Goal: Task Accomplishment & Management: Complete application form

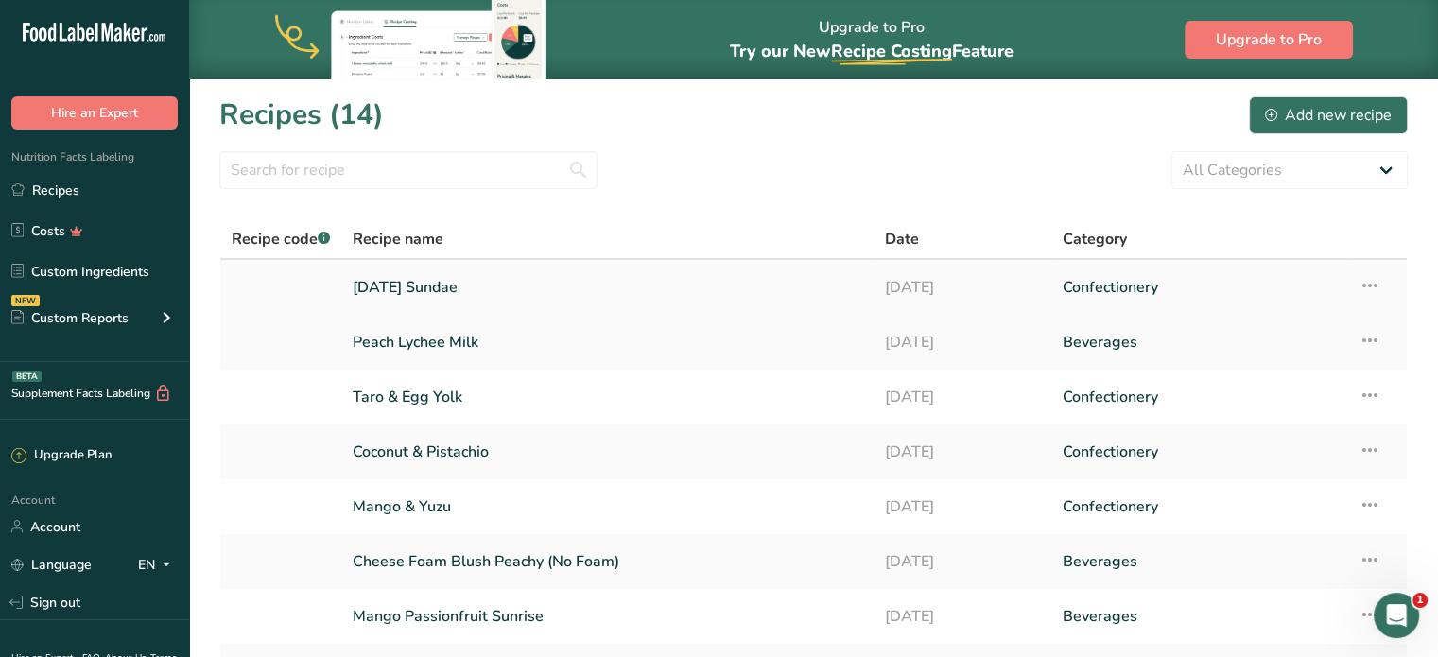
click at [461, 287] on link "2025 Halloween Sundae" at bounding box center [608, 288] width 510 height 40
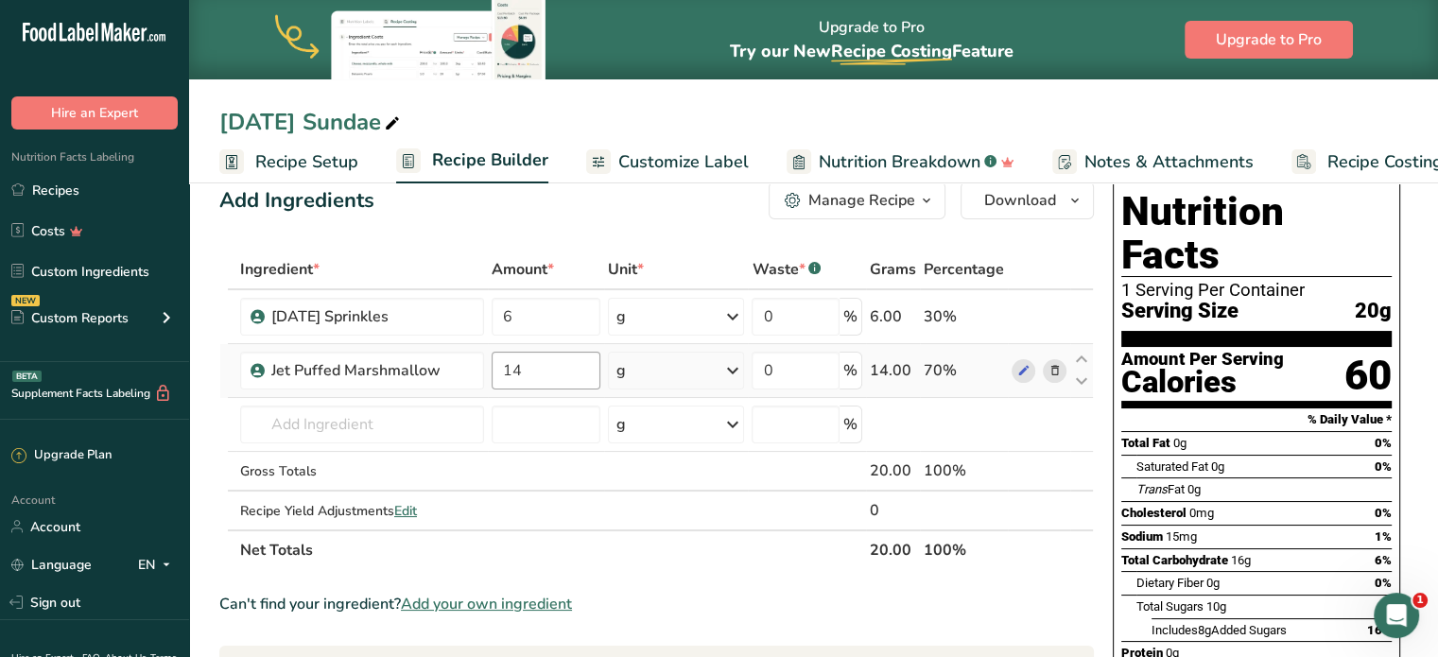
scroll to position [34, 0]
click at [463, 437] on input "text" at bounding box center [362, 424] width 244 height 38
click at [465, 411] on input "text" at bounding box center [362, 424] width 244 height 38
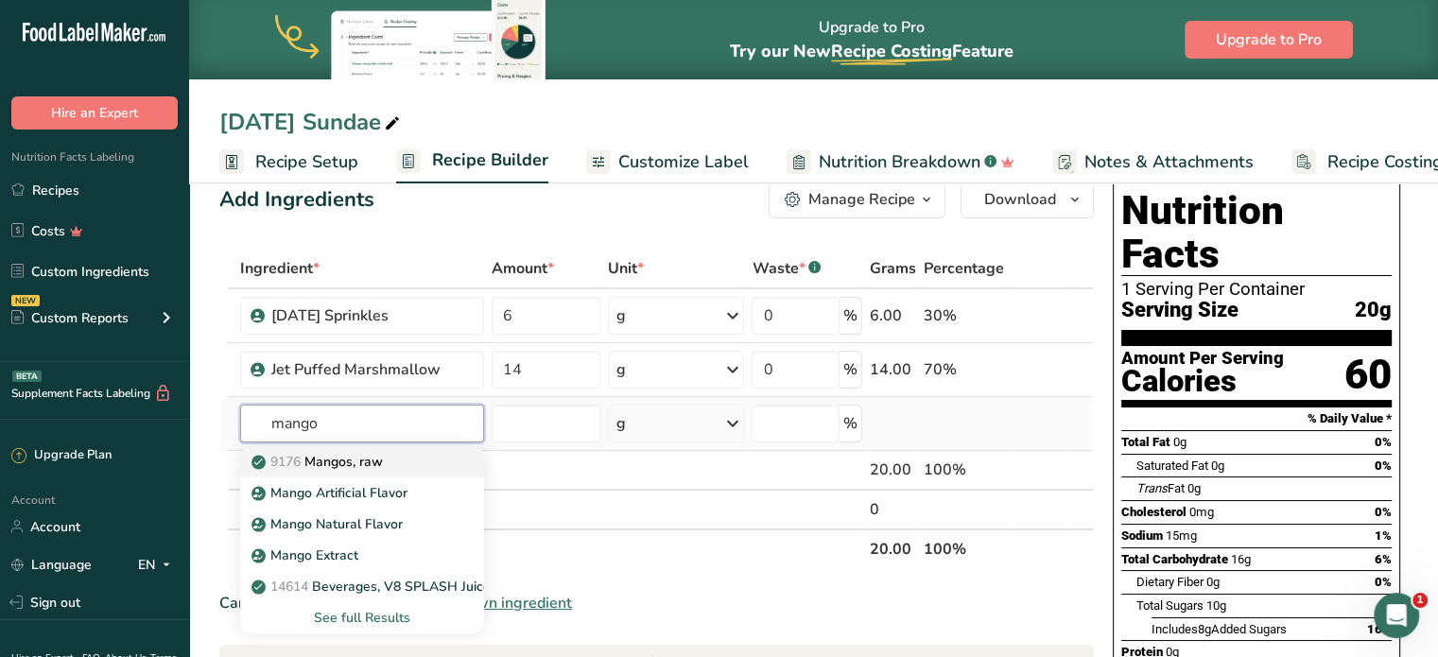
type input "mango"
click at [383, 458] on p "9176 Mangos, raw" at bounding box center [319, 462] width 128 height 20
type input "Mangos, raw"
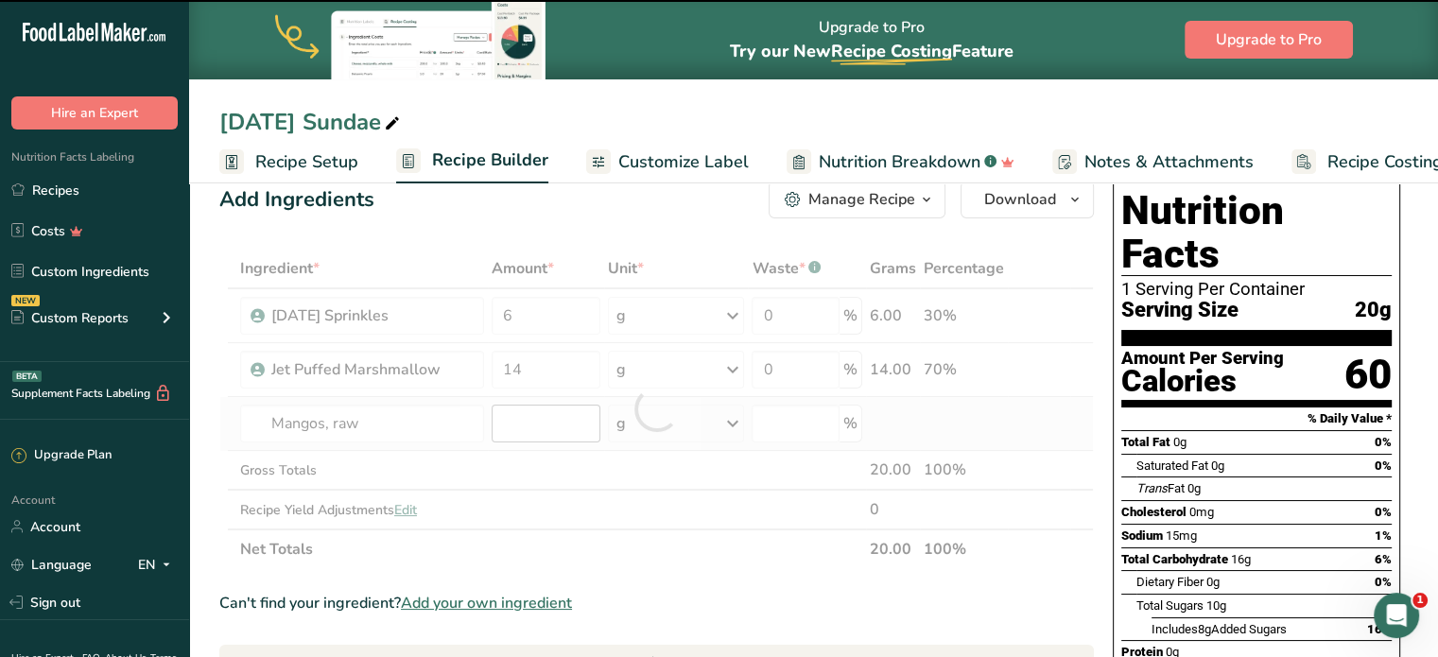
type input "0"
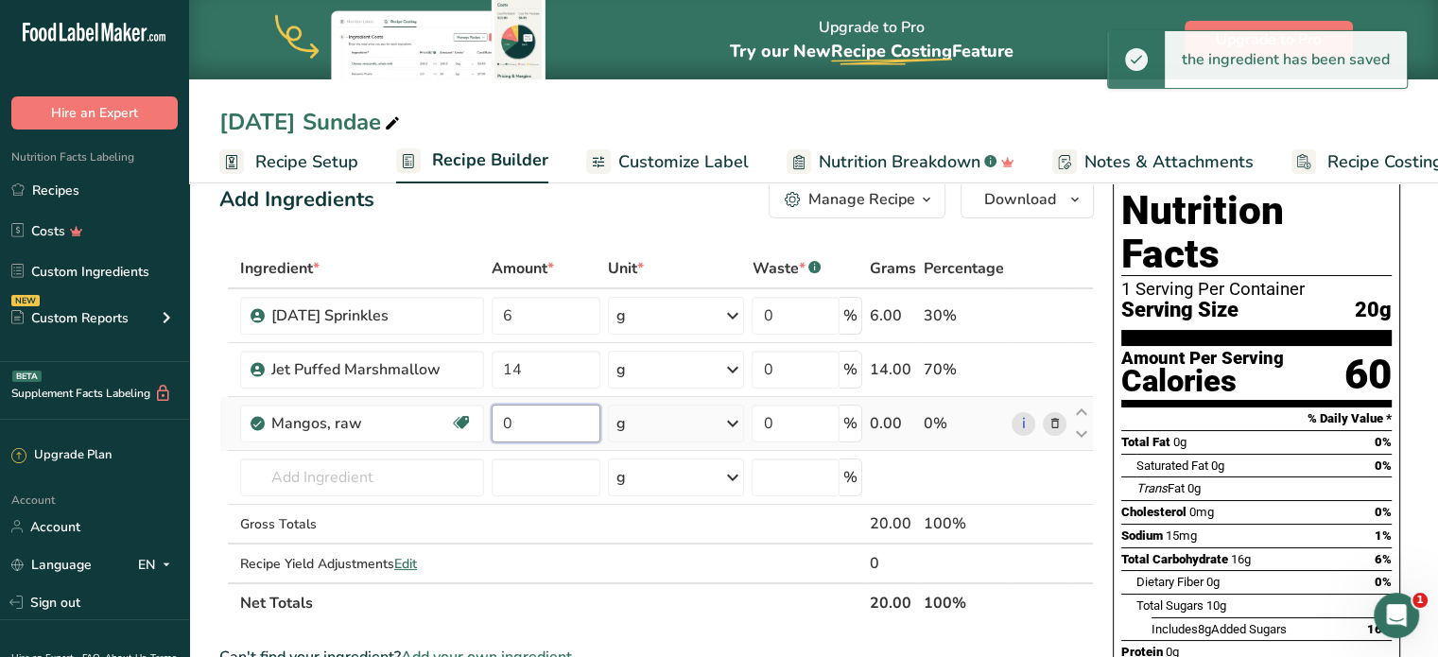
click at [538, 430] on input "0" at bounding box center [546, 424] width 109 height 38
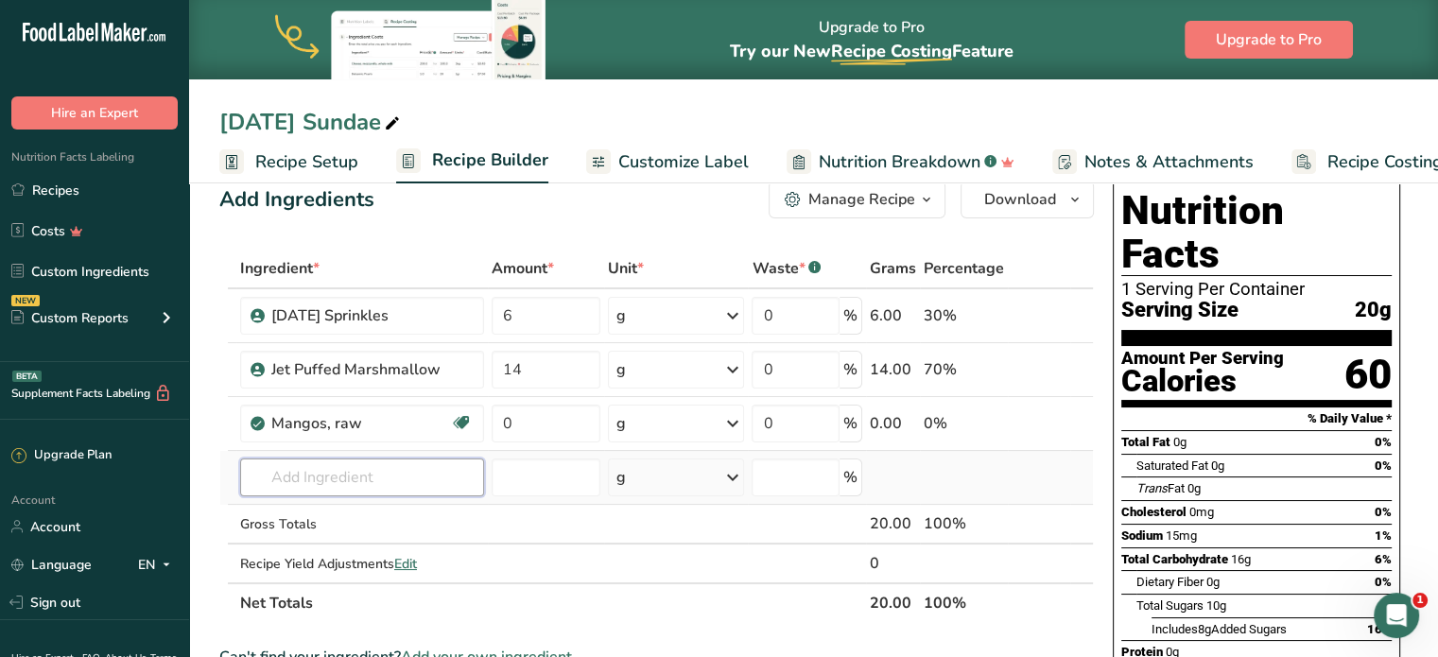
click at [394, 478] on div "Ingredient * Amount * Unit * Waste * .a-a{fill:#347362;}.b-a{fill:#fff;} Grams …" at bounding box center [656, 436] width 875 height 374
click at [353, 470] on input "text" at bounding box center [362, 478] width 244 height 38
type input "mango saunce"
click at [339, 446] on div "Add your own ingredient" at bounding box center [362, 443] width 214 height 20
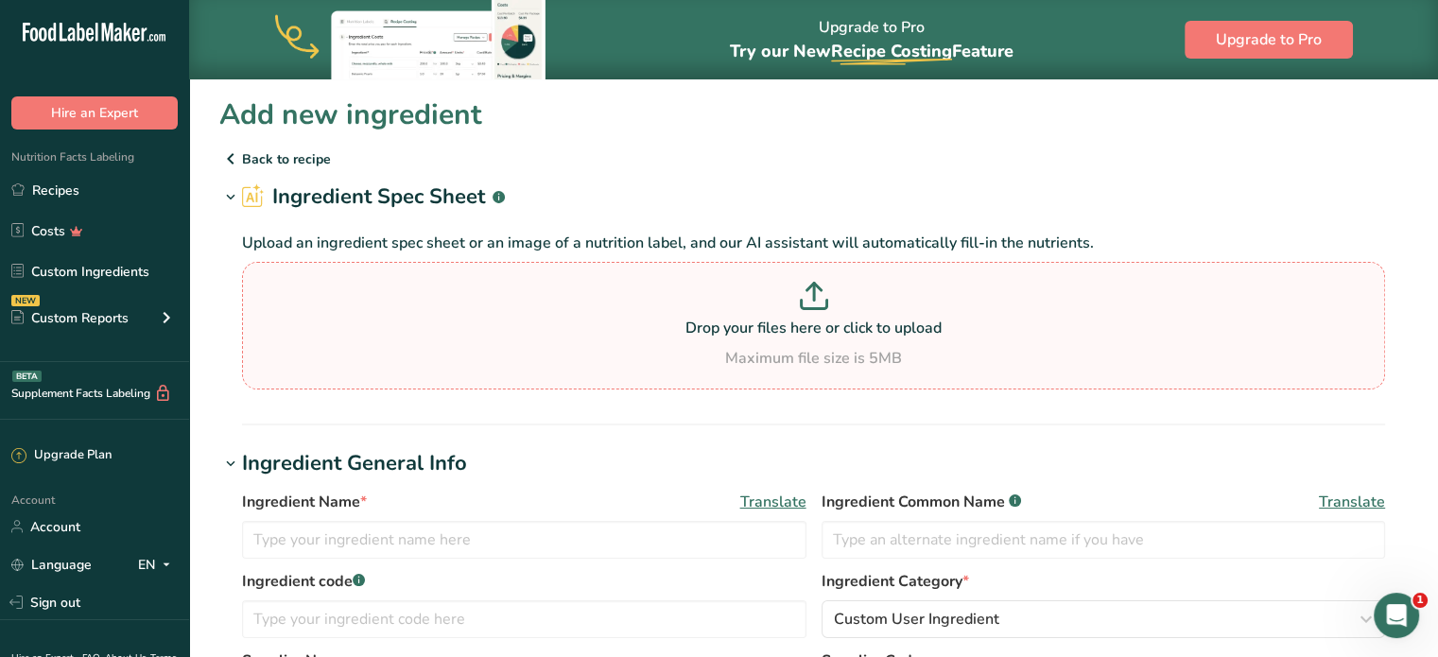
click at [768, 321] on p "Drop your files here or click to upload" at bounding box center [814, 328] width 1134 height 23
click at [768, 321] on input "Drop your files here or click to upload Maximum file size is 5MB" at bounding box center [813, 326] width 1143 height 128
click at [571, 542] on input "text" at bounding box center [524, 540] width 565 height 38
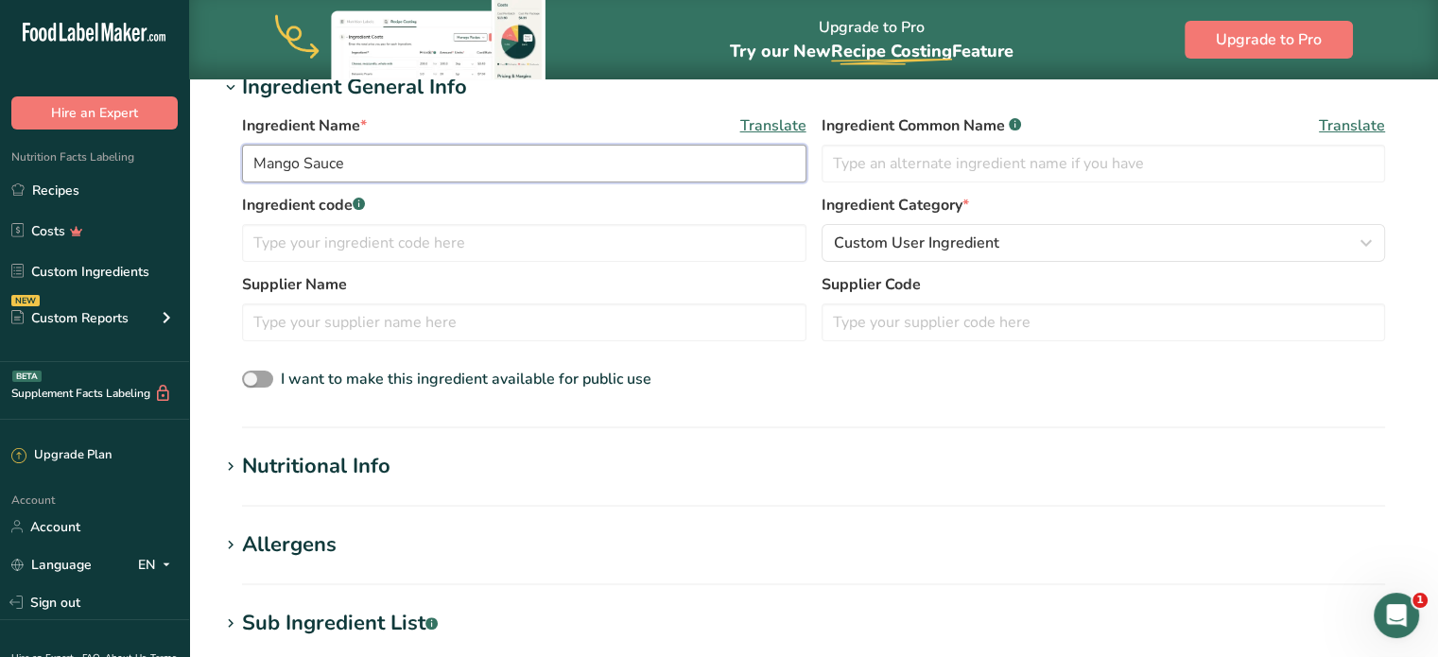
scroll to position [377, 0]
type input "M"
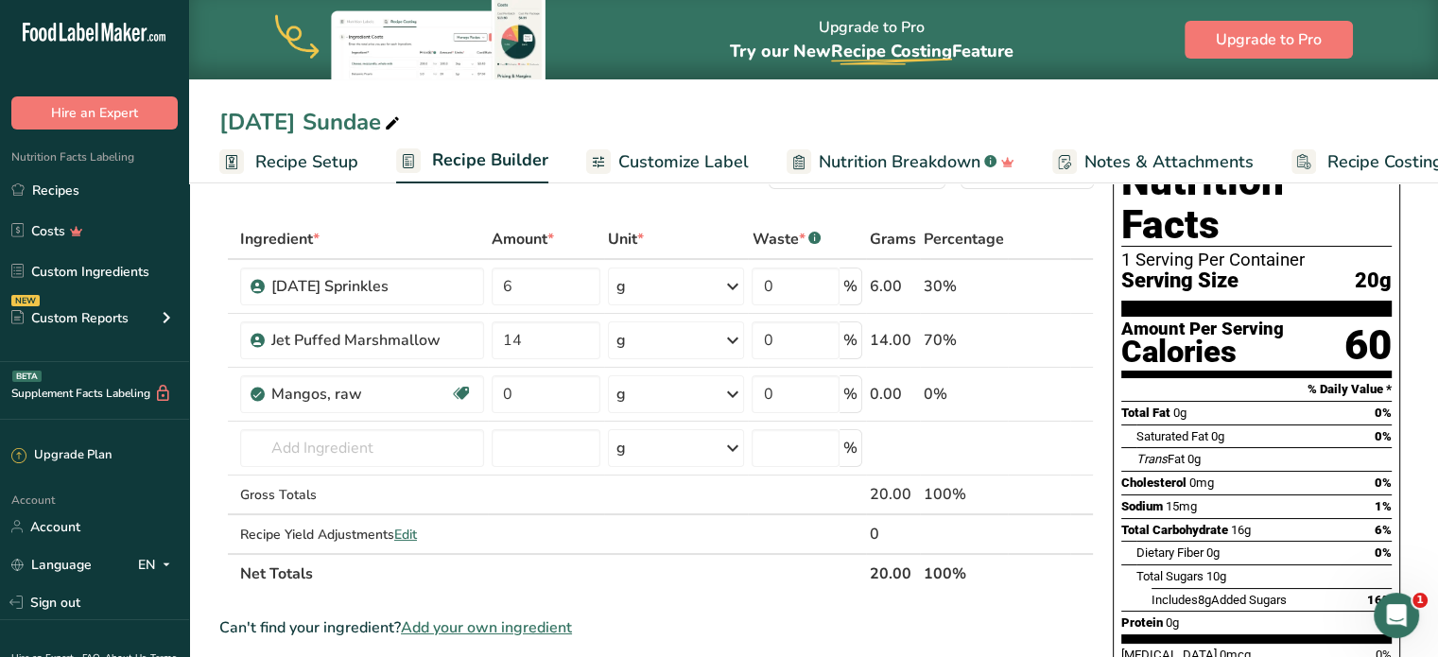
scroll to position [66, 0]
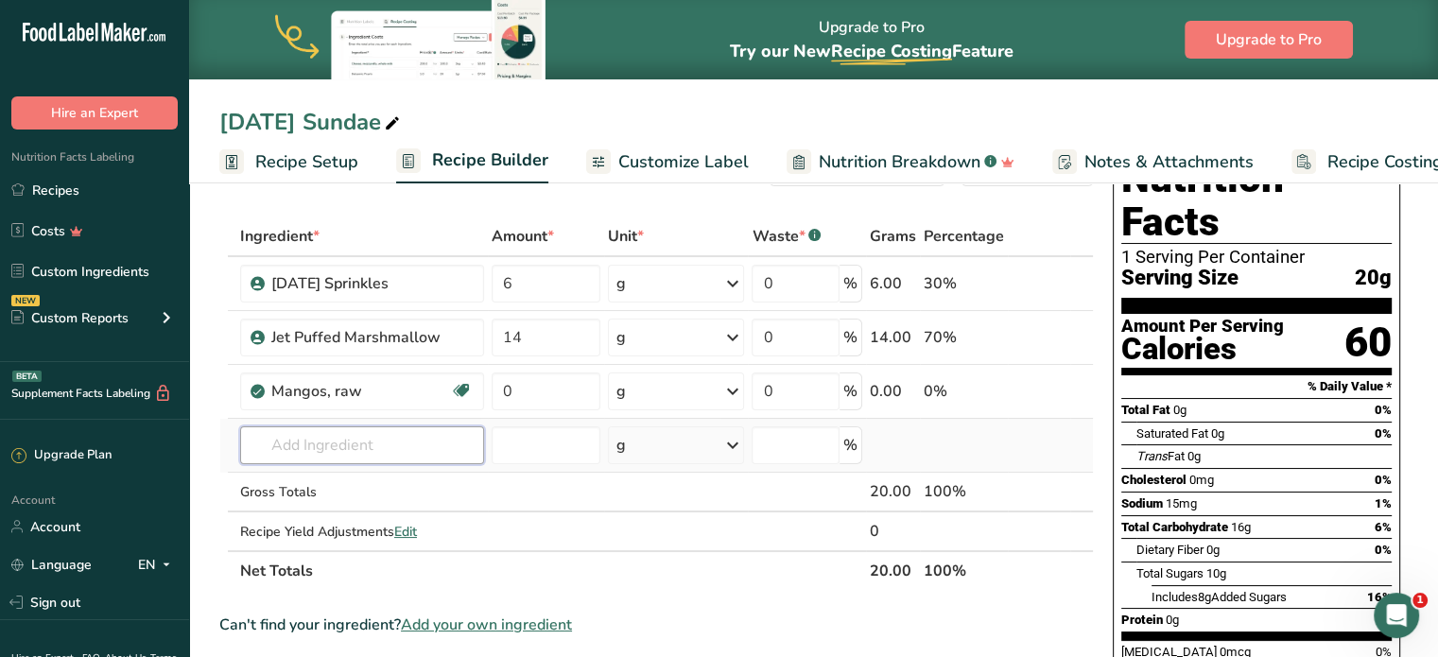
click at [377, 441] on input "text" at bounding box center [362, 445] width 244 height 38
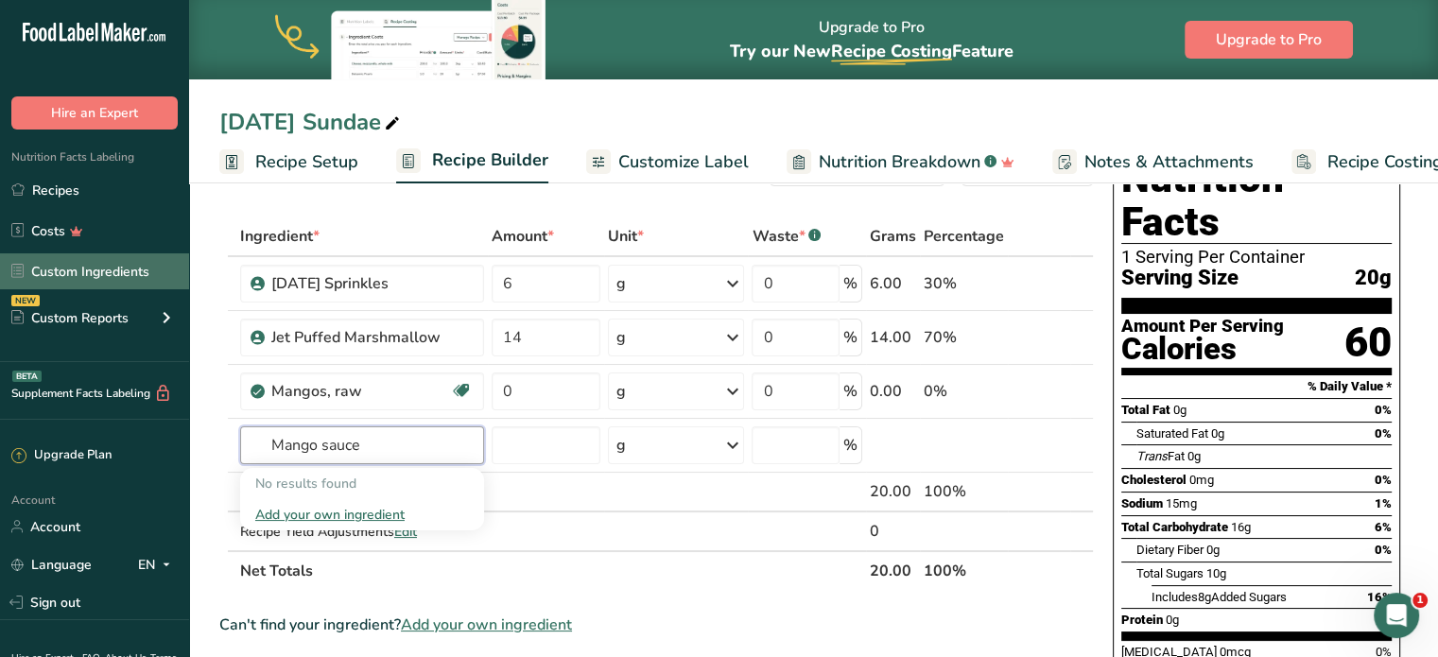
type input "Mango sauce"
click at [122, 270] on link "Custom Ingredients" at bounding box center [94, 271] width 189 height 36
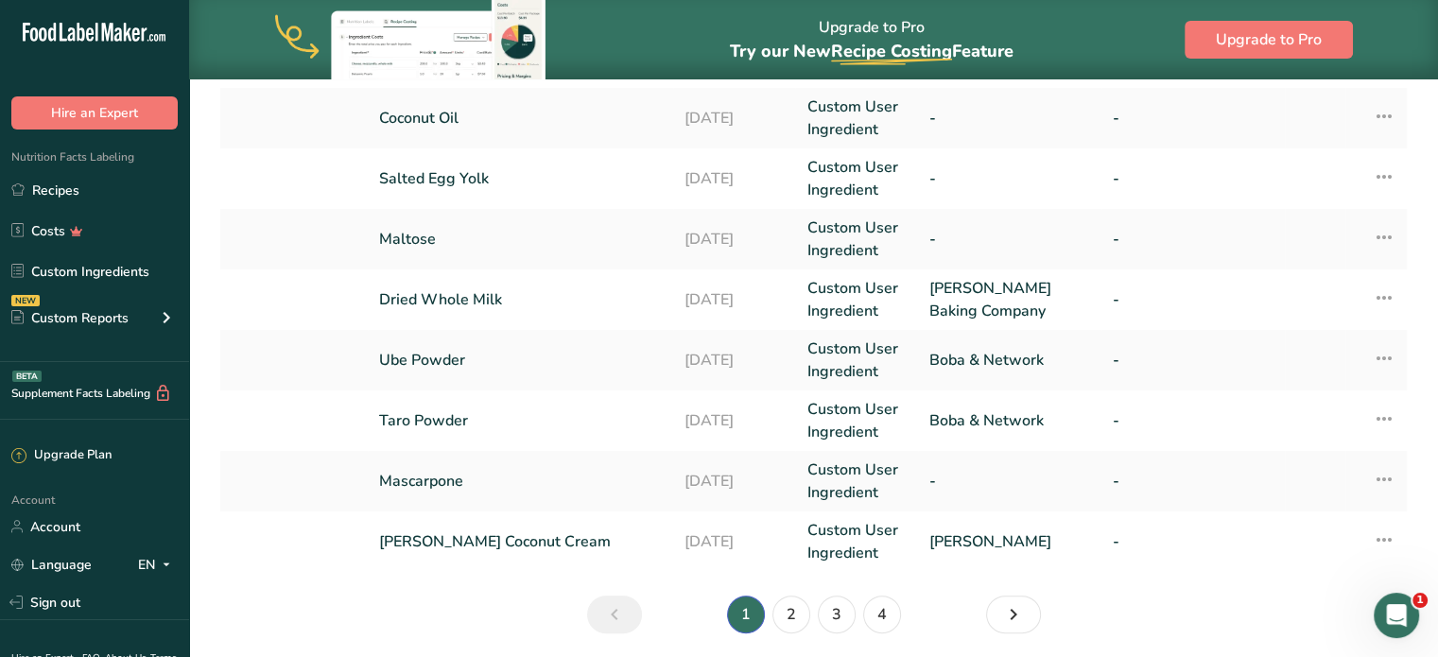
scroll to position [651, 0]
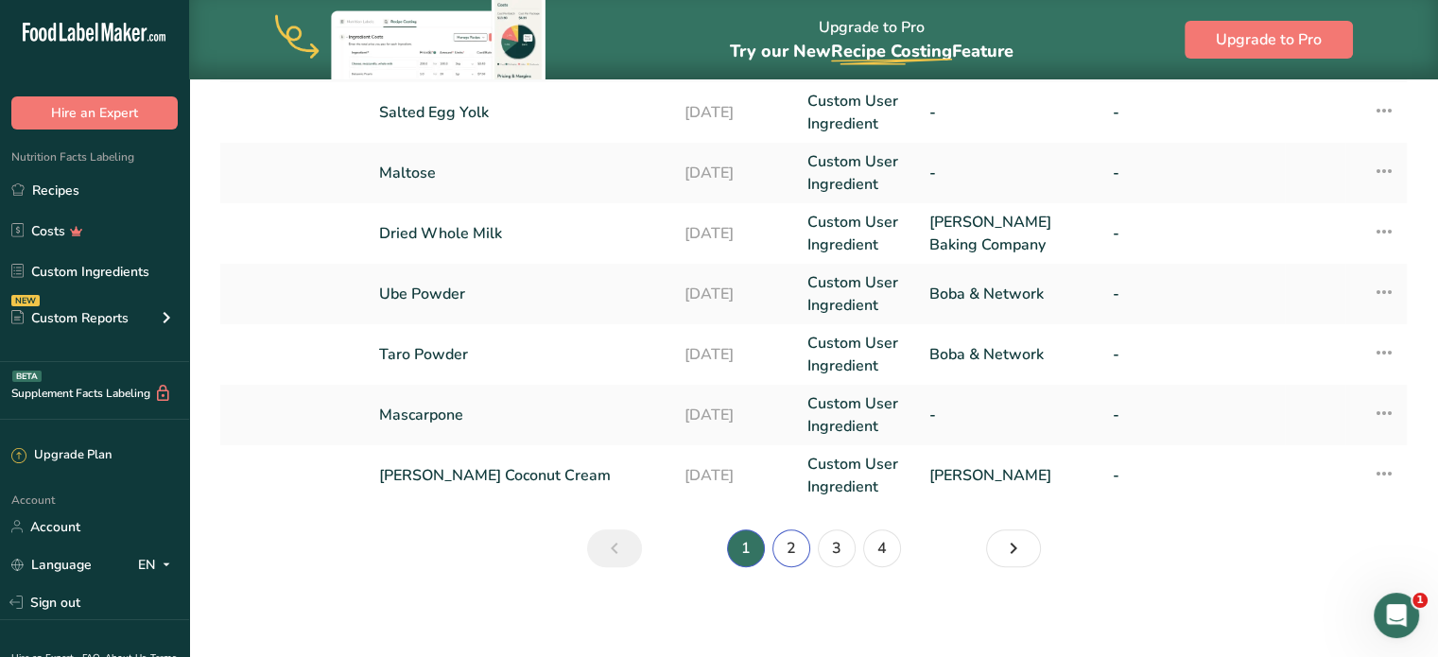
click at [801, 551] on link "2" at bounding box center [792, 549] width 38 height 38
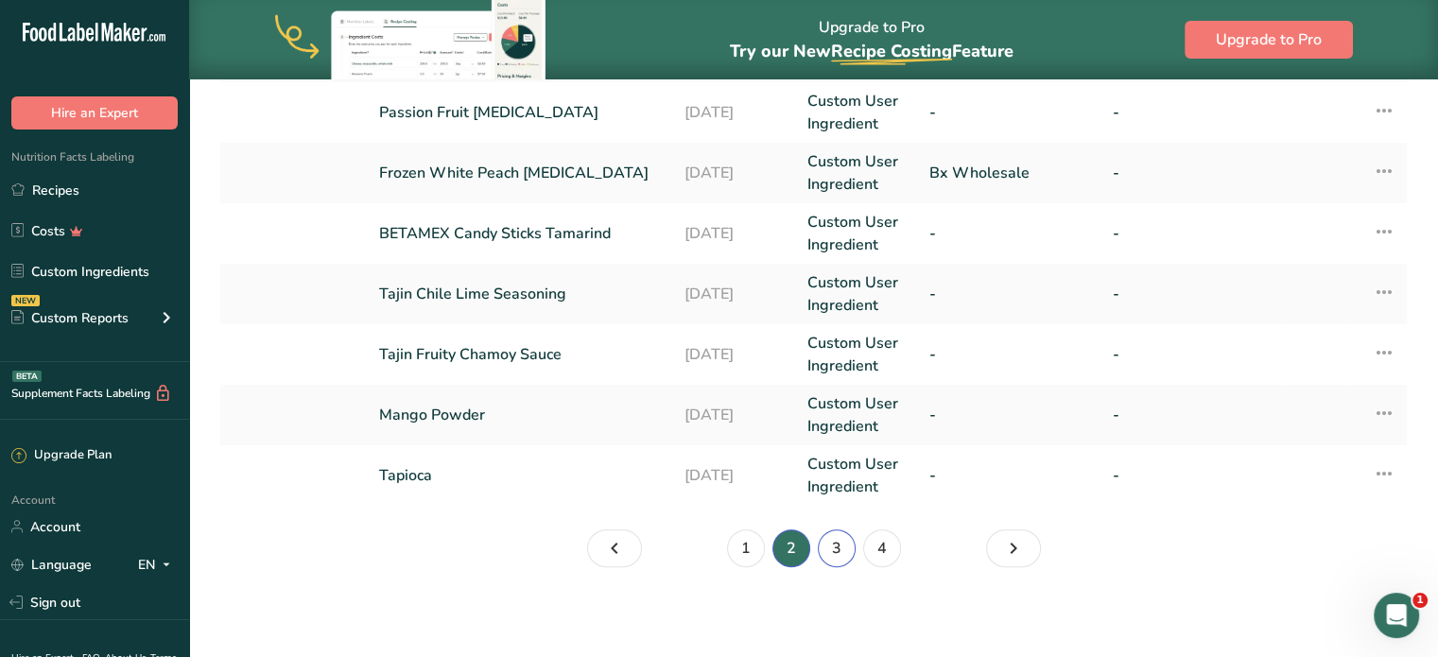
click at [830, 551] on link "3" at bounding box center [837, 549] width 38 height 38
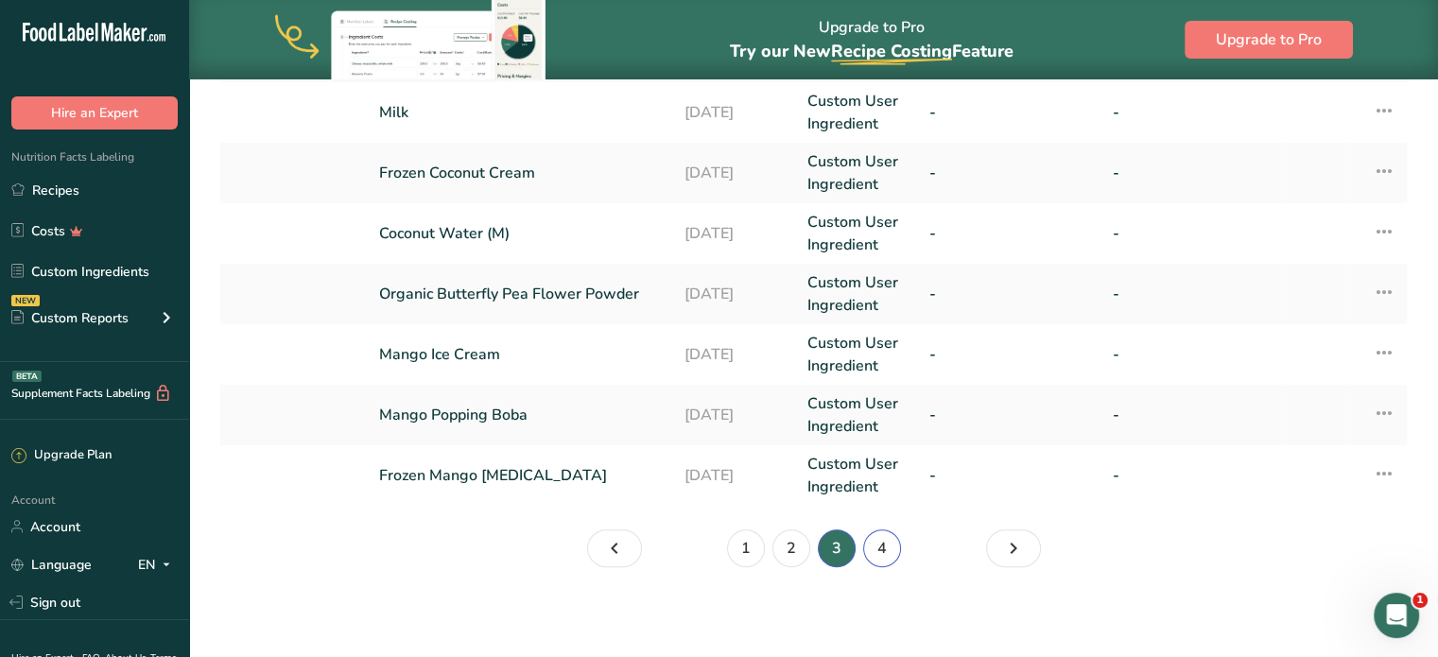
click at [888, 550] on link "4" at bounding box center [882, 549] width 38 height 38
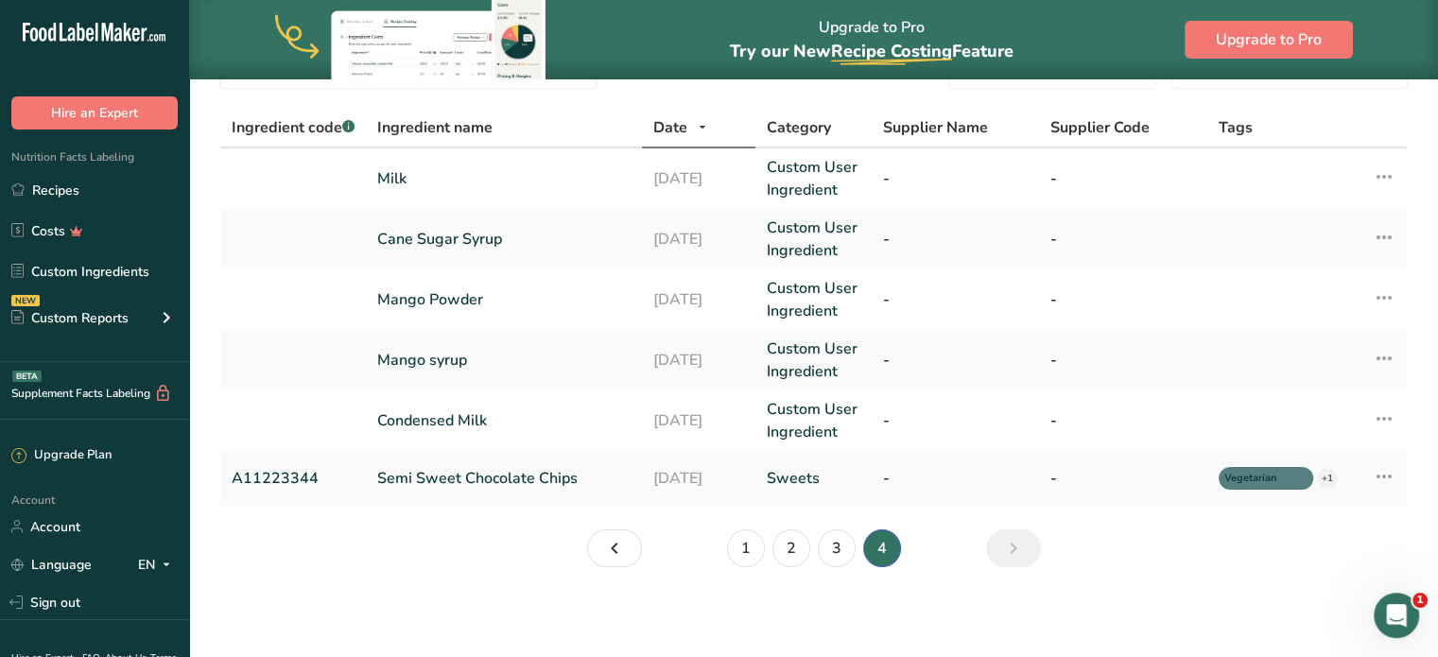
scroll to position [6, 0]
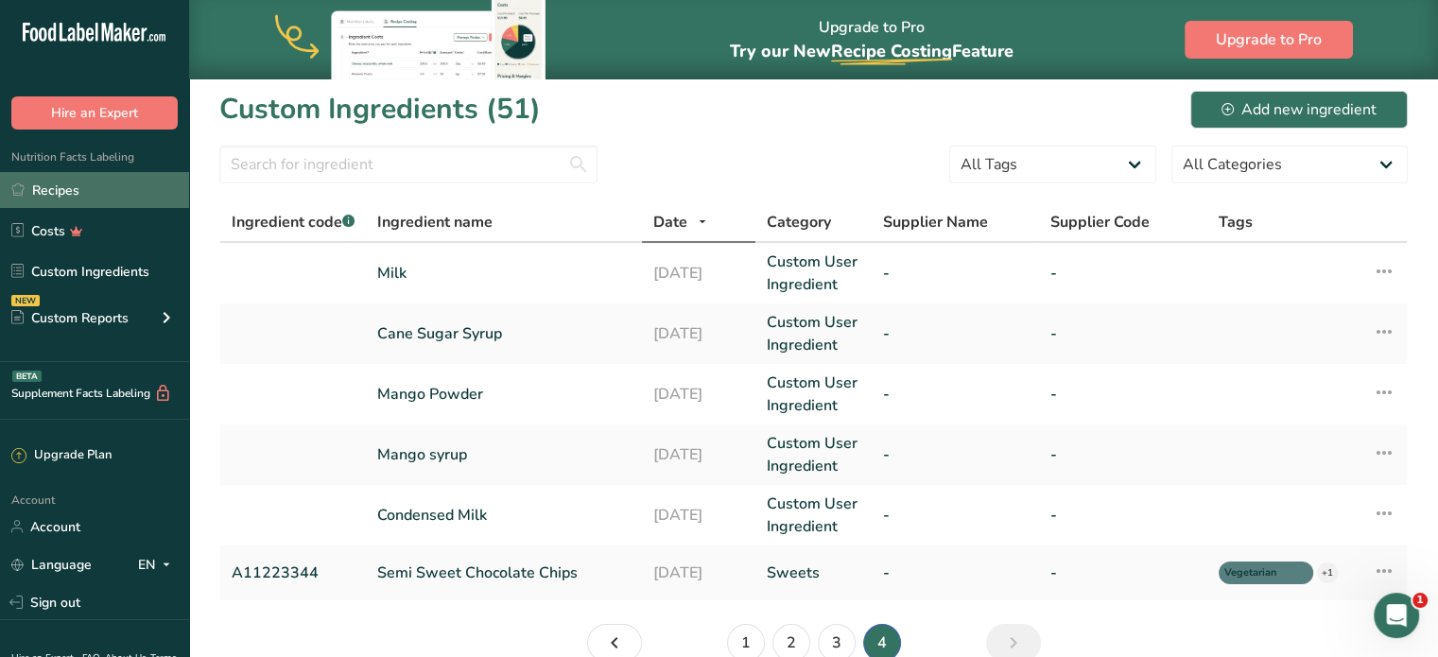
click at [119, 202] on link "Recipes" at bounding box center [94, 190] width 189 height 36
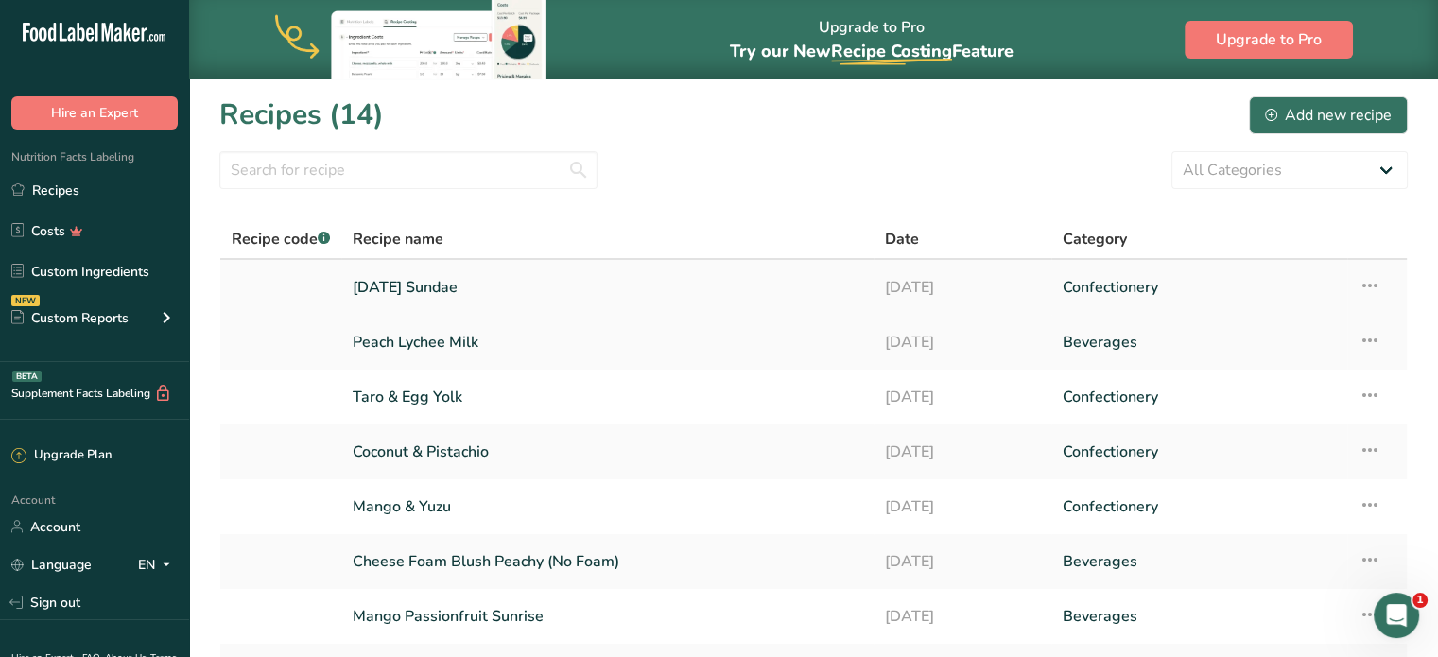
click at [378, 294] on link "2025 Halloween Sundae" at bounding box center [608, 288] width 510 height 40
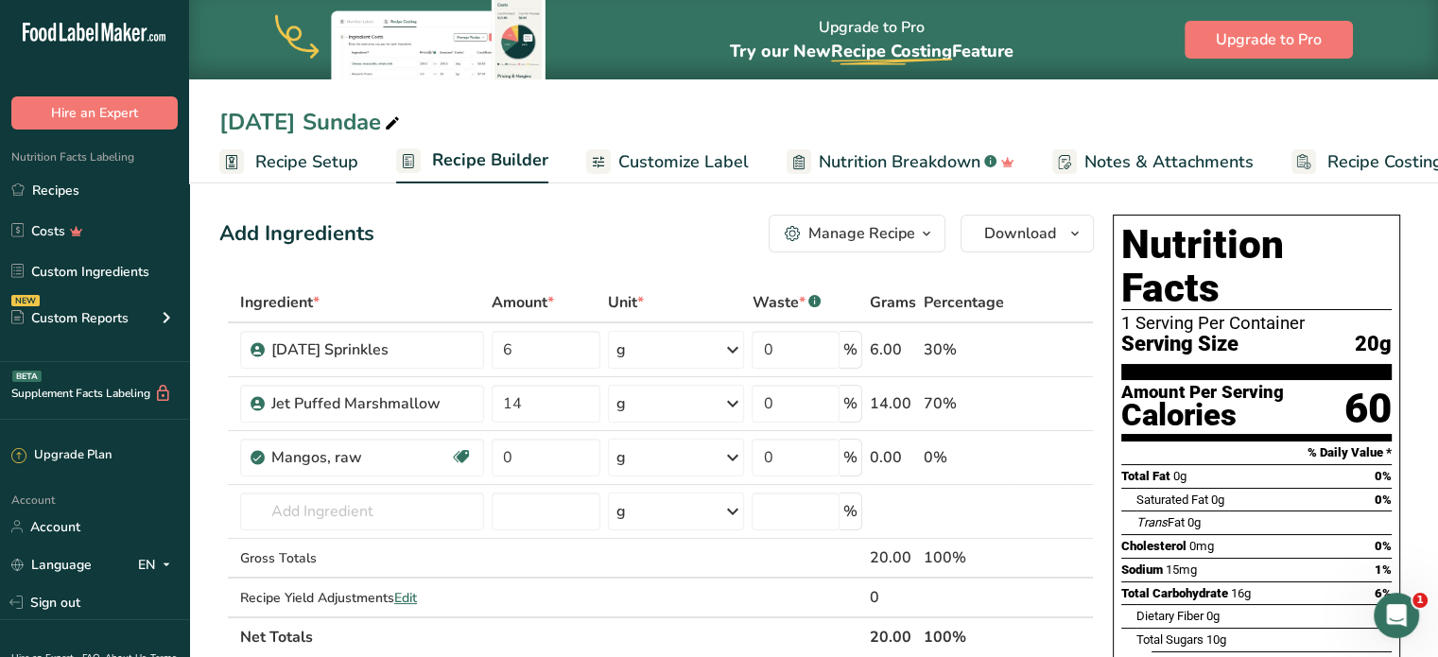
scroll to position [189, 0]
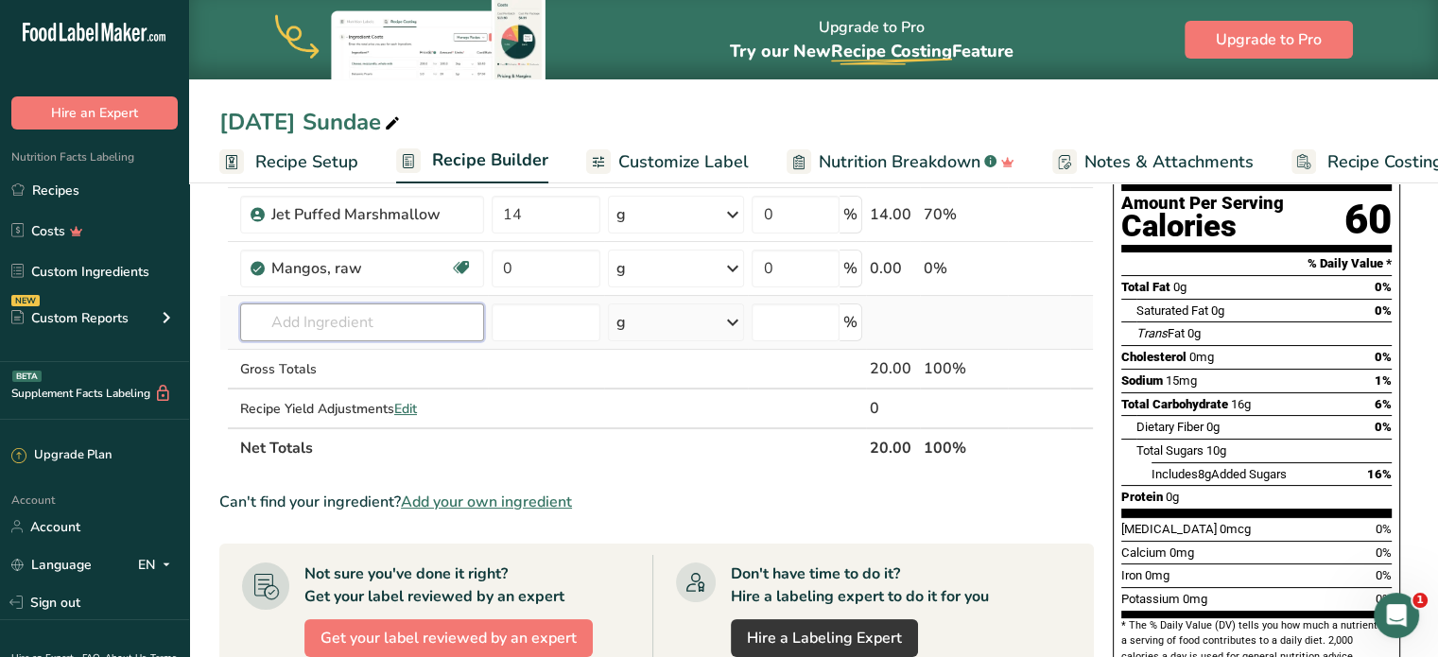
click at [370, 322] on input "text" at bounding box center [362, 323] width 244 height 38
type input "Mango Sauce"
click at [347, 386] on div "Add your own ingredient" at bounding box center [362, 392] width 214 height 20
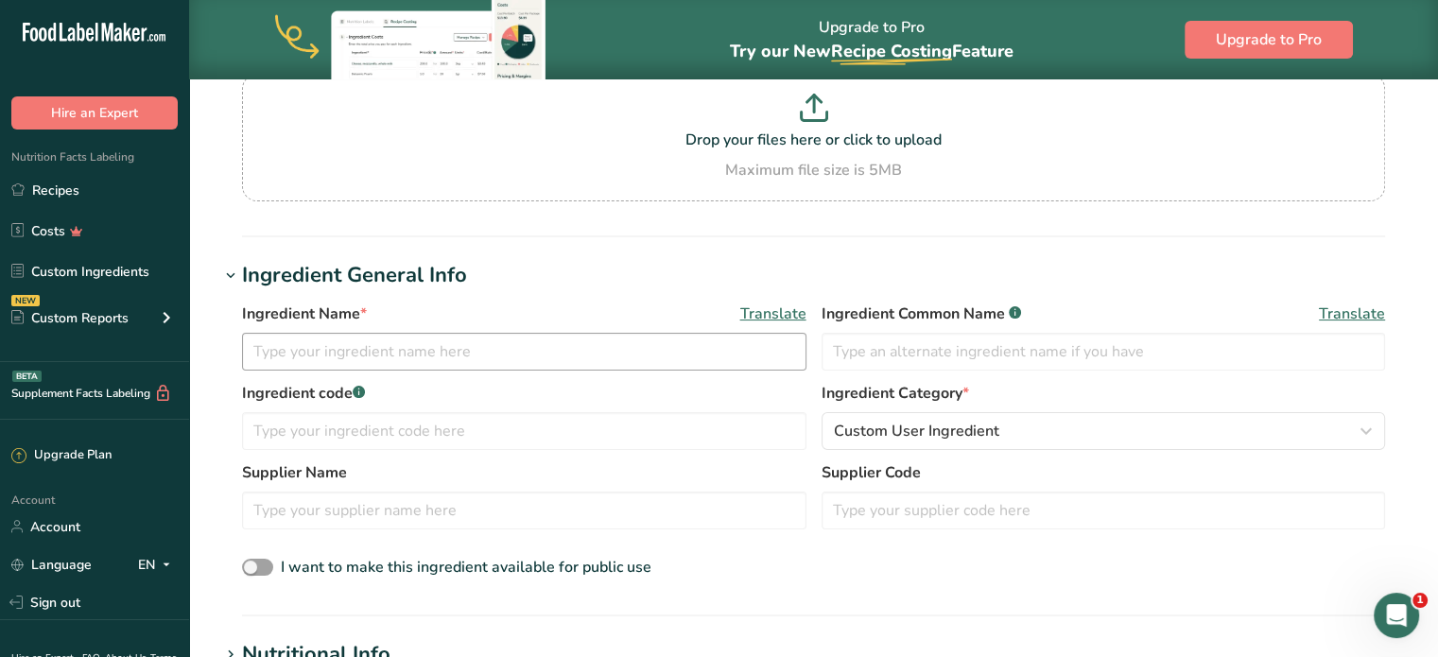
scroll to position [189, 0]
click at [431, 338] on input "text" at bounding box center [524, 351] width 565 height 38
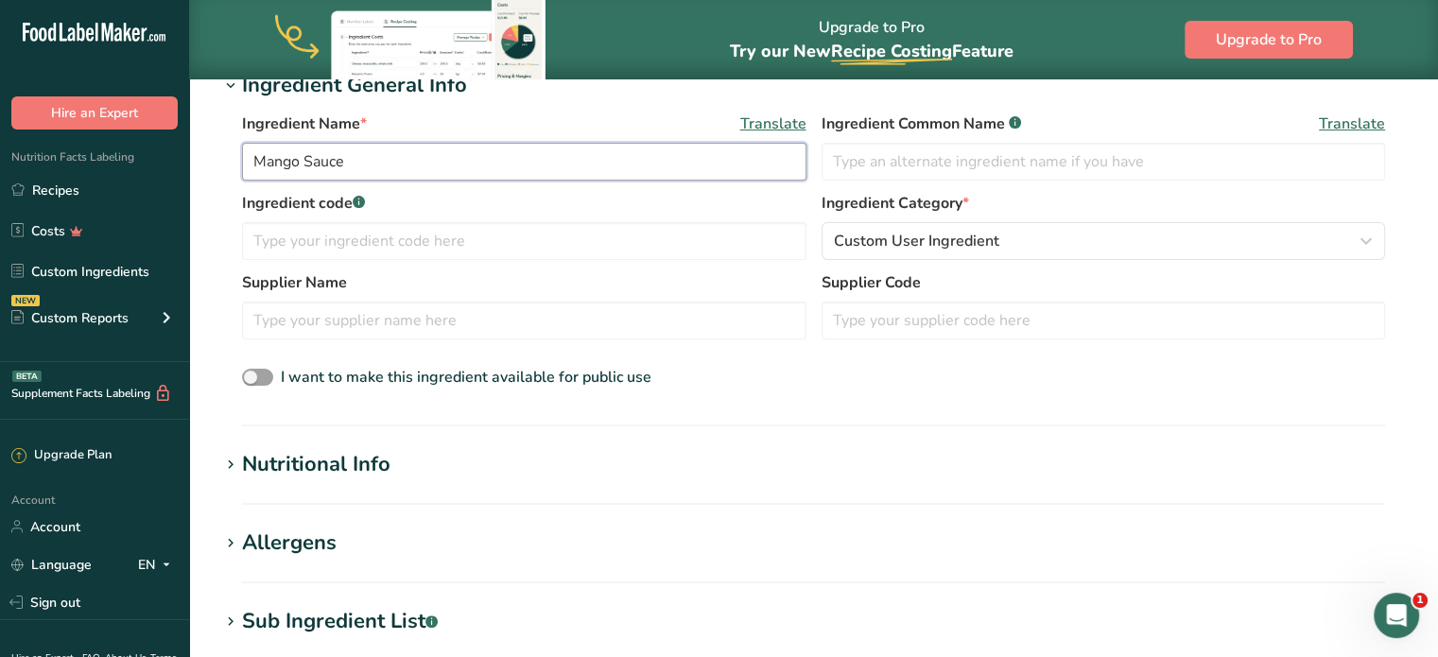
type input "Mango Sauce"
click at [391, 473] on h1 "Nutritional Info" at bounding box center [813, 464] width 1189 height 31
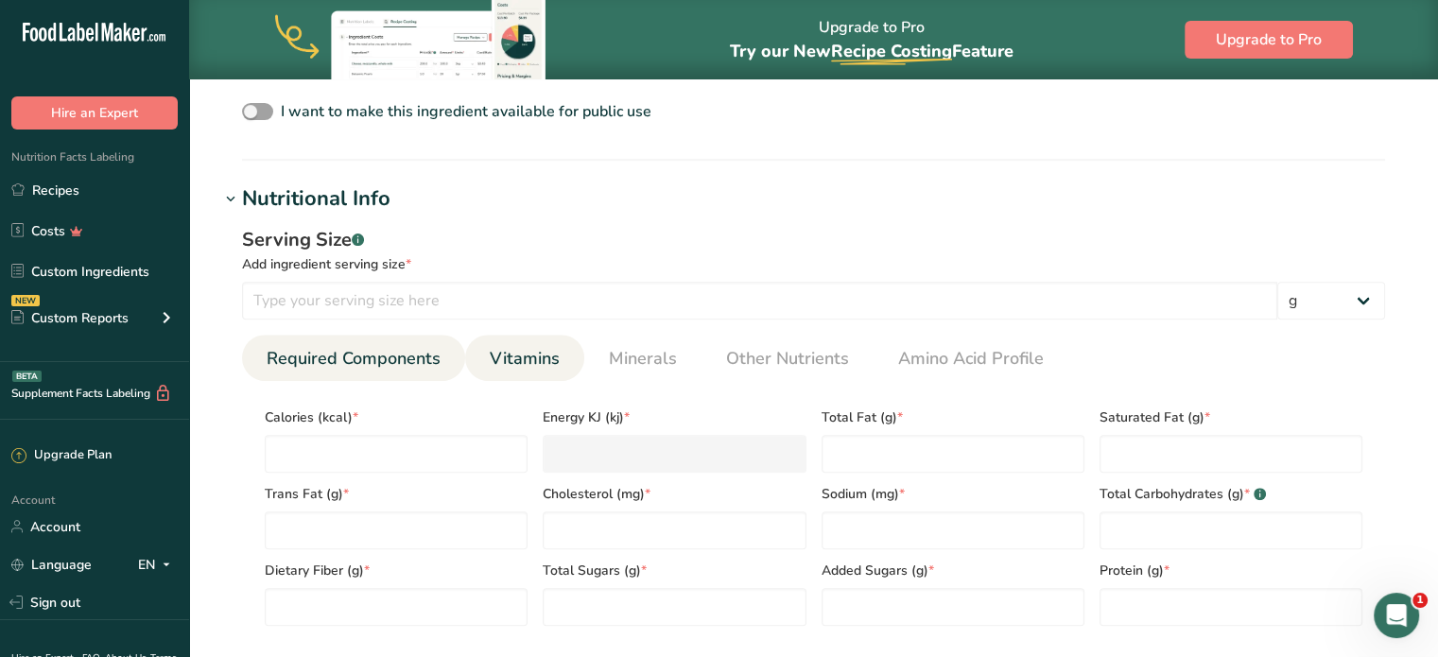
scroll to position [757, 0]
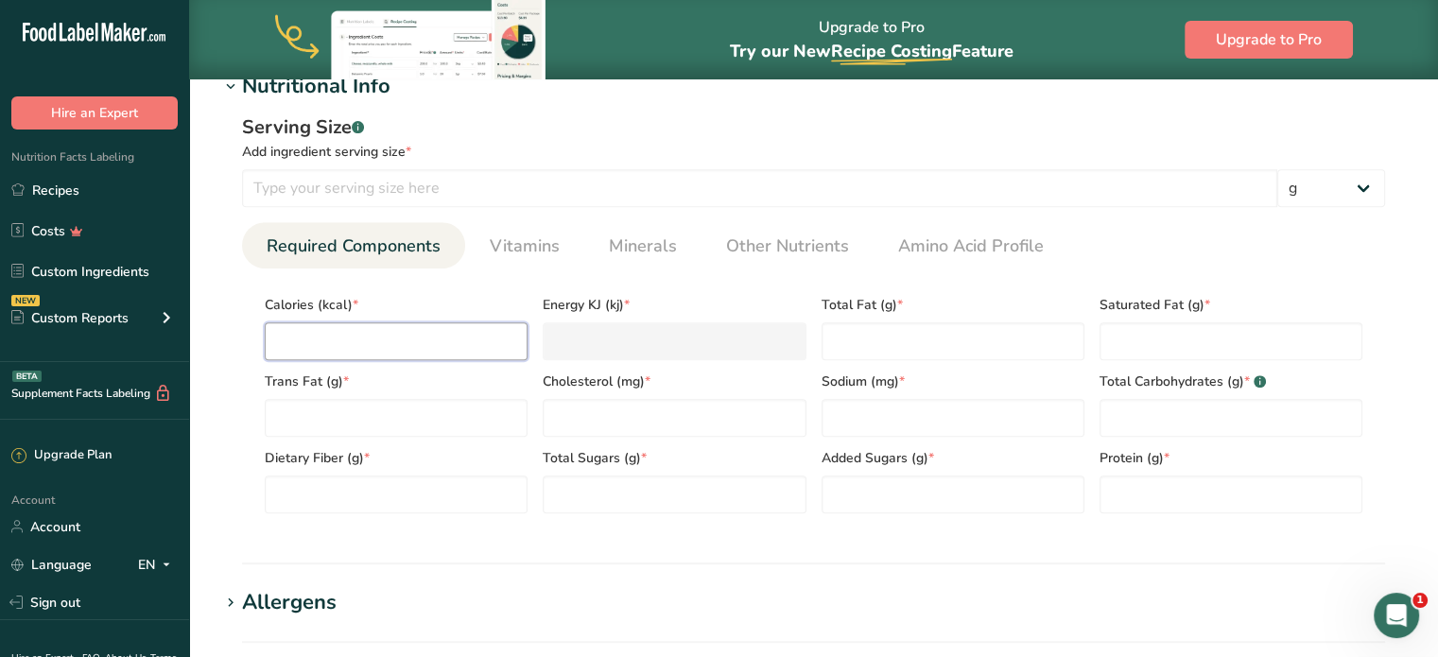
click at [407, 332] on input "number" at bounding box center [396, 341] width 263 height 38
click at [451, 183] on input "number" at bounding box center [759, 188] width 1035 height 38
type input "550"
click at [431, 329] on input "number" at bounding box center [396, 341] width 263 height 38
type input "0"
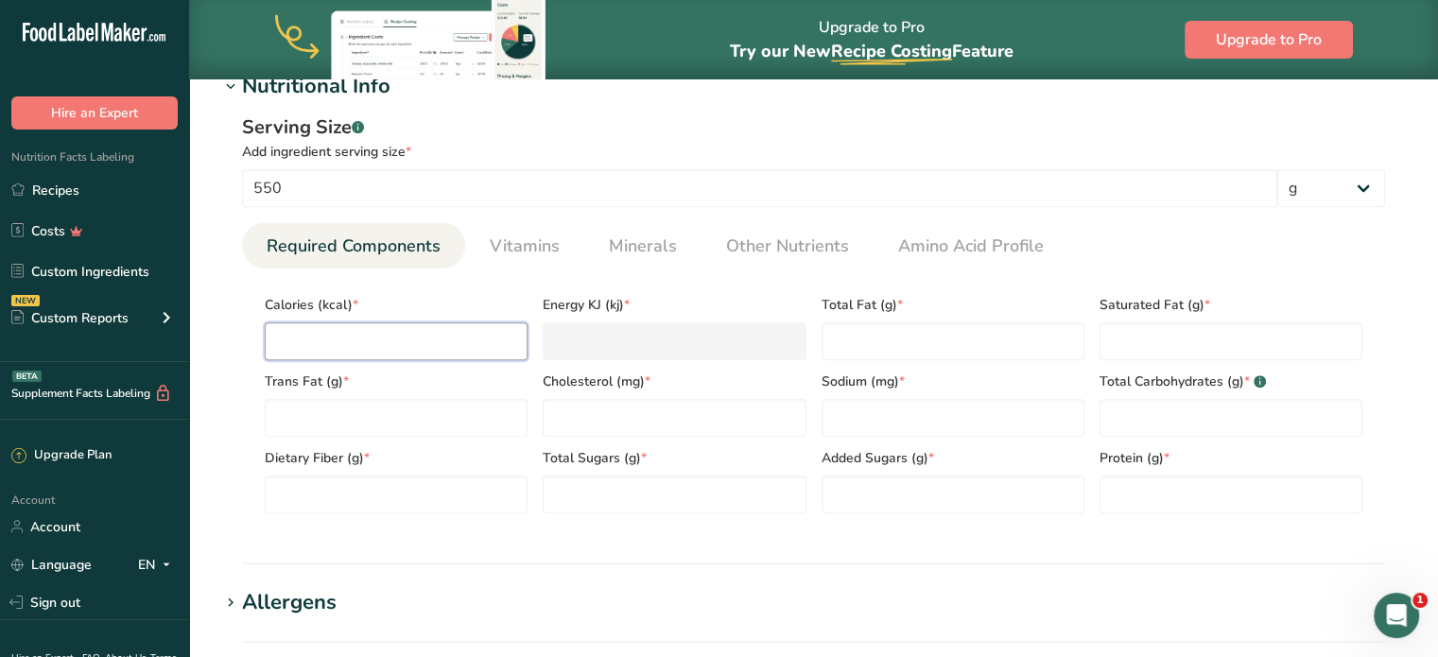
type KJ "0"
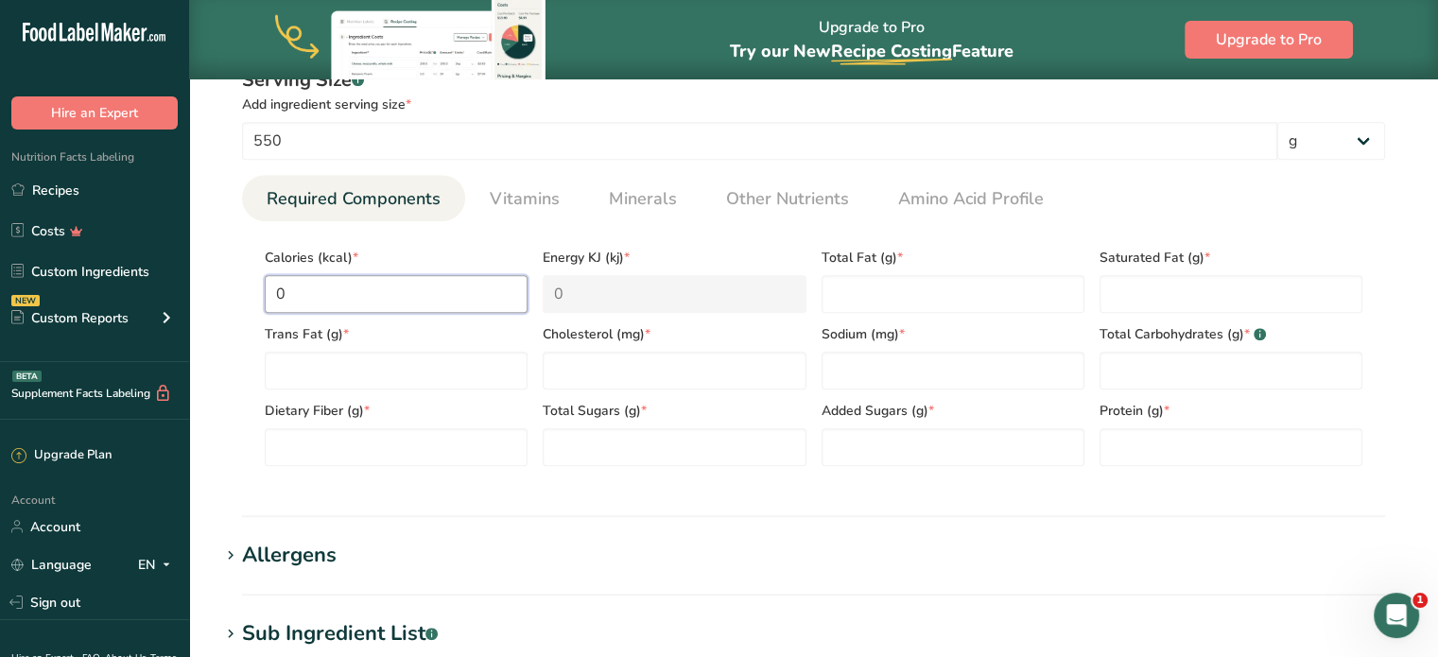
type input "3"
type KJ "12.6"
type input "36"
type KJ "150.6"
type input "360"
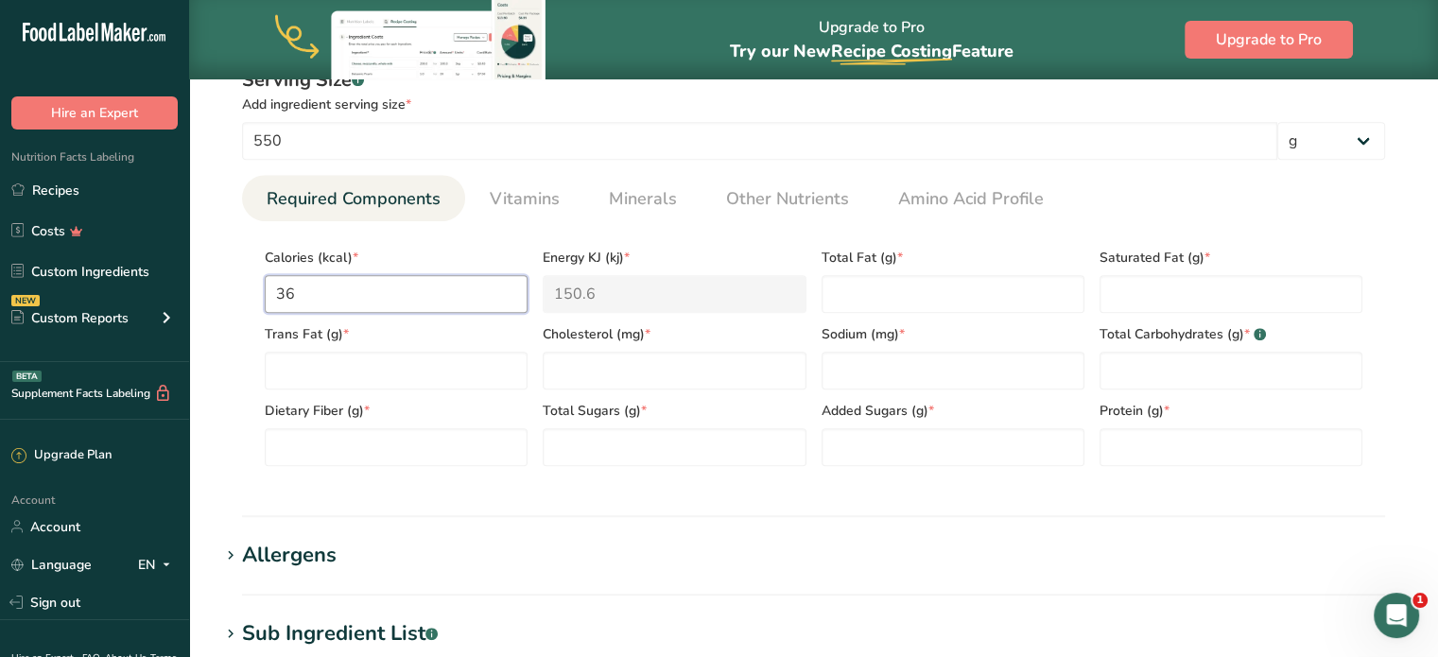
type KJ "1506.2"
type input "360"
type Fat "0"
type Fat "0.6"
click at [1209, 454] on input "number" at bounding box center [1231, 447] width 263 height 38
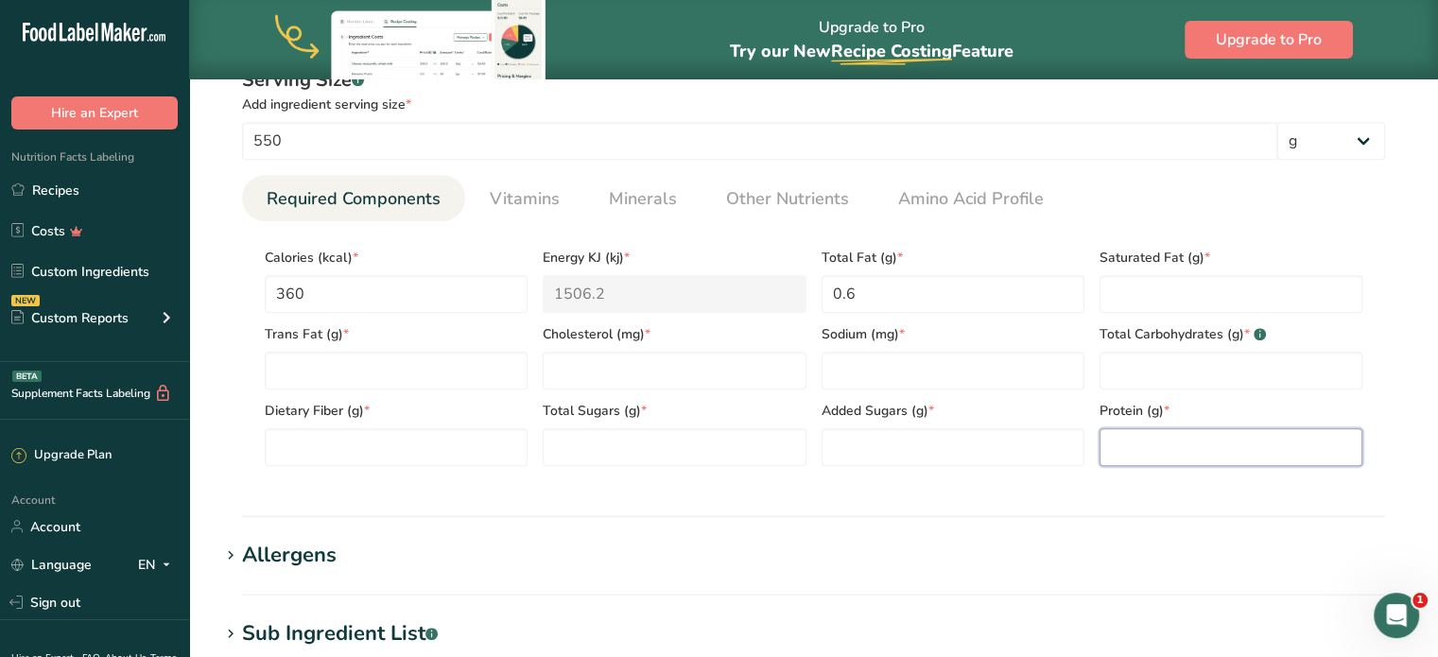
type input "0"
type input "2.1"
click at [1035, 441] on Sugars "number" at bounding box center [953, 447] width 263 height 38
click at [1141, 305] on Fat "number" at bounding box center [1231, 294] width 263 height 38
click at [681, 371] on input "number" at bounding box center [674, 371] width 263 height 38
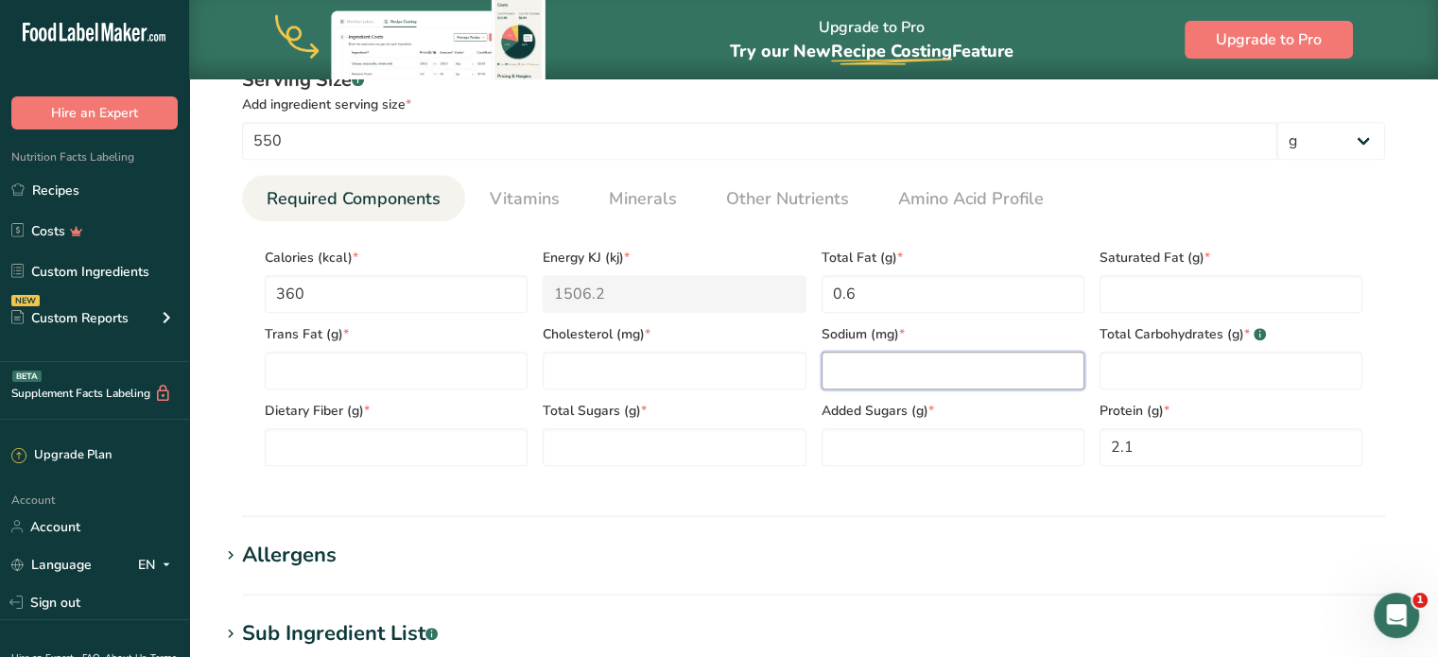
click at [854, 377] on input "number" at bounding box center [953, 371] width 263 height 38
type Carbohydrates "88.4"
type Fiber "7.4"
type Sugars "74.1"
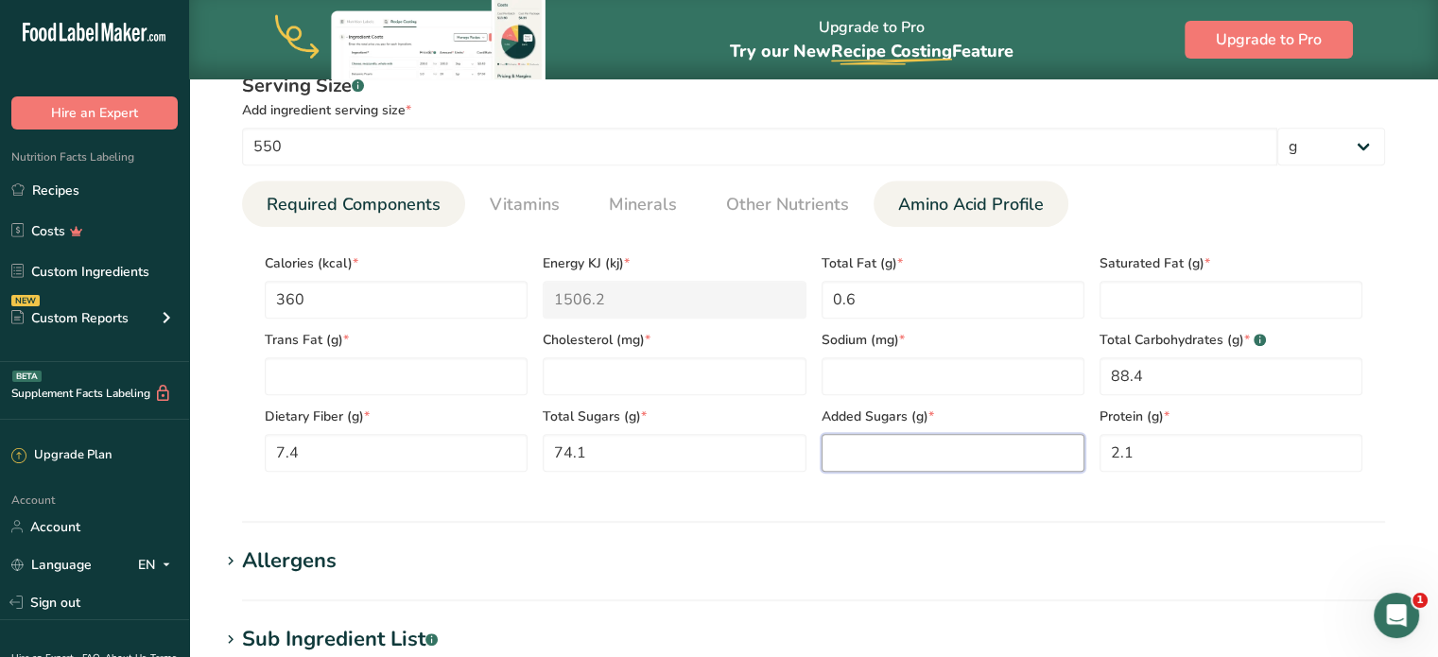
scroll to position [800, 0]
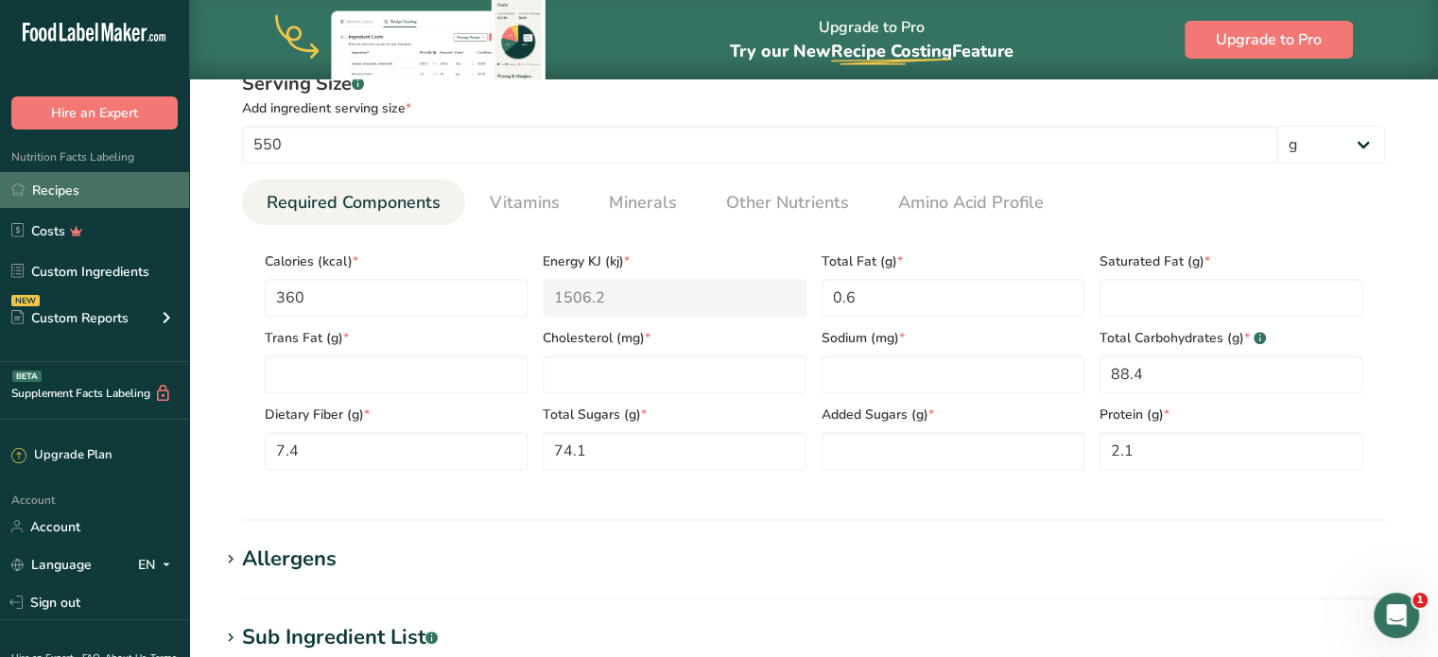
click at [100, 196] on link "Recipes" at bounding box center [94, 190] width 189 height 36
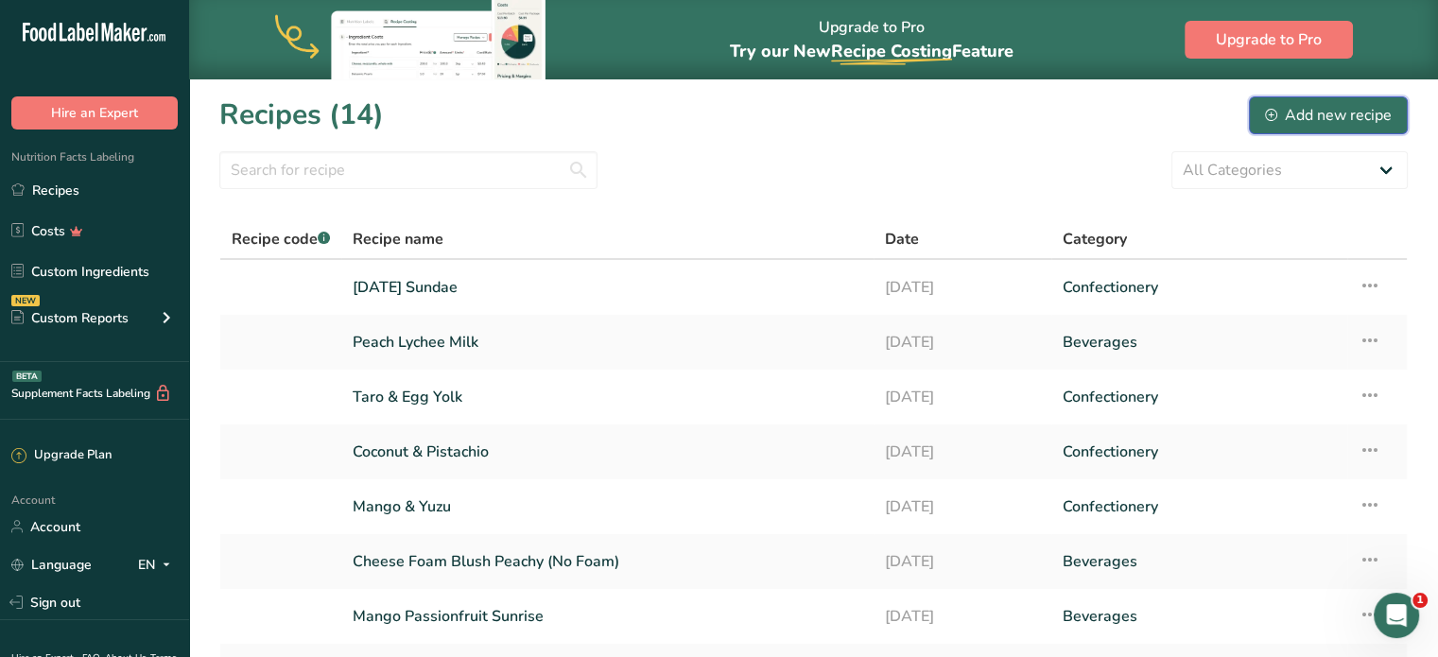
click at [1344, 123] on div "Add new recipe" at bounding box center [1328, 115] width 127 height 23
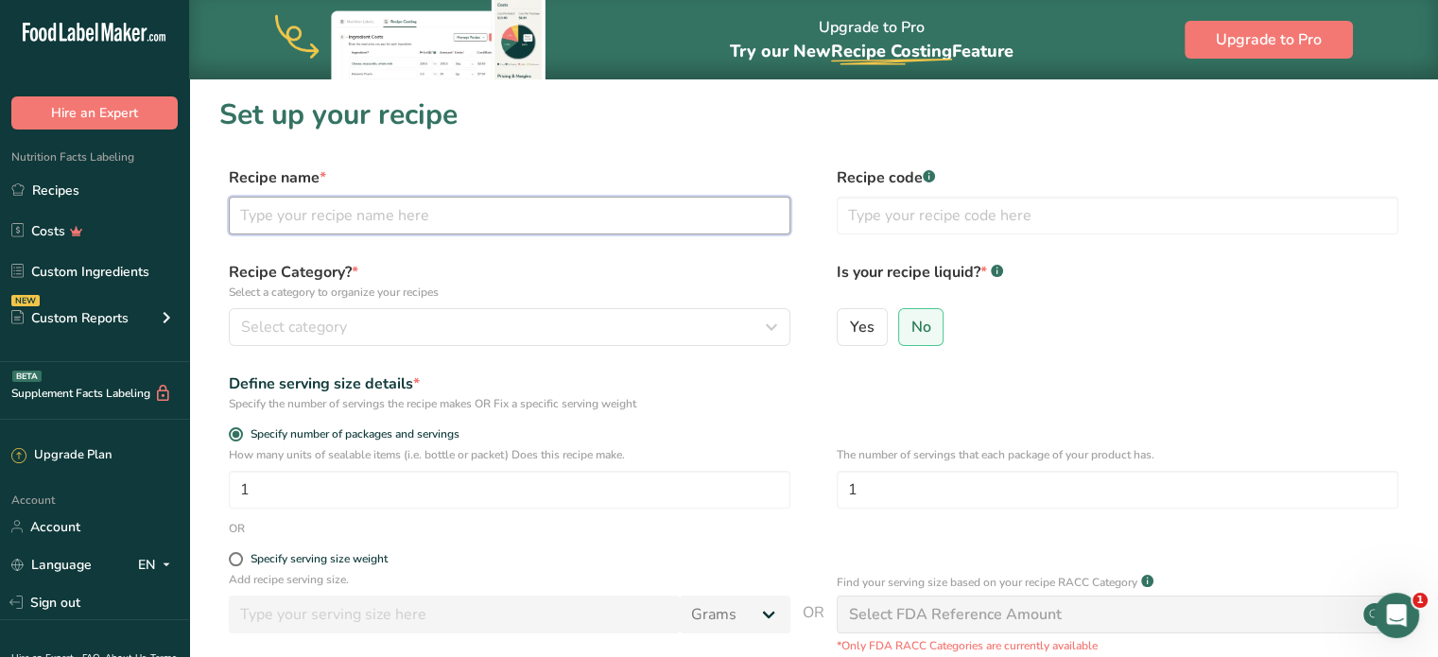
click at [645, 216] on input "text" at bounding box center [510, 216] width 562 height 38
type input "Oatly Hot Chocolate (Regular)"
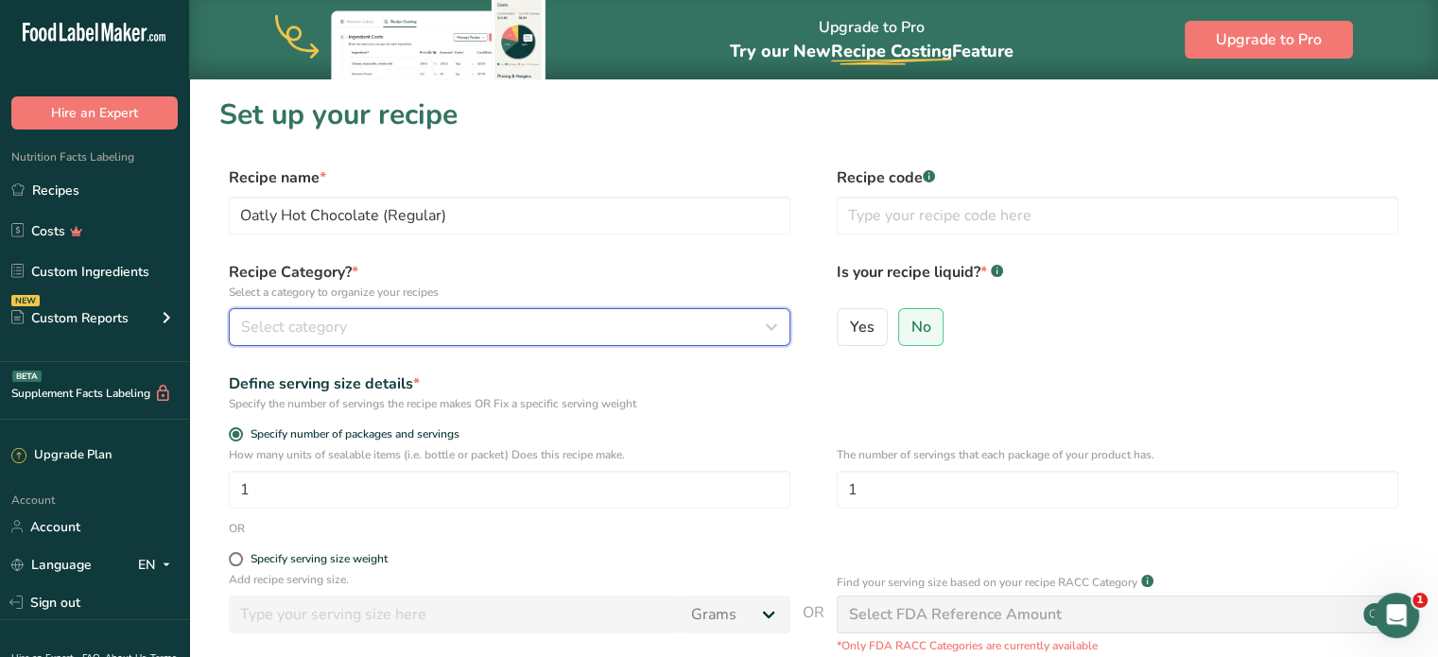
click at [590, 319] on div "Select category" at bounding box center [504, 327] width 526 height 23
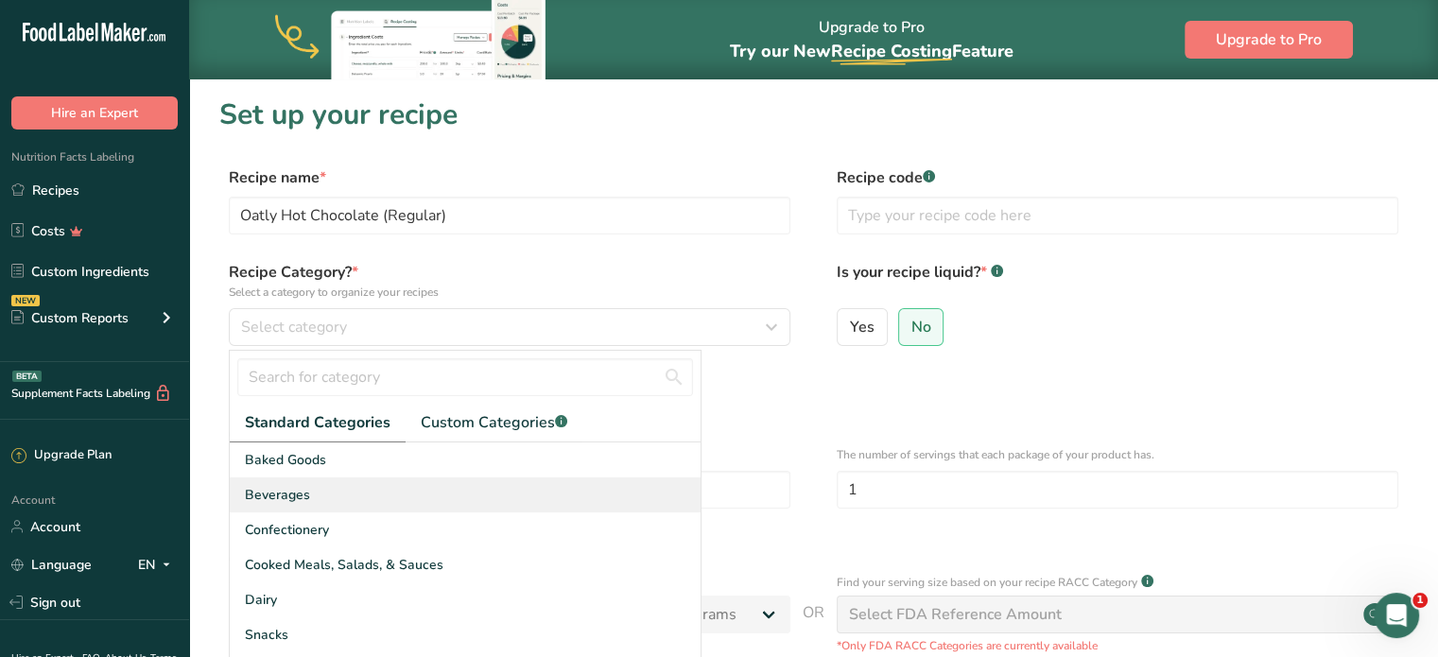
click at [449, 505] on div "Beverages" at bounding box center [465, 495] width 471 height 35
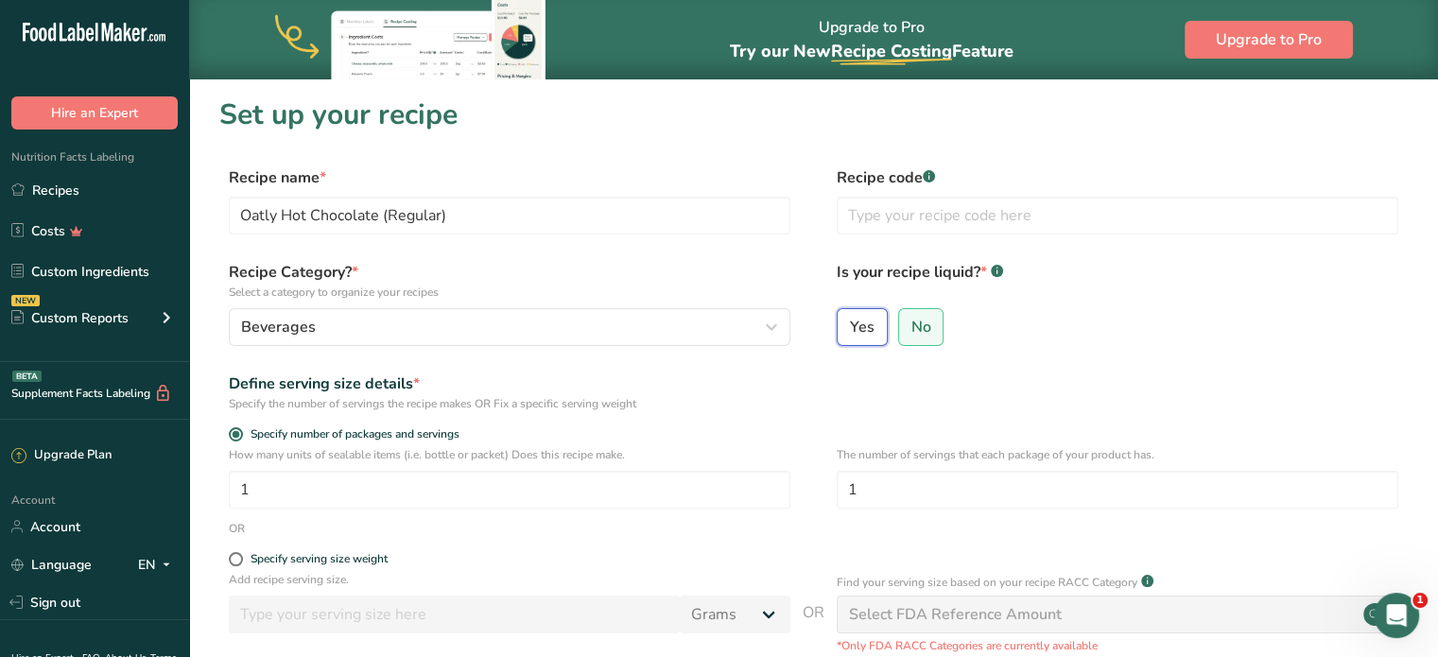
click at [844, 331] on input "Yes" at bounding box center [844, 327] width 12 height 12
radio input "true"
radio input "false"
select select "22"
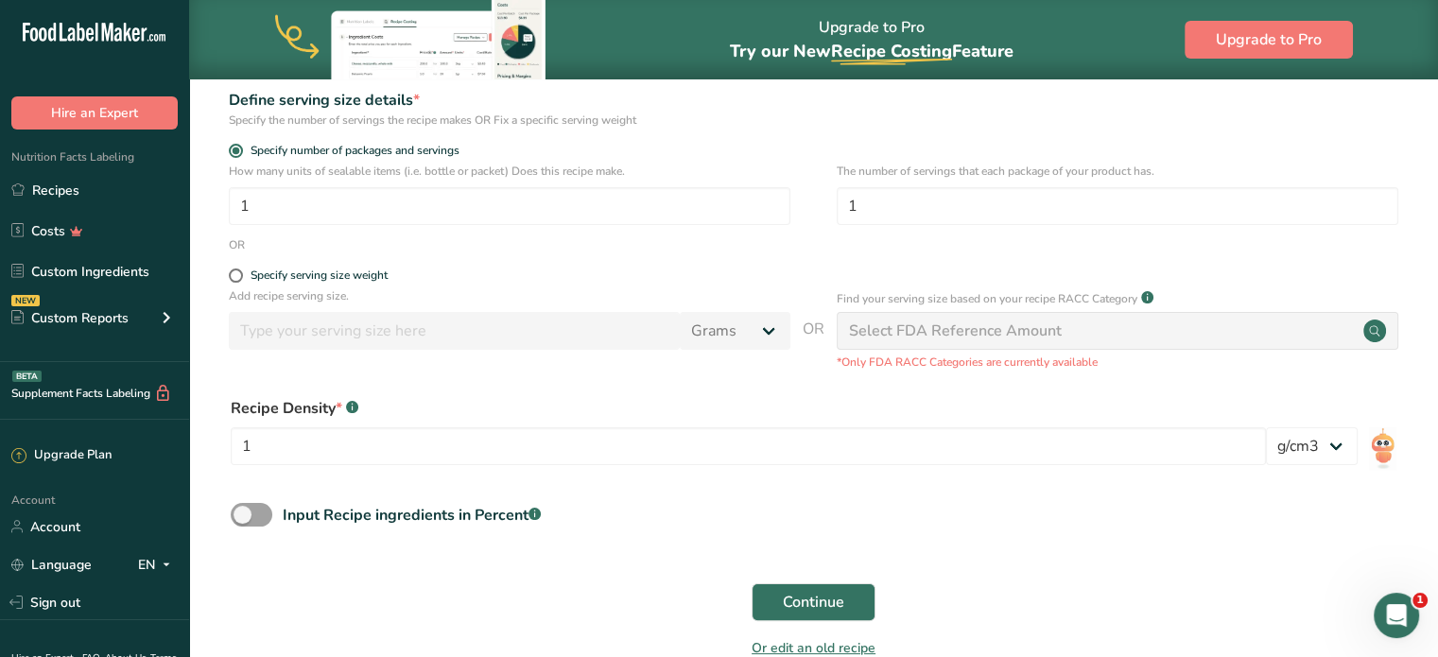
scroll to position [378, 0]
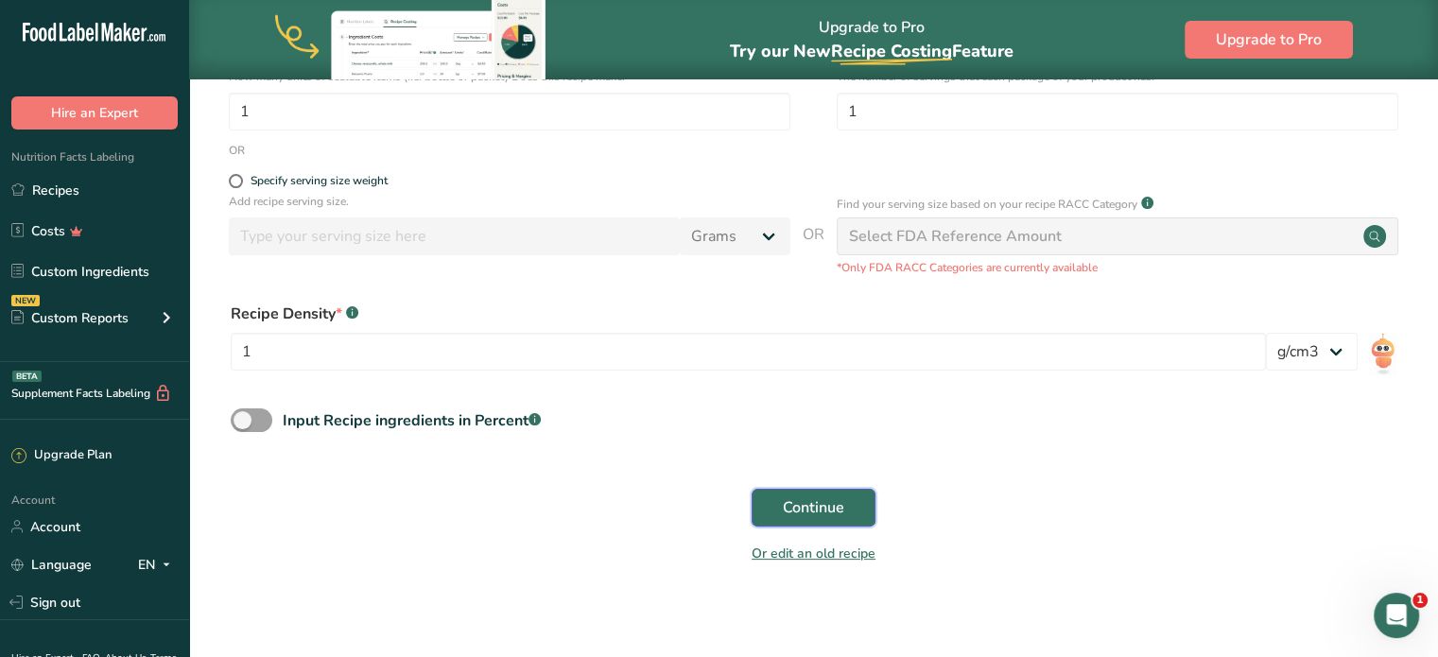
click at [848, 502] on button "Continue" at bounding box center [814, 508] width 124 height 38
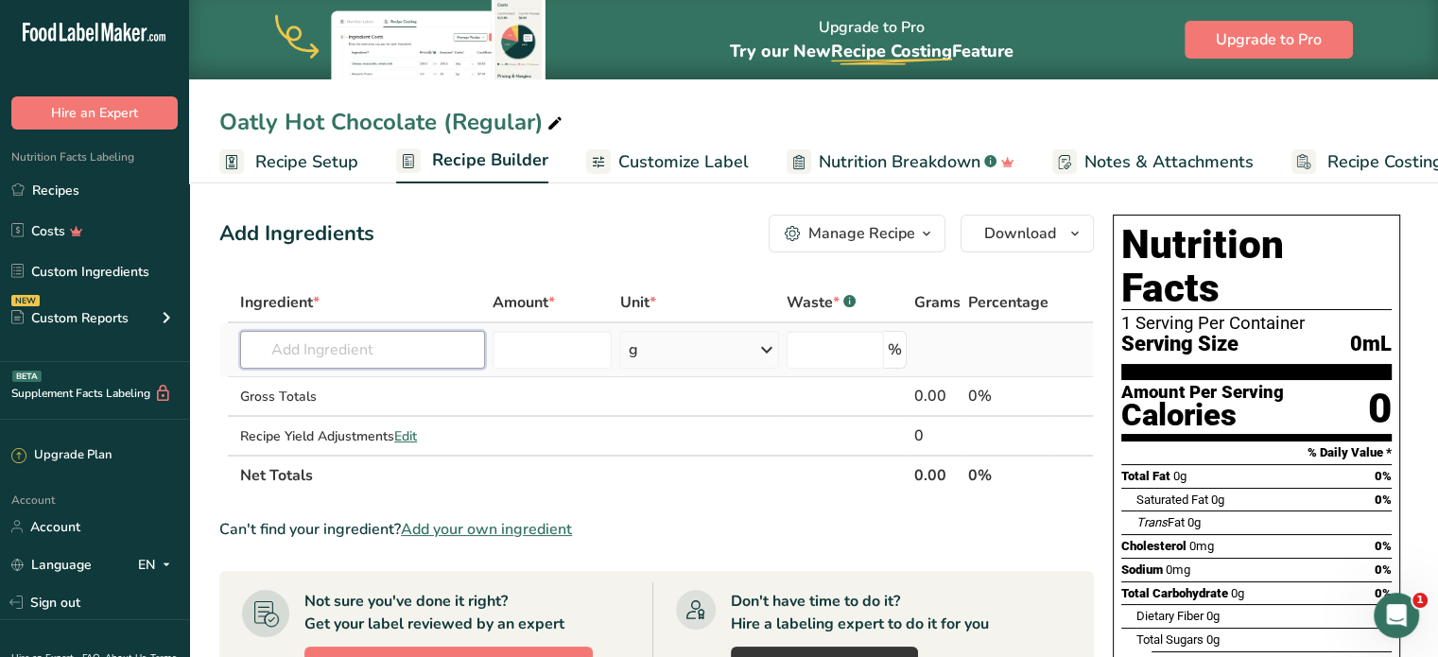
click at [387, 350] on input "text" at bounding box center [362, 350] width 245 height 38
type input "o"
click at [387, 350] on input "text" at bounding box center [362, 350] width 245 height 38
type input "o"
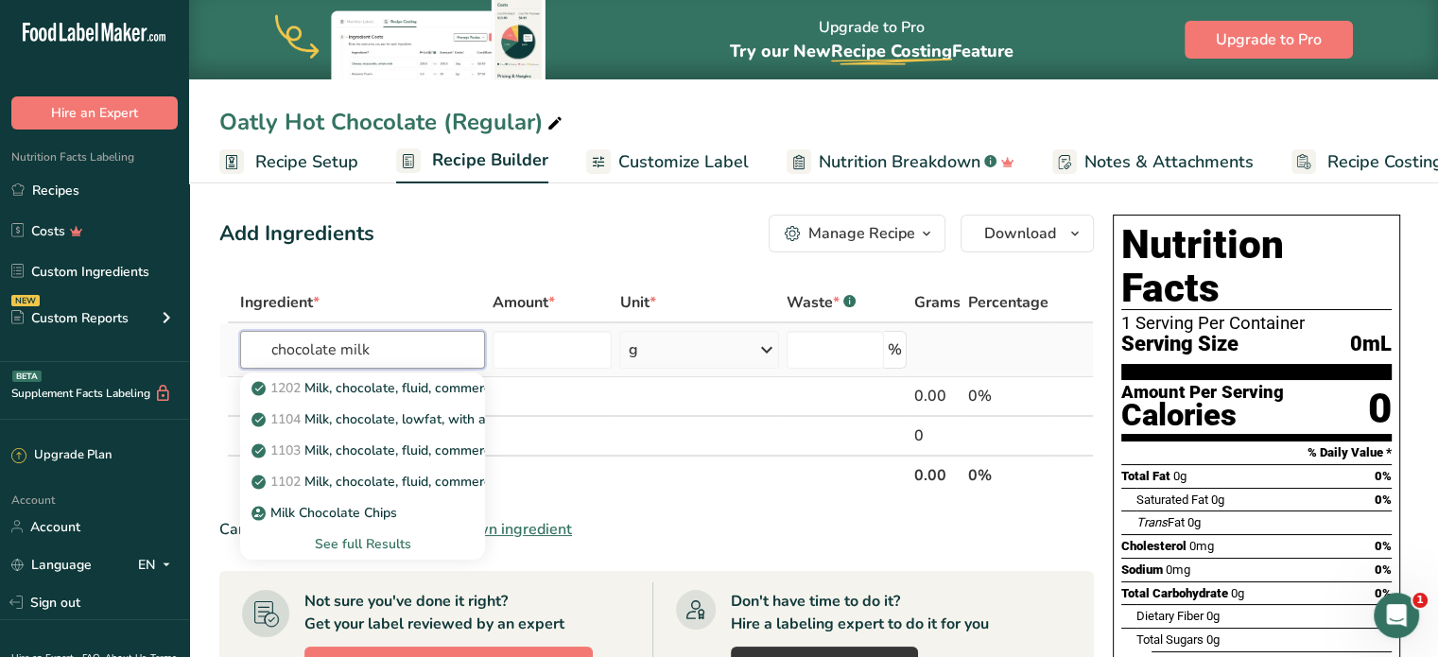
type input "chocolate milk"
click at [394, 534] on div "See full Results" at bounding box center [362, 544] width 215 height 20
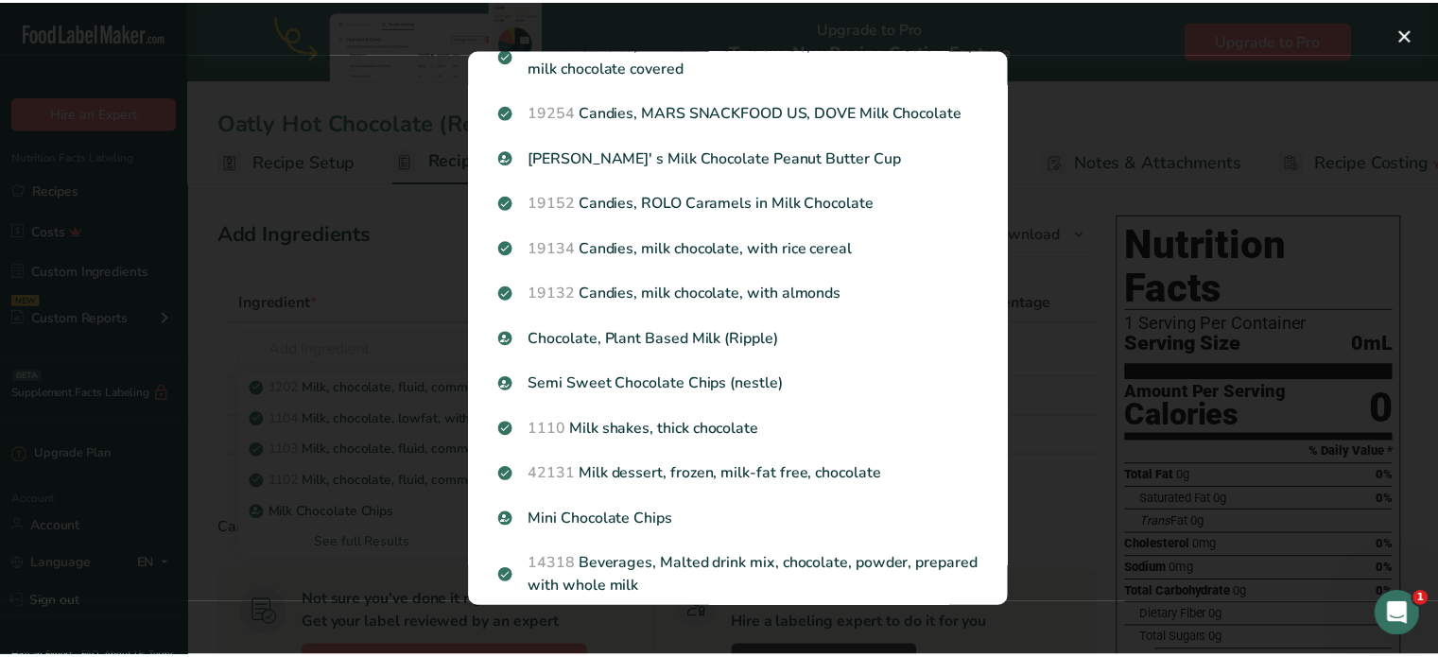
scroll to position [2330, 0]
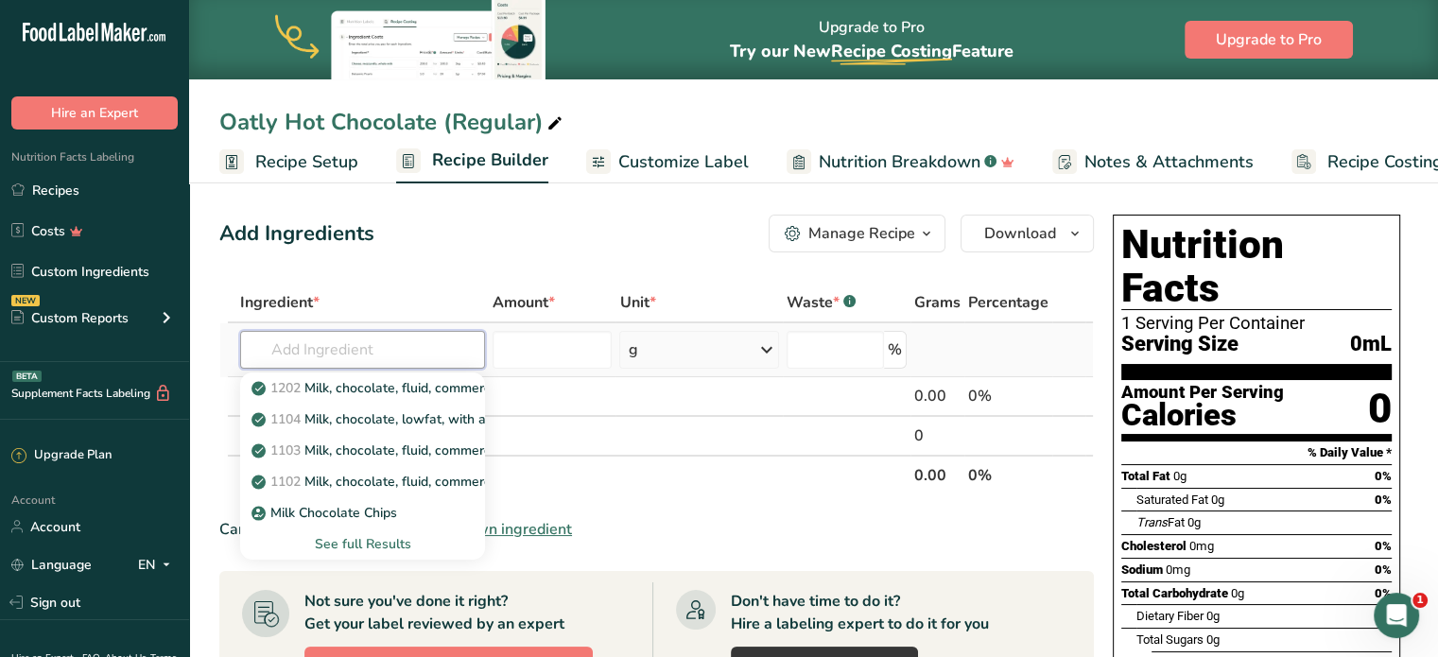
click at [377, 347] on input "text" at bounding box center [362, 350] width 245 height 38
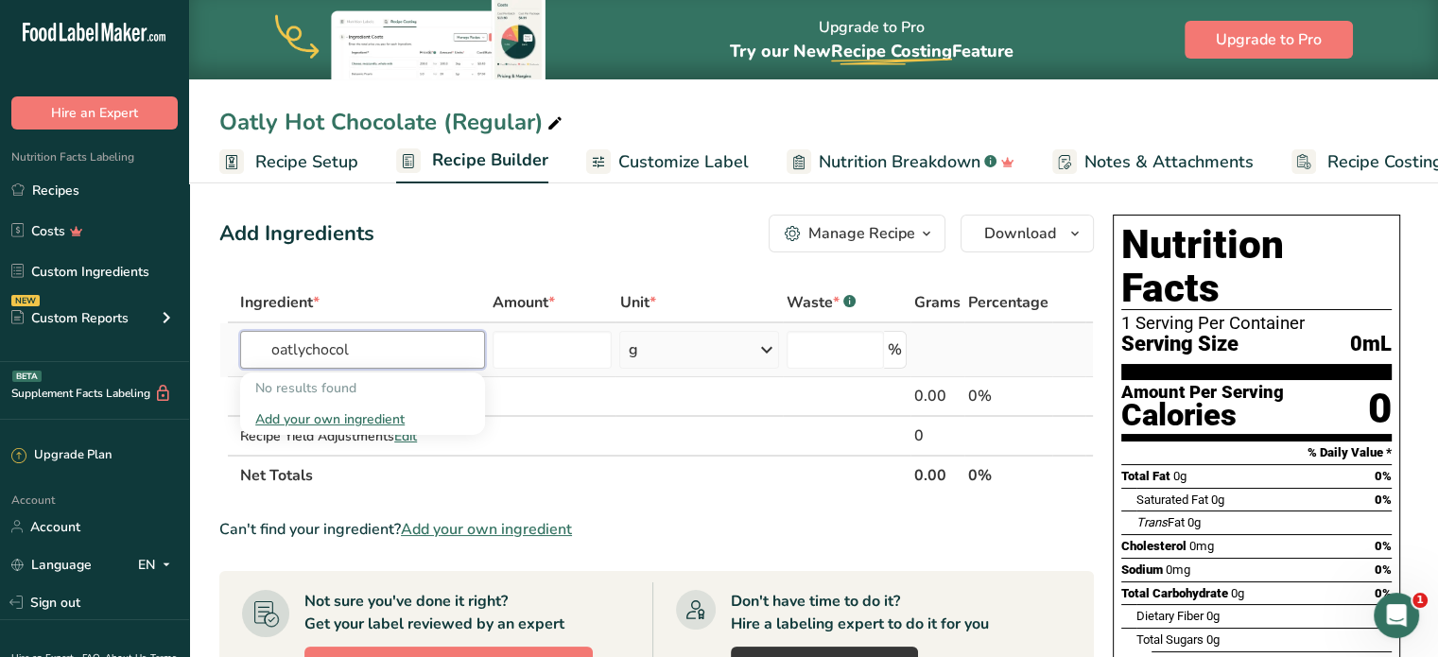
type input "oatlychocol"
click at [356, 422] on div "Add your own ingredient" at bounding box center [362, 419] width 215 height 20
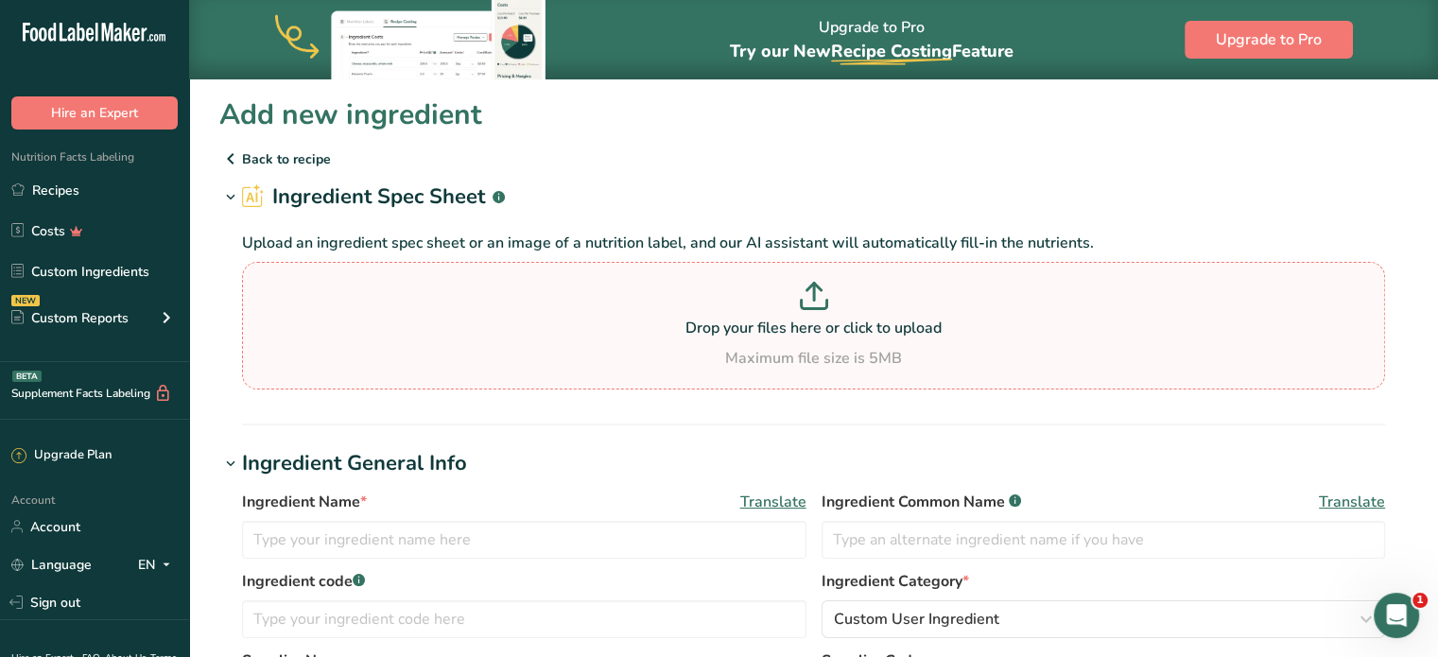
click at [846, 302] on p at bounding box center [814, 299] width 1134 height 35
click at [846, 302] on input "Drop your files here or click to upload Maximum file size is 5MB" at bounding box center [813, 326] width 1143 height 128
type input "C:\fakepath\Image_20250916100554_27_17.jpg"
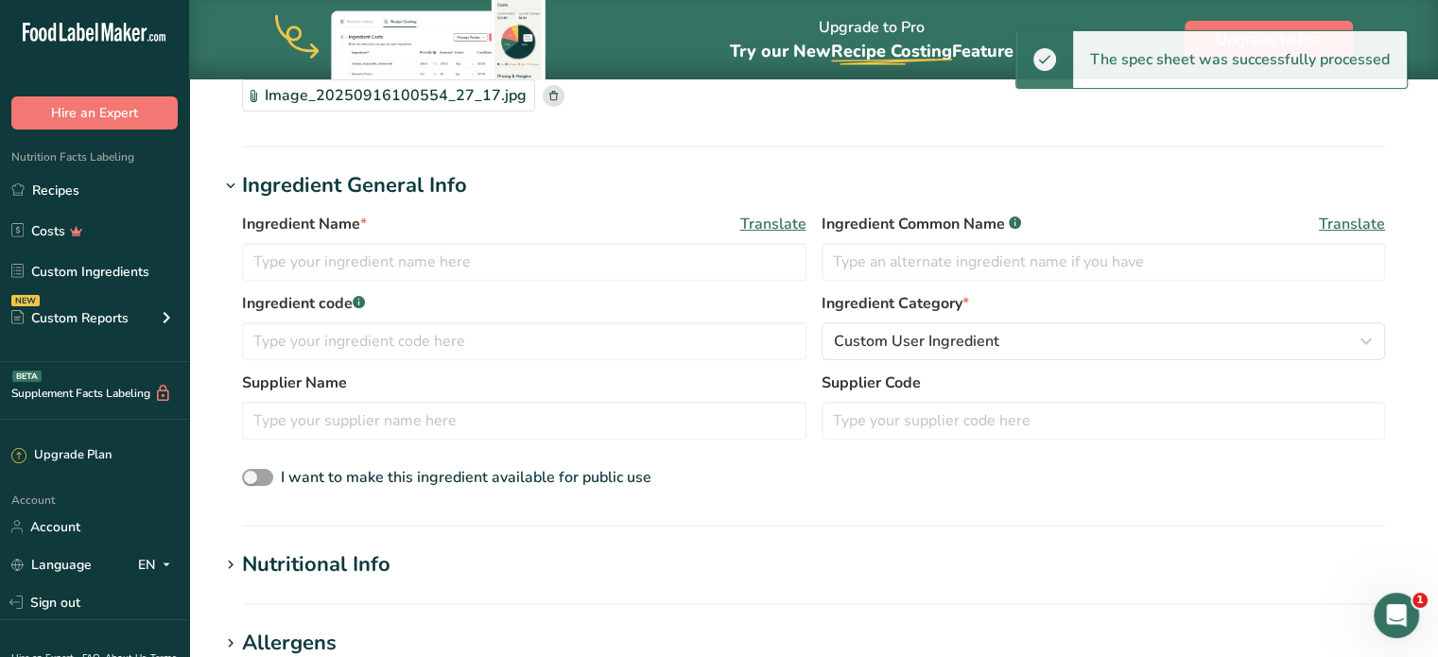
scroll to position [189, 0]
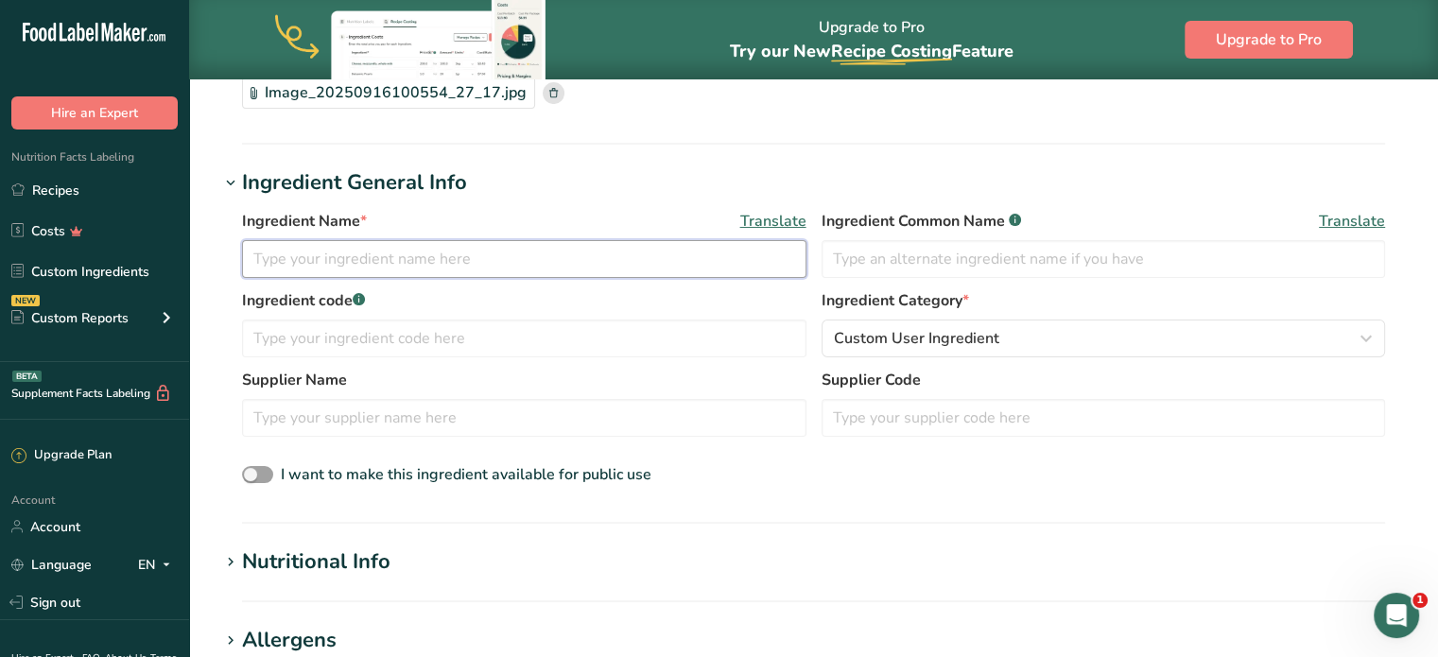
click at [446, 252] on input "text" at bounding box center [524, 259] width 565 height 38
click at [500, 256] on input "Oatly" at bounding box center [524, 259] width 565 height 38
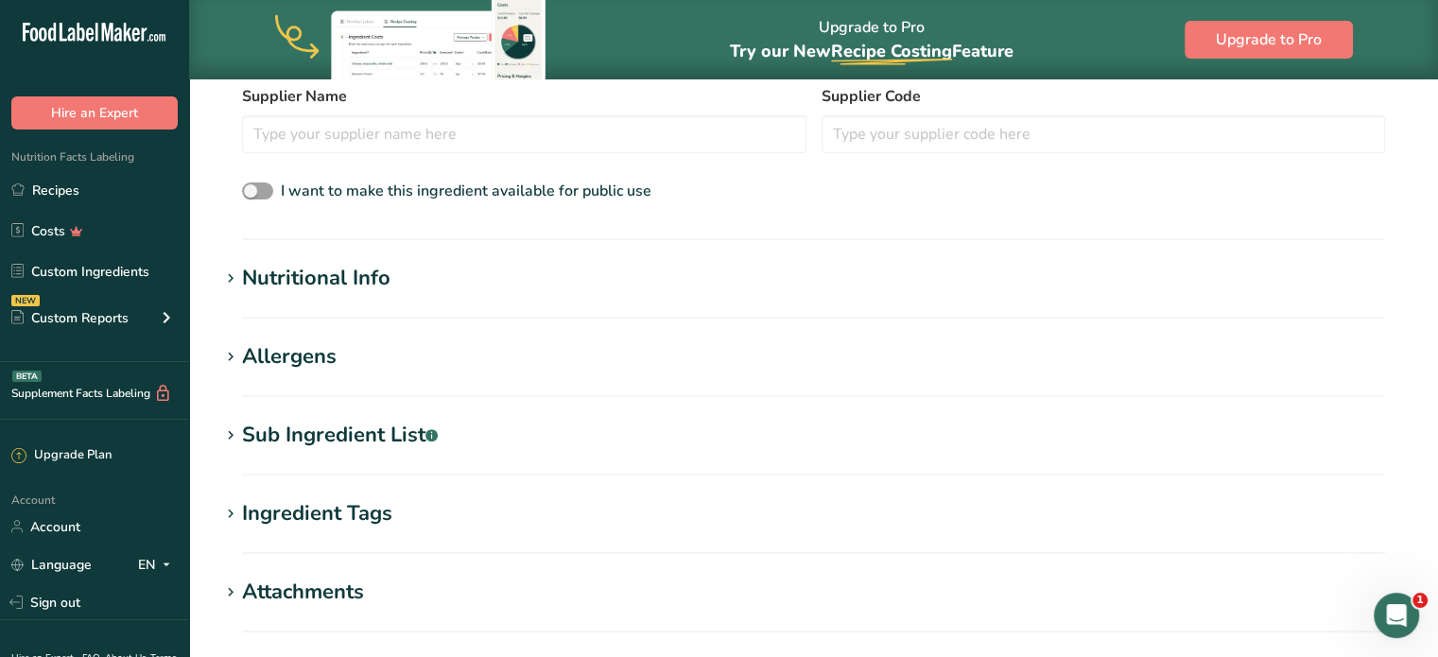
type input "Oatly Chocolate Milk"
click at [443, 263] on h1 "Nutritional Info" at bounding box center [813, 278] width 1189 height 31
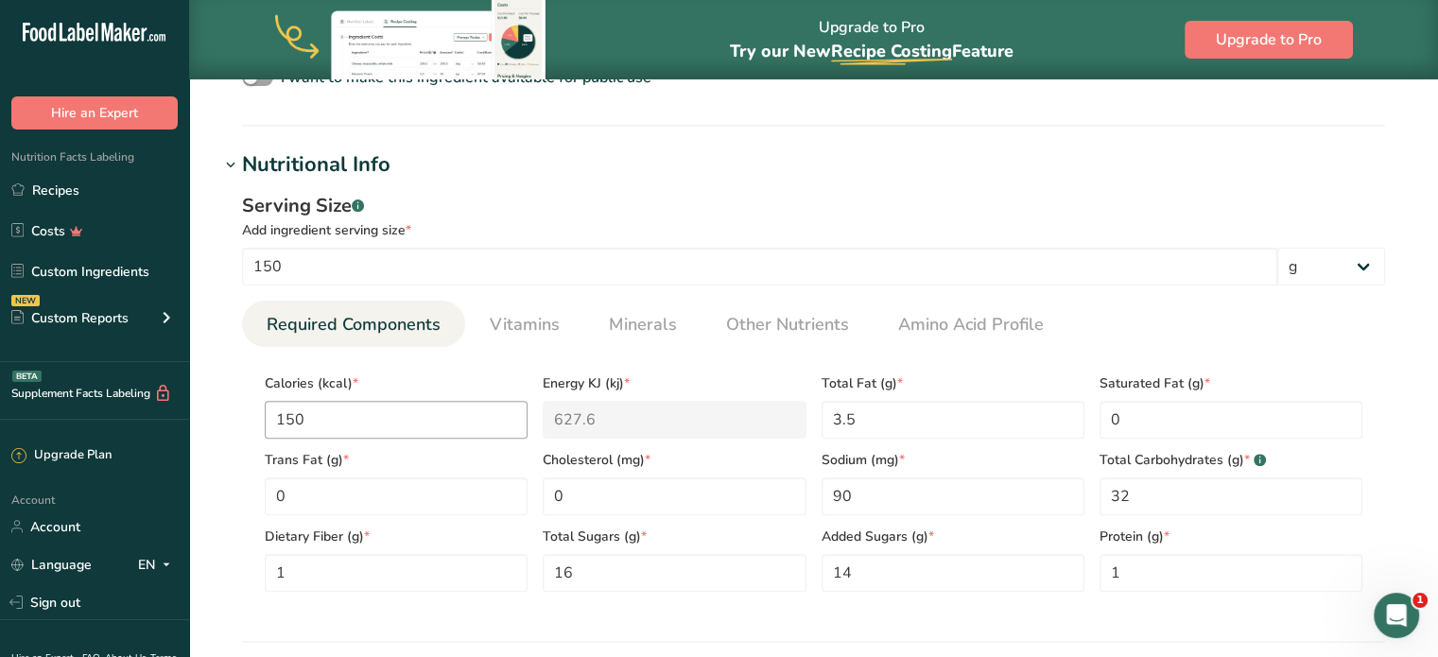
scroll to position [567, 0]
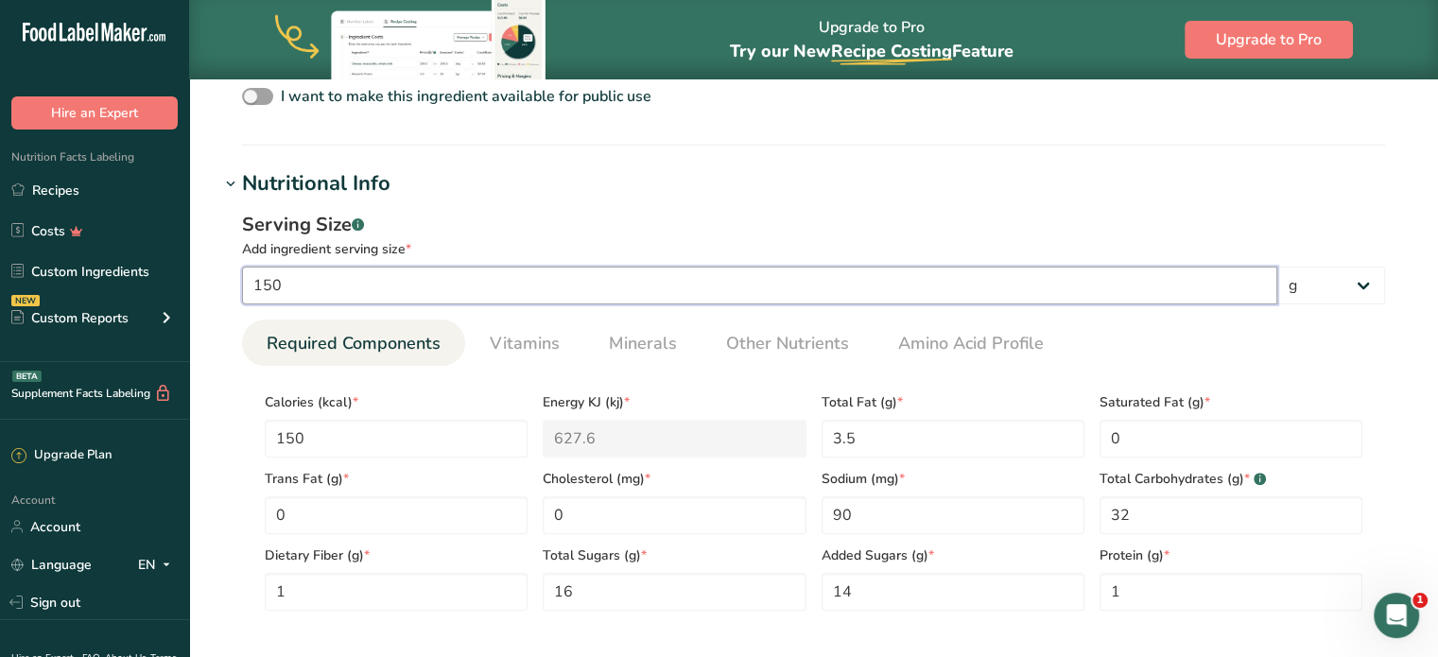
click at [398, 275] on input "150" at bounding box center [759, 286] width 1035 height 38
drag, startPoint x: 486, startPoint y: 280, endPoint x: 72, endPoint y: 278, distance: 414.2
click at [113, 279] on div ".a-20{fill:#fff;} Hire an Expert Nutrition Facts Labeling Recipes Costs Custom …" at bounding box center [719, 358] width 1438 height 1851
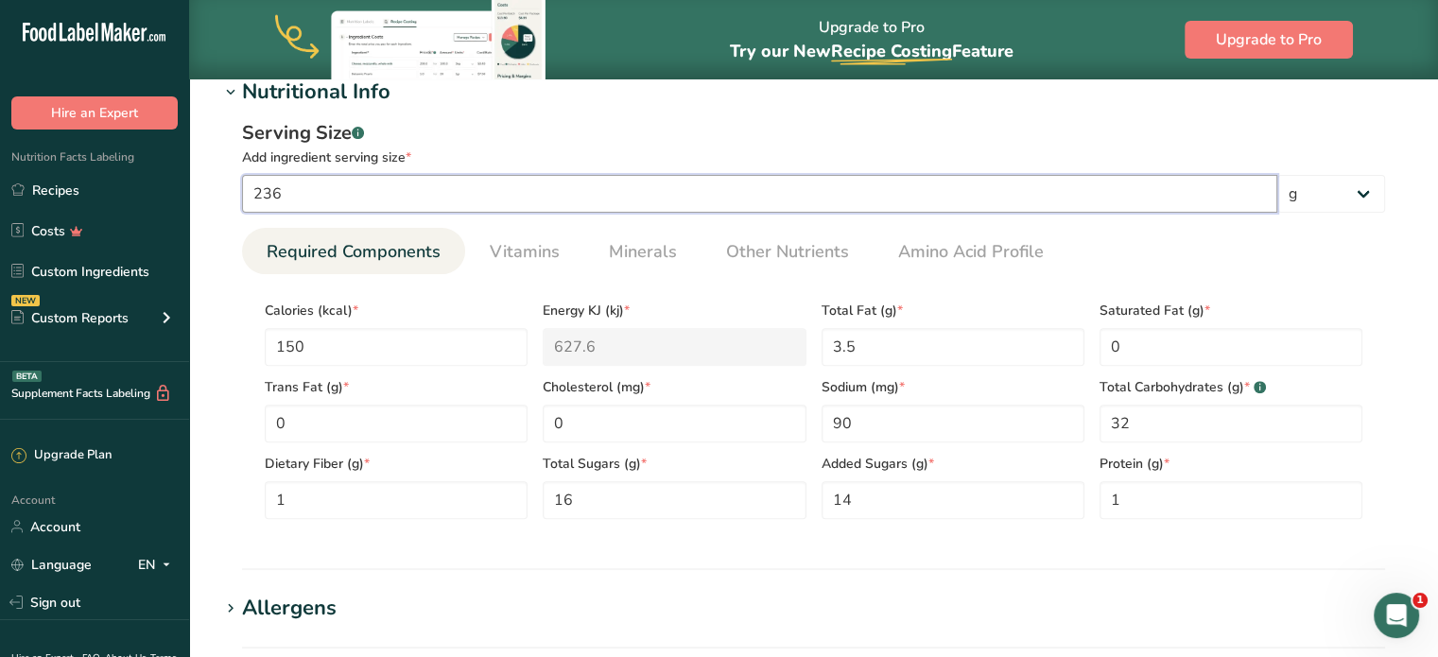
scroll to position [662, 0]
type input "236"
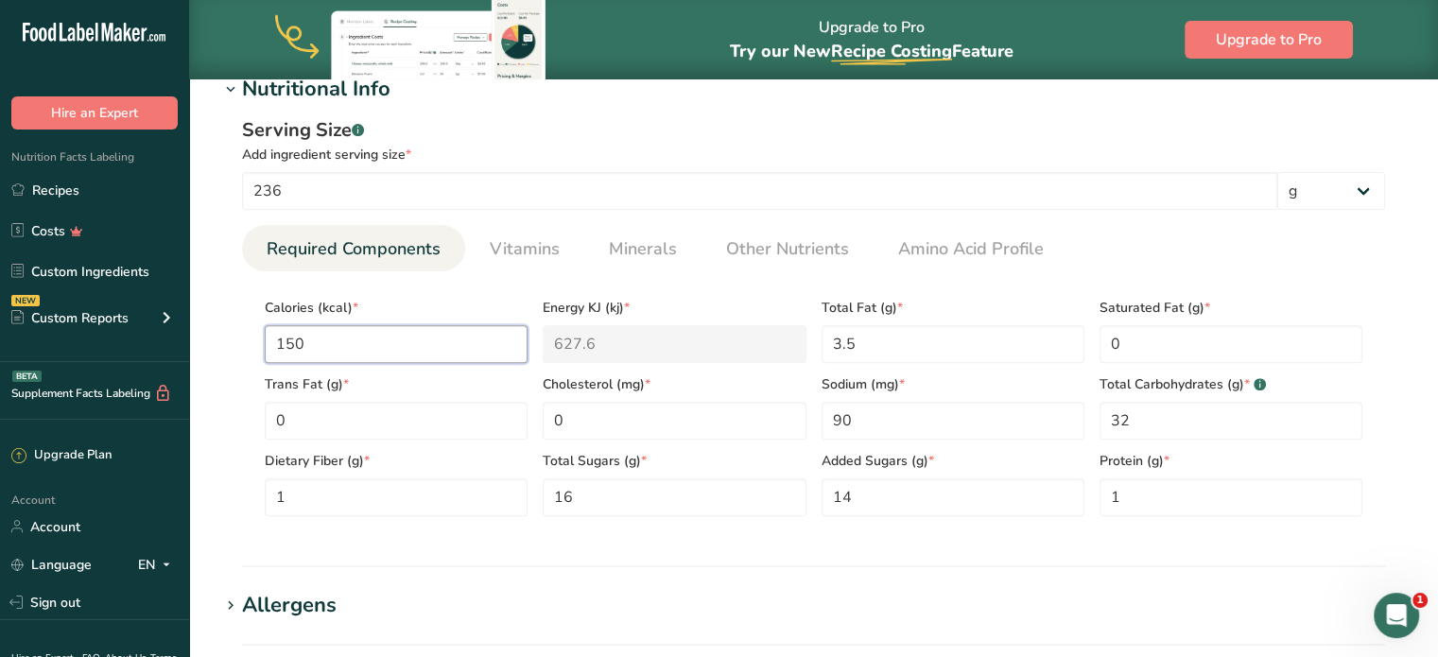
click at [408, 338] on input "150" at bounding box center [396, 344] width 263 height 38
type Fat "0.5"
type input "140"
type Carbohydrates "24"
type Fiber "3"
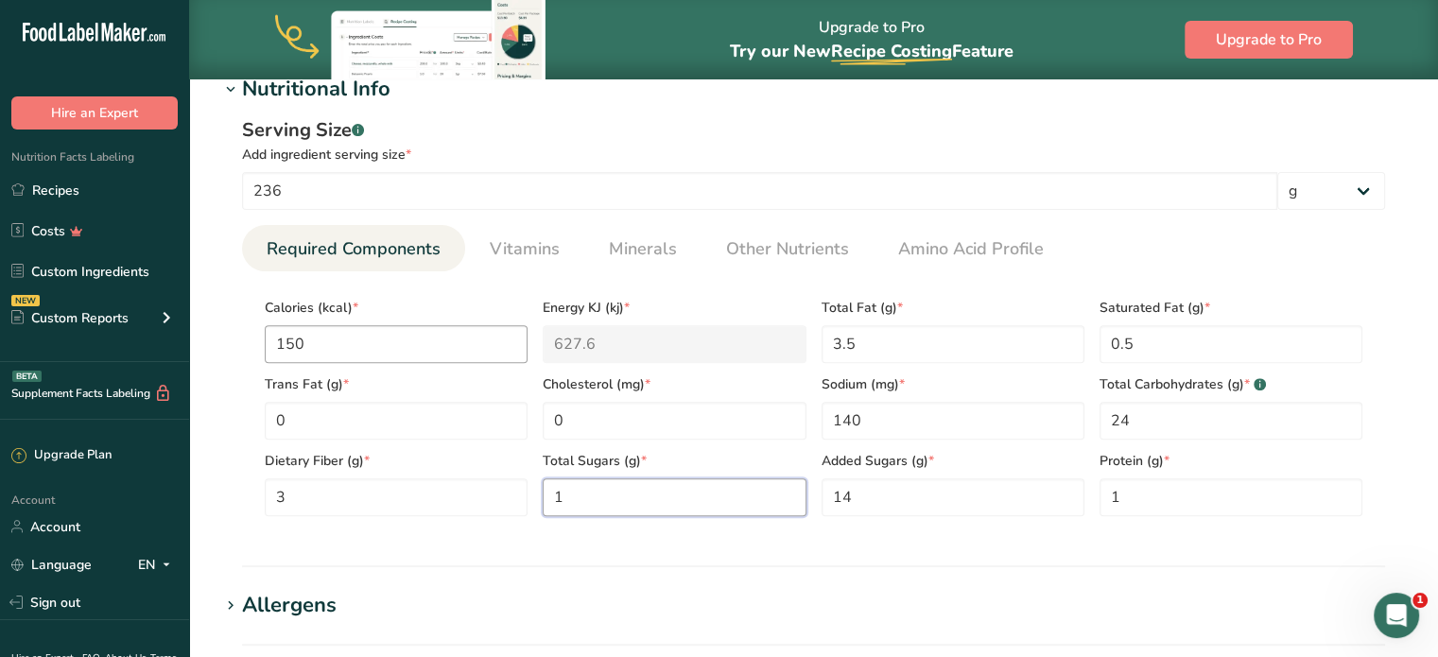
type Sugars "16"
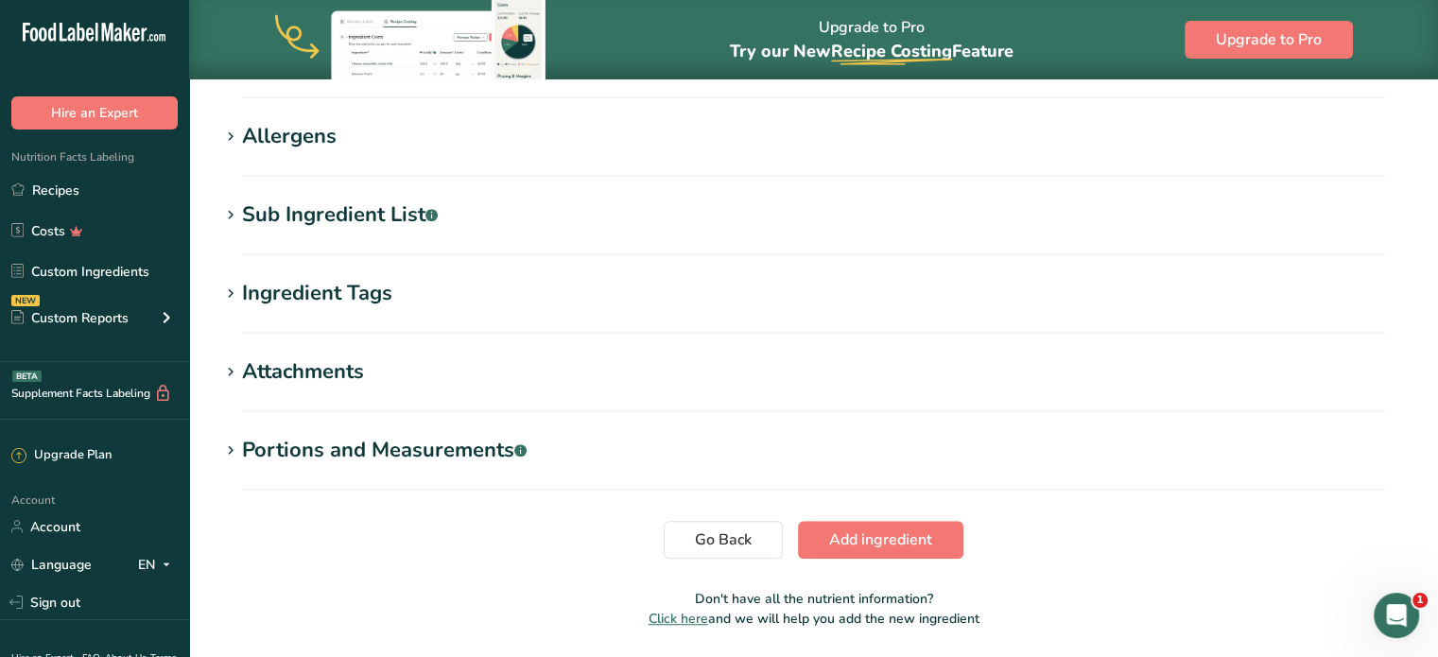
scroll to position [1192, 0]
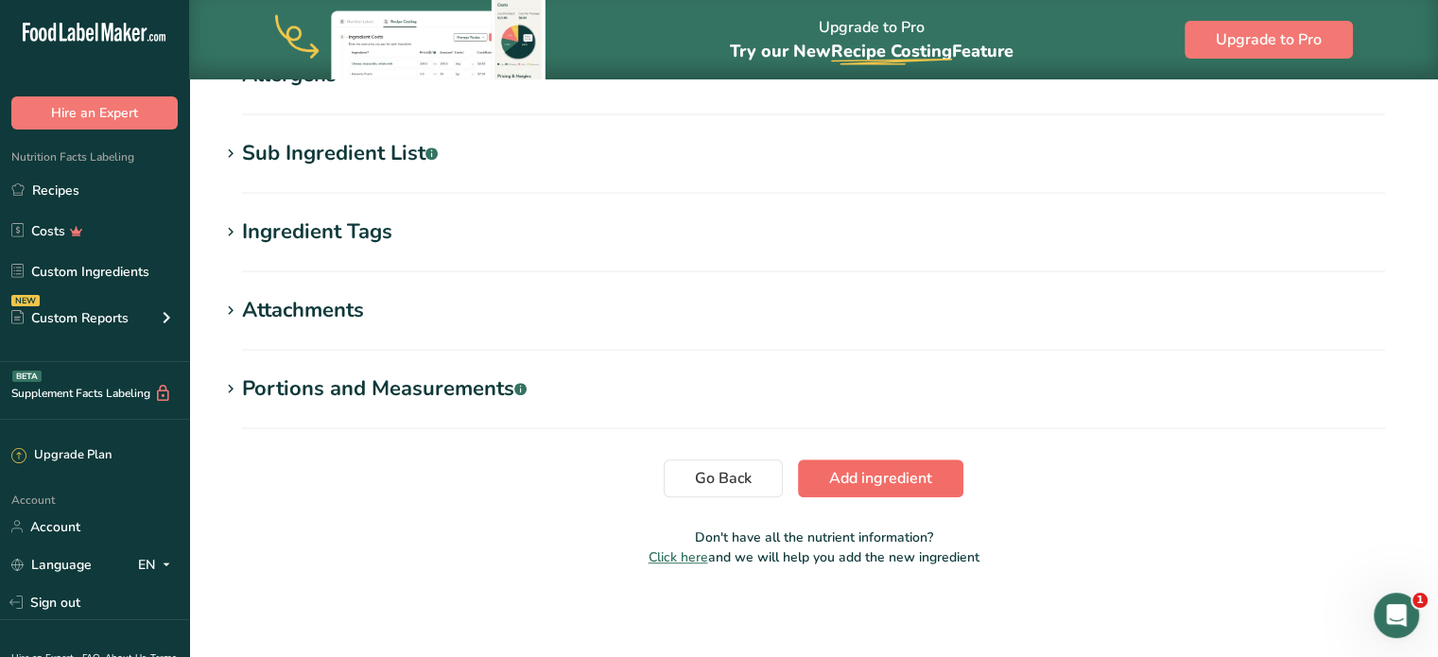
type input "3"
click at [915, 484] on span "Add ingredient" at bounding box center [880, 478] width 103 height 23
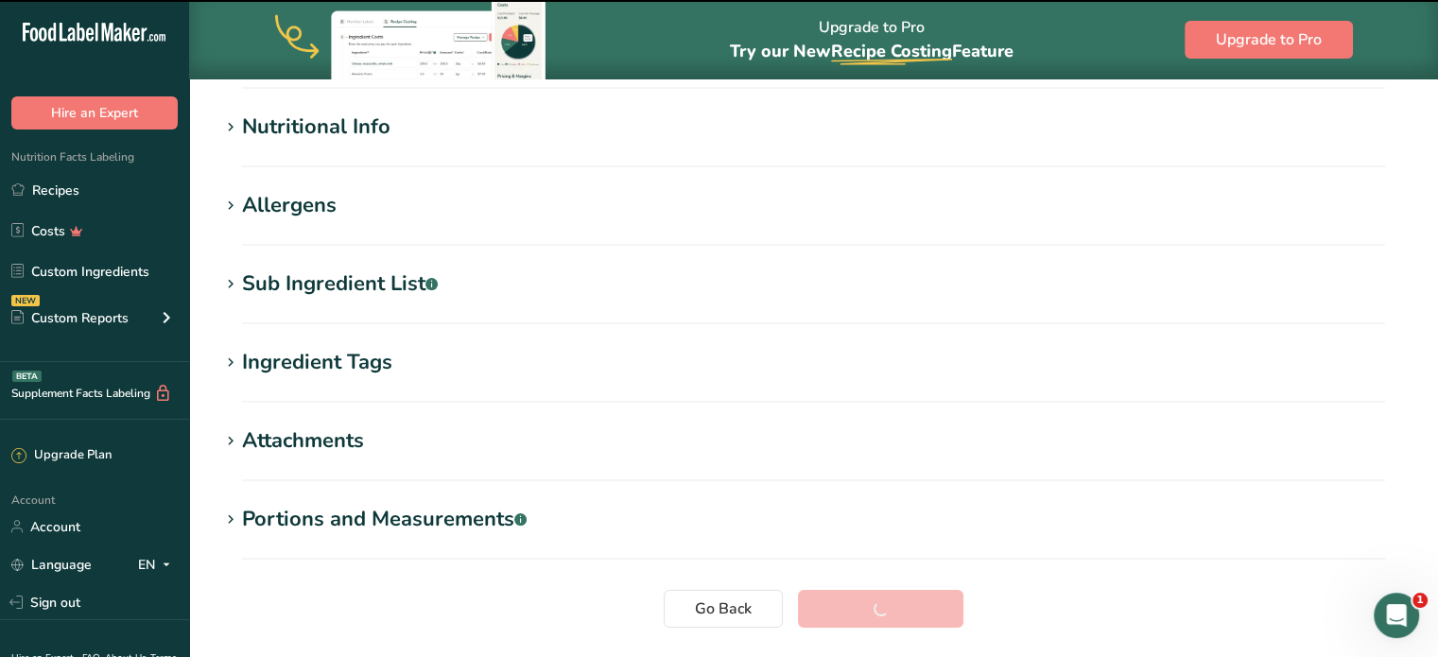
scroll to position [0, 0]
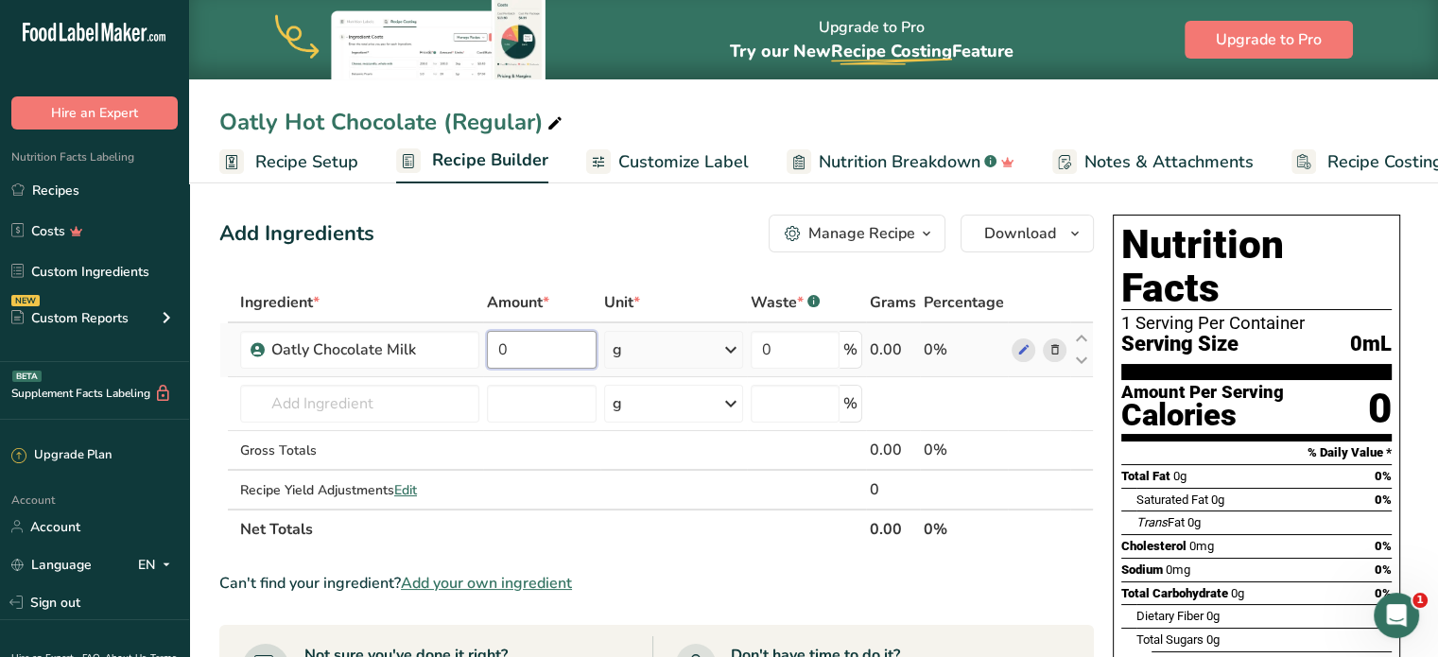
drag, startPoint x: 559, startPoint y: 358, endPoint x: 496, endPoint y: 351, distance: 63.8
click at [496, 351] on input "0" at bounding box center [542, 350] width 110 height 38
type input "339"
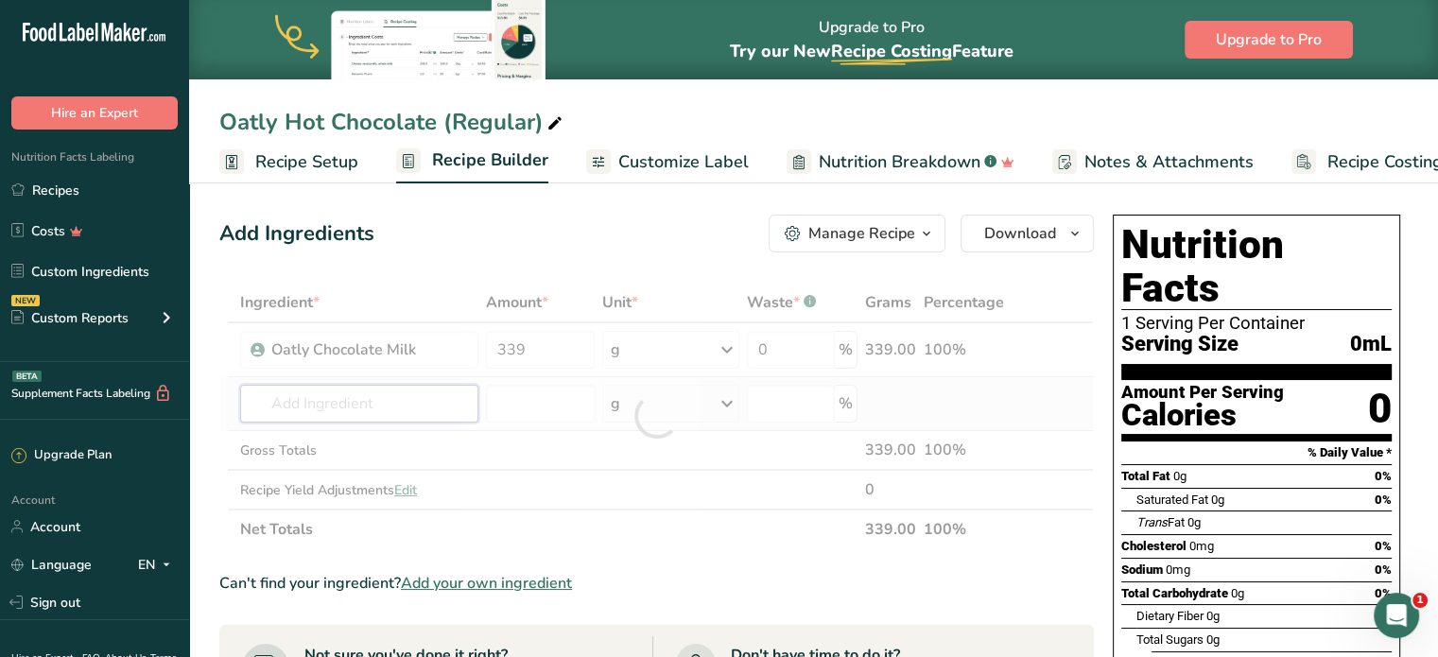
click at [403, 409] on div "Ingredient * Amount * Unit * Waste * .a-a{fill:#347362;}.b-a{fill:#fff;} Grams …" at bounding box center [656, 416] width 875 height 267
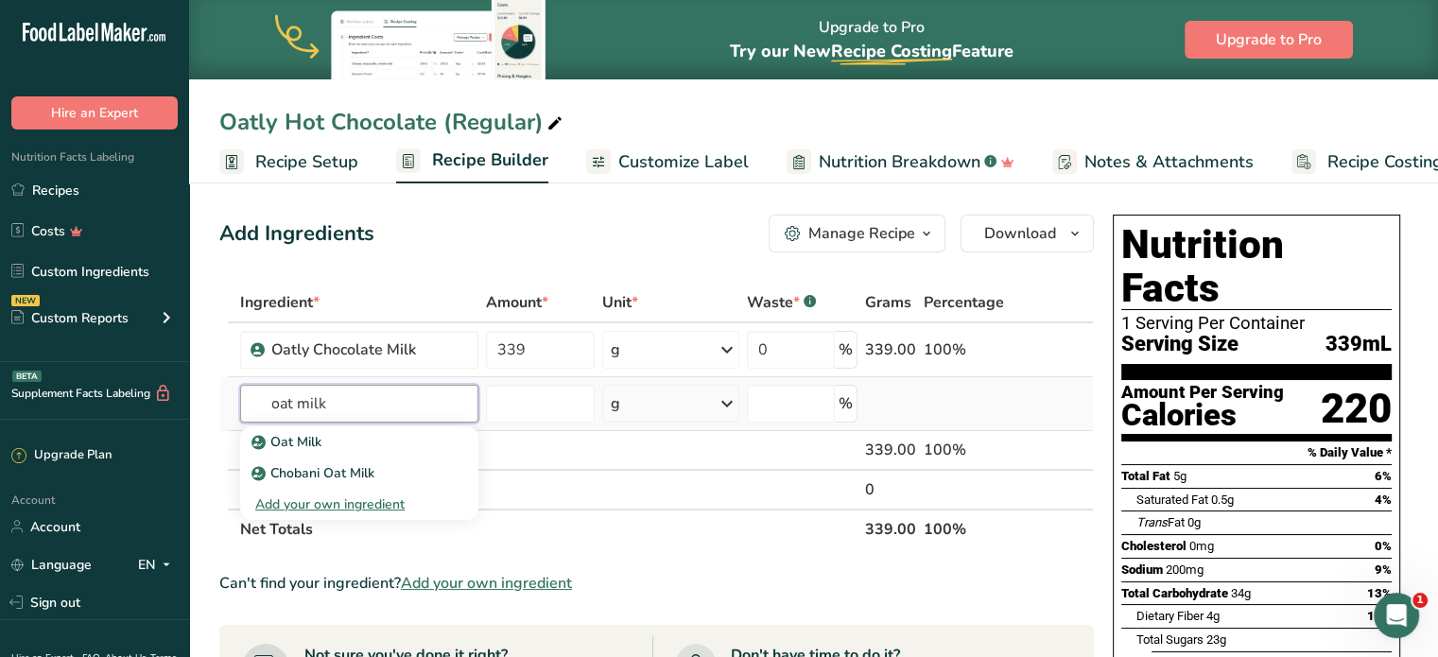
type input "oat milk"
click at [324, 508] on div "Add your own ingredient" at bounding box center [359, 505] width 208 height 20
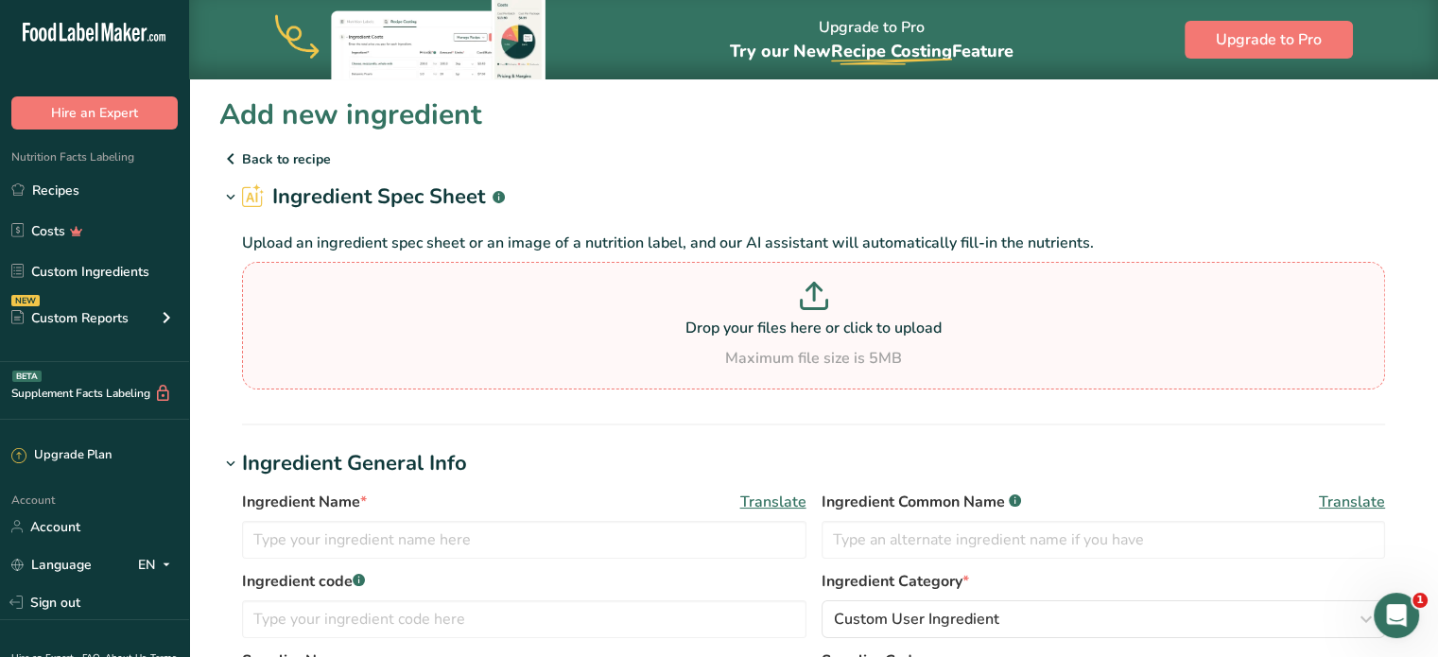
click at [603, 335] on p "Drop your files here or click to upload" at bounding box center [814, 328] width 1134 height 23
click at [603, 335] on input "Drop your files here or click to upload Maximum file size is 5MB" at bounding box center [813, 326] width 1143 height 128
type input "C:\fakepath\Image_20250916100608_29_17.jpg"
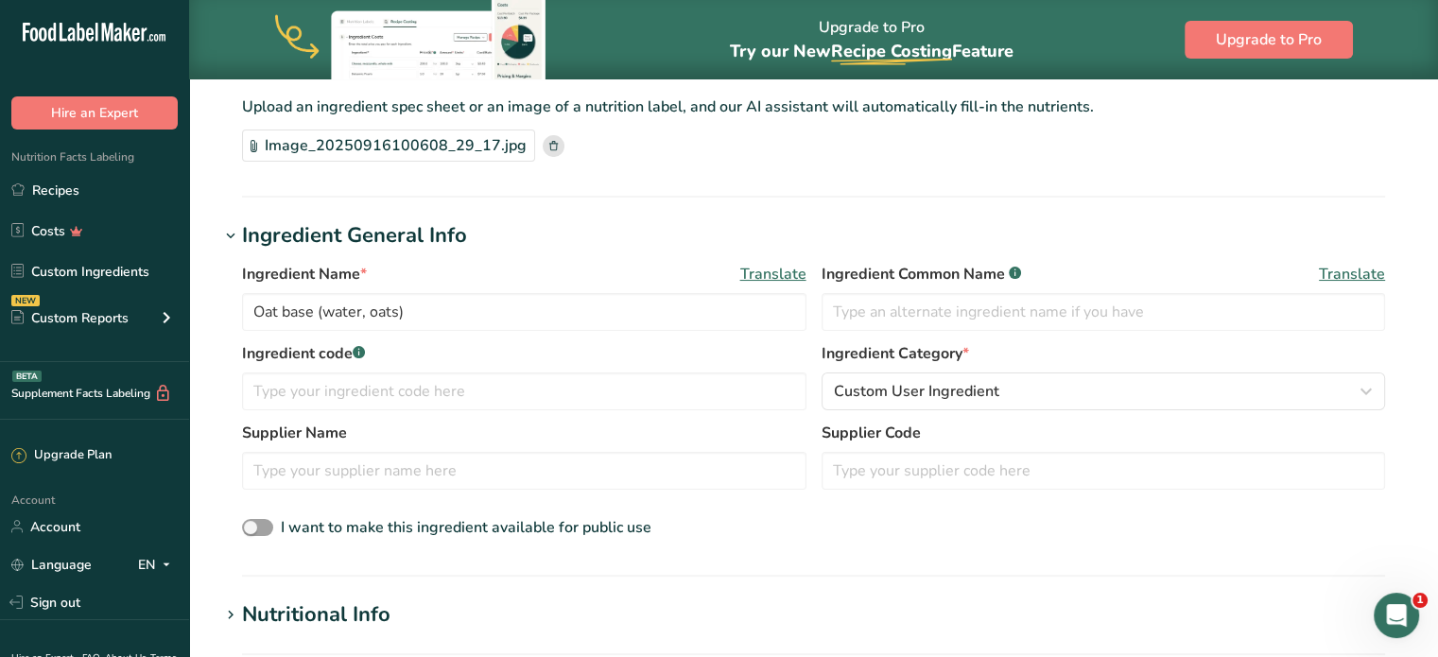
scroll to position [140, 0]
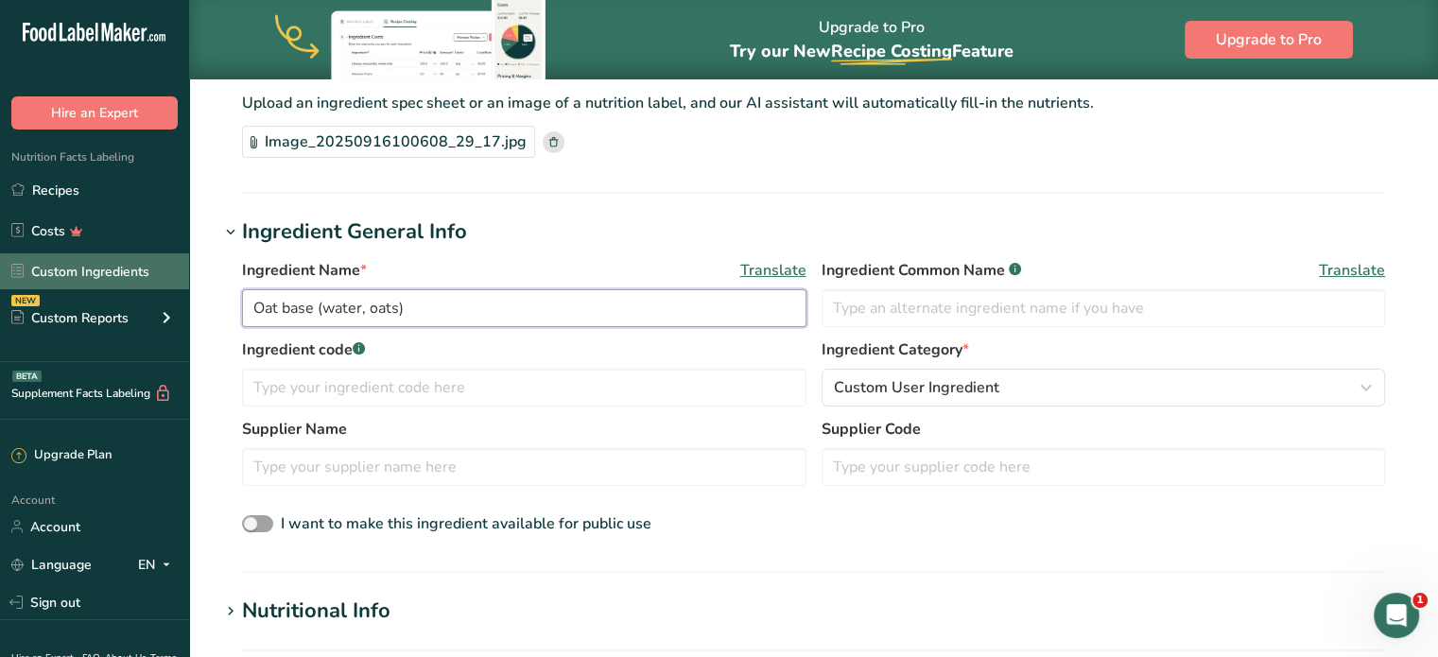
drag, startPoint x: 420, startPoint y: 307, endPoint x: 154, endPoint y: 286, distance: 266.6
click at [159, 286] on div ".a-20{fill:#fff;} Hire an Expert Nutrition Facts Labeling Recipes Costs Custom …" at bounding box center [719, 566] width 1438 height 1413
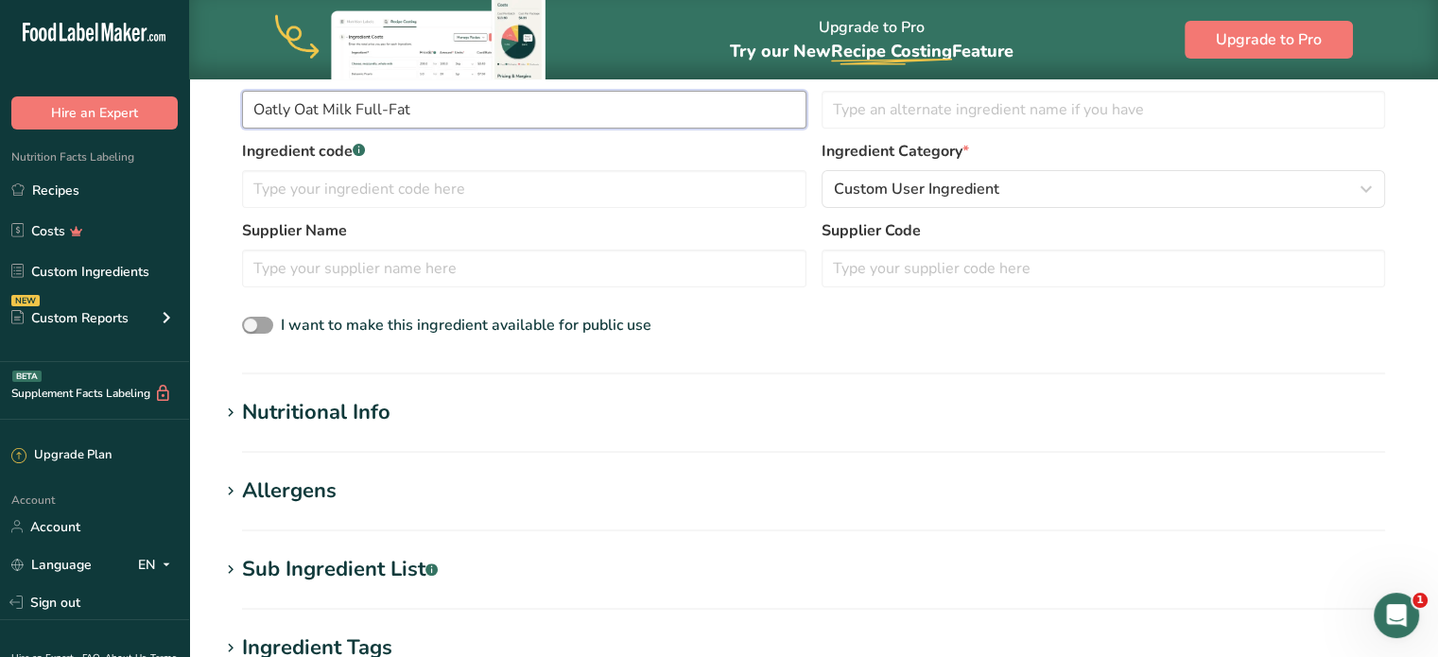
type input "Oatly Oat Milk Full-Fat"
click at [488, 404] on h1 "Nutritional Info" at bounding box center [813, 412] width 1189 height 31
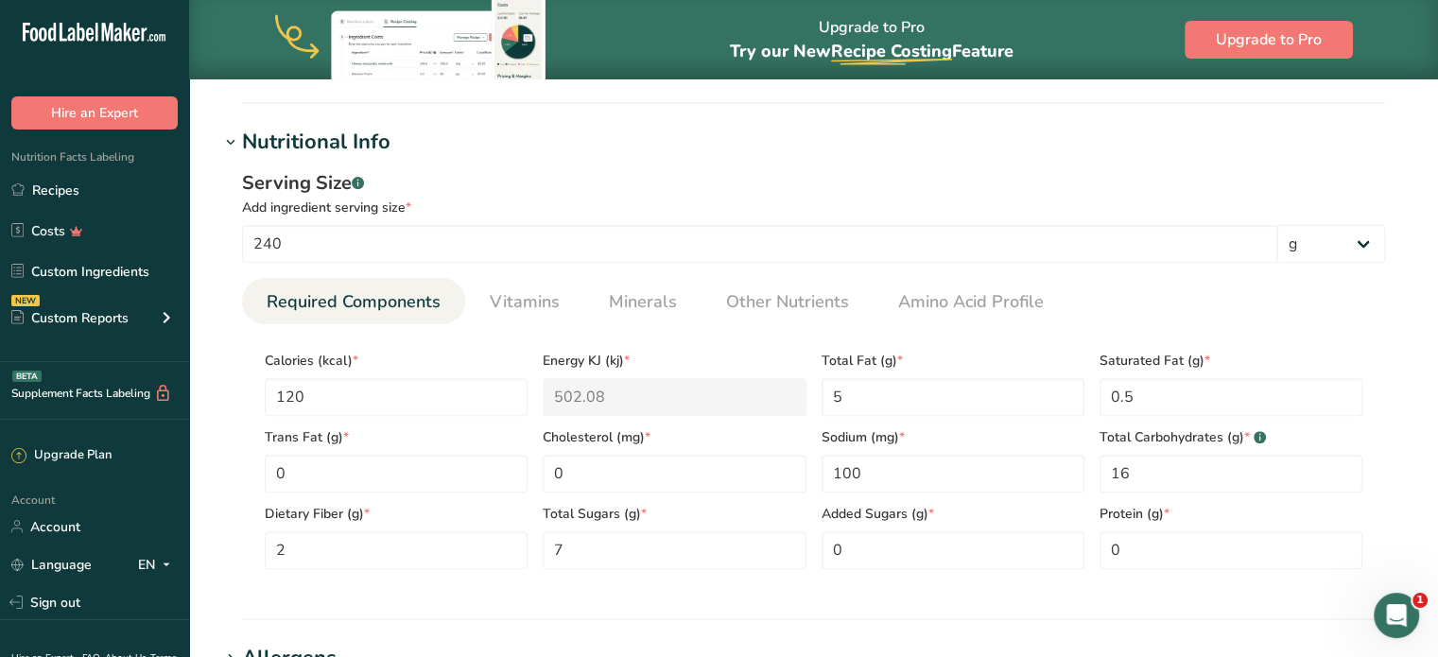
scroll to position [608, 0]
click at [380, 407] on input "120" at bounding box center [396, 398] width 263 height 38
type Sugars "7"
type input "3"
click at [526, 313] on span "Vitamins" at bounding box center [525, 303] width 70 height 26
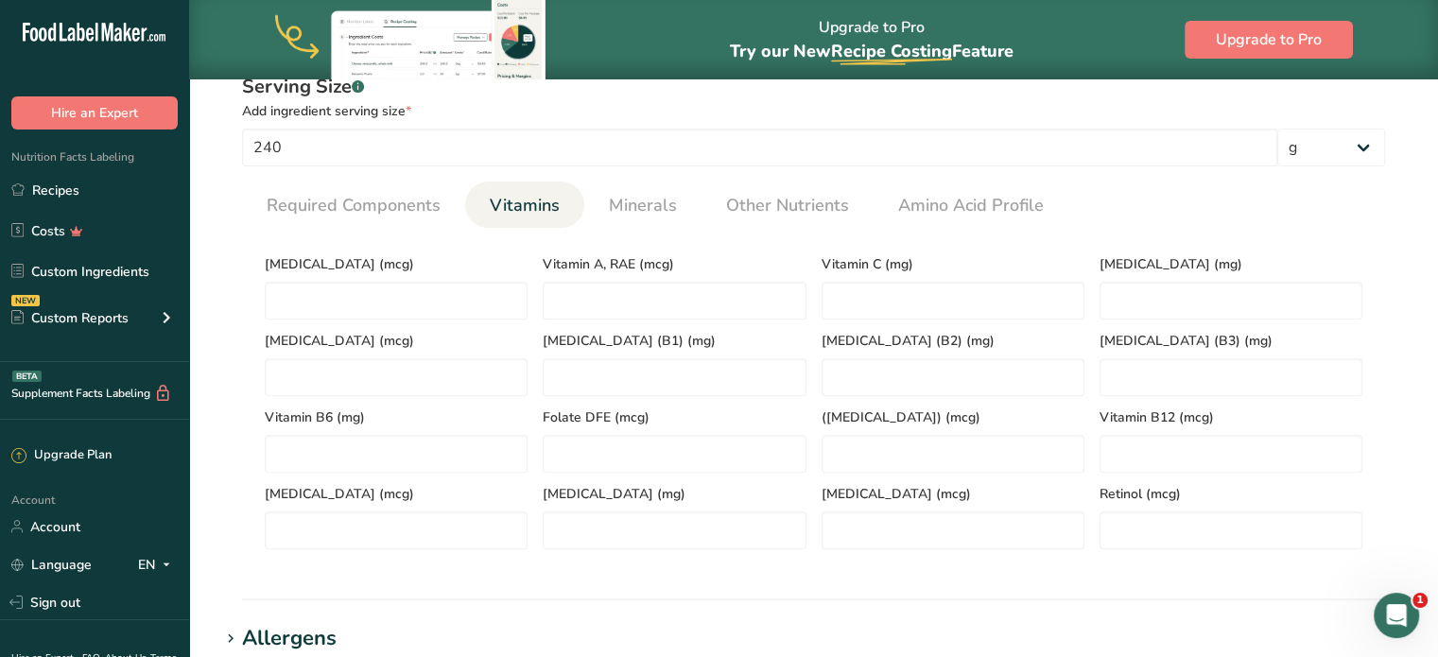
scroll to position [709, 0]
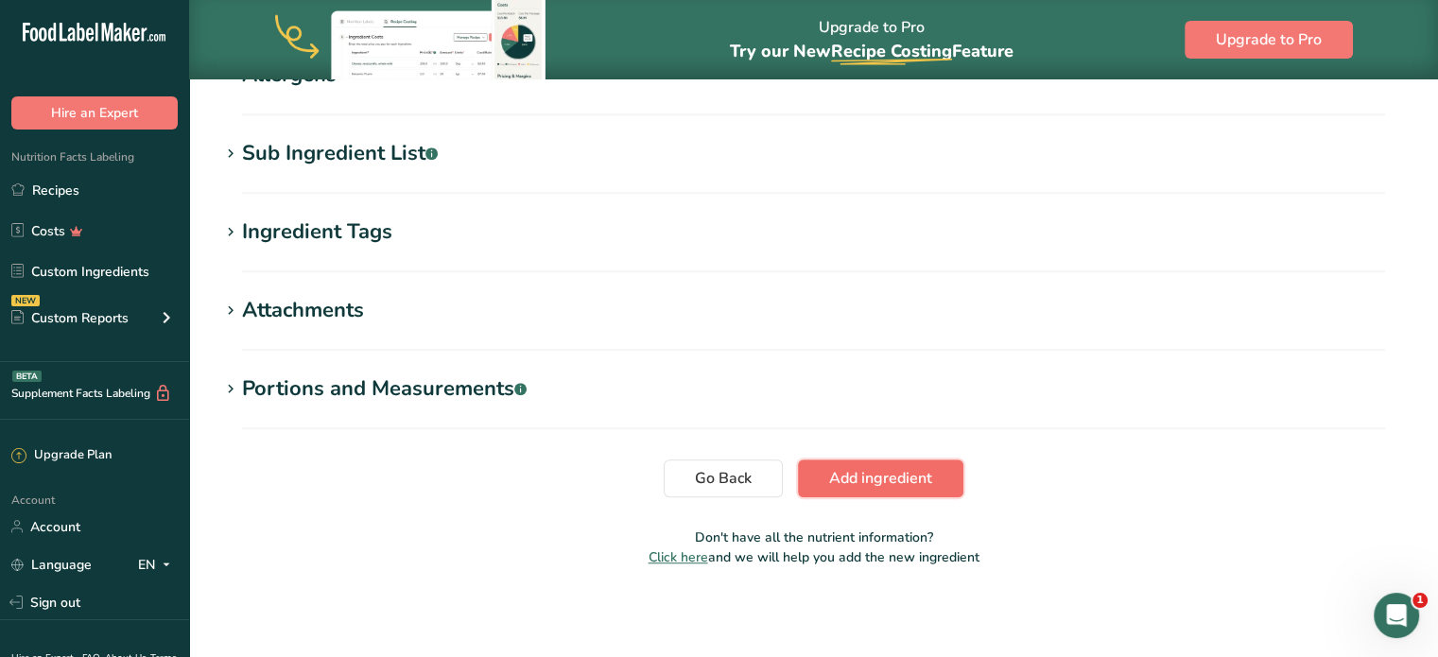
click at [893, 464] on button "Add ingredient" at bounding box center [880, 479] width 165 height 38
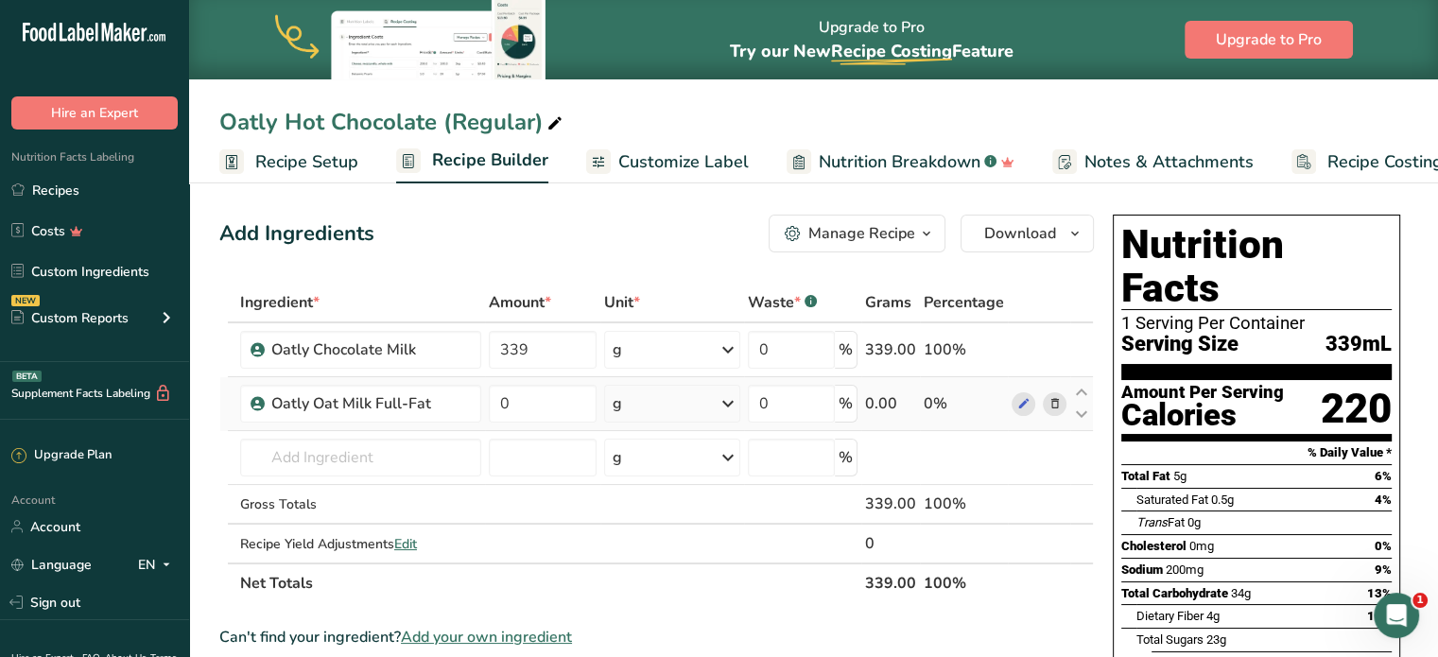
click at [1052, 399] on icon at bounding box center [1054, 404] width 13 height 20
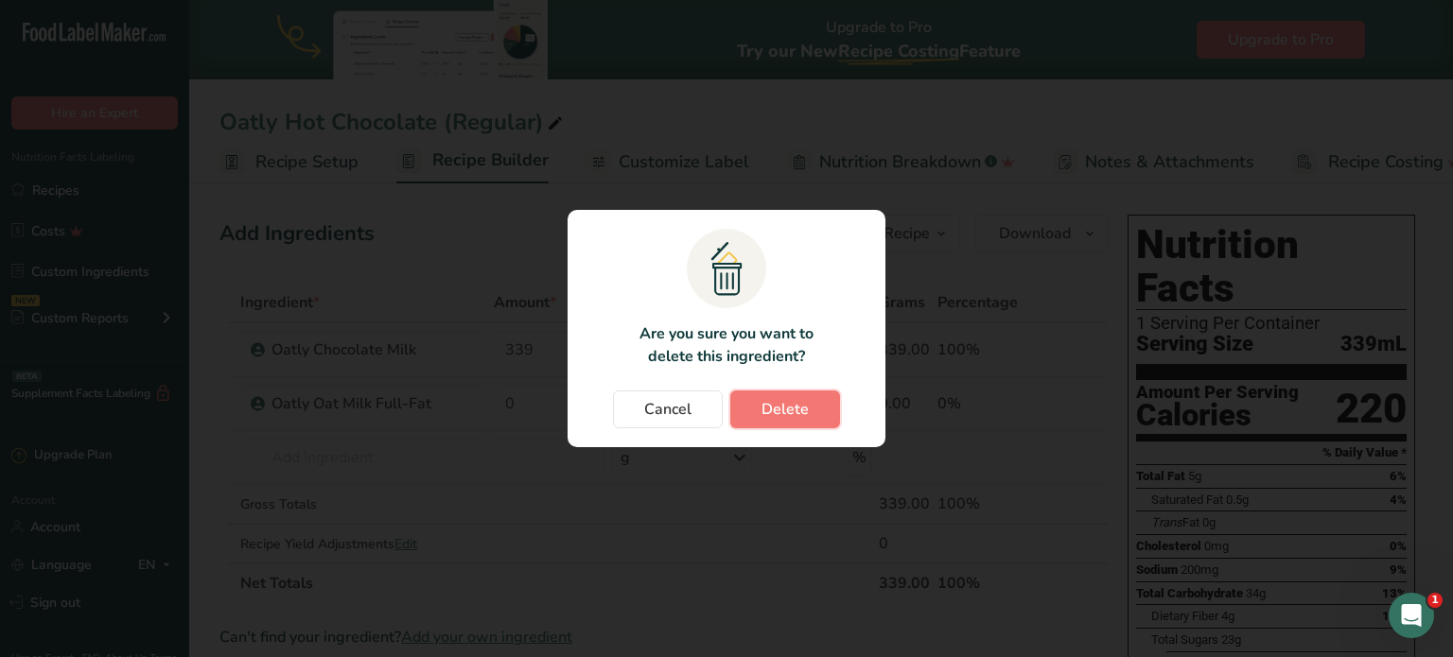
click at [798, 392] on button "Delete" at bounding box center [785, 410] width 110 height 38
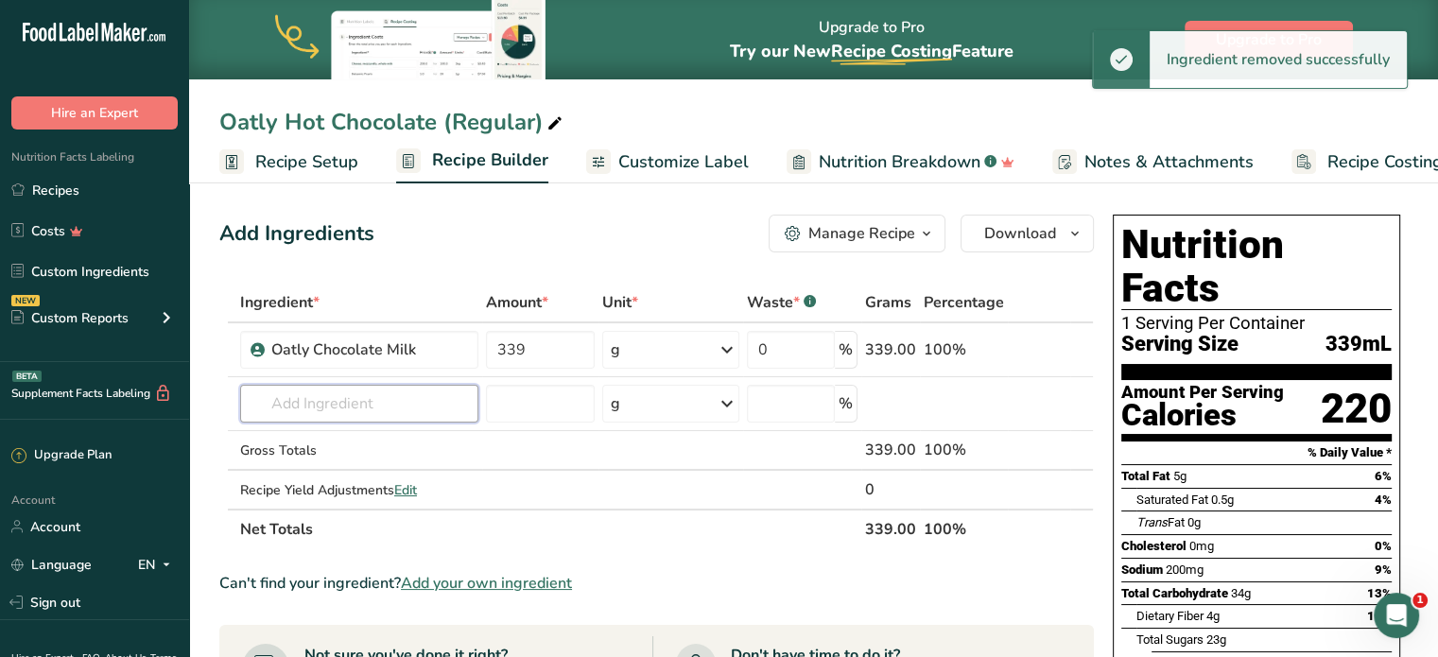
click at [367, 402] on input "text" at bounding box center [359, 404] width 238 height 38
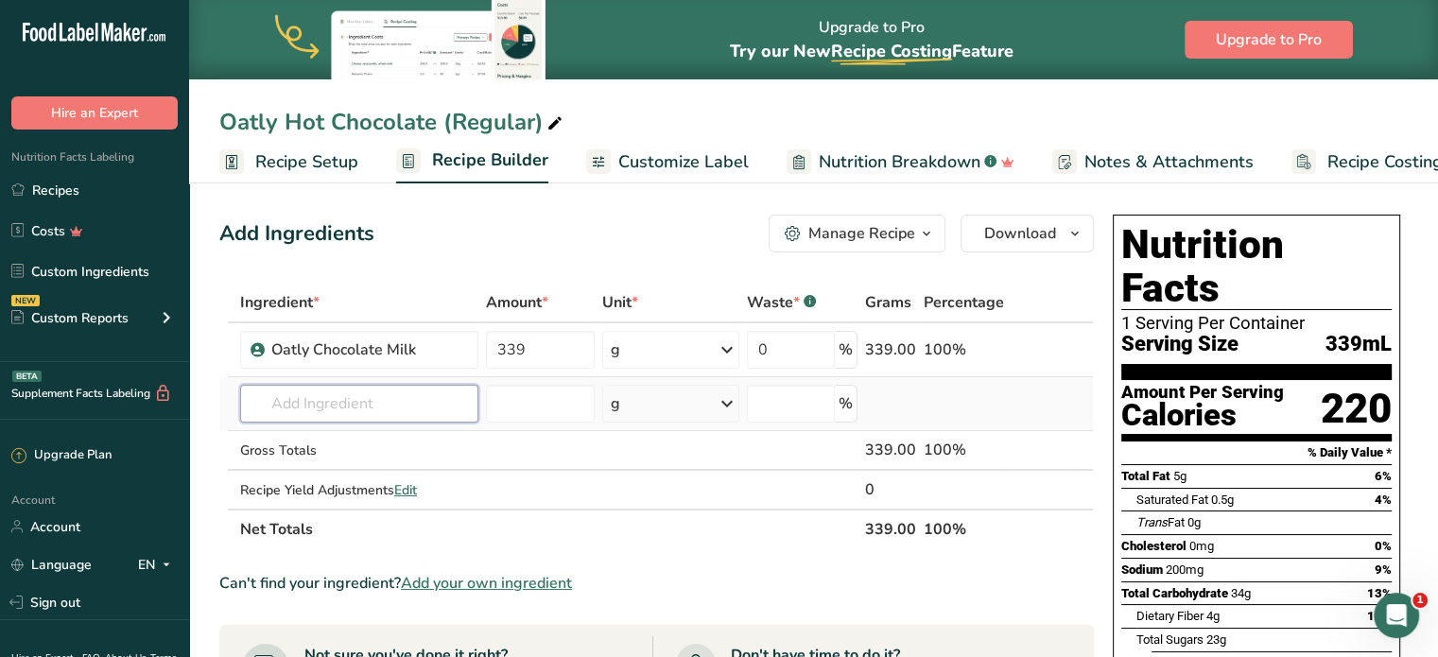
click at [409, 396] on input "text" at bounding box center [359, 404] width 238 height 38
type input "ground cin"
click at [371, 438] on p "2010 Spices, cinnamon, ground" at bounding box center [356, 442] width 203 height 20
type input "Spices, cinnamon, ground"
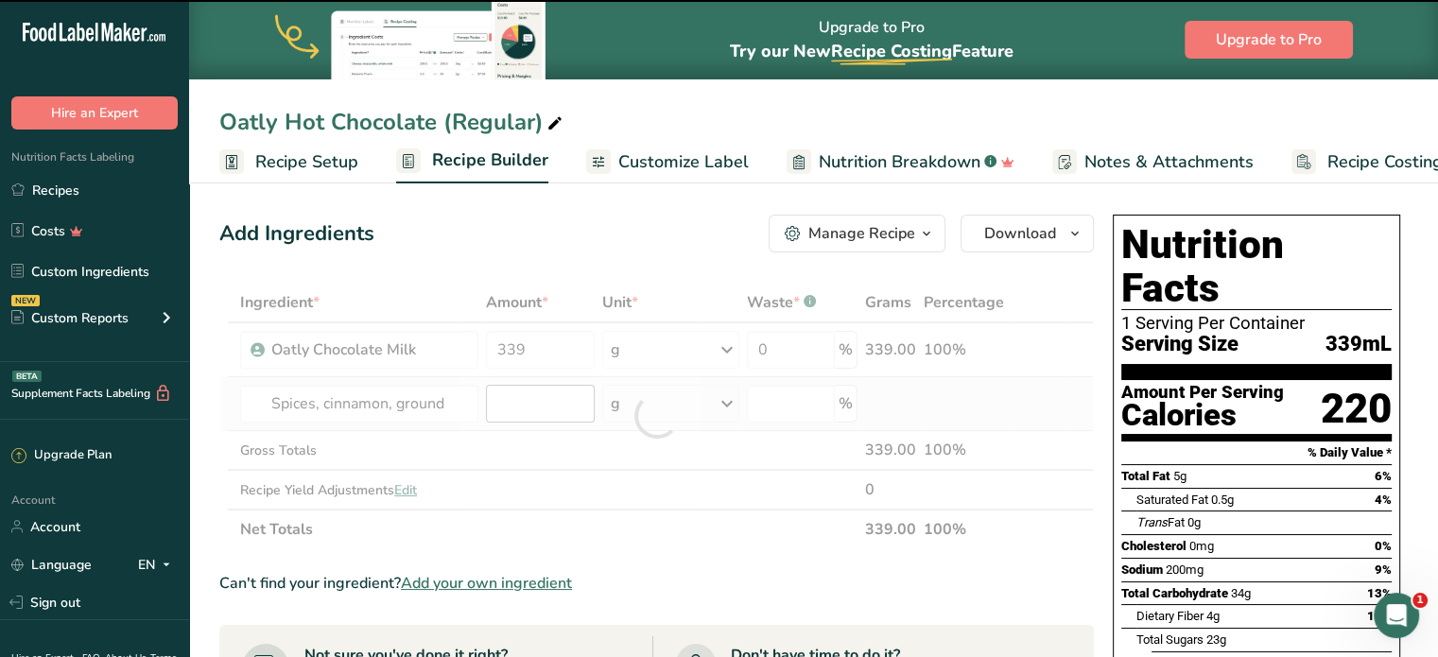
type input "0"
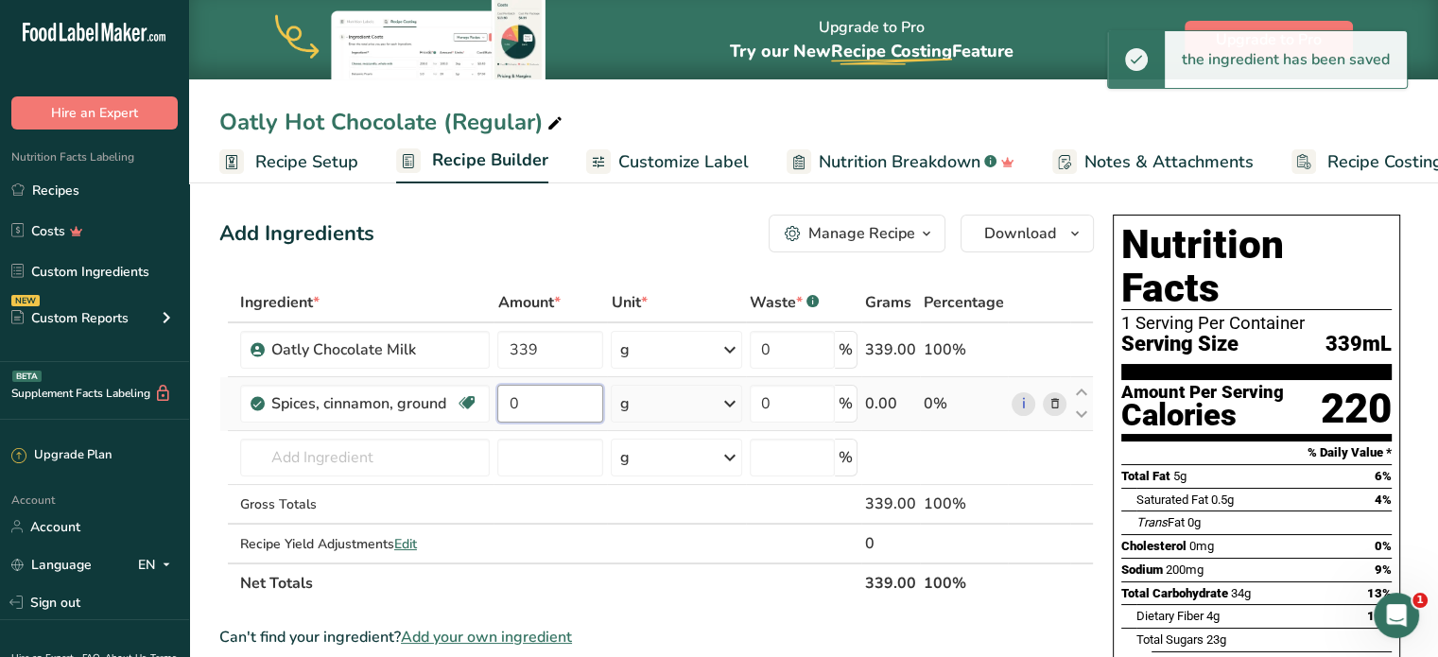
click at [530, 405] on input "0" at bounding box center [550, 404] width 106 height 38
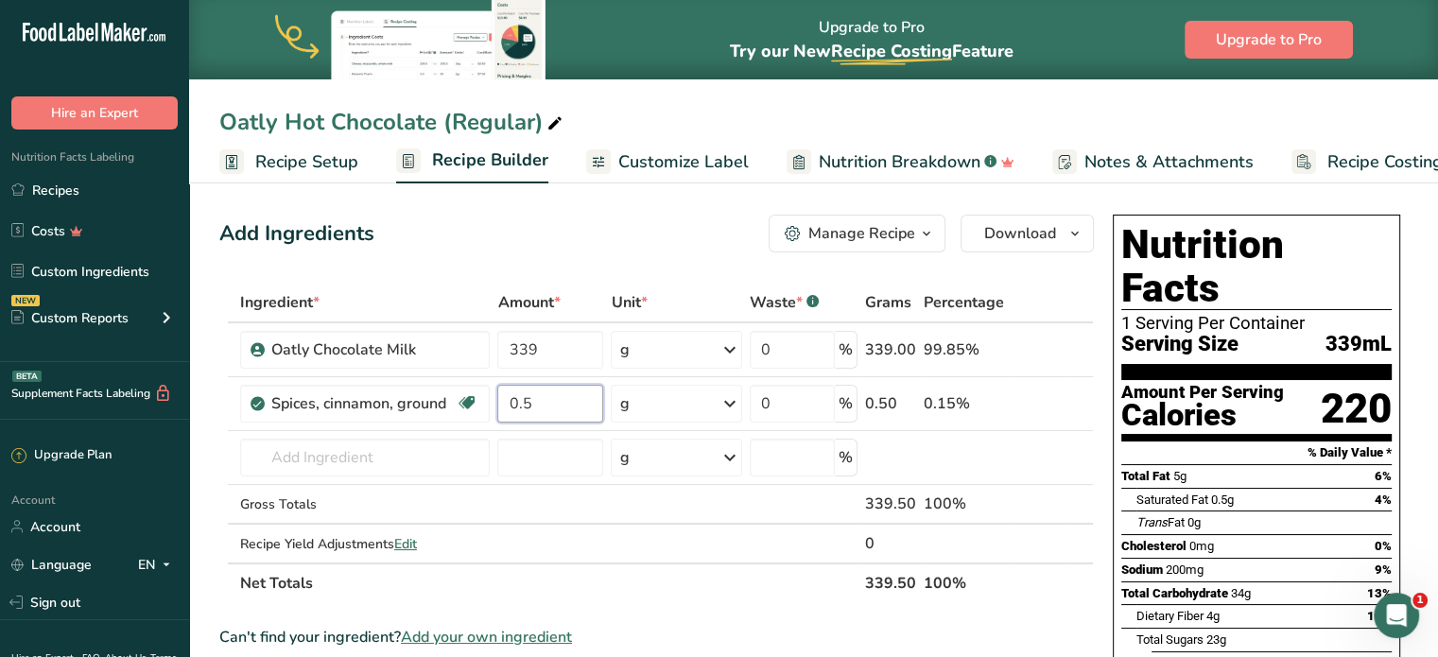
type input "0.5"
click at [1193, 493] on span "Saturated Fat" at bounding box center [1173, 500] width 72 height 14
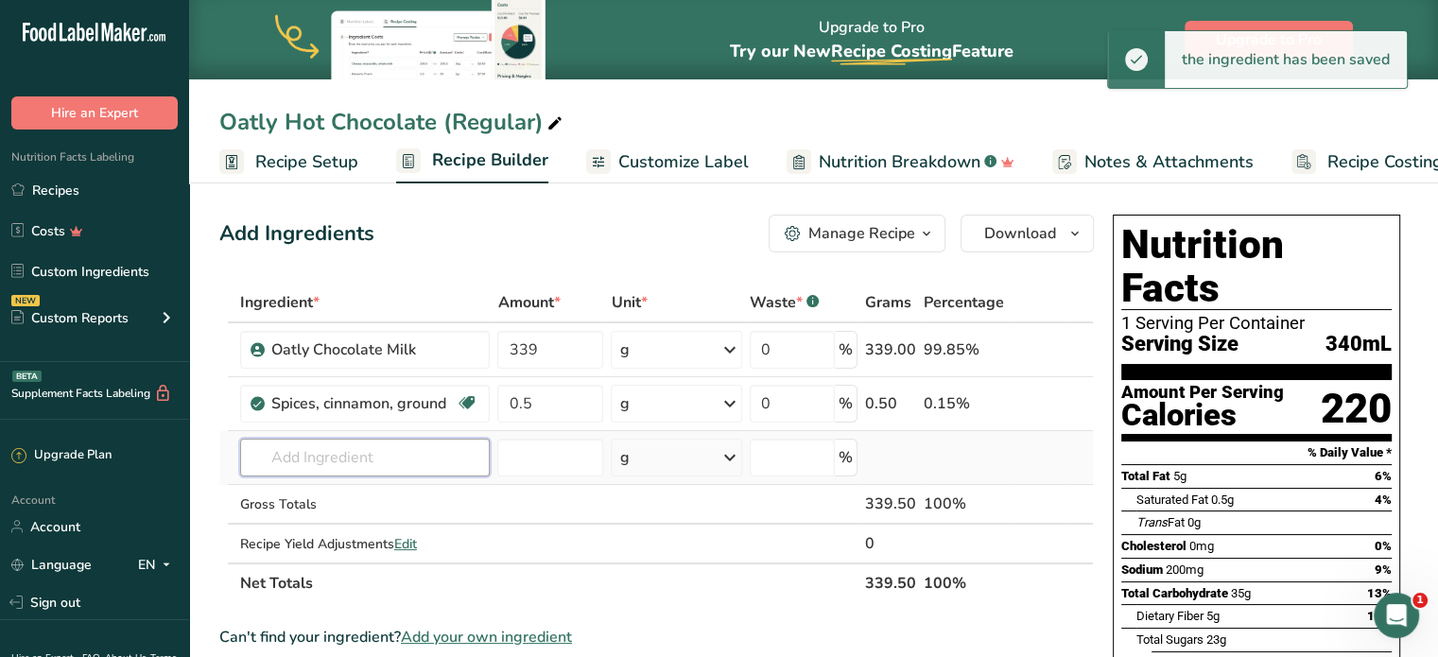
click at [423, 445] on input "text" at bounding box center [365, 458] width 251 height 38
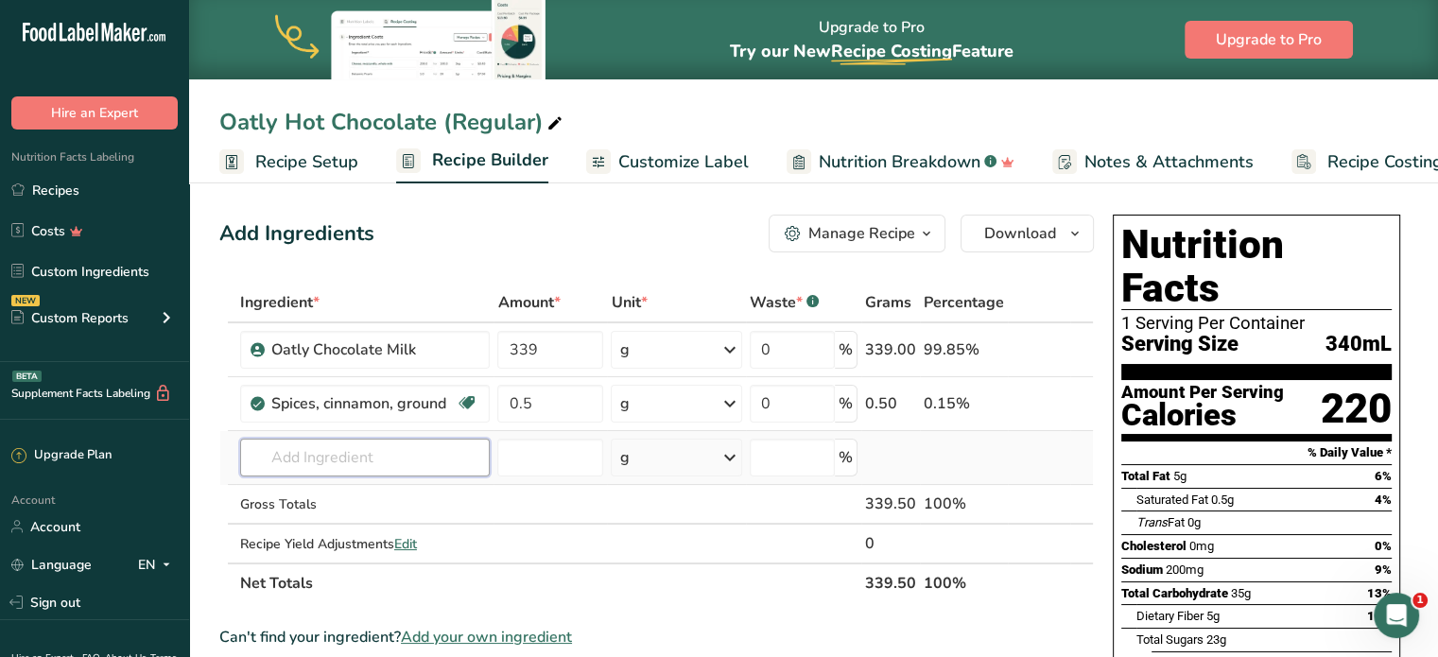
click at [401, 449] on input "text" at bounding box center [365, 458] width 251 height 38
type input "marshmallow fluff"
click at [372, 529] on div "Add your own ingredient" at bounding box center [365, 527] width 220 height 20
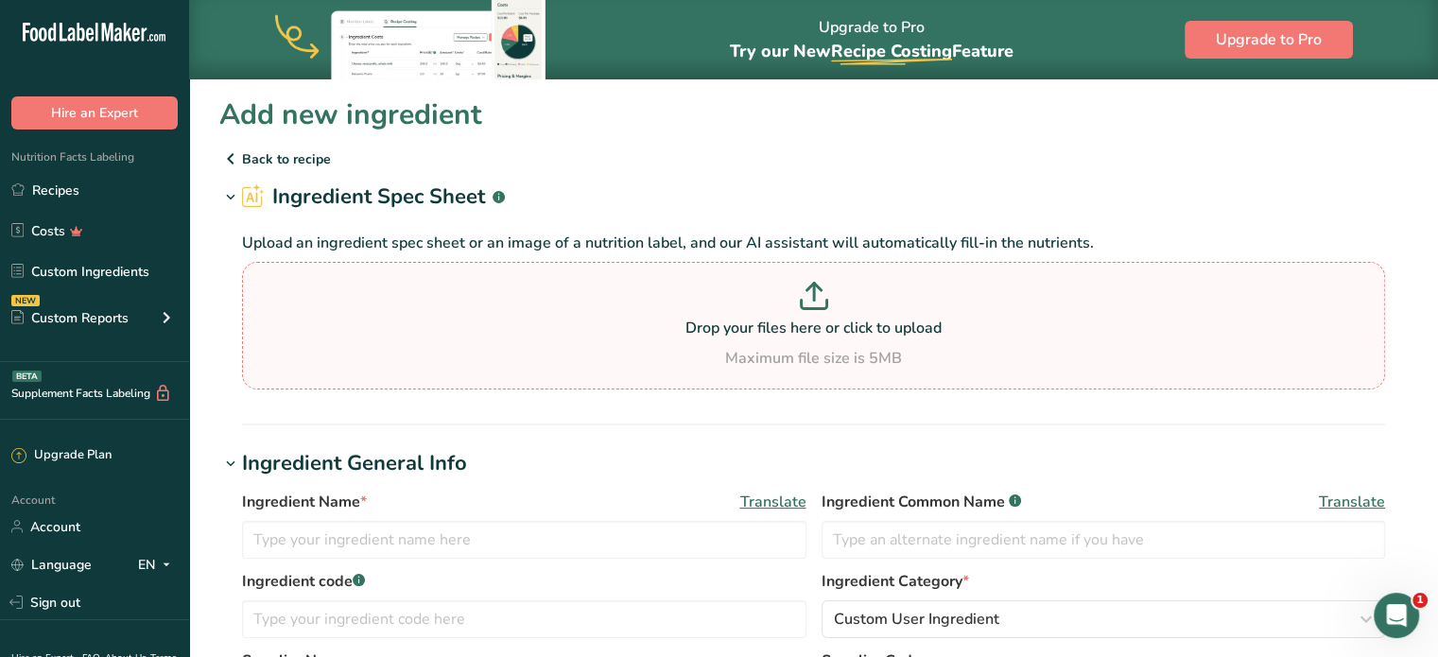
click at [637, 293] on p at bounding box center [814, 299] width 1134 height 35
click at [637, 293] on input "Drop your files here or click to upload Maximum file size is 5MB" at bounding box center [813, 326] width 1143 height 128
type input "C:\fakepath\Image_20250916103437_271_6.jpg"
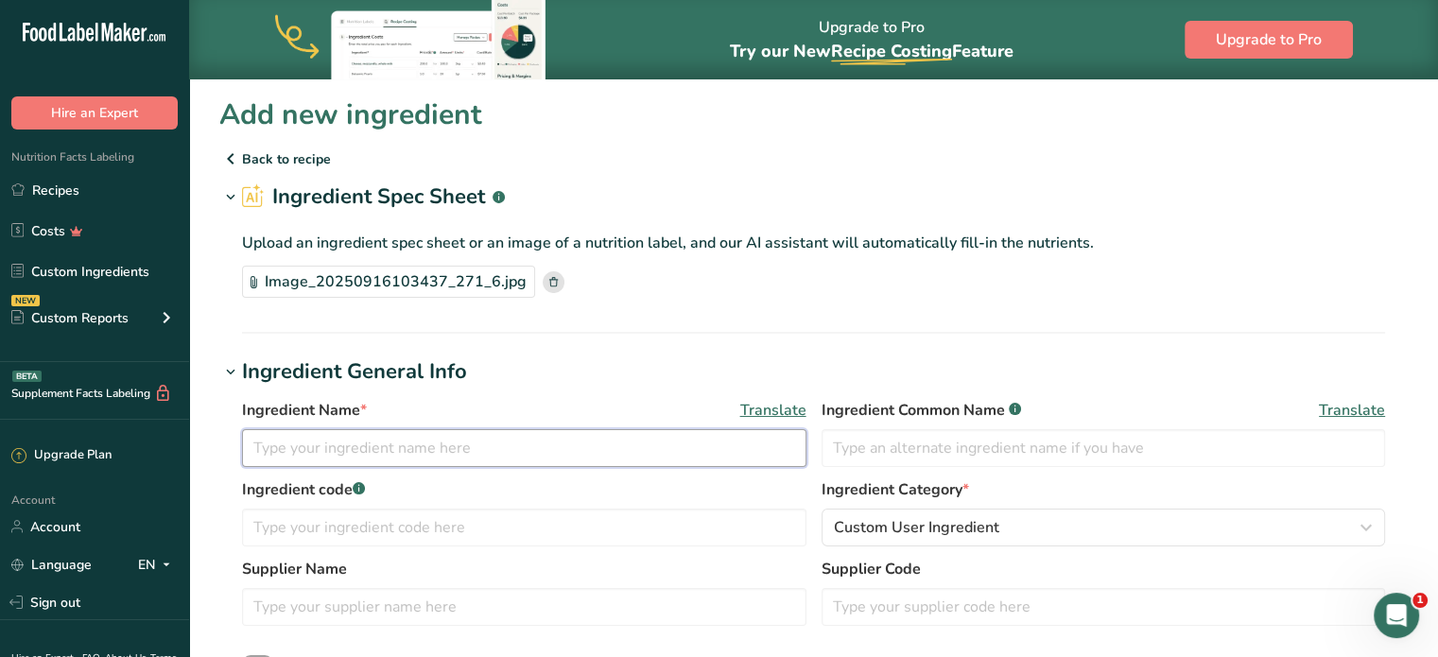
click at [573, 441] on input "text" at bounding box center [524, 448] width 565 height 38
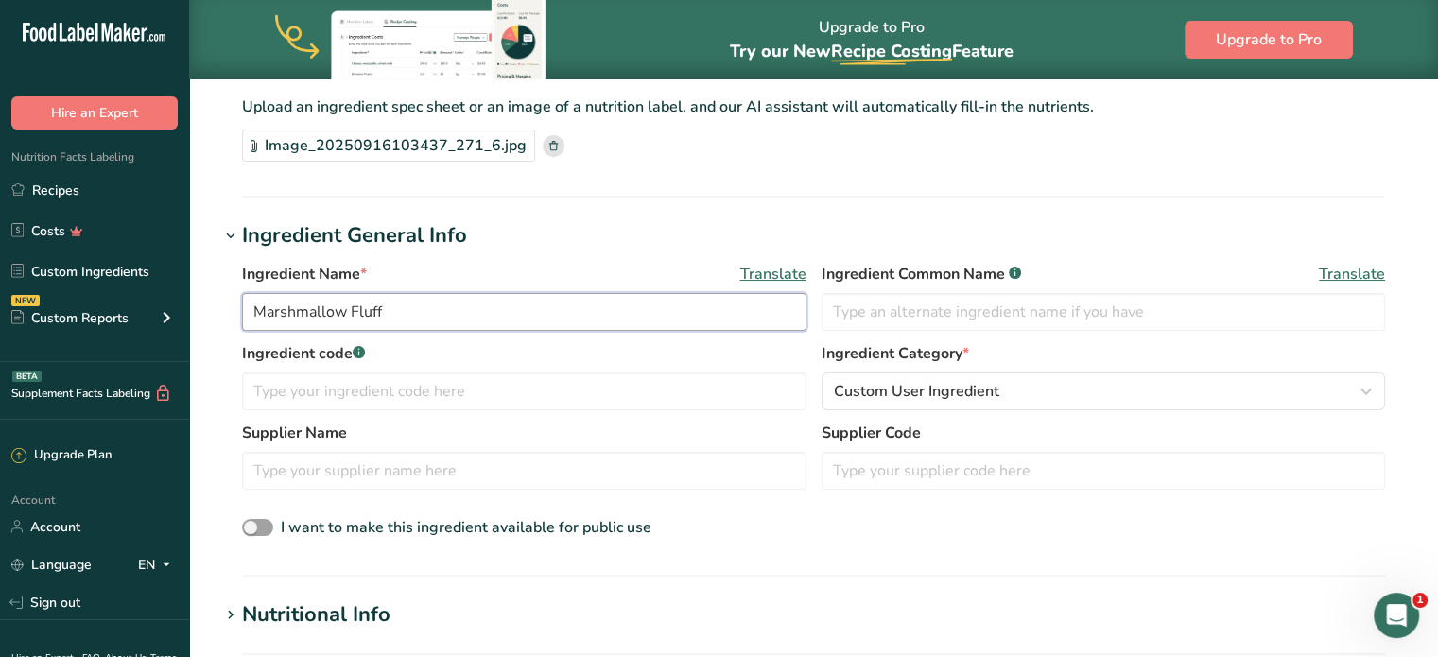
scroll to position [212, 0]
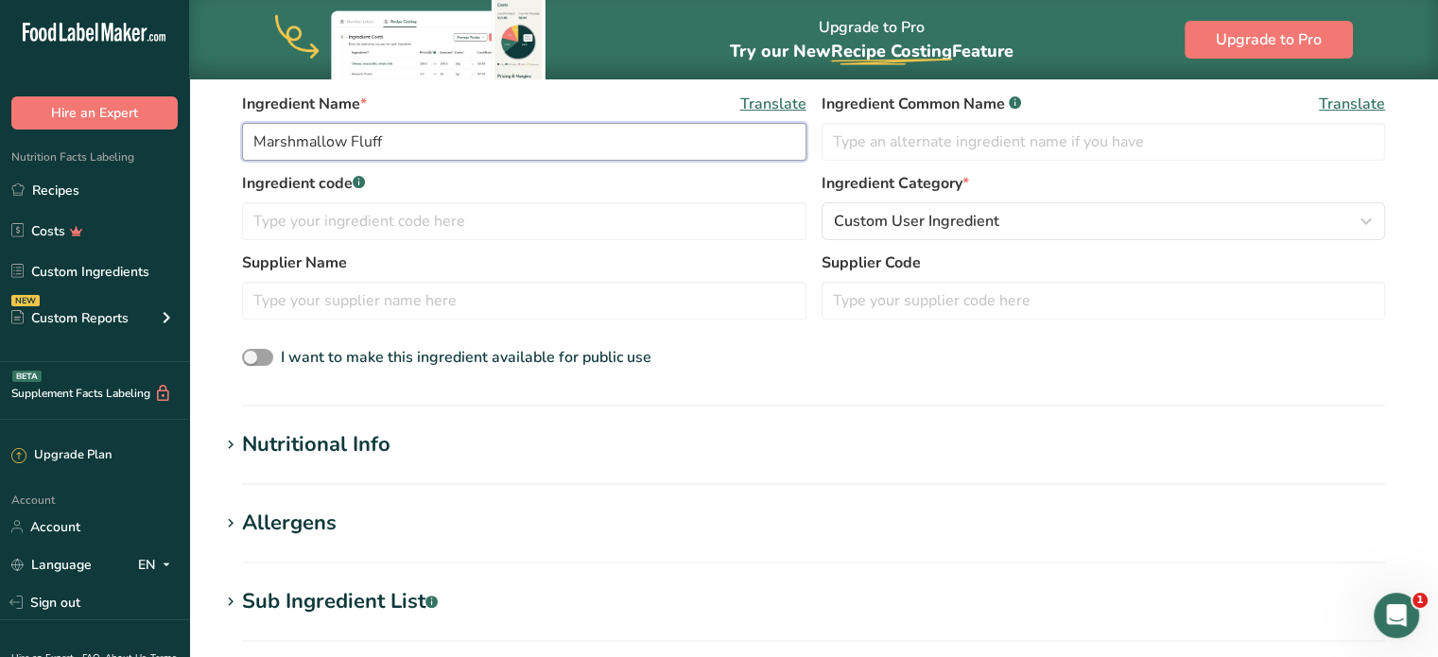
type input "Marshmallow Fluff"
click at [459, 419] on section "Add new ingredient Back to recipe Ingredient Spec Sheet .a-a{fill:#347362;}.b-a…" at bounding box center [813, 409] width 1249 height 1274
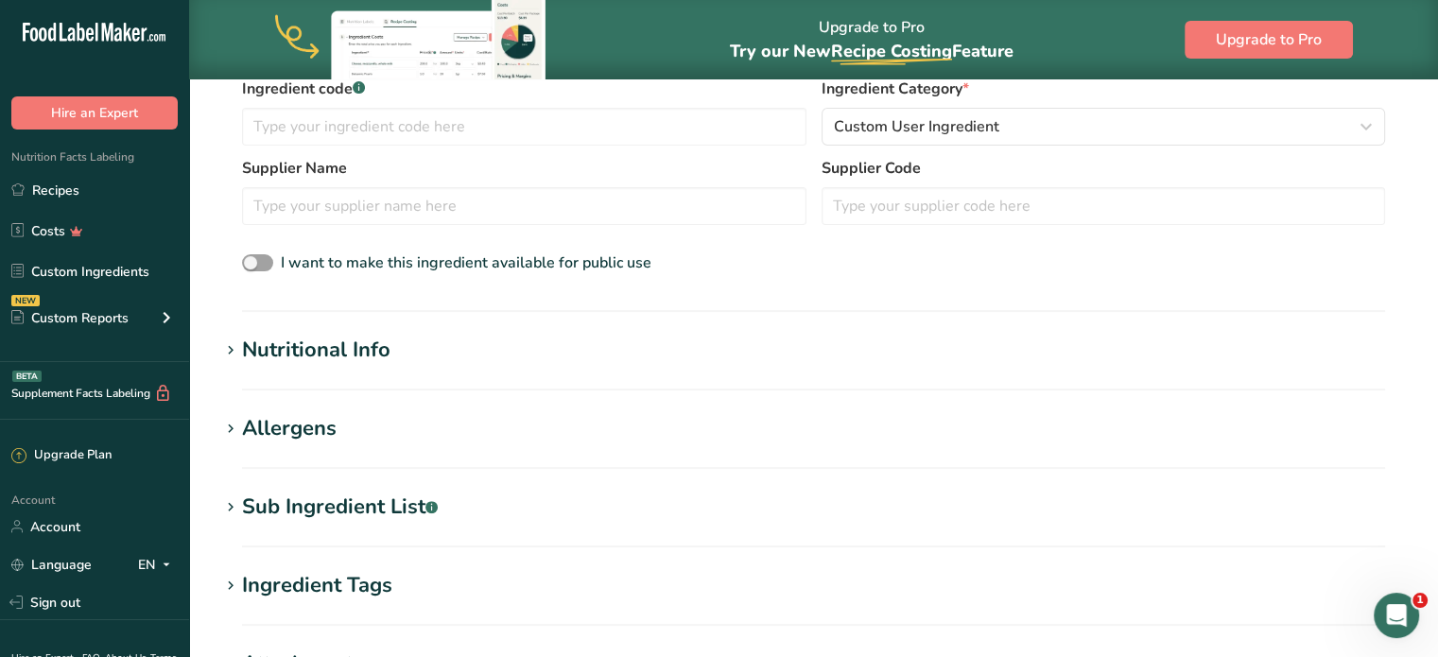
click at [325, 349] on div "Nutritional Info" at bounding box center [316, 350] width 148 height 31
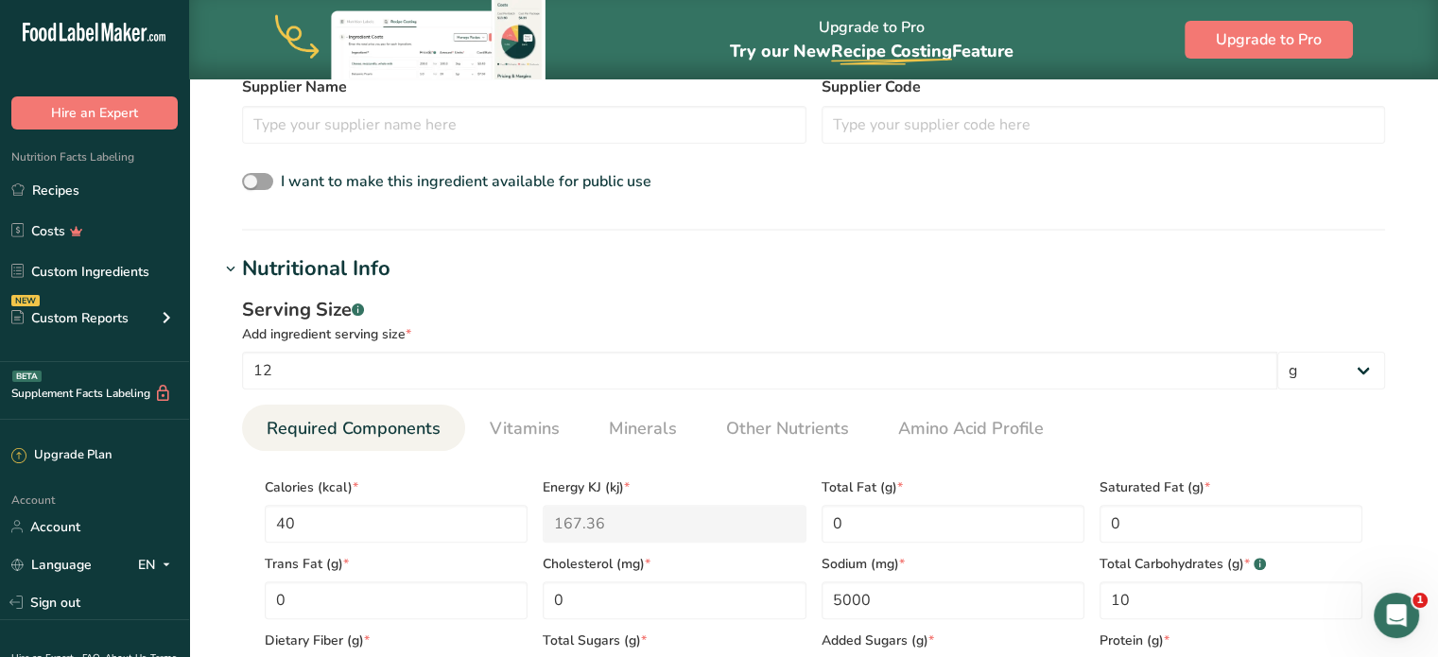
scroll to position [590, 0]
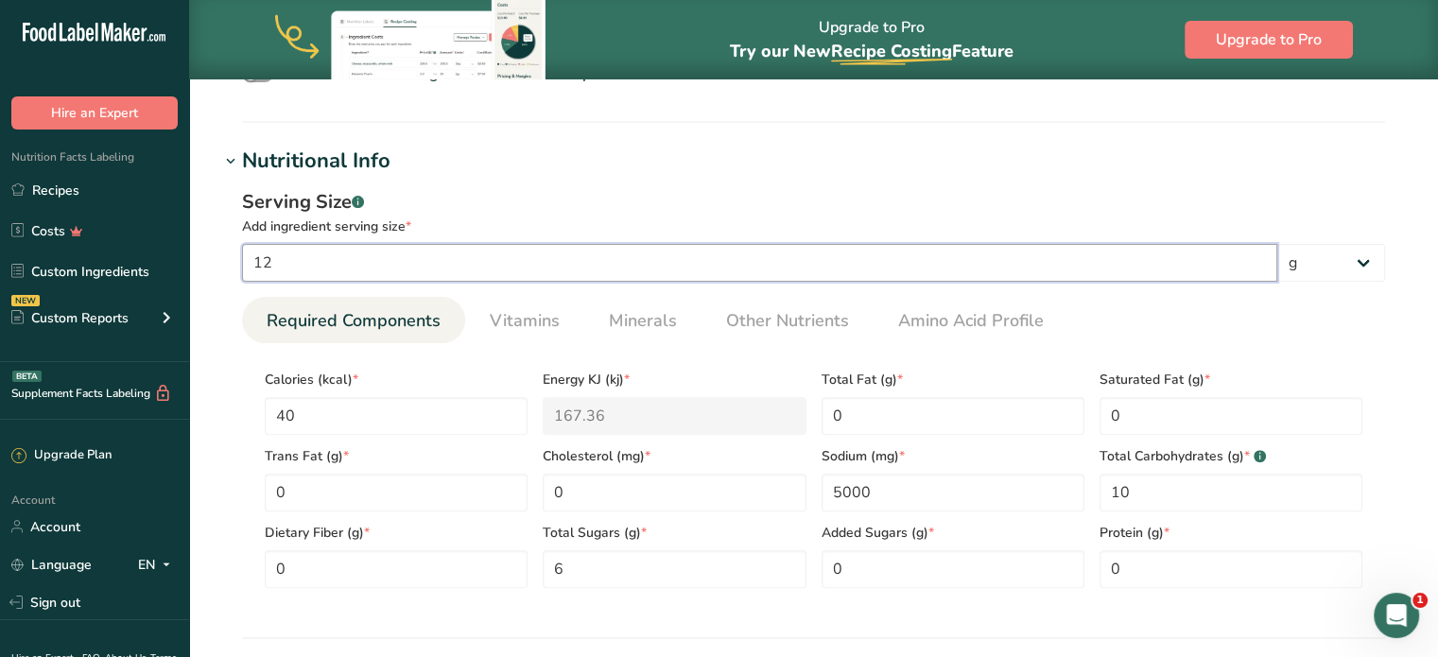
click at [450, 263] on input "12" at bounding box center [759, 263] width 1035 height 38
type input "5"
type Sugars "6"
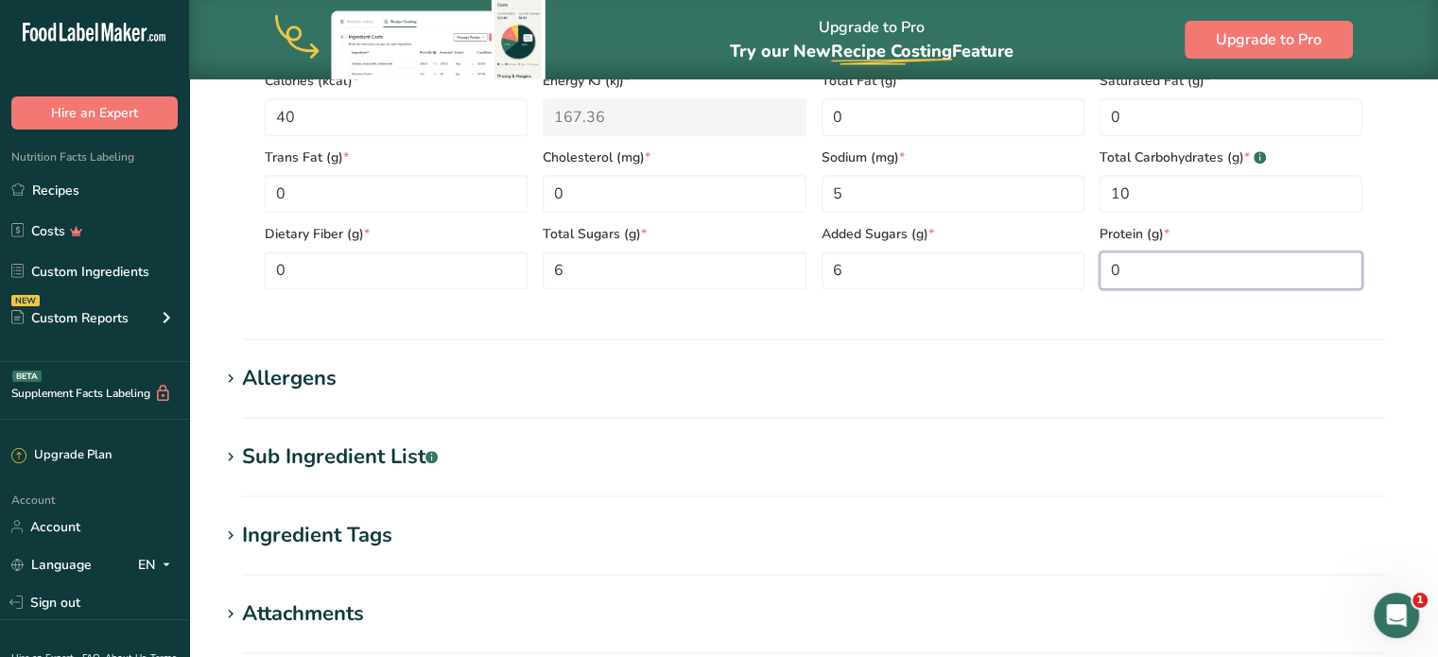
scroll to position [1063, 0]
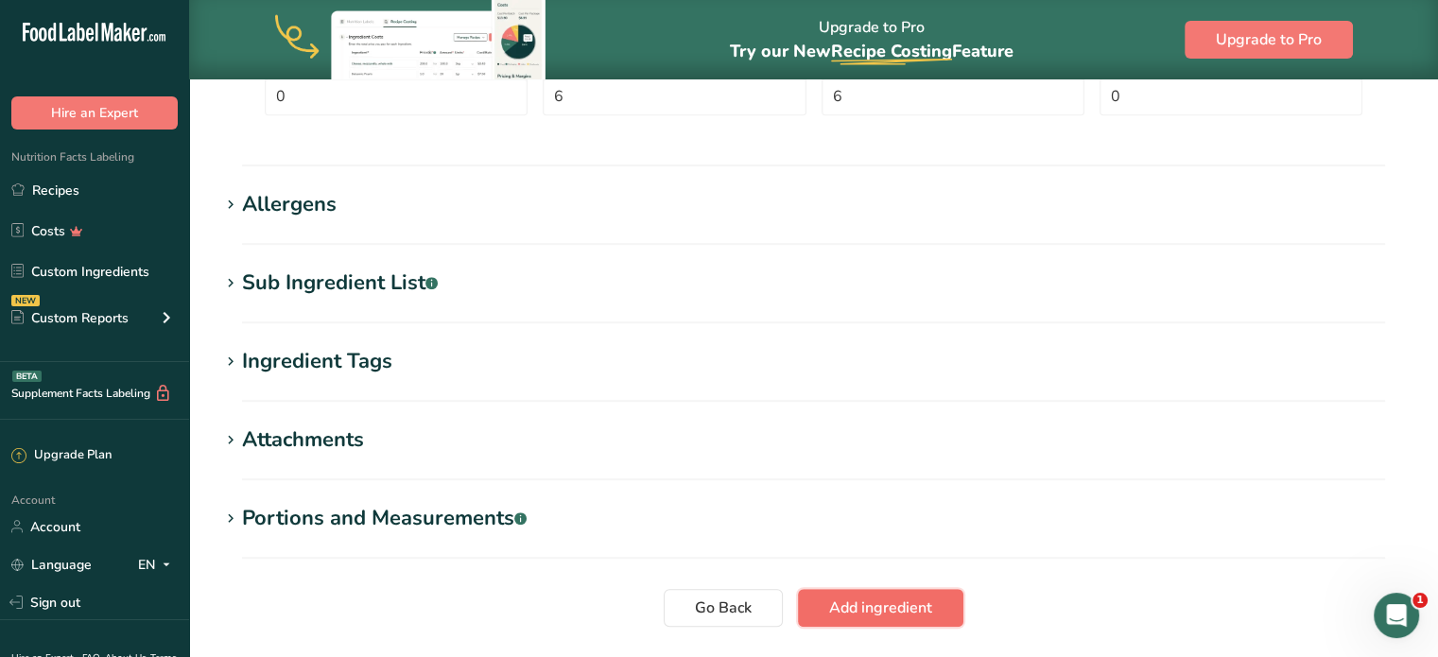
click at [878, 616] on span "Add ingredient" at bounding box center [880, 608] width 103 height 23
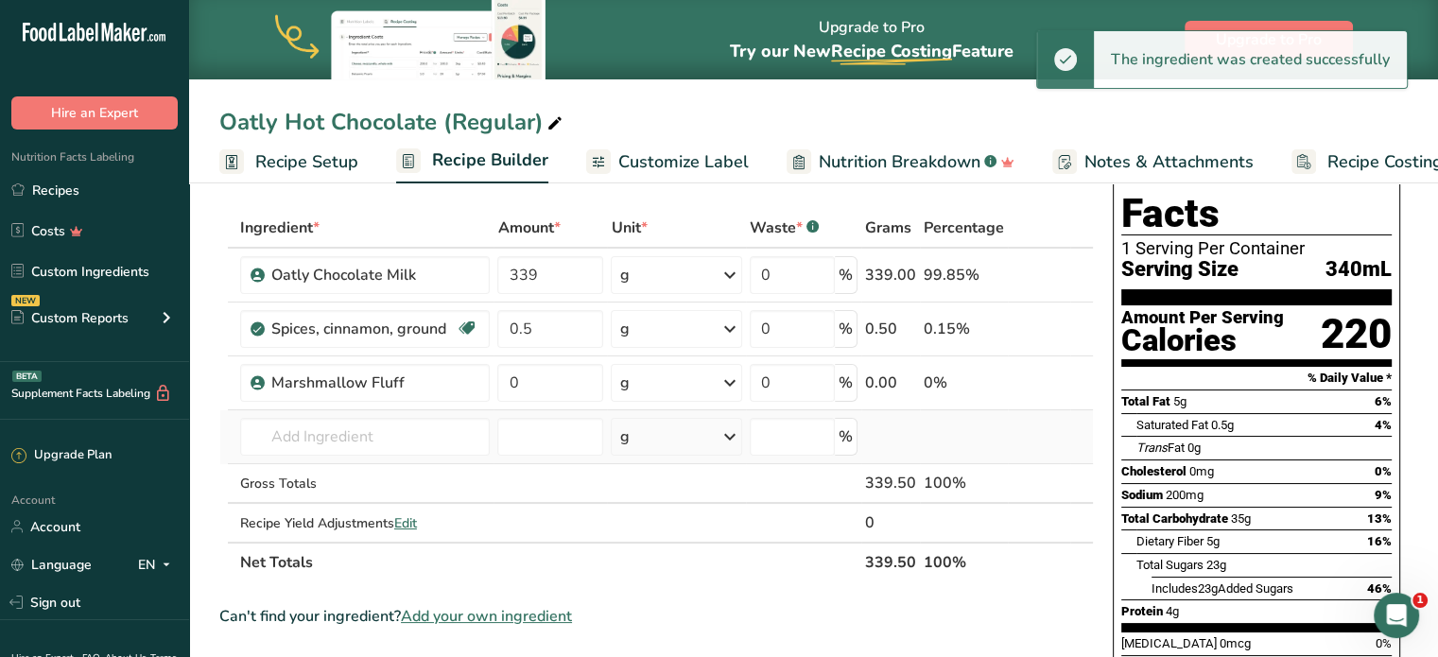
scroll to position [76, 0]
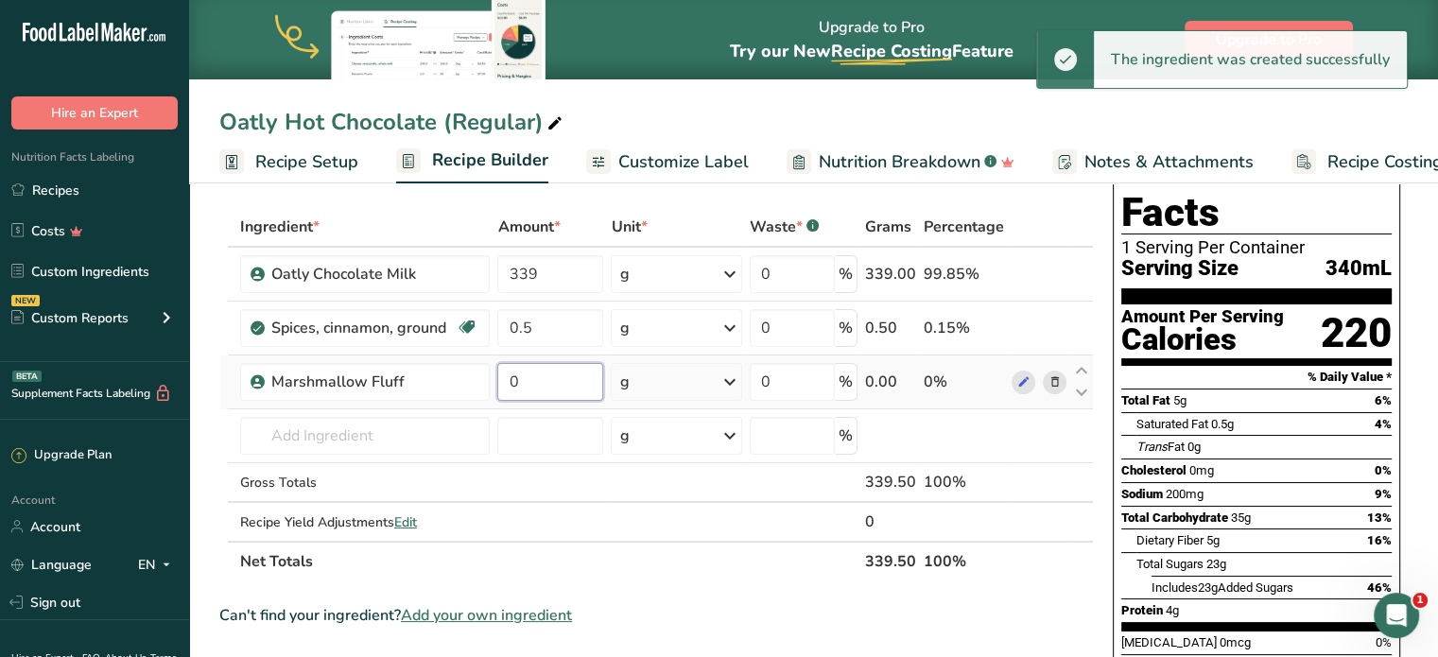
click at [557, 392] on input "0" at bounding box center [550, 382] width 106 height 38
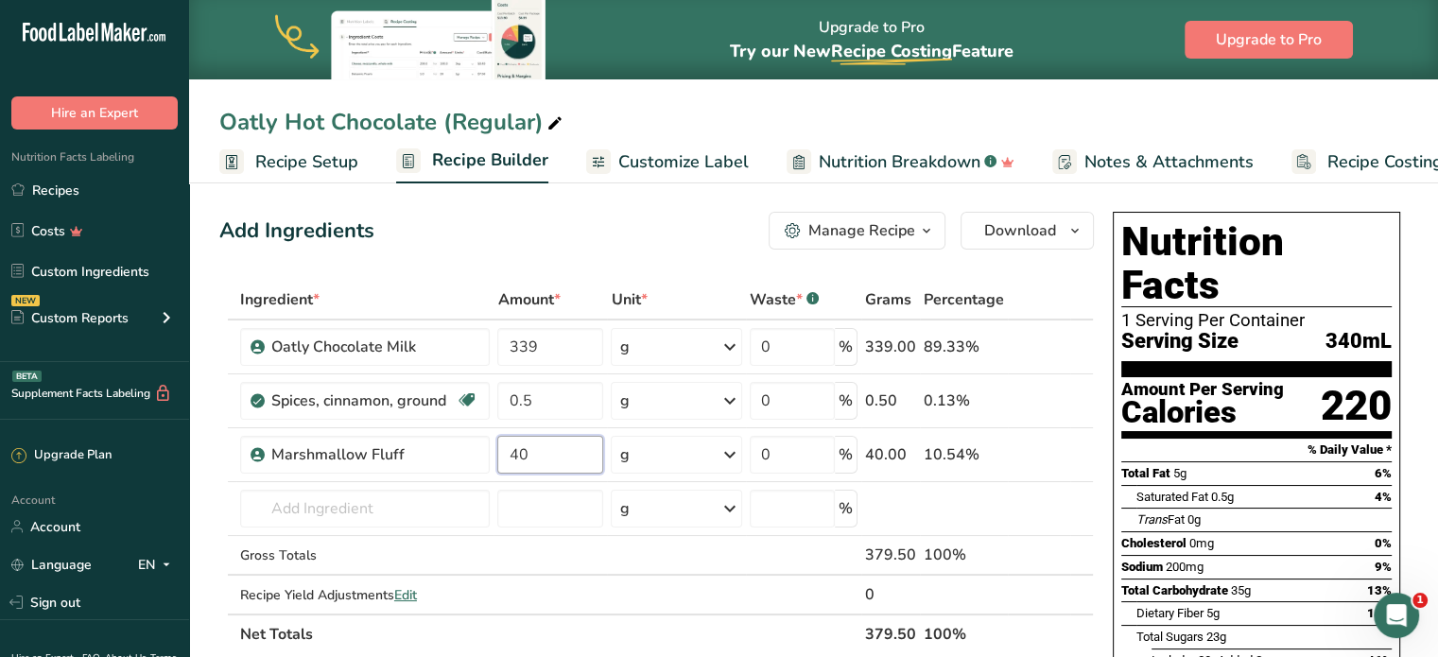
scroll to position [0, 0]
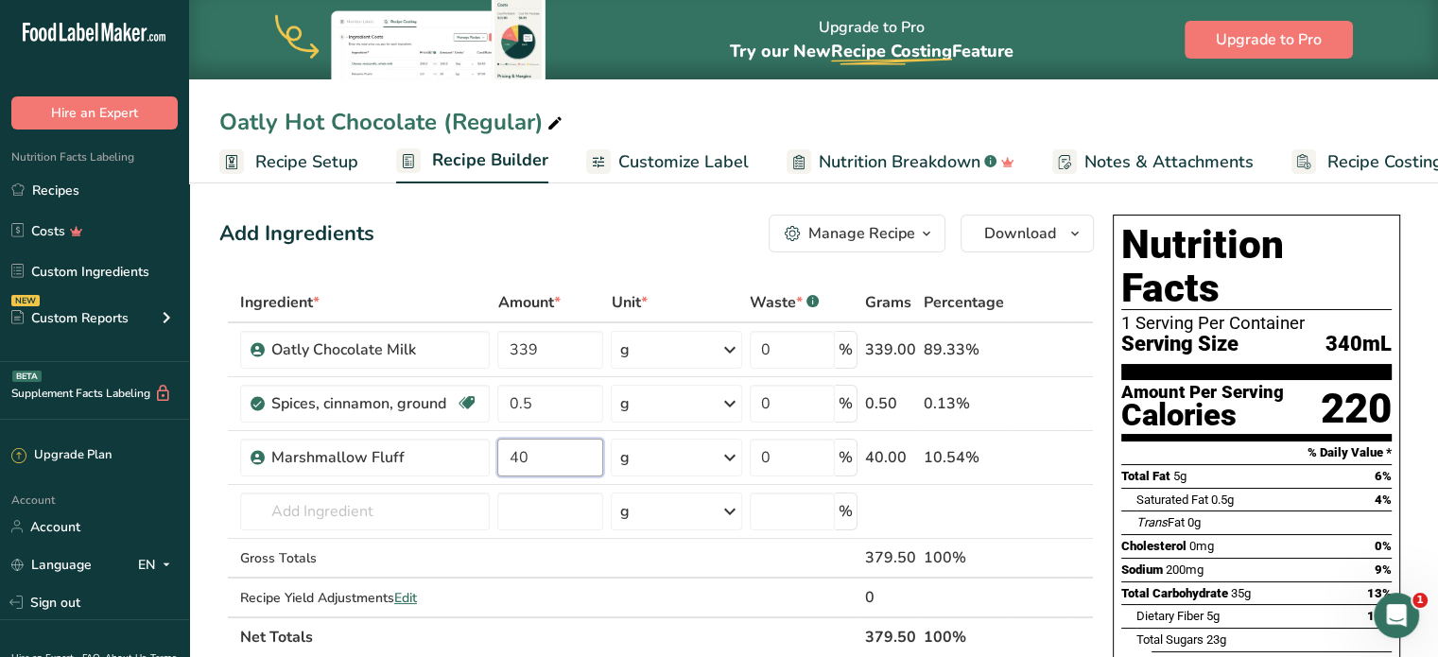
type input "40"
click at [553, 120] on icon at bounding box center [555, 124] width 17 height 26
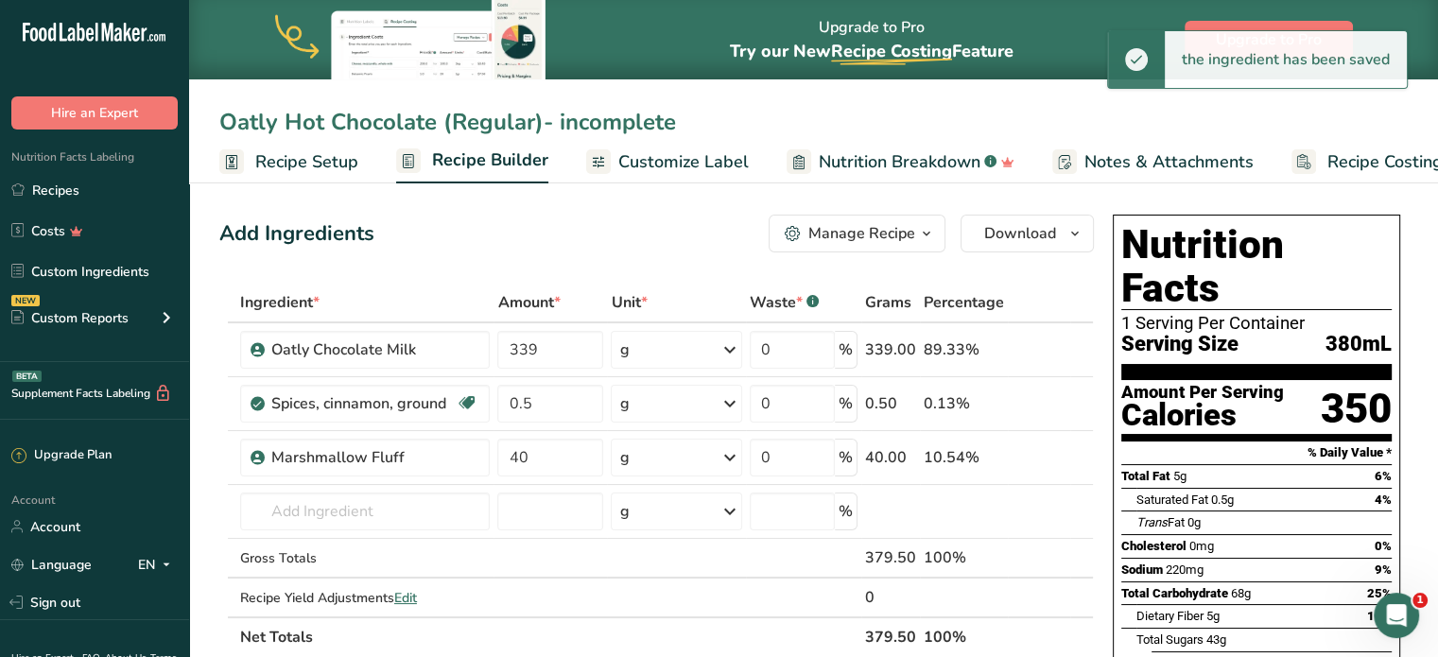
type input "Oatly Hot Chocolate (Regular)- incomplete"
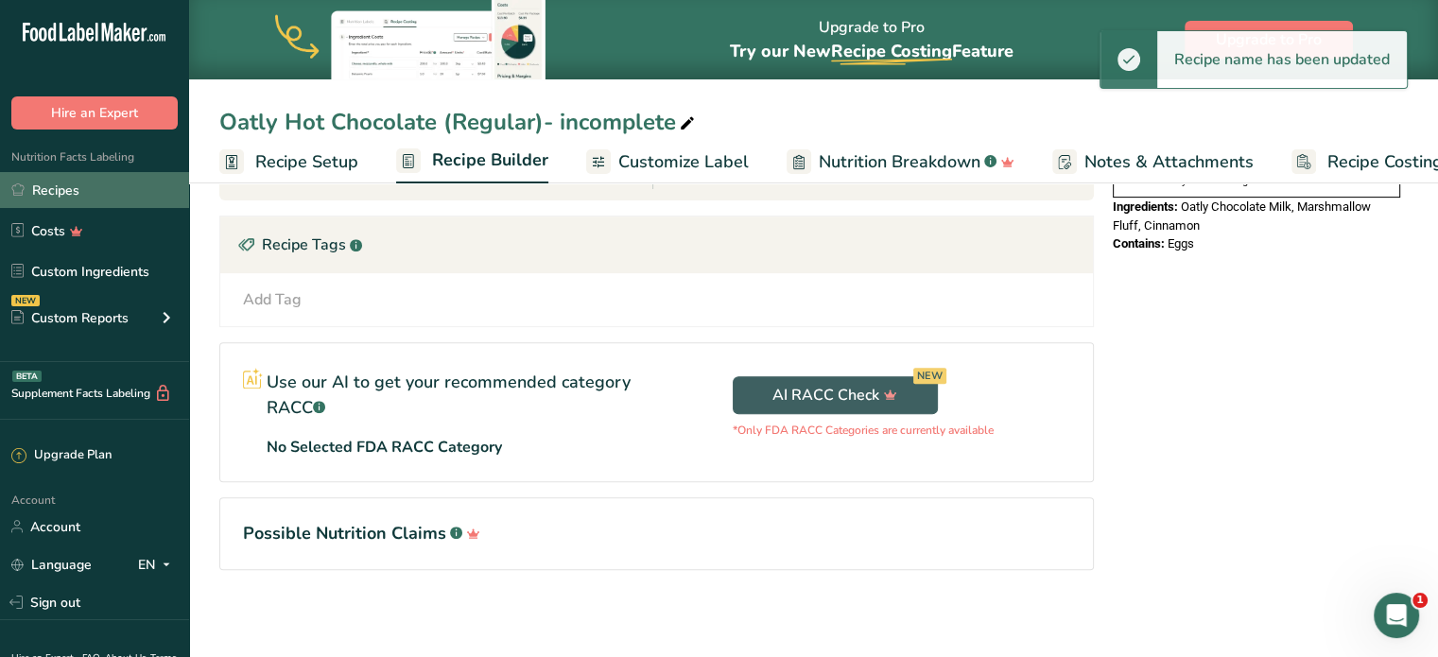
scroll to position [287, 0]
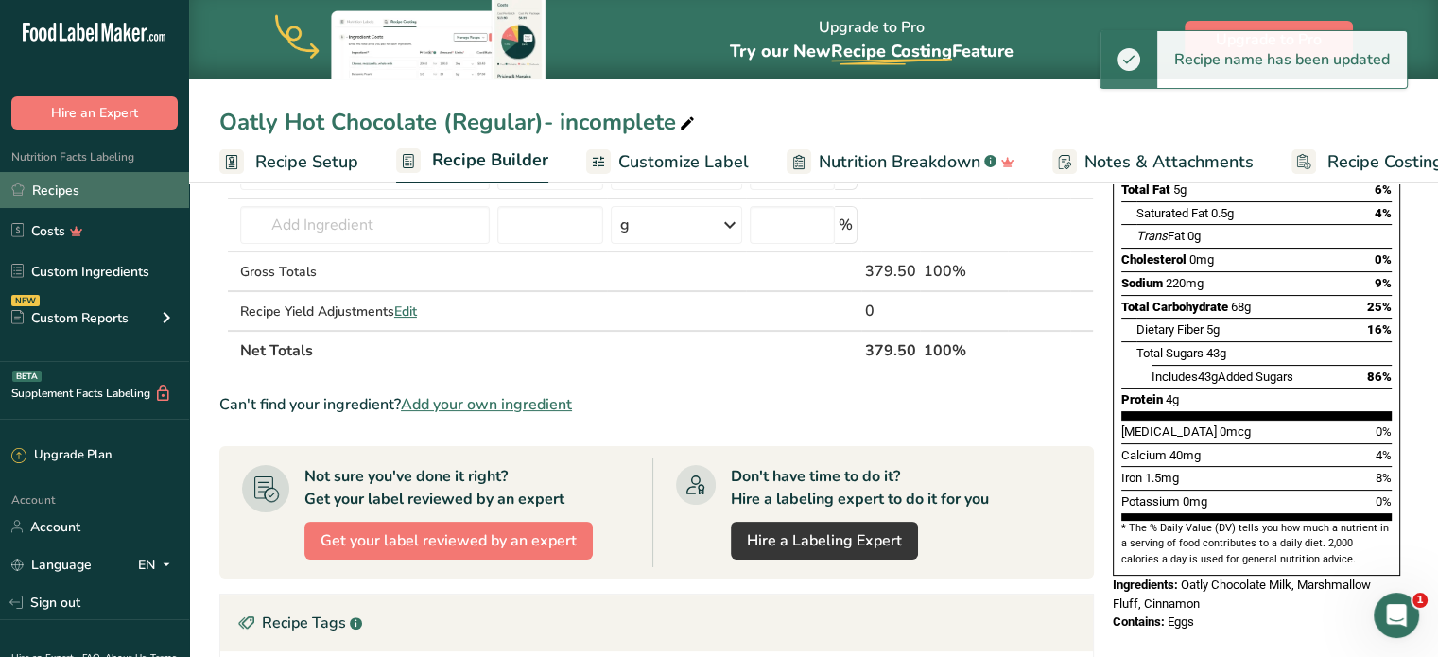
click at [121, 196] on link "Recipes" at bounding box center [94, 190] width 189 height 36
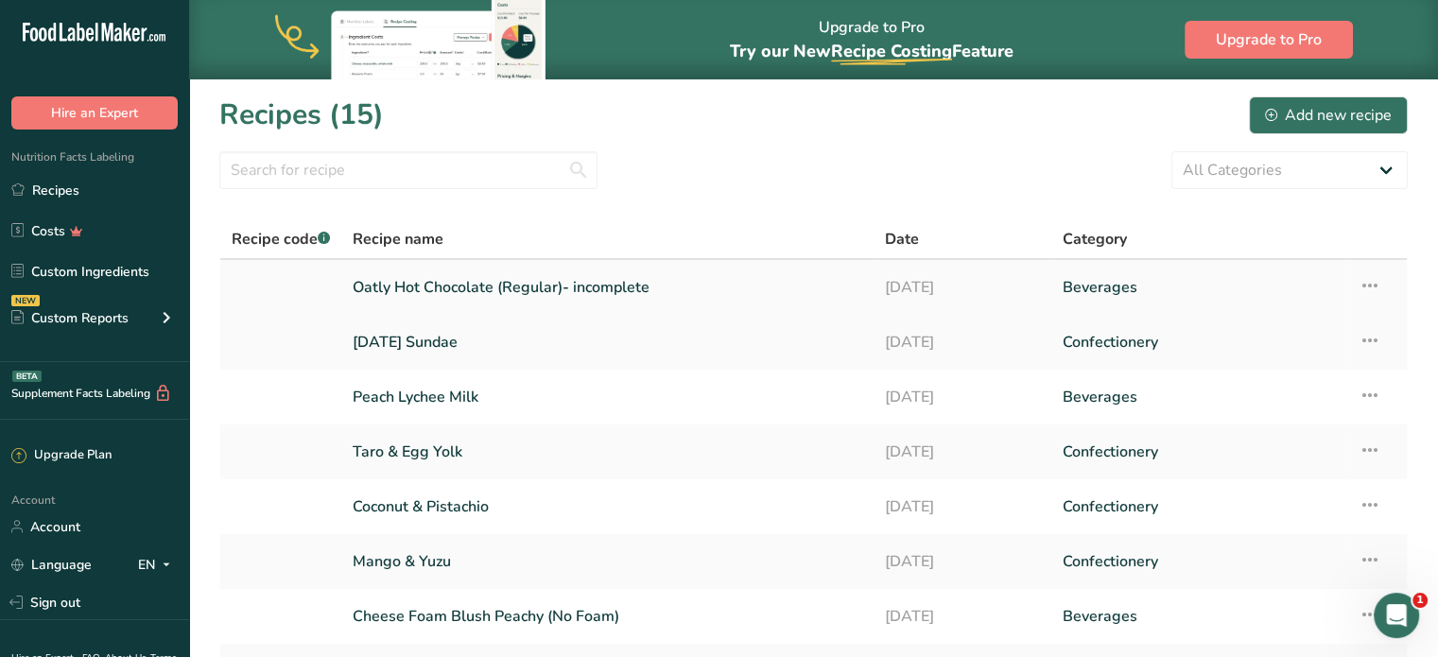
click at [1377, 284] on icon at bounding box center [1370, 286] width 23 height 34
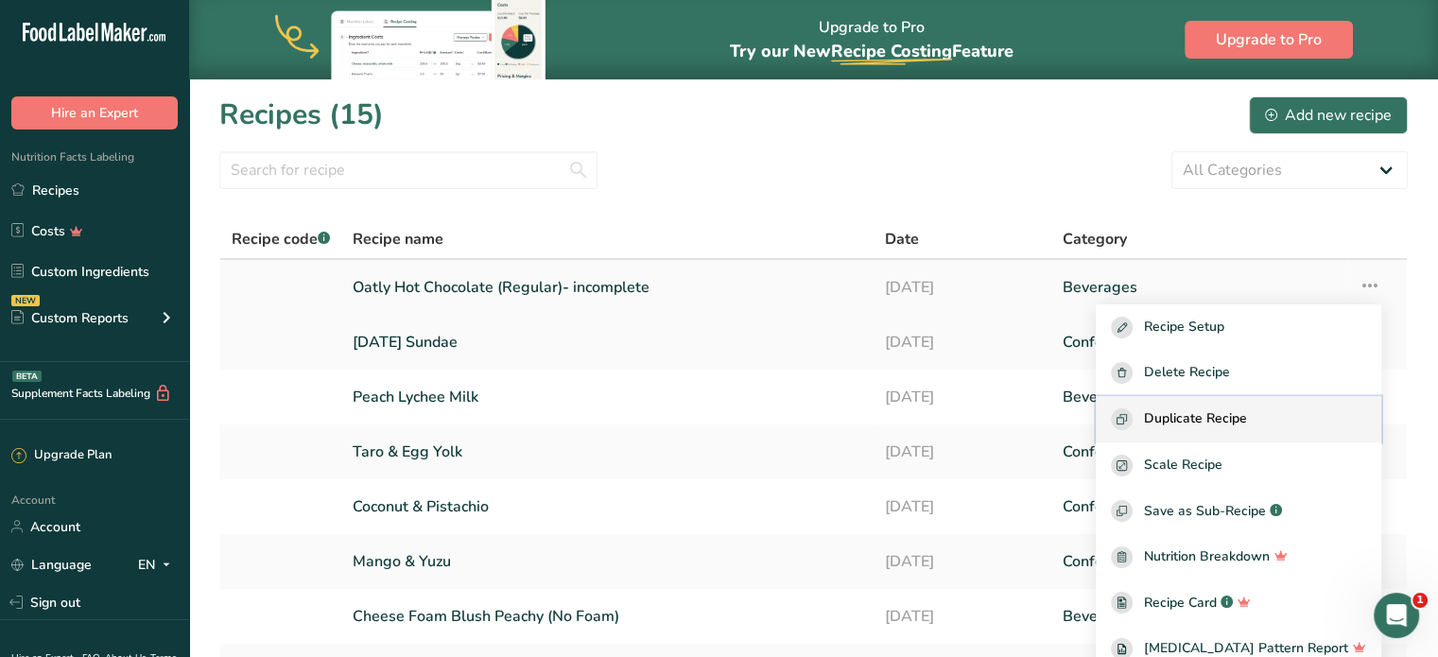
click at [1247, 417] on span "Duplicate Recipe" at bounding box center [1195, 420] width 103 height 22
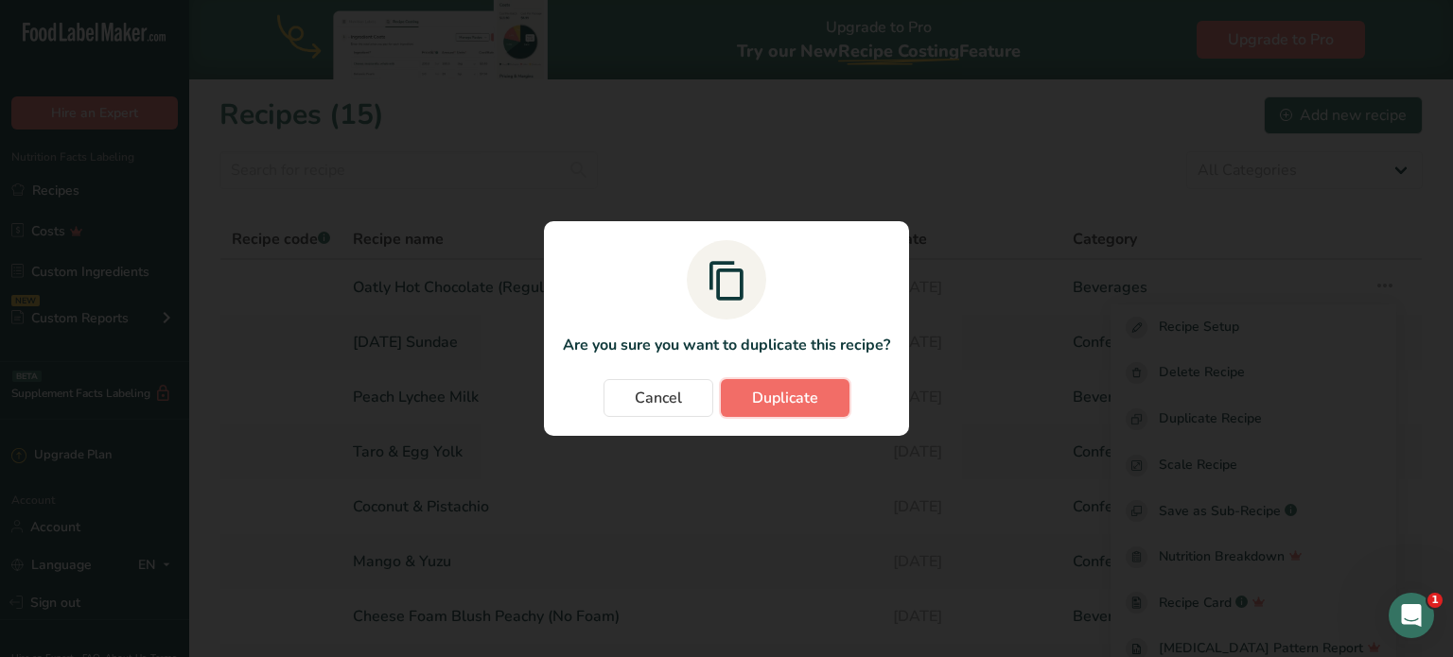
click at [770, 390] on span "Duplicate" at bounding box center [785, 398] width 66 height 23
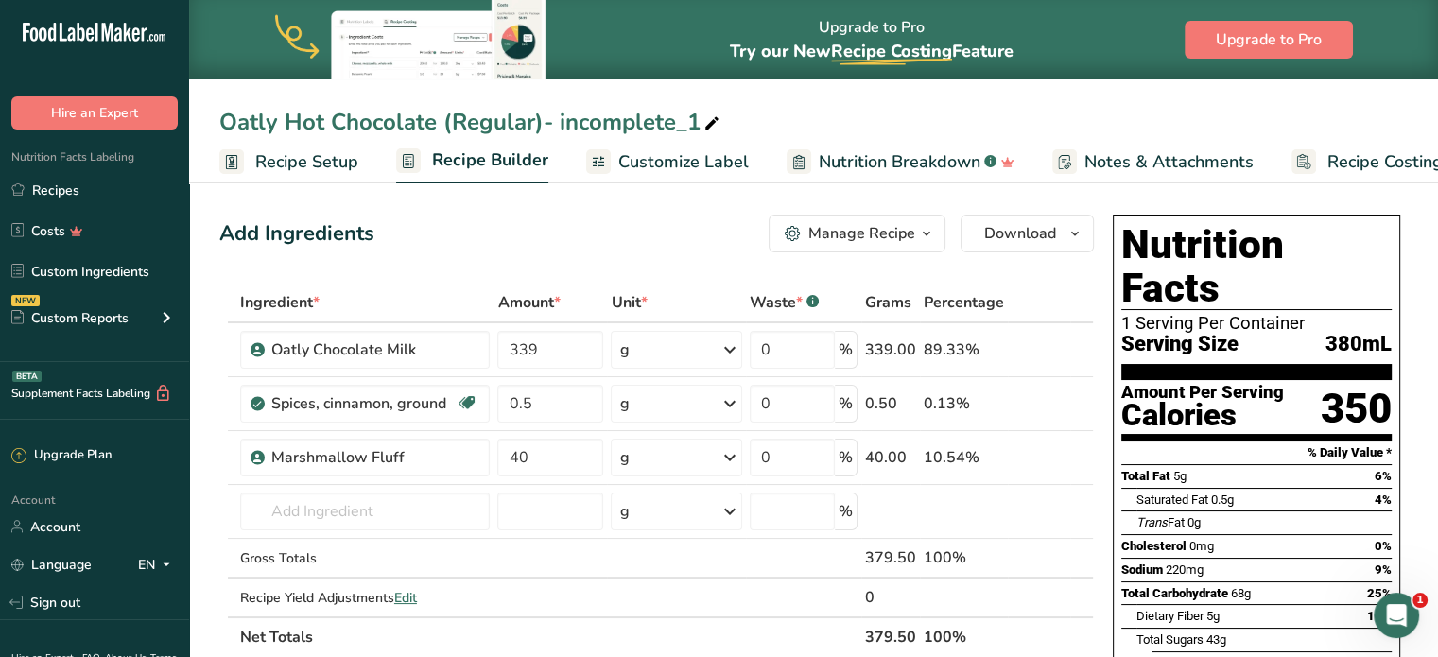
click at [714, 117] on icon at bounding box center [712, 124] width 17 height 26
drag, startPoint x: 450, startPoint y: 119, endPoint x: 704, endPoint y: 124, distance: 253.5
click at [704, 124] on input "Oatly Hot Chocolate (Regular)- incomplete_1" at bounding box center [813, 122] width 1189 height 34
type input "Oatly Hot Chocolate (Peppermint)"
click at [592, 337] on input "339" at bounding box center [550, 350] width 106 height 38
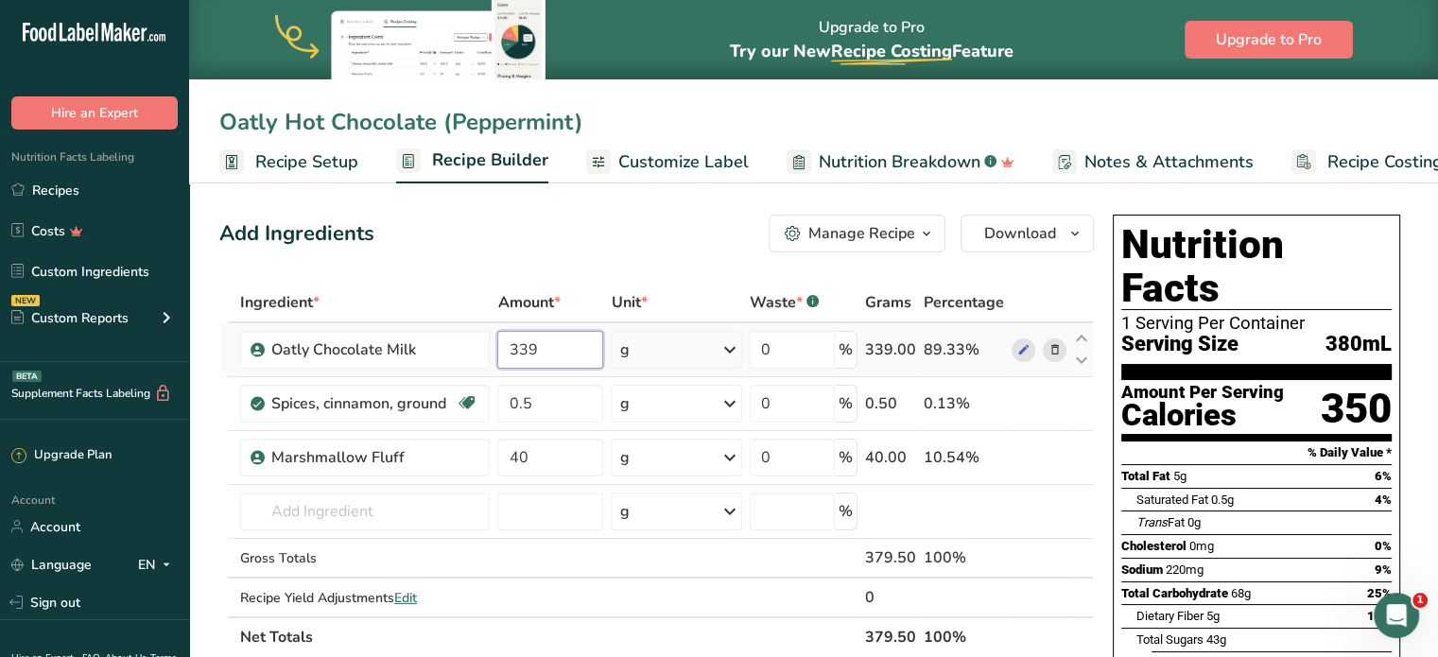
click at [592, 337] on input "339" at bounding box center [550, 350] width 106 height 38
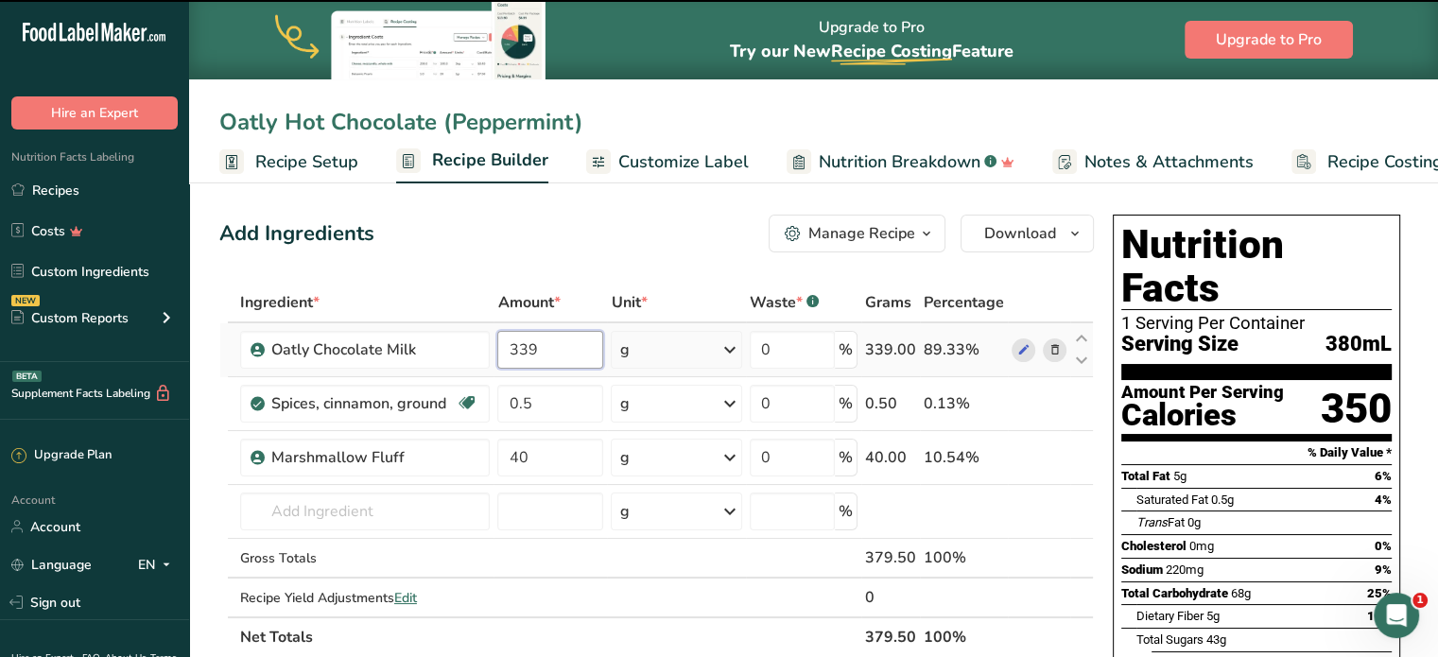
click at [582, 344] on input "339" at bounding box center [550, 350] width 106 height 38
click at [581, 344] on input "339" at bounding box center [550, 350] width 106 height 38
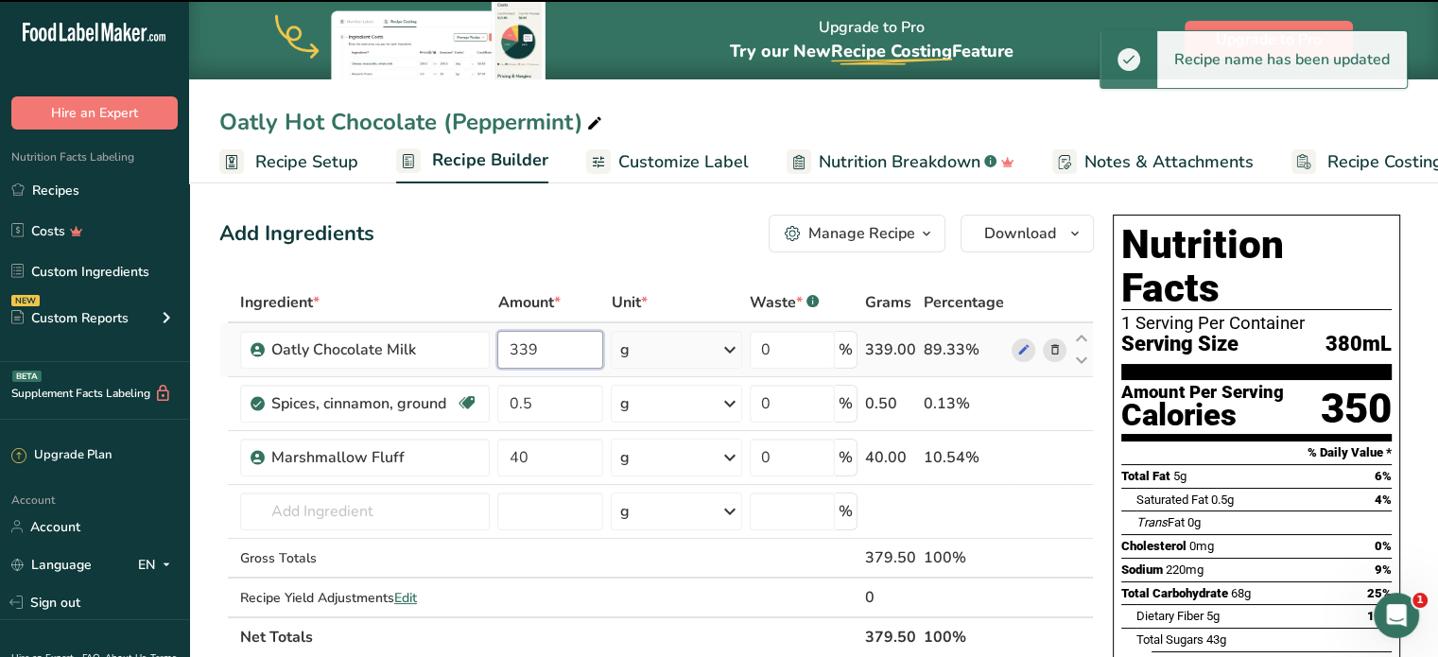
click at [530, 345] on input "339" at bounding box center [550, 350] width 106 height 38
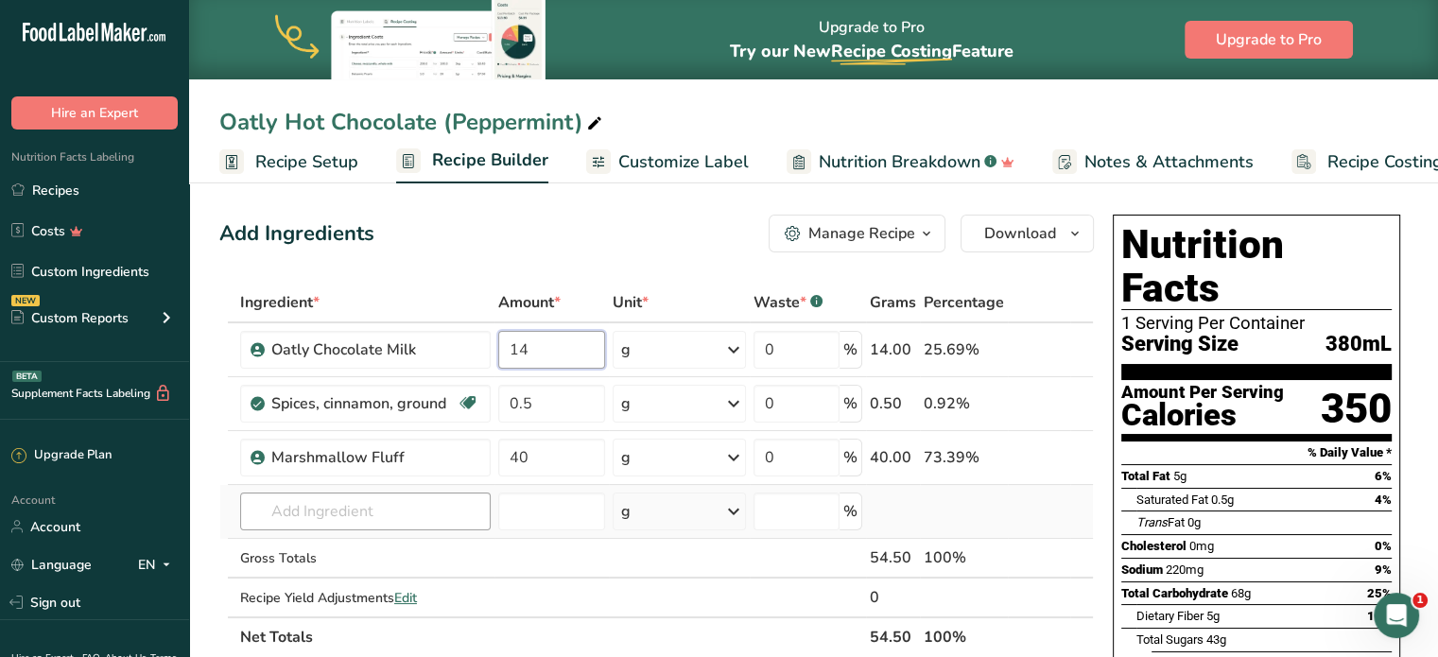
type input "14"
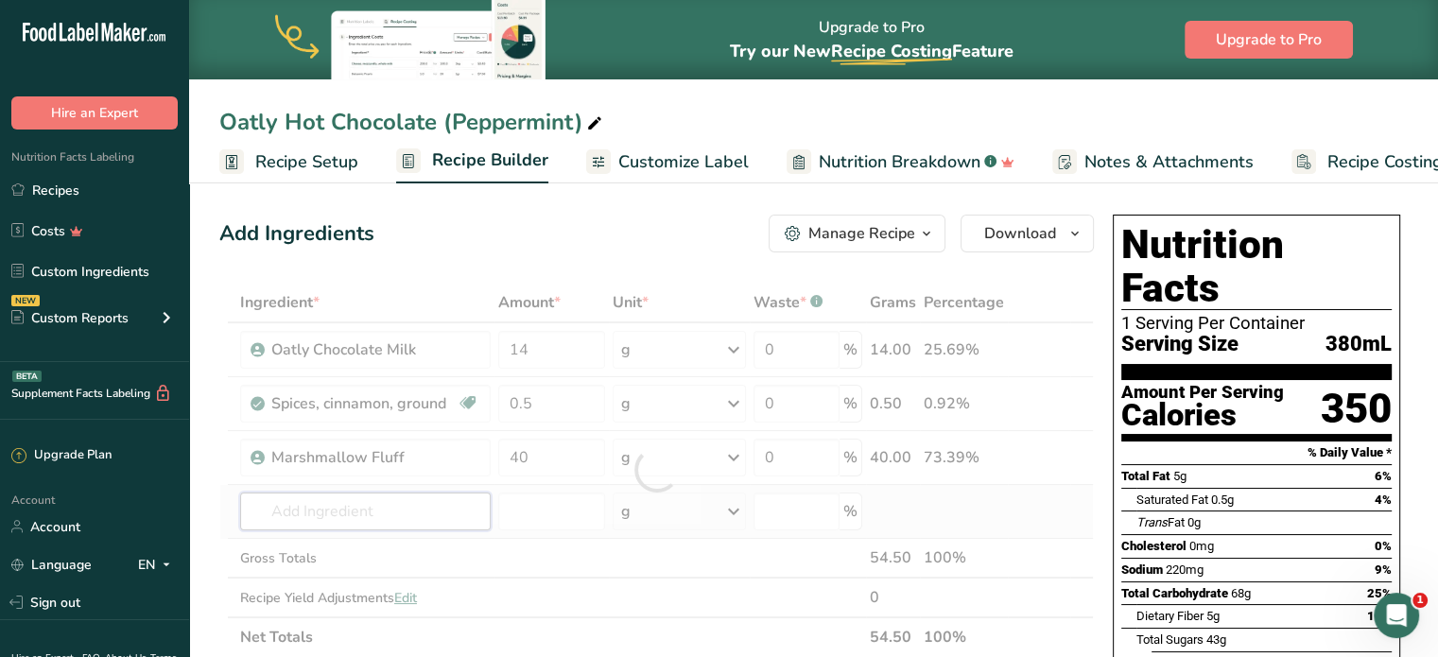
click at [304, 517] on div "Ingredient * Amount * Unit * Waste * .a-a{fill:#347362;}.b-a{fill:#fff;} Grams …" at bounding box center [656, 470] width 875 height 374
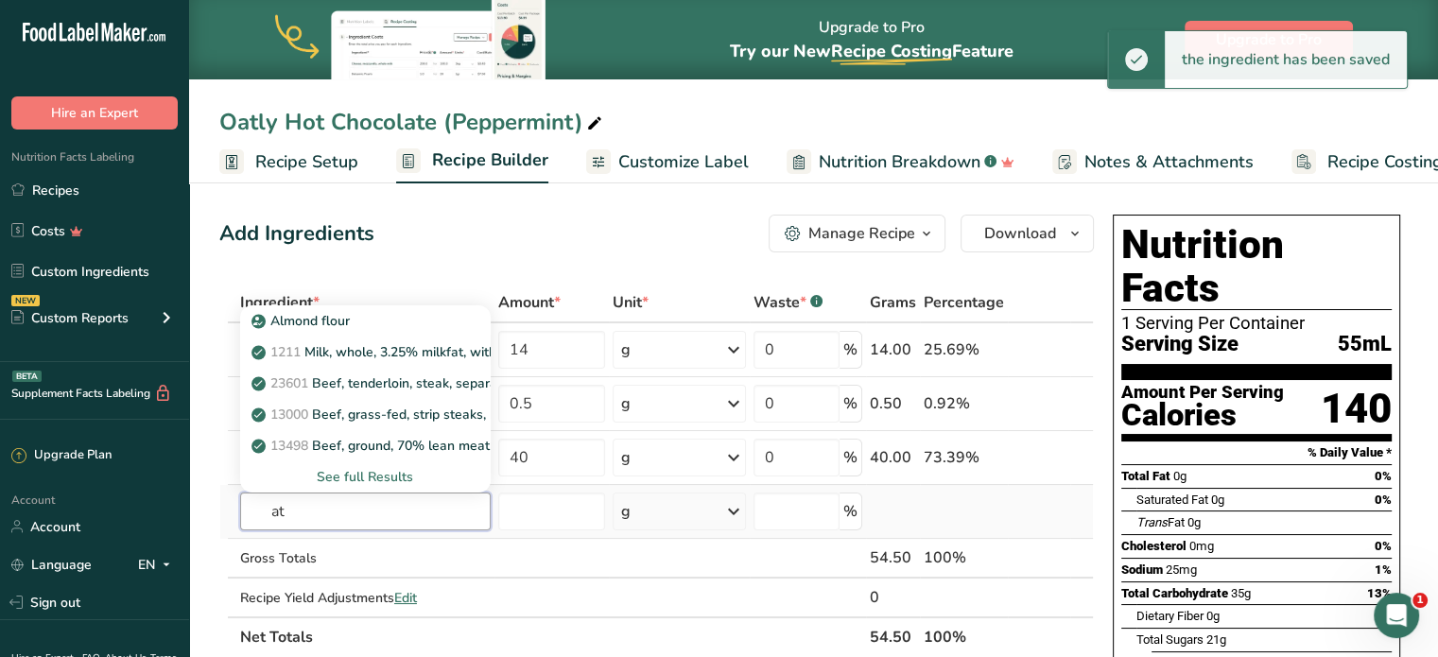
type input "a"
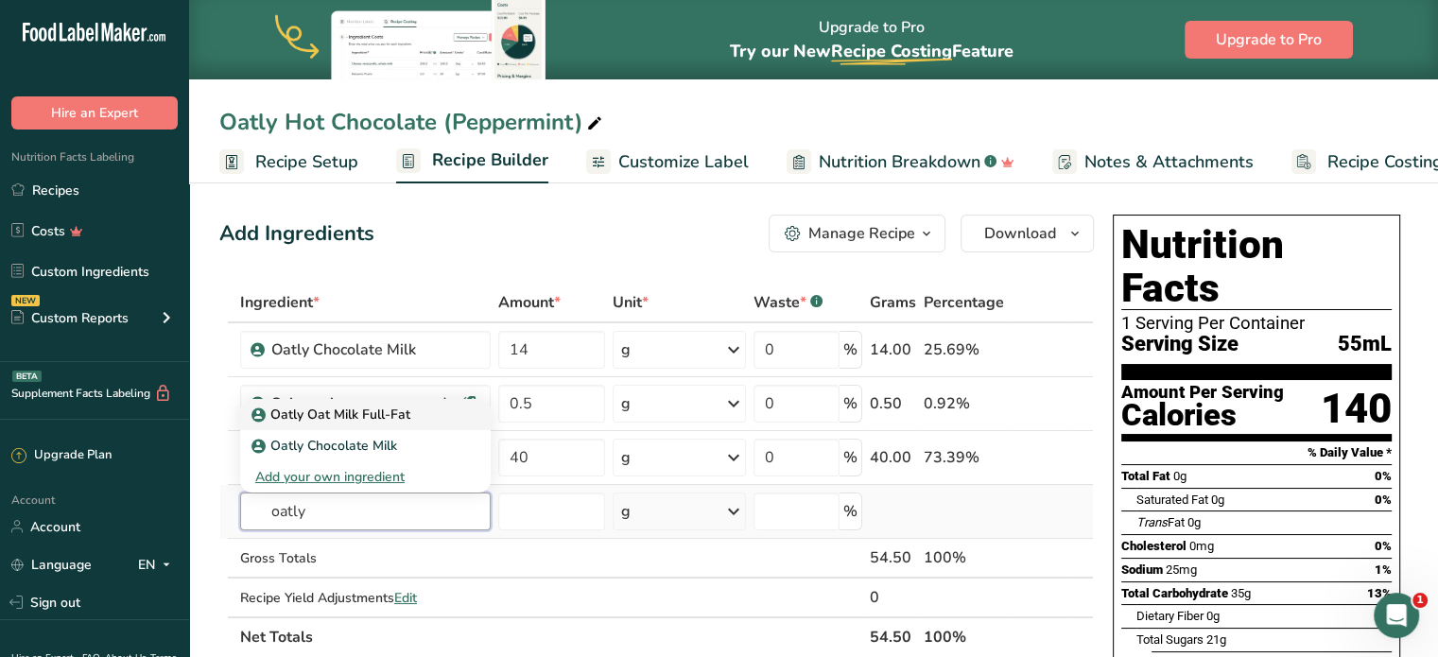
type input "oatly"
click at [353, 426] on link "Oatly Oat Milk Full-Fat" at bounding box center [365, 414] width 251 height 31
type input "Oatly Oat Milk Full-Fat"
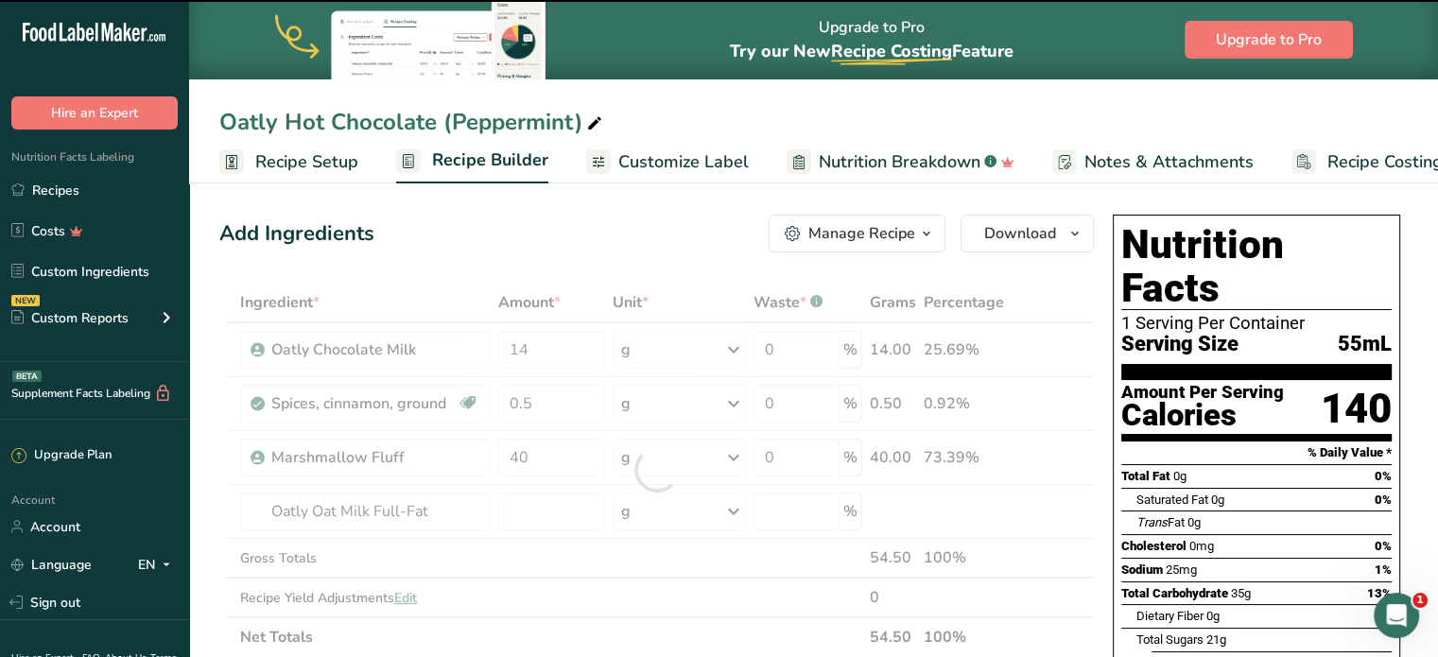
type input "0"
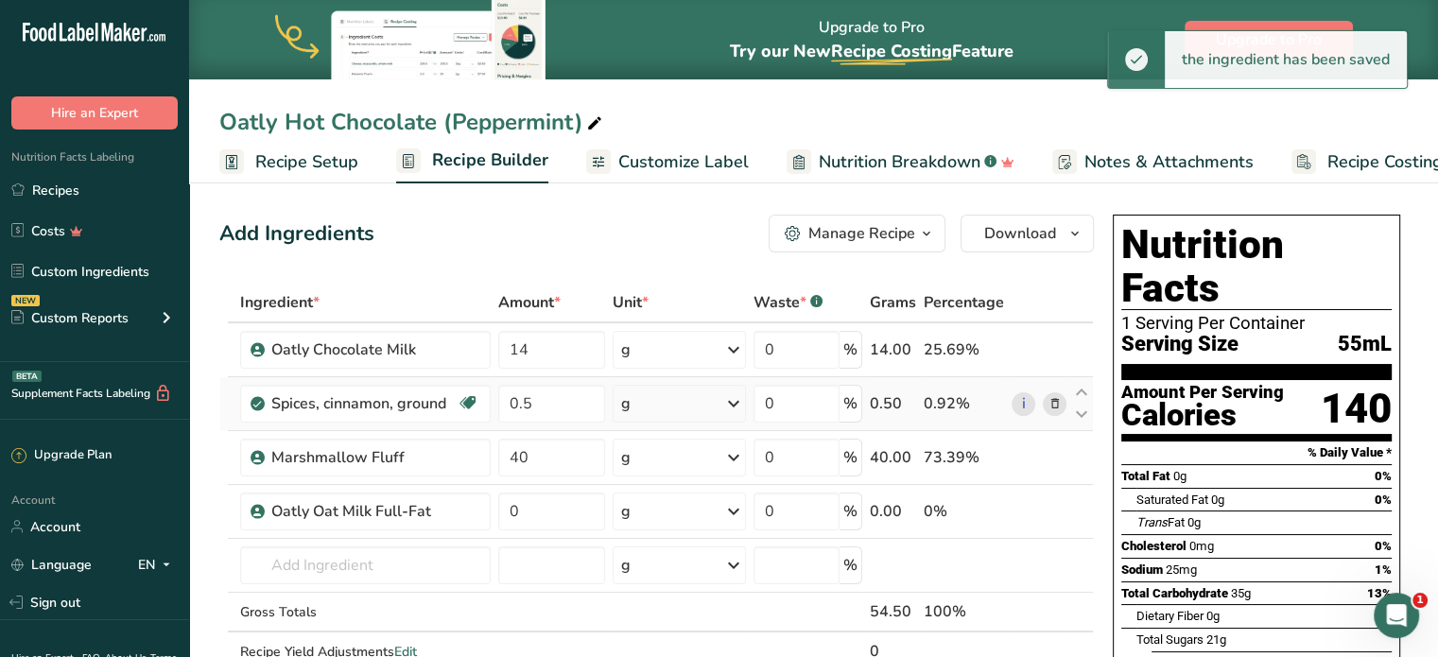
click at [1059, 401] on icon at bounding box center [1054, 404] width 13 height 20
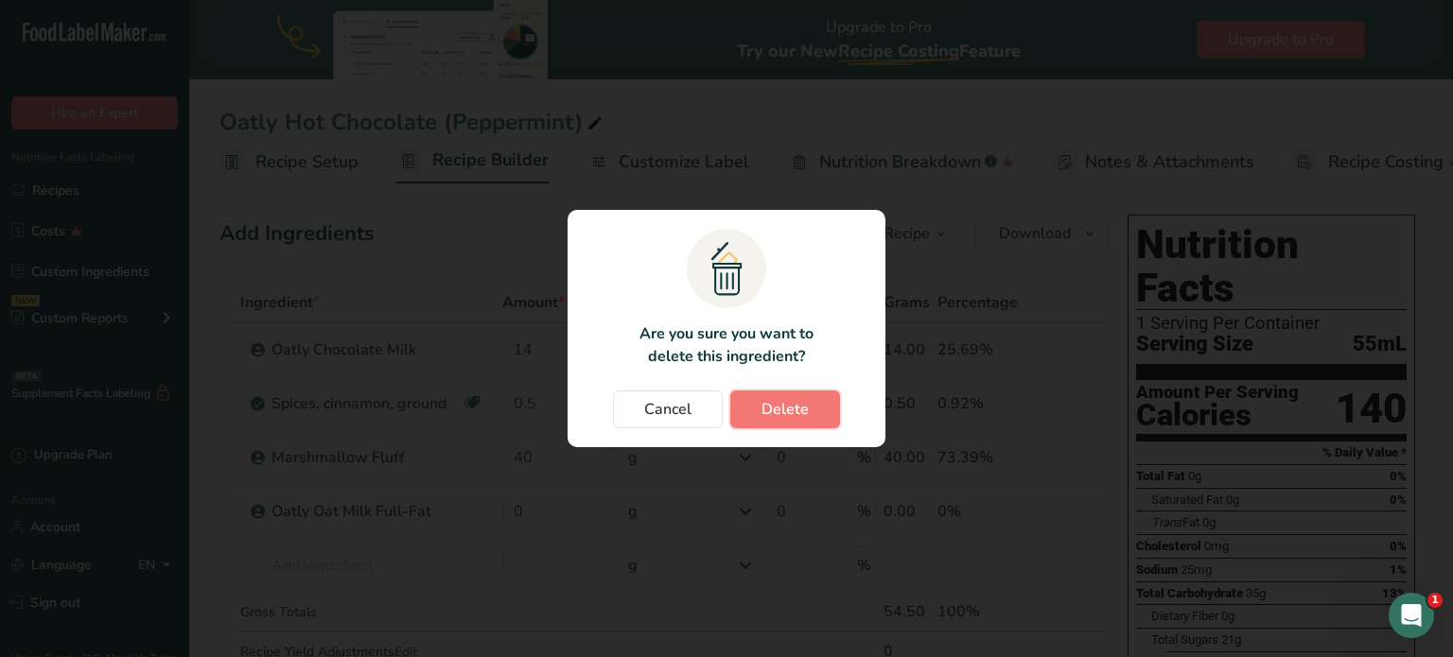
drag, startPoint x: 764, startPoint y: 414, endPoint x: 685, endPoint y: 428, distance: 80.7
click at [765, 413] on span "Delete" at bounding box center [784, 409] width 47 height 23
type input "40"
type input "0"
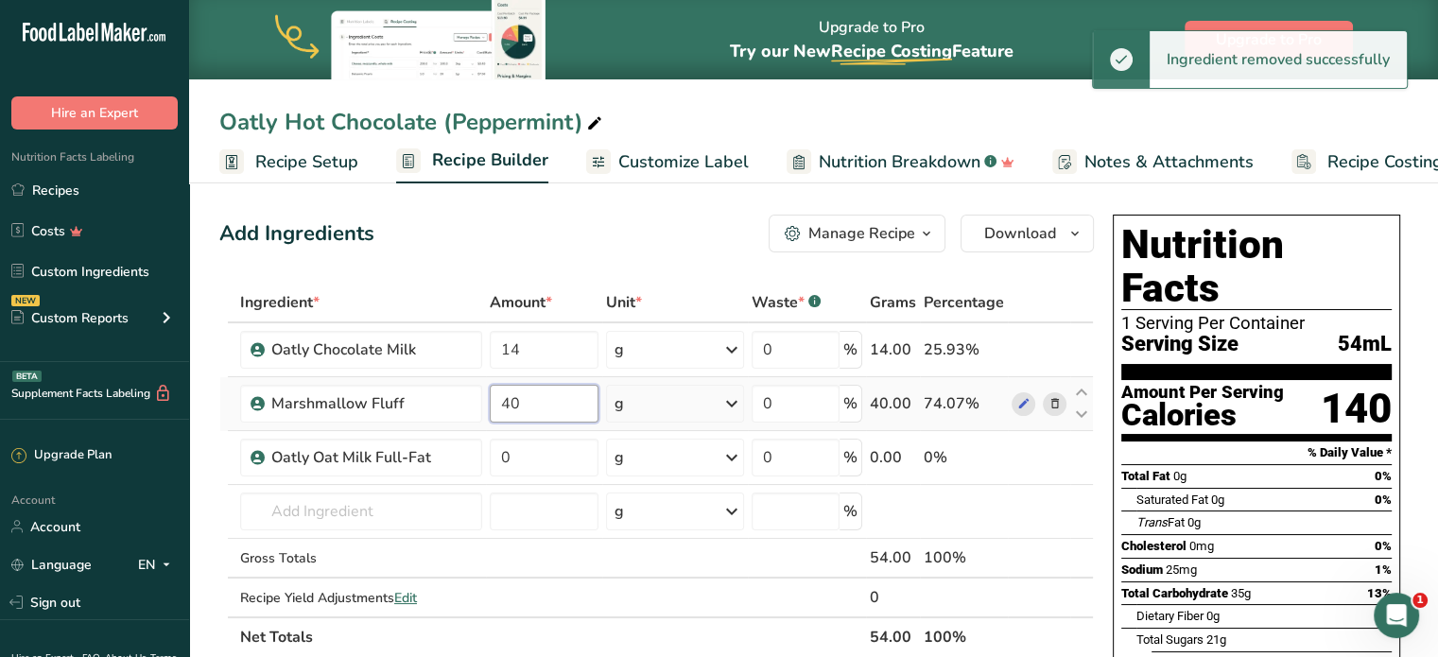
click at [545, 411] on input "40" at bounding box center [544, 404] width 109 height 38
type input "4"
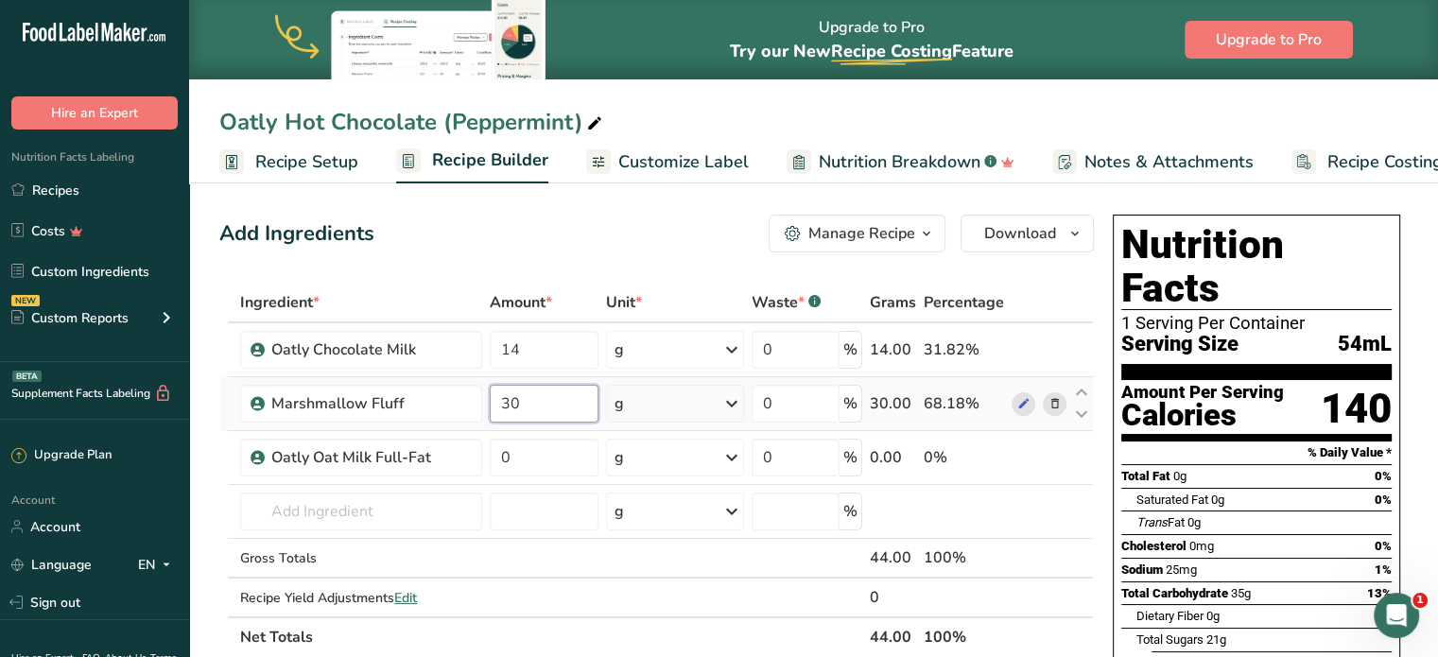
type input "30"
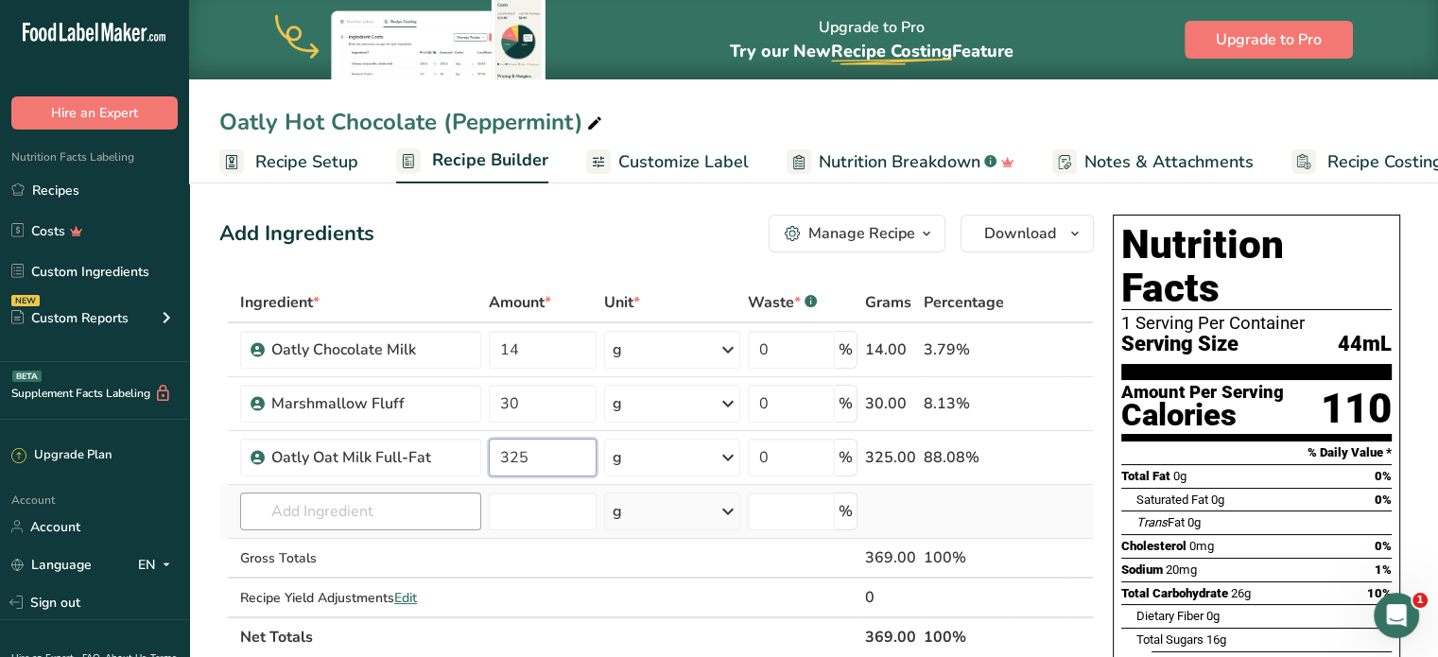
type input "325"
click at [379, 521] on div "Ingredient * Amount * Unit * Waste * .a-a{fill:#347362;}.b-a{fill:#fff;} Grams …" at bounding box center [656, 470] width 875 height 374
click at [297, 529] on td "Oatly Oat Milk Full-Fat Oatly Chocolate Milk Add your own ingredient" at bounding box center [360, 512] width 249 height 54
click at [297, 520] on input "text" at bounding box center [360, 512] width 241 height 38
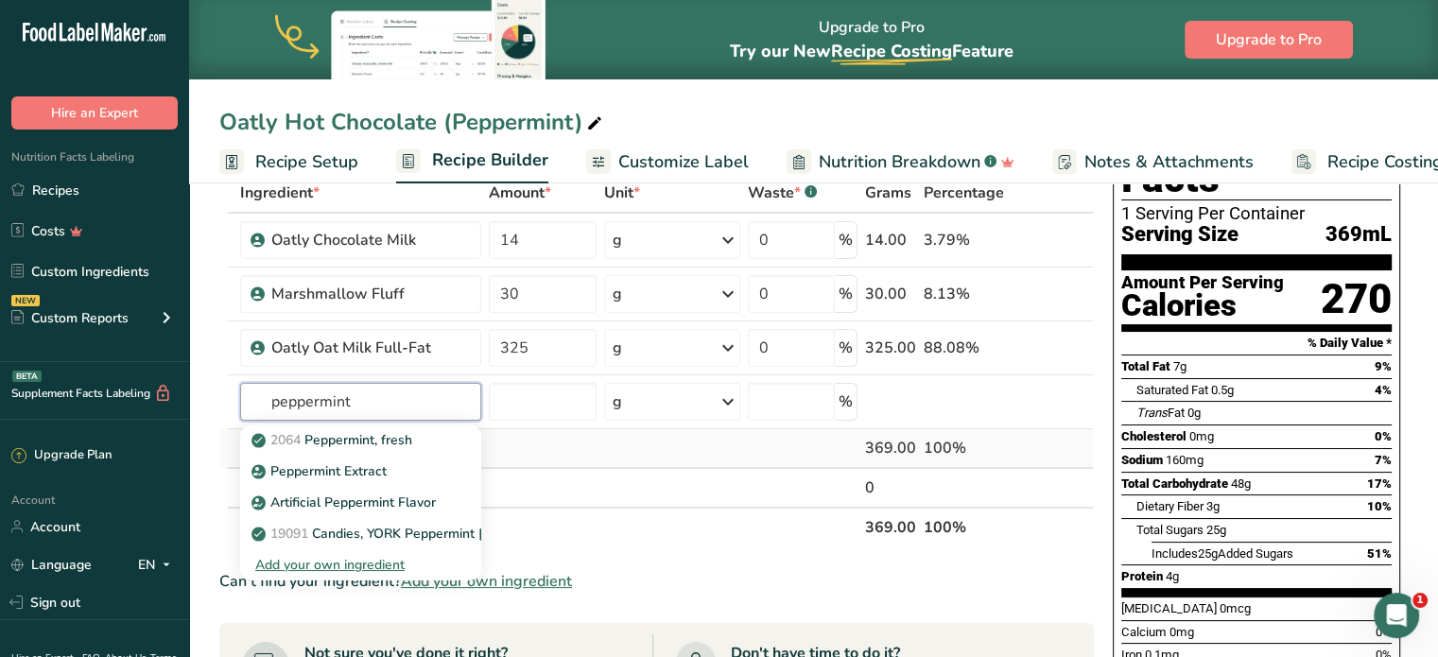
scroll to position [117, 0]
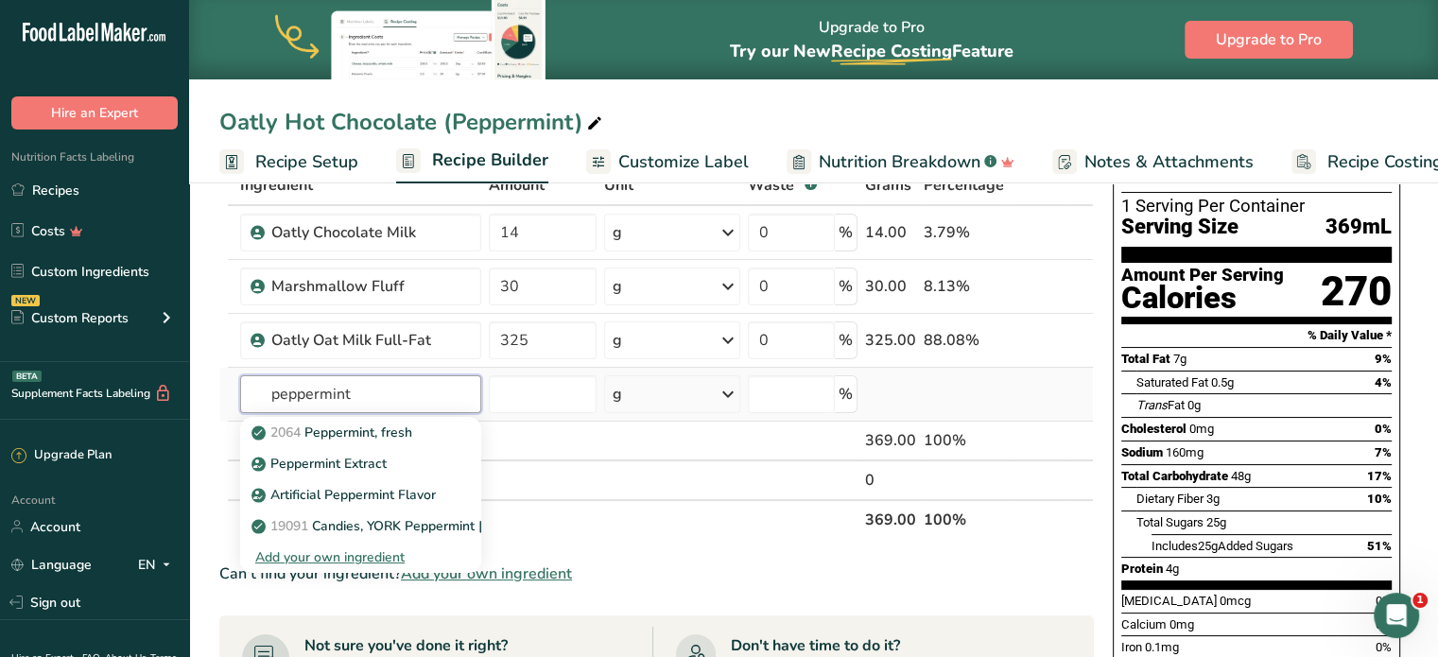
type input "peppermint"
click at [344, 557] on div "Add your own ingredient" at bounding box center [360, 558] width 211 height 20
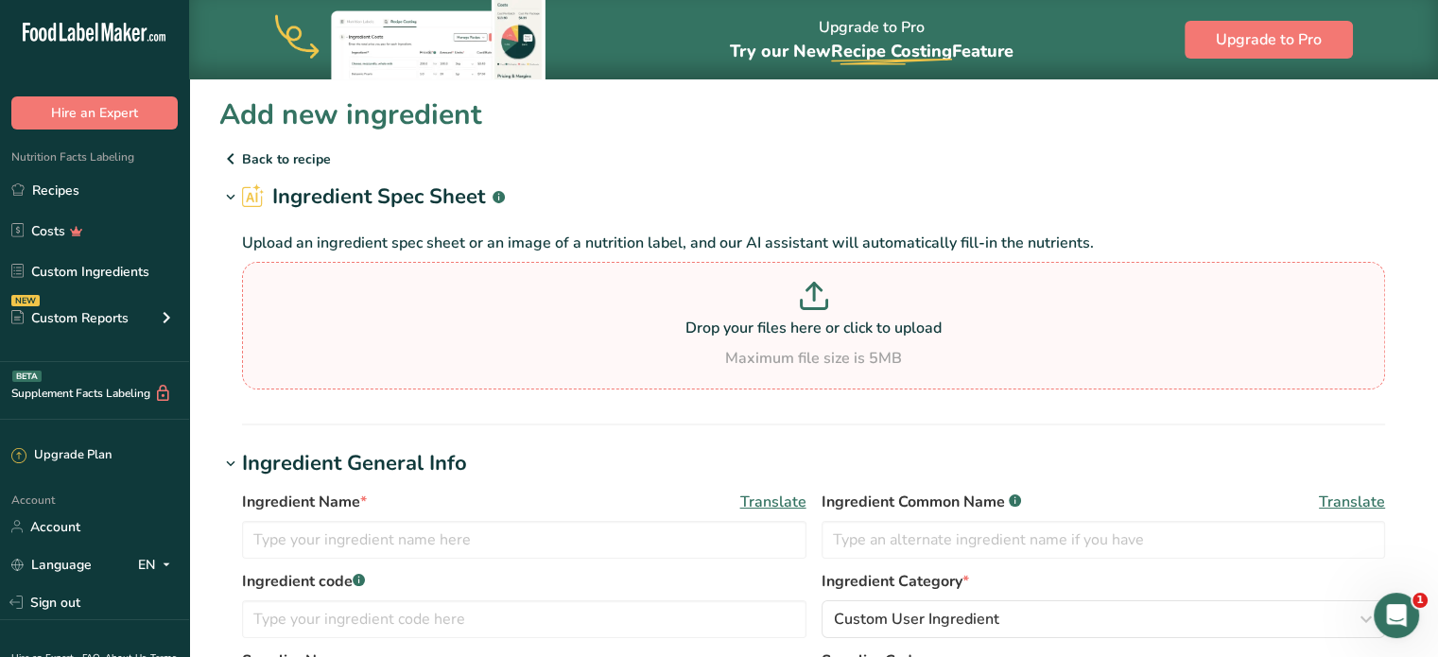
click at [582, 343] on div "Drop your files here or click to upload Maximum file size is 5MB" at bounding box center [814, 326] width 1134 height 88
click at [582, 343] on input "Drop your files here or click to upload Maximum file size is 5MB" at bounding box center [813, 326] width 1143 height 128
type input "C:\fakepath\Image_20250916103421_266_6.jpg"
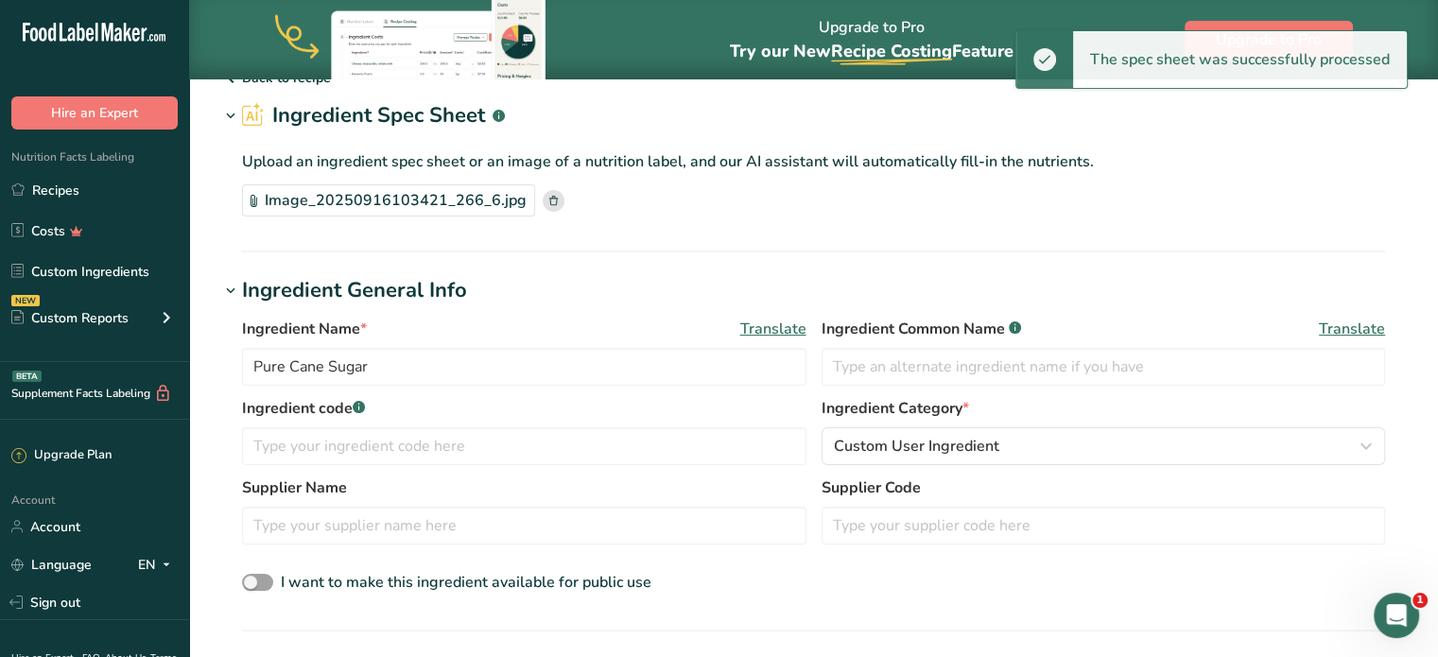
scroll to position [189, 0]
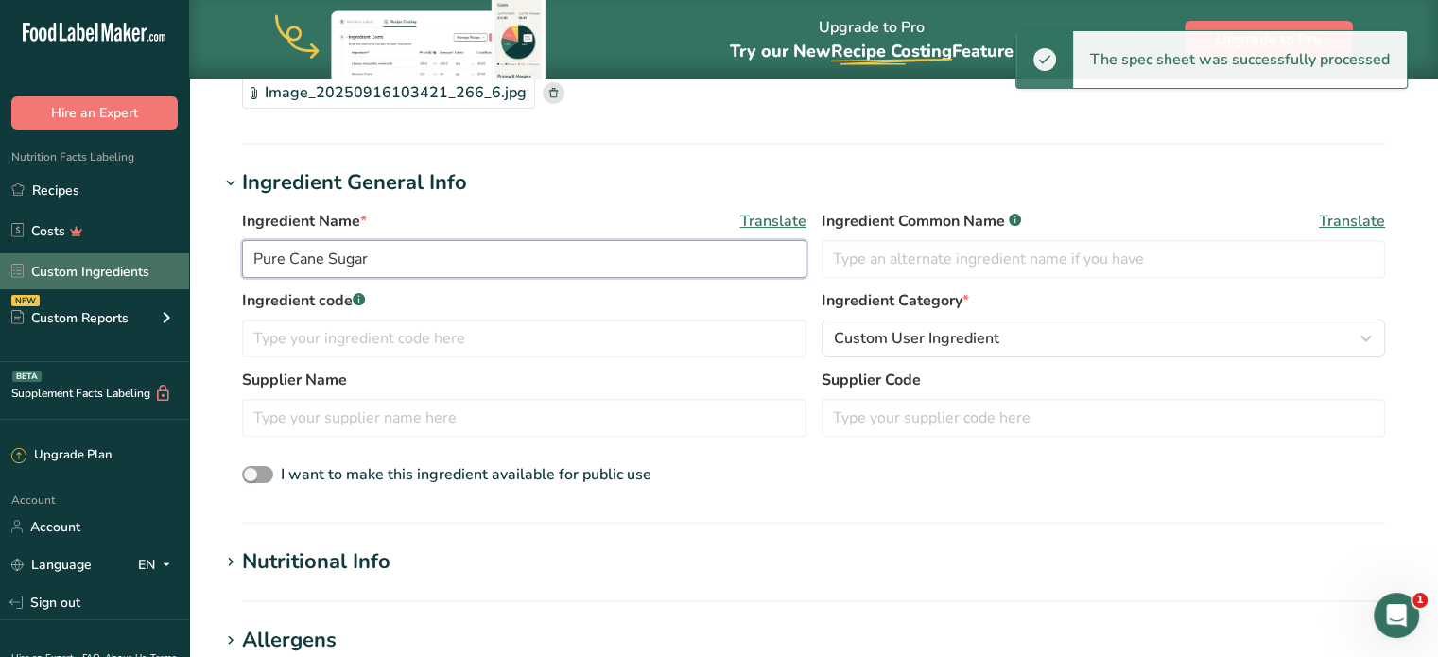
drag, startPoint x: 480, startPoint y: 264, endPoint x: 0, endPoint y: 266, distance: 480.4
click at [29, 264] on div ".a-20{fill:#fff;} Hire an Expert Nutrition Facts Labeling Recipes Costs Custom …" at bounding box center [719, 517] width 1438 height 1413
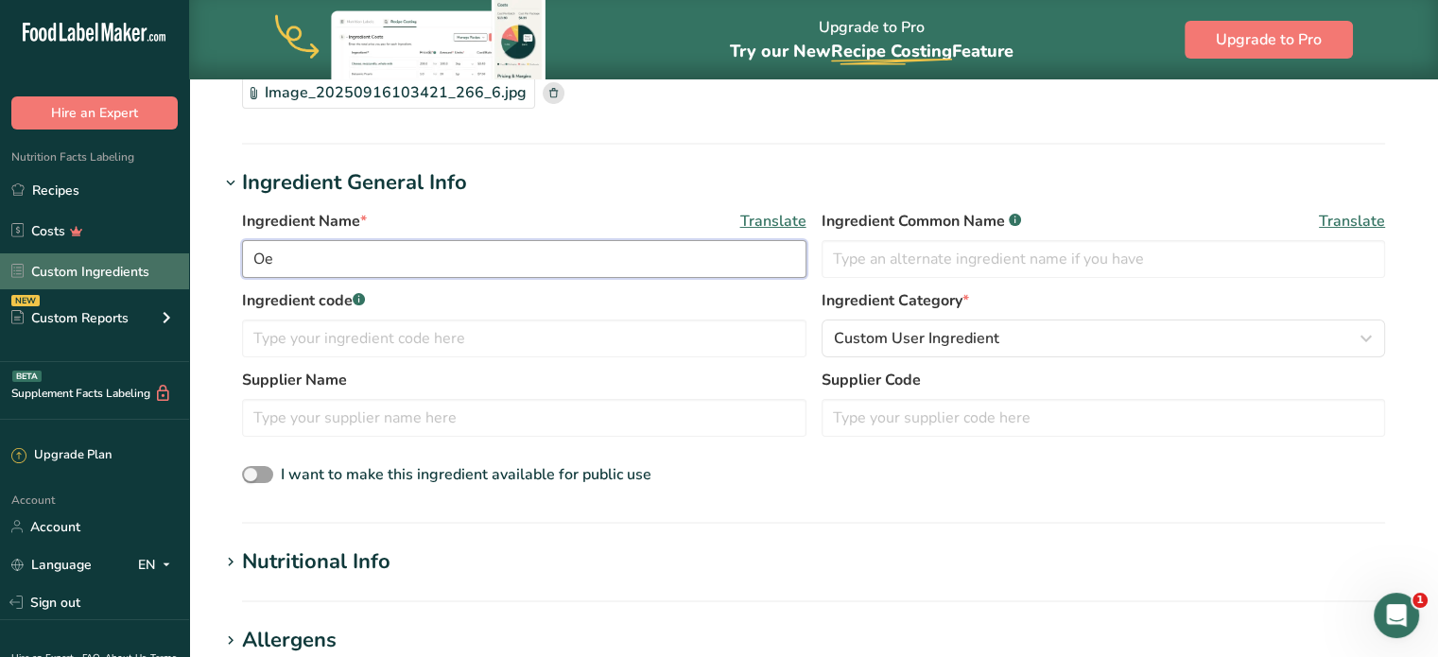
type input "O"
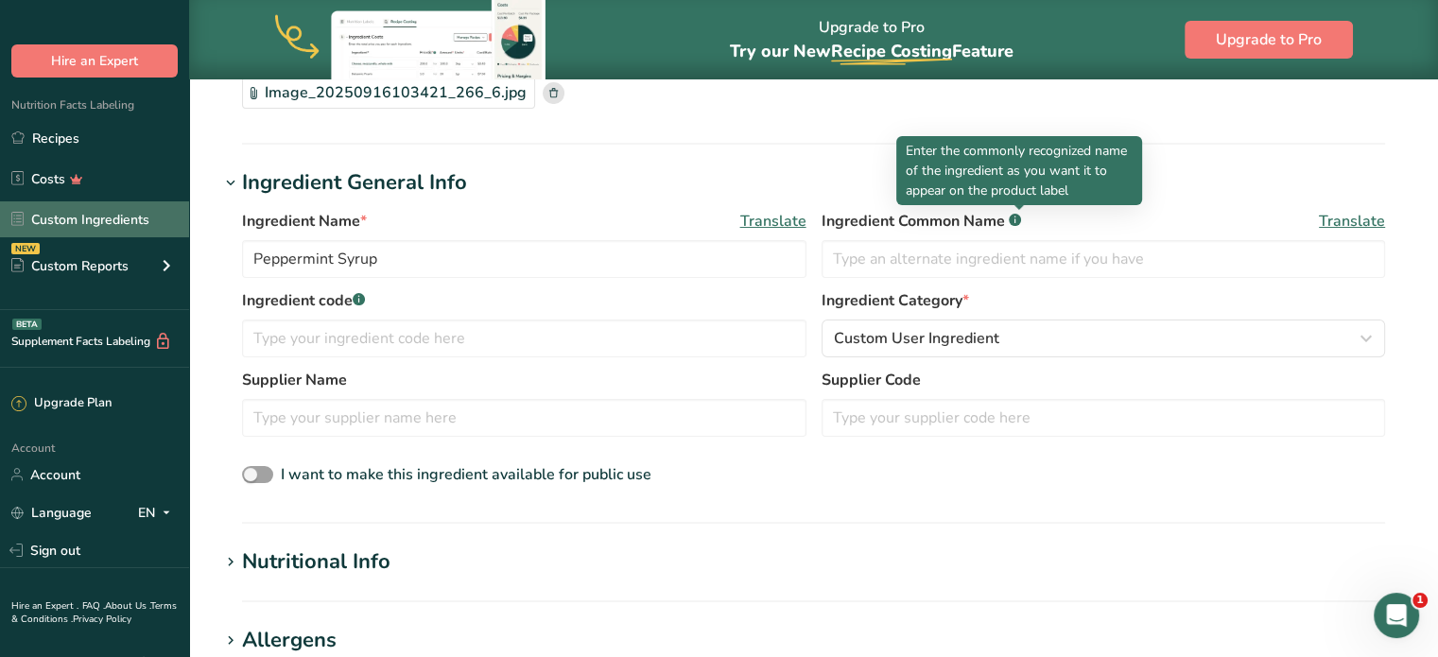
scroll to position [86, 0]
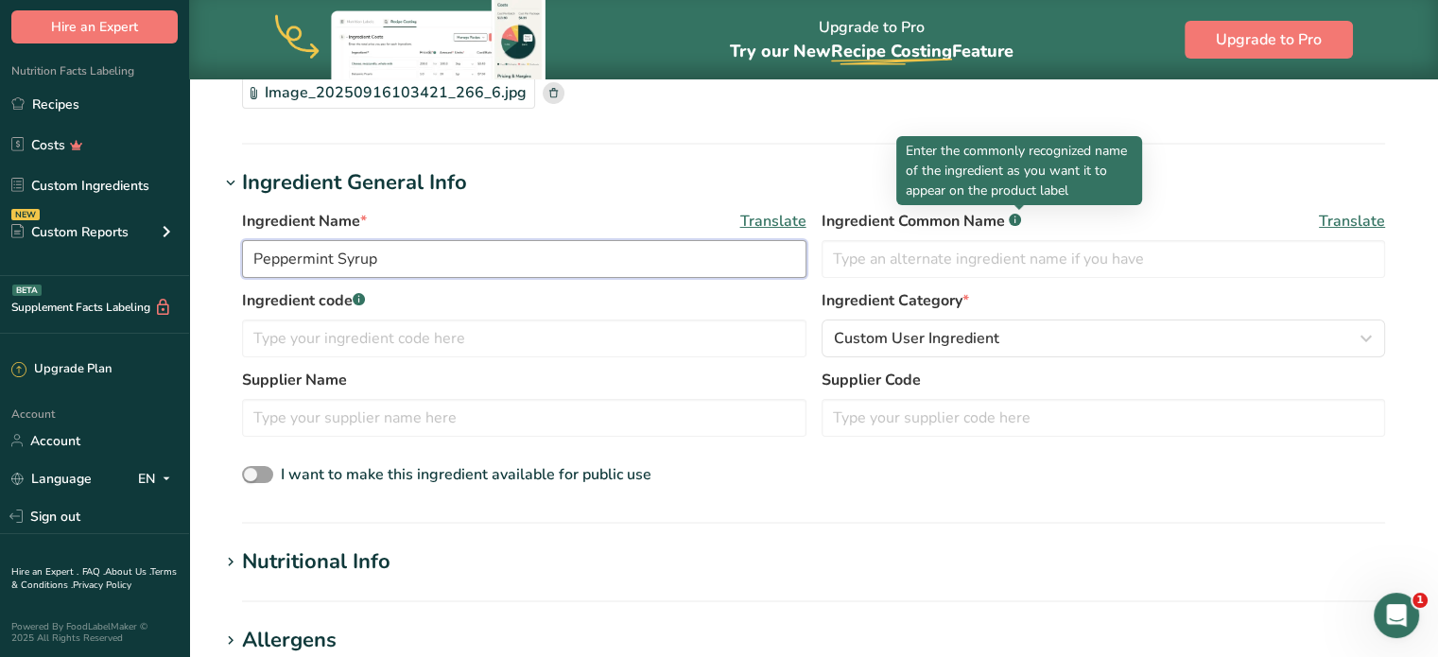
click at [435, 258] on input "Peppermint Syrup" at bounding box center [524, 259] width 565 height 38
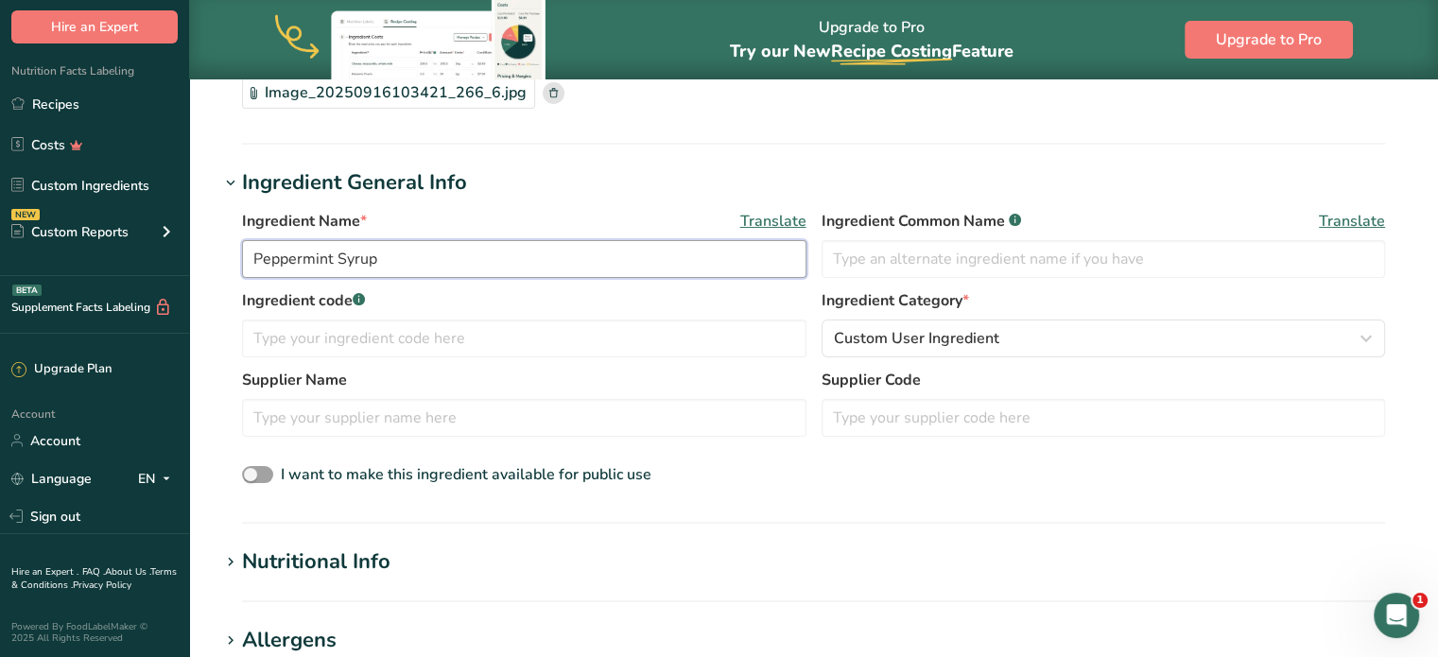
click at [253, 259] on input "Peppermint Syrup" at bounding box center [524, 259] width 565 height 38
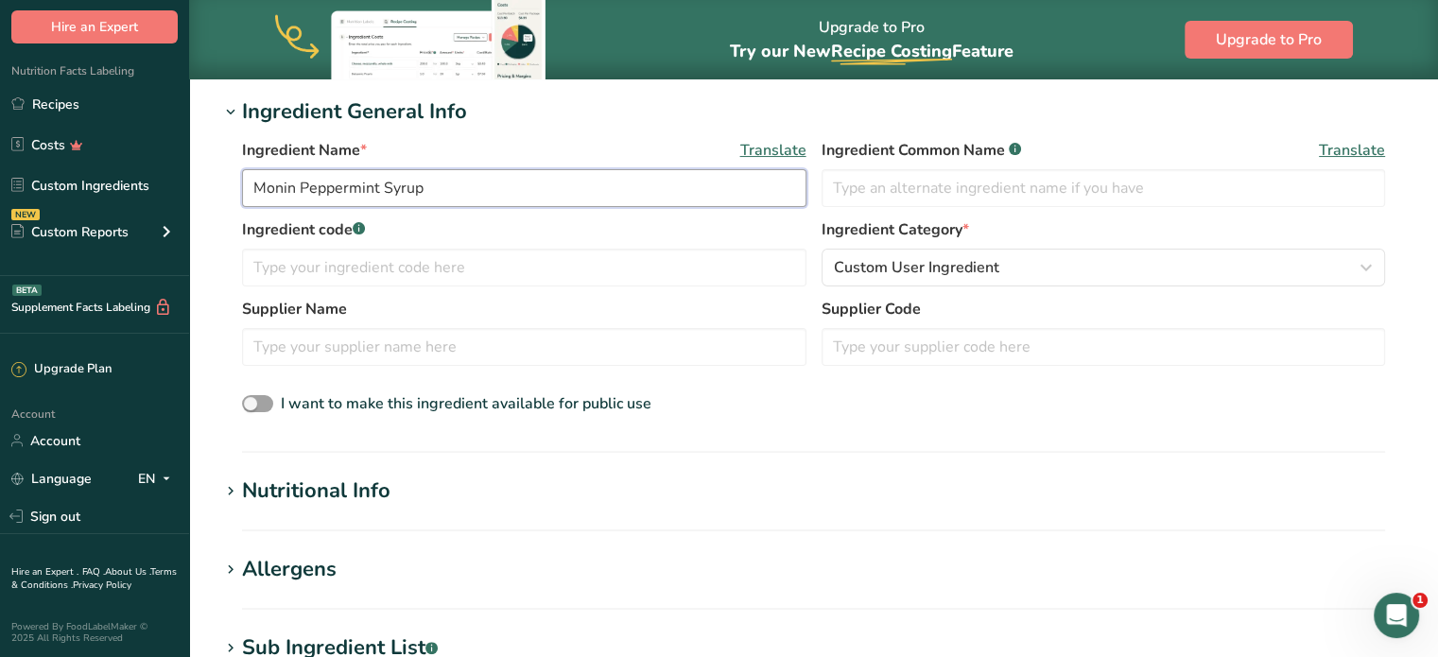
scroll to position [269, 0]
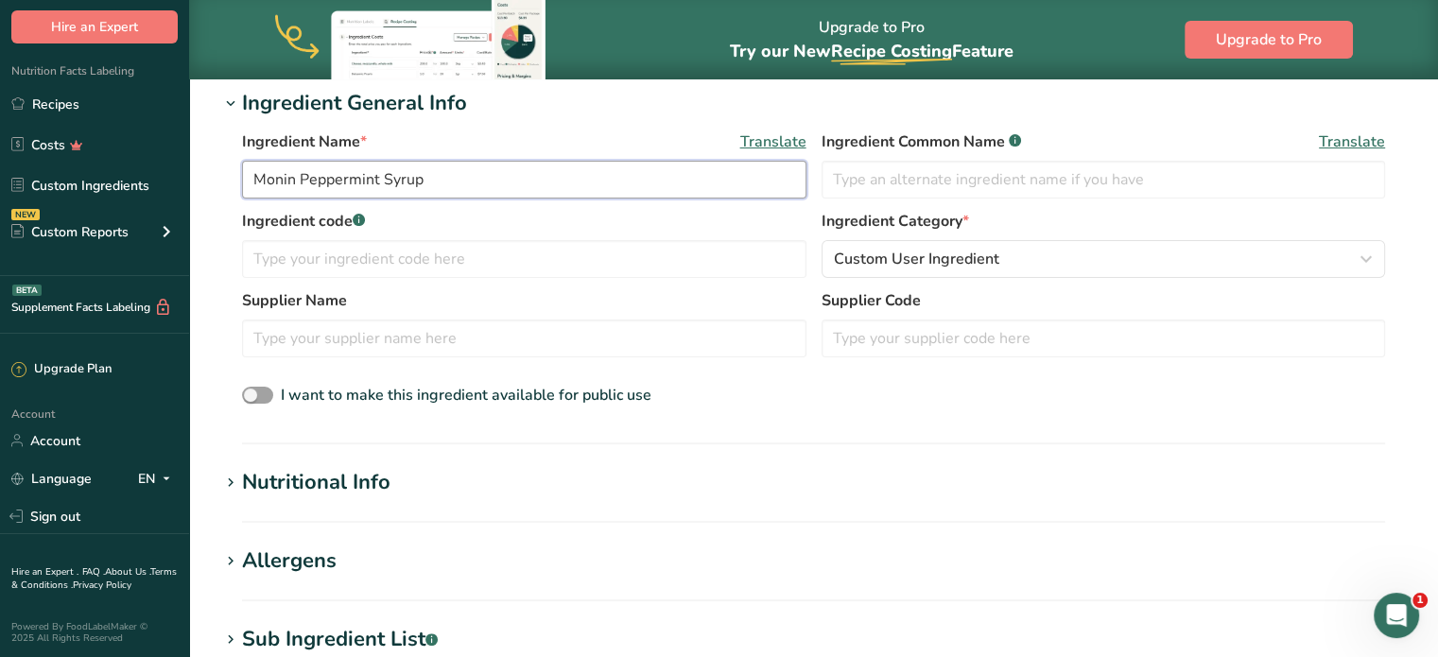
type input "Monin Peppermint Syrup"
click at [295, 501] on section "Nutritional Info Serving Size .a-a{fill:#347362;}.b-a{fill:#fff;} Add ingredien…" at bounding box center [813, 495] width 1189 height 56
click at [291, 485] on div "Nutritional Info" at bounding box center [316, 482] width 148 height 31
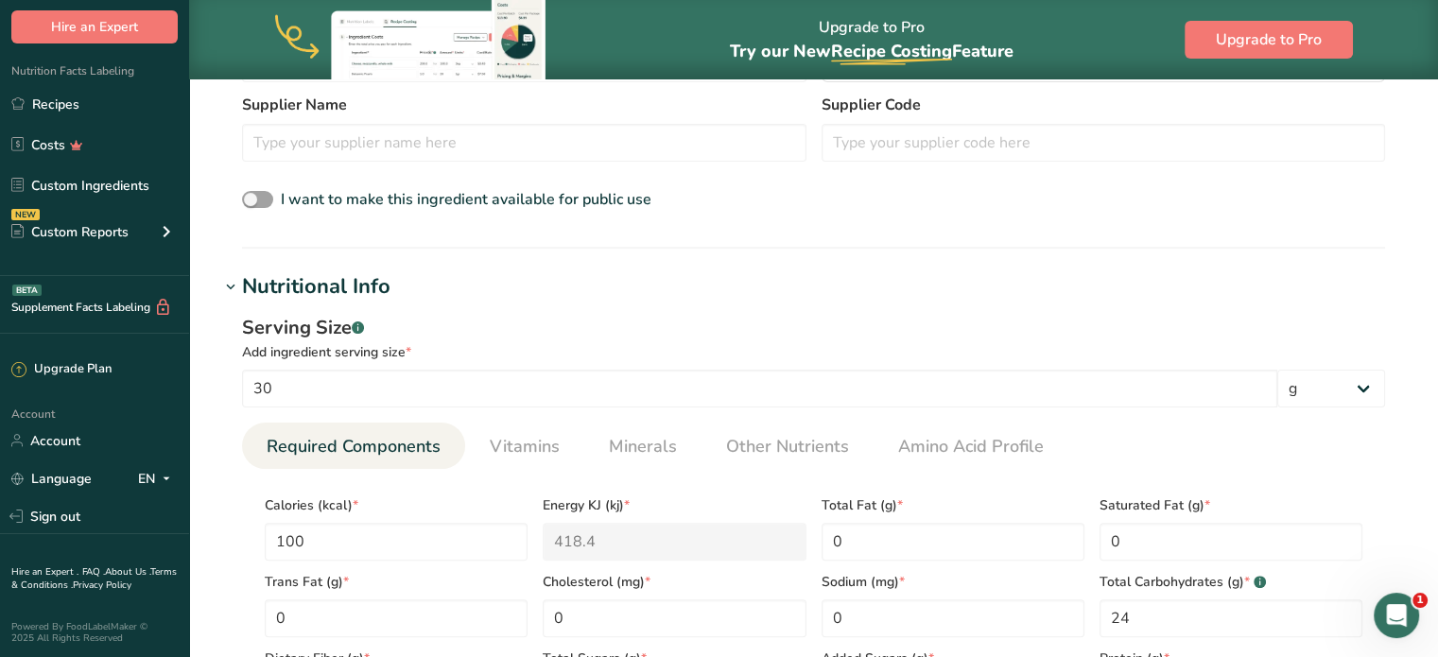
scroll to position [465, 0]
click at [318, 385] on input "30" at bounding box center [759, 388] width 1035 height 38
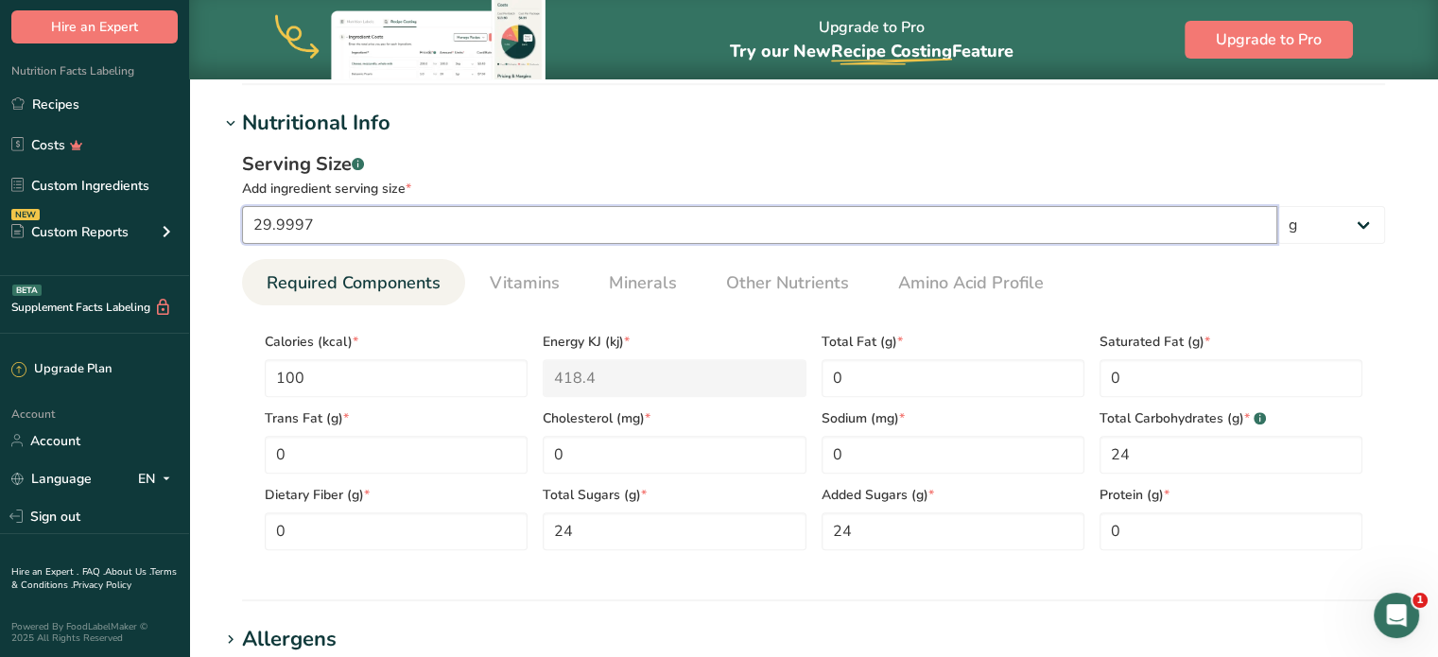
scroll to position [630, 0]
type input "29.9997"
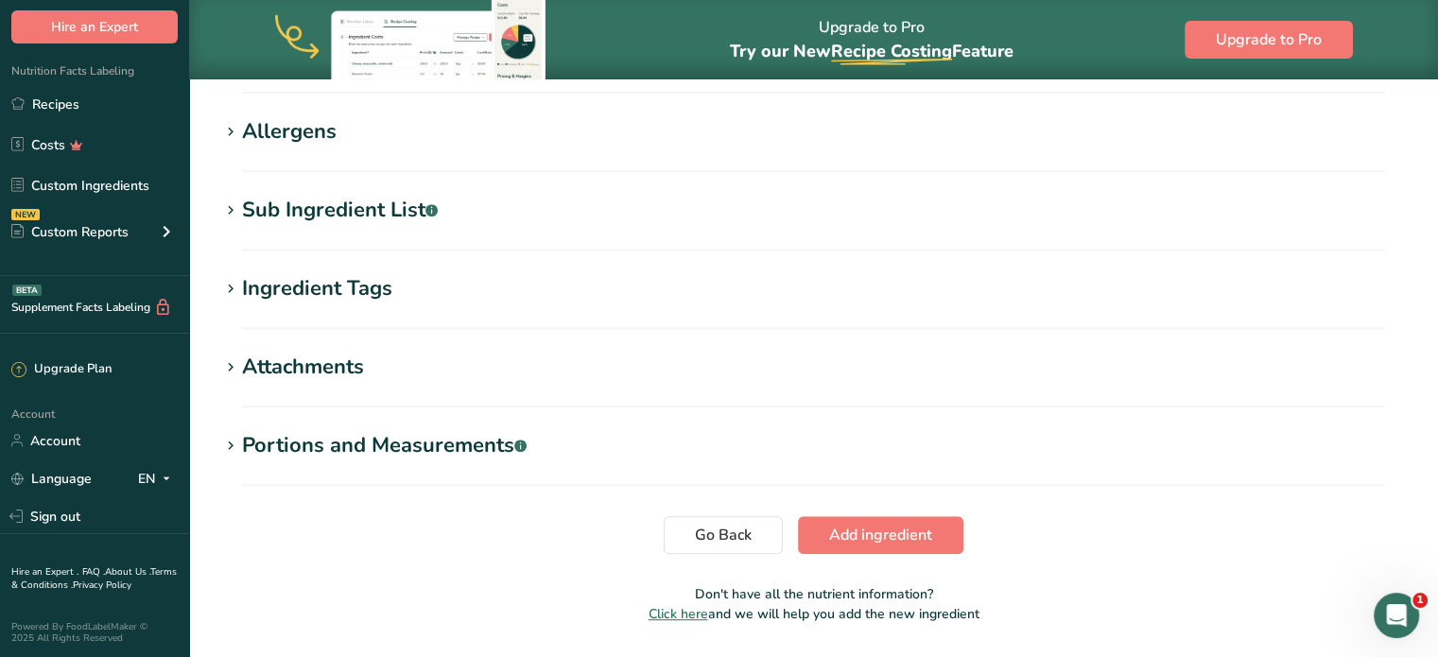
scroll to position [1192, 0]
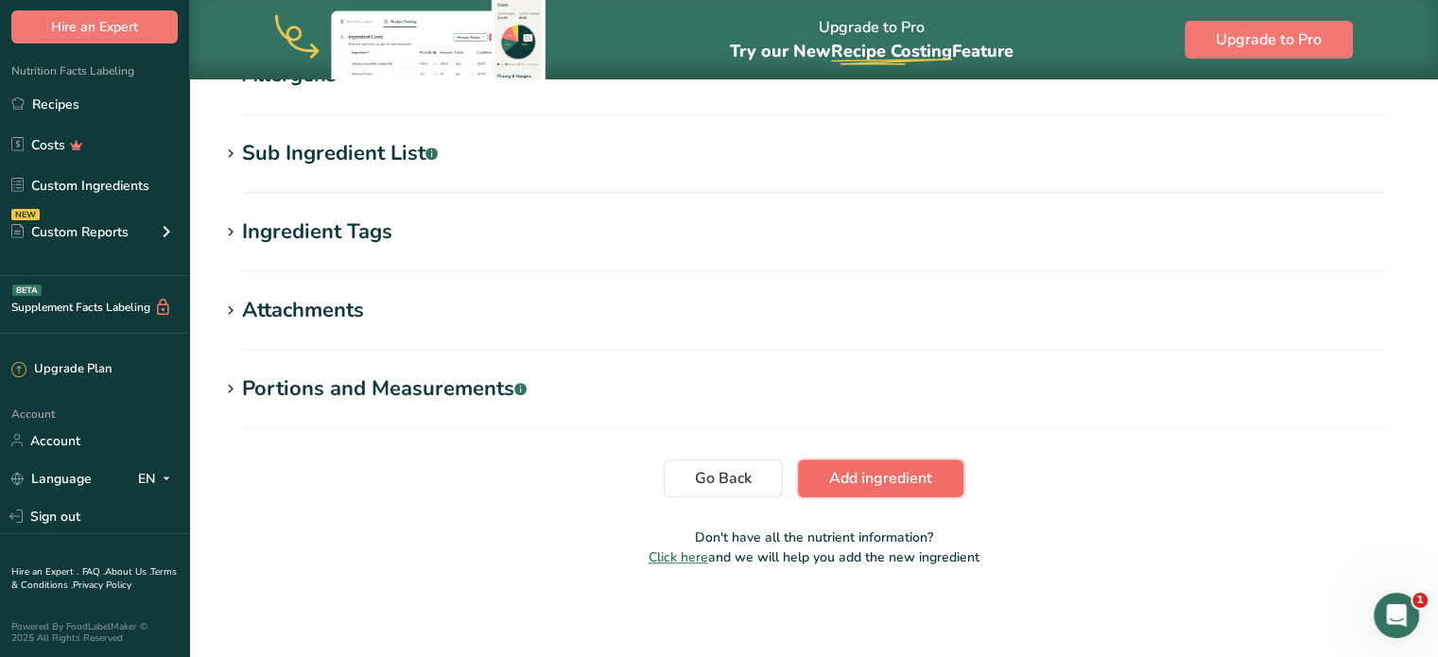
click at [842, 469] on span "Add ingredient" at bounding box center [880, 478] width 103 height 23
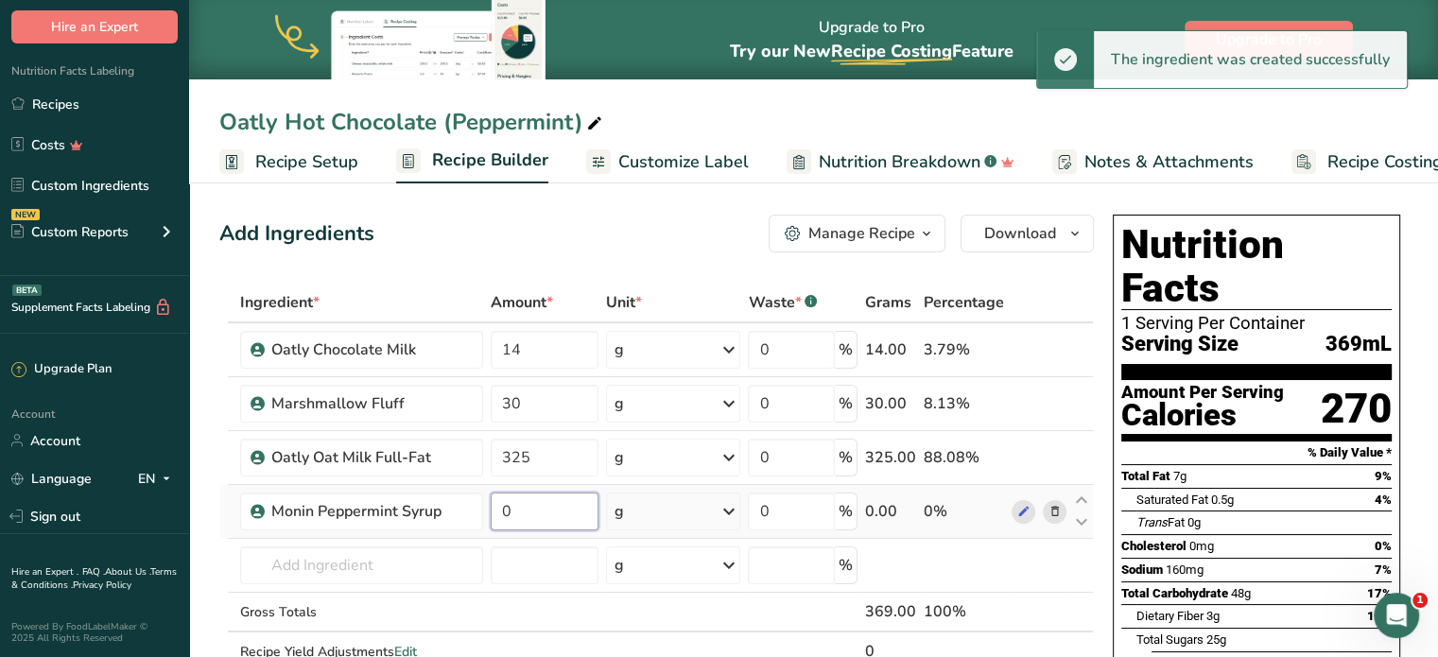
drag, startPoint x: 529, startPoint y: 522, endPoint x: 497, endPoint y: 513, distance: 32.3
click at [497, 513] on input "0" at bounding box center [545, 512] width 108 height 38
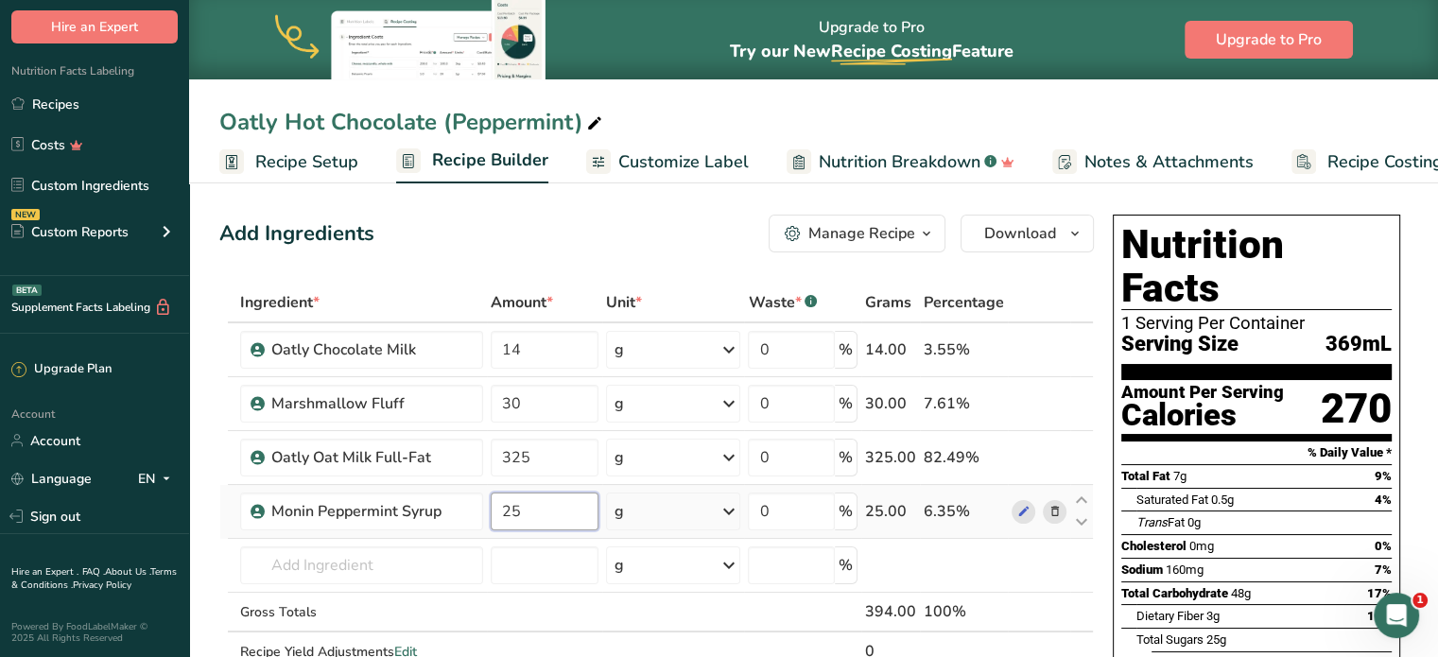
type input "25"
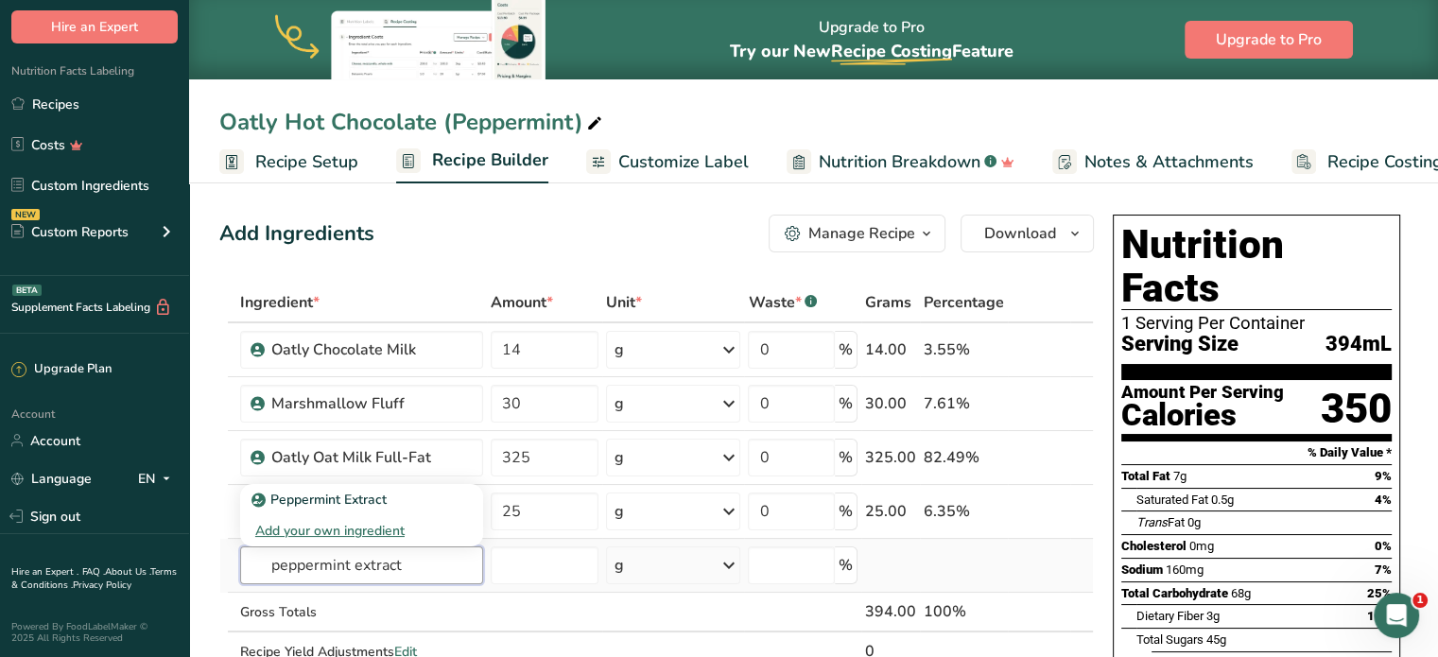
type input "peppermint extract"
click at [337, 532] on div "Add your own ingredient" at bounding box center [362, 531] width 214 height 20
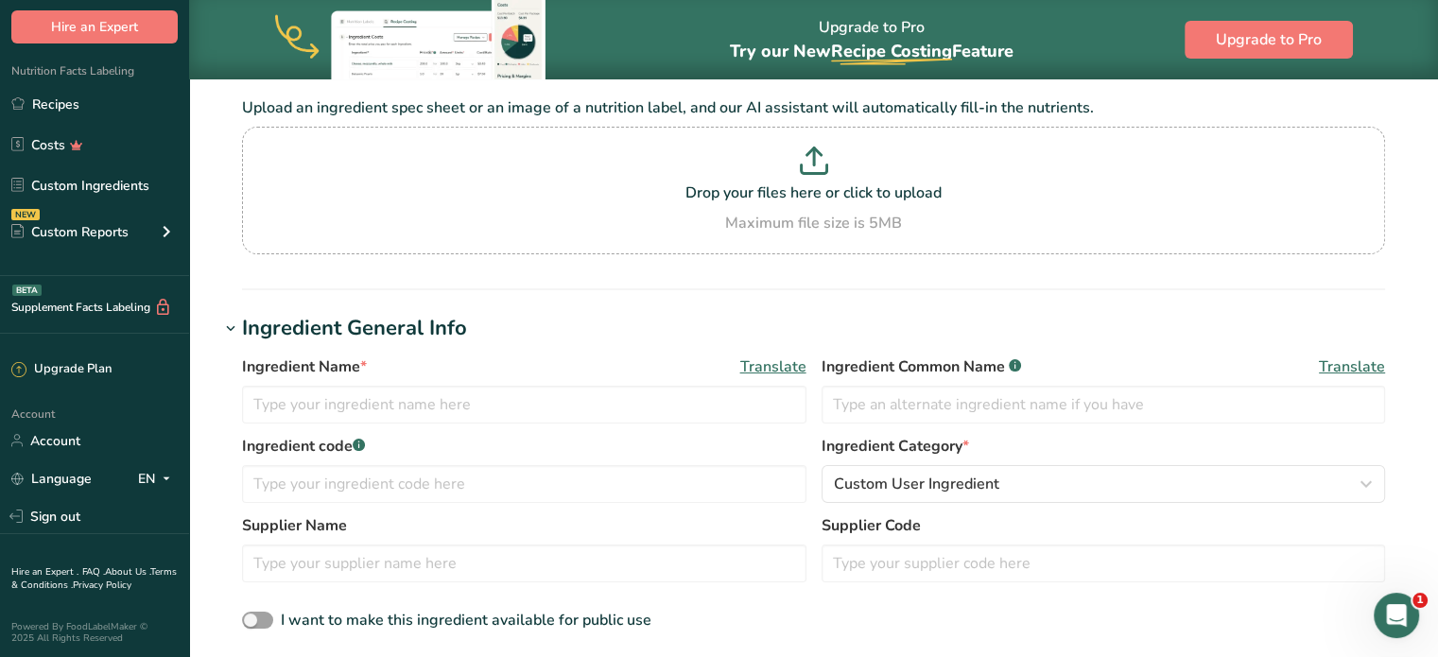
scroll to position [189, 0]
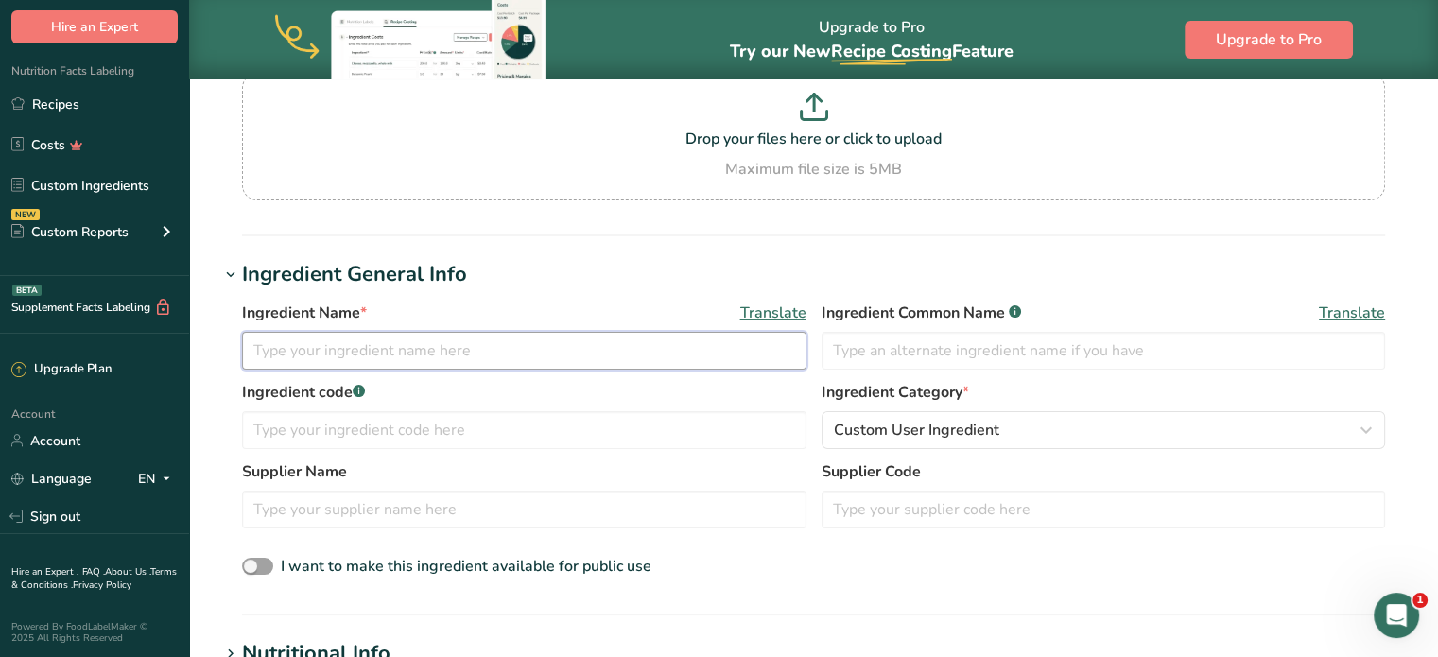
click at [514, 344] on input "text" at bounding box center [524, 351] width 565 height 38
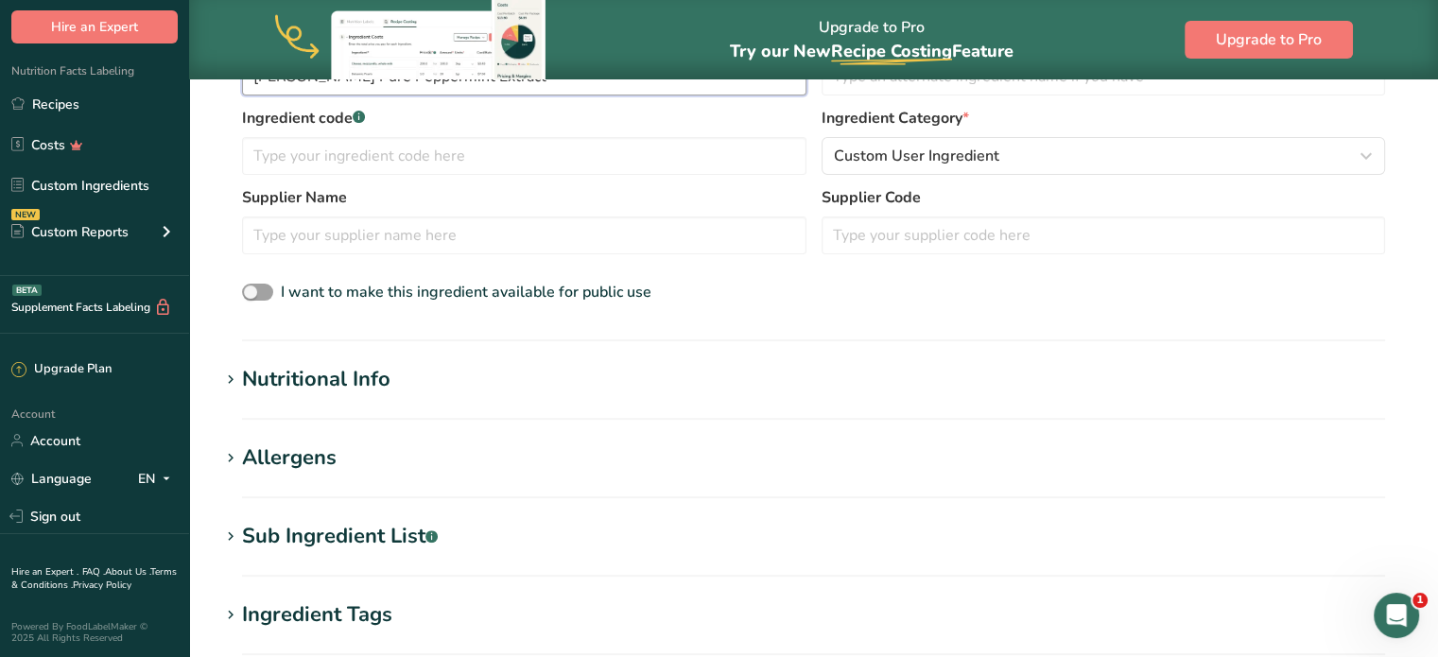
scroll to position [471, 0]
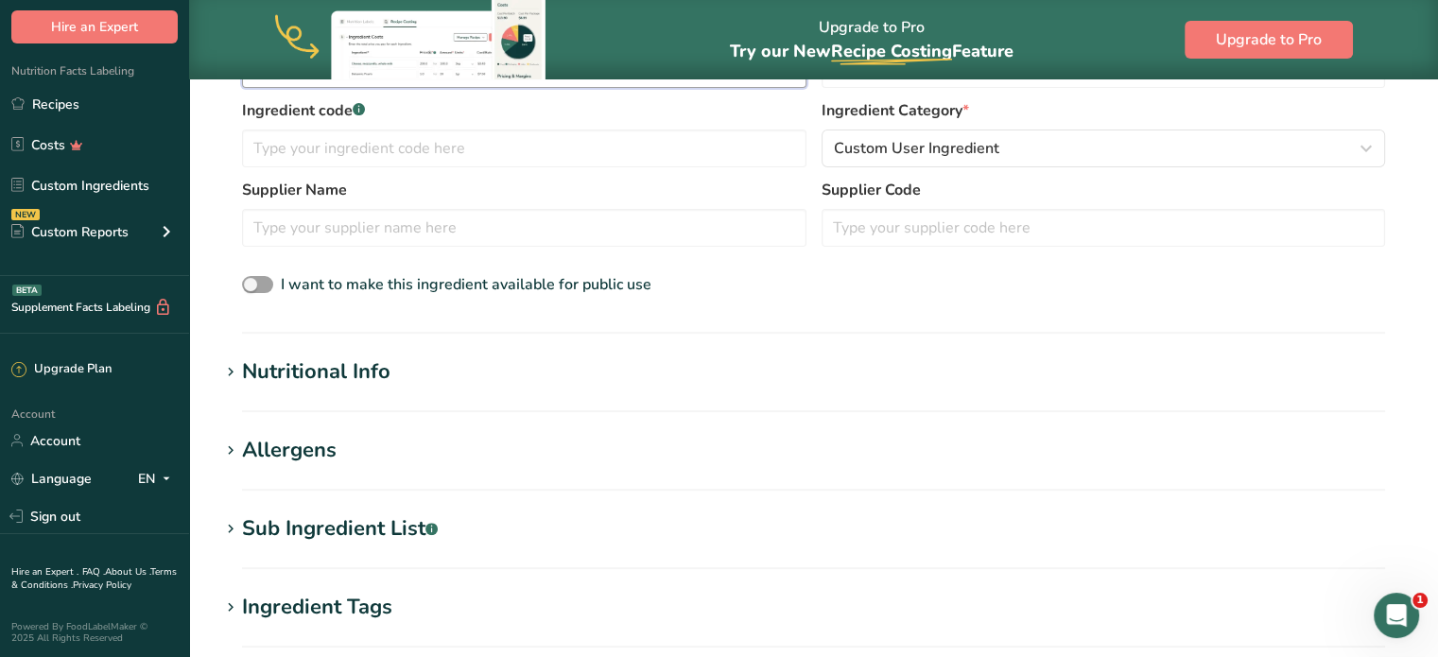
type input "McCormick Pure Peppermint Extract"
drag, startPoint x: 506, startPoint y: 410, endPoint x: 403, endPoint y: 360, distance: 114.6
click at [403, 360] on section "Nutritional Info Serving Size .a-a{fill:#347362;}.b-a{fill:#fff;} Add ingredien…" at bounding box center [813, 385] width 1189 height 56
click at [403, 360] on h1 "Nutritional Info" at bounding box center [813, 372] width 1189 height 31
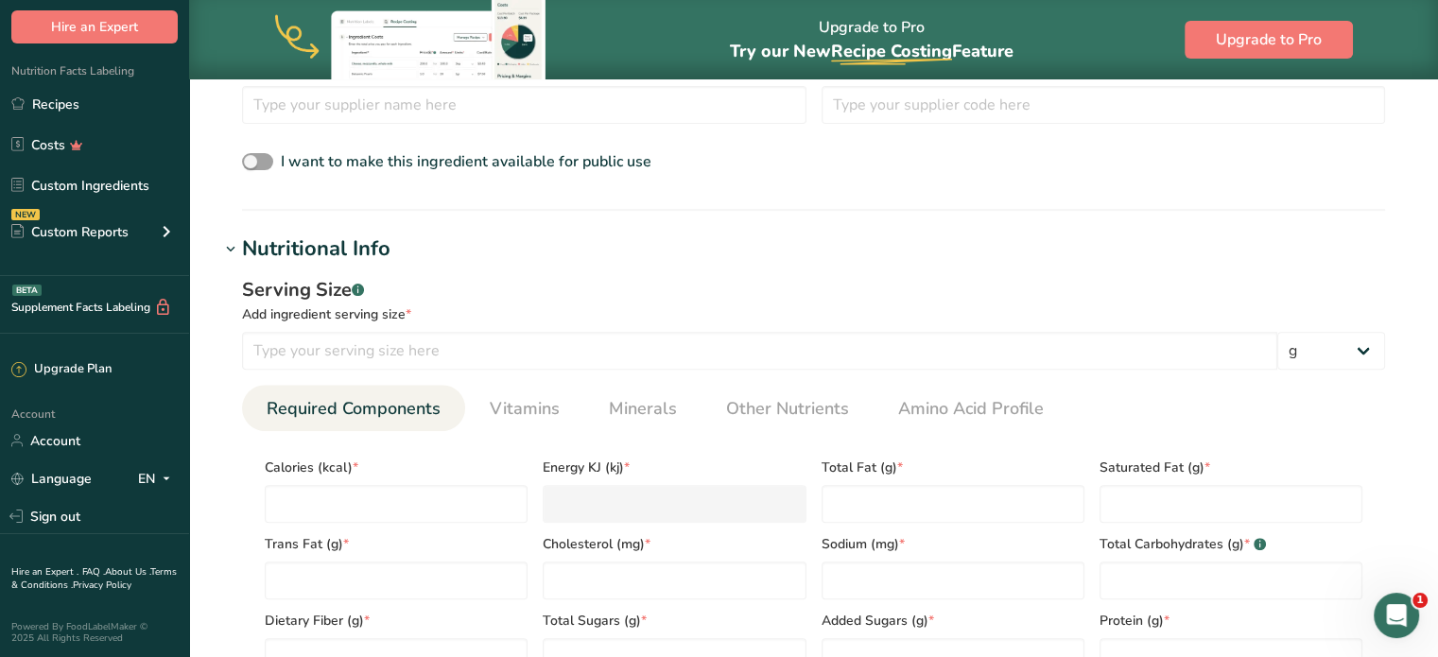
scroll to position [588, 0]
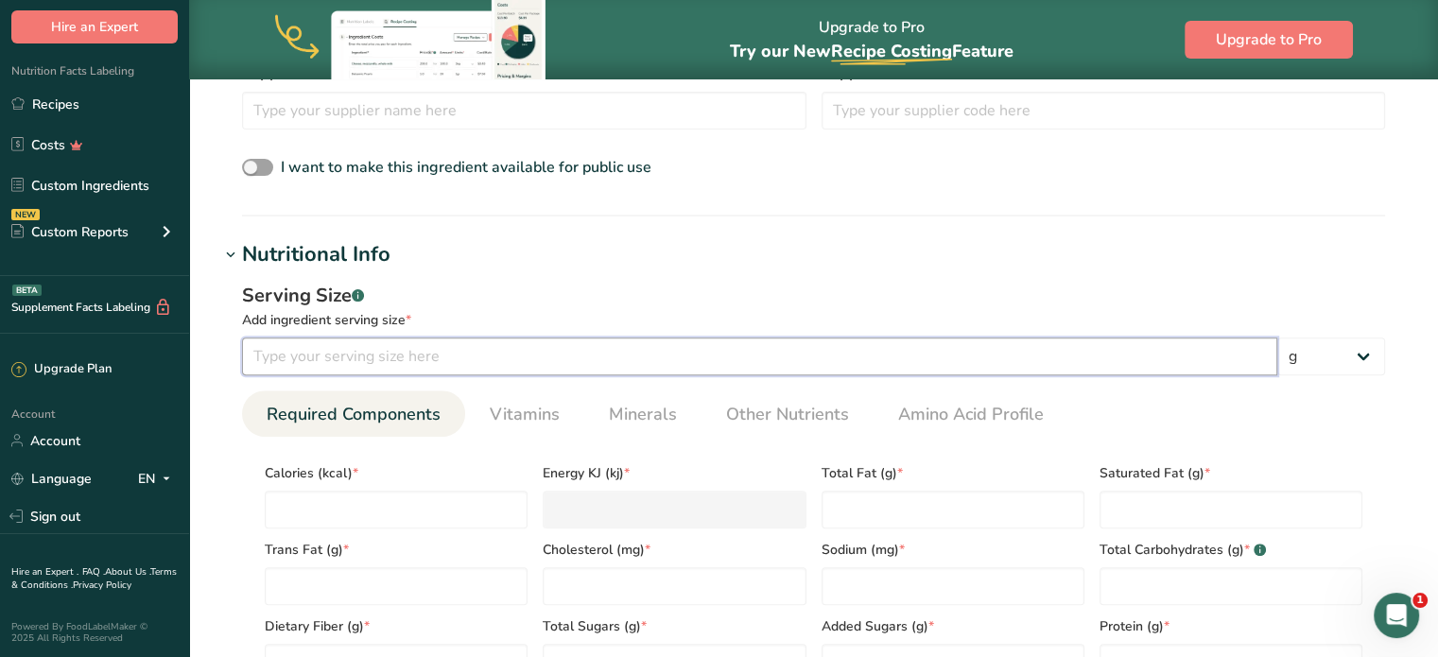
click at [403, 360] on input "number" at bounding box center [759, 357] width 1035 height 38
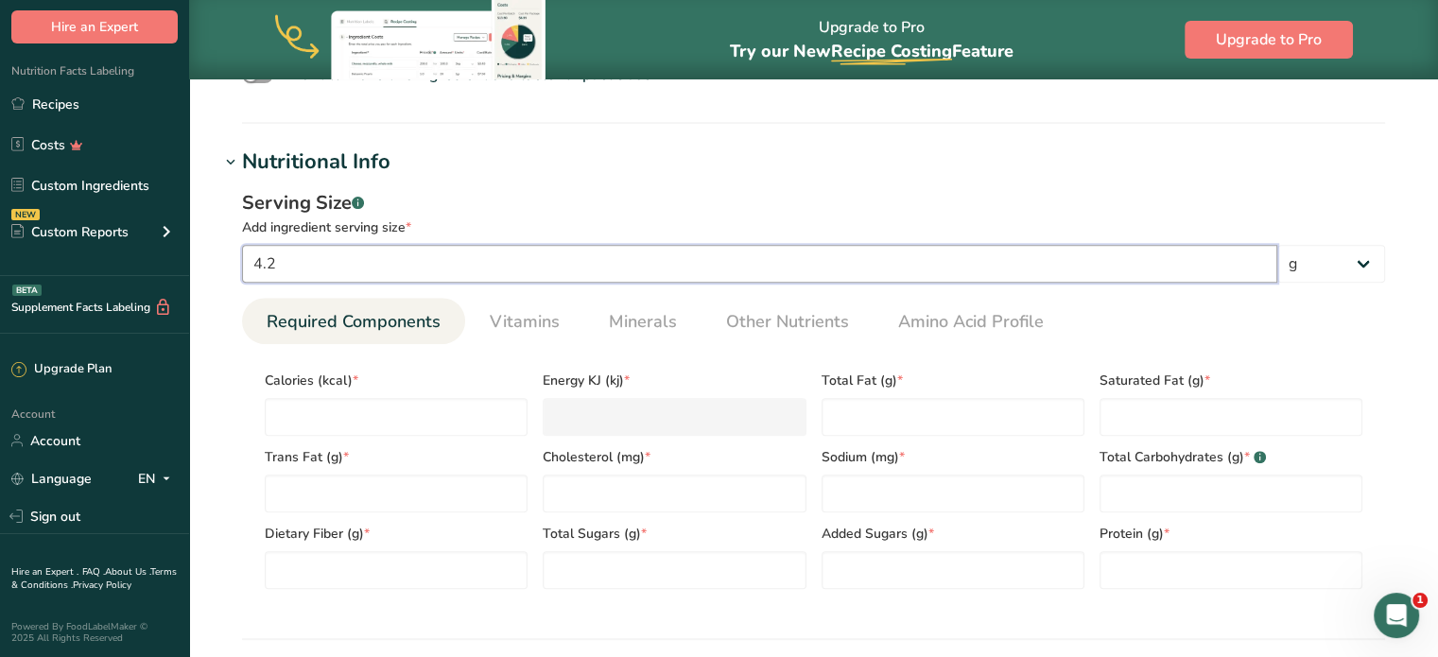
scroll to position [718, 0]
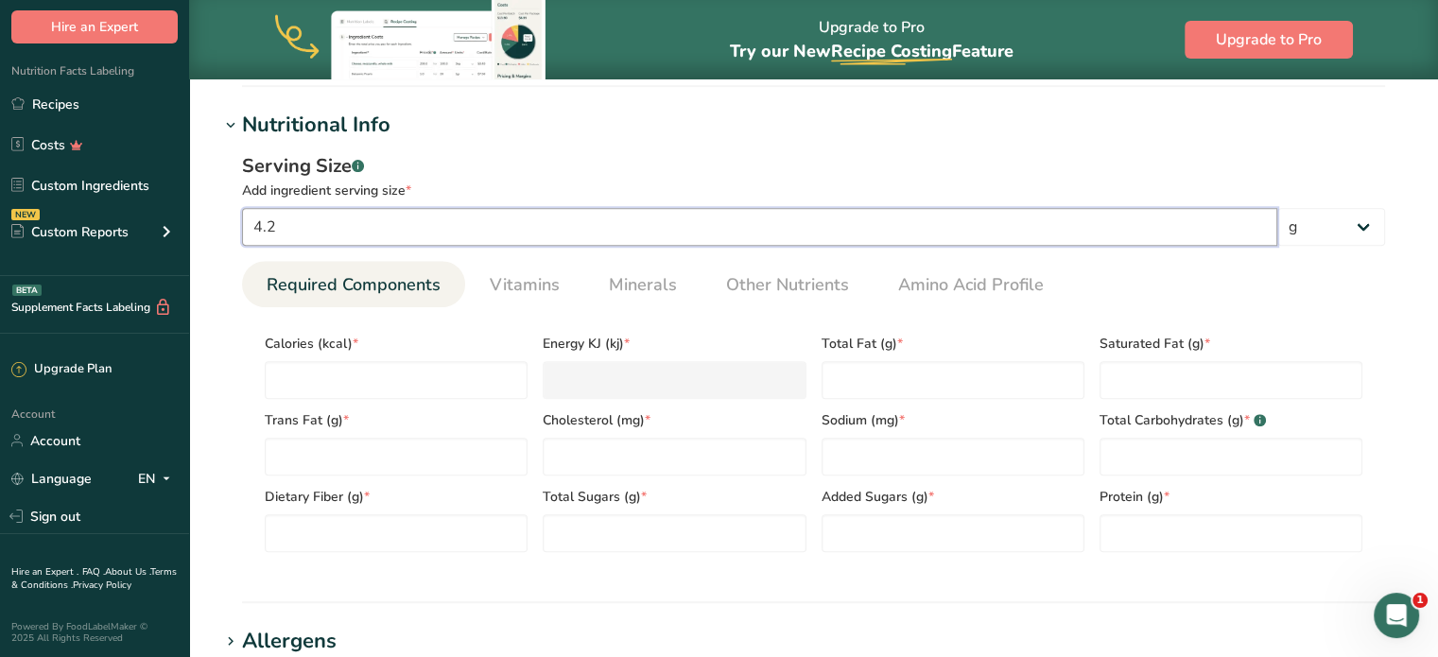
type input "4.2"
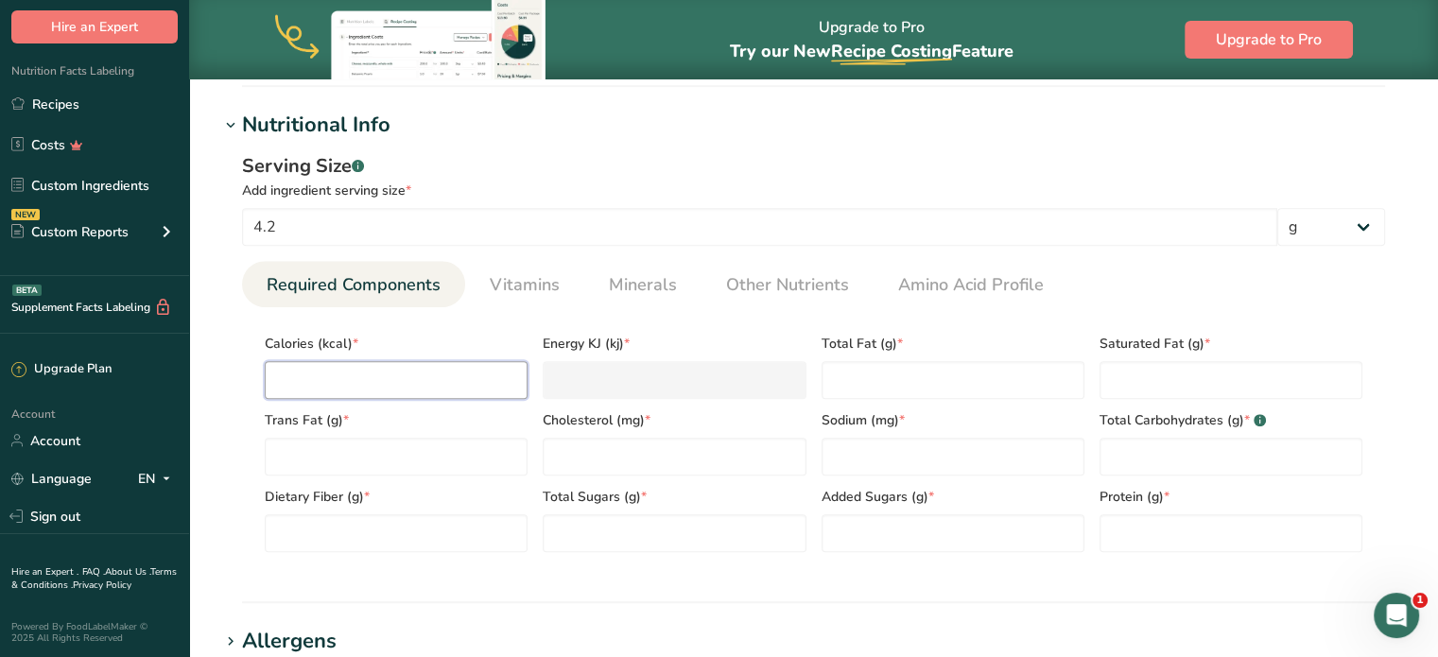
type input "2"
type KJ "8.4"
type input "25"
type KJ "104.6"
type input "25"
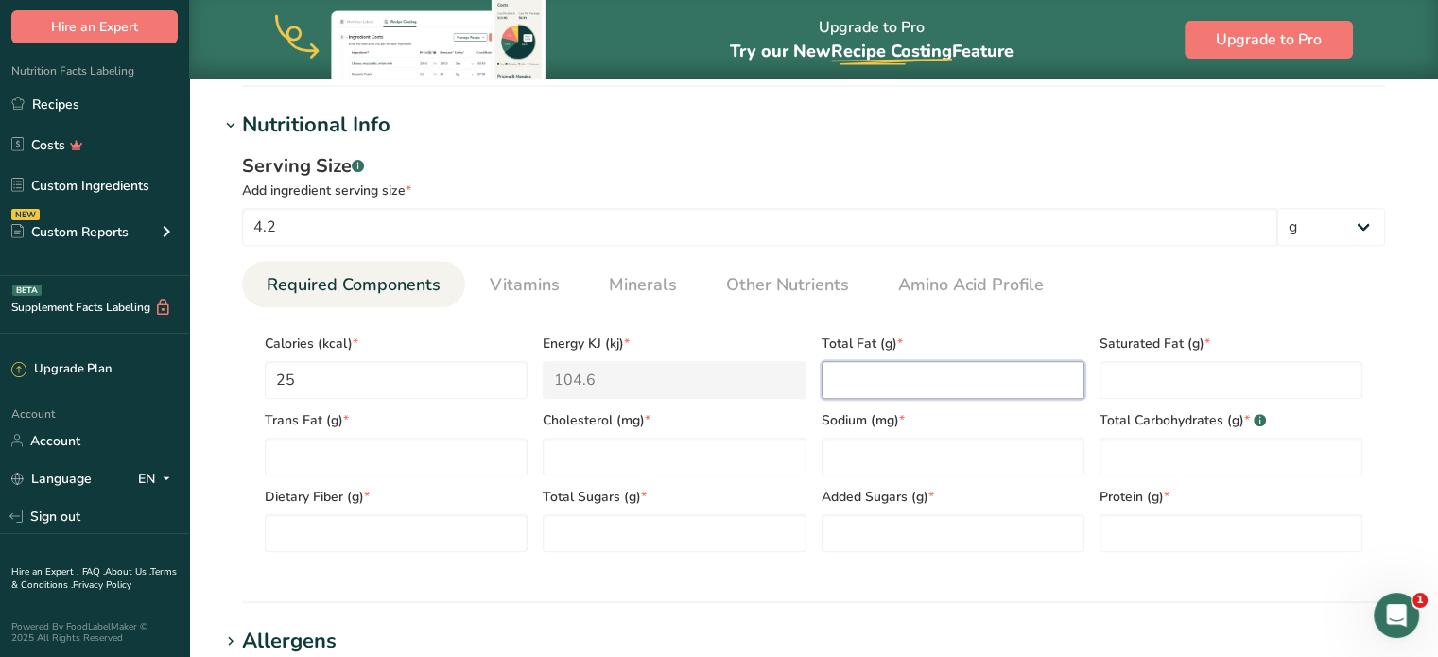
click at [861, 363] on Fat "number" at bounding box center [953, 380] width 263 height 38
type Fat "0"
type input "0"
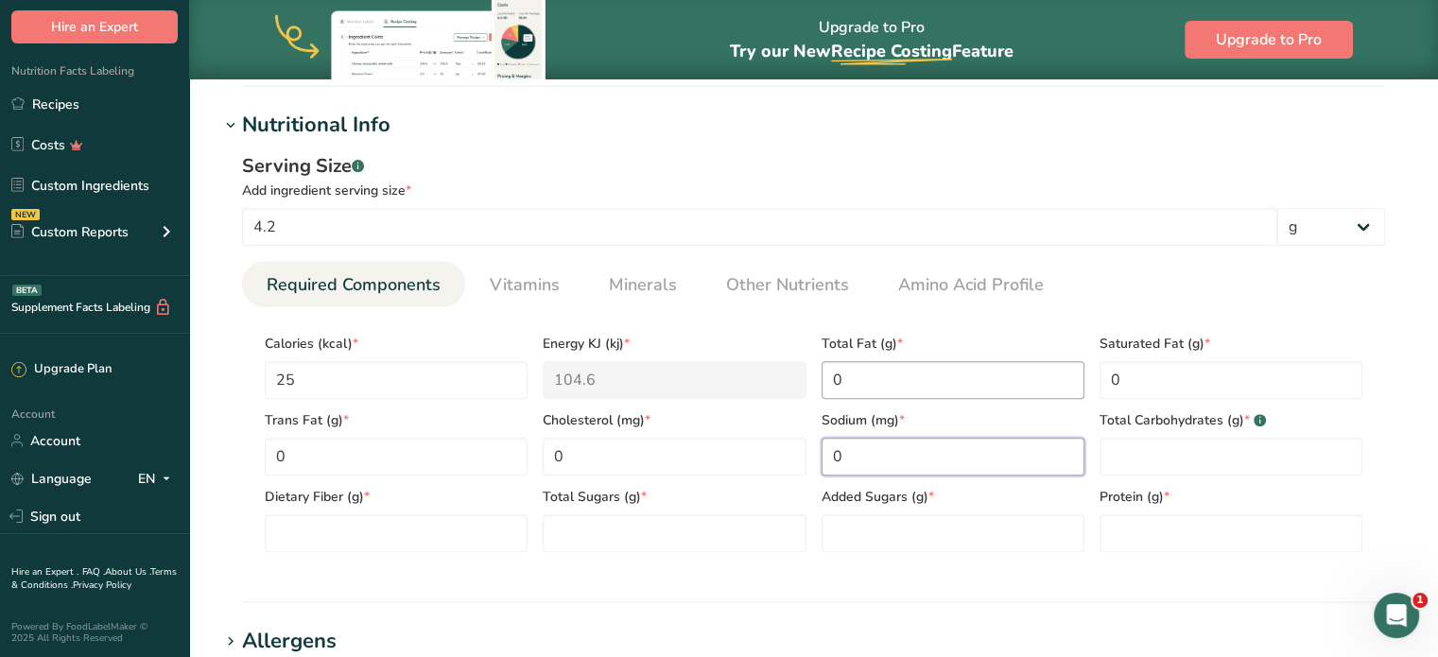
type input "0"
type Carbohydrates "0"
type Fiber "0"
type Sugars "0"
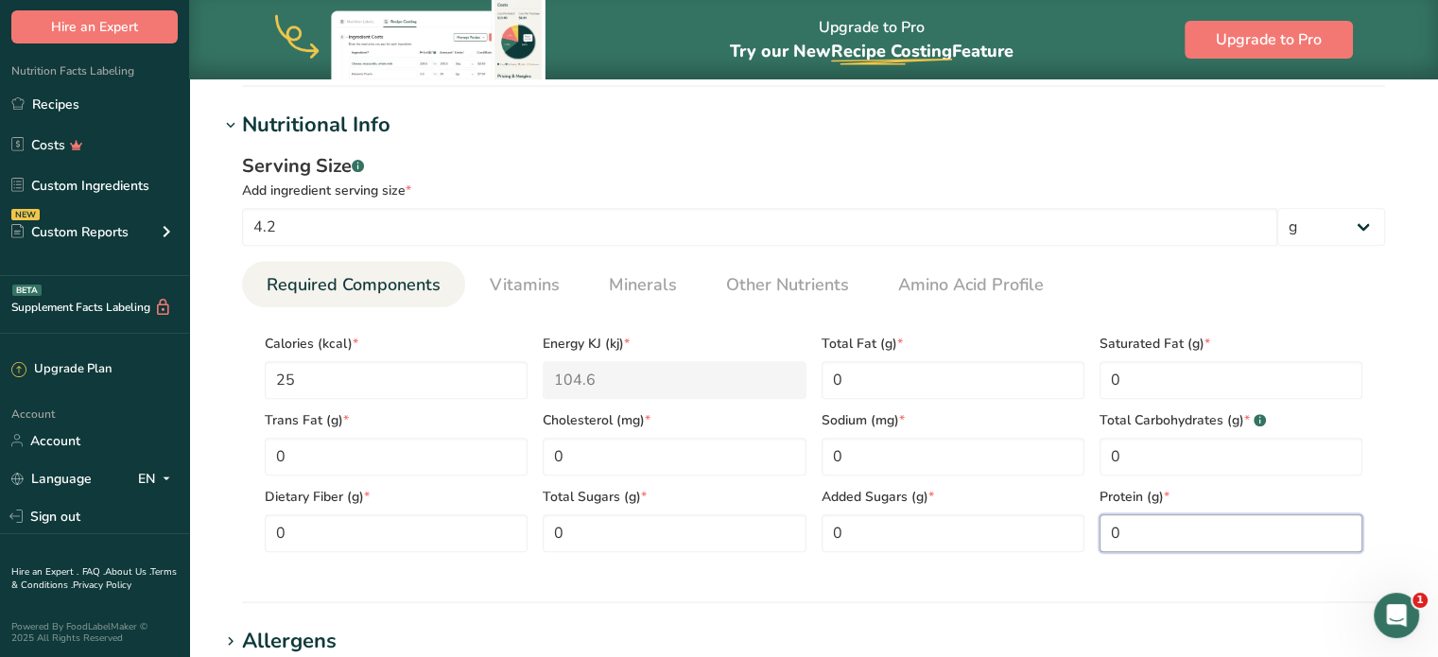
type input "0"
click at [1142, 289] on ul "Required Components Vitamins Minerals Other Nutrients Amino Acid Profile" at bounding box center [813, 284] width 1143 height 46
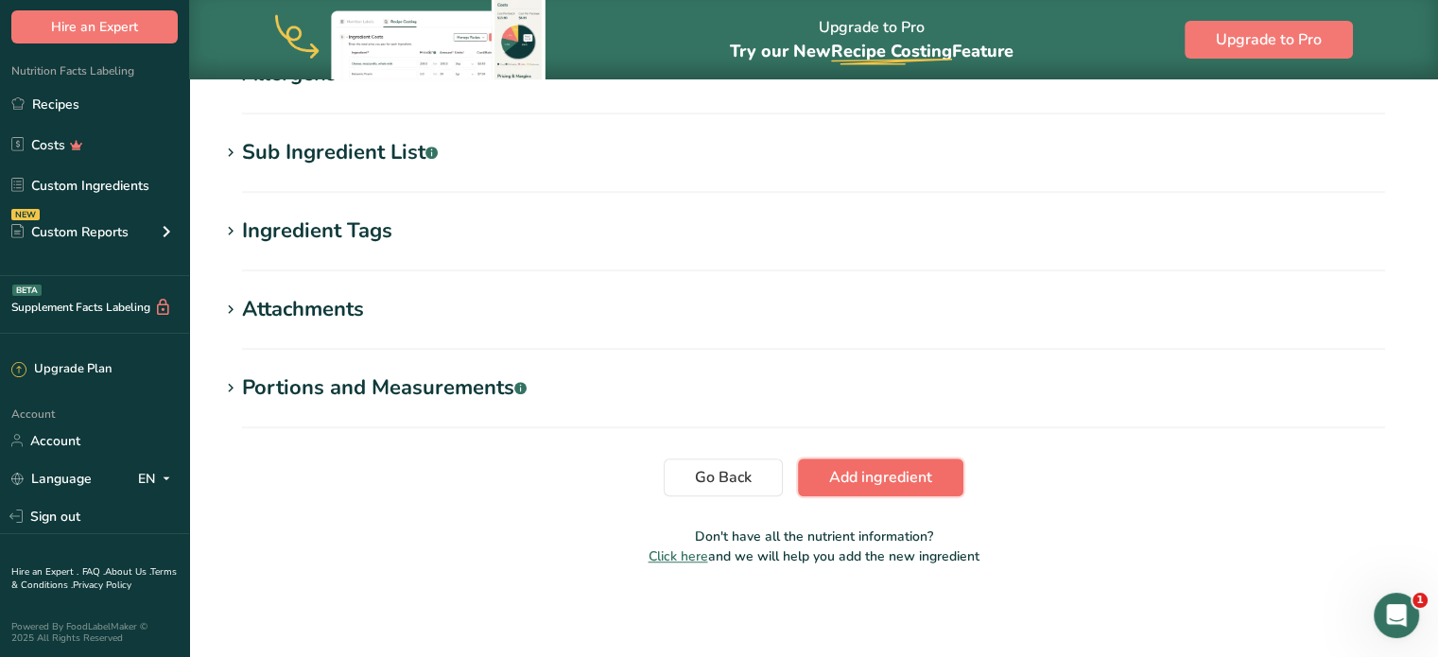
click at [917, 480] on span "Add ingredient" at bounding box center [880, 477] width 103 height 23
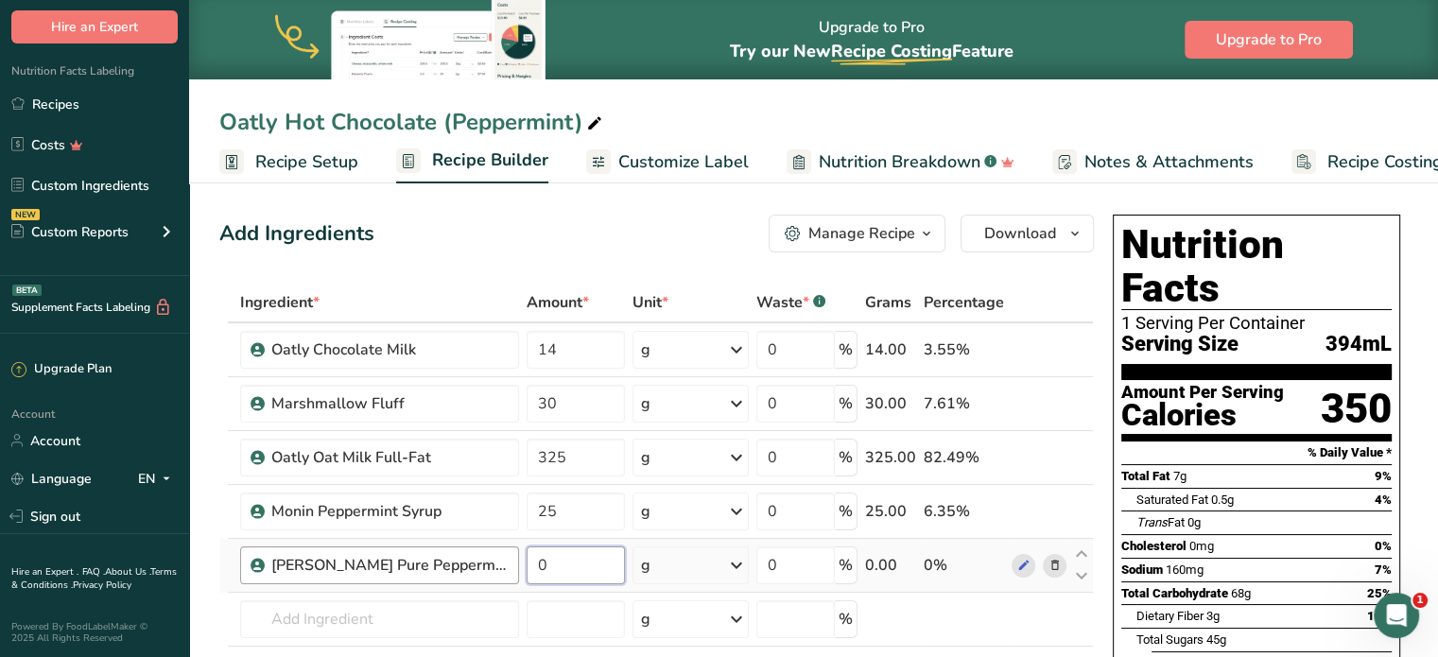
drag, startPoint x: 568, startPoint y: 553, endPoint x: 480, endPoint y: 559, distance: 88.1
click at [481, 559] on tr "McCormick Pure Peppermint Extract 0 g Weight Units g kg mg See more Volume Unit…" at bounding box center [656, 566] width 873 height 54
type input "1"
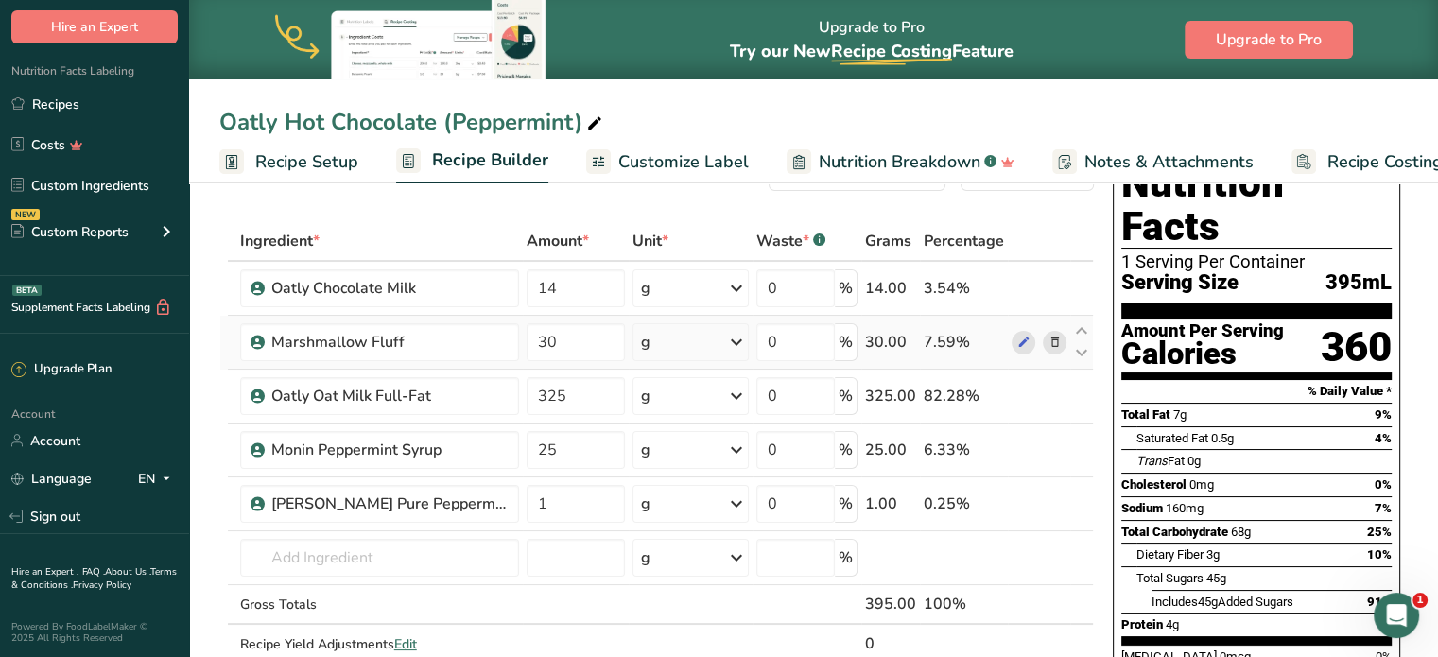
scroll to position [95, 0]
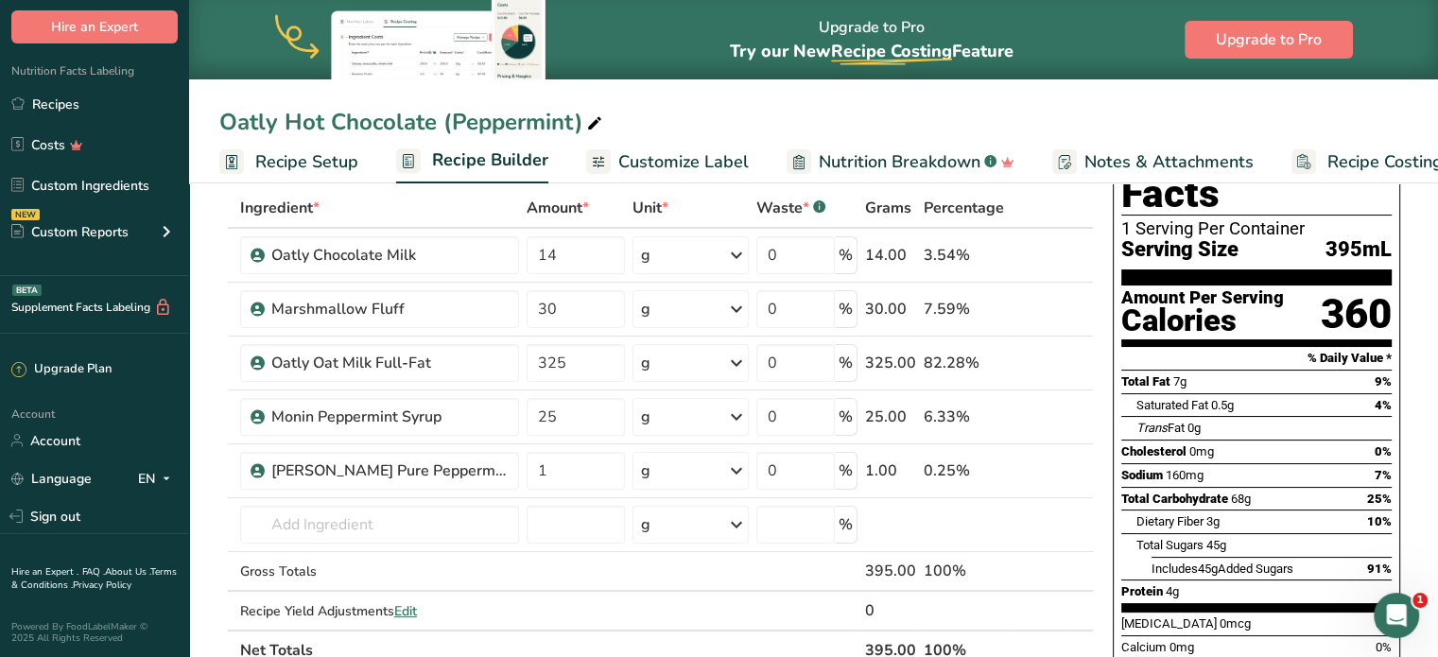
click at [599, 121] on icon at bounding box center [594, 124] width 17 height 26
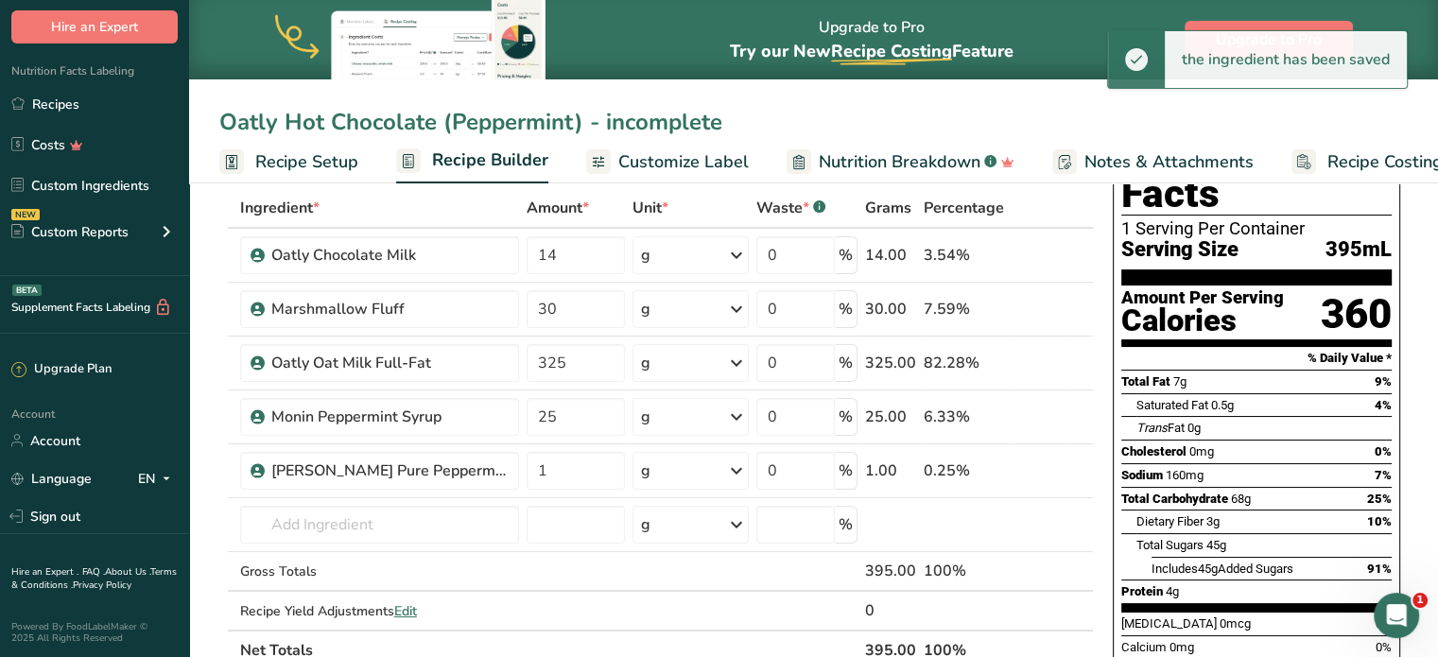
type input "Oatly Hot Chocolate (Peppermint) - incomplete"
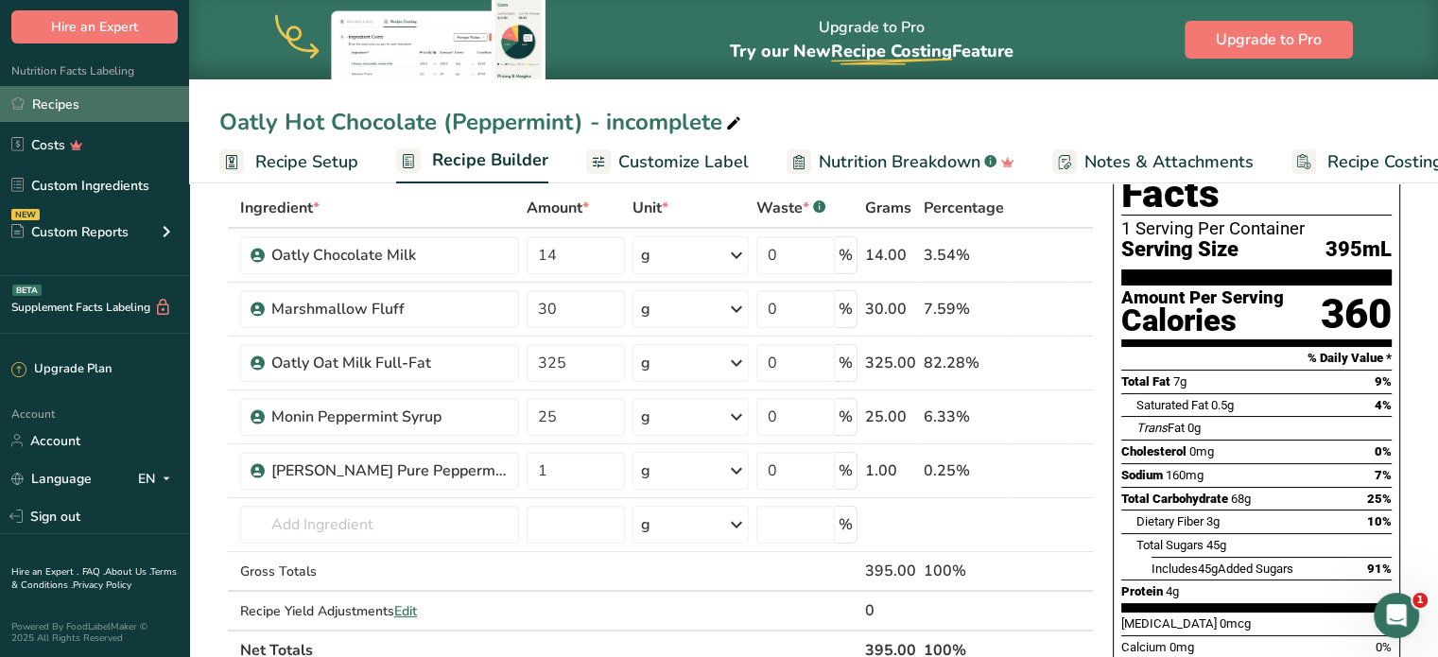
click at [79, 113] on link "Recipes" at bounding box center [94, 104] width 189 height 36
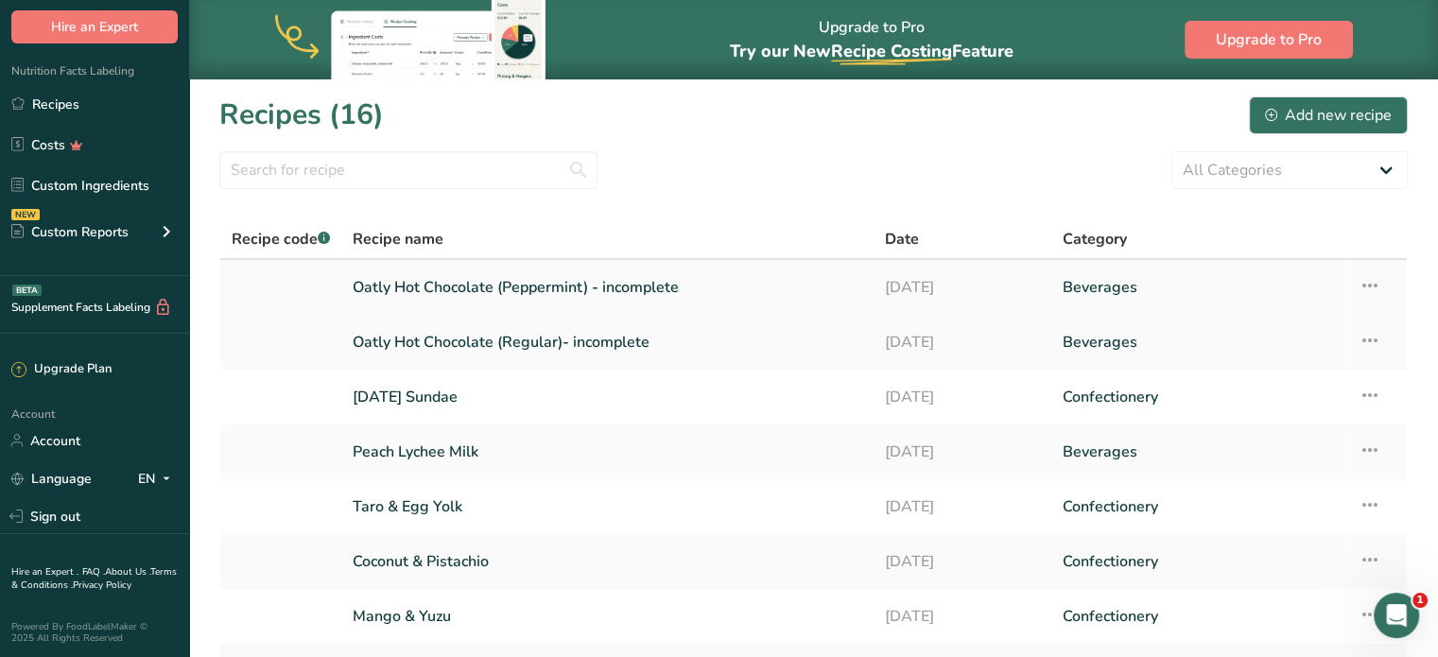
click at [1369, 281] on icon at bounding box center [1370, 286] width 23 height 34
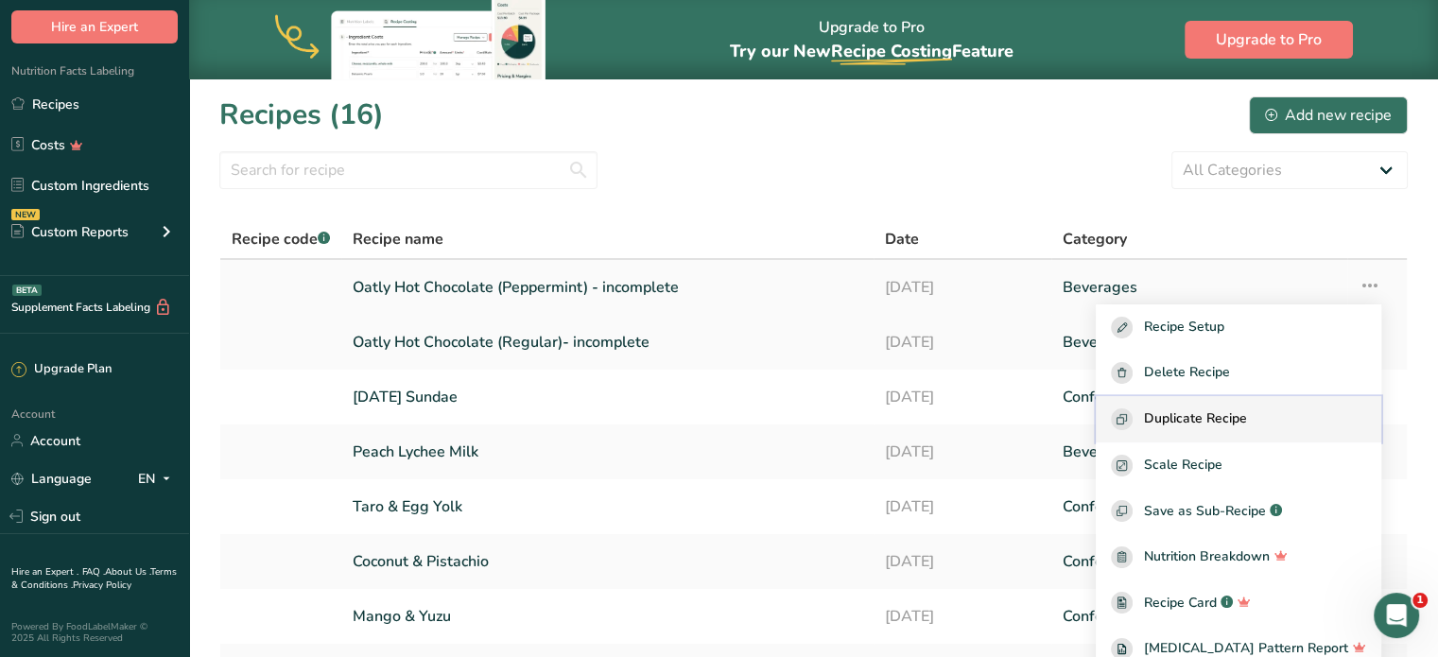
click at [1297, 406] on button "Duplicate Recipe" at bounding box center [1239, 419] width 286 height 46
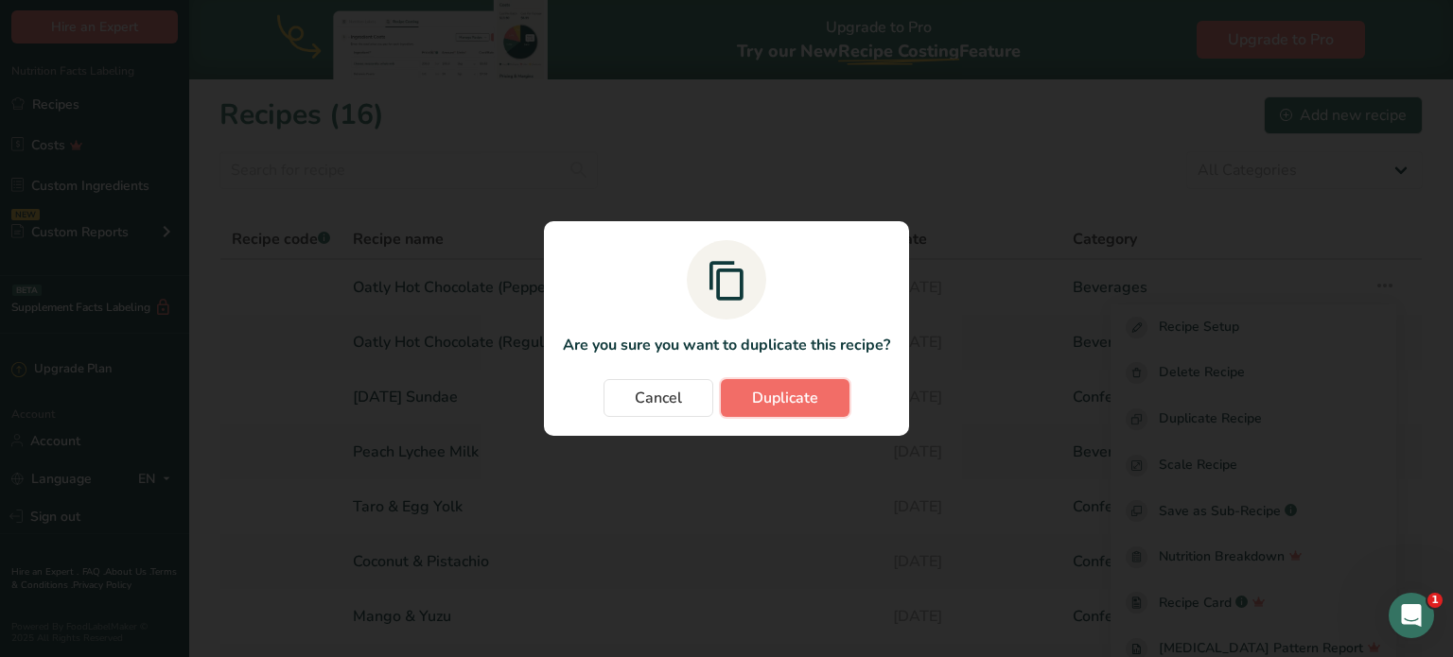
click at [774, 390] on span "Duplicate" at bounding box center [785, 398] width 66 height 23
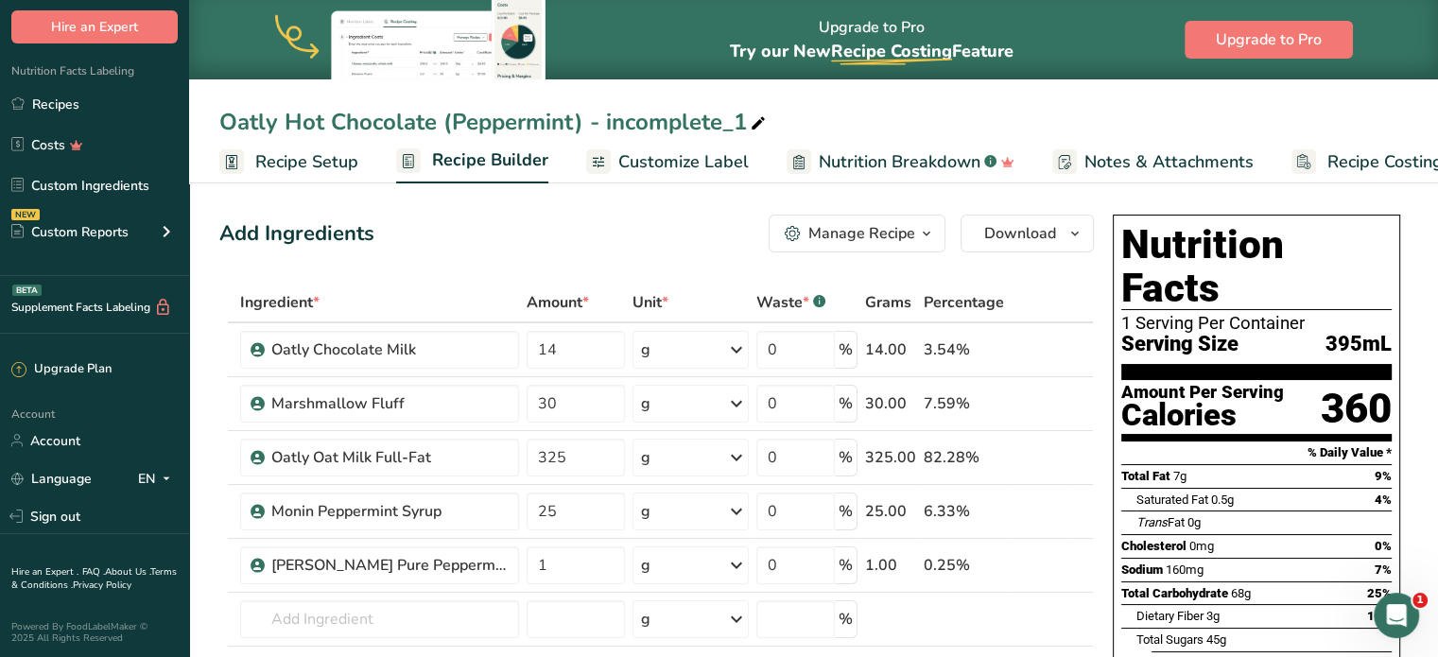
click at [758, 123] on icon at bounding box center [758, 124] width 17 height 26
click at [494, 119] on input "Oatly Hot Chocolate (Peppermint) - incomplete_1" at bounding box center [813, 122] width 1189 height 34
type input "Oatly Hot Chocolate (Orange) - incomplete"
drag, startPoint x: 562, startPoint y: 392, endPoint x: 516, endPoint y: 393, distance: 45.4
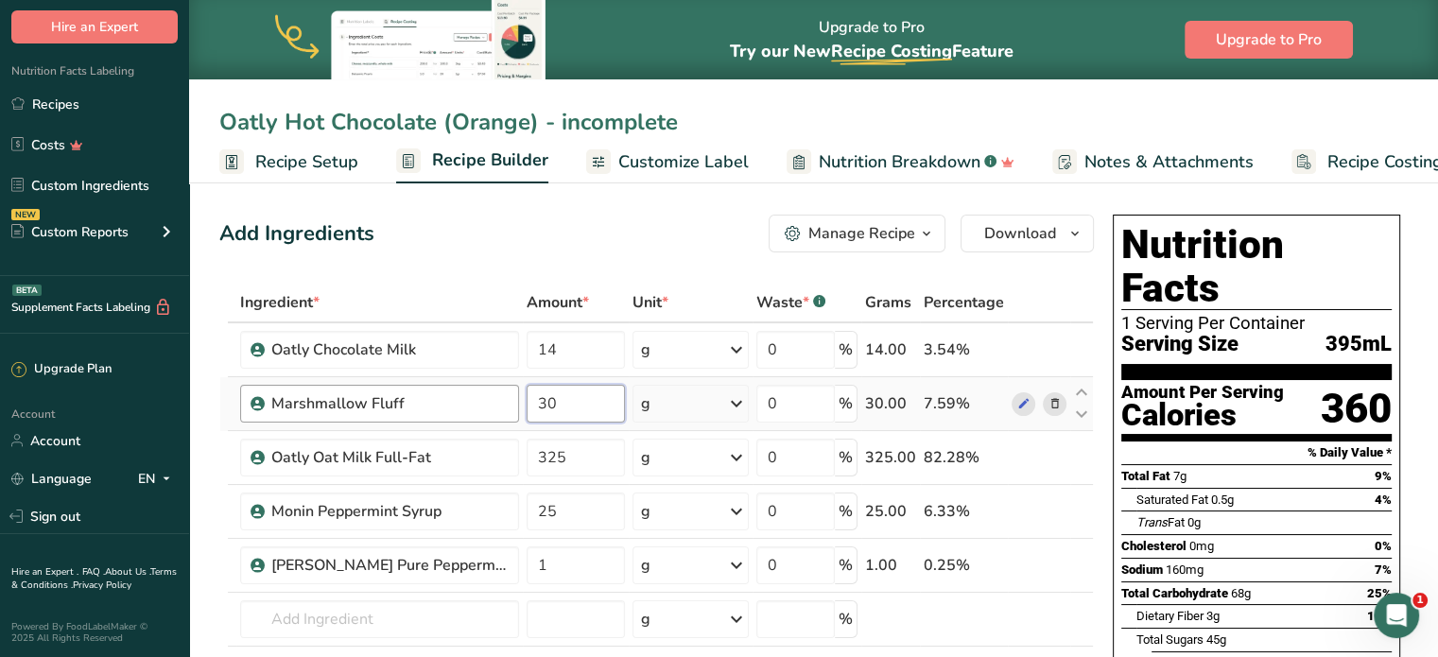
click at [516, 393] on tr "Marshmallow Fluff 30 g Weight Units g kg mg See more Volume Units l Volume unit…" at bounding box center [656, 404] width 873 height 54
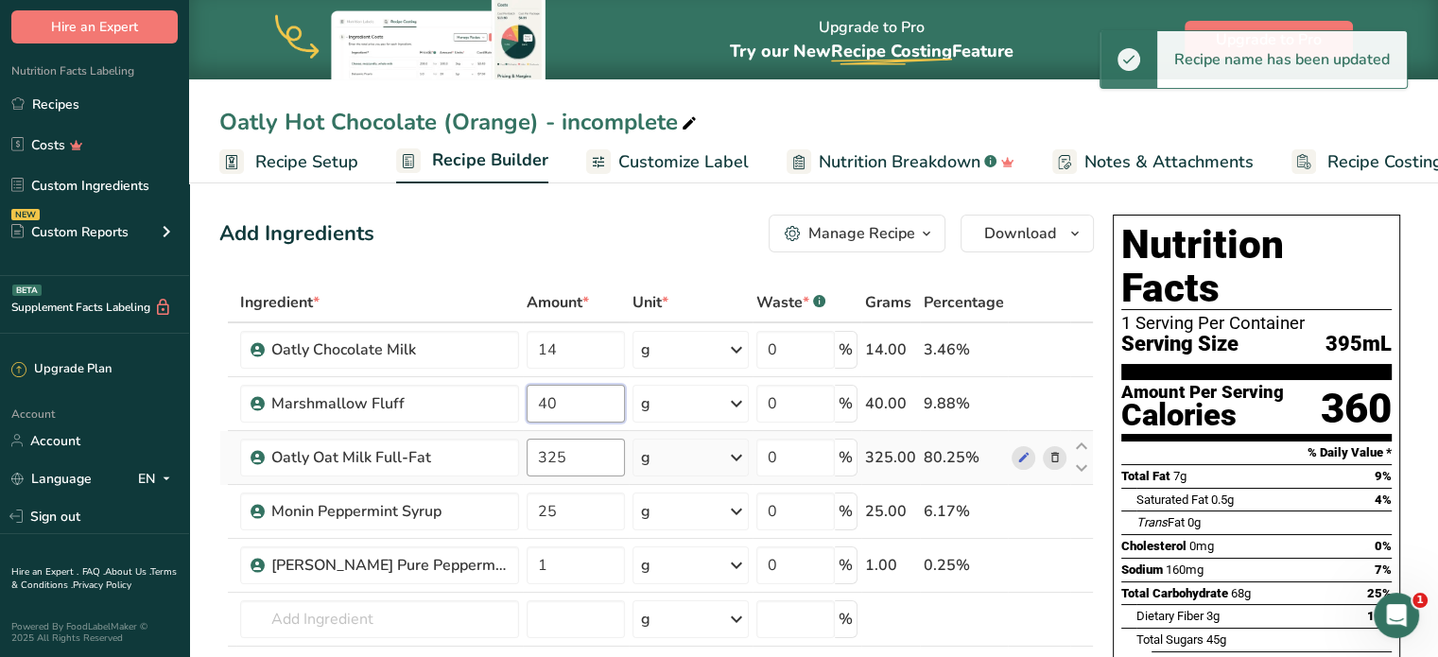
type input "40"
click at [553, 454] on div "Ingredient * Amount * Unit * Waste * .a-a{fill:#347362;}.b-a{fill:#fff;} Grams …" at bounding box center [656, 524] width 875 height 482
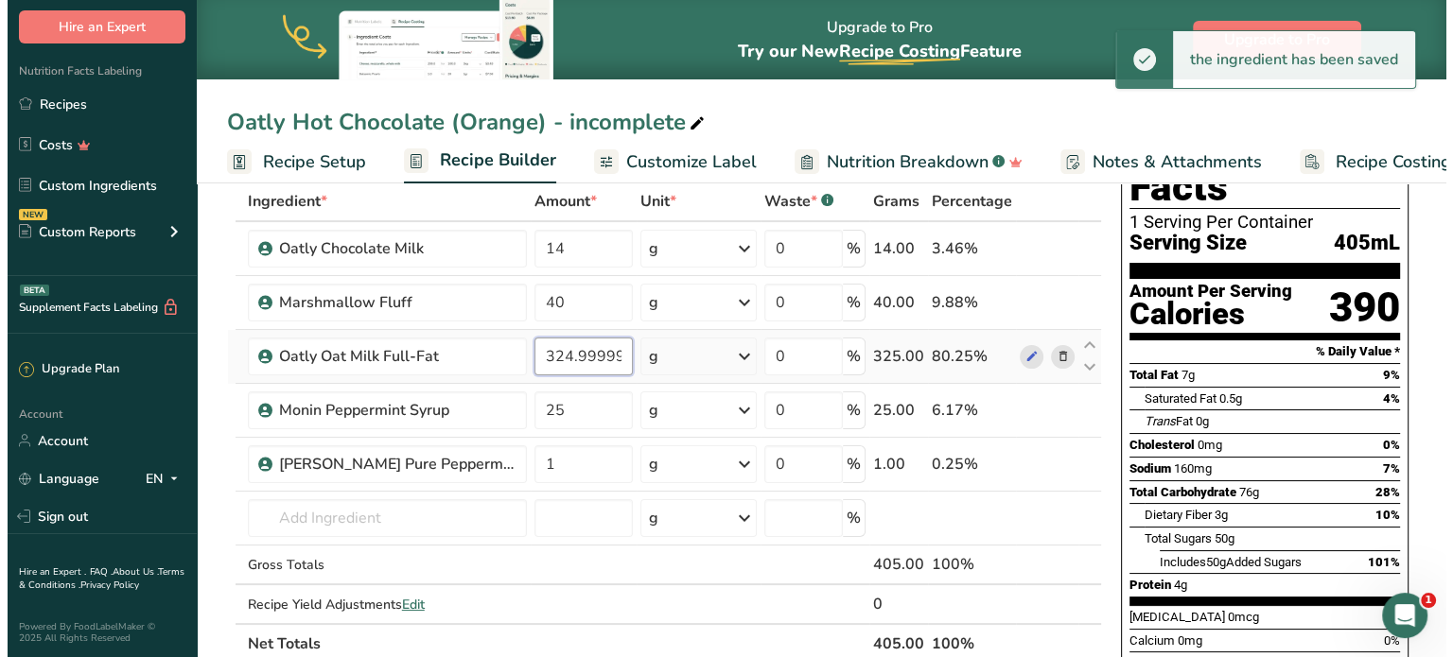
scroll to position [113, 0]
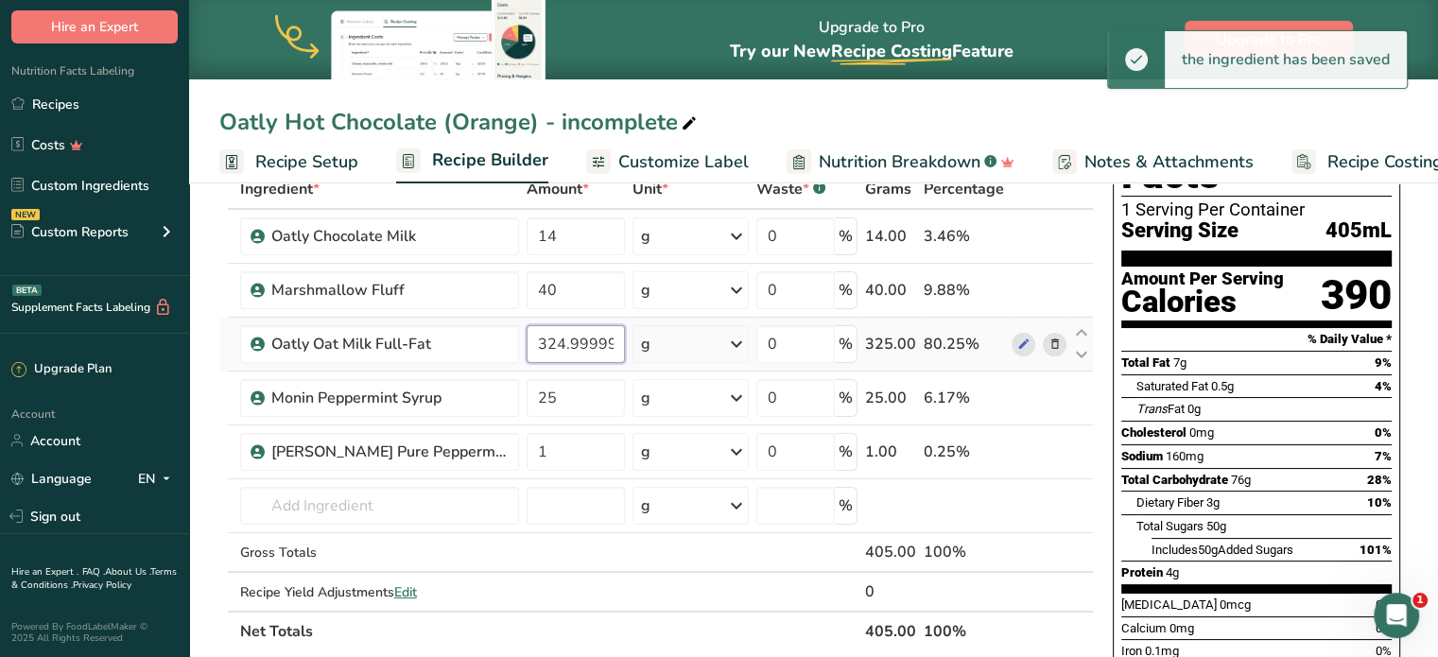
click at [583, 357] on input "324.999998" at bounding box center [576, 344] width 98 height 38
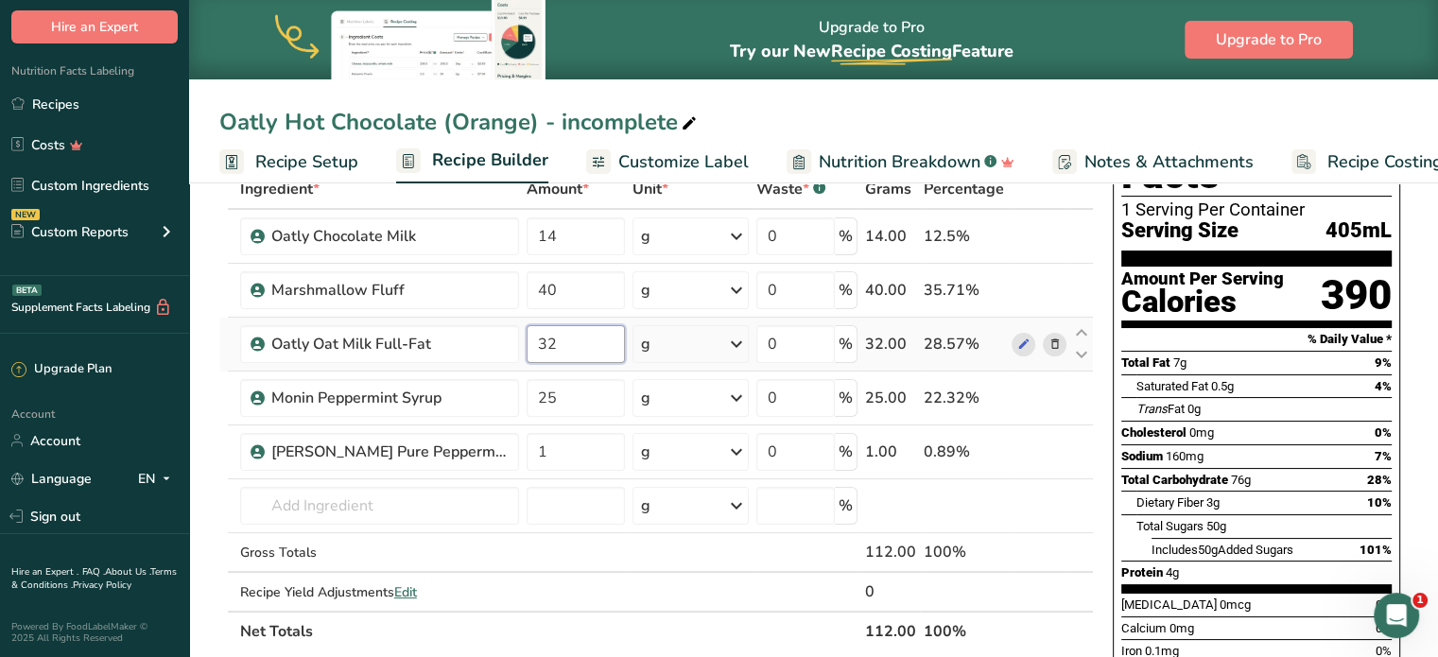
type input "325"
click at [1054, 449] on div "Ingredient * Amount * Unit * Waste * .a-a{fill:#347362;}.b-a{fill:#fff;} Grams …" at bounding box center [656, 410] width 875 height 482
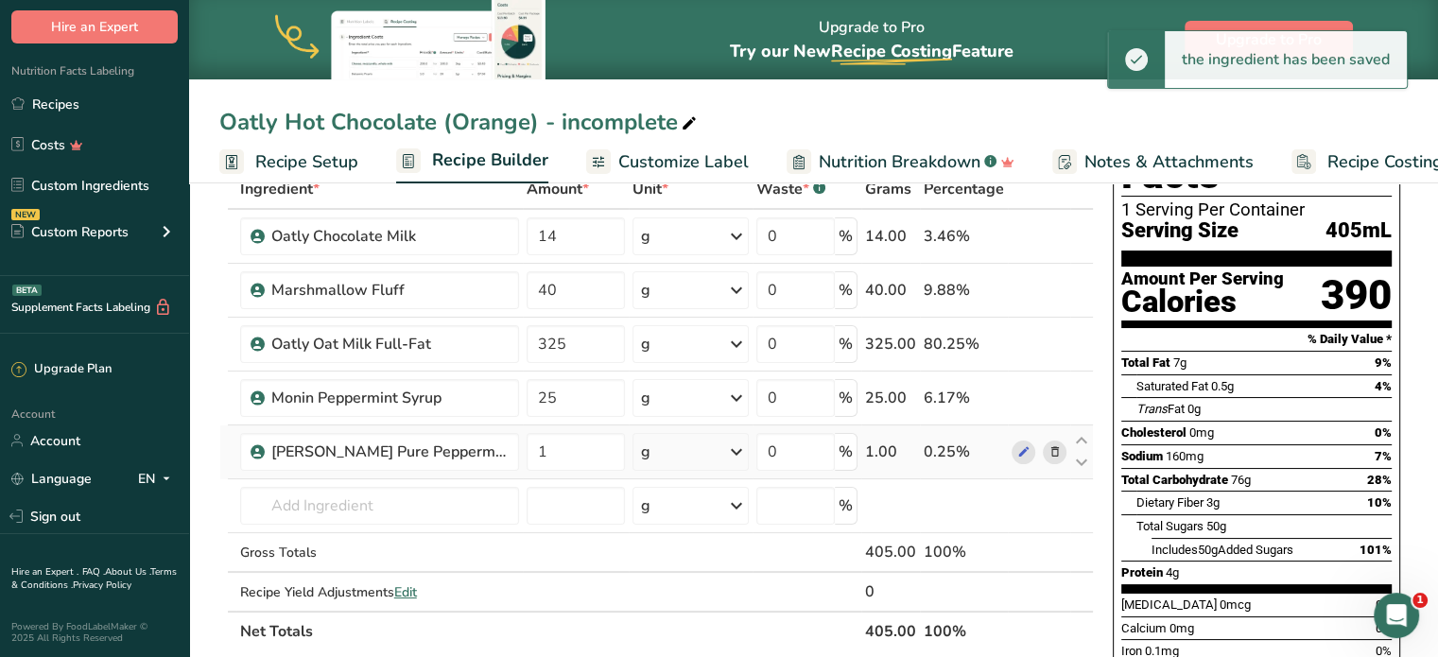
click at [1054, 449] on icon at bounding box center [1054, 453] width 13 height 20
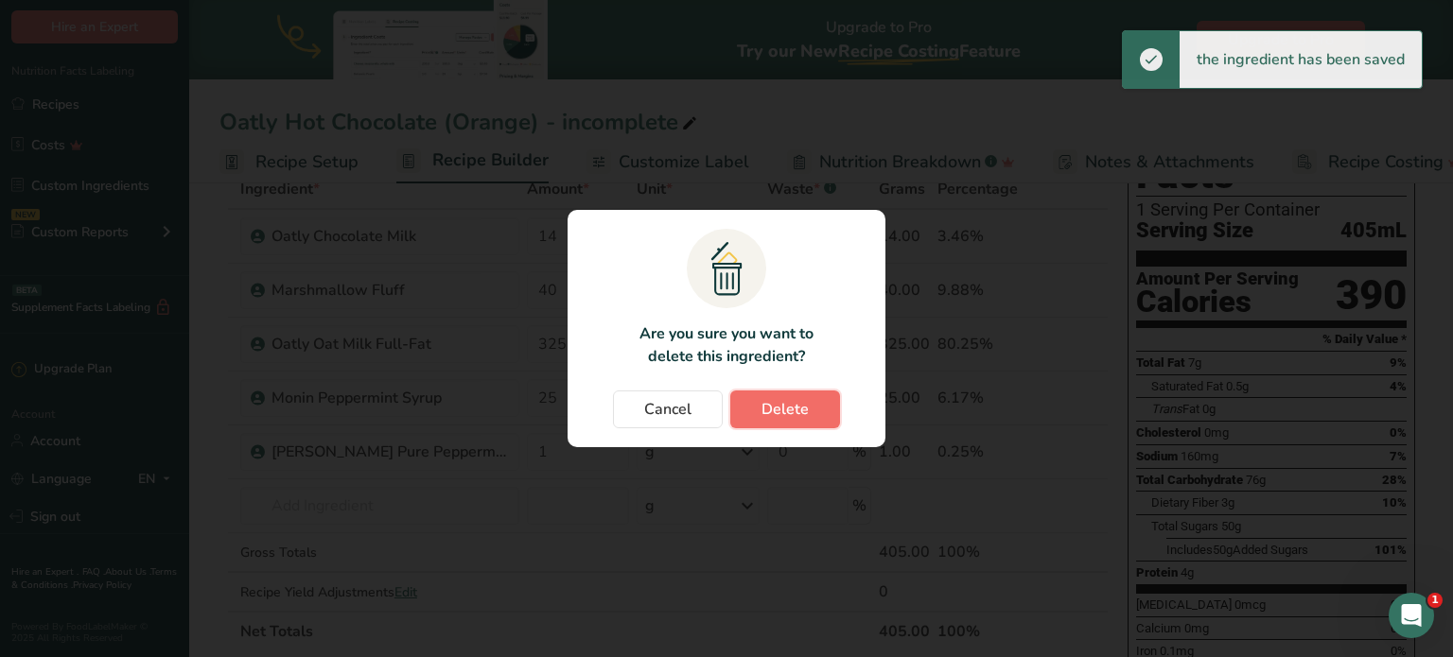
click at [799, 419] on span "Delete" at bounding box center [784, 409] width 47 height 23
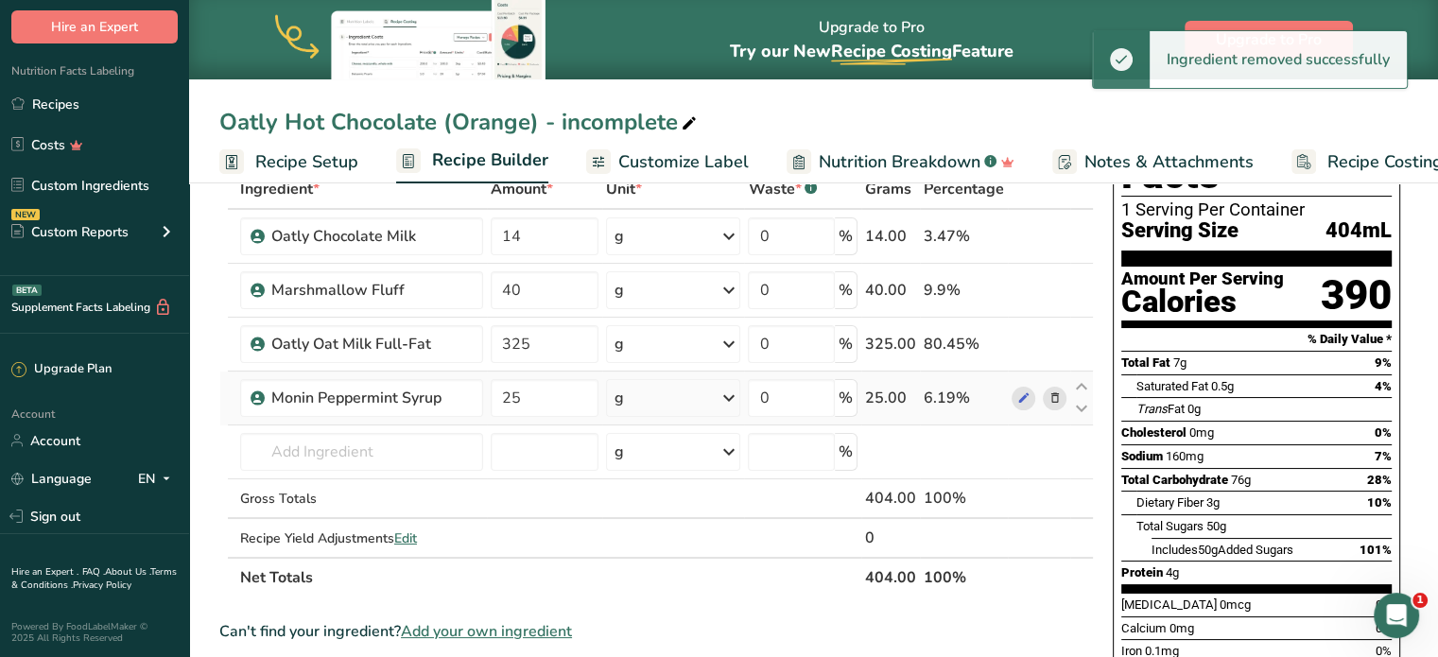
click at [1047, 396] on span at bounding box center [1054, 398] width 23 height 23
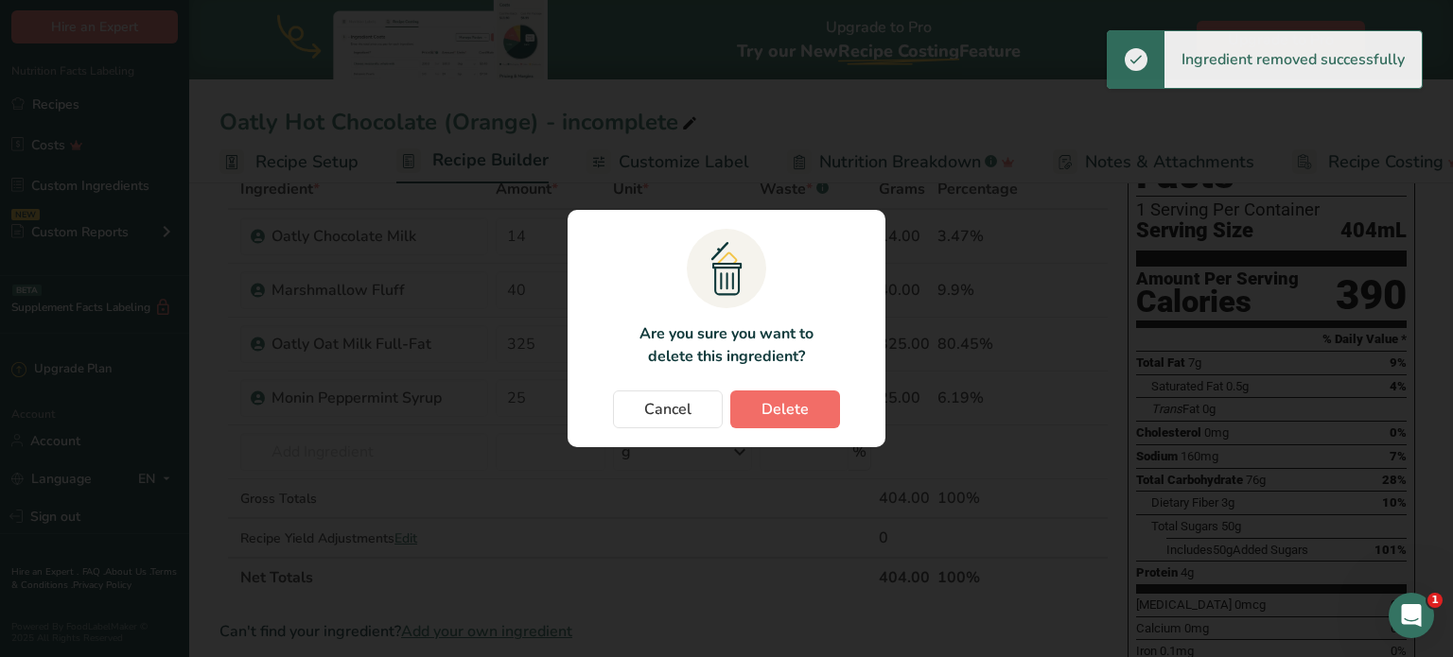
click at [809, 396] on section ".a{fill:#f5f3ed;}.b,.e{fill:#0f393a;}.c{fill:none;}.d{fill:#f2c549;}.e{stroke:r…" at bounding box center [726, 328] width 318 height 237
click at [806, 403] on span "Delete" at bounding box center [784, 409] width 47 height 23
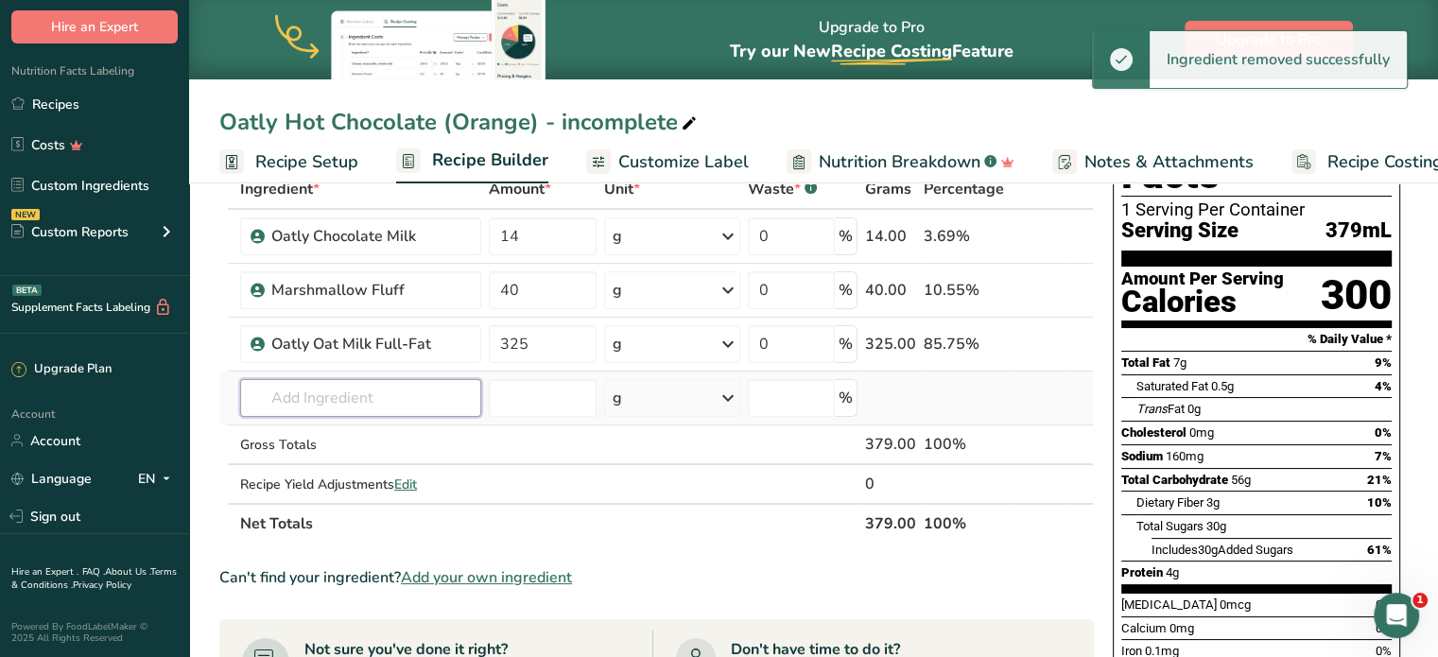
click at [397, 381] on input "text" at bounding box center [360, 398] width 241 height 38
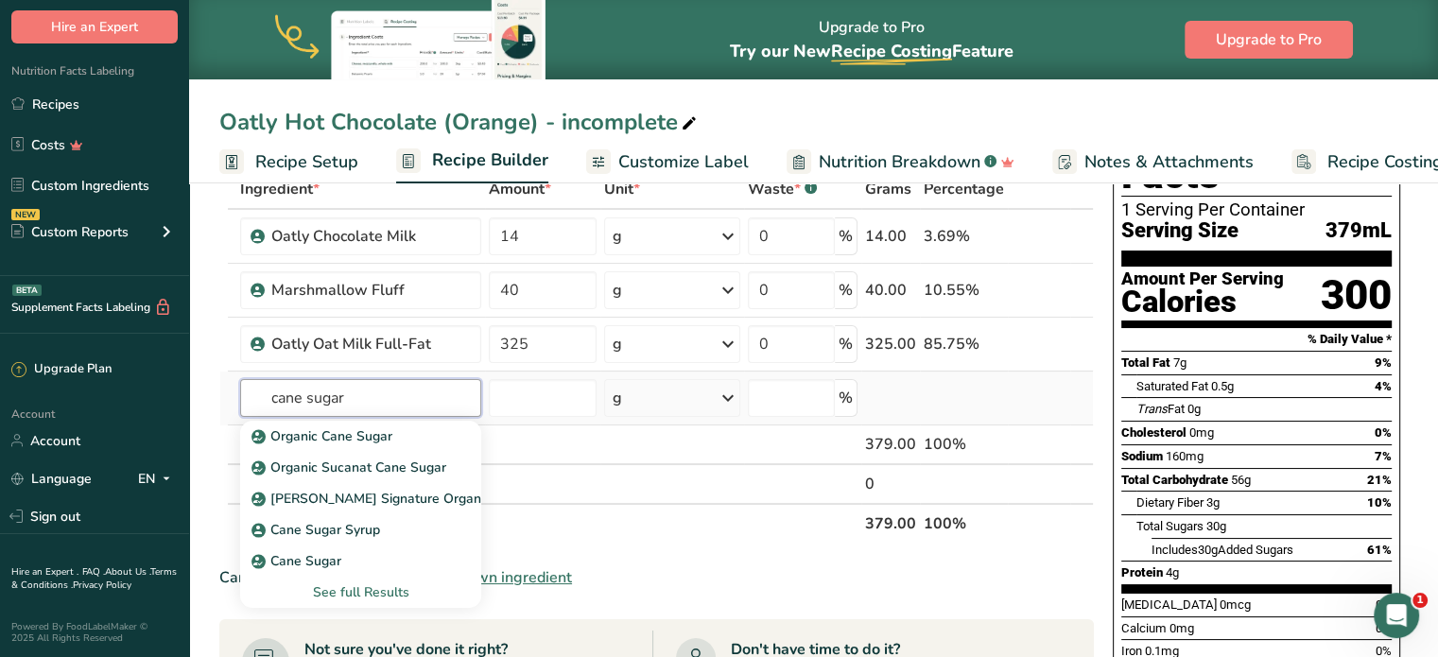
type input "cane sugar"
click at [361, 587] on div "See full Results" at bounding box center [360, 593] width 211 height 20
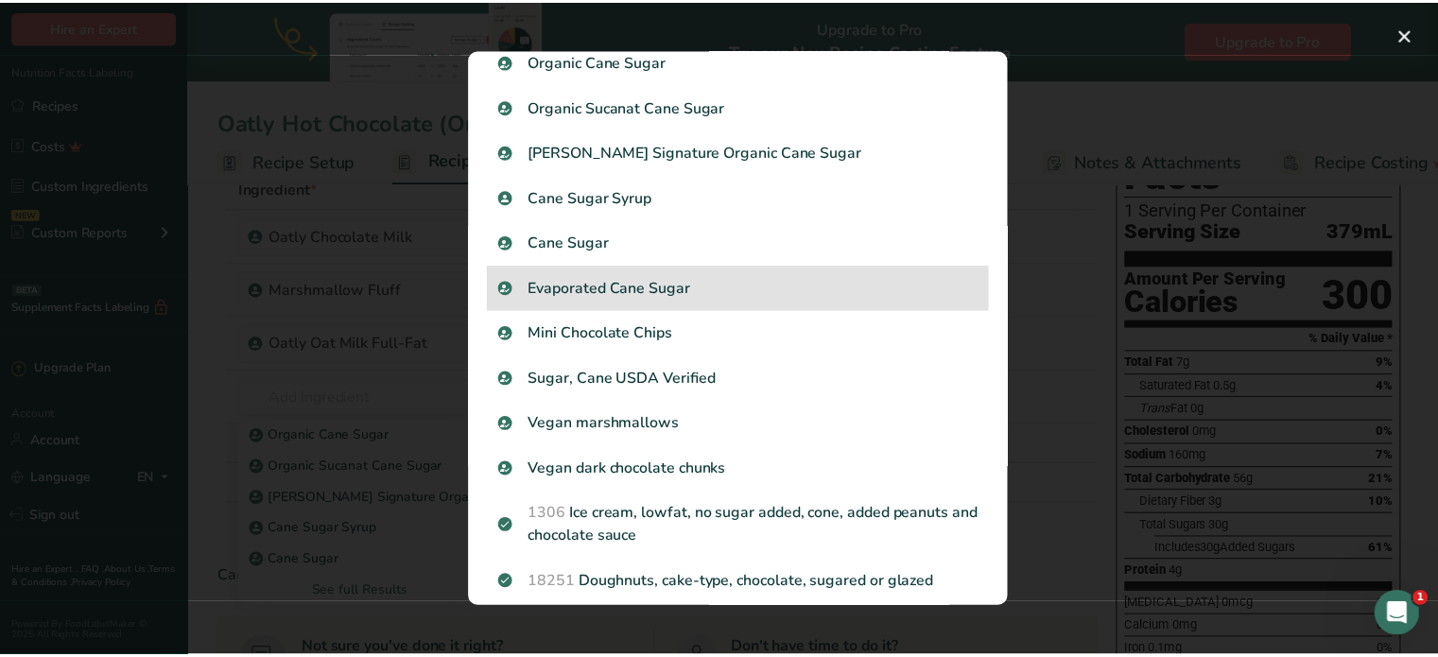
scroll to position [129, 0]
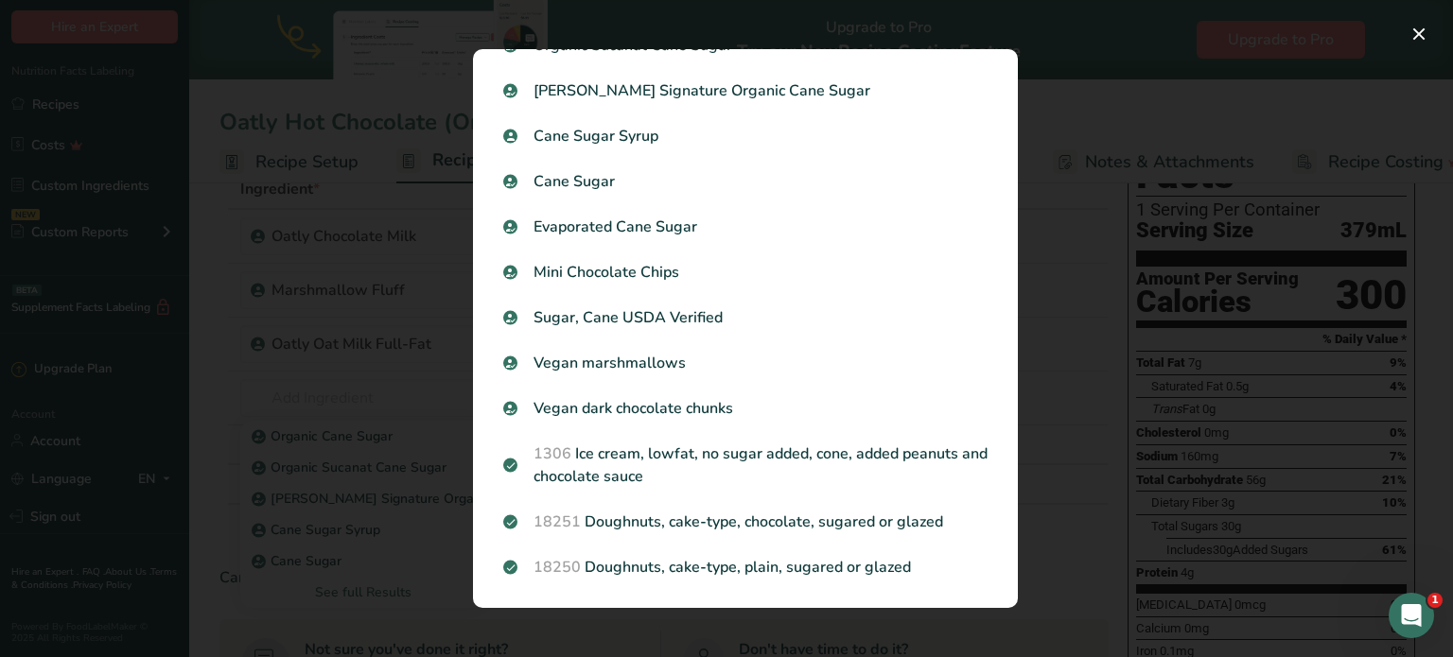
click at [425, 254] on div "Search results modal" at bounding box center [726, 328] width 1453 height 657
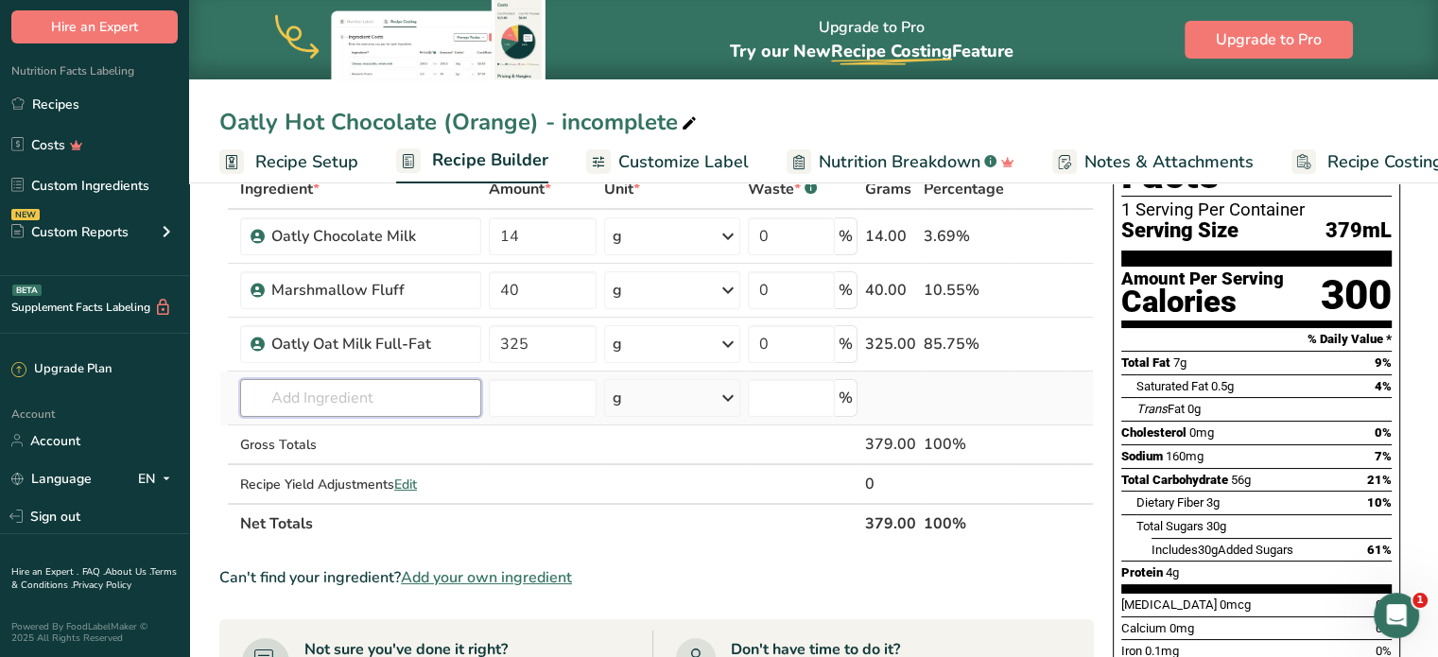
click at [439, 394] on input "text" at bounding box center [360, 398] width 241 height 38
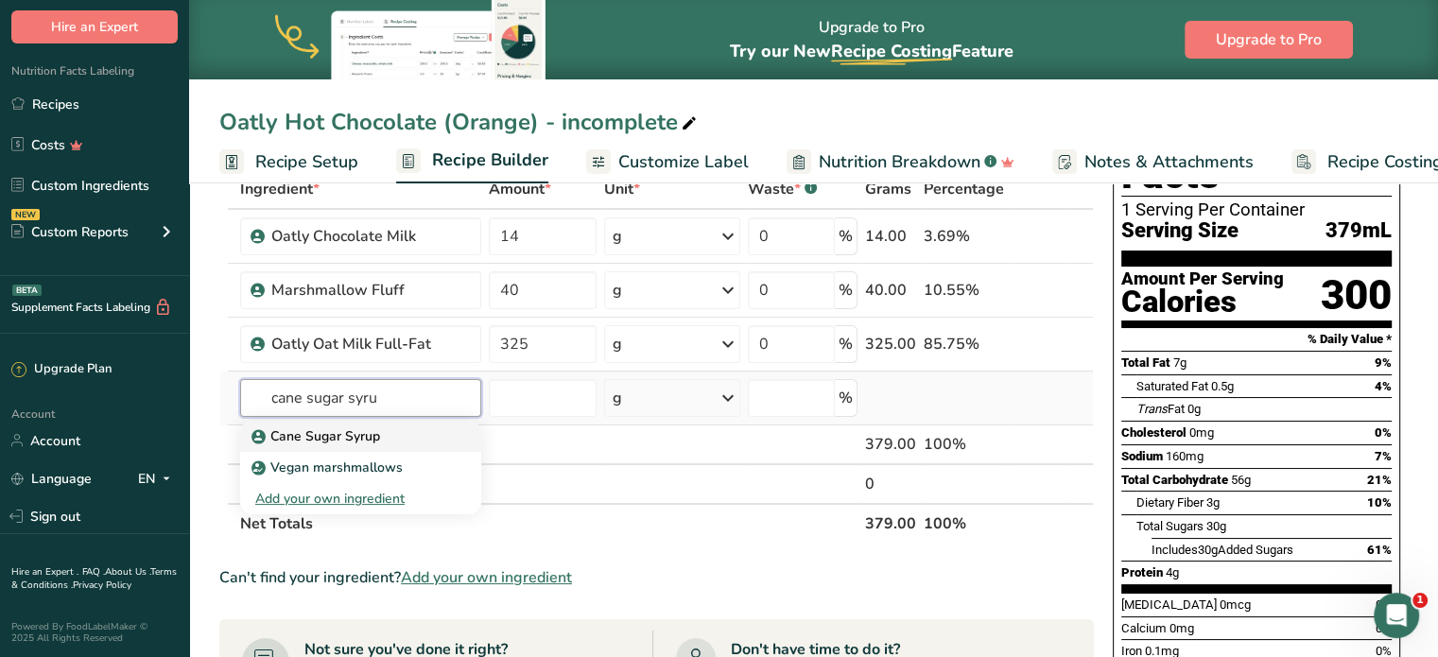
type input "cane sugar syru"
click at [415, 431] on div "Cane Sugar Syrup" at bounding box center [345, 436] width 181 height 20
type input "Cane Sugar Syrup"
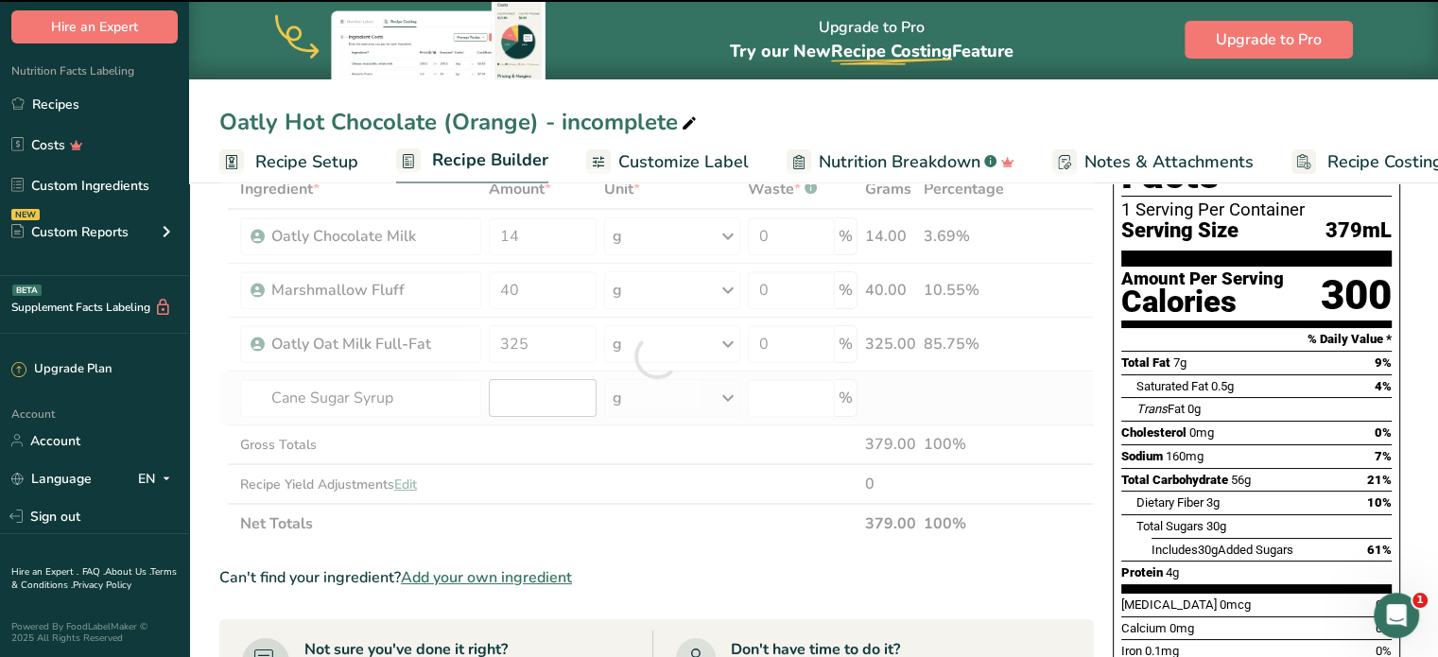
type input "0"
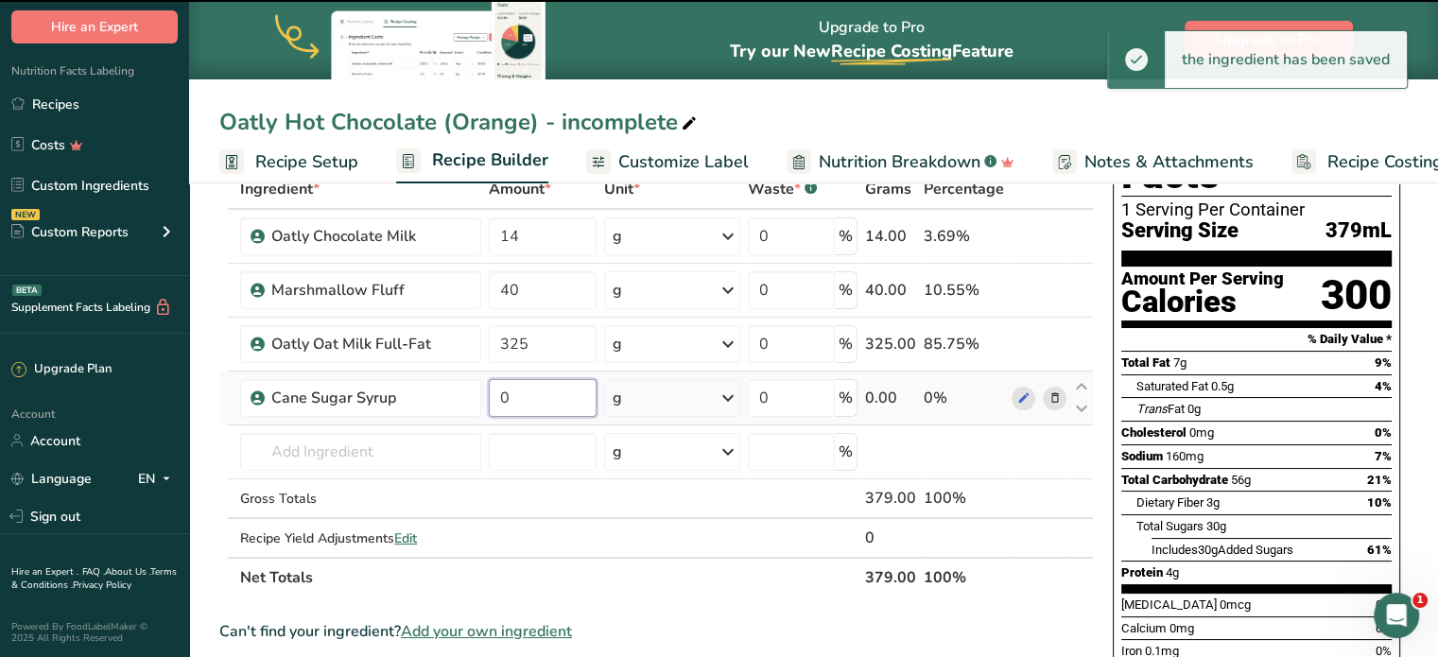
click at [544, 400] on input "0" at bounding box center [543, 398] width 108 height 38
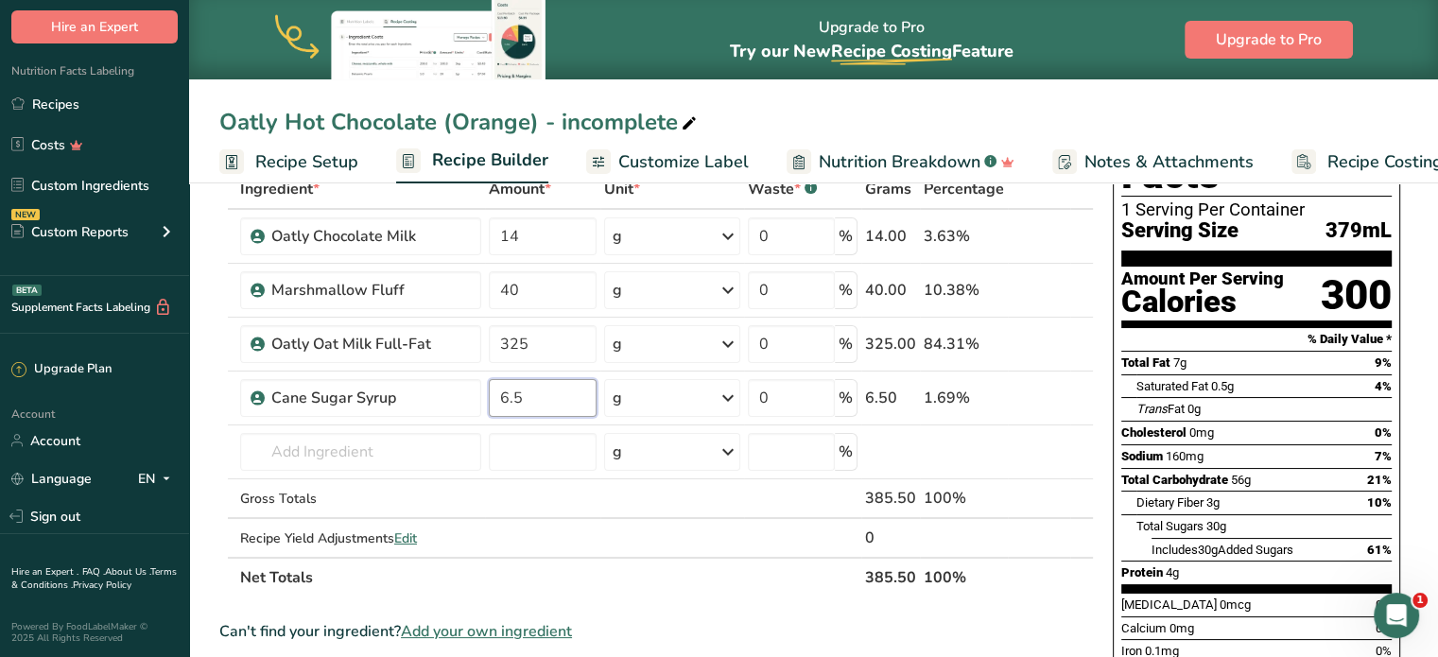
type input "6.5"
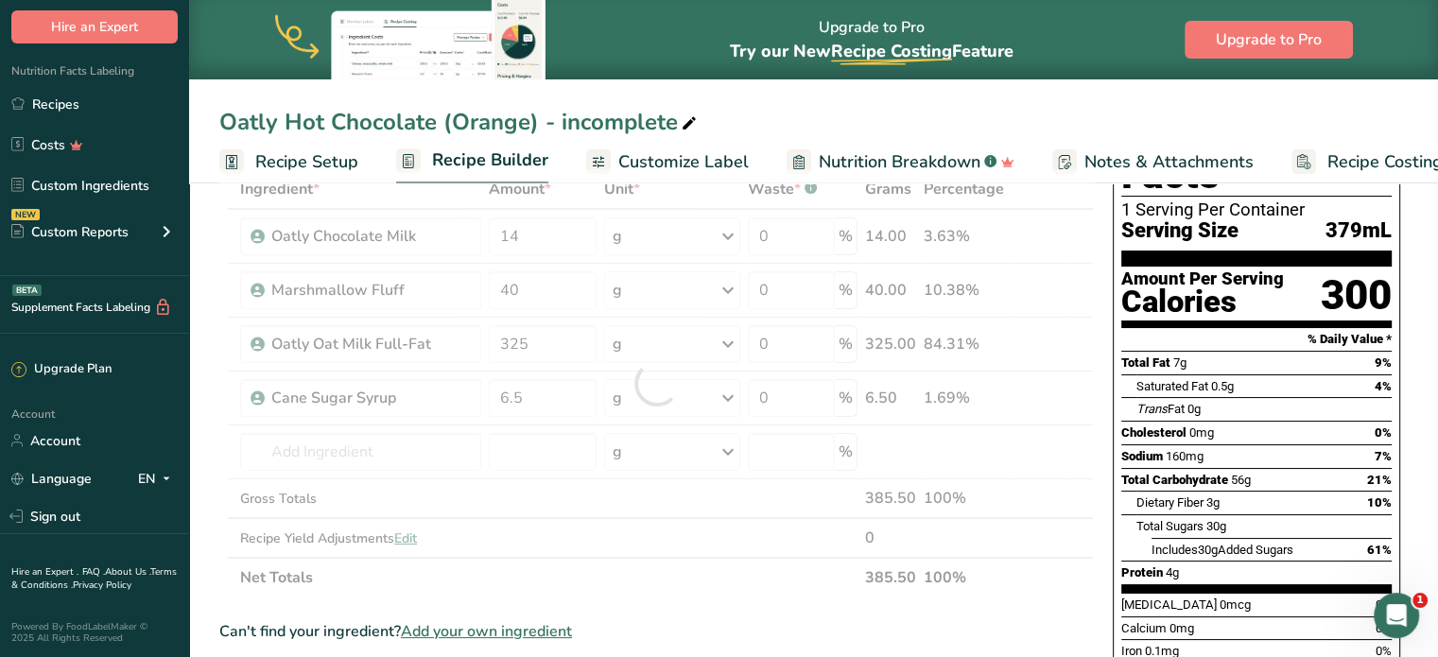
click at [730, 593] on div "Ingredient * Amount * Unit * Waste * .a-a{fill:#347362;}.b-a{fill:#fff;} Grams …" at bounding box center [656, 383] width 875 height 428
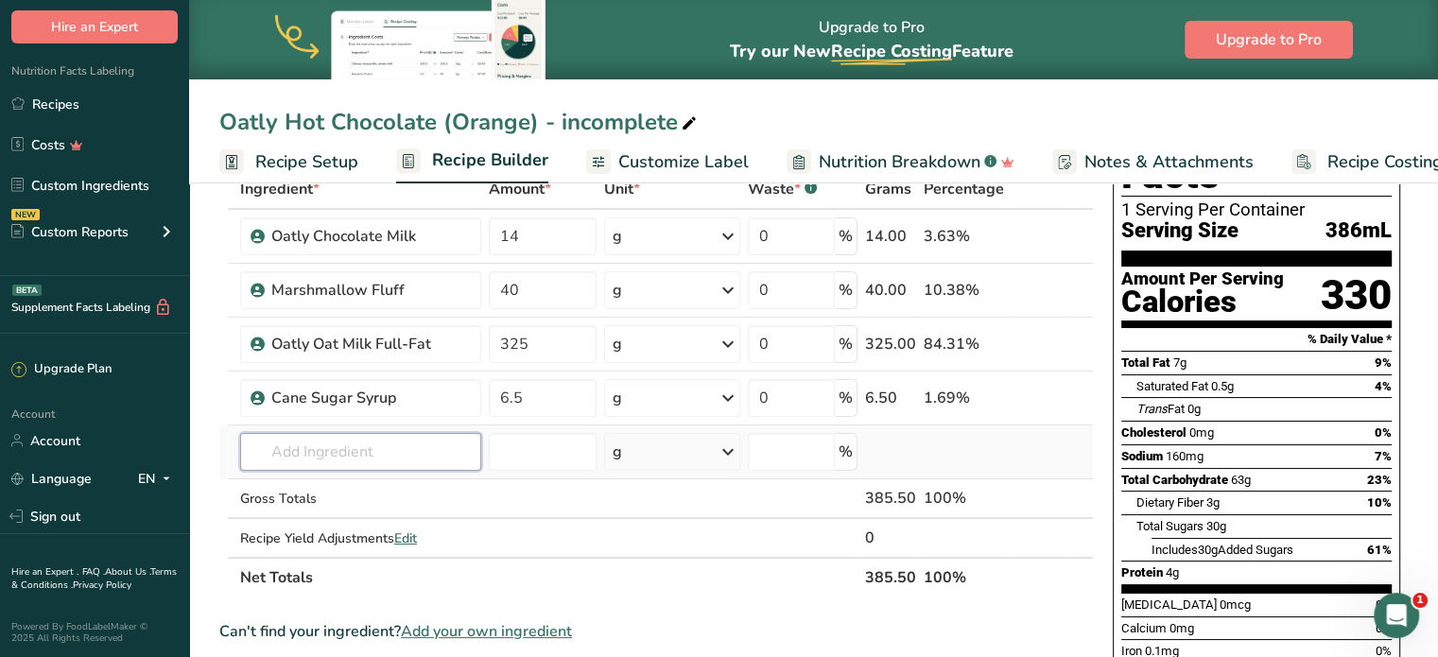
click at [420, 457] on input "text" at bounding box center [360, 452] width 241 height 38
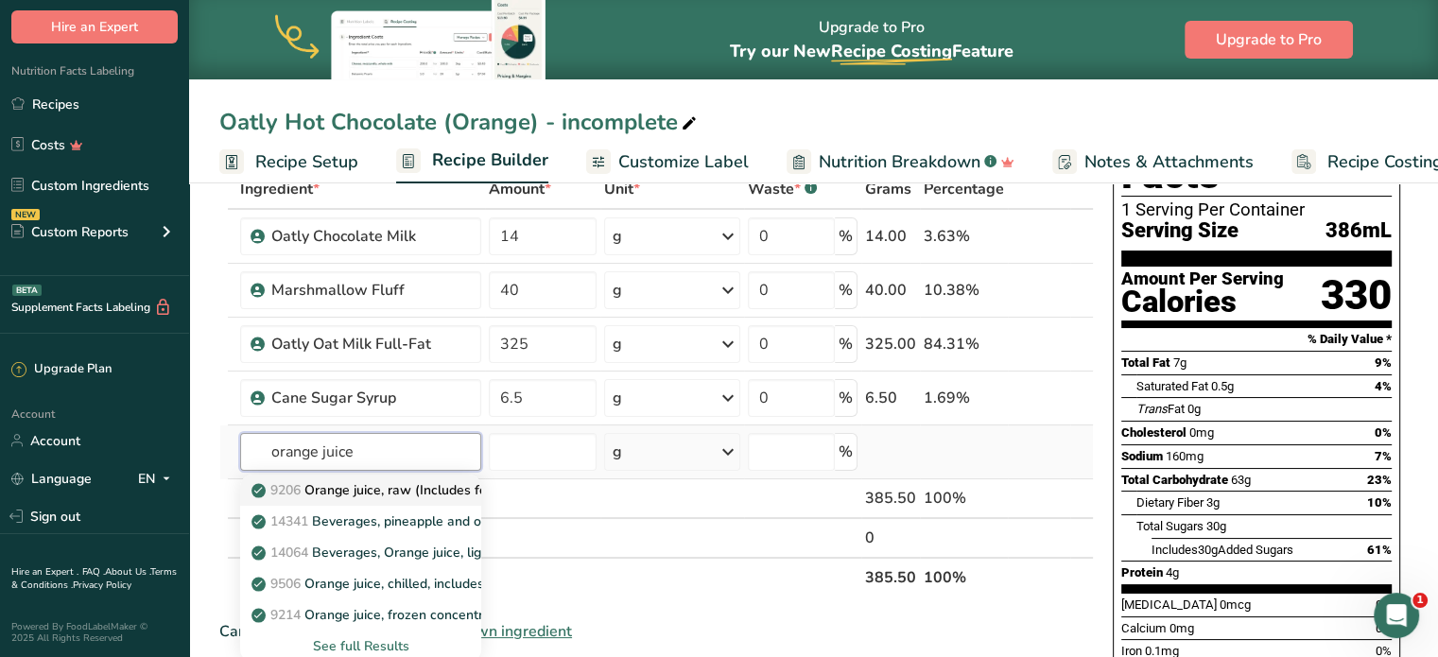
type input "orange juice"
click at [414, 490] on p "9206 Orange juice, raw (Includes foods for USDA's Food Distribution Program)" at bounding box center [502, 490] width 494 height 20
type input "Orange juice, raw (Includes foods for USDA's Food Distribution Program)"
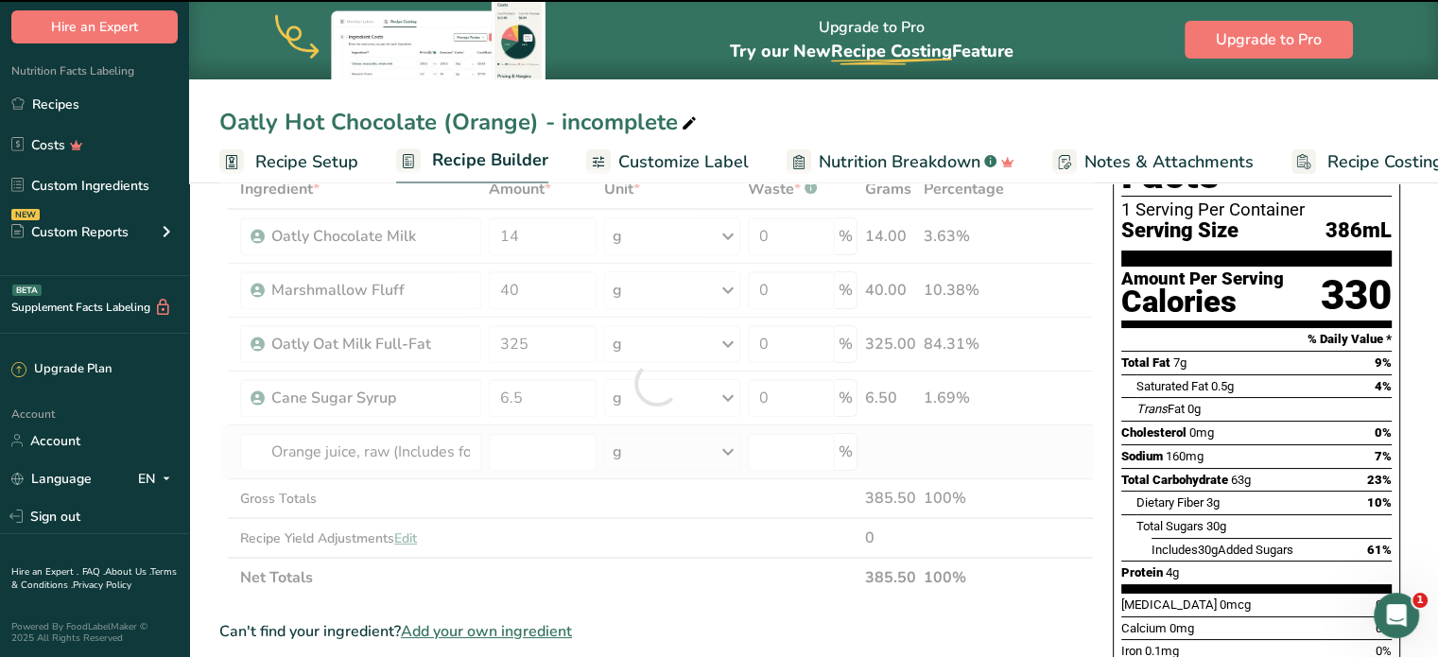
type input "0"
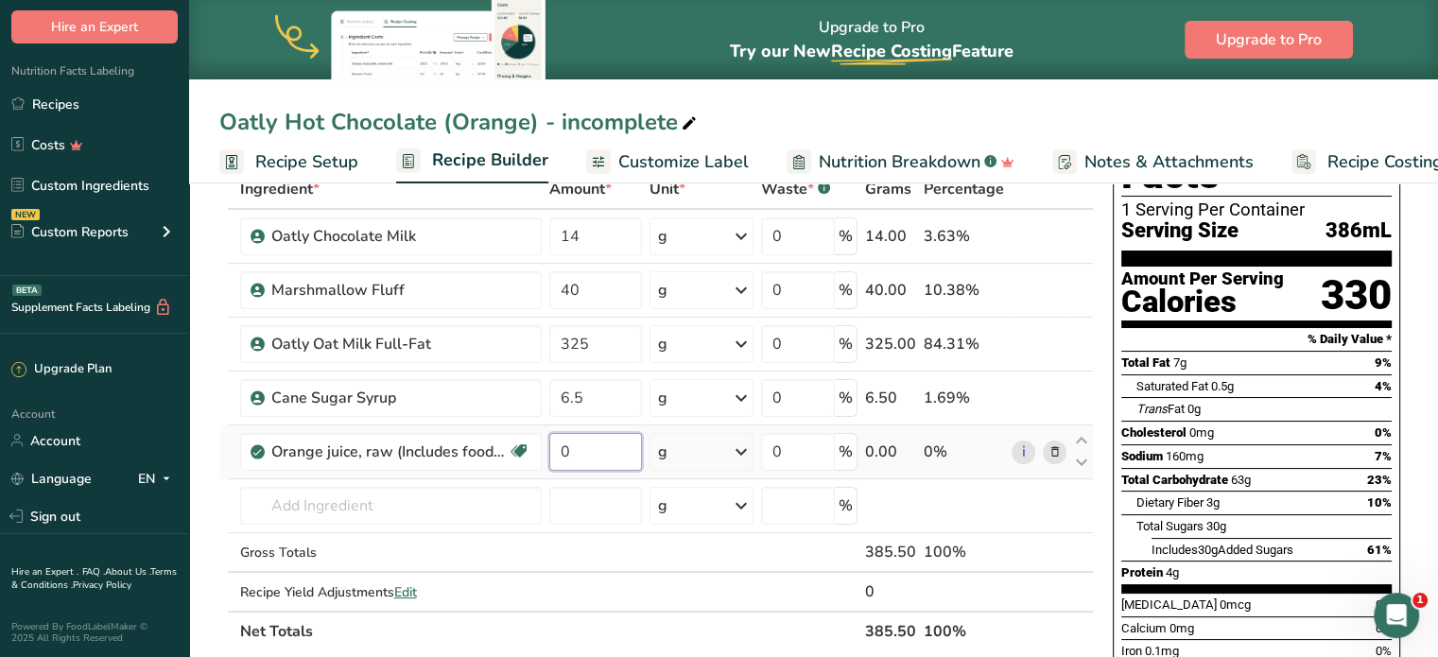
click at [590, 439] on input "0" at bounding box center [595, 452] width 93 height 38
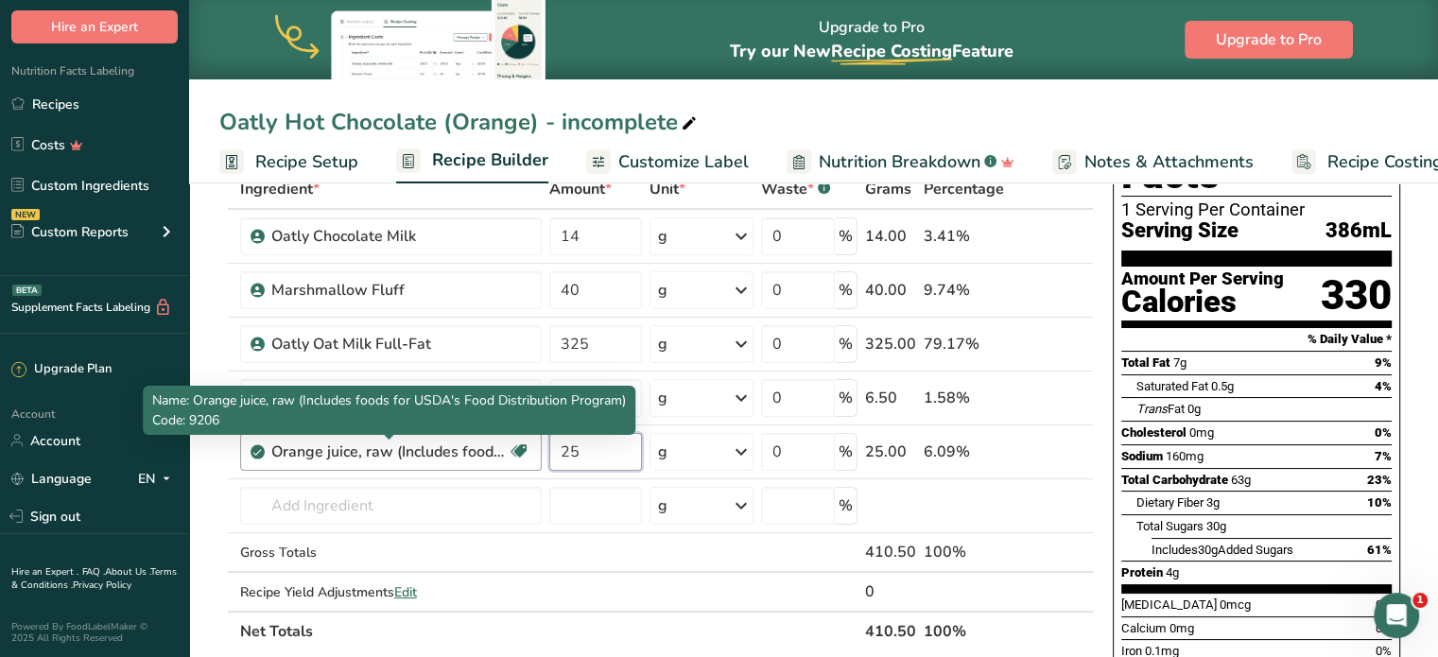
type input "25"
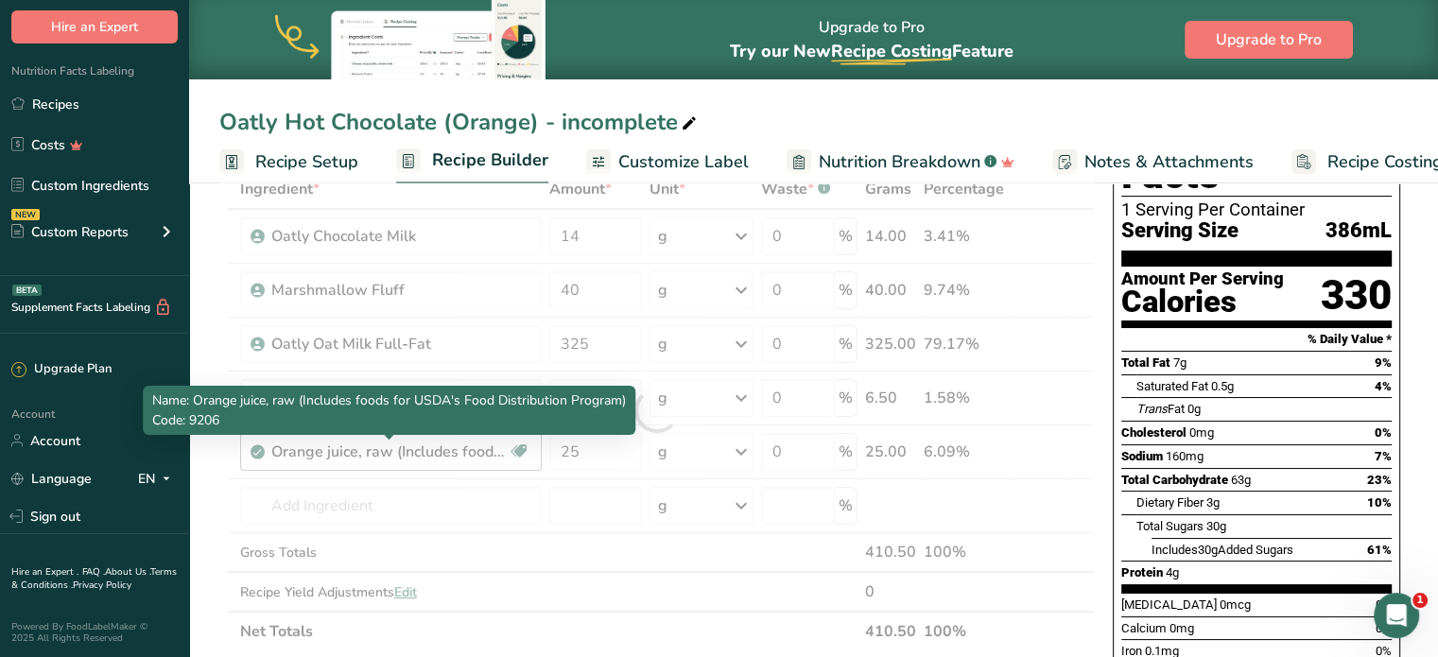
click at [405, 461] on div "Ingredient * Amount * Unit * Waste * .a-a{fill:#347362;}.b-a{fill:#fff;} Grams …" at bounding box center [656, 410] width 875 height 482
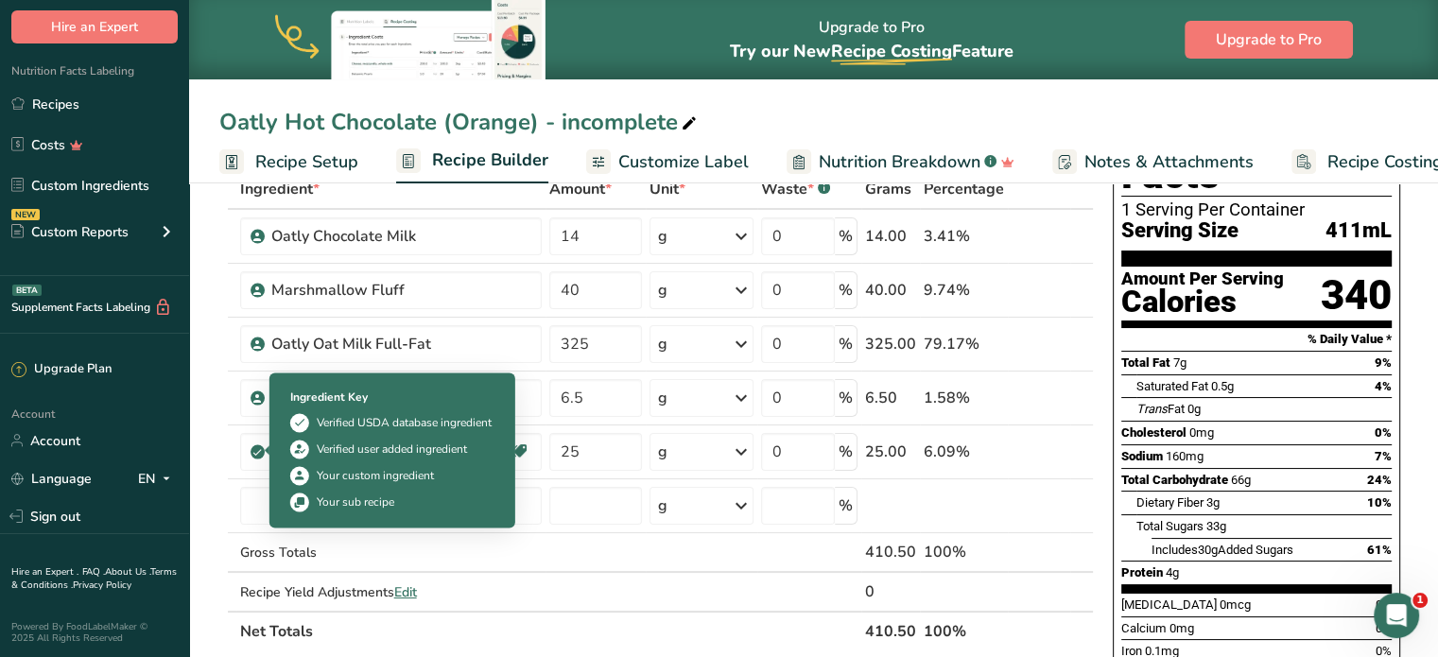
click at [251, 447] on span at bounding box center [258, 452] width 14 height 23
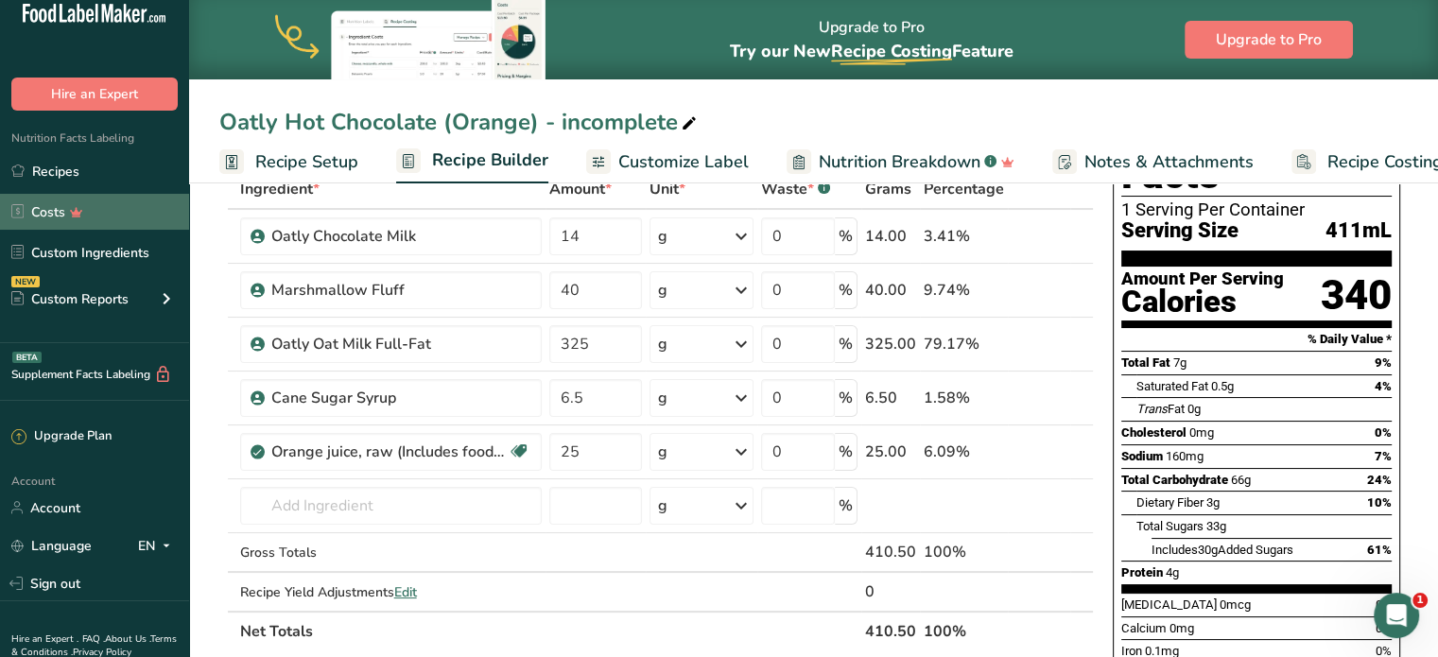
scroll to position [0, 0]
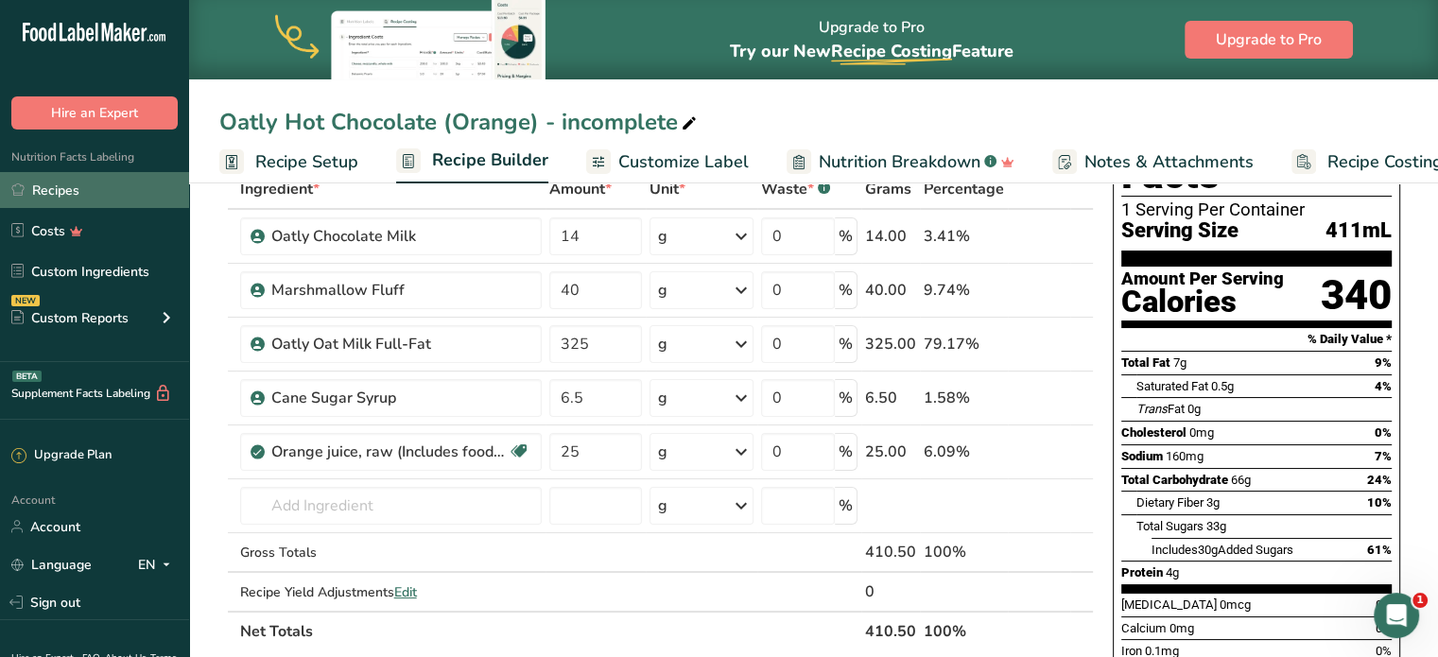
click at [72, 199] on link "Recipes" at bounding box center [94, 190] width 189 height 36
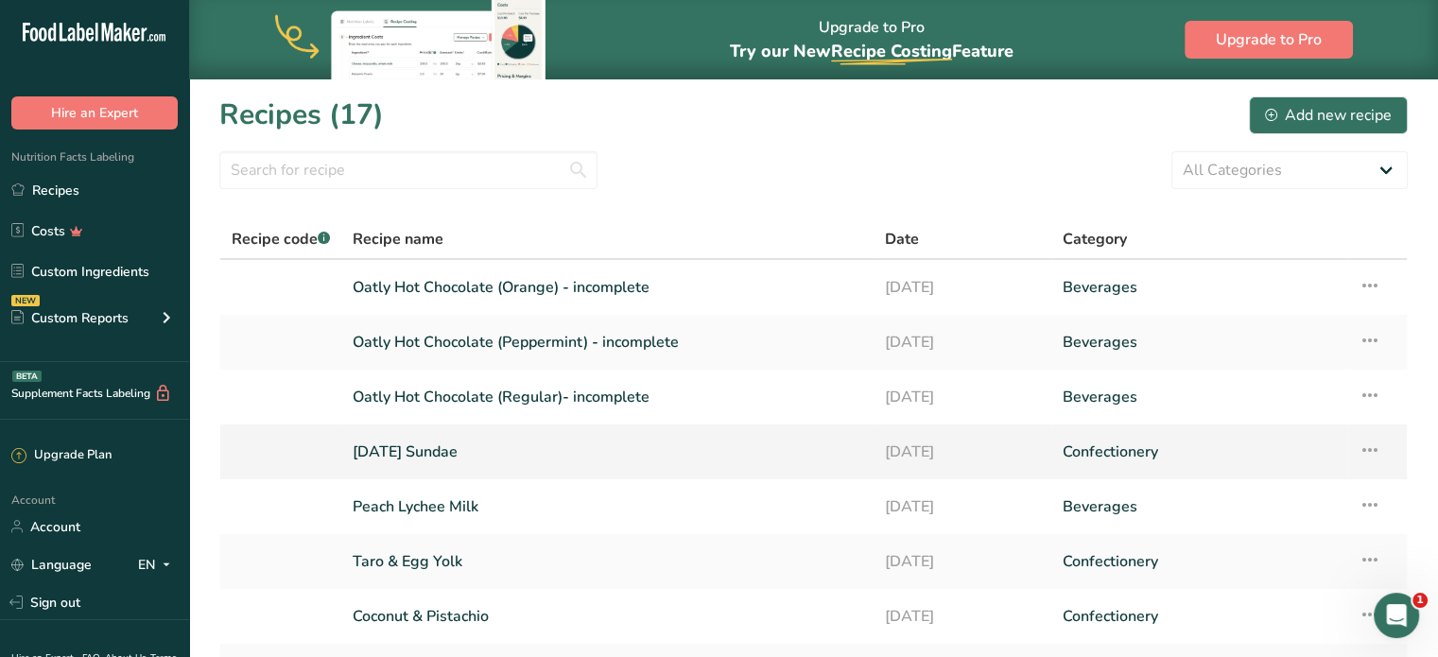
click at [519, 453] on link "2025 Halloween Sundae" at bounding box center [608, 452] width 510 height 40
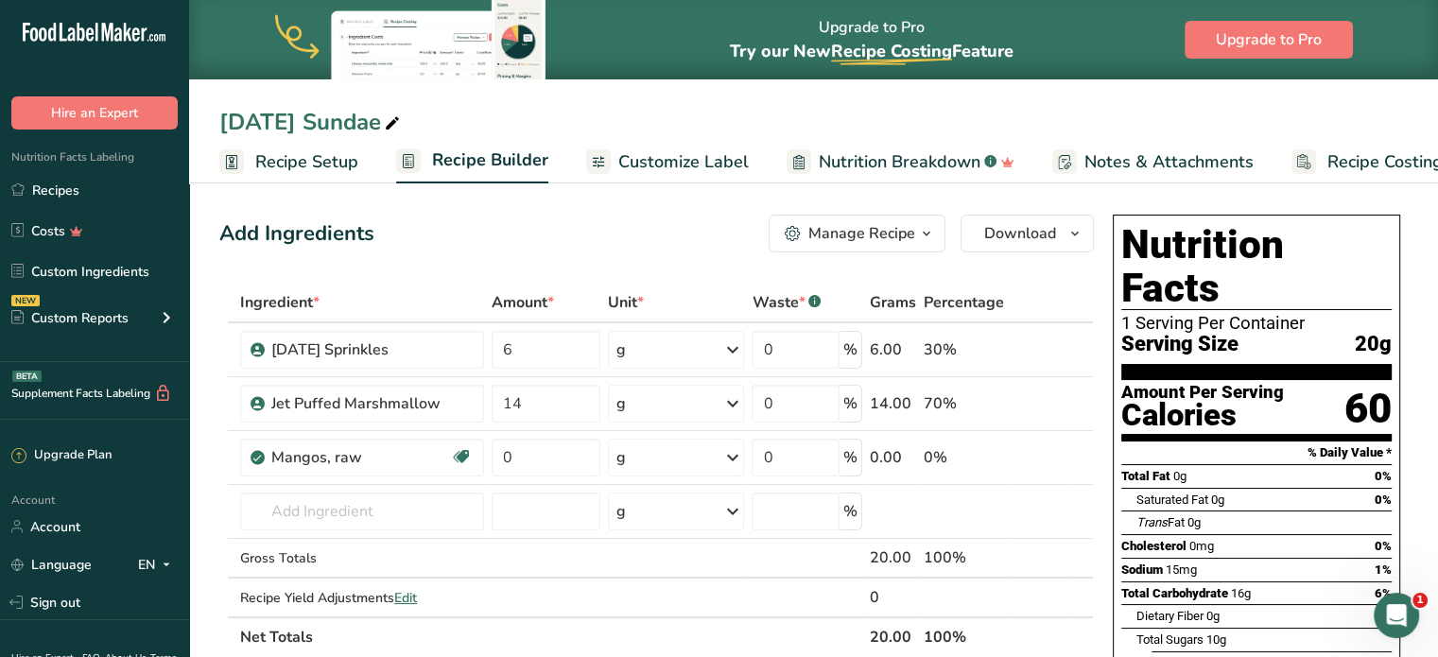
click at [401, 123] on icon at bounding box center [392, 124] width 17 height 26
type input "2025 Halloween Sundae - incomplete"
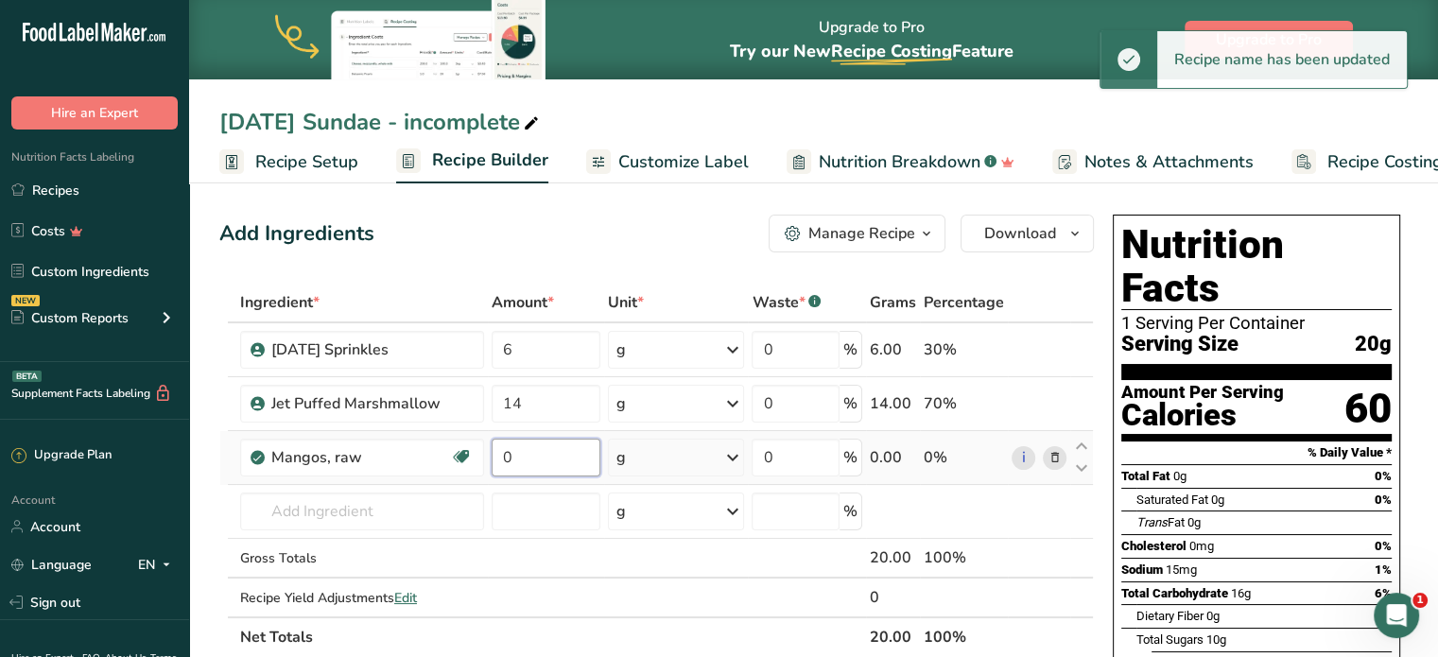
drag, startPoint x: 523, startPoint y: 462, endPoint x: 494, endPoint y: 457, distance: 29.9
click at [494, 457] on input "0" at bounding box center [546, 458] width 109 height 38
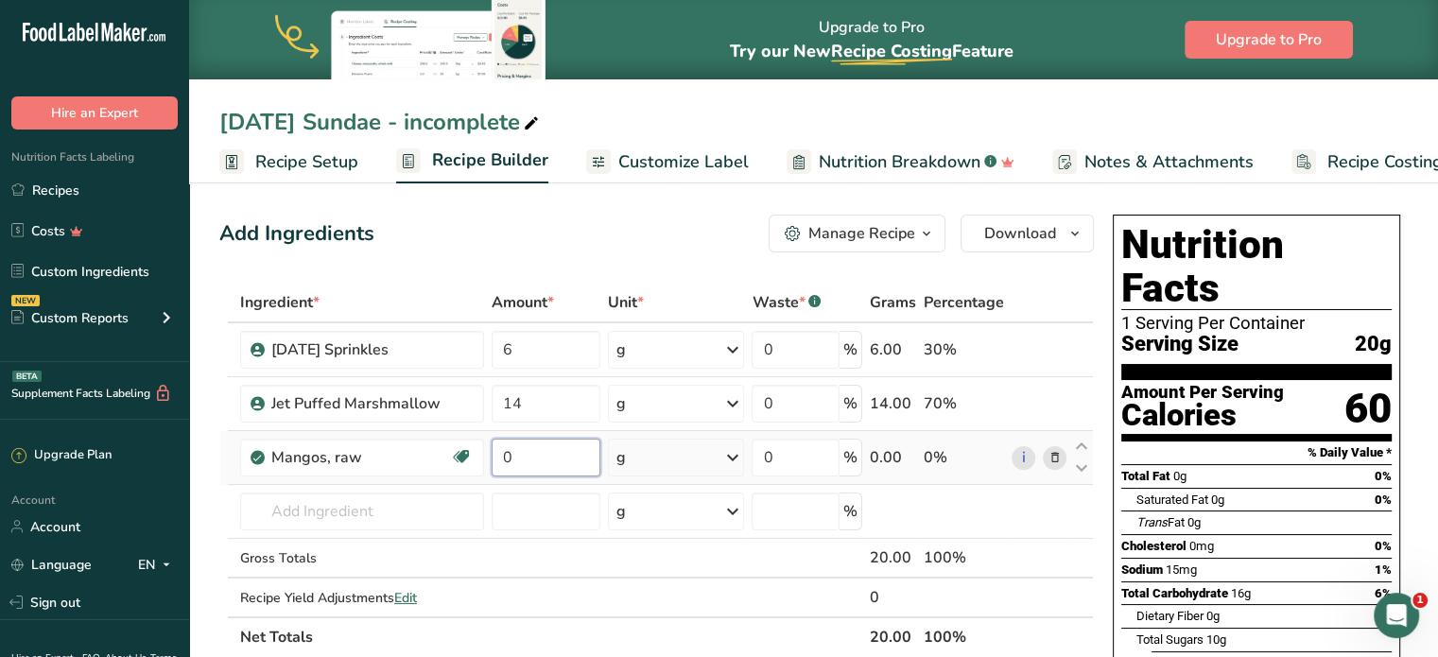
type input "4"
type input "0"
type input "60"
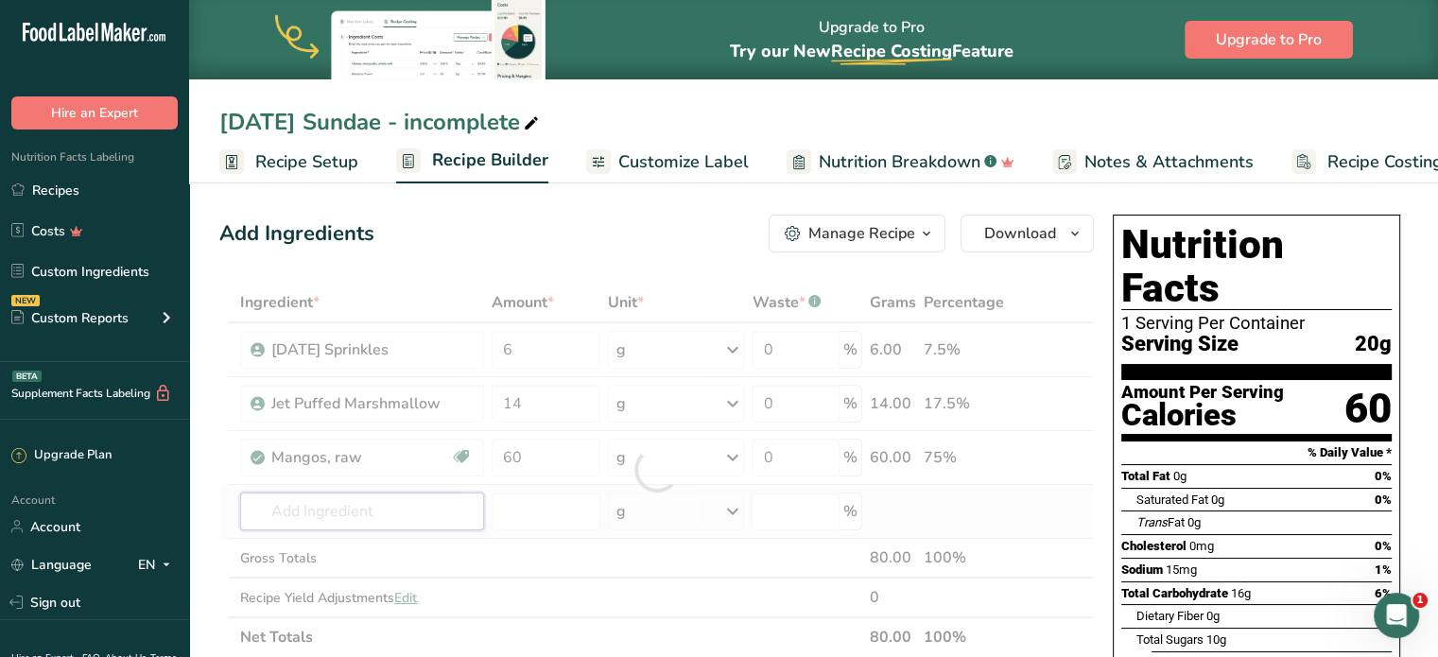
click at [310, 505] on div "Ingredient * Amount * Unit * Waste * .a-a{fill:#347362;}.b-a{fill:#fff;} Grams …" at bounding box center [656, 470] width 875 height 374
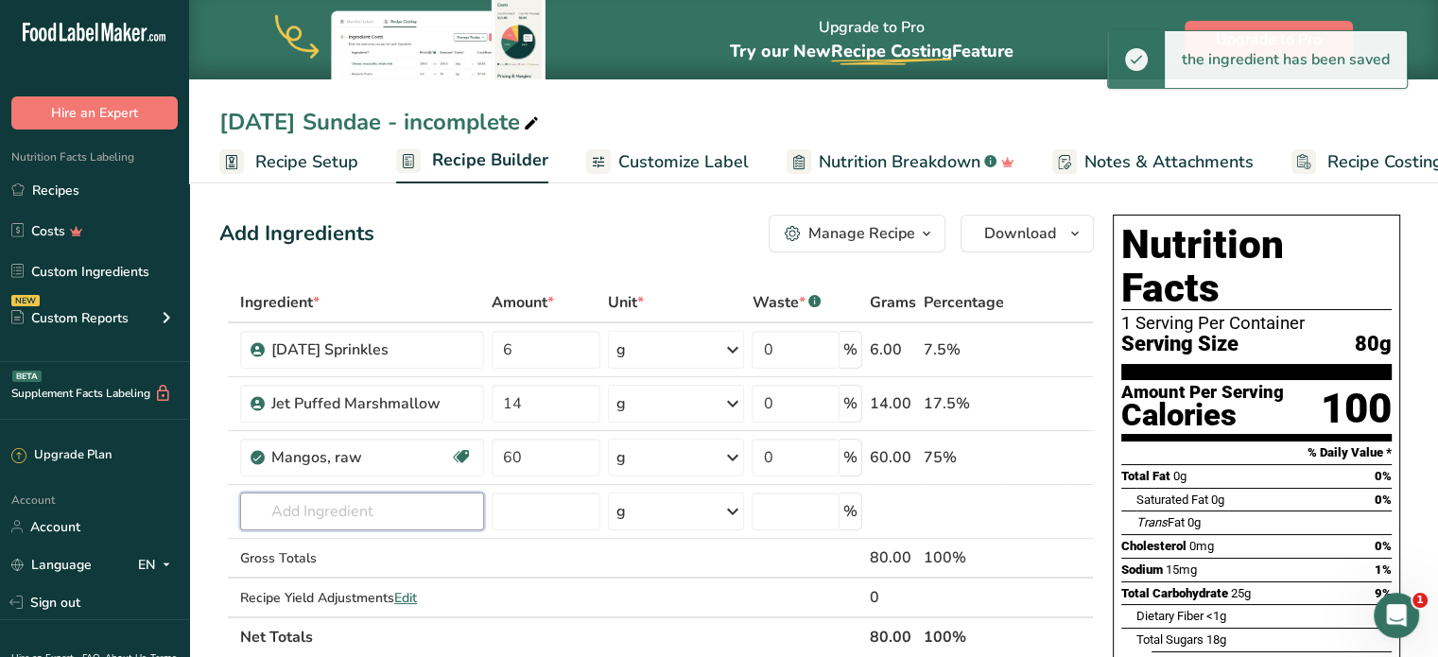
scroll to position [189, 0]
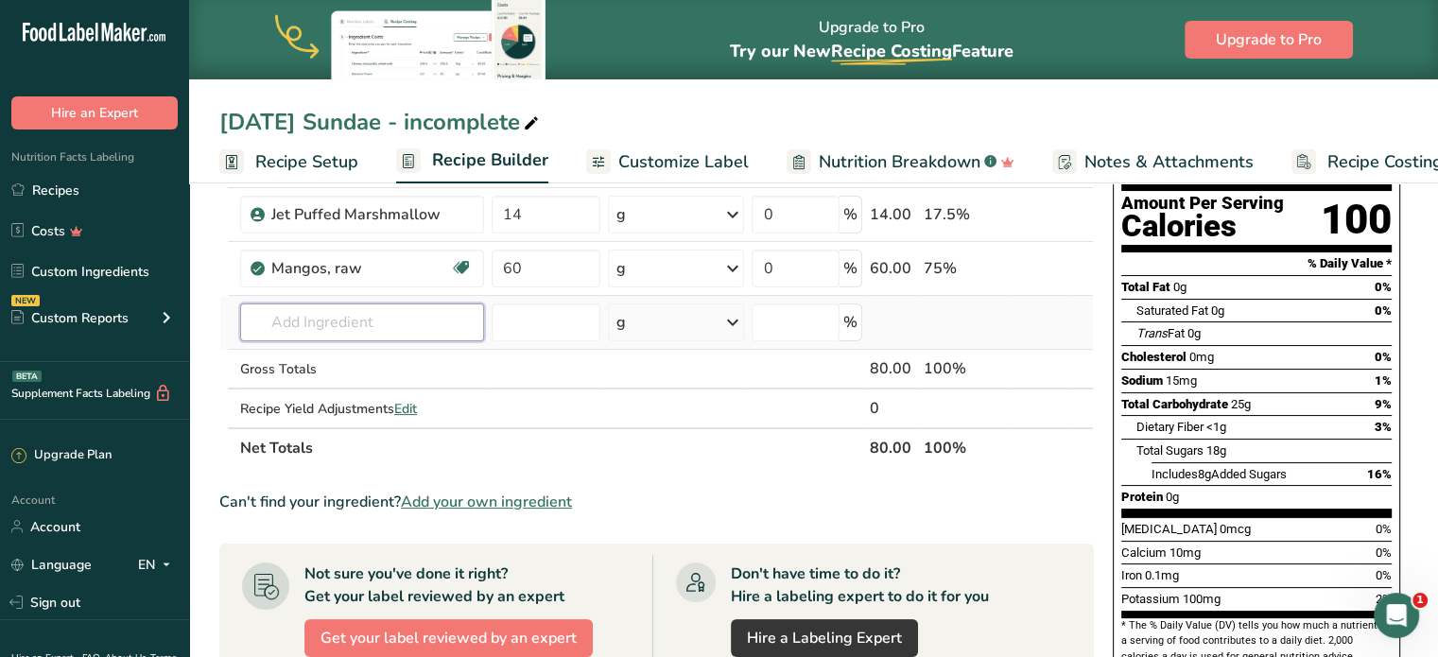
click at [473, 313] on input "text" at bounding box center [362, 323] width 244 height 38
click at [318, 323] on input "text" at bounding box center [362, 323] width 244 height 38
type input "chocolate wafer stick"
click at [306, 399] on div "Add your own ingredient" at bounding box center [362, 392] width 214 height 20
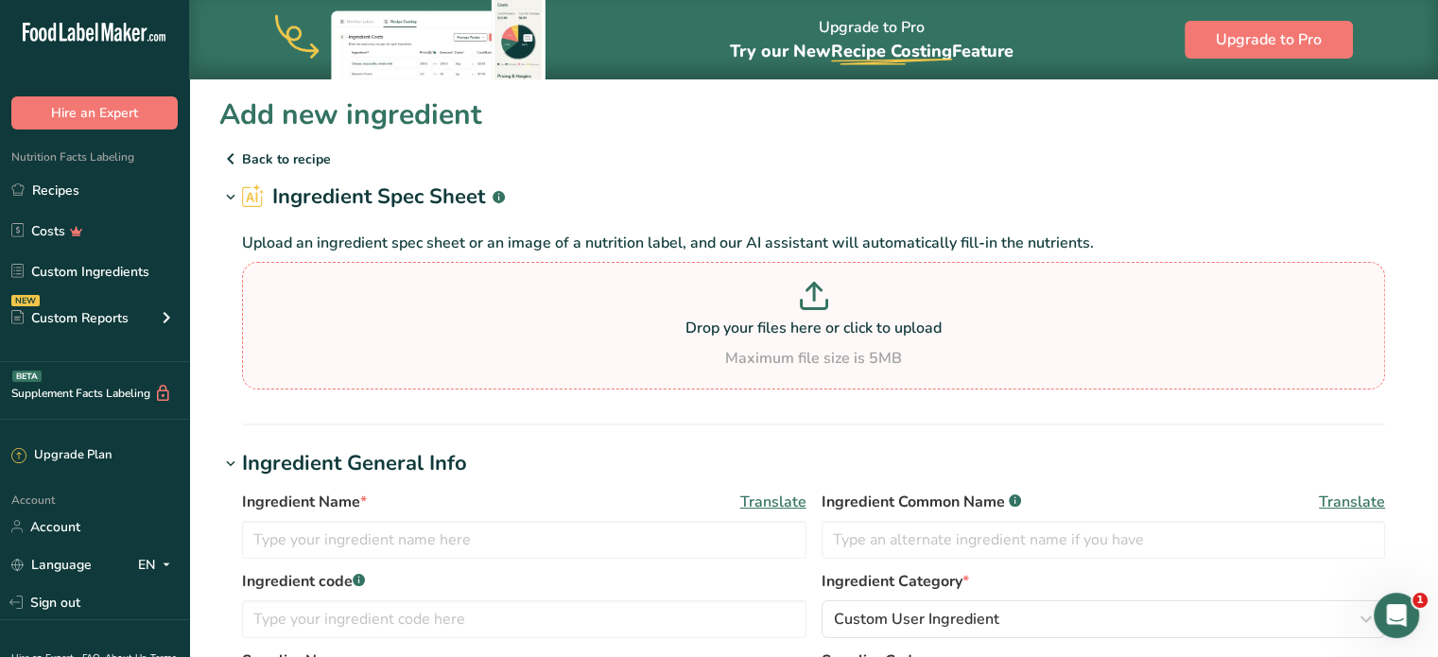
click at [519, 334] on p "Drop your files here or click to upload" at bounding box center [814, 328] width 1134 height 23
click at [519, 334] on input "Drop your files here or click to upload Maximum file size is 5MB" at bounding box center [813, 326] width 1143 height 128
click at [447, 531] on input "text" at bounding box center [524, 540] width 565 height 38
type input "Chocolate Wafer Stick"
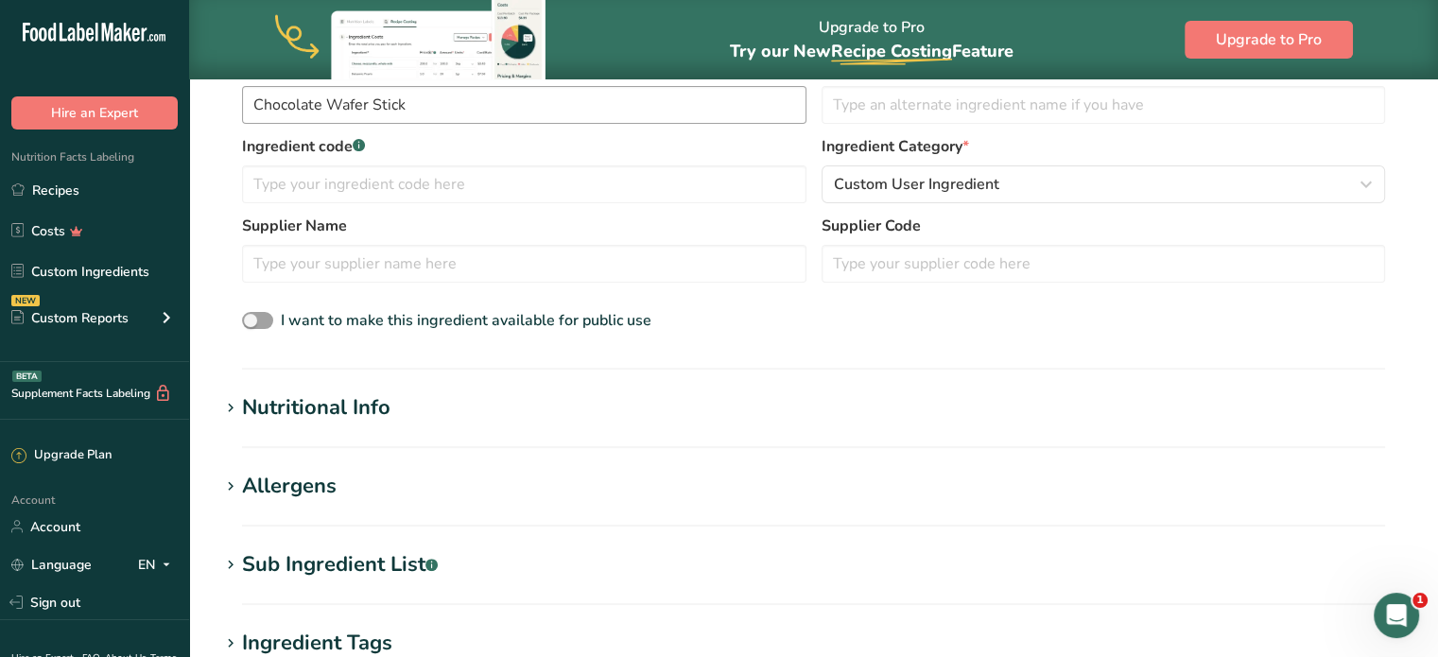
scroll to position [435, 0]
click at [327, 415] on div "Nutritional Info" at bounding box center [316, 407] width 148 height 31
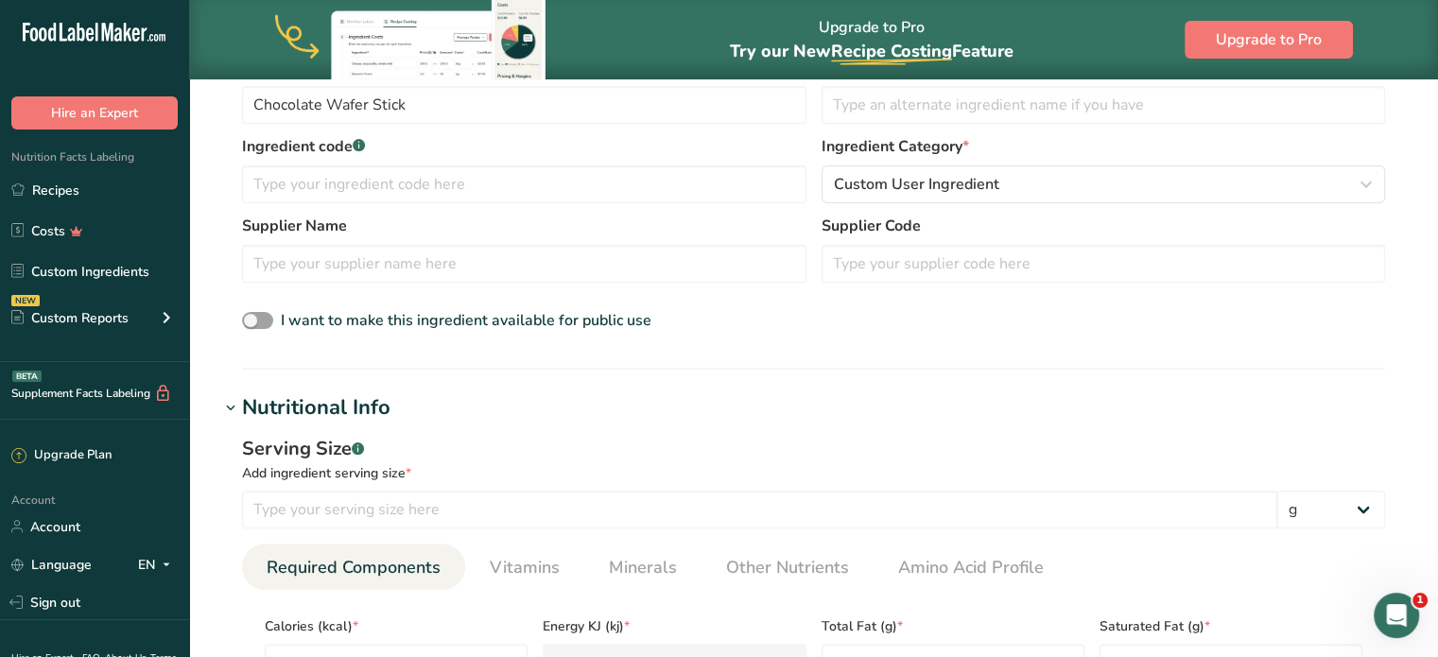
scroll to position [564, 0]
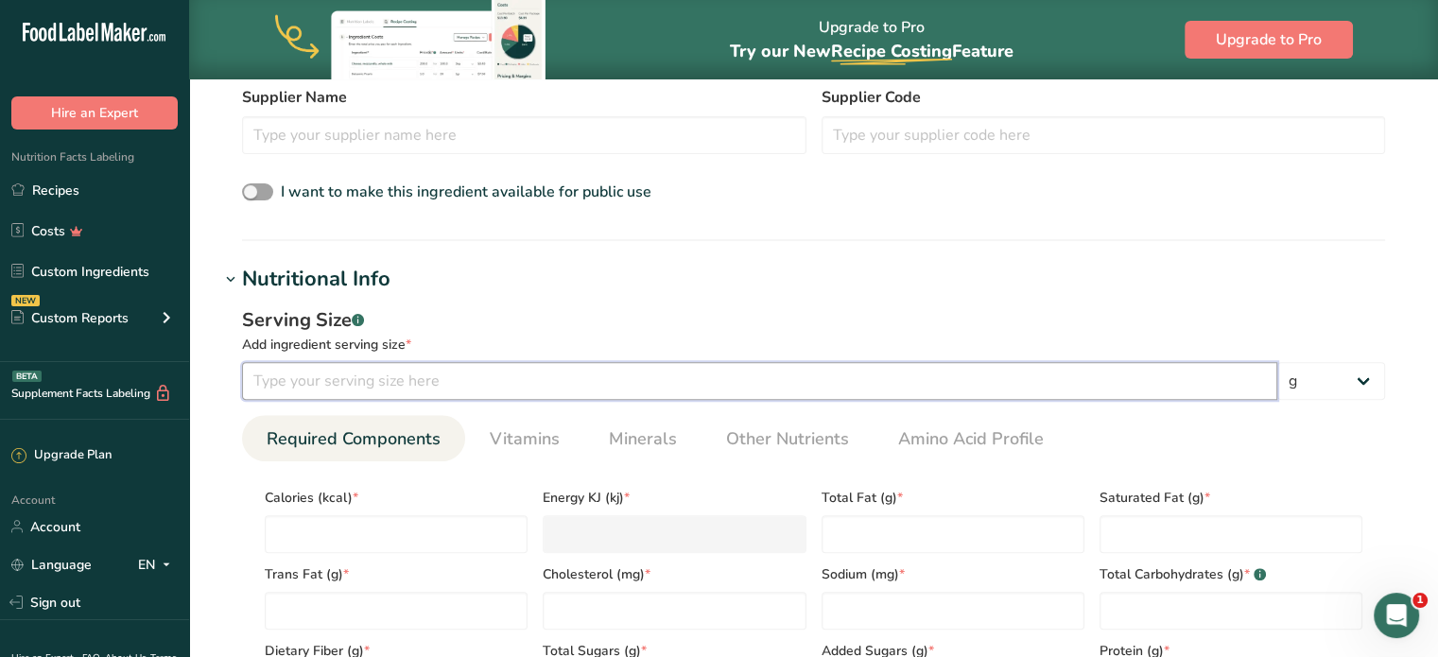
click at [327, 381] on input "number" at bounding box center [759, 381] width 1035 height 38
click at [1322, 384] on select "g kg mg mcg lb oz l mL fl oz tbsp tsp cup qt gallon" at bounding box center [1332, 381] width 108 height 38
click at [987, 379] on input "number" at bounding box center [759, 381] width 1035 height 38
type input "30"
click at [392, 548] on input "number" at bounding box center [396, 534] width 263 height 38
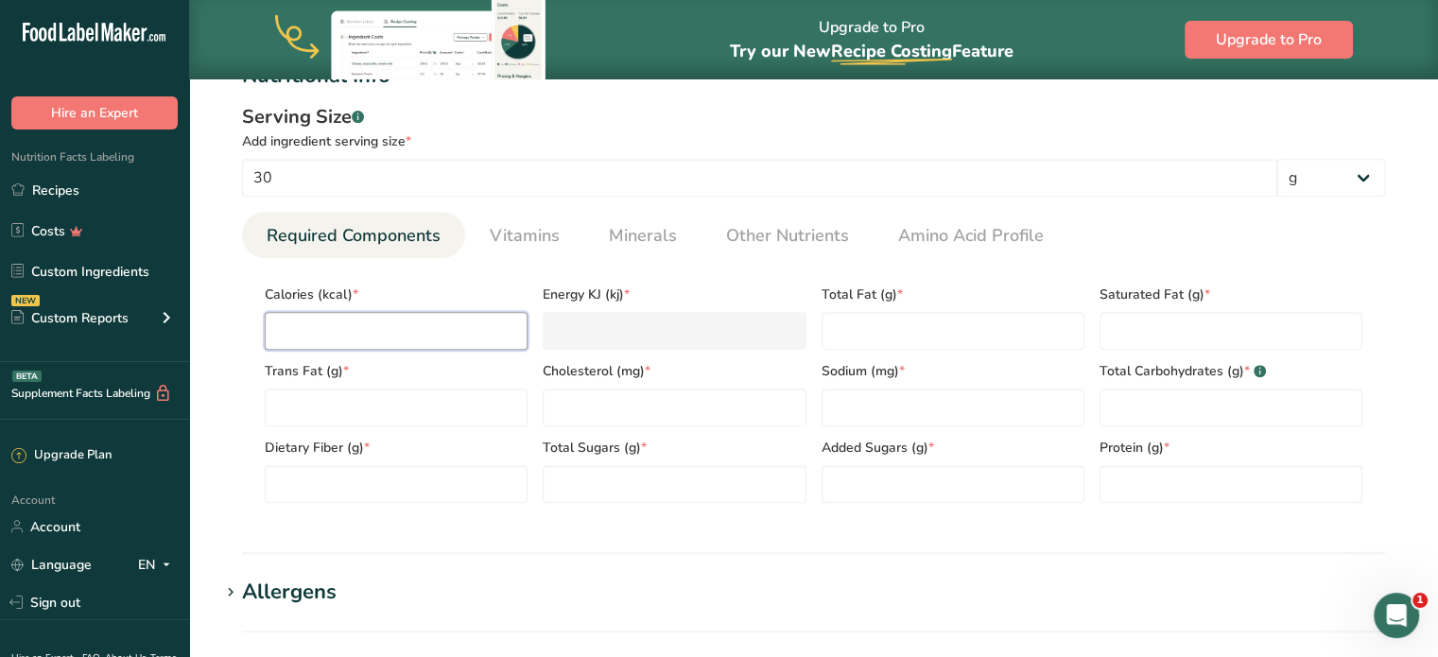
scroll to position [768, 0]
type input "1"
type KJ "4.2"
type input "13"
type KJ "54.4"
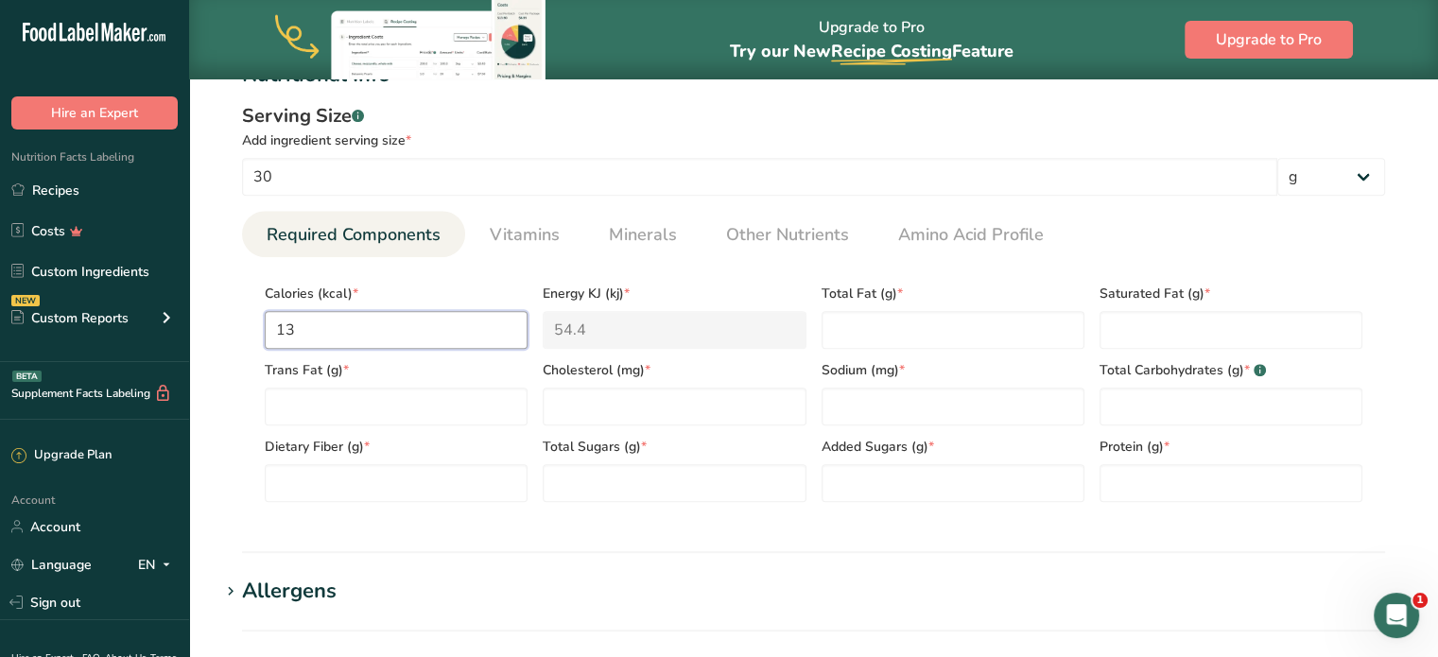
type input "130"
type KJ "543.9"
type input "130"
type Fat "4"
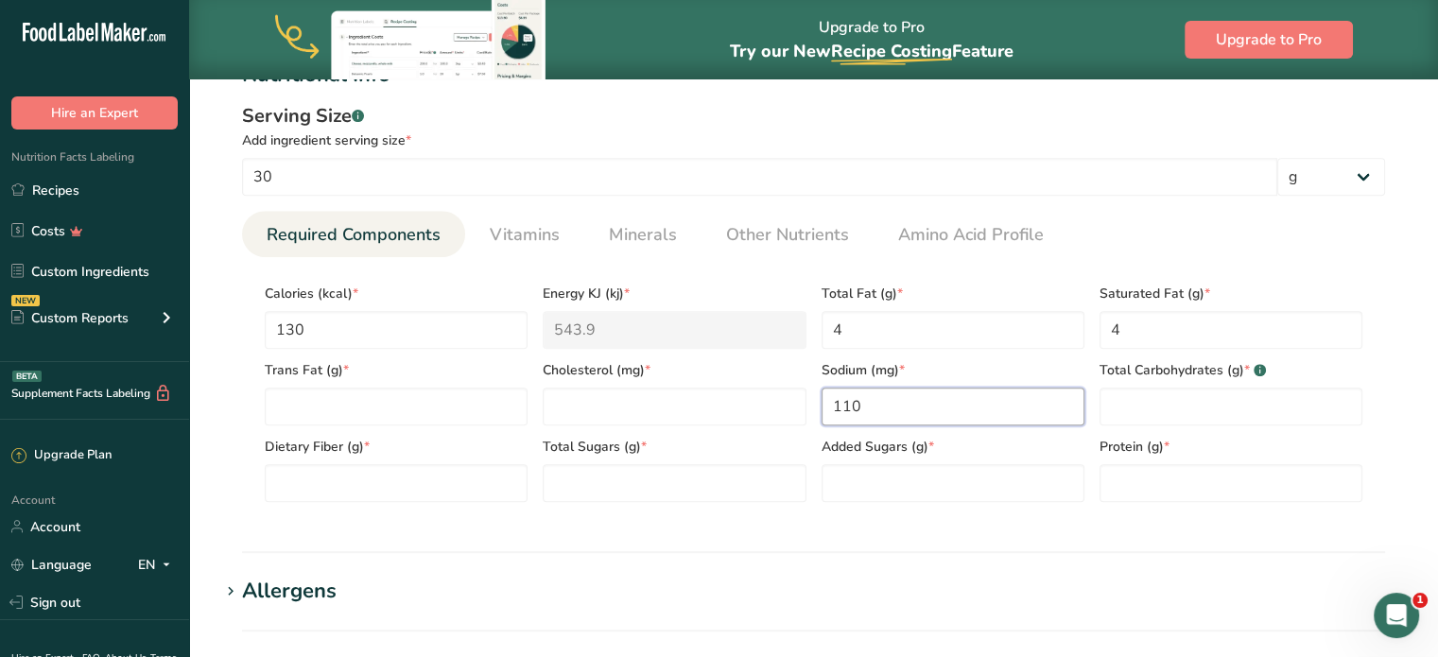
type input "110"
type Carbohydrates "23"
type Fiber "2"
type Sugars "11"
type Sugars "10"
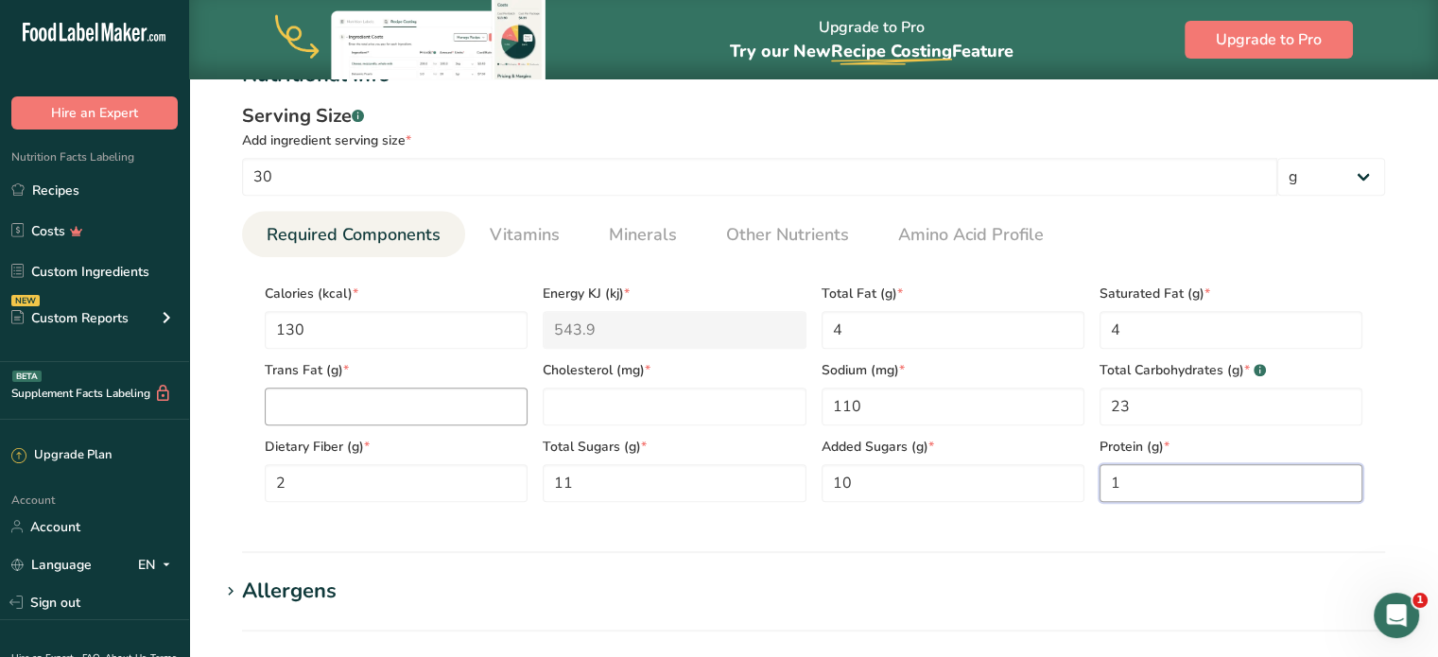
type input "1"
click at [382, 396] on Fat "number" at bounding box center [396, 407] width 263 height 38
type Fat "0"
type input "0"
click at [1182, 260] on section "Calories (kcal) * 130 Energy KJ (kj) * 543.9 Total Fat (g) * 4 Saturated Fat (g…" at bounding box center [813, 387] width 1143 height 260
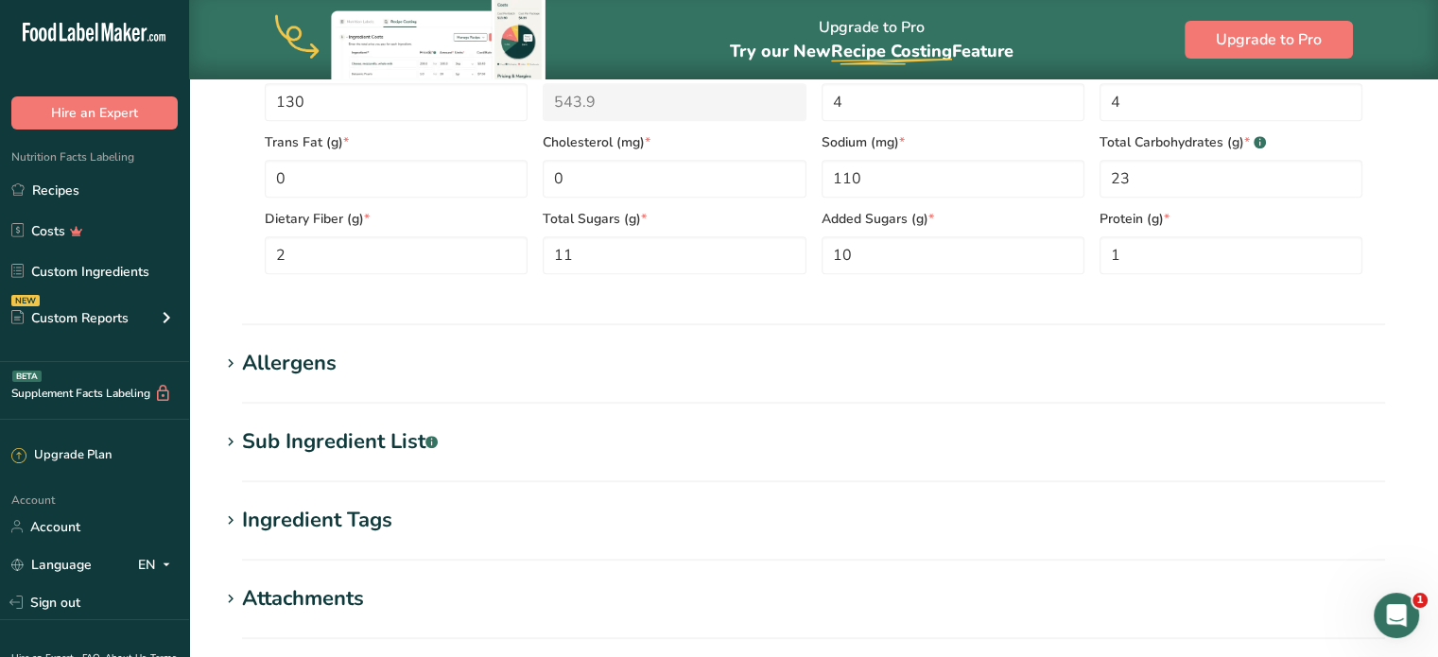
scroll to position [1191, 0]
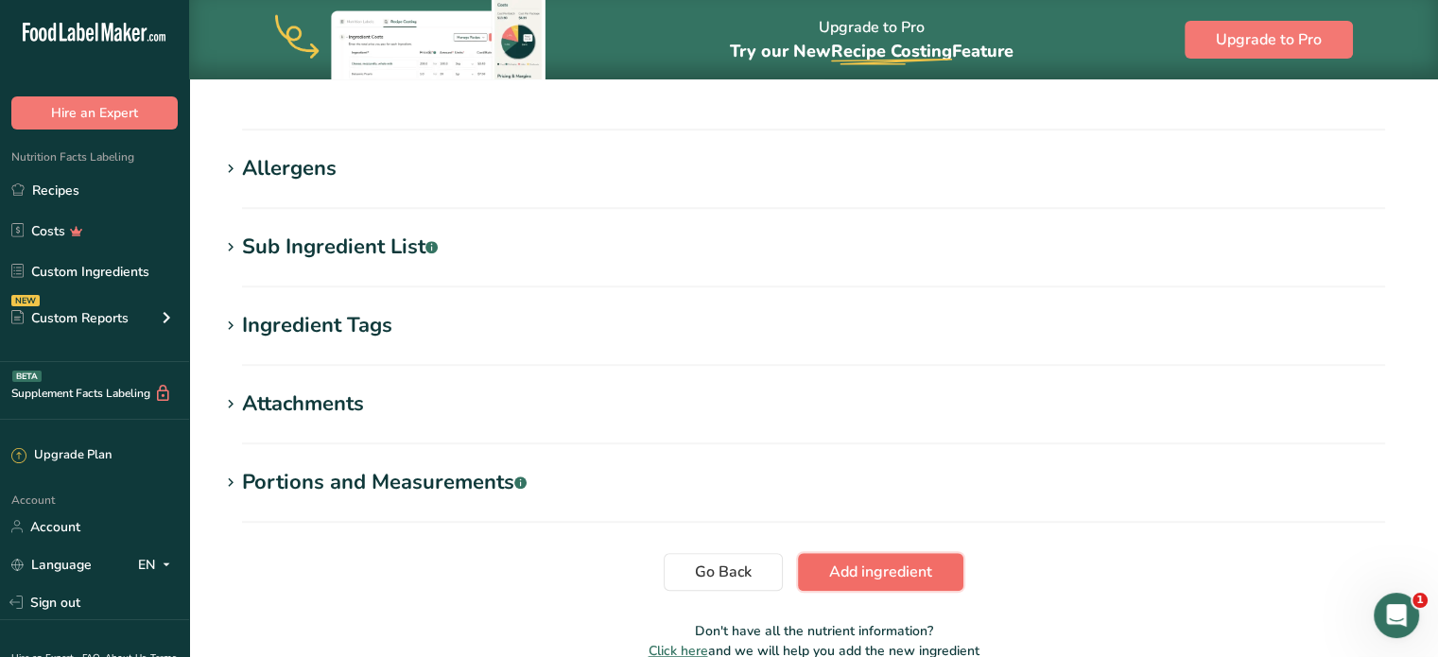
click at [912, 563] on span "Add ingredient" at bounding box center [880, 572] width 103 height 23
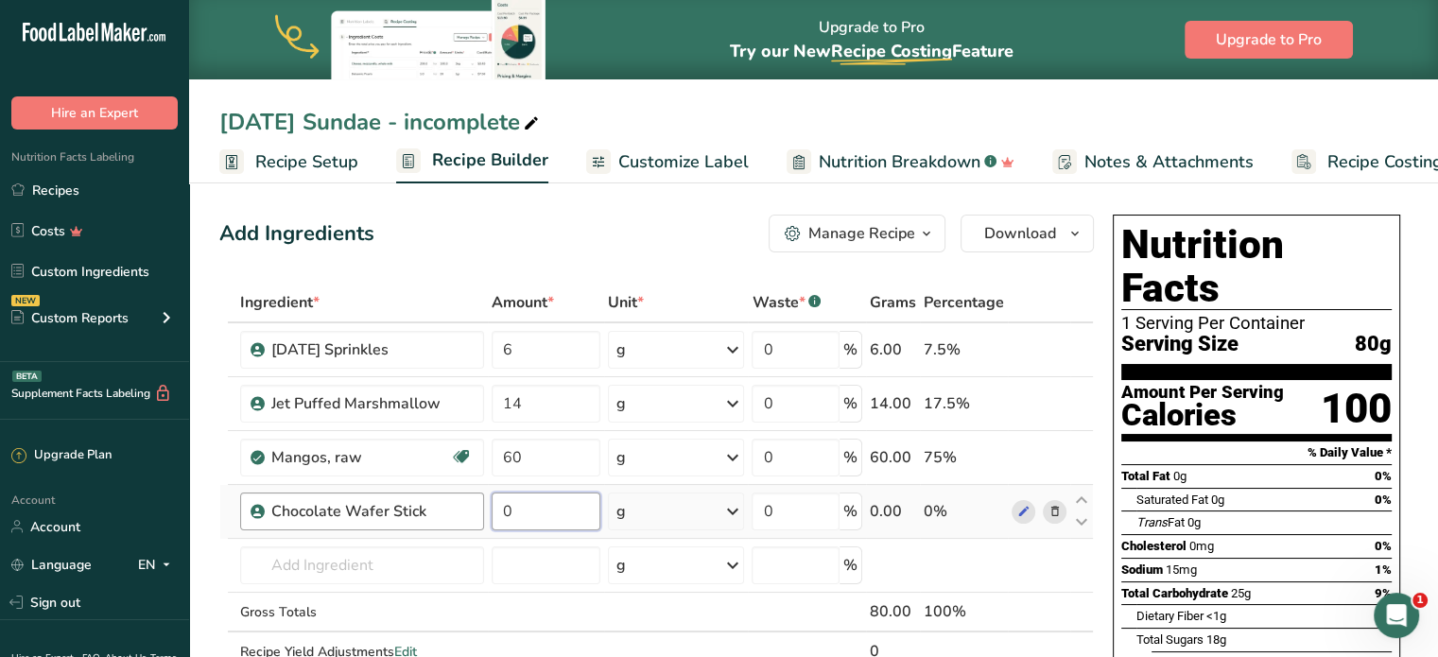
drag, startPoint x: 564, startPoint y: 514, endPoint x: 393, endPoint y: 515, distance: 170.2
click at [461, 515] on tr "Chocolate Wafer Stick 0 g Weight Units g kg mg See more Volume Units l Volume u…" at bounding box center [656, 512] width 873 height 54
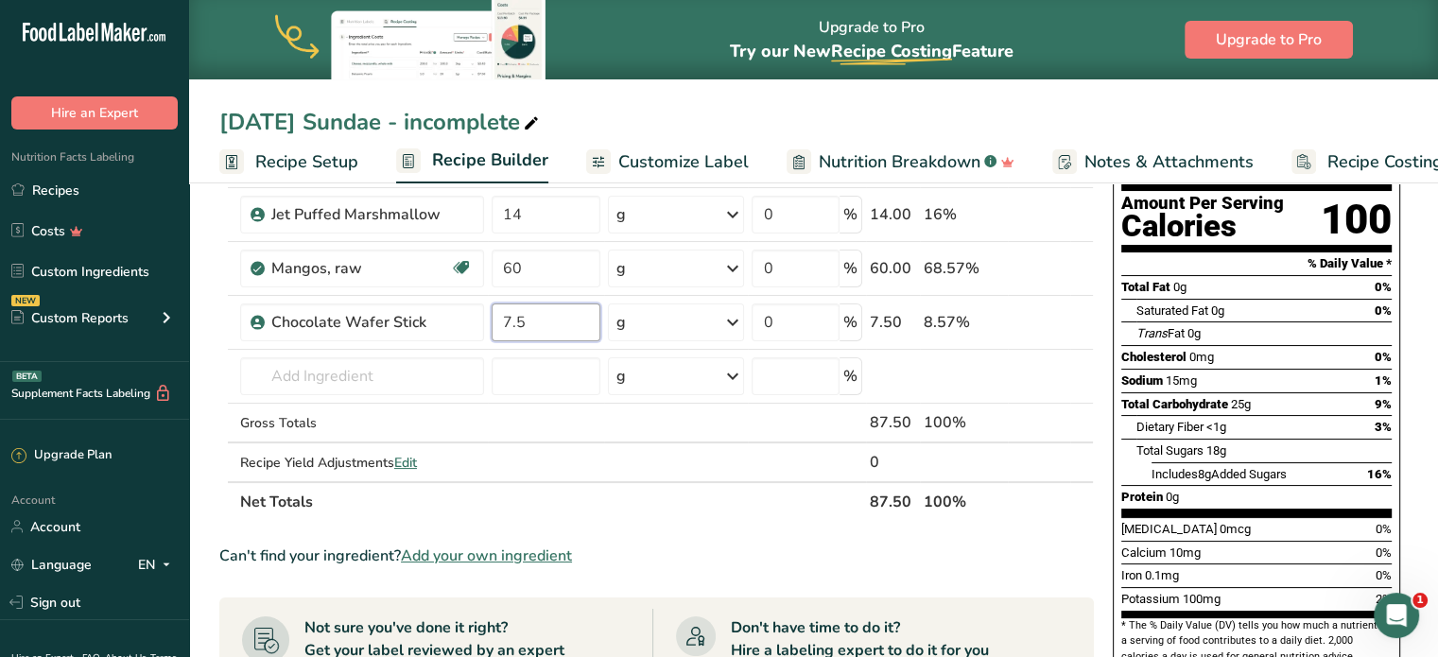
type input "7.5"
click at [1252, 517] on div "Vitamin D 0mcg 0%" at bounding box center [1257, 529] width 270 height 24
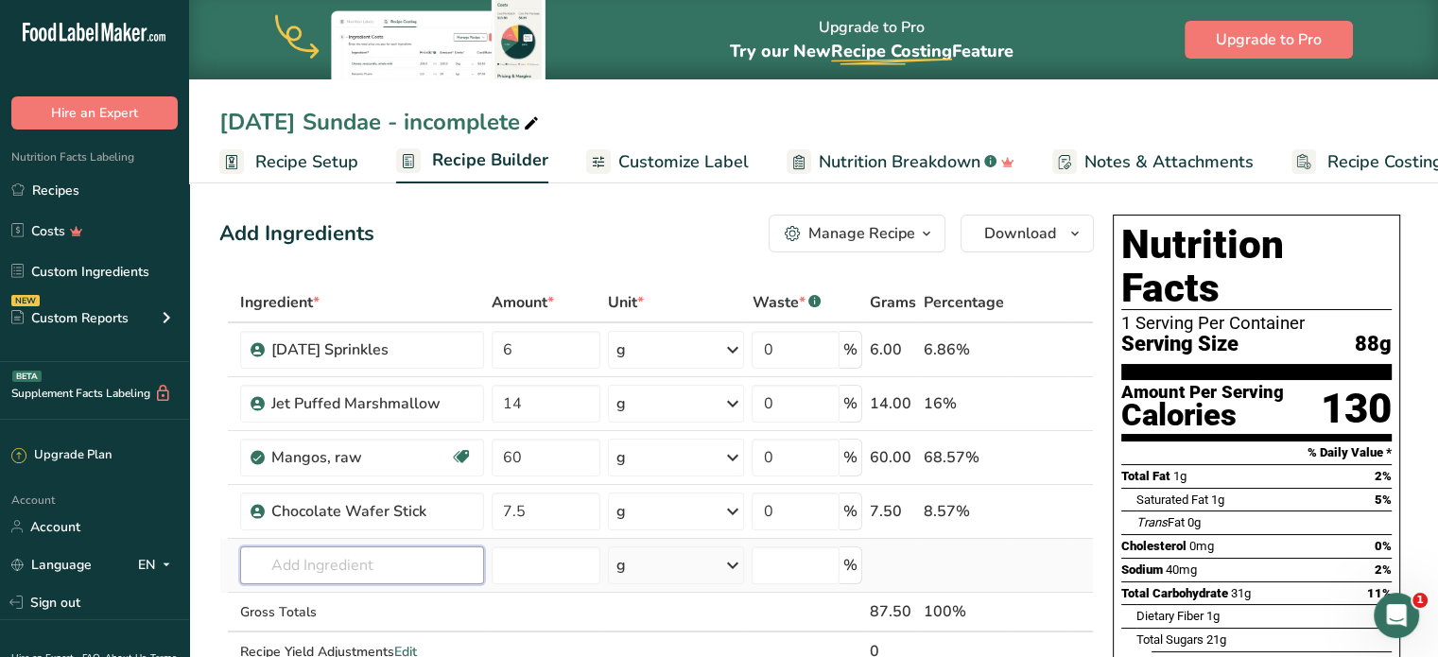
click at [409, 550] on input "text" at bounding box center [362, 566] width 244 height 38
type input "Mango Sauce"
click at [375, 530] on div "Add your own ingredient" at bounding box center [362, 531] width 214 height 20
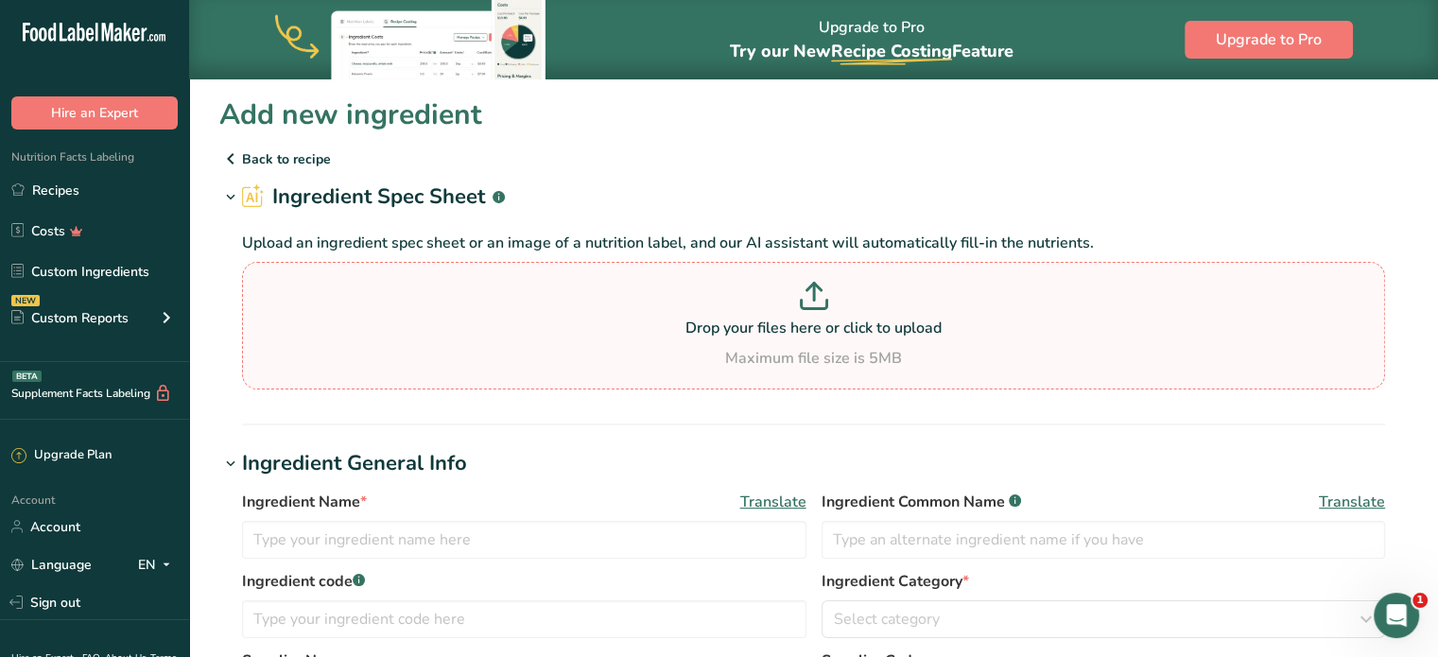
click at [449, 321] on p "Drop your files here or click to upload" at bounding box center [814, 328] width 1134 height 23
click at [449, 321] on input "Drop your files here or click to upload Maximum file size is 5MB" at bounding box center [813, 326] width 1143 height 128
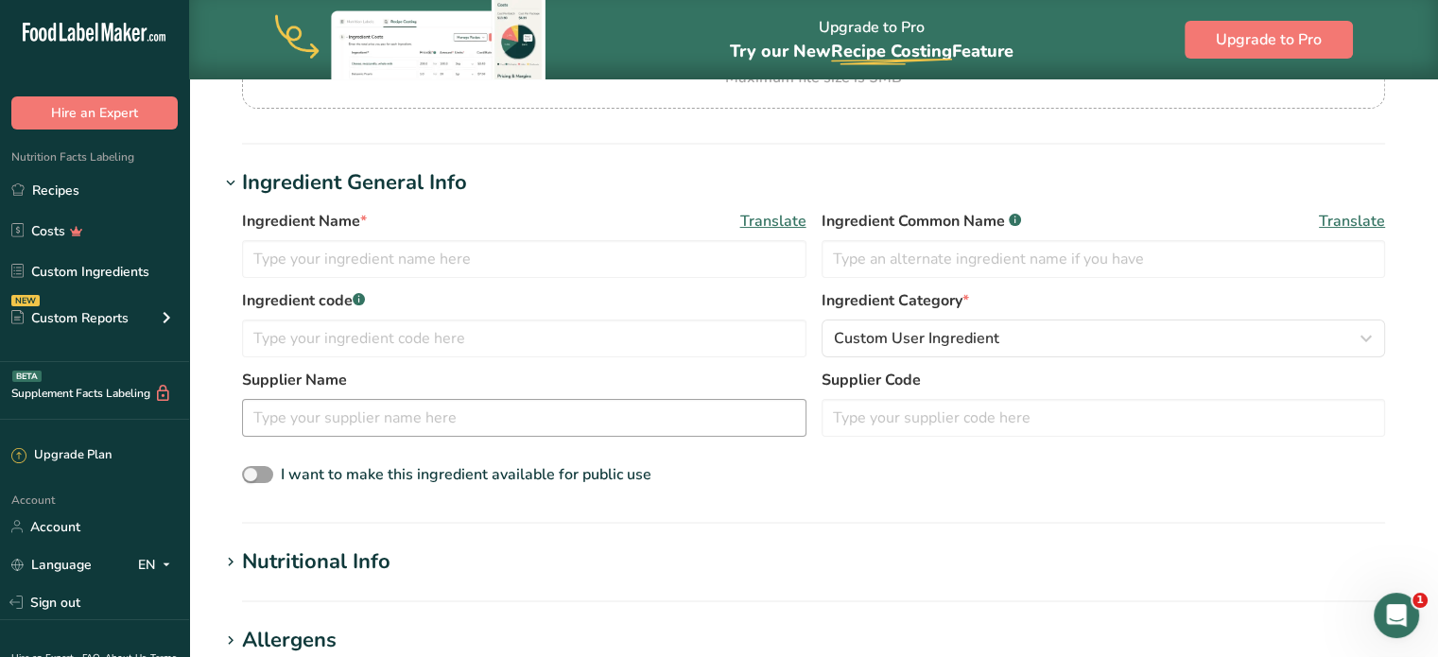
scroll to position [284, 0]
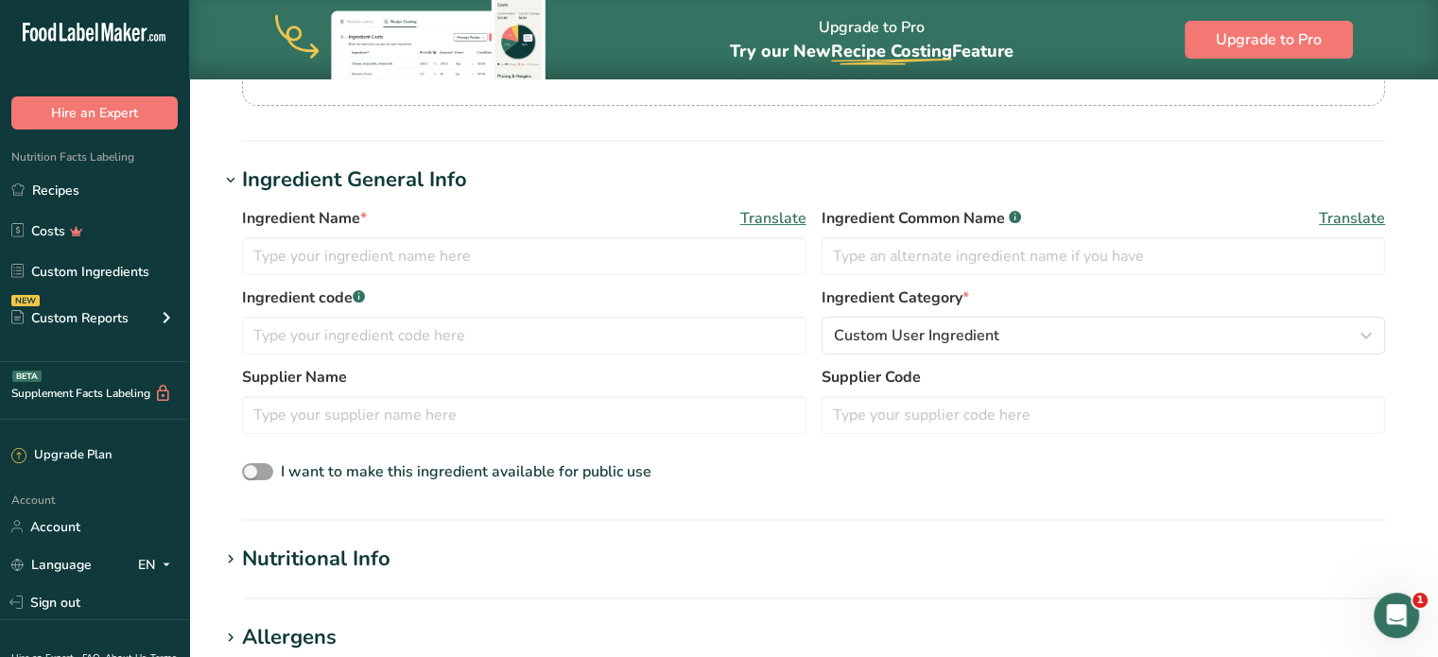
click at [396, 310] on div "Ingredient code .a-a{fill:#347362;}.b-a{fill:#fff;}" at bounding box center [524, 321] width 565 height 68
click at [393, 272] on input "text" at bounding box center [524, 256] width 565 height 38
type input "Mango Sauce"
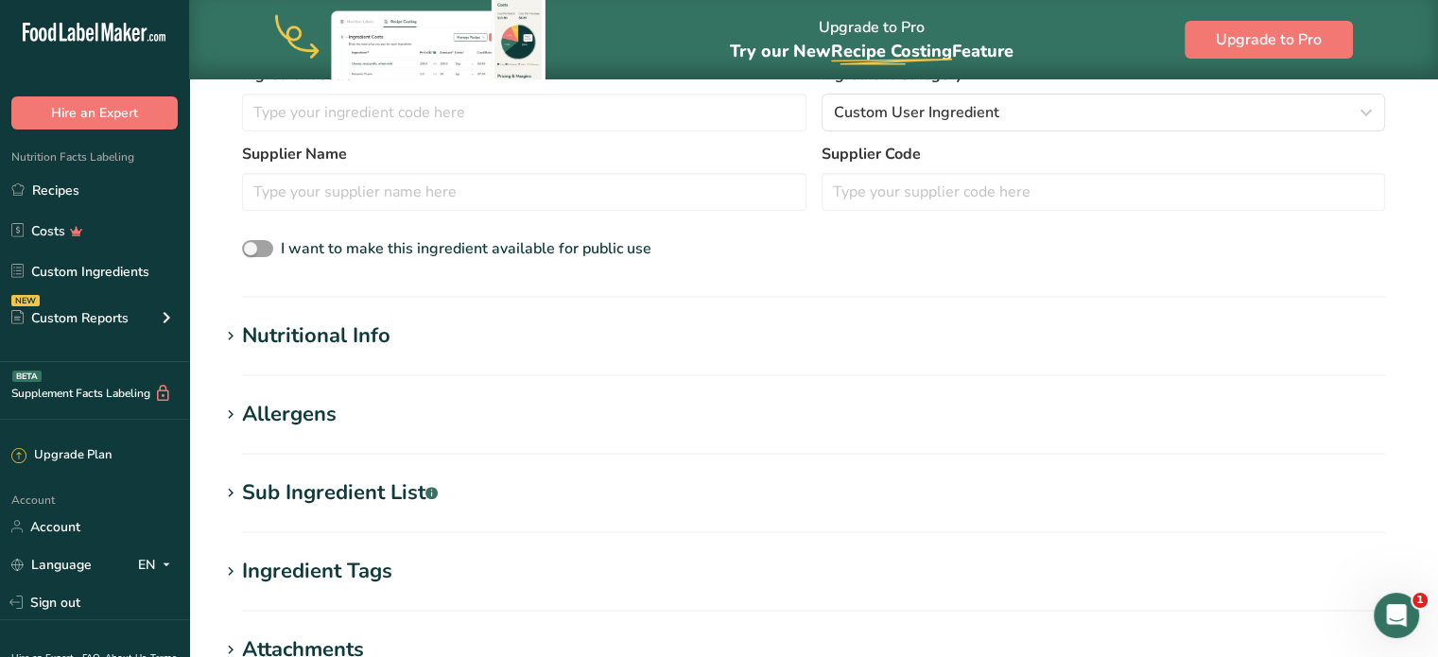
click at [344, 340] on div "Nutritional Info" at bounding box center [316, 336] width 148 height 31
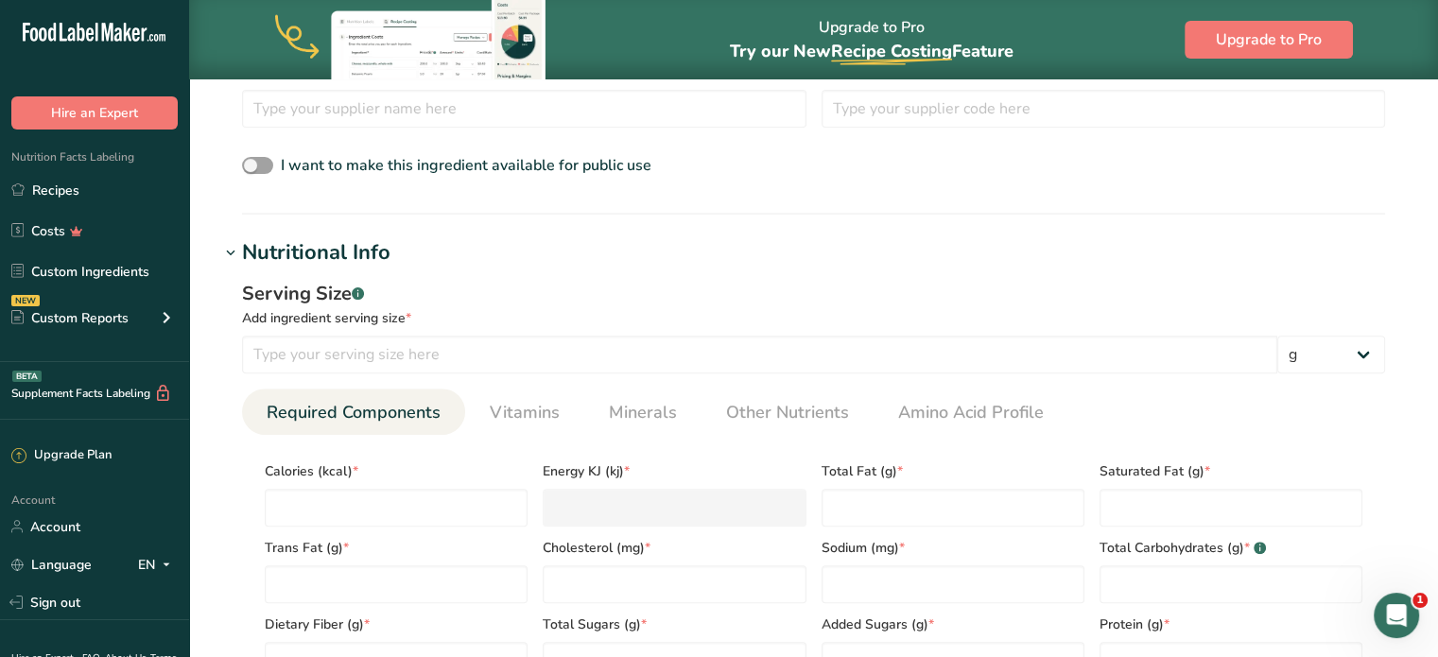
scroll to position [601, 0]
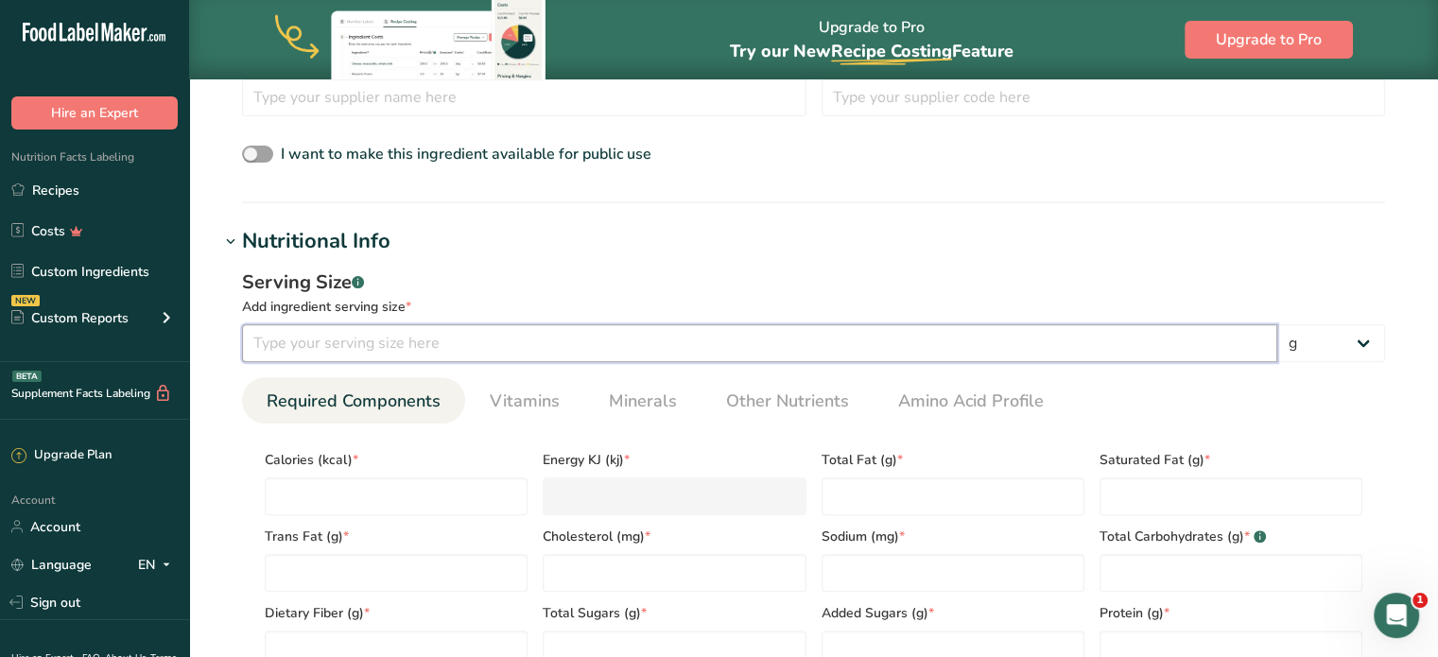
click at [344, 340] on input "number" at bounding box center [759, 343] width 1035 height 38
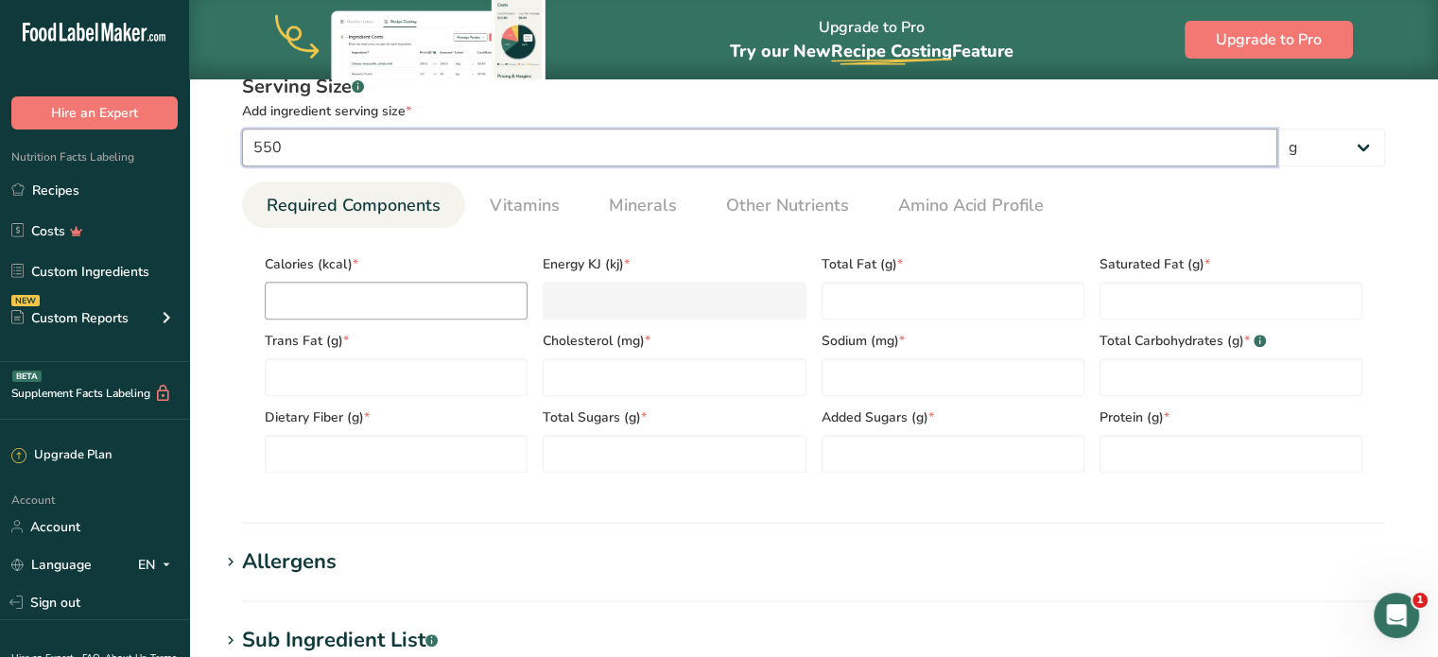
scroll to position [798, 0]
type input "550"
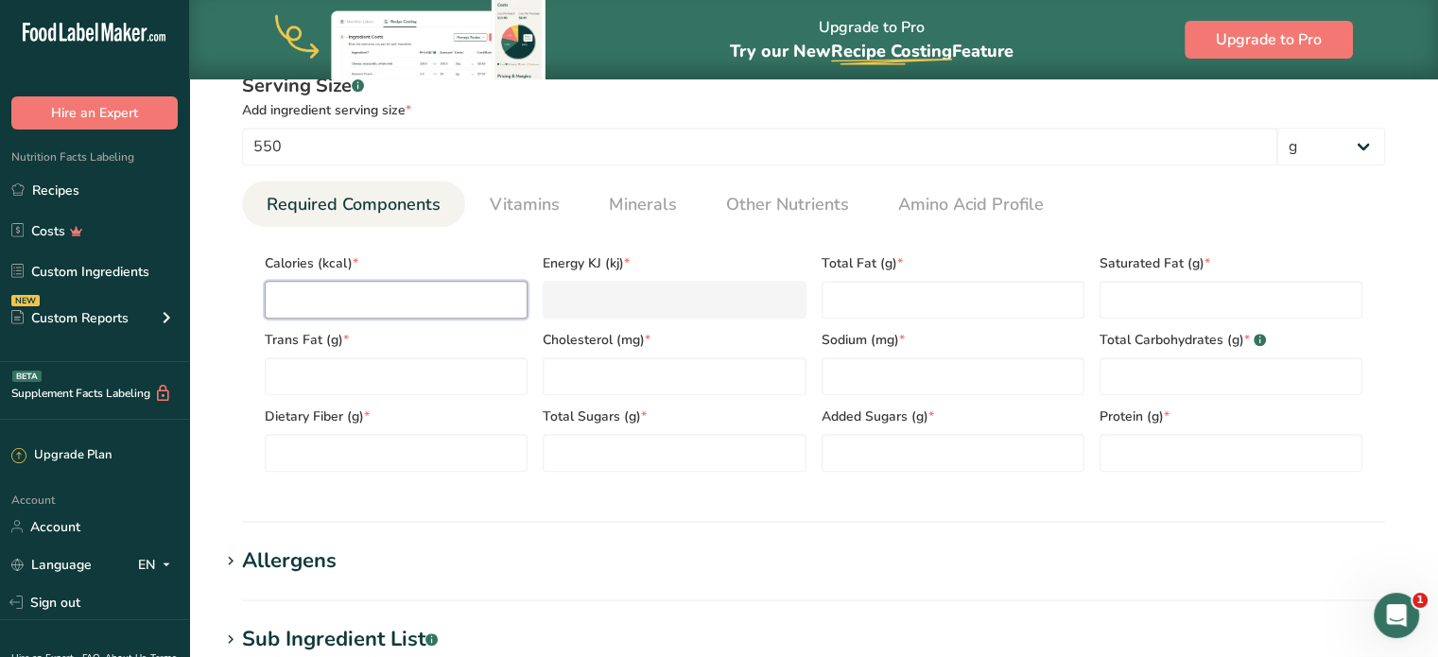
click at [317, 294] on input "number" at bounding box center [396, 300] width 263 height 38
type input "5"
type KJ "20.9"
type input "51"
type KJ "213.4"
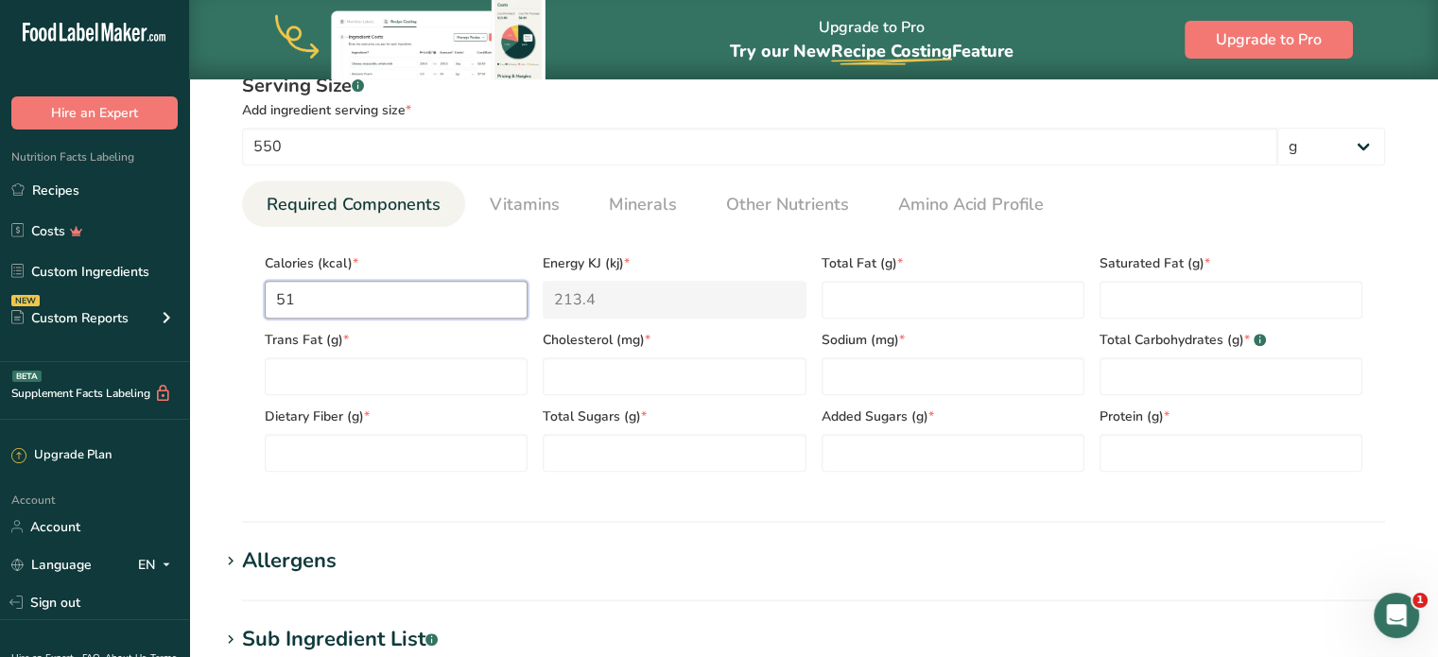
type input "510"
type KJ "2133.8"
type input "510"
type Fat "0.6"
type Fat "0"
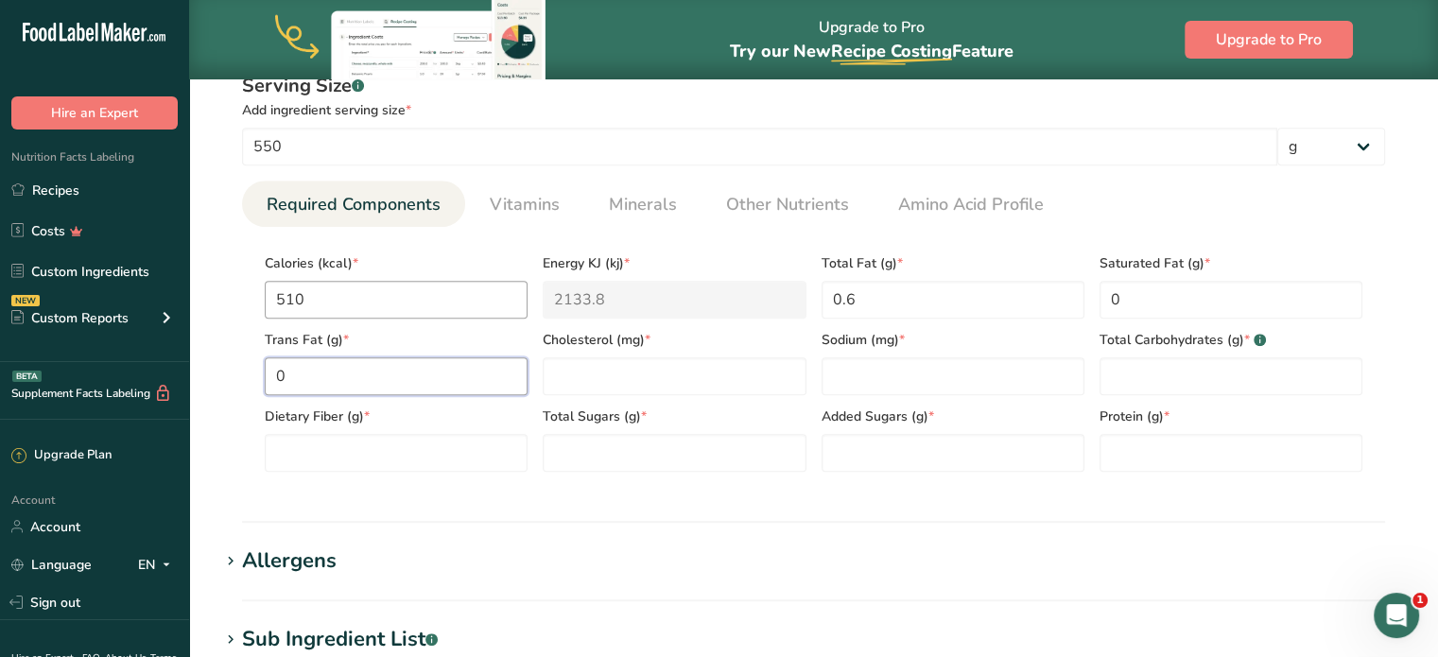
type Fat "0"
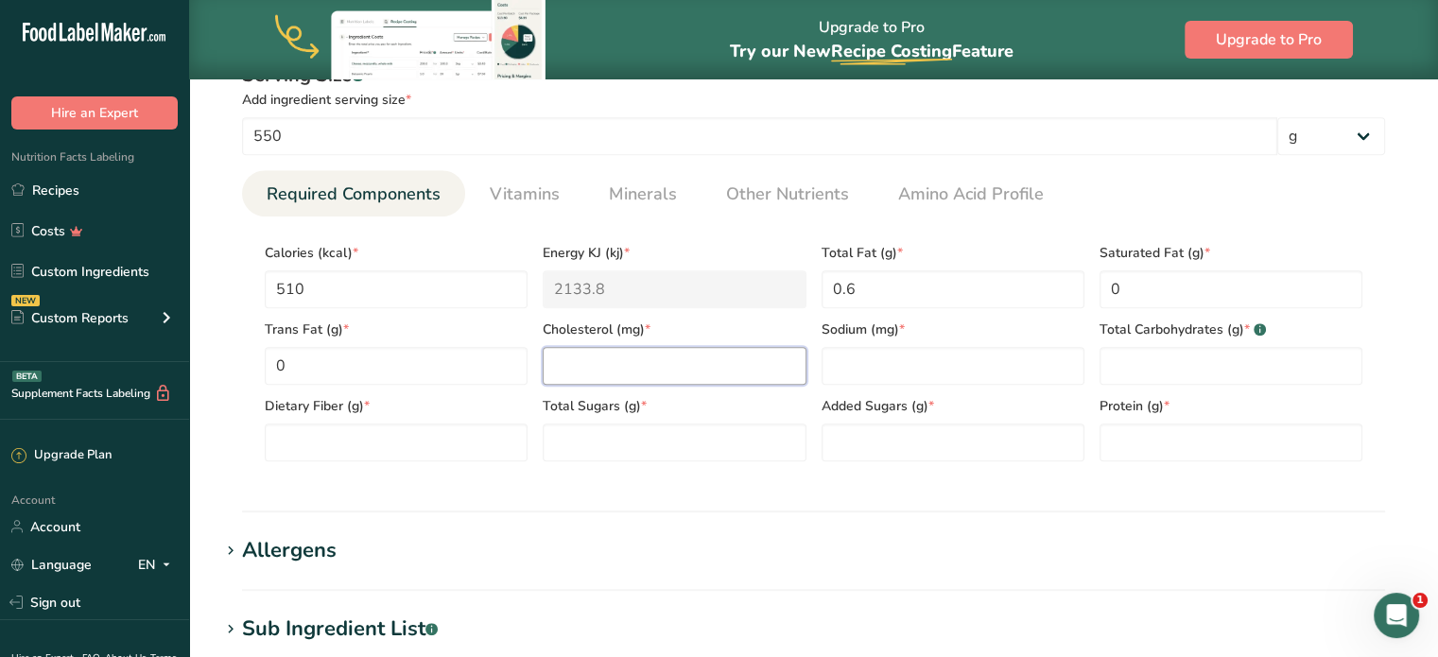
scroll to position [808, 0]
type input "0"
type Carbohydrates "128.4"
type Fiber "7.4"
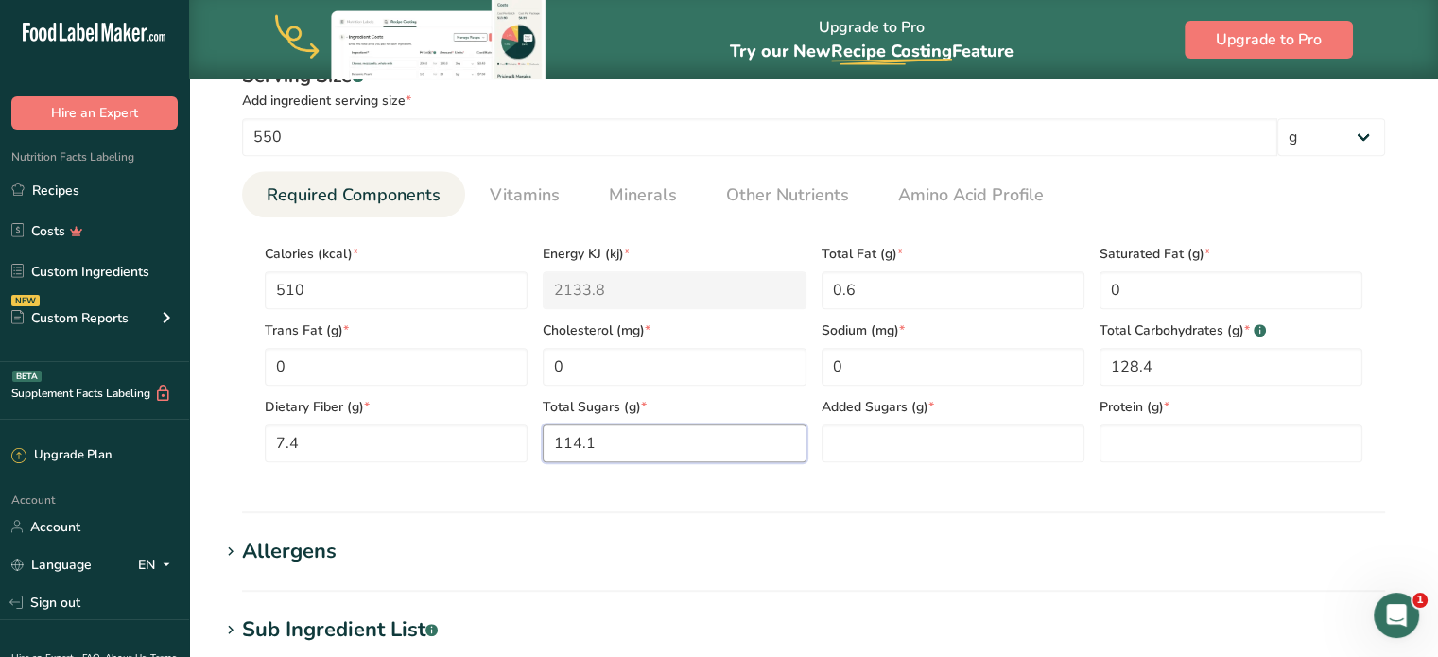
type Sugars "114.1"
type input "2.1"
click at [1014, 432] on Sugars "number" at bounding box center [953, 444] width 263 height 38
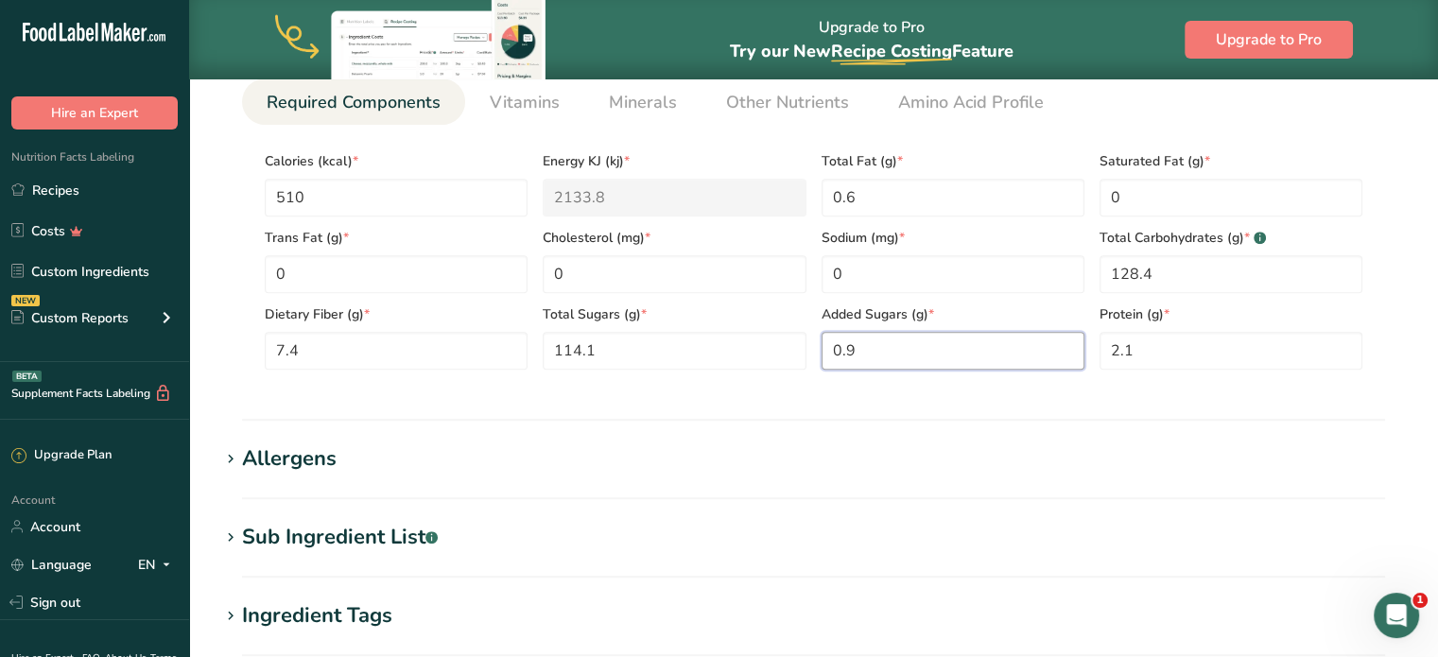
scroll to position [896, 0]
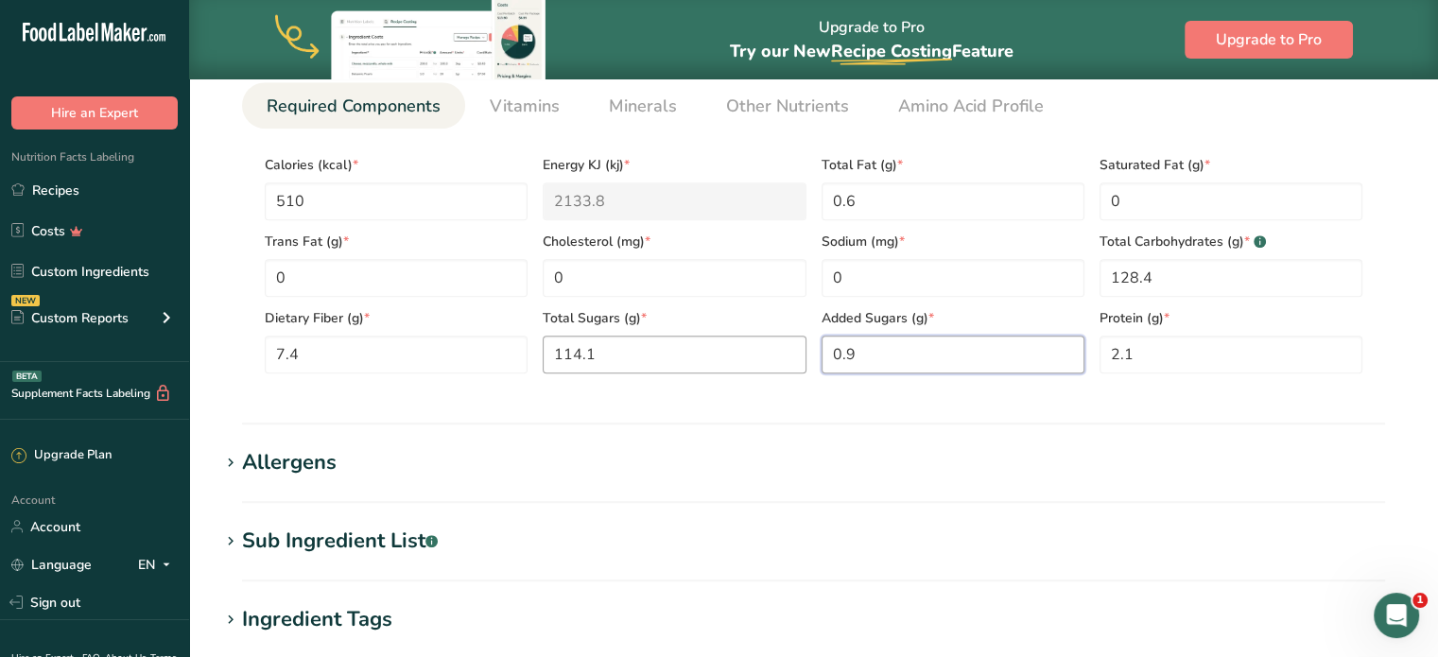
drag, startPoint x: 905, startPoint y: 351, endPoint x: 704, endPoint y: 348, distance: 201.4
click at [727, 351] on div "Calories (kcal) * 510 Energy KJ (kj) * 2133.8 Total Fat (g) * 0.6 Saturated Fat…" at bounding box center [813, 259] width 1113 height 230
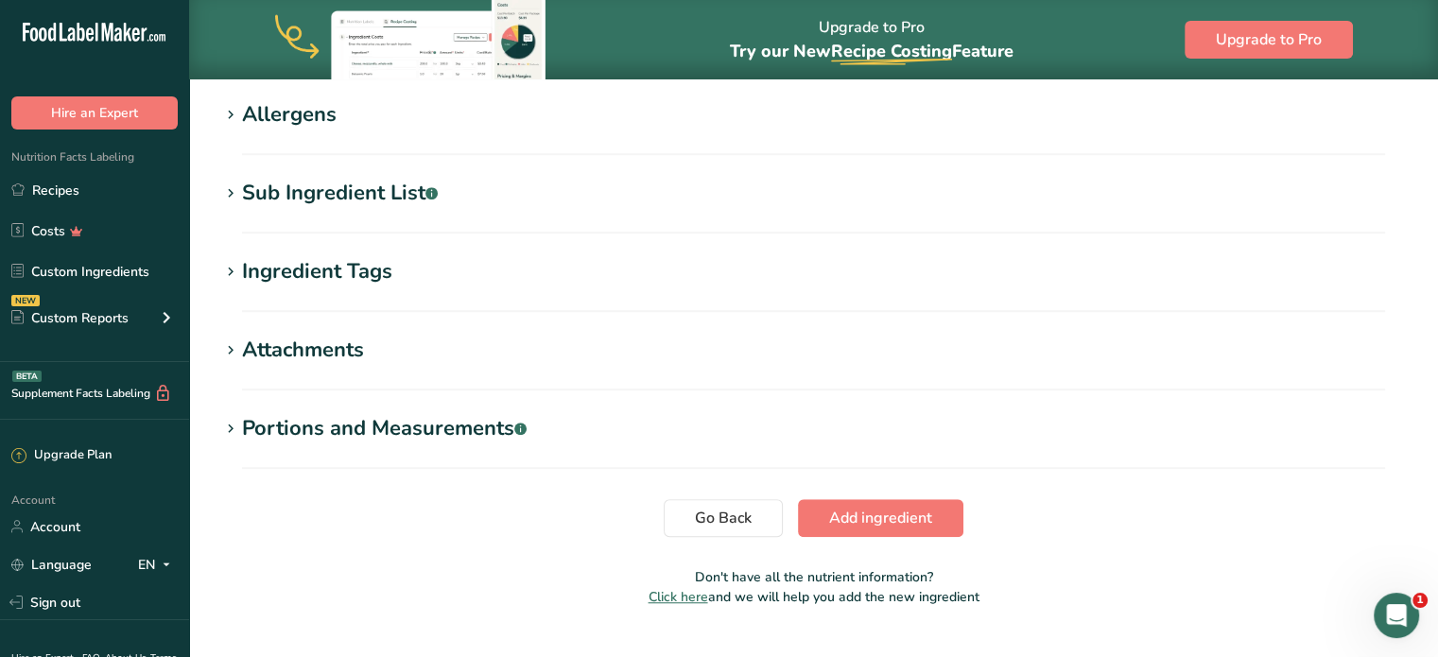
scroll to position [1285, 0]
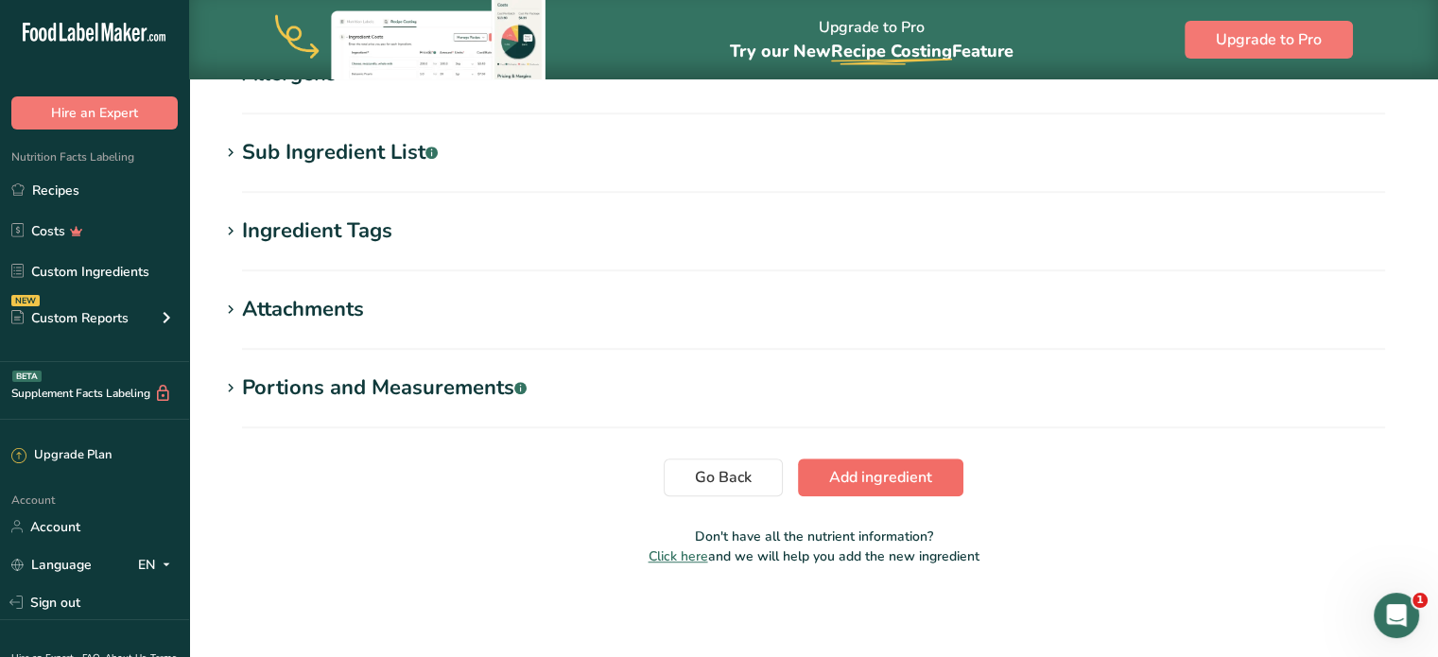
type Sugars "40"
click at [866, 471] on span "Add ingredient" at bounding box center [880, 477] width 103 height 23
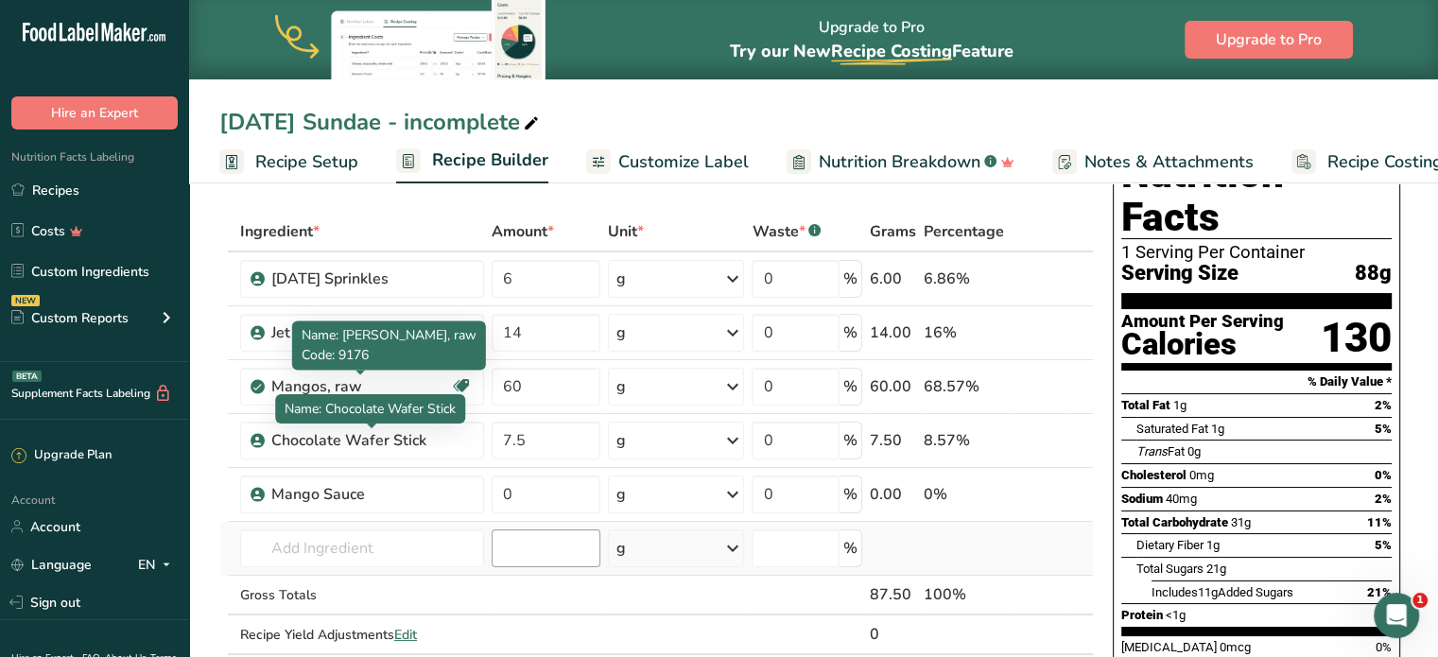
scroll to position [82, 0]
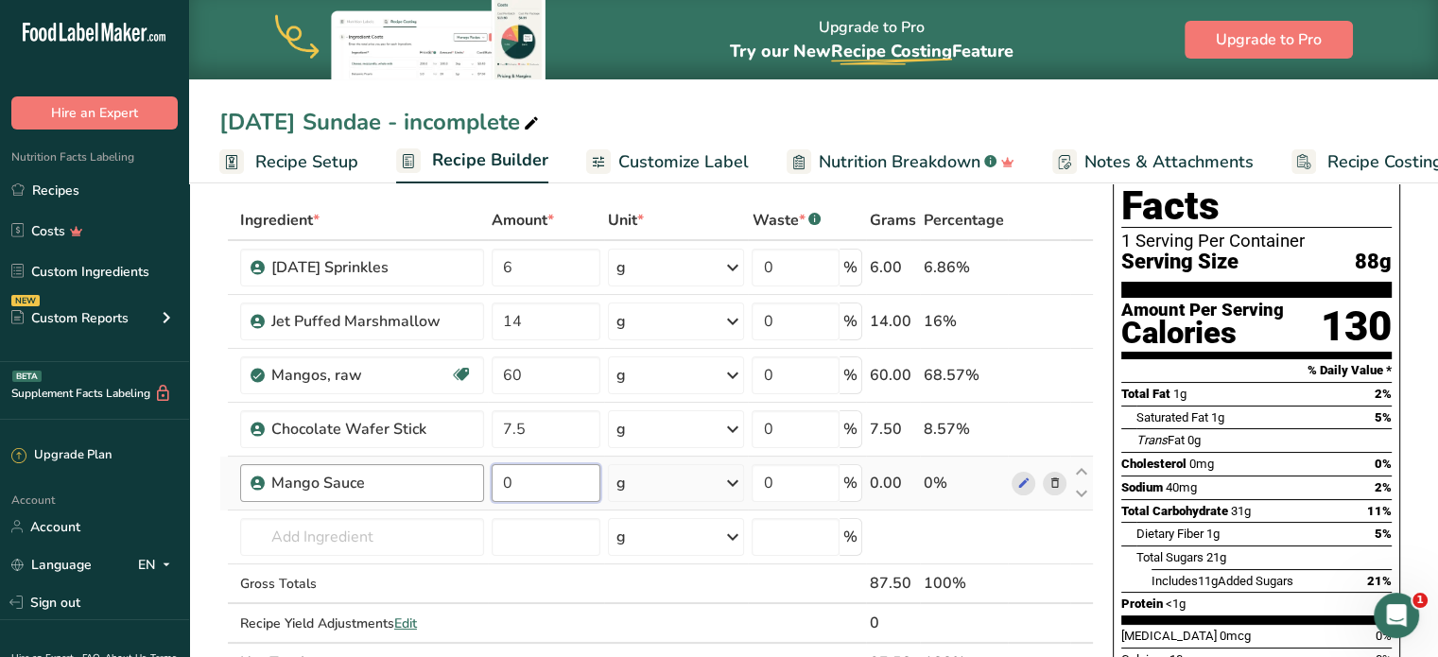
drag, startPoint x: 518, startPoint y: 480, endPoint x: 477, endPoint y: 476, distance: 41.9
click at [477, 476] on tr "Mango Sauce 0 g Weight Units g kg mg See more Volume Units l Volume units requi…" at bounding box center [656, 484] width 873 height 54
type input "12"
click at [1331, 522] on div "Dietary Fiber 1g 5%" at bounding box center [1264, 534] width 255 height 24
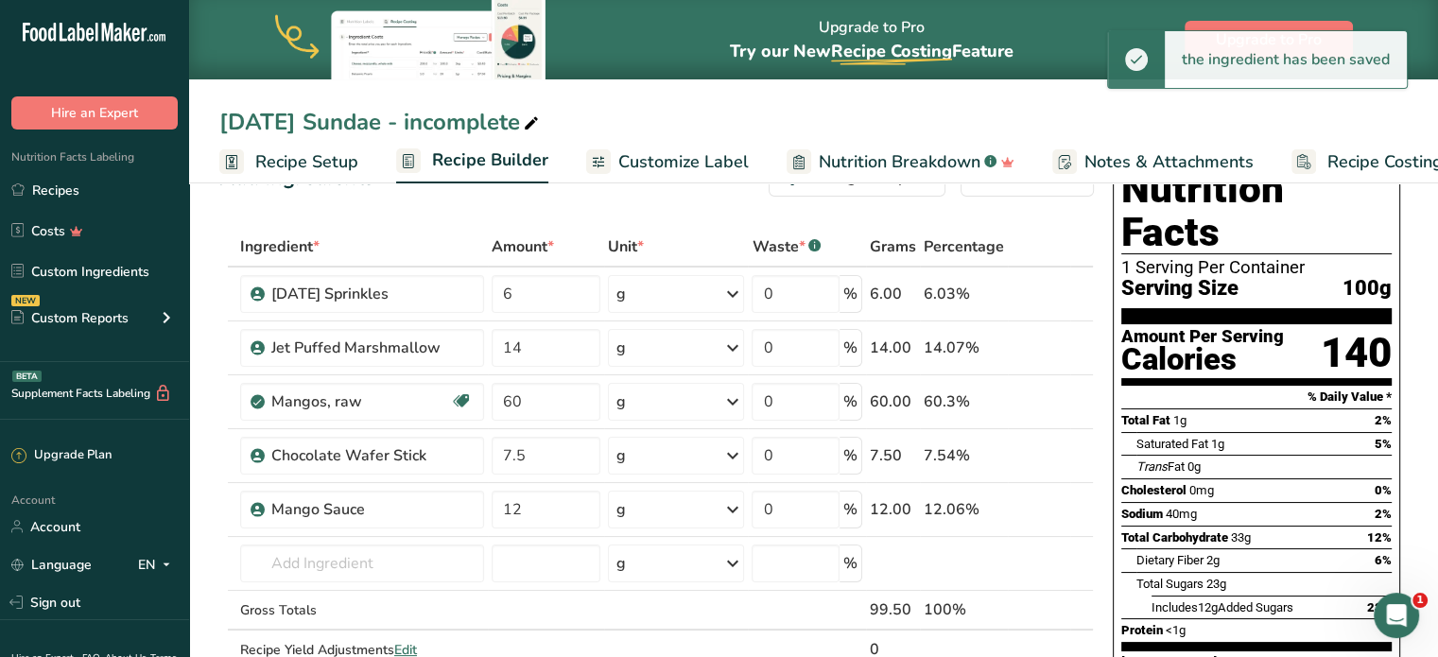
scroll to position [49, 0]
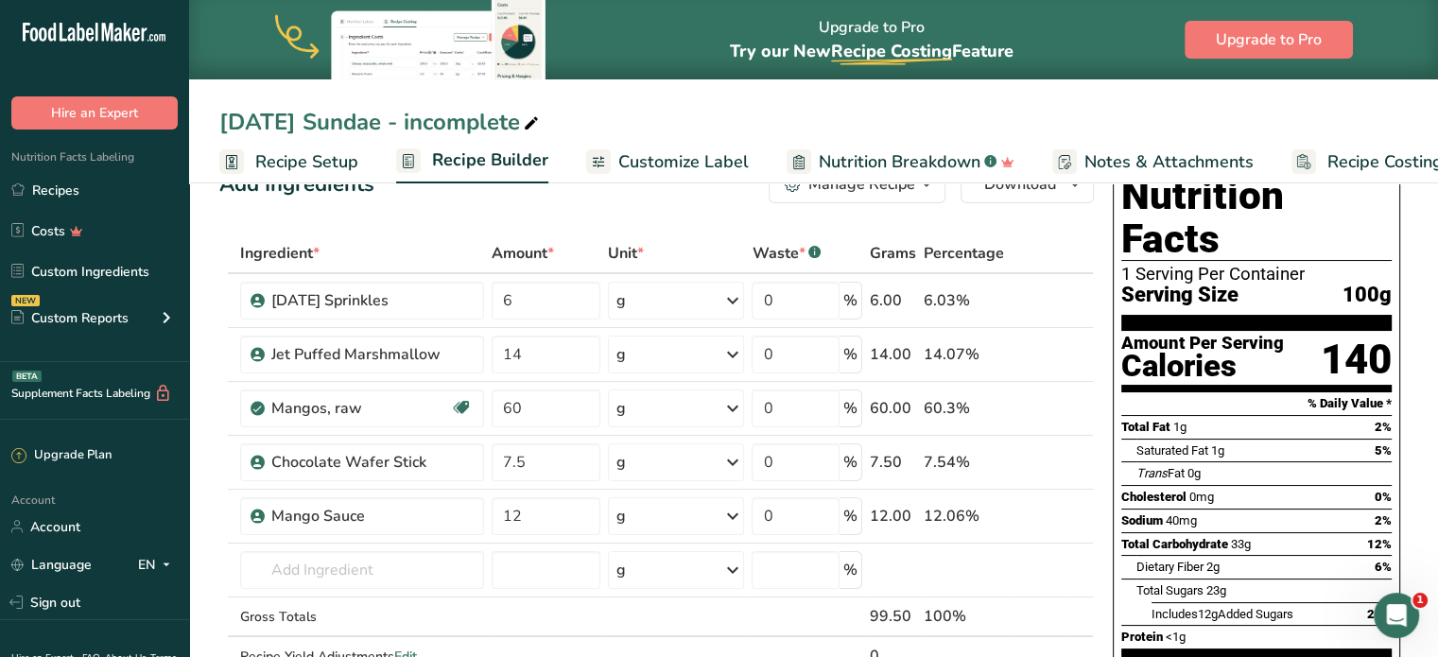
click at [540, 120] on icon at bounding box center [531, 124] width 17 height 26
drag, startPoint x: 488, startPoint y: 124, endPoint x: 870, endPoint y: 164, distance: 384.1
click at [815, 156] on div "2025 Halloween Sundae - incomplete Recipe Setup Recipe Builder Customize Label …" at bounding box center [813, 91] width 1249 height 183
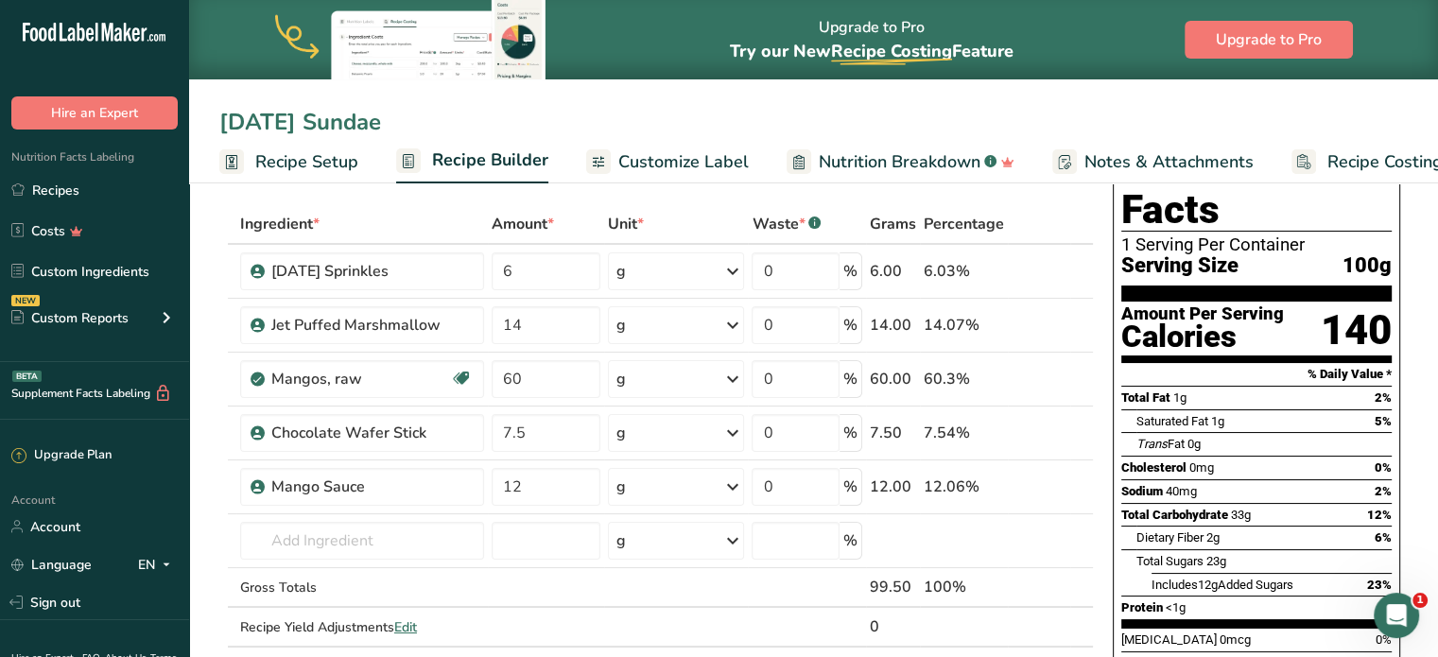
scroll to position [79, 0]
type input "2025 Halloween Sundae"
click at [796, 103] on div "2025 Halloween Sundae Recipe Setup Recipe Builder Customize Label Nutrition Bre…" at bounding box center [813, 91] width 1249 height 183
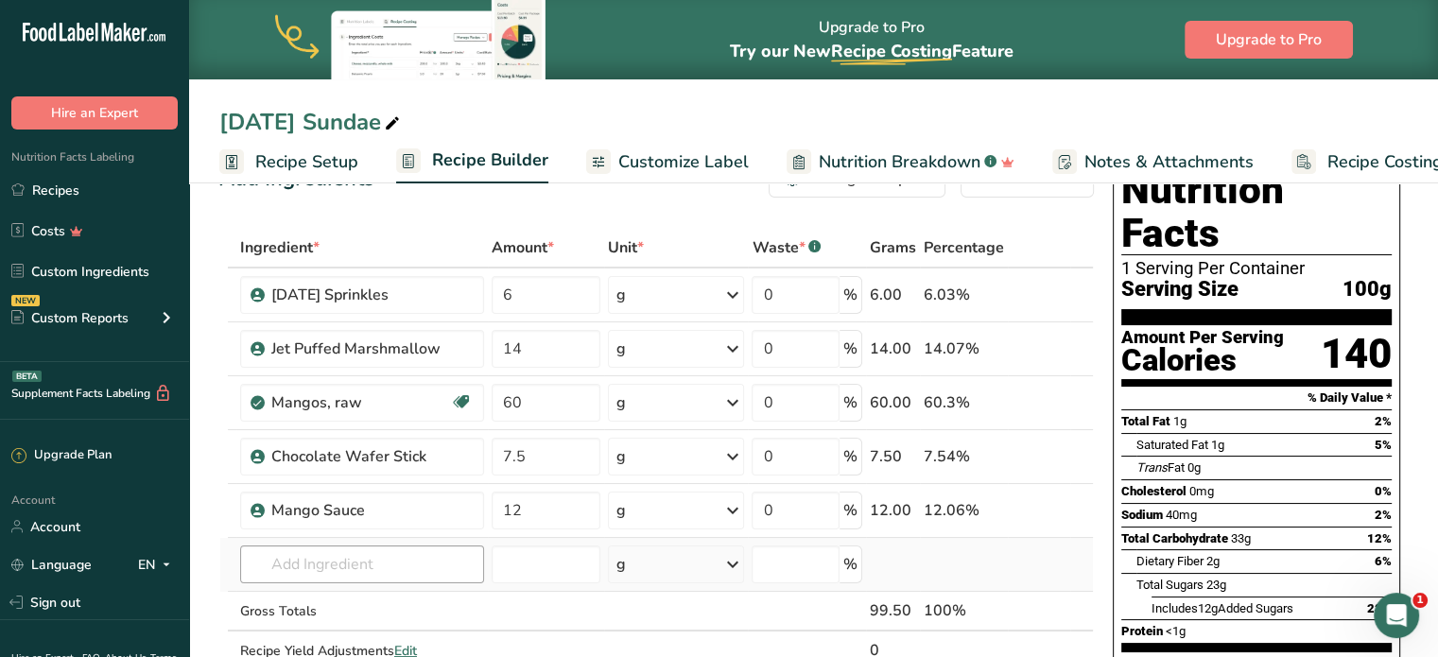
scroll to position [57, 0]
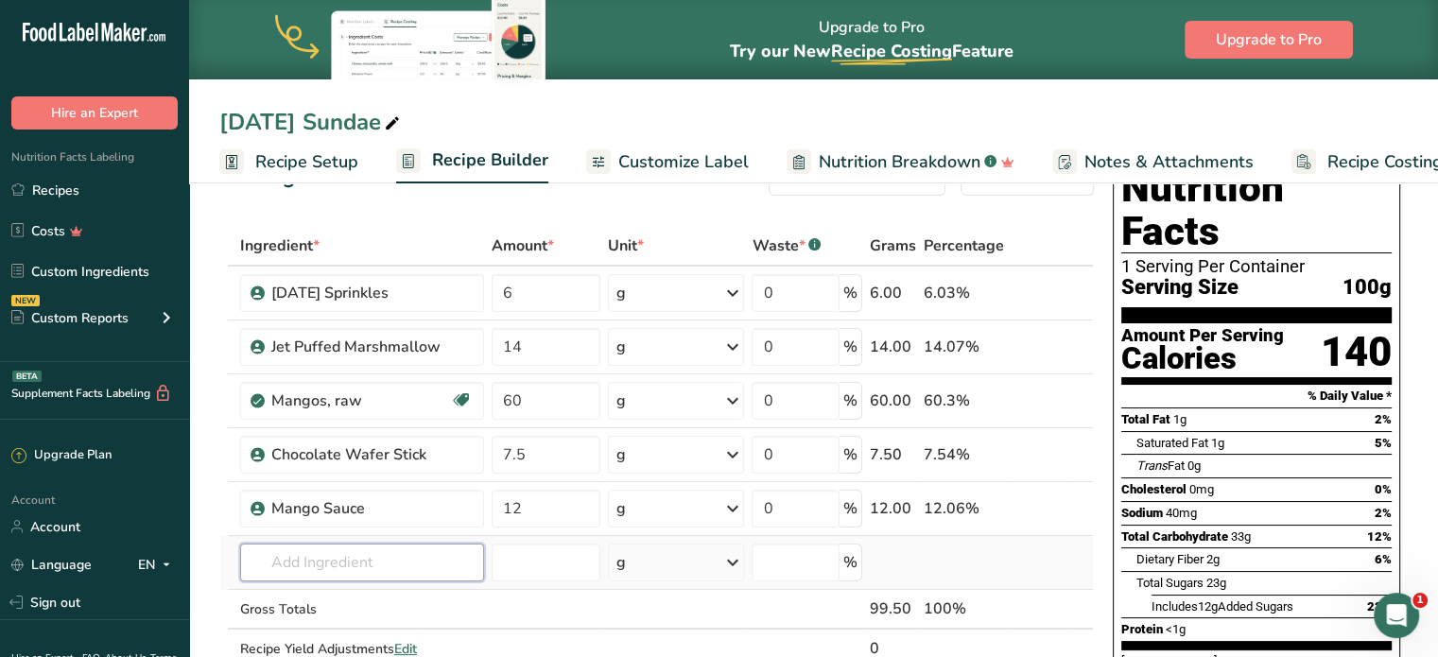
click at [348, 566] on input "text" at bounding box center [362, 563] width 244 height 38
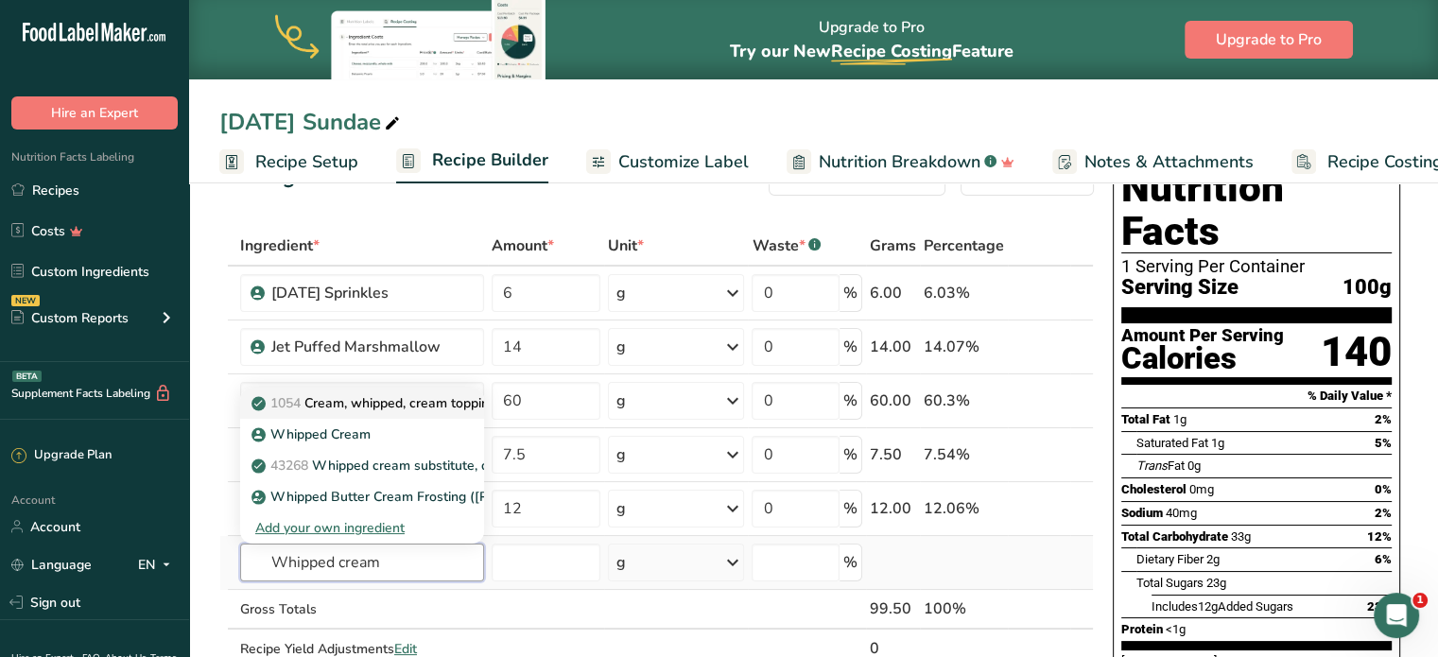
type input "Whipped cream"
click at [273, 399] on span "1054" at bounding box center [285, 403] width 30 height 18
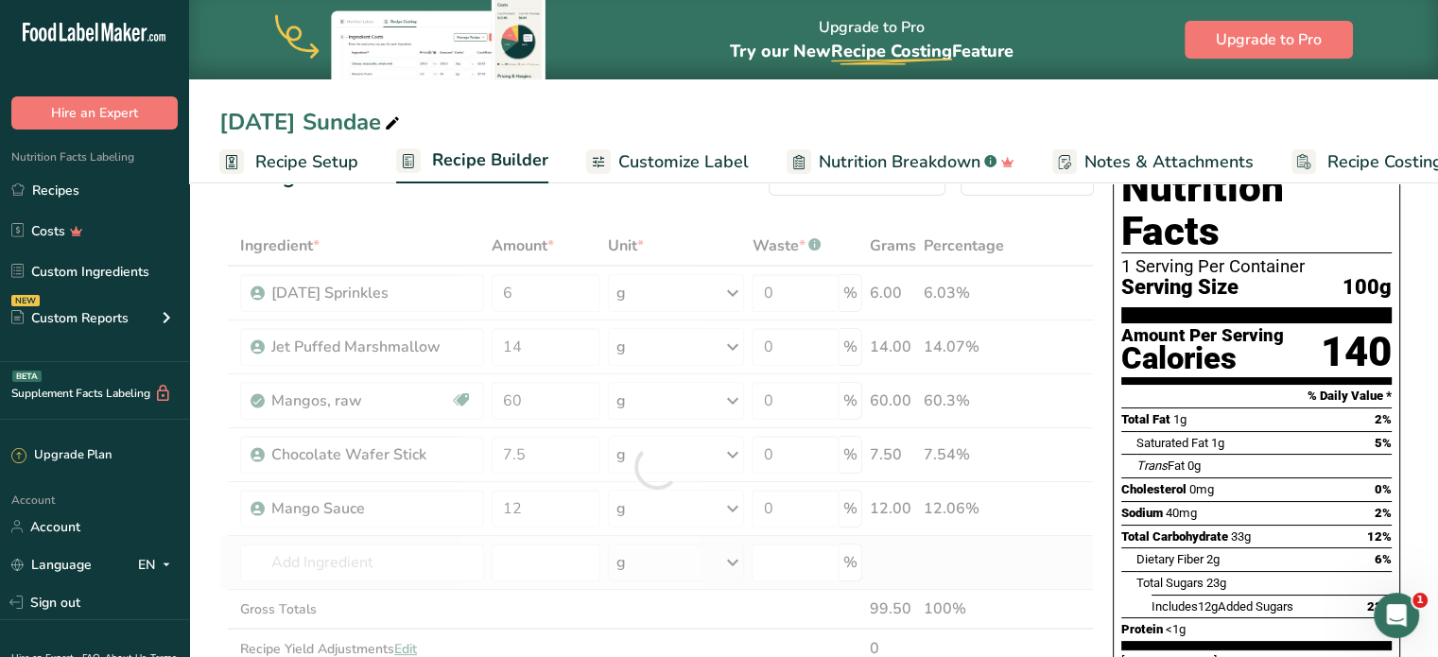
type input "Cream, whipped, cream topping, pressurized"
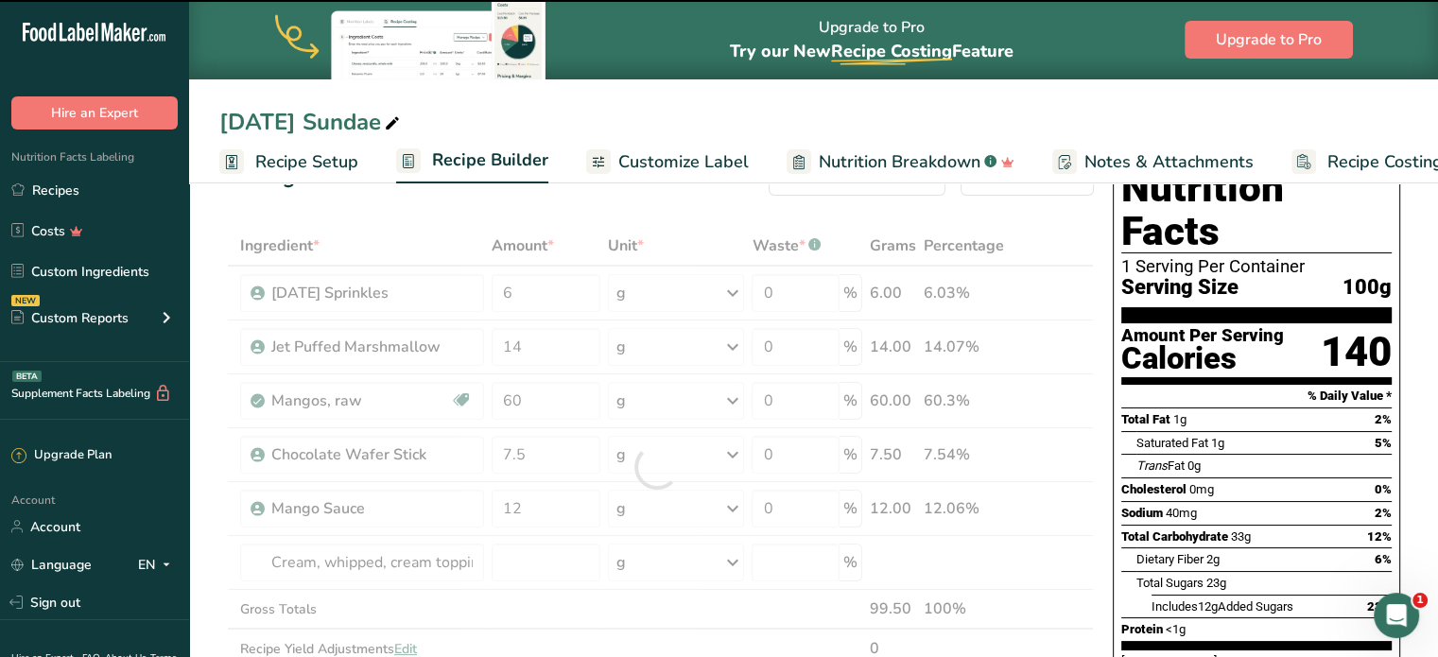
type input "0"
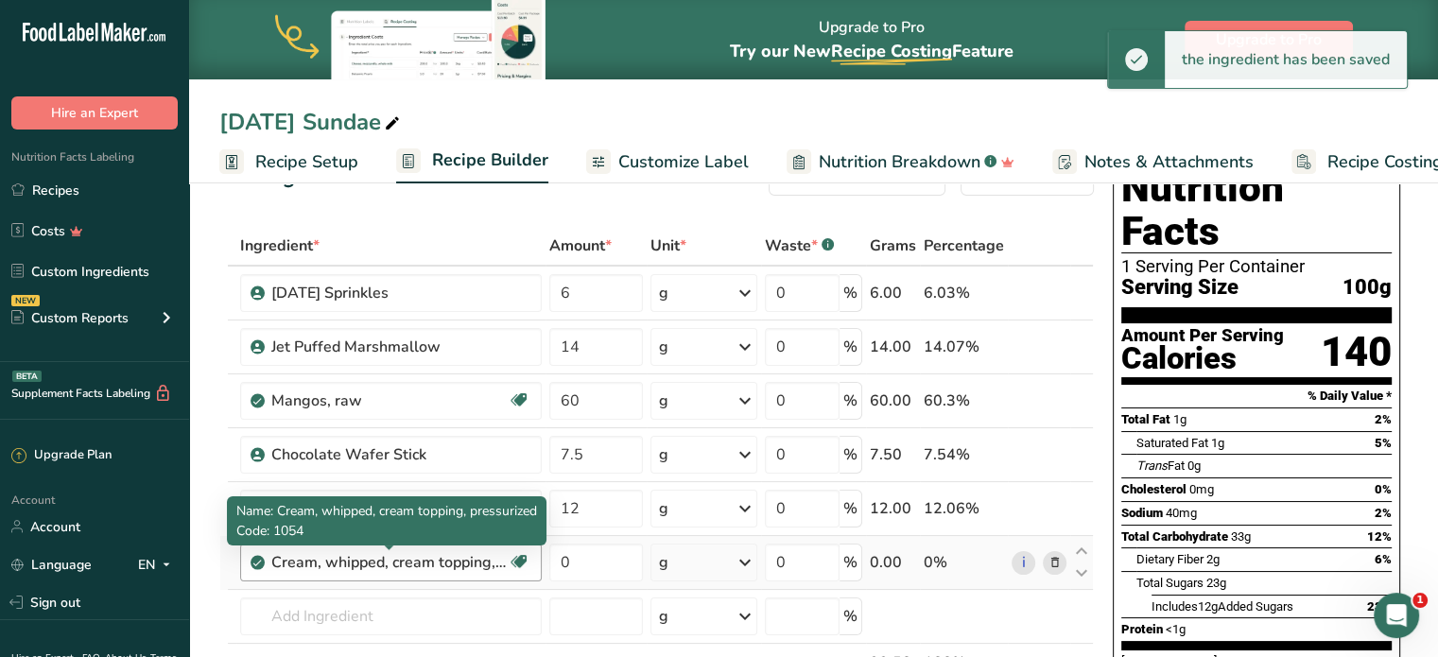
click at [480, 556] on div "Cream, whipped, cream topping, pressurized" at bounding box center [389, 562] width 236 height 23
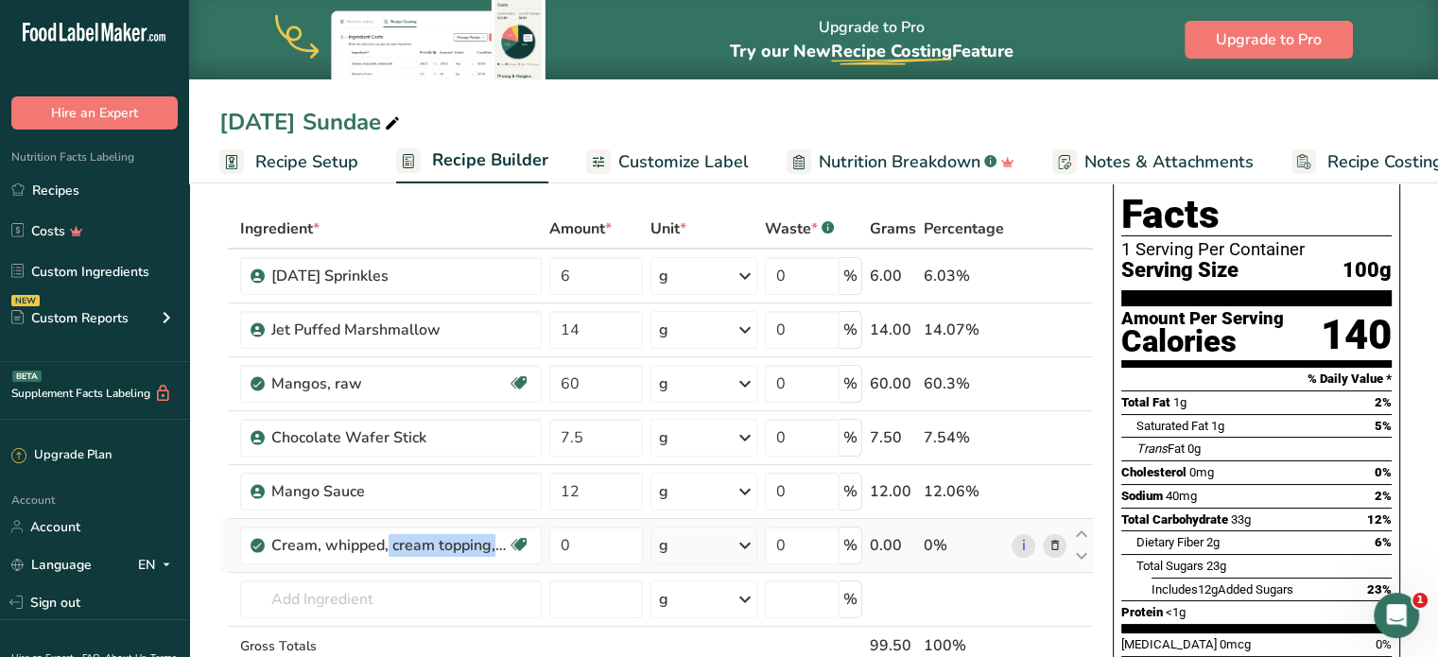
scroll to position [75, 0]
click at [1018, 548] on link "i" at bounding box center [1024, 545] width 24 height 24
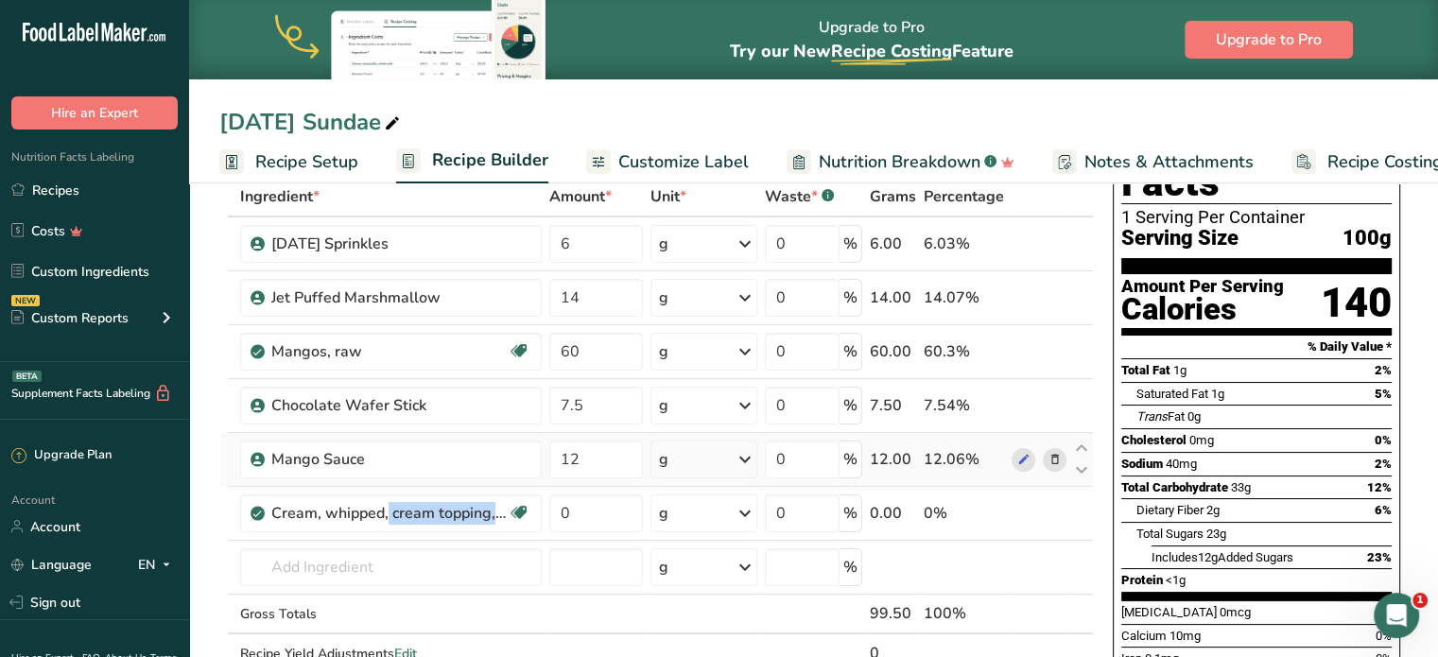
scroll to position [115, 0]
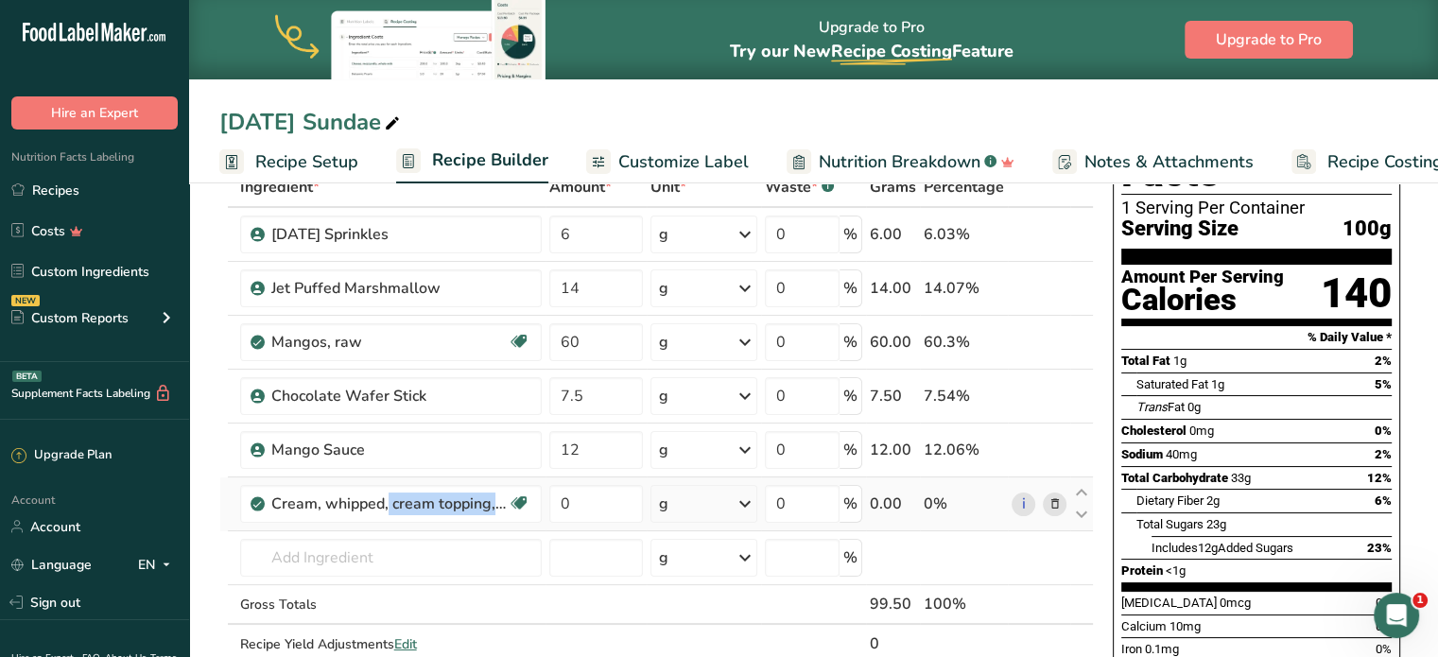
click at [1056, 497] on icon at bounding box center [1054, 505] width 13 height 20
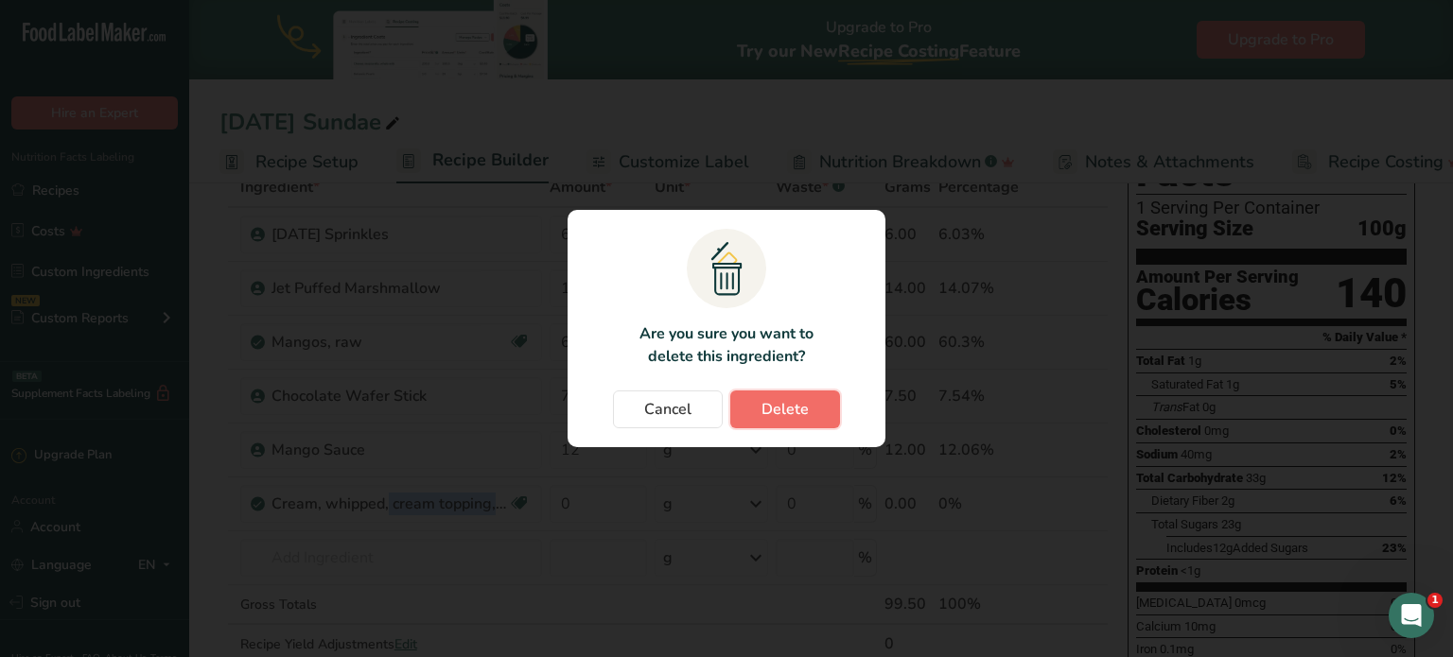
click at [784, 416] on span "Delete" at bounding box center [784, 409] width 47 height 23
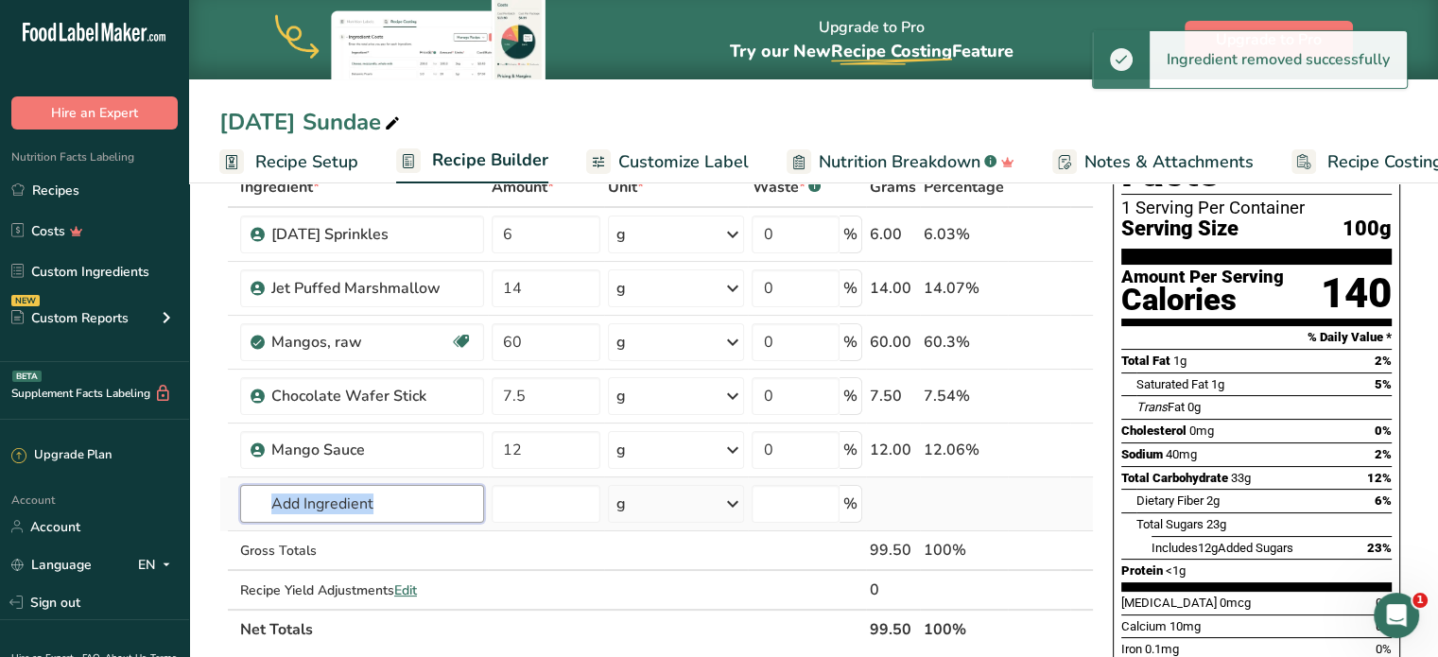
click at [337, 512] on input "text" at bounding box center [362, 504] width 244 height 38
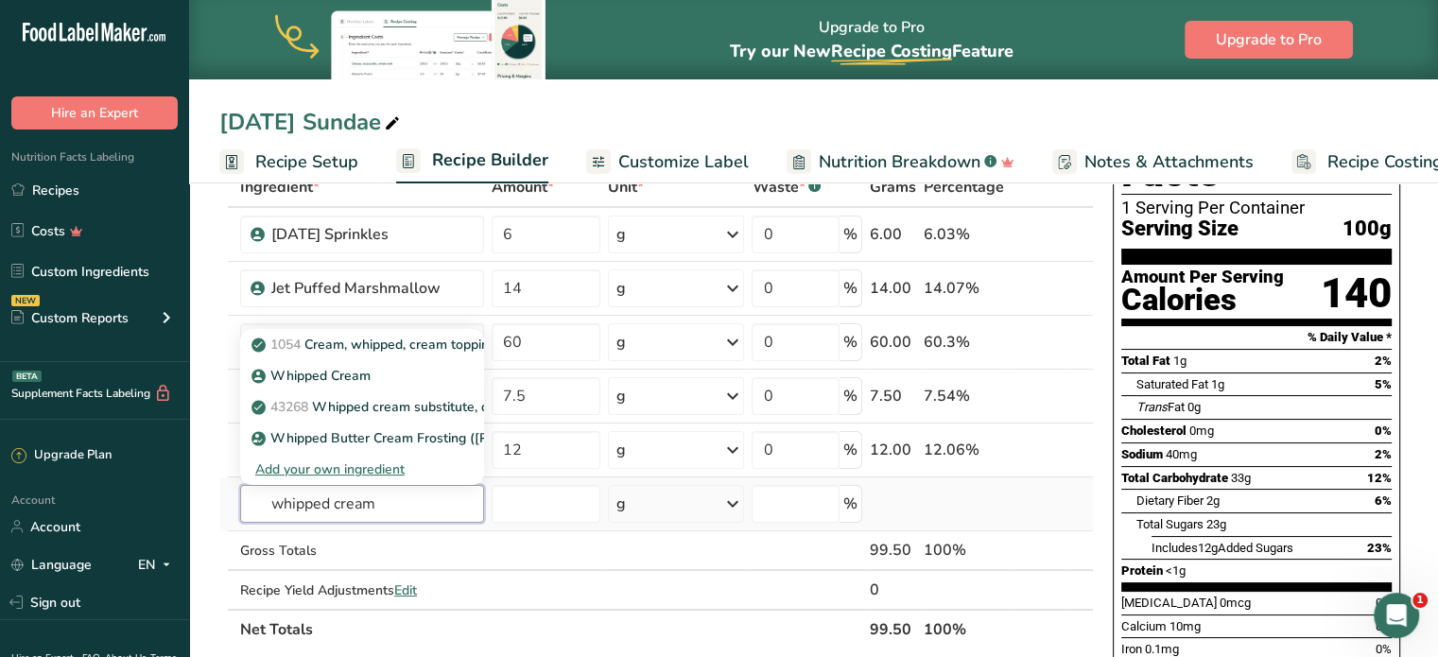
type input "whipped cream"
click at [383, 469] on div "Add your own ingredient" at bounding box center [362, 470] width 214 height 20
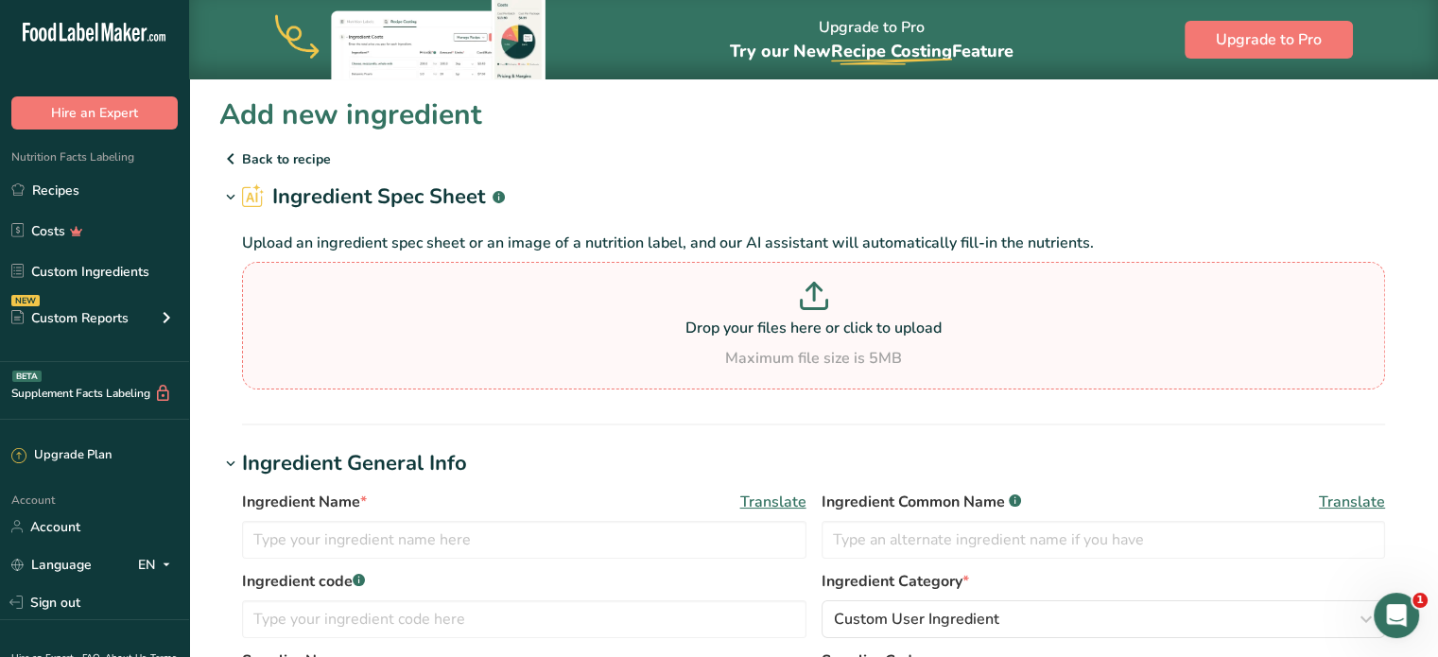
click at [498, 298] on p at bounding box center [814, 299] width 1134 height 35
click at [498, 298] on input "Drop your files here or click to upload Maximum file size is 5MB" at bounding box center [813, 326] width 1143 height 128
click at [434, 541] on input "text" at bounding box center [524, 540] width 565 height 38
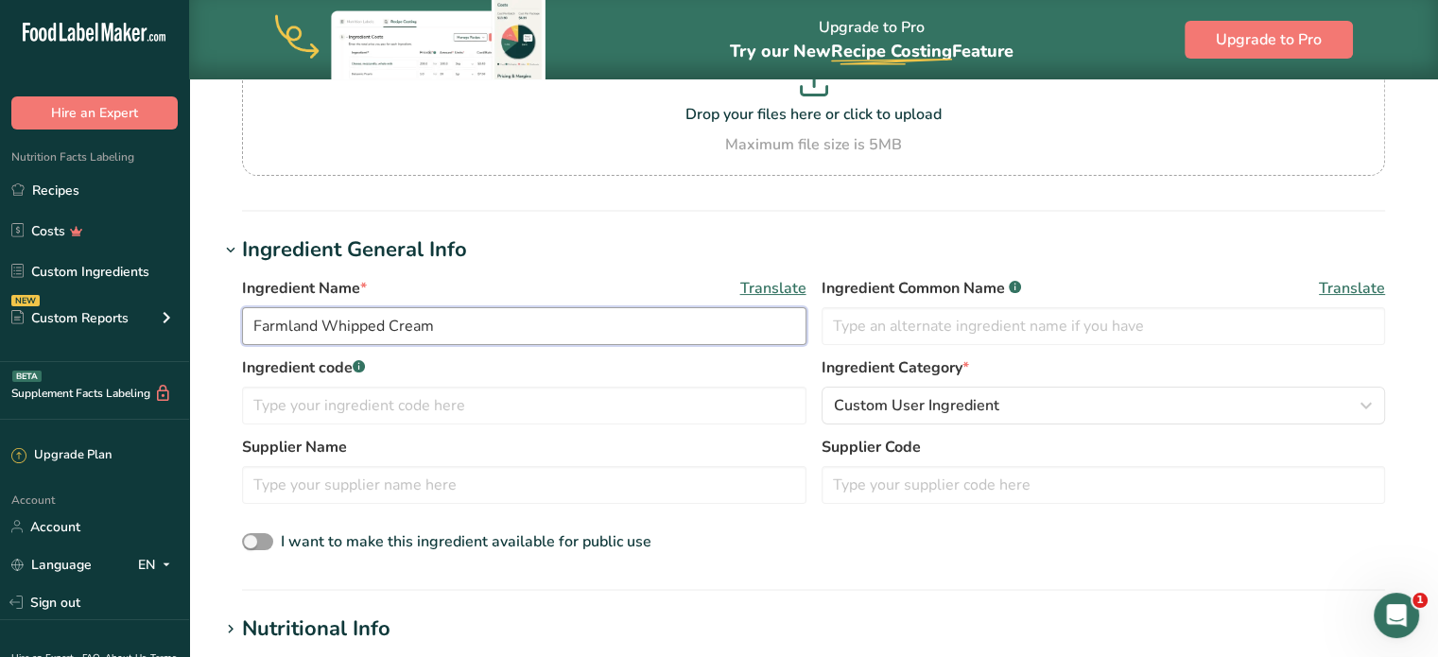
type input "Farmland Whipped Cream"
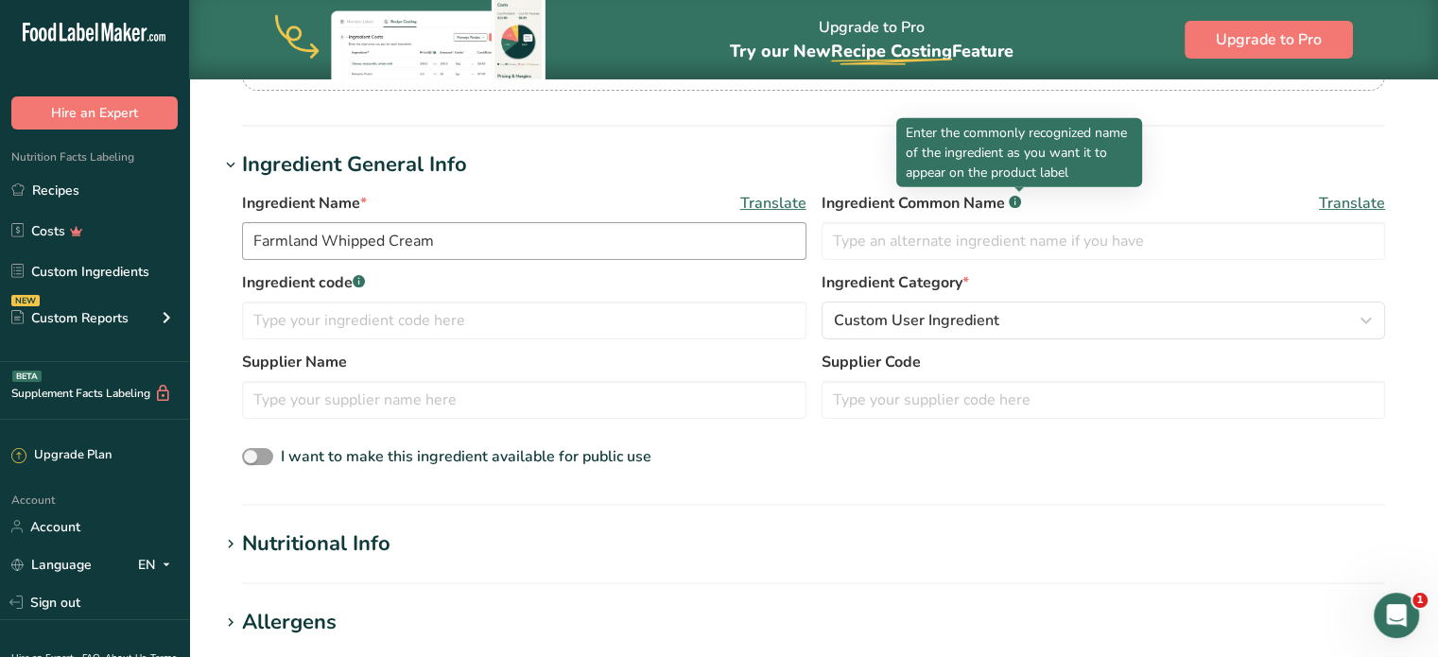
scroll to position [301, 0]
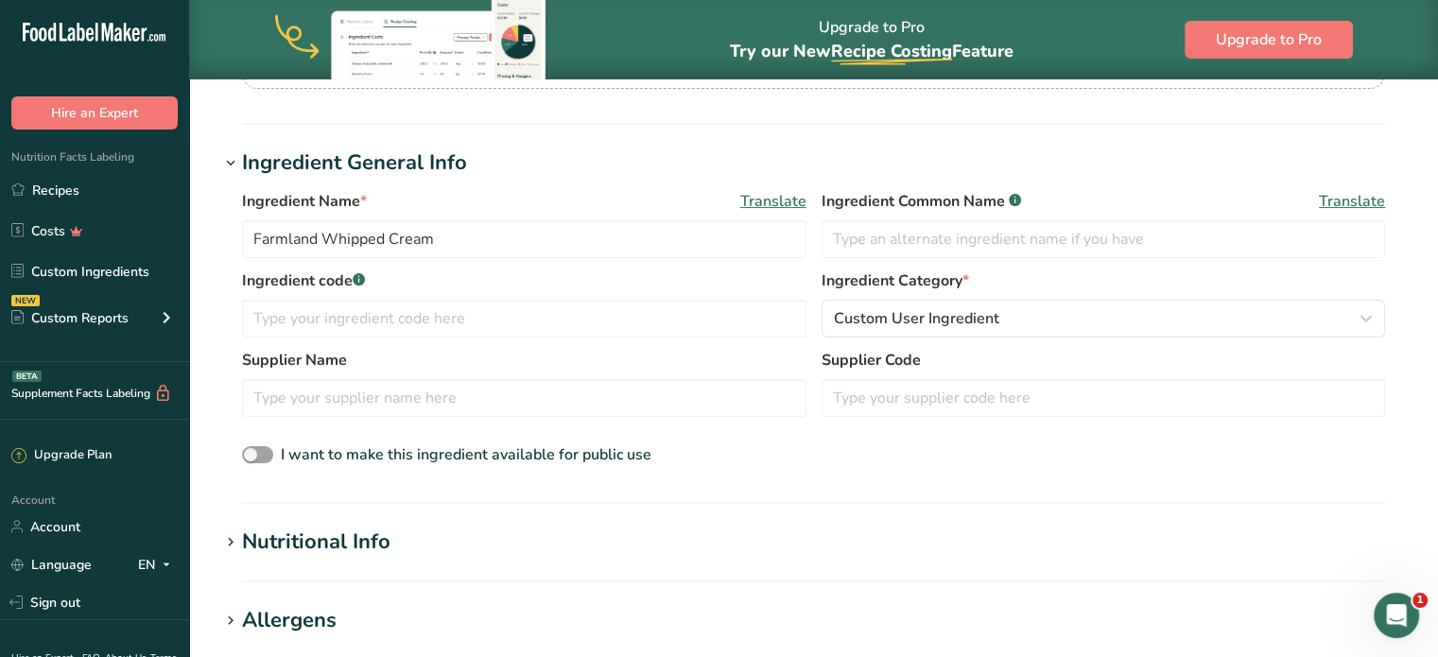
click at [321, 521] on section "Add new ingredient Back to recipe Ingredient Spec Sheet .a-a{fill:#347362;}.b-a…" at bounding box center [813, 461] width 1249 height 1366
click at [304, 536] on div "Nutritional Info" at bounding box center [316, 542] width 148 height 31
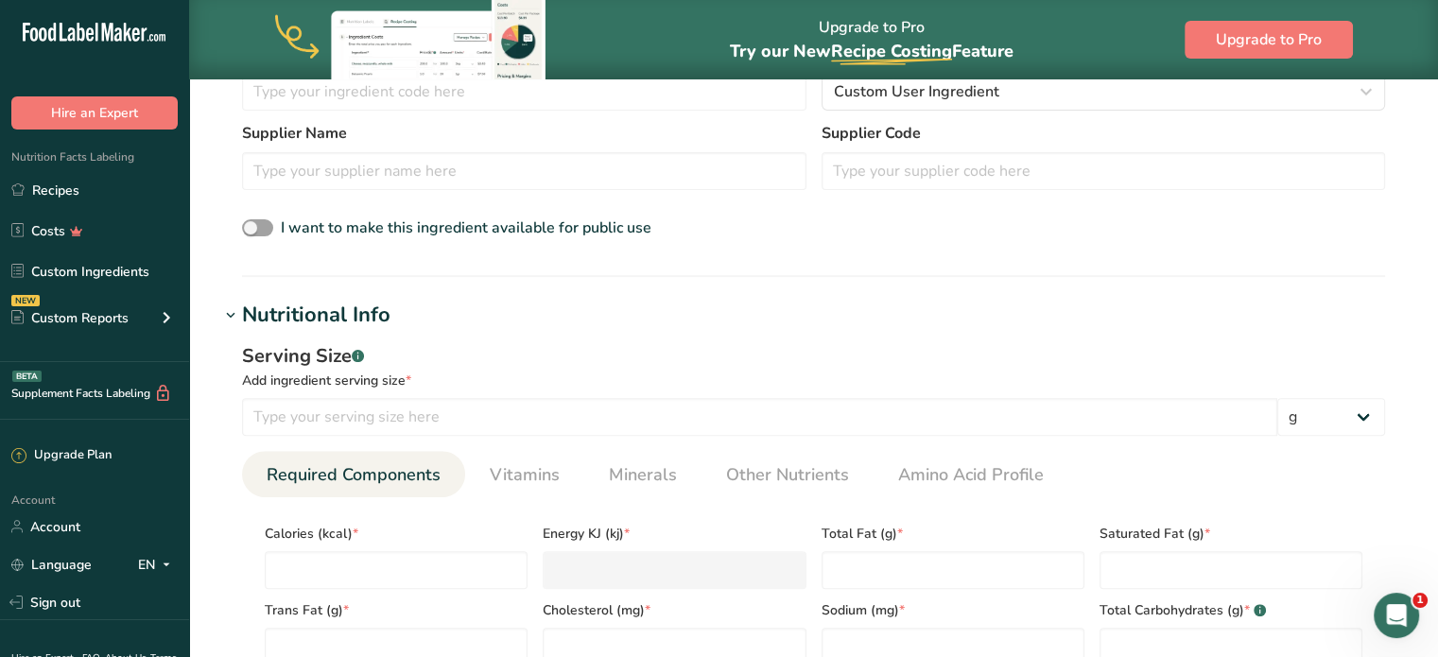
scroll to position [530, 0]
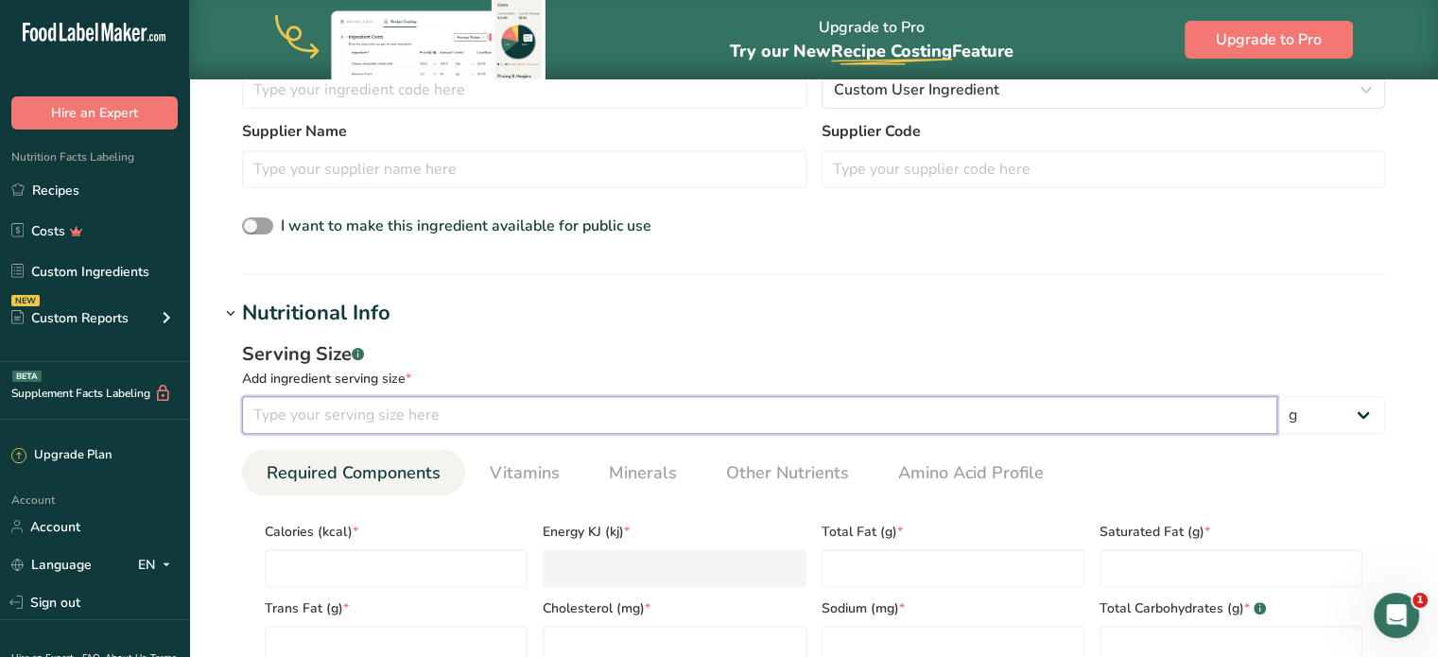
click at [380, 401] on input "number" at bounding box center [759, 415] width 1035 height 38
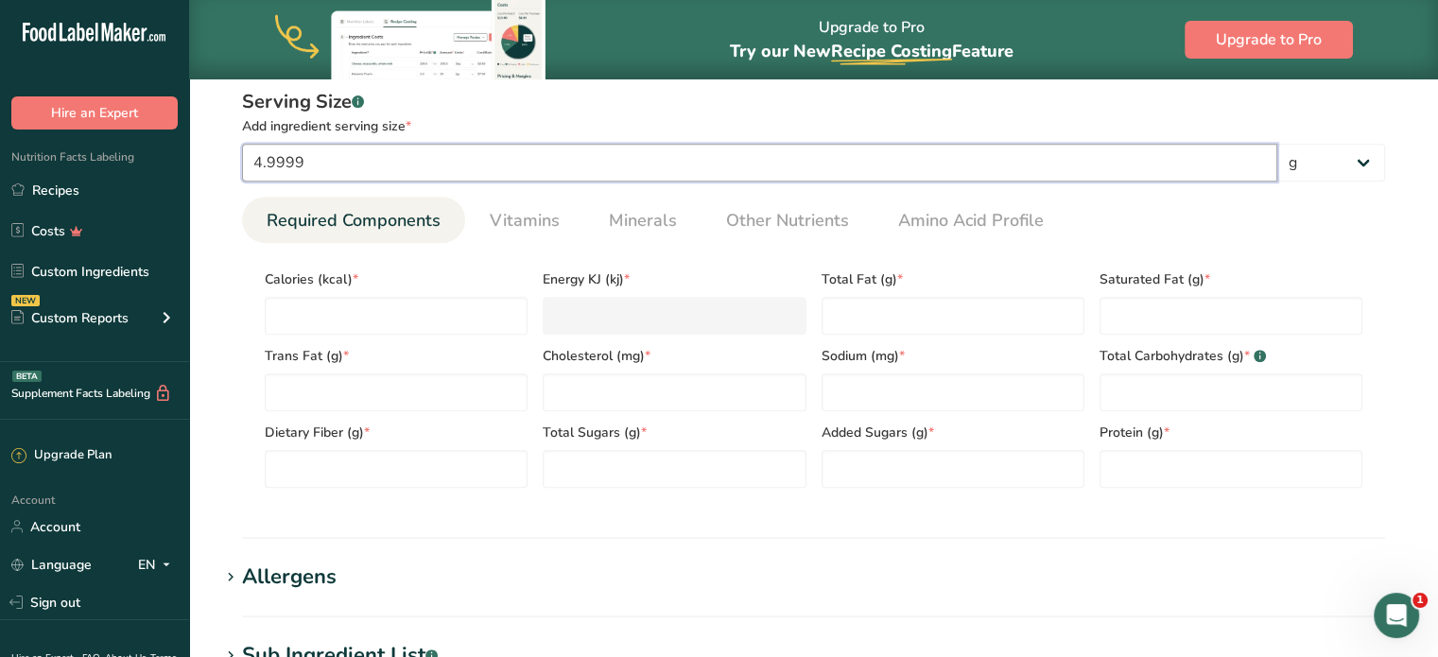
type input "4.9999"
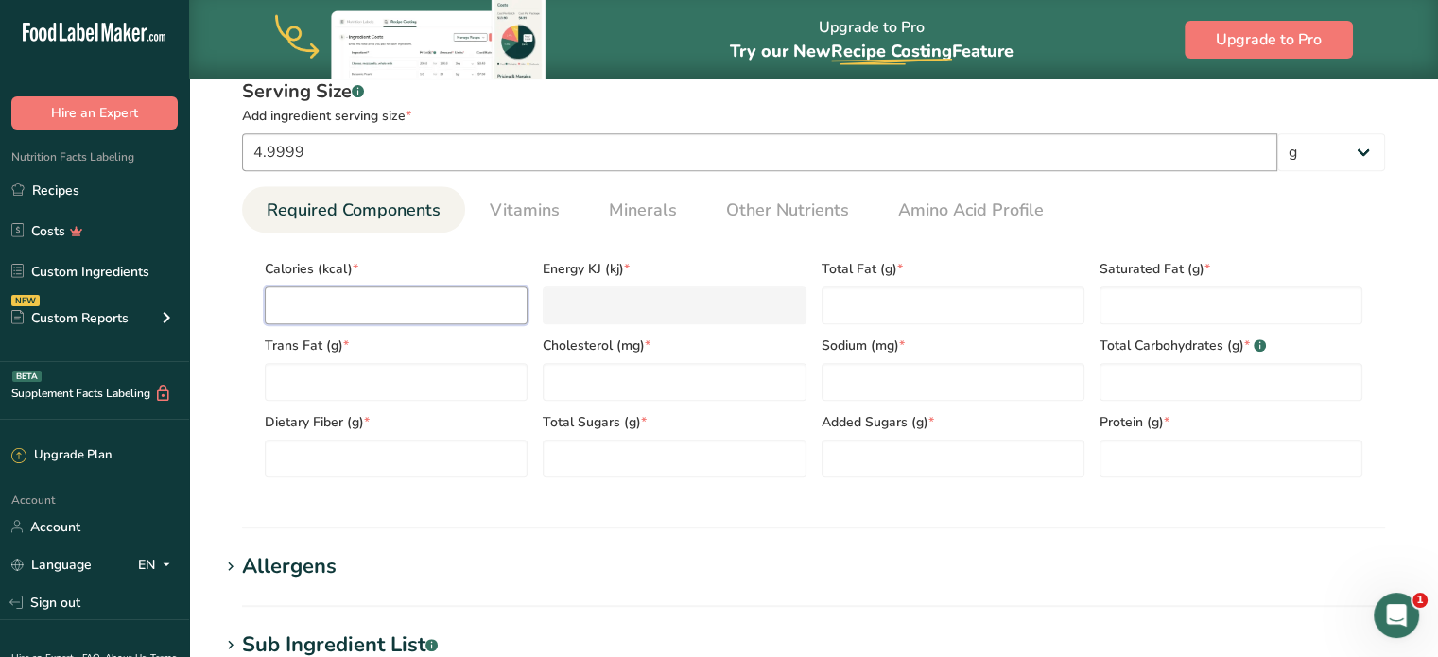
type input "1"
type KJ "4.2"
type input "15"
type KJ "62.8"
type input "15"
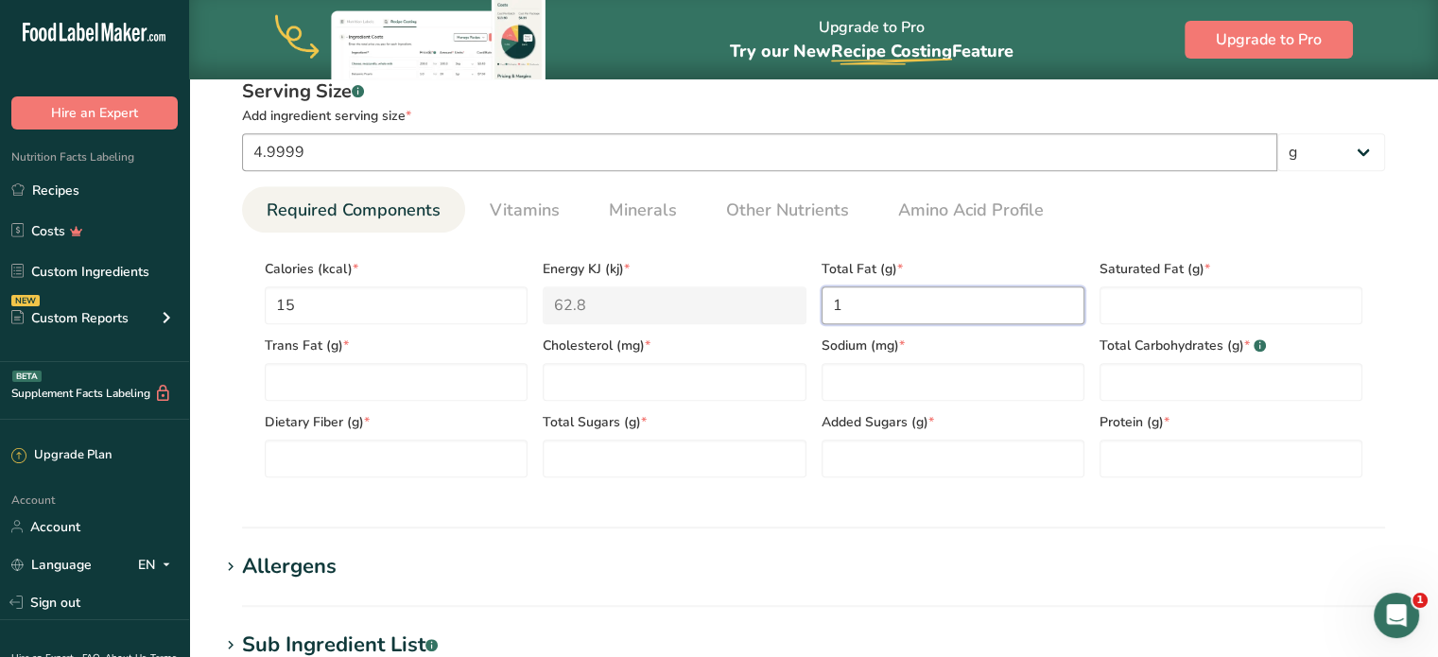
type Fat "1"
type input "5"
type input "0"
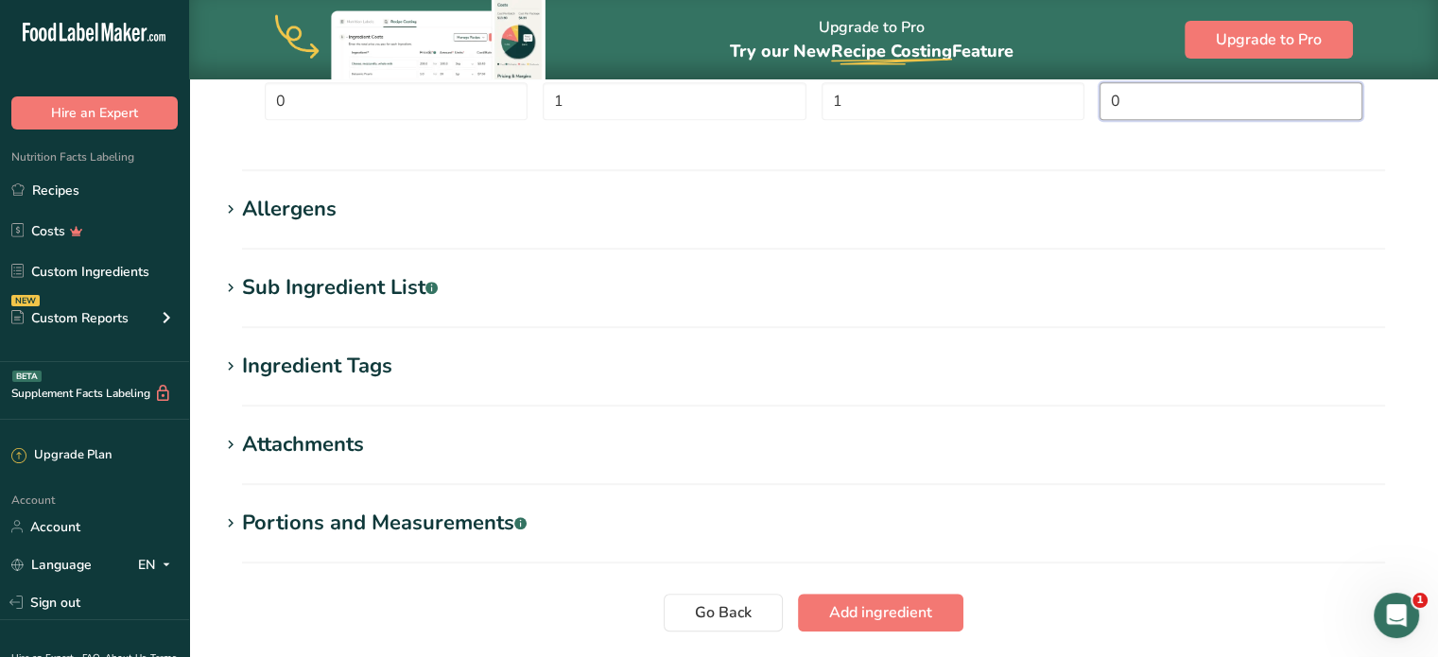
scroll to position [1285, 0]
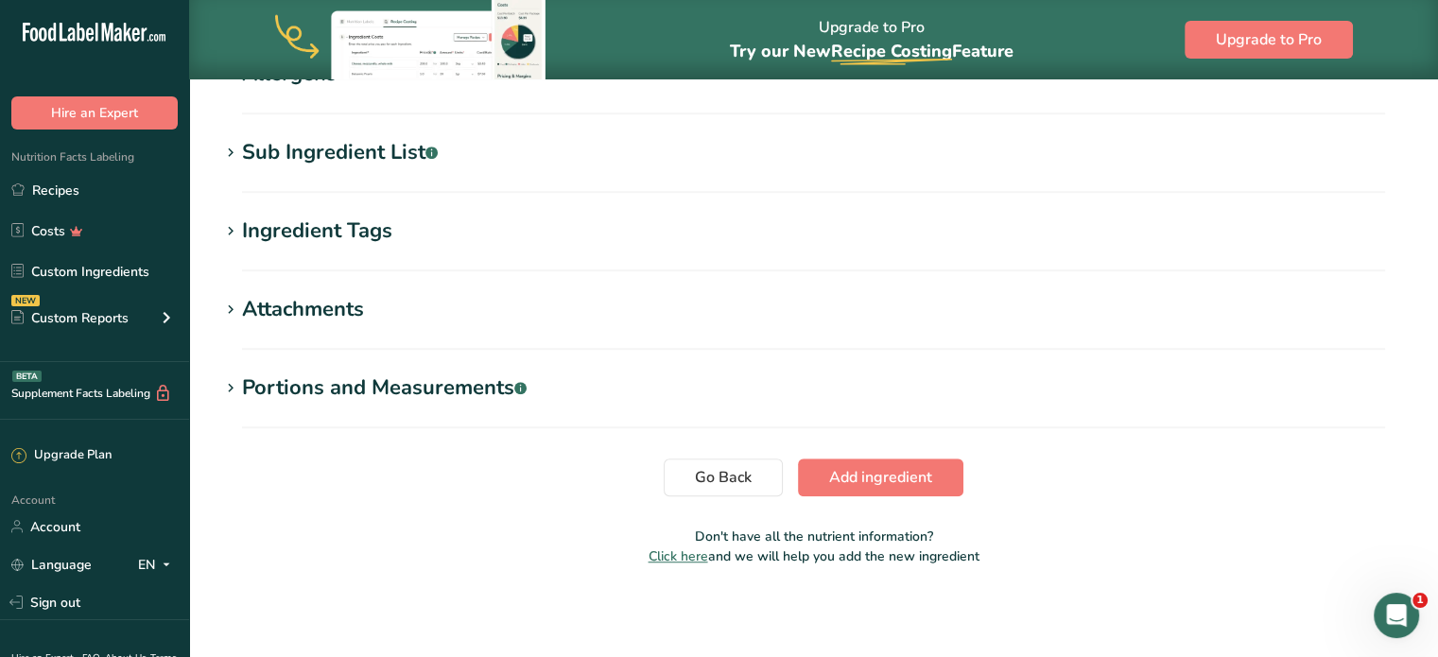
click at [888, 476] on span "Add ingredient" at bounding box center [880, 477] width 103 height 23
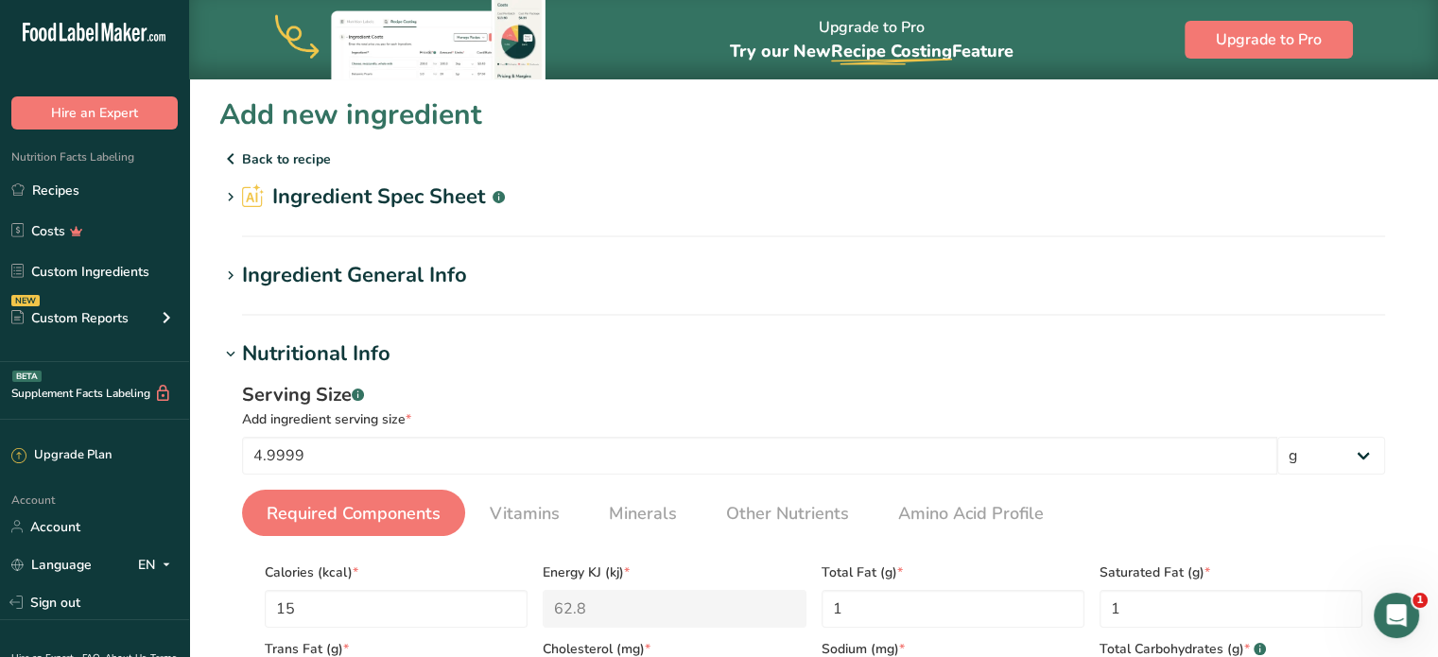
scroll to position [0, 0]
click at [253, 152] on p "Back to recipe" at bounding box center [813, 159] width 1189 height 23
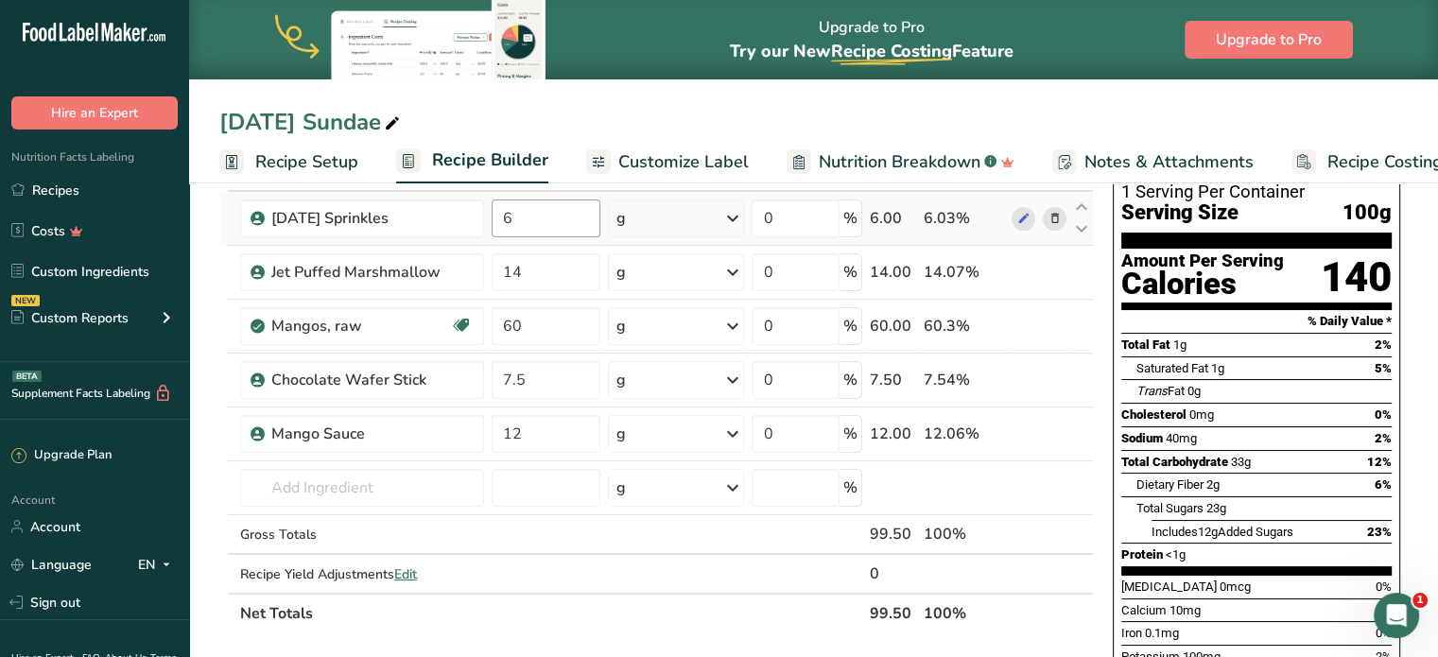
scroll to position [140, 0]
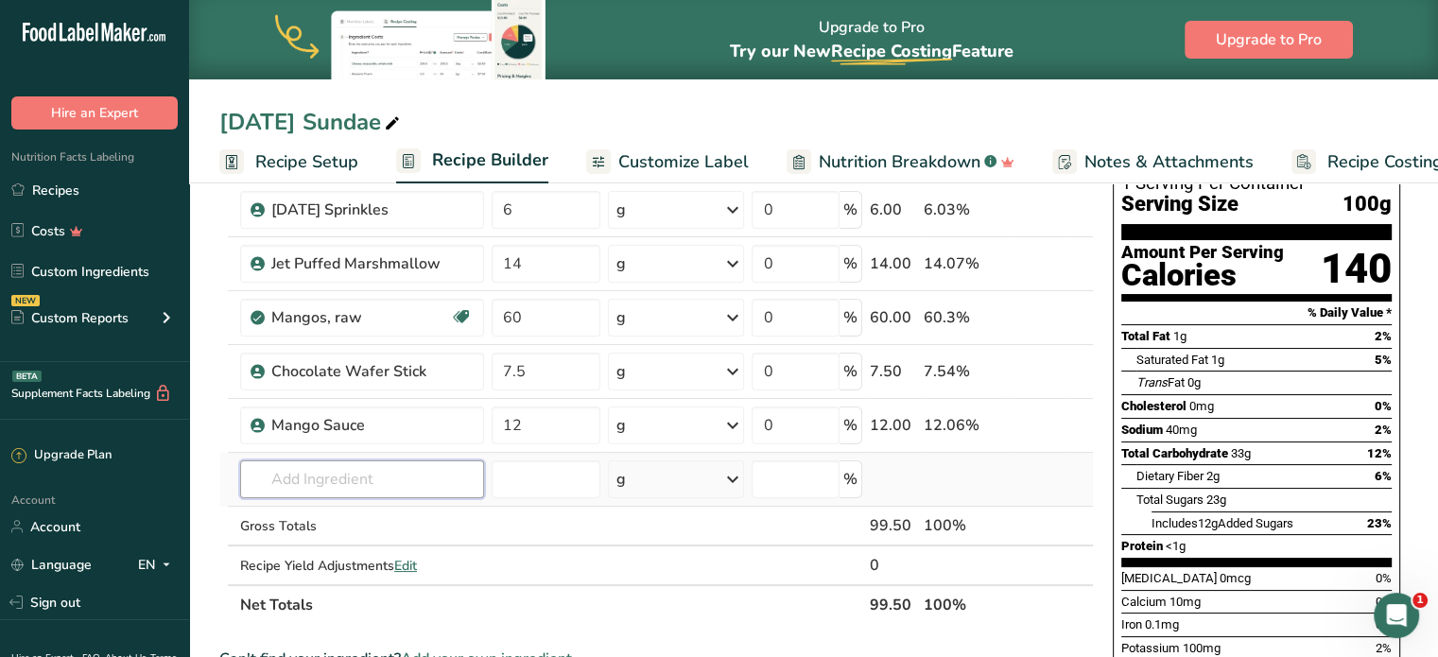
click at [386, 468] on input "text" at bounding box center [362, 480] width 244 height 38
click at [406, 487] on input "text" at bounding box center [362, 480] width 244 height 38
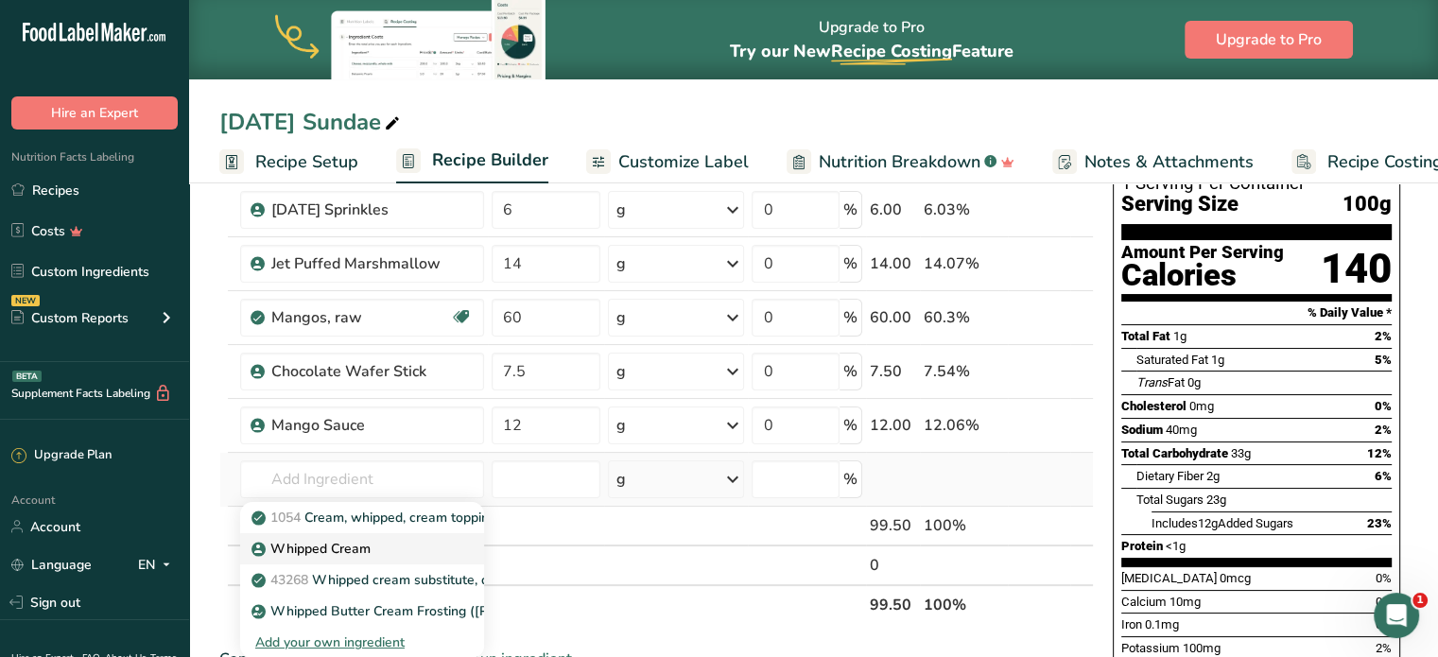
click at [341, 549] on p "Whipped Cream" at bounding box center [312, 549] width 115 height 20
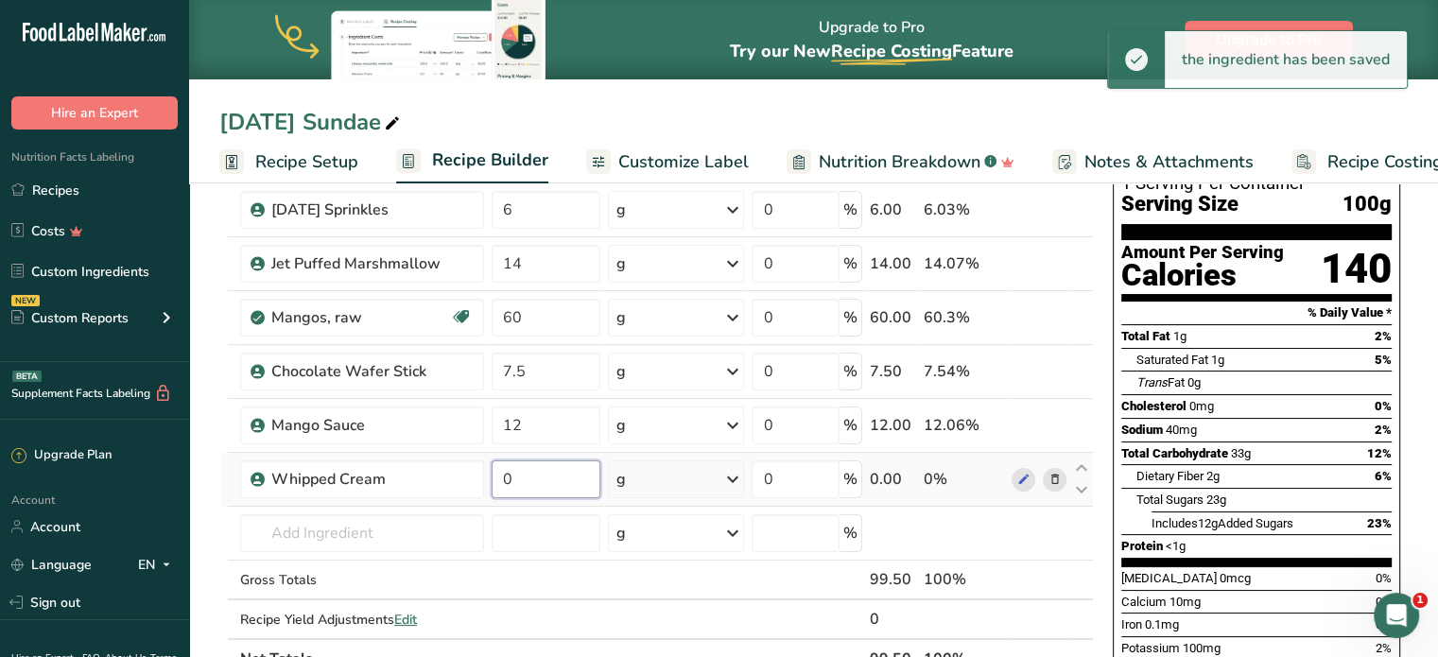
click at [577, 476] on input "0" at bounding box center [546, 480] width 109 height 38
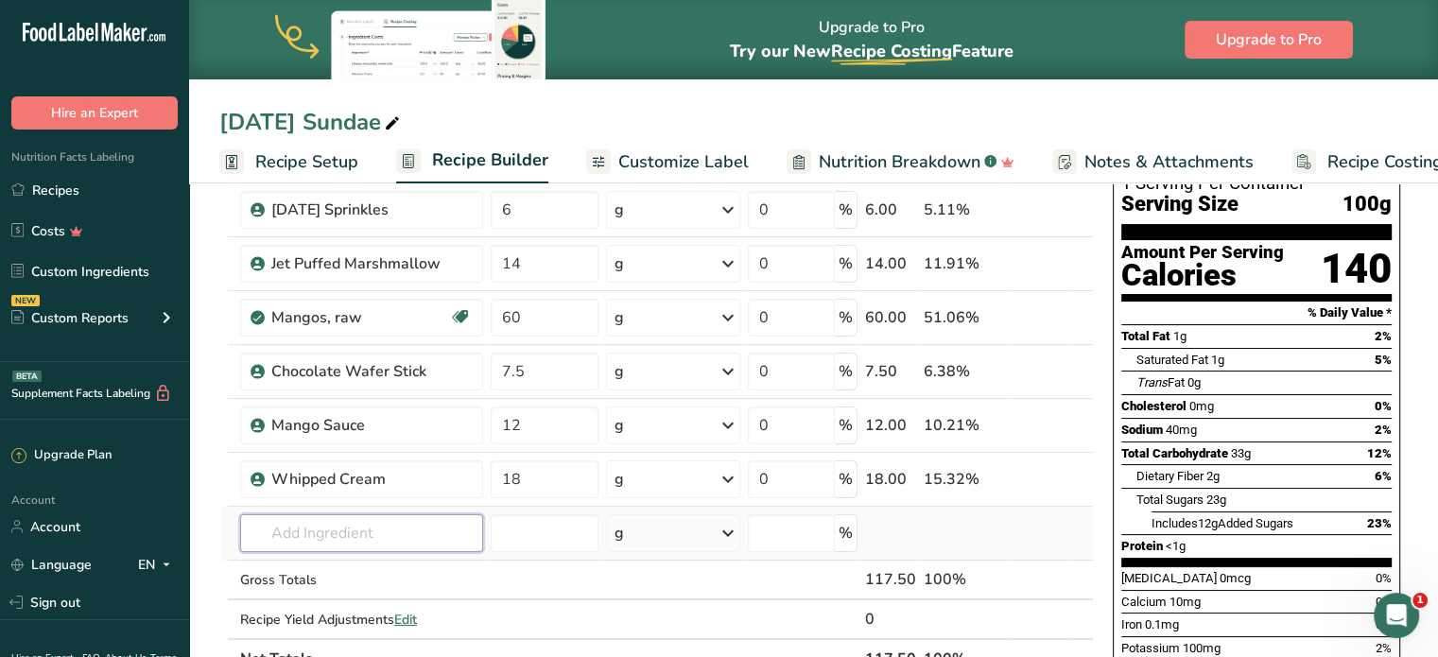
click at [412, 514] on div "Ingredient * Amount * Unit * Waste * .a-a{fill:#347362;}.b-a{fill:#fff;} Grams …" at bounding box center [656, 411] width 875 height 536
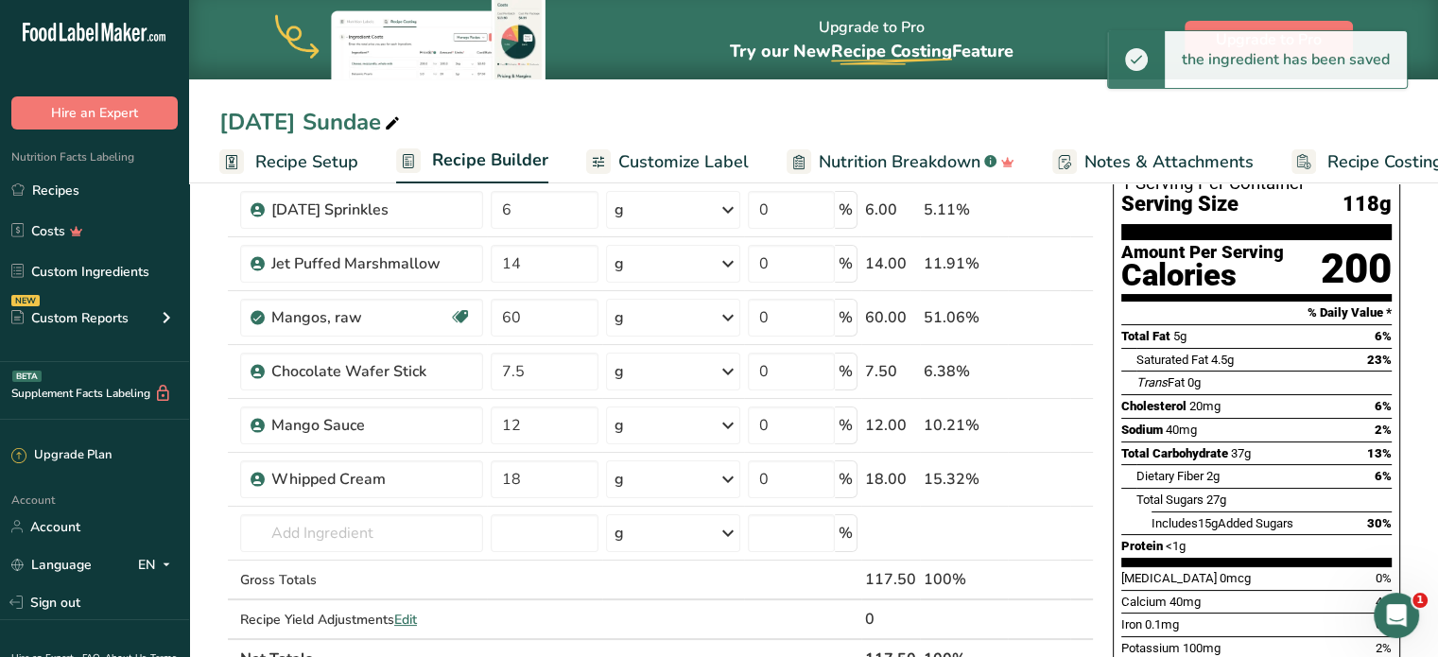
click at [401, 129] on icon at bounding box center [392, 124] width 17 height 26
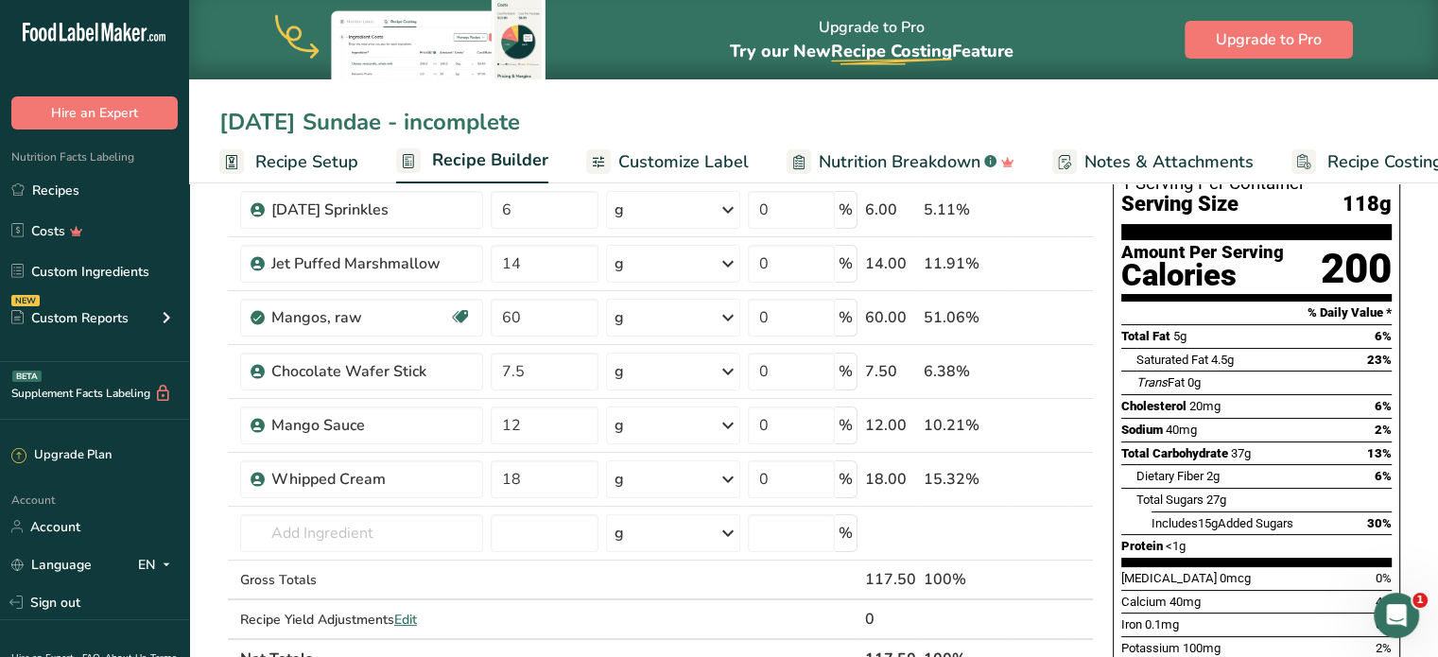
click at [855, 128] on input "2025 Halloween Sundae - incomplete" at bounding box center [813, 122] width 1189 height 34
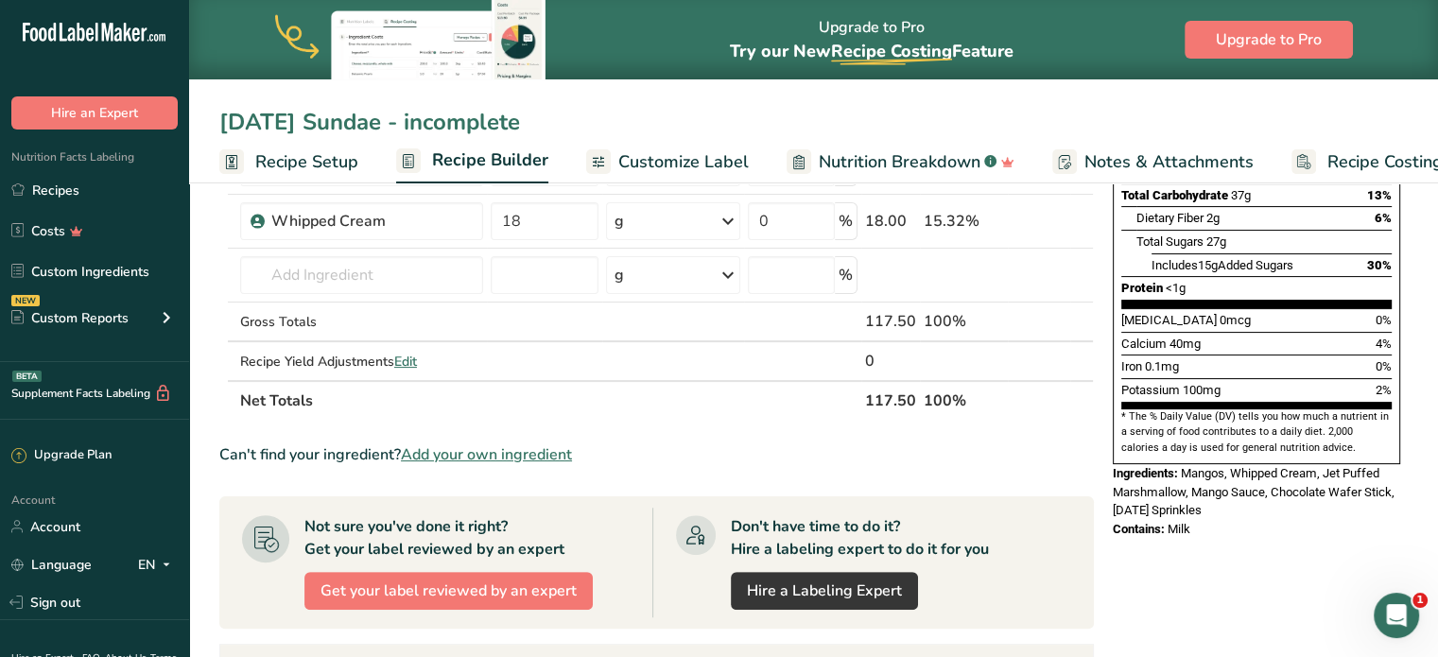
scroll to position [424, 0]
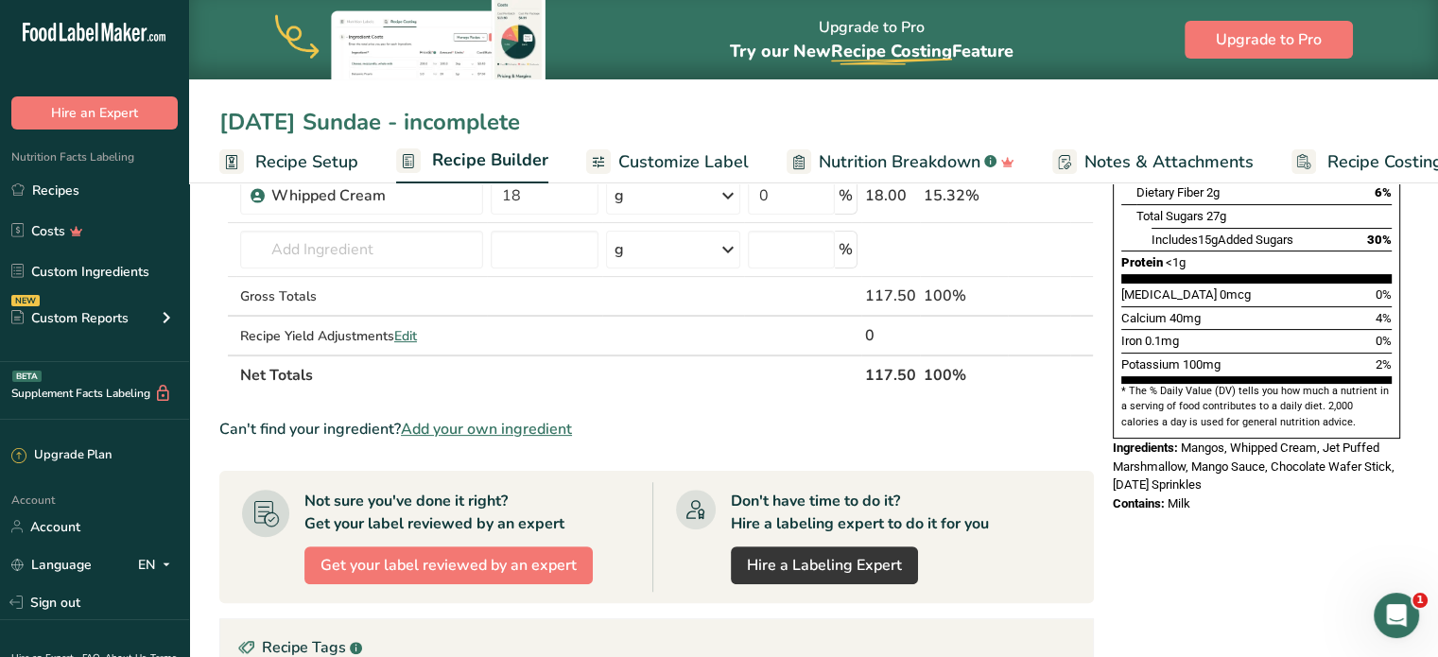
click at [1048, 424] on div "Can't find your ingredient? Add your own ingredient" at bounding box center [656, 429] width 875 height 23
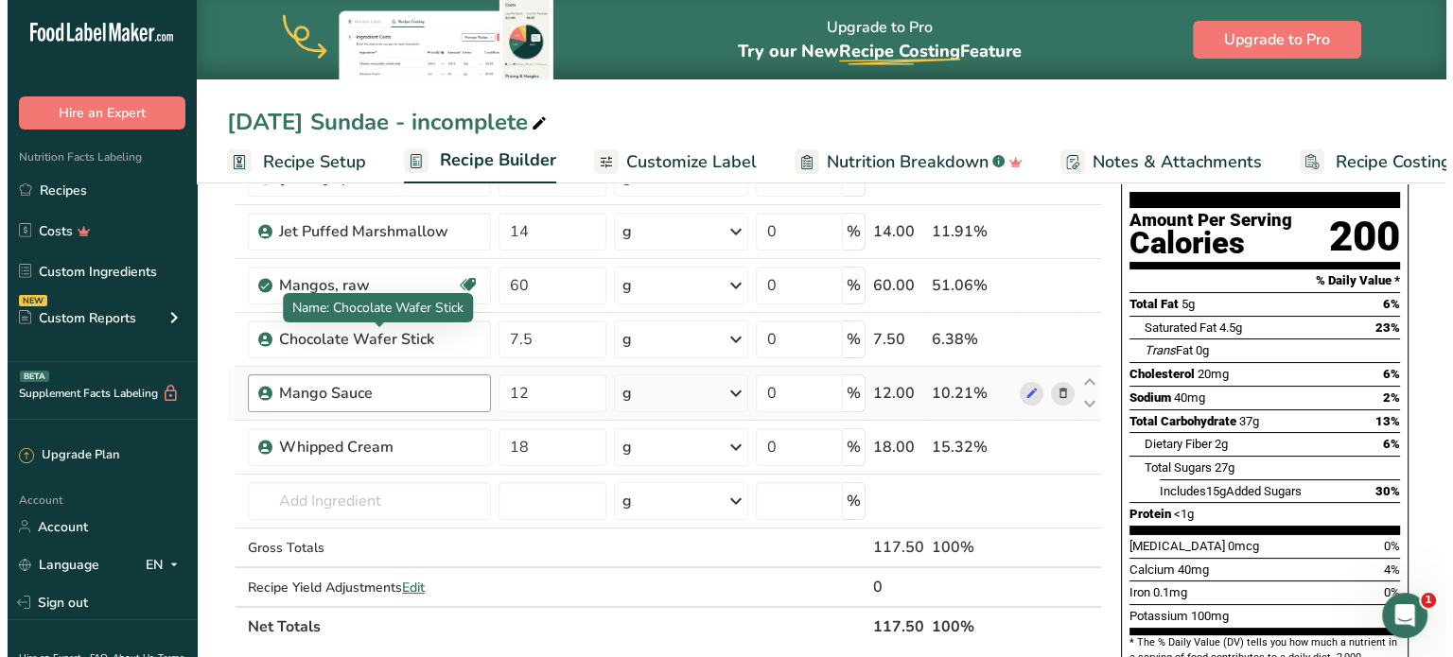
scroll to position [174, 0]
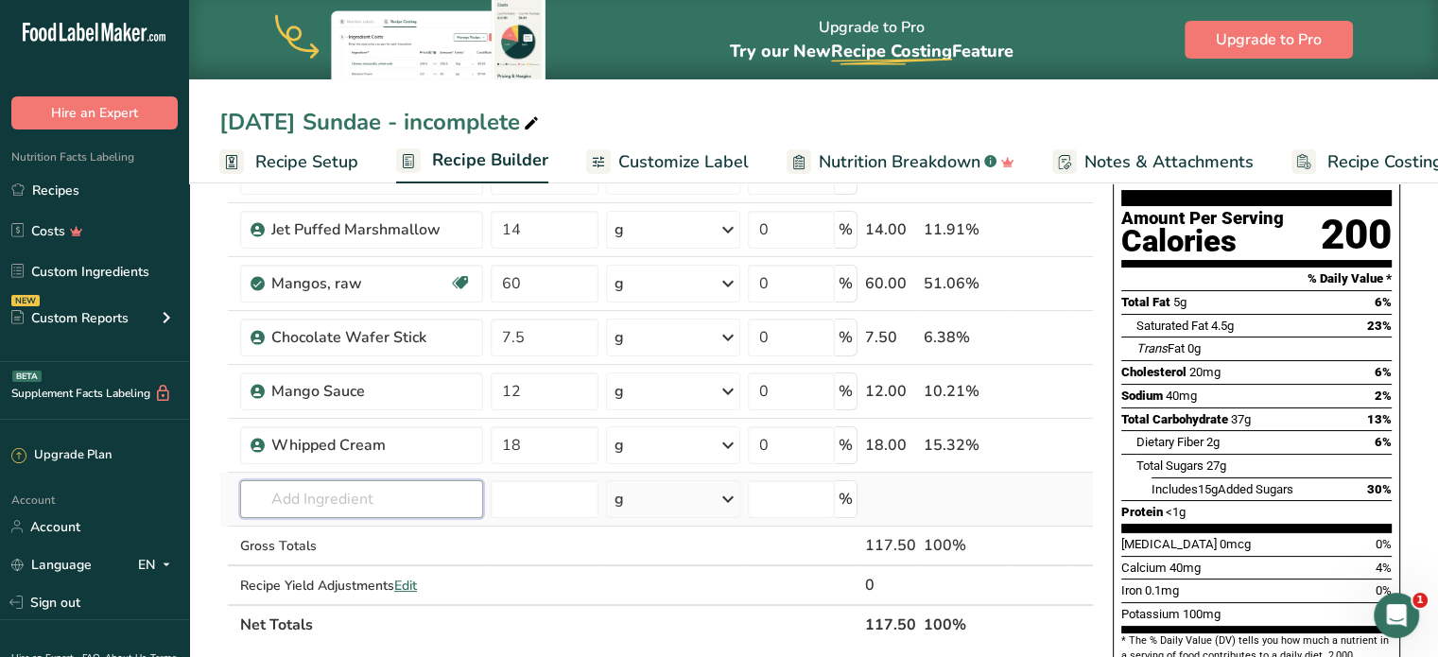
click at [374, 505] on input "text" at bounding box center [361, 499] width 243 height 38
click at [340, 492] on input "text" at bounding box center [361, 499] width 243 height 38
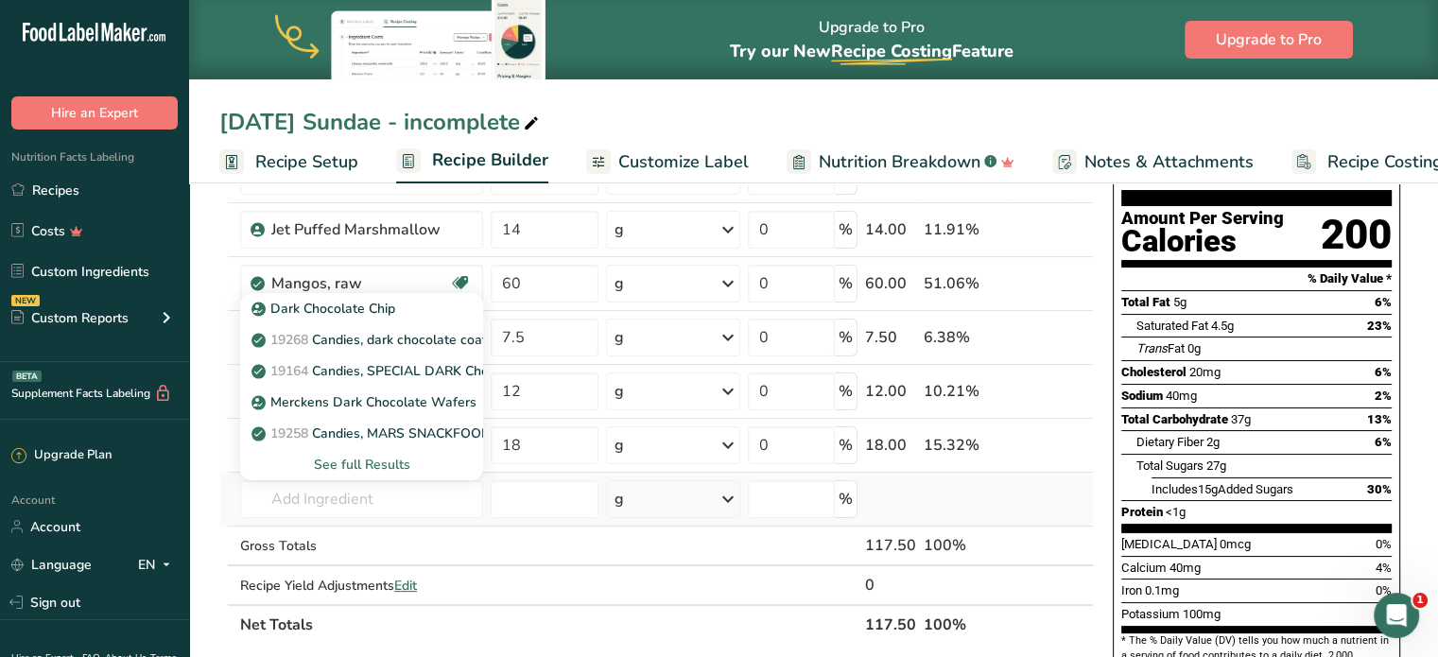
click at [369, 462] on div "See full Results" at bounding box center [361, 465] width 213 height 20
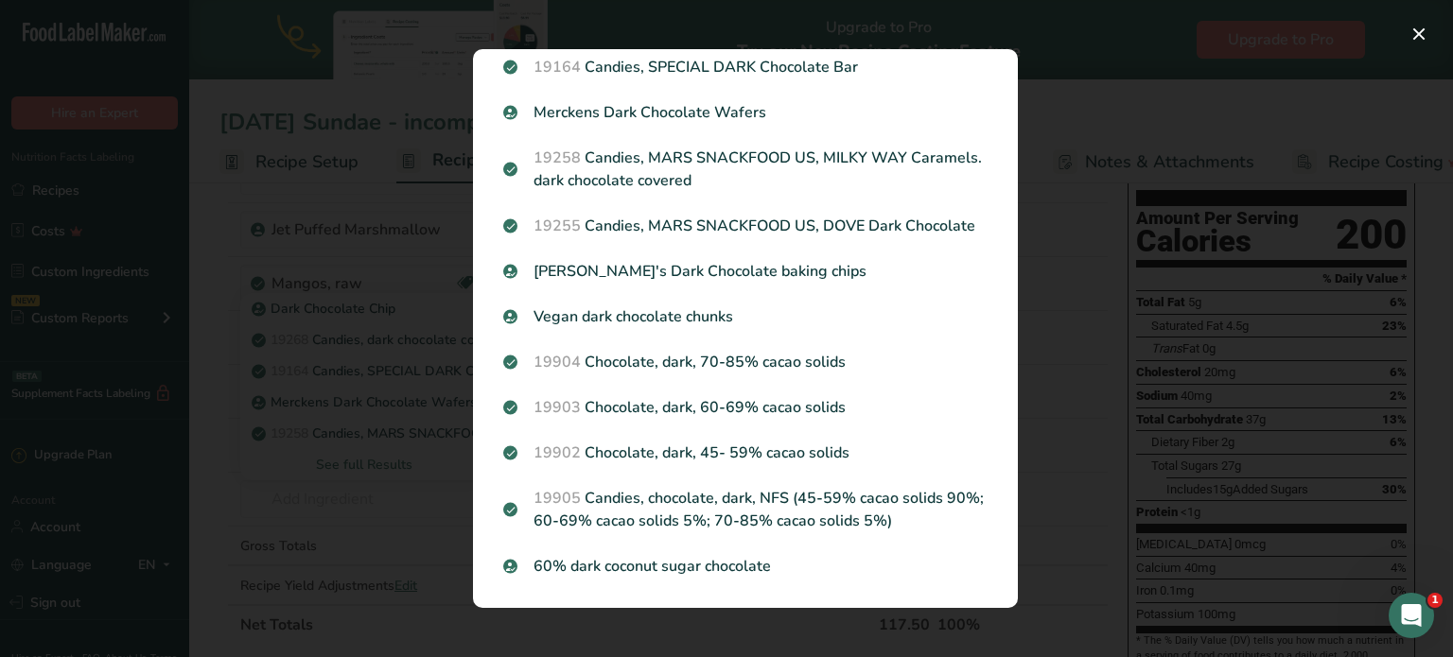
click at [324, 391] on div "Search results modal" at bounding box center [726, 328] width 1453 height 657
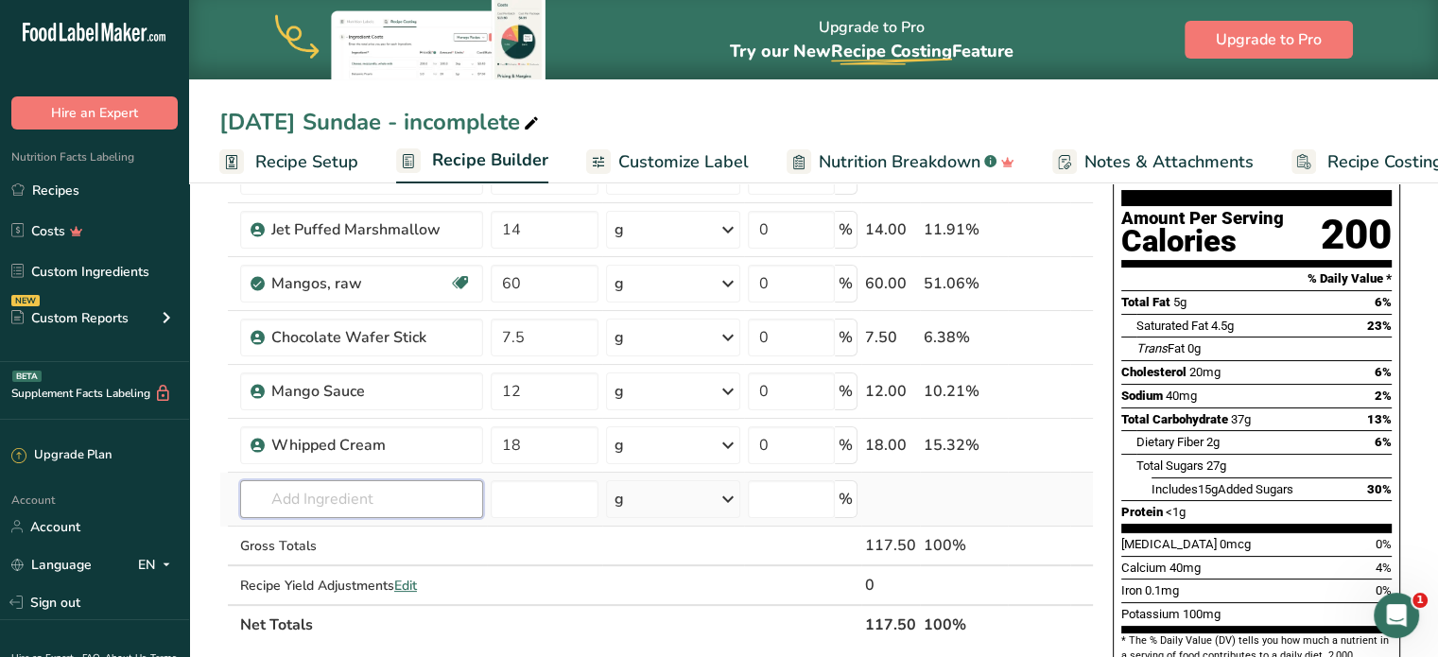
click at [387, 485] on input "text" at bounding box center [361, 499] width 243 height 38
click at [357, 465] on div "Add your own ingredient" at bounding box center [361, 465] width 213 height 20
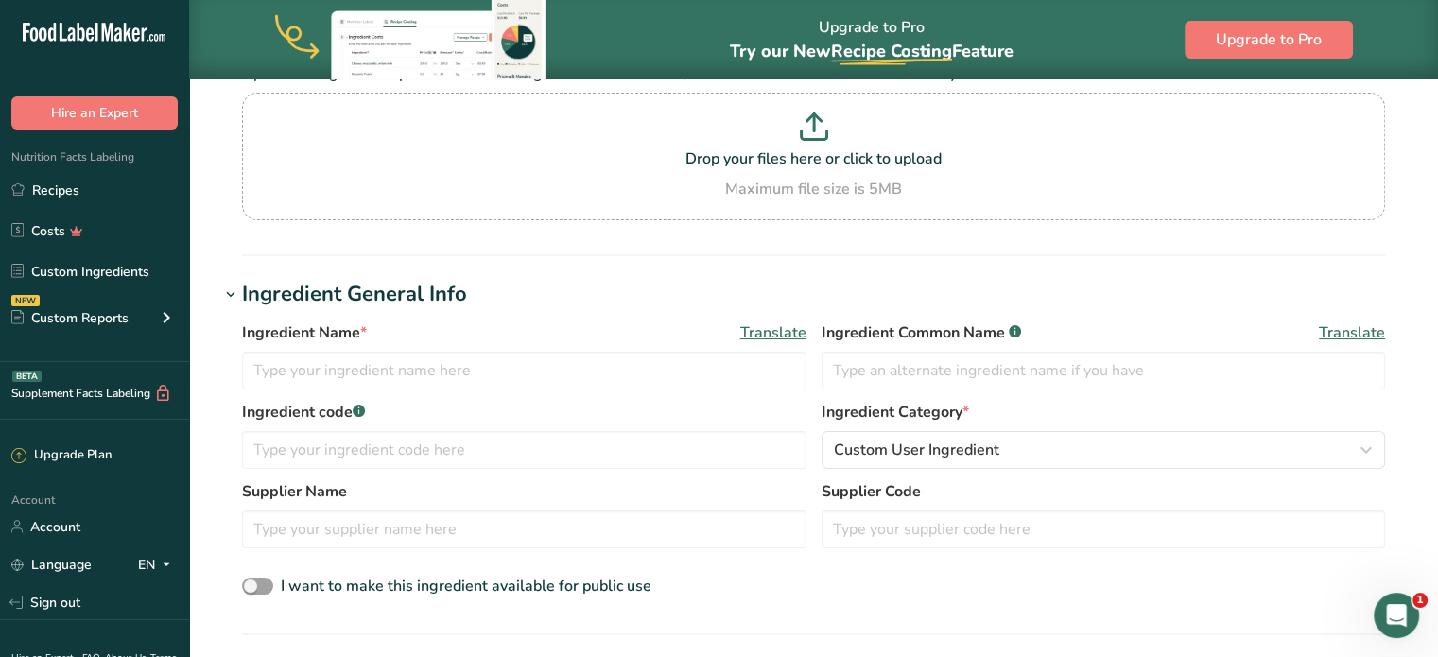
scroll to position [284, 0]
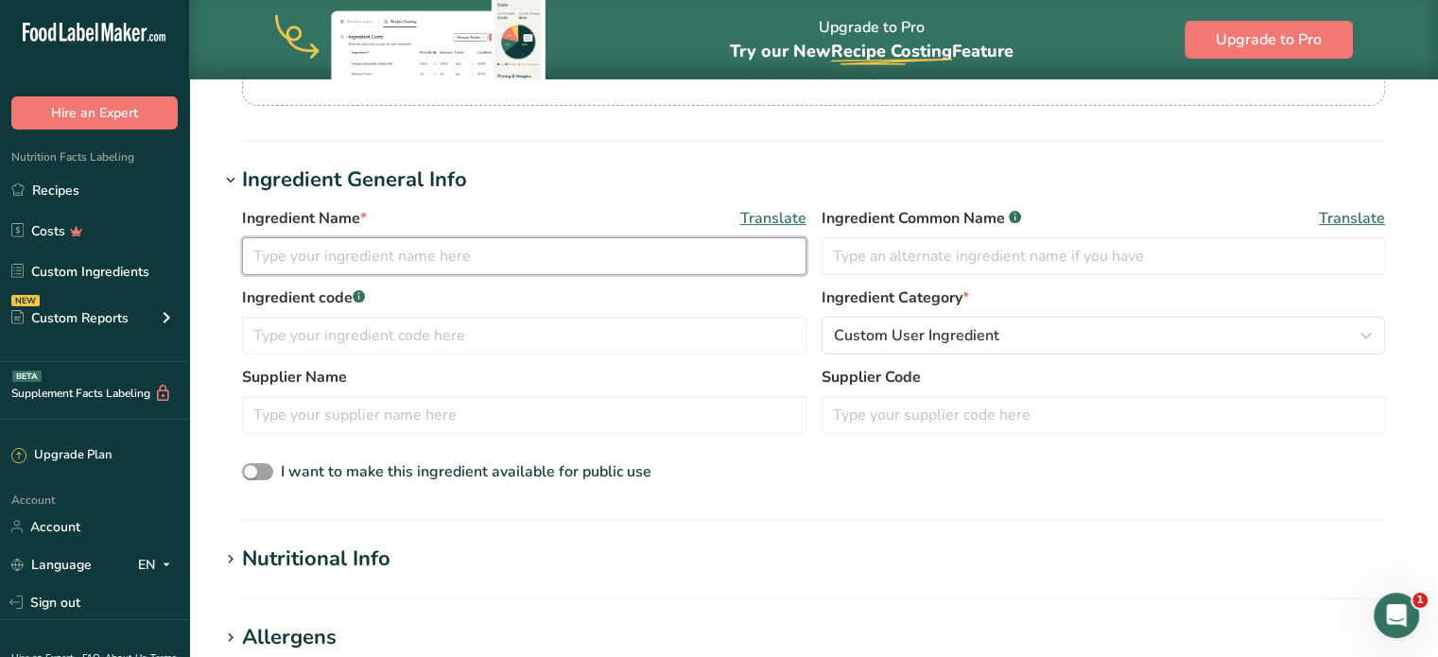
click at [439, 266] on input "text" at bounding box center [524, 256] width 565 height 38
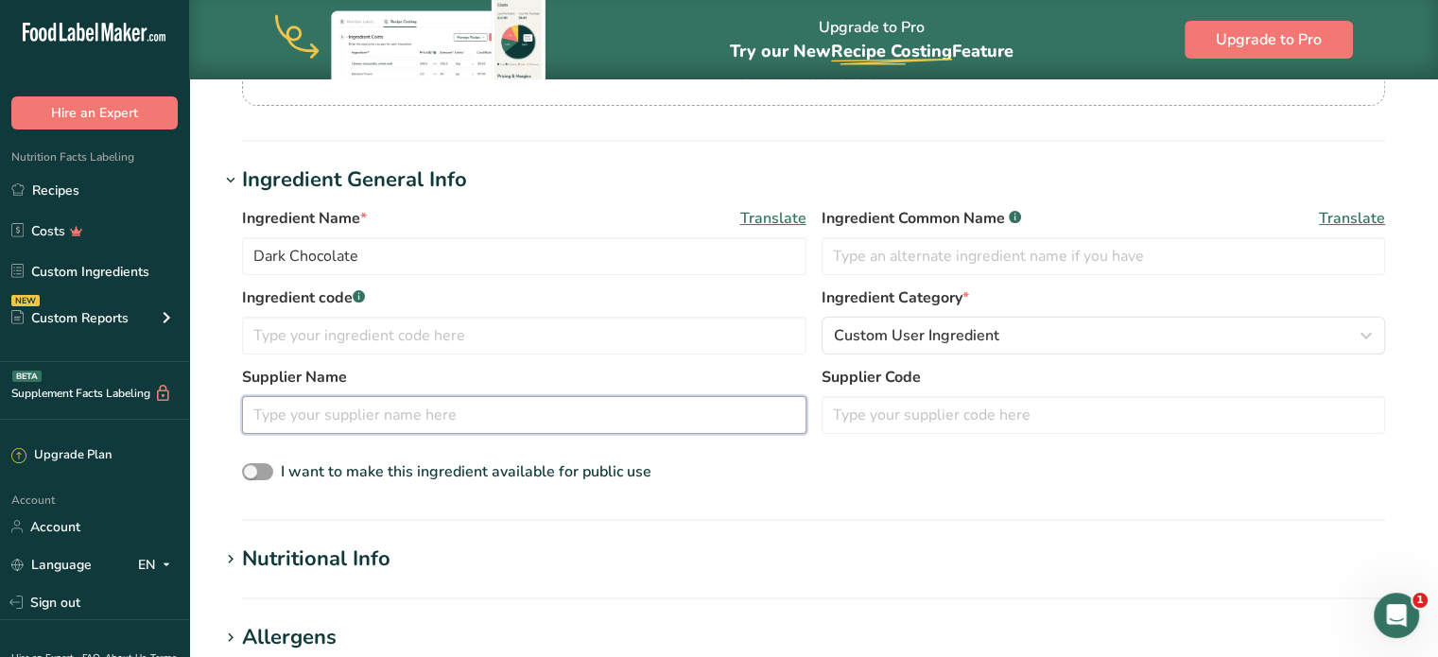
click at [328, 426] on input "text" at bounding box center [524, 415] width 565 height 38
click at [340, 332] on input "text" at bounding box center [524, 336] width 565 height 38
click at [322, 430] on input "text" at bounding box center [524, 415] width 565 height 38
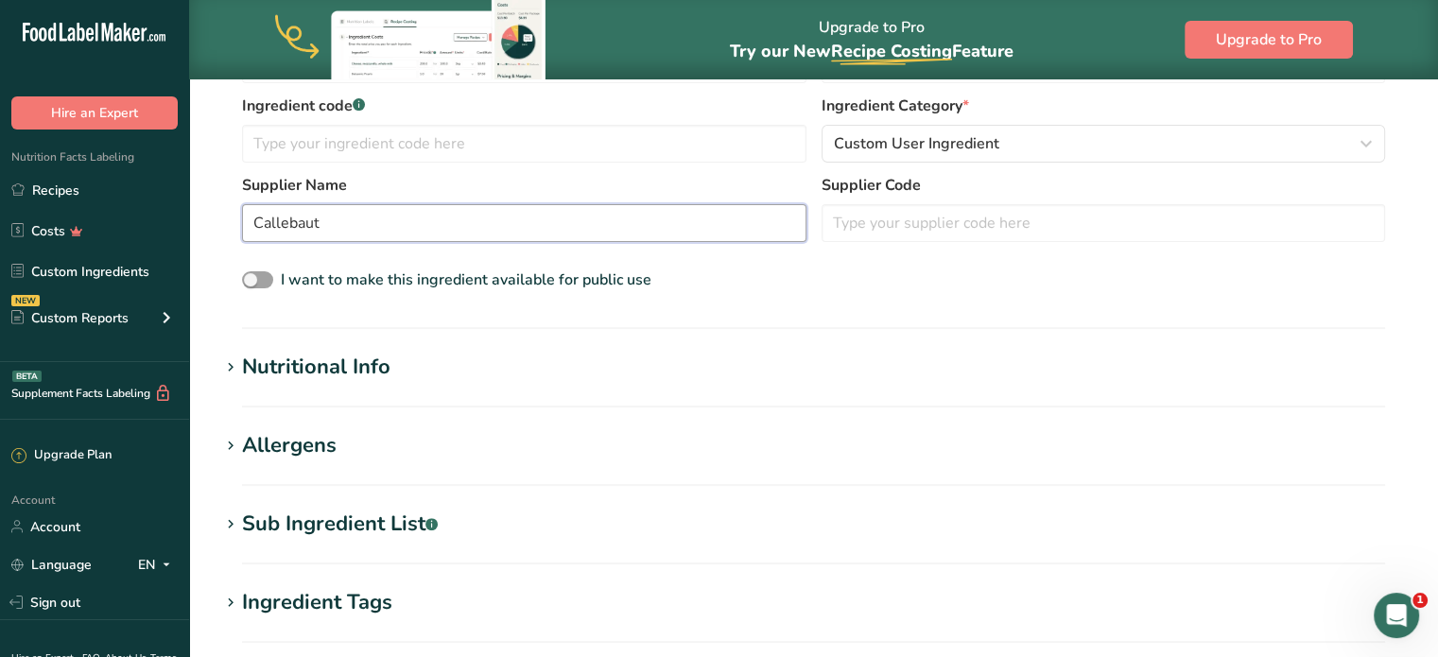
scroll to position [488, 0]
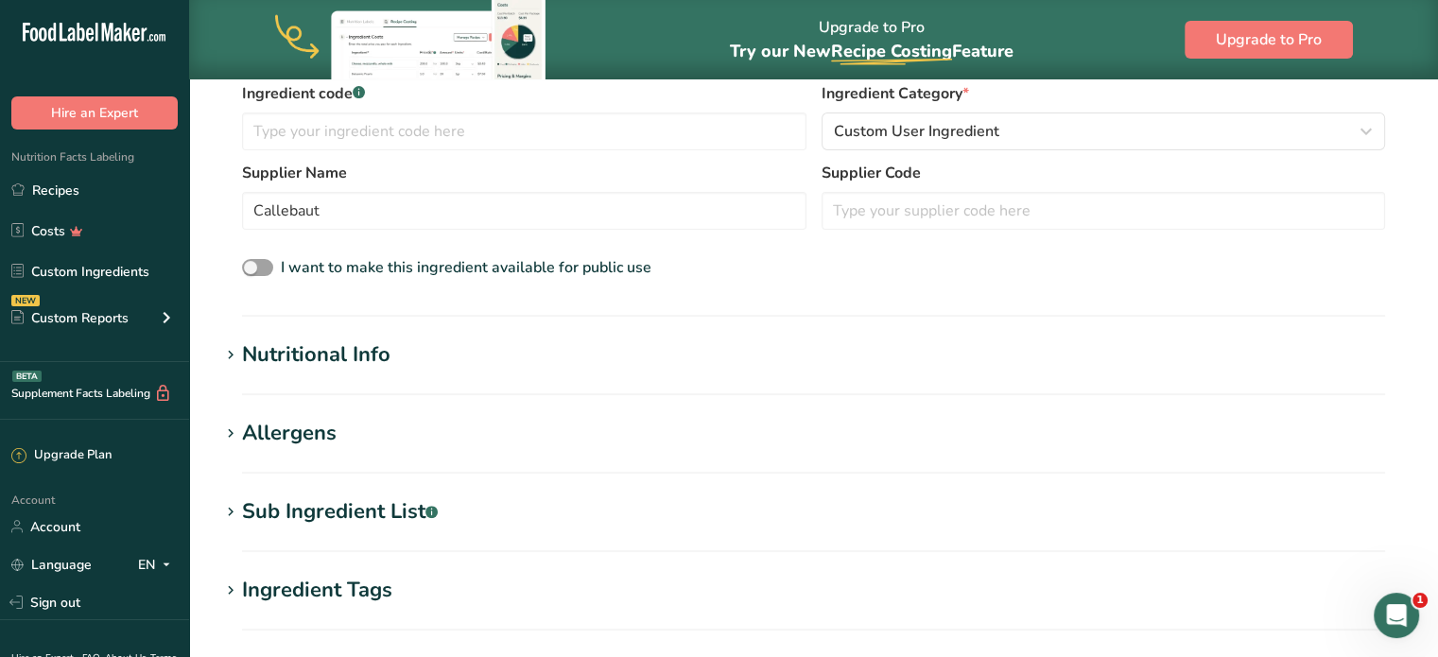
click at [375, 350] on div "Nutritional Info" at bounding box center [316, 354] width 148 height 31
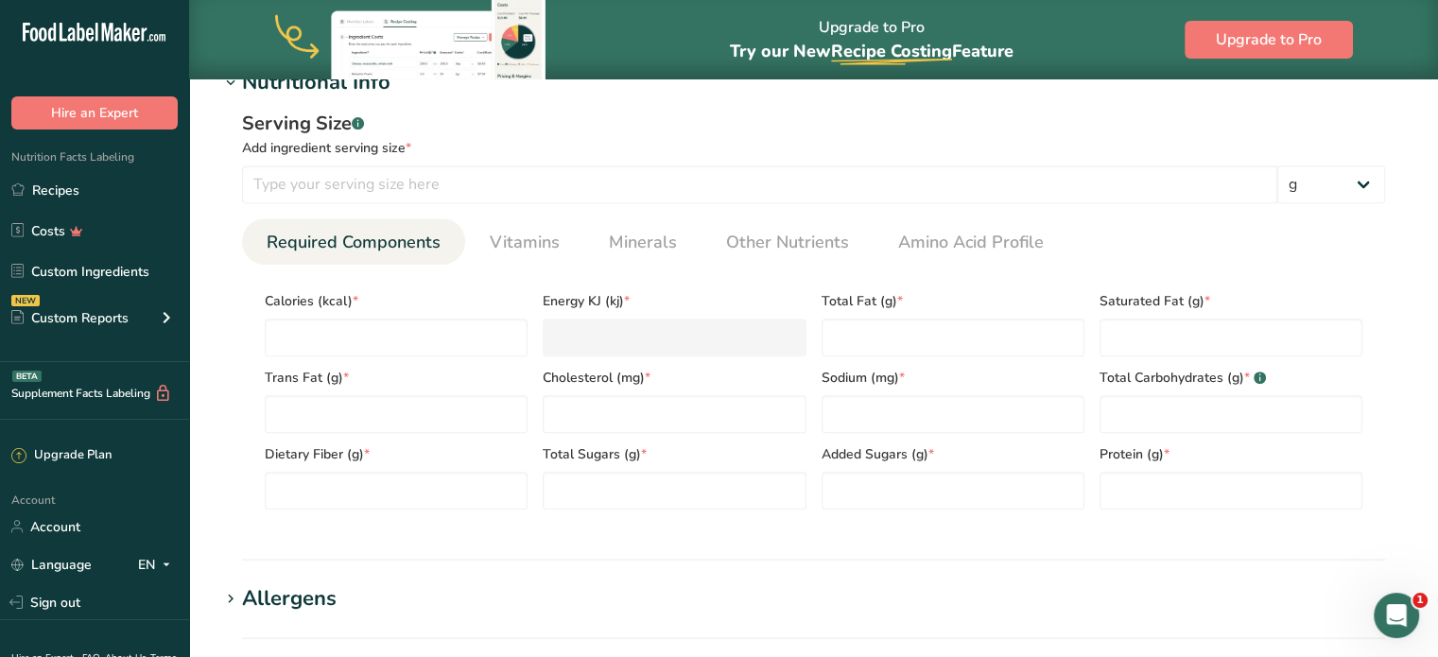
scroll to position [770, 0]
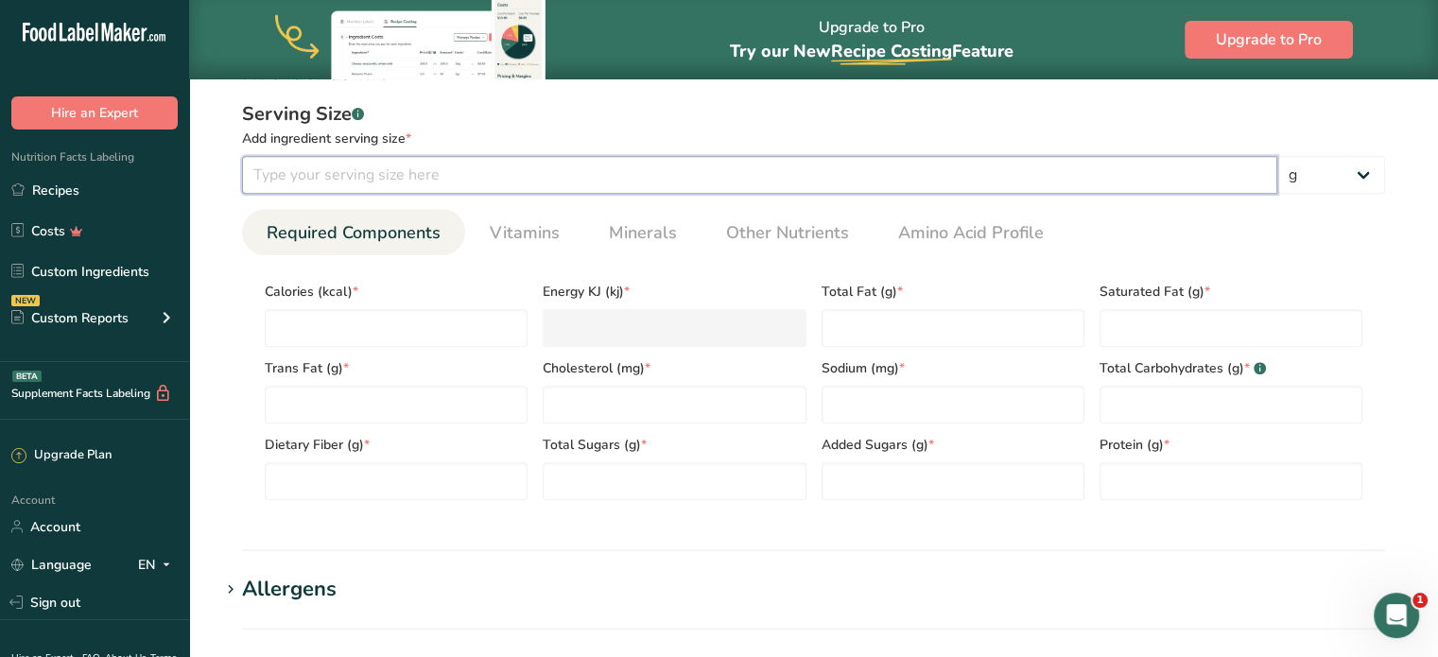
click at [403, 173] on input "number" at bounding box center [759, 175] width 1035 height 38
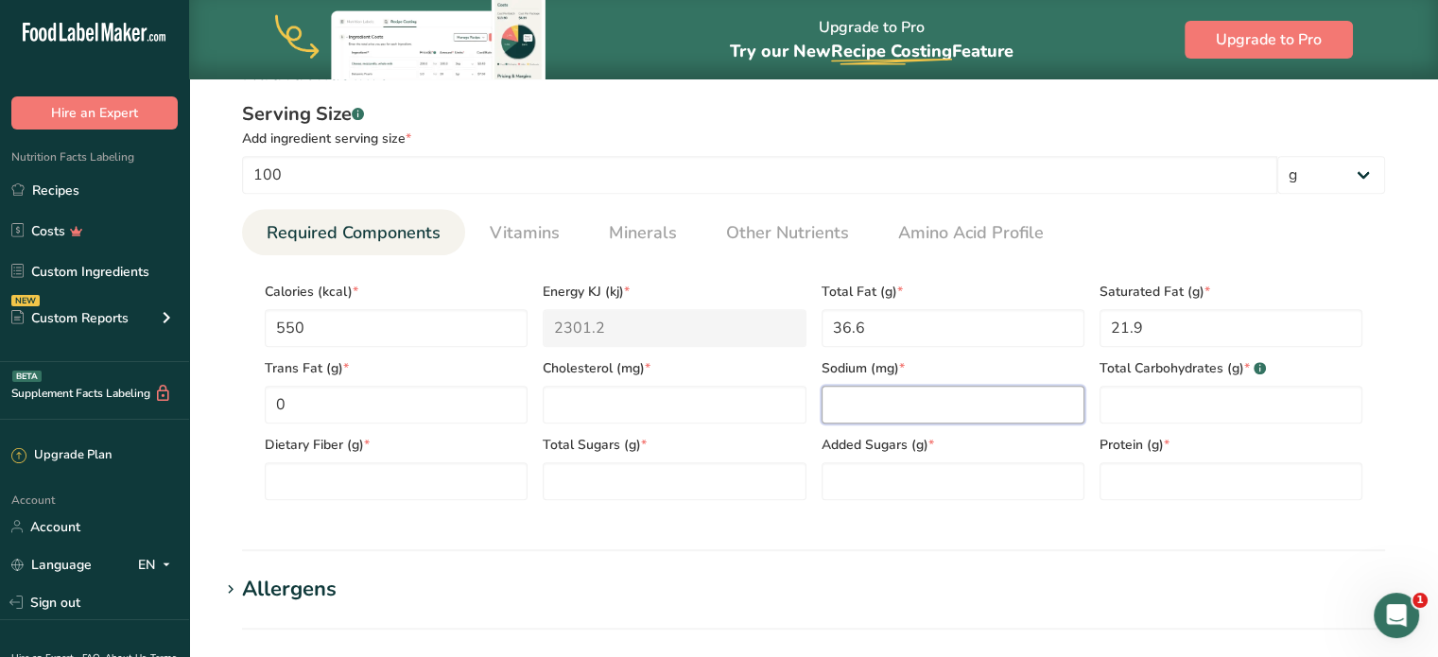
click at [889, 391] on input "number" at bounding box center [953, 405] width 263 height 38
click at [872, 409] on input "number" at bounding box center [953, 405] width 263 height 38
drag, startPoint x: 463, startPoint y: 328, endPoint x: 0, endPoint y: 261, distance: 468.2
click at [174, 332] on div ".a-20{fill:#fff;} Hire an Expert Nutrition Facts Labeling Recipes Costs Custom …" at bounding box center [719, 201] width 1438 height 1942
click at [637, 479] on Sugars "0" at bounding box center [674, 481] width 263 height 38
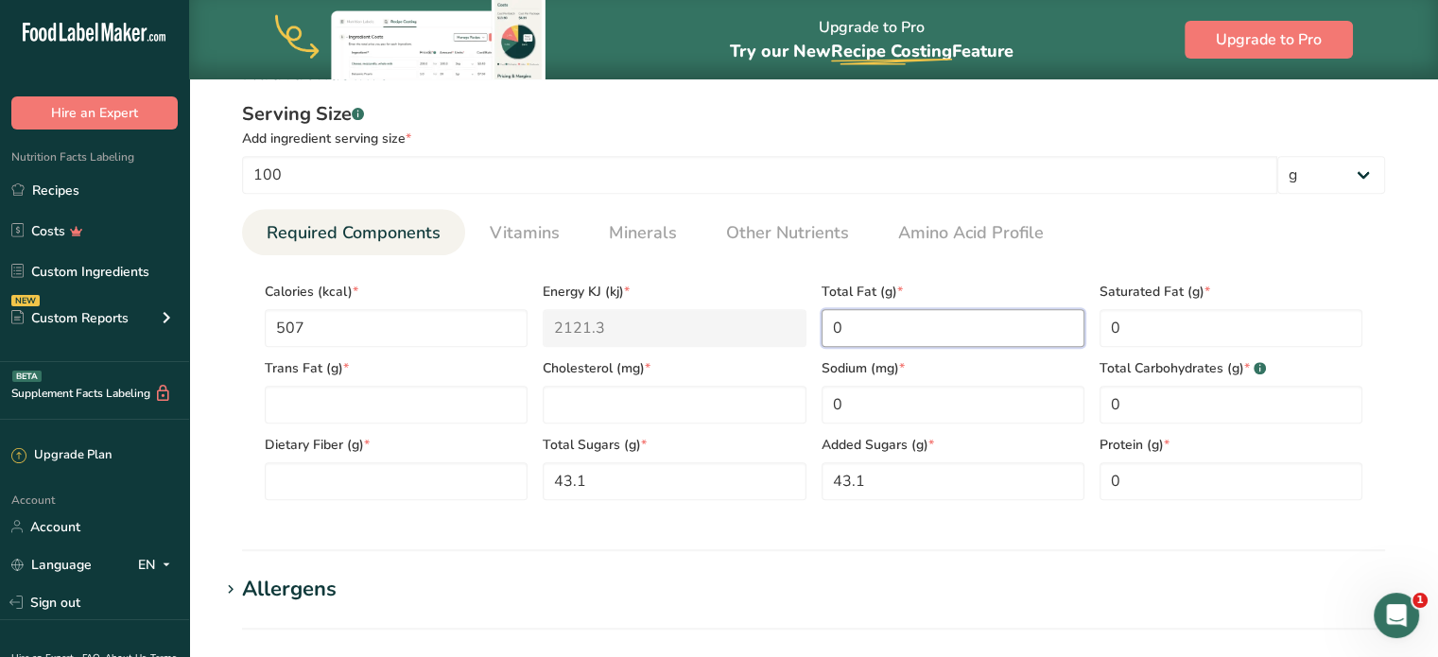
click at [962, 321] on Fat "0" at bounding box center [953, 328] width 263 height 38
click at [295, 415] on Fat "number" at bounding box center [396, 405] width 263 height 38
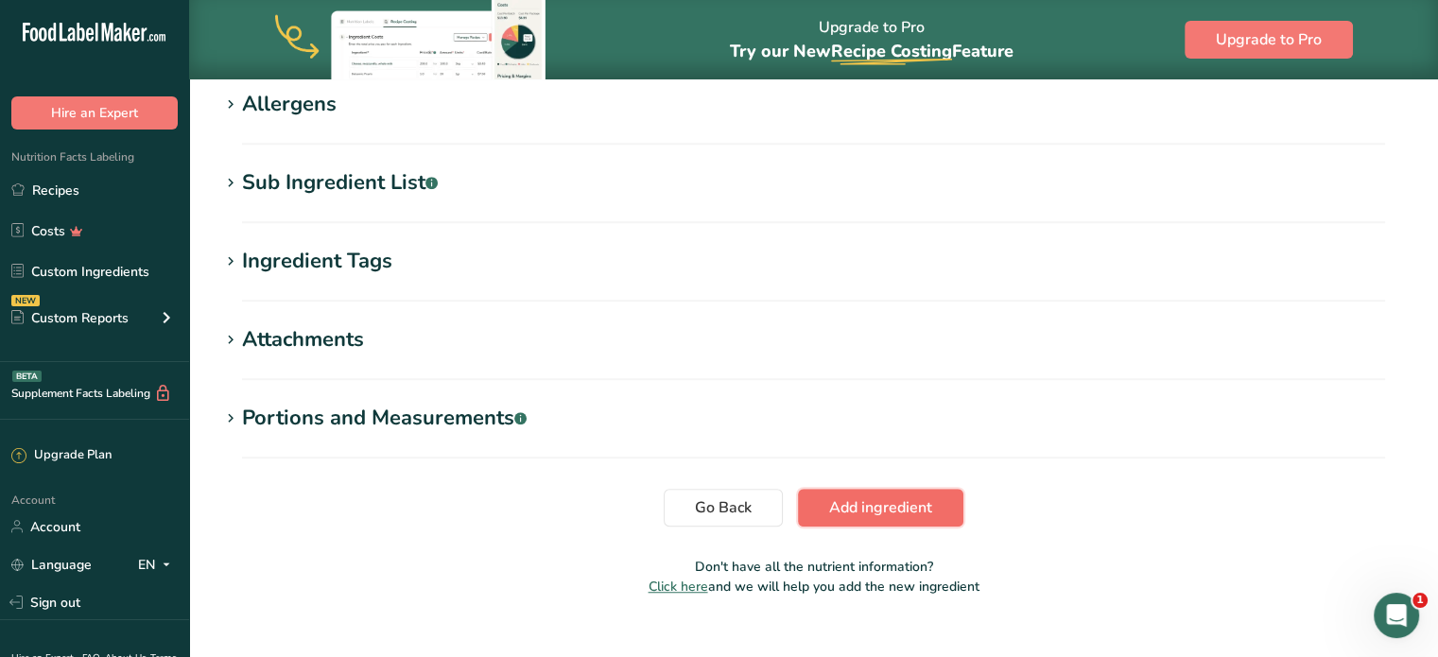
click at [931, 513] on span "Add ingredient" at bounding box center [880, 507] width 103 height 23
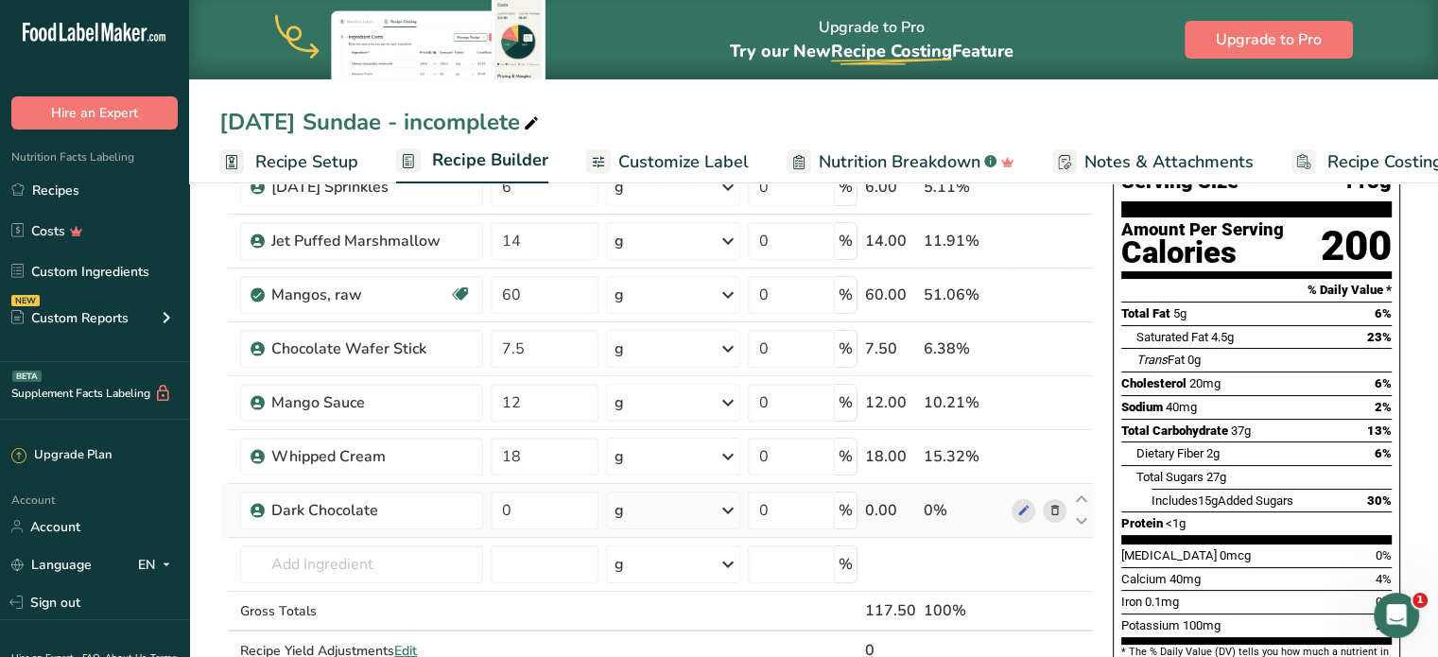
scroll to position [170, 0]
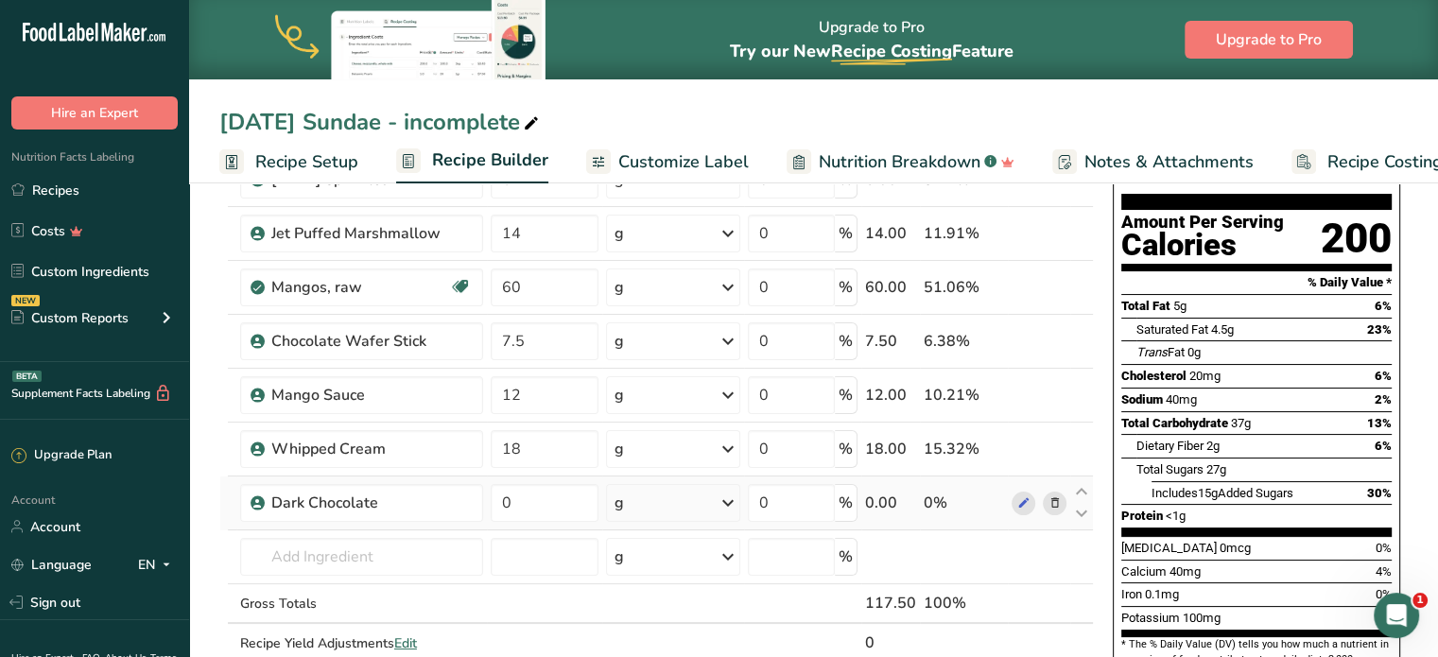
click at [1051, 499] on icon at bounding box center [1054, 504] width 13 height 20
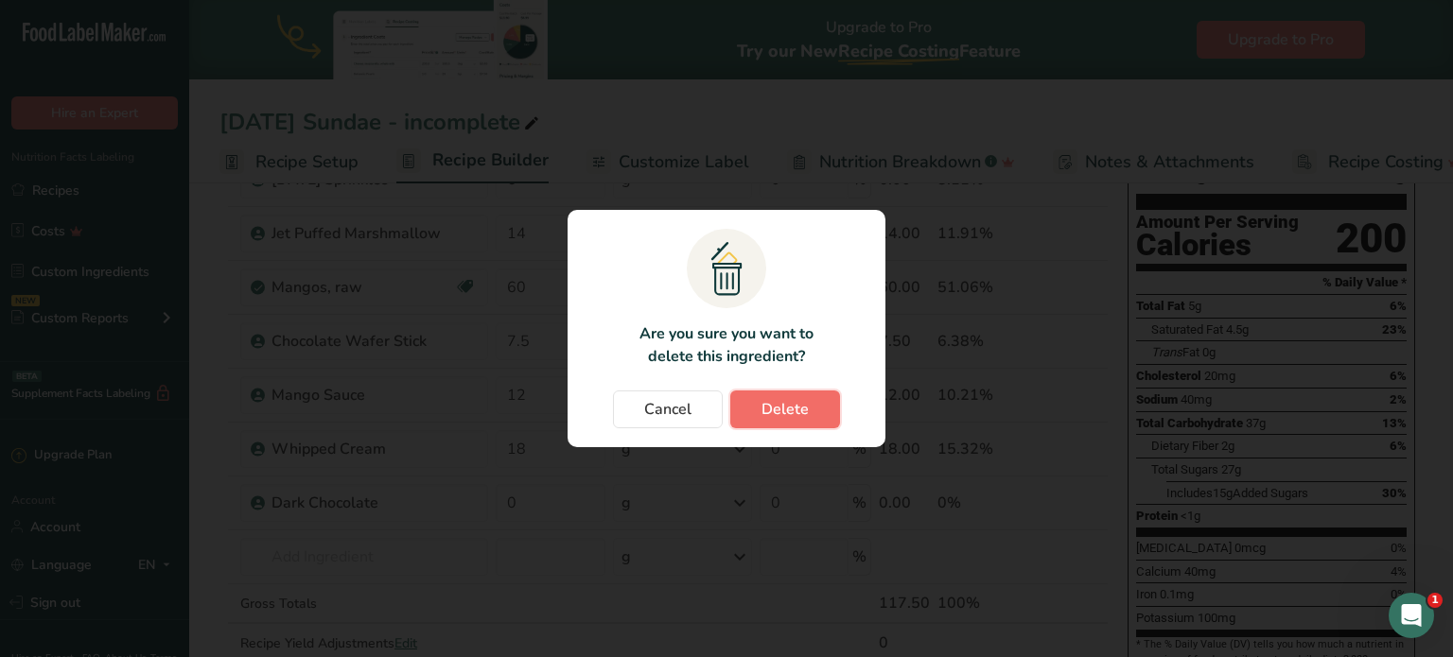
click at [760, 411] on button "Delete" at bounding box center [785, 410] width 110 height 38
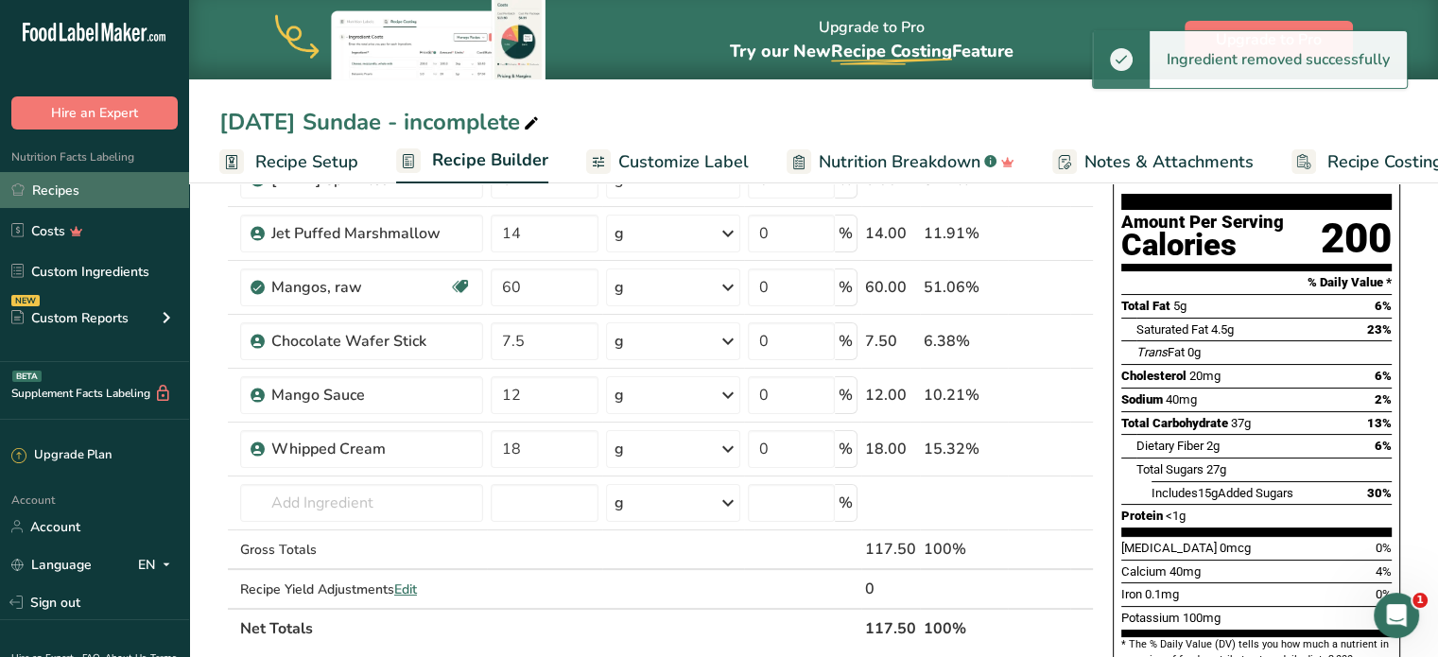
click at [121, 182] on link "Recipes" at bounding box center [94, 190] width 189 height 36
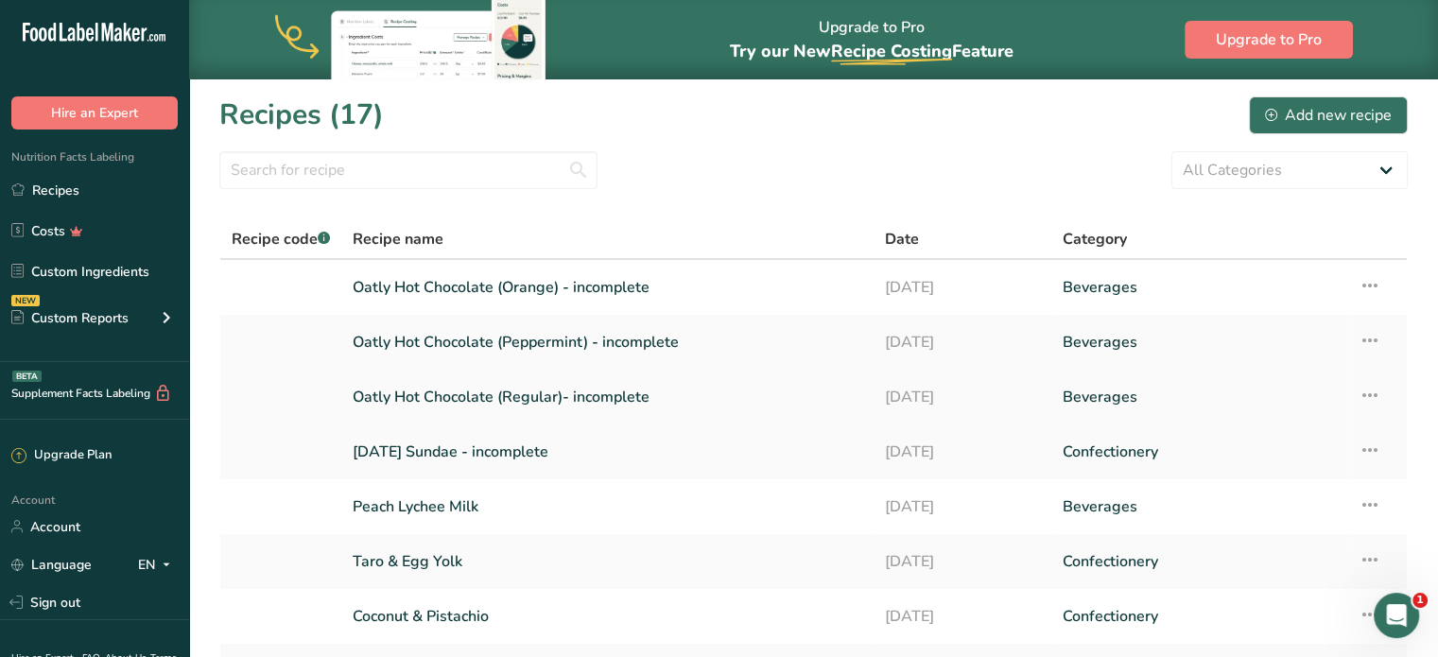
click at [555, 404] on link "Oatly Hot Chocolate (Regular)- incomplete" at bounding box center [608, 397] width 510 height 40
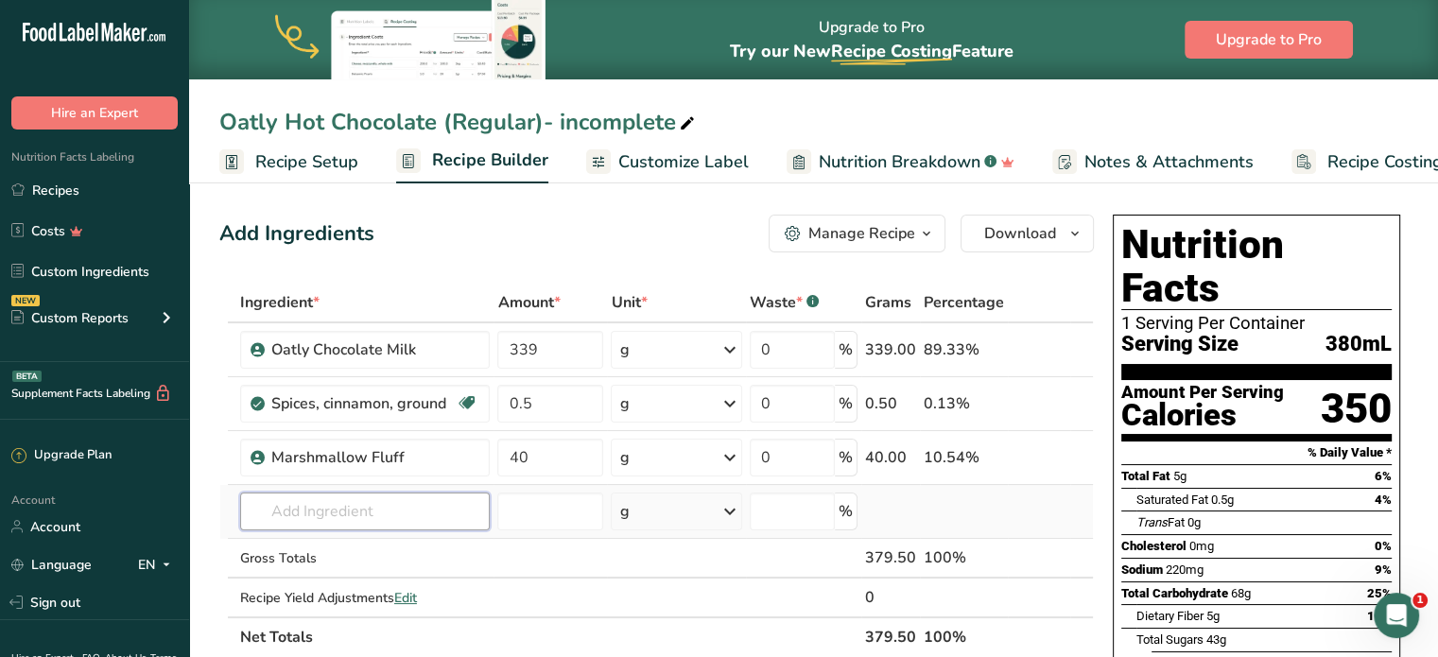
click at [394, 501] on input "text" at bounding box center [365, 512] width 251 height 38
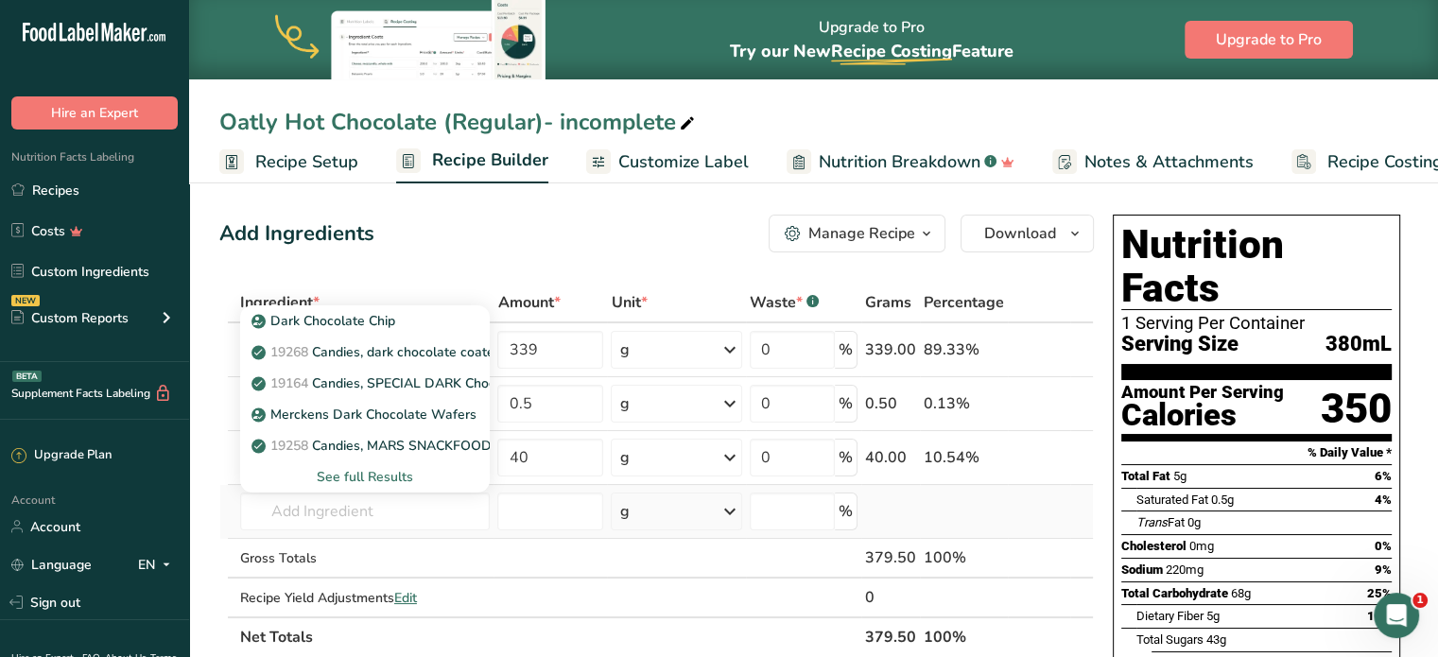
click at [344, 478] on div "See full Results" at bounding box center [365, 477] width 220 height 20
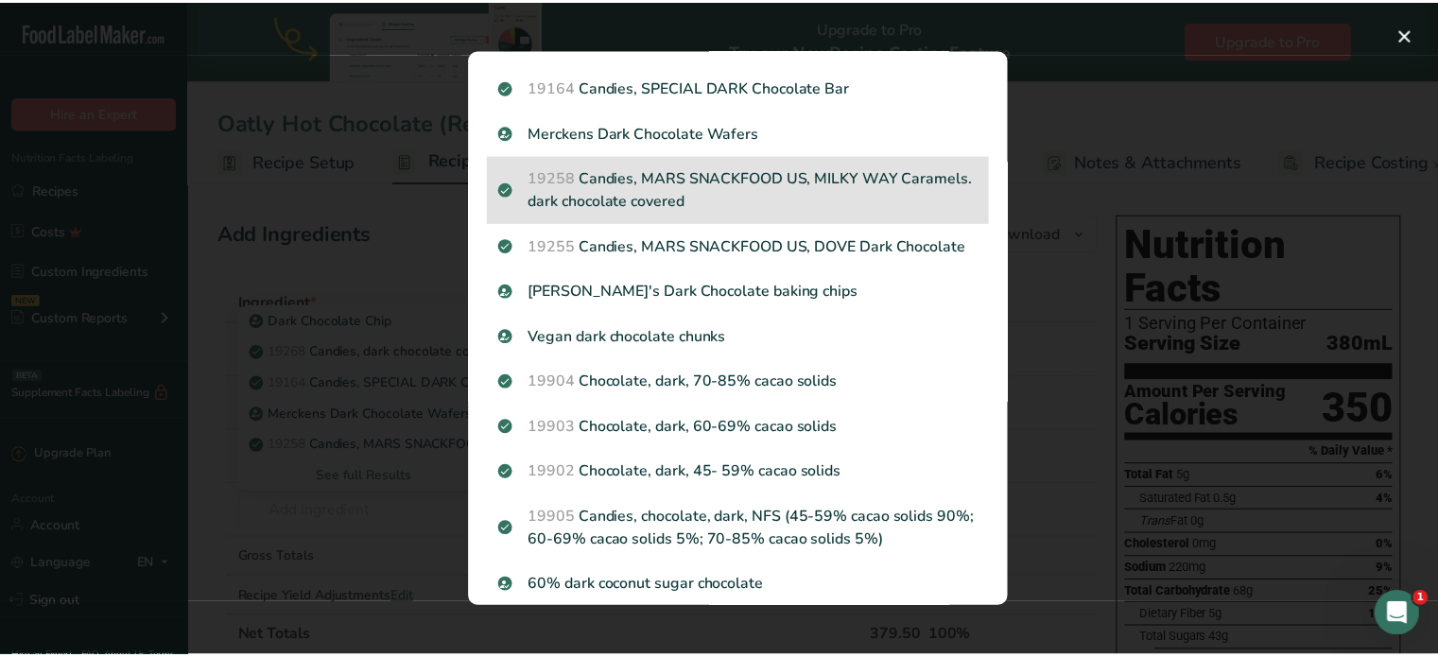
scroll to position [174, 0]
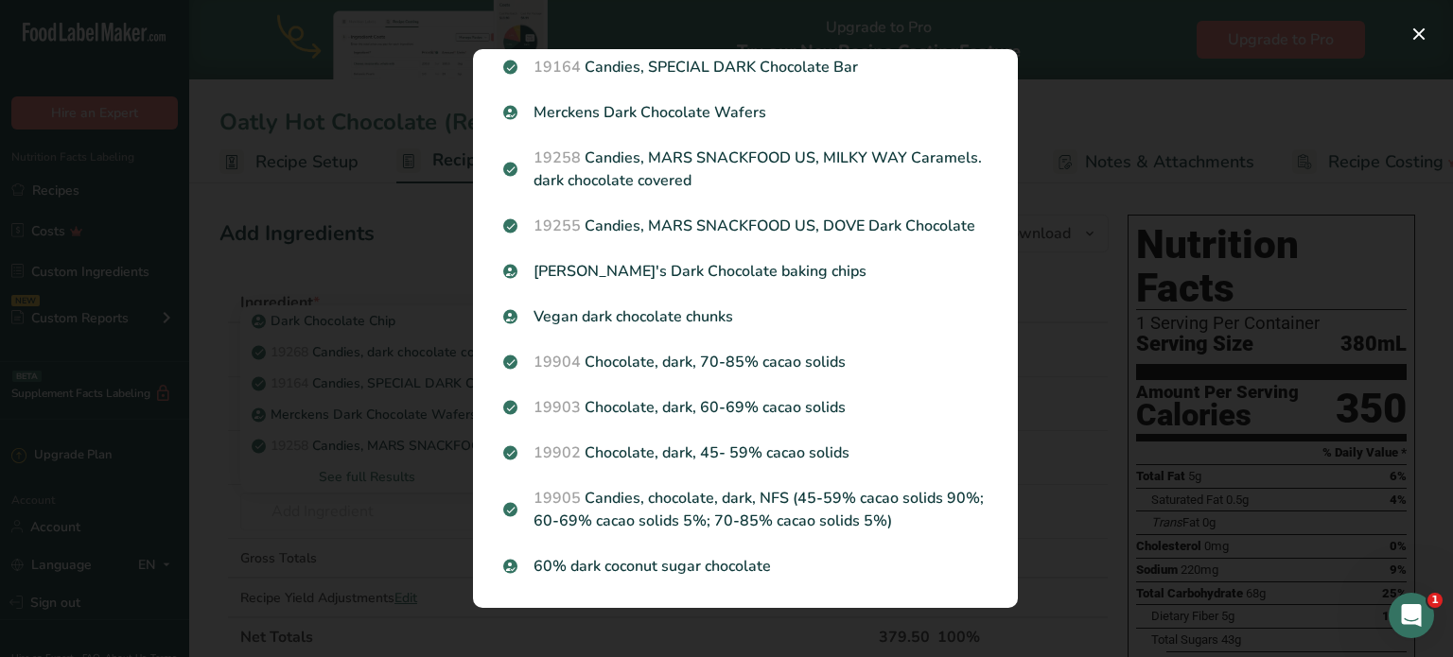
click at [397, 513] on div "Search results modal" at bounding box center [726, 328] width 1453 height 657
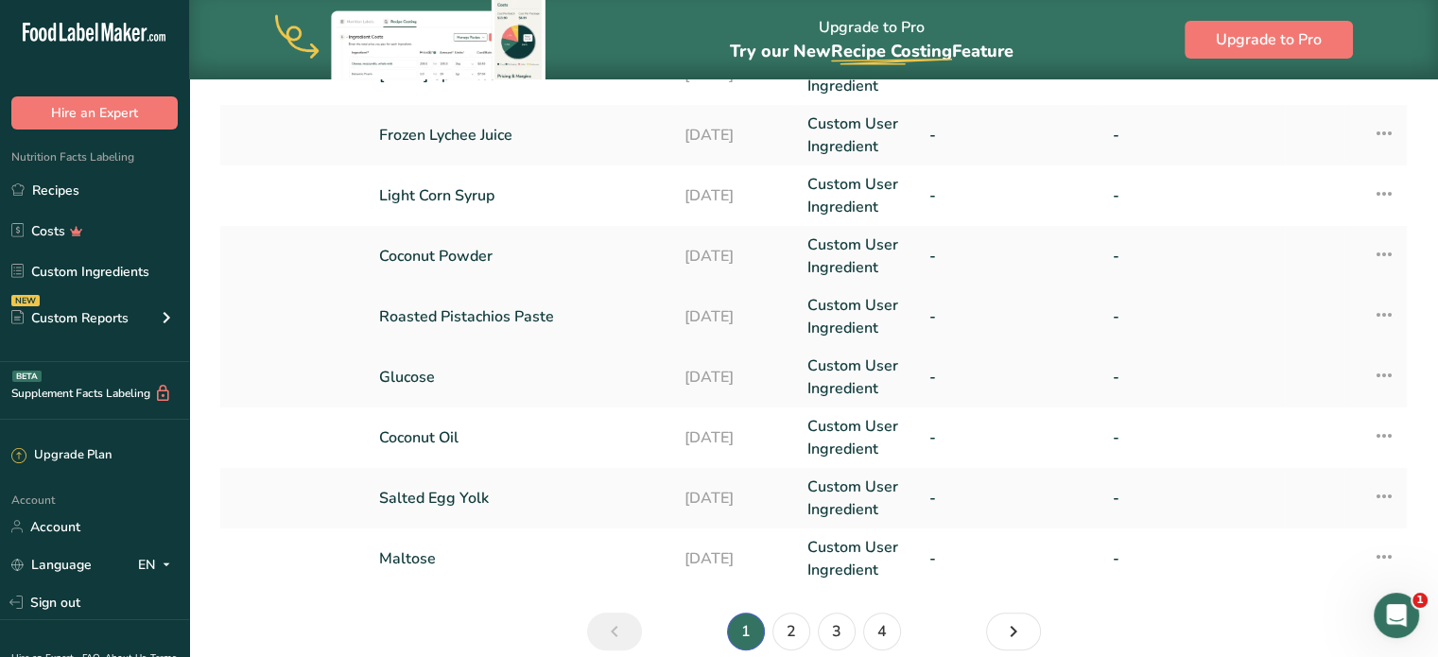
scroll to position [651, 0]
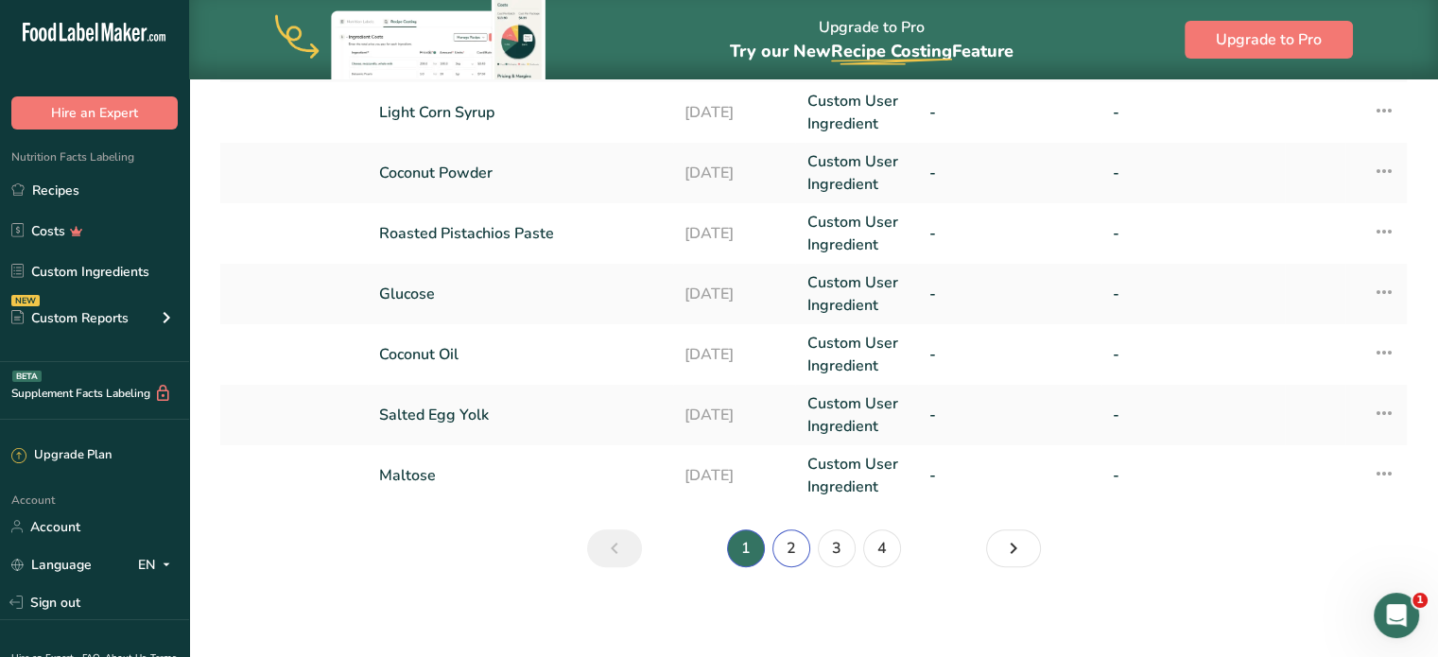
click at [784, 540] on link "2" at bounding box center [792, 549] width 38 height 38
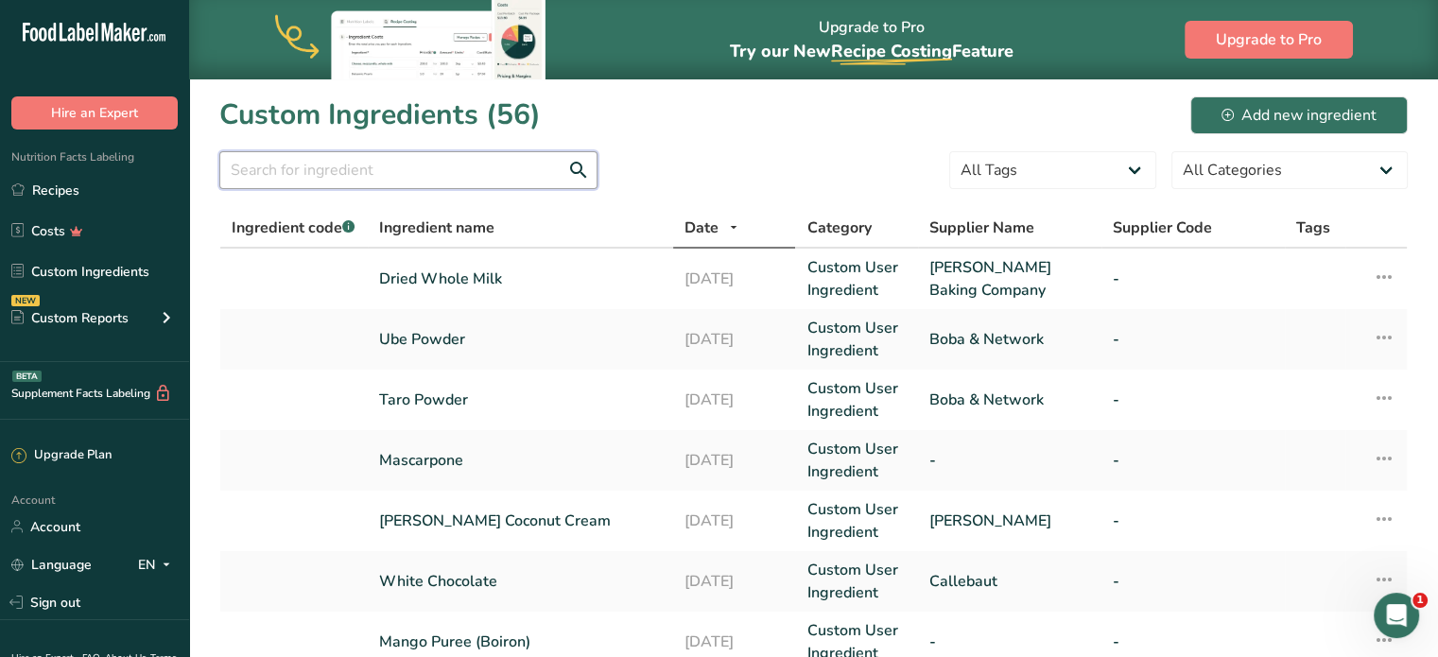
click at [440, 181] on input "text" at bounding box center [408, 170] width 378 height 38
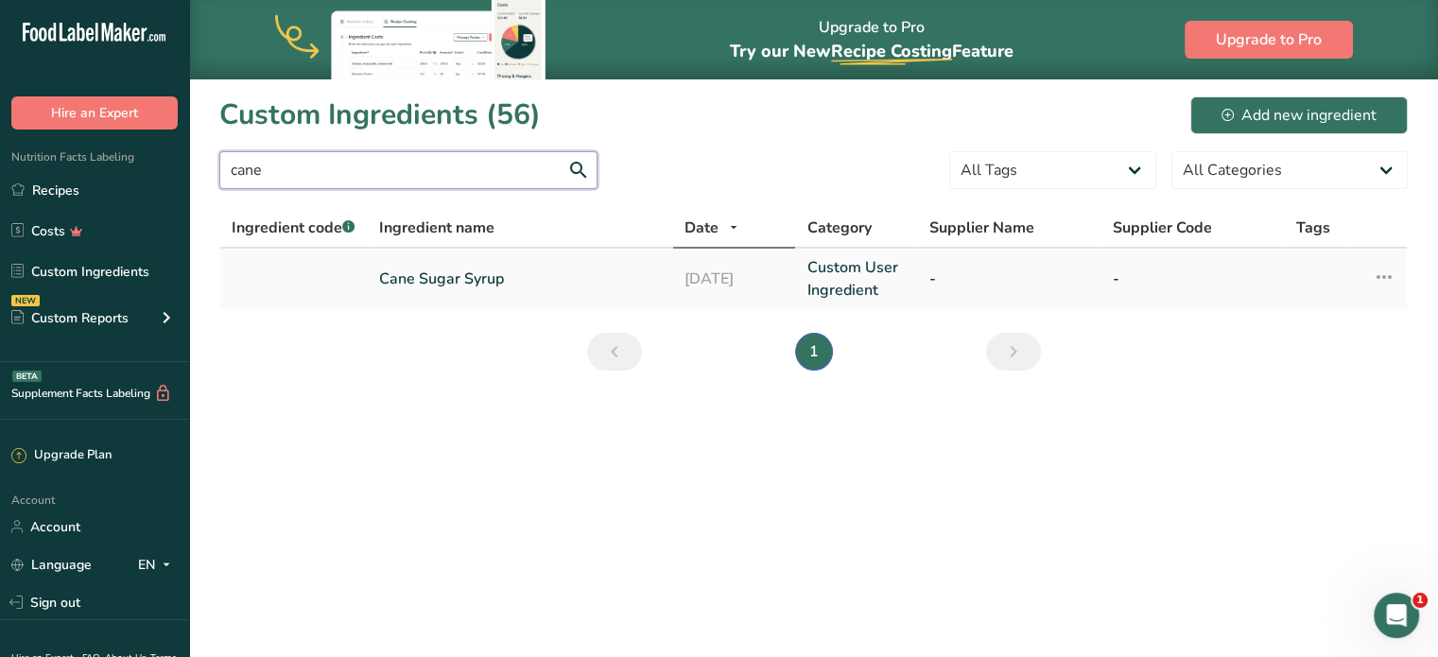
type input "cane"
click at [488, 285] on link "Cane Sugar Syrup" at bounding box center [520, 279] width 283 height 23
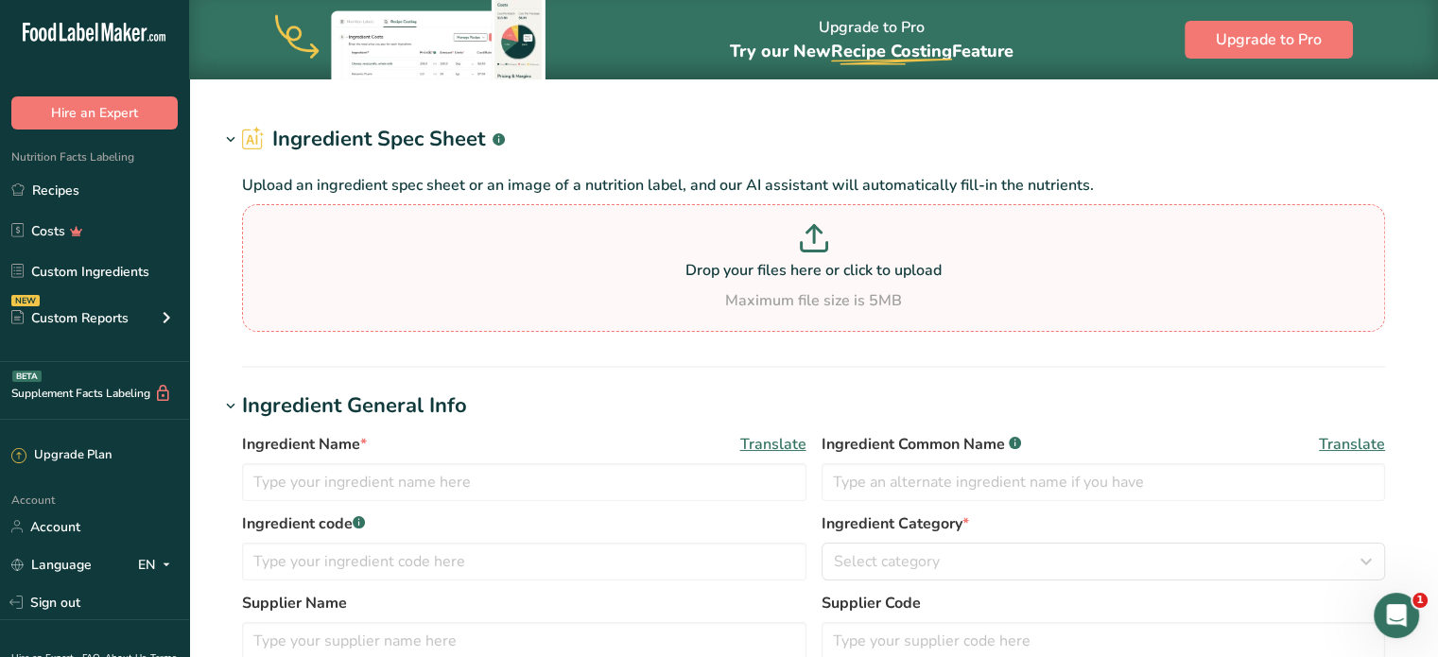
type input "Cane Sugar Syrup"
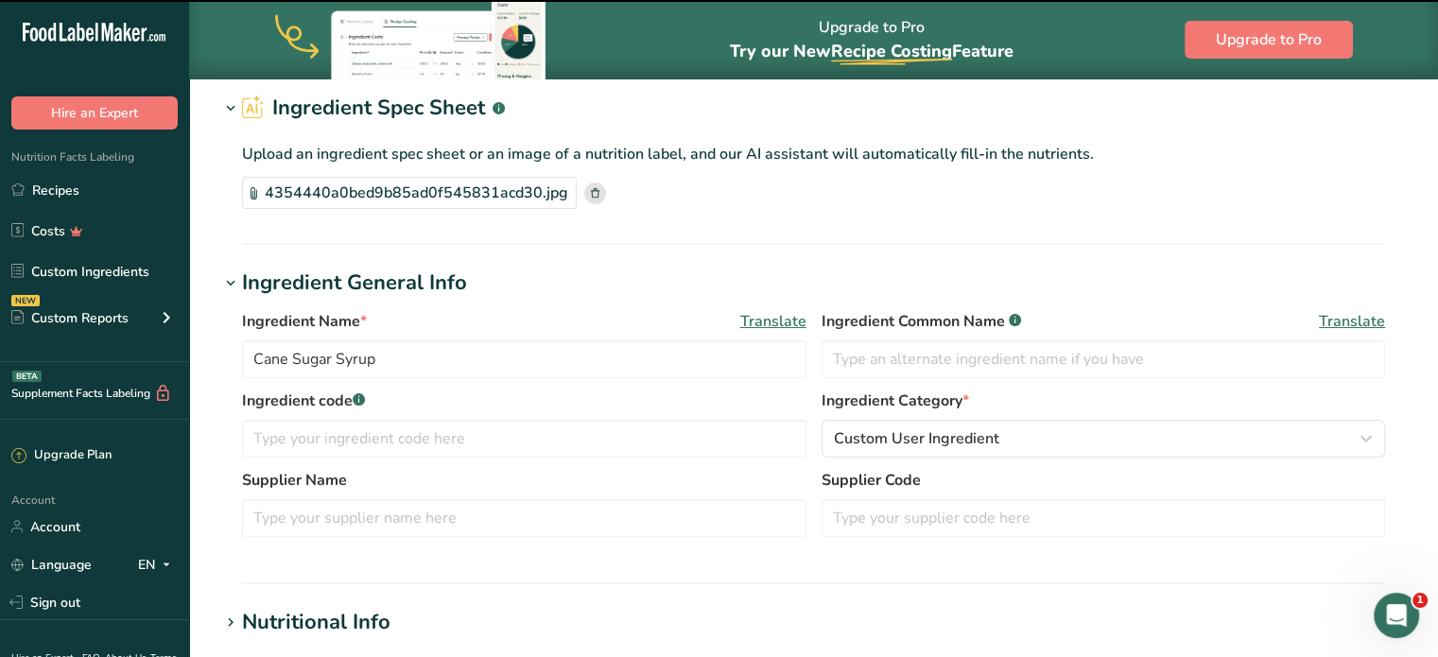
scroll to position [95, 0]
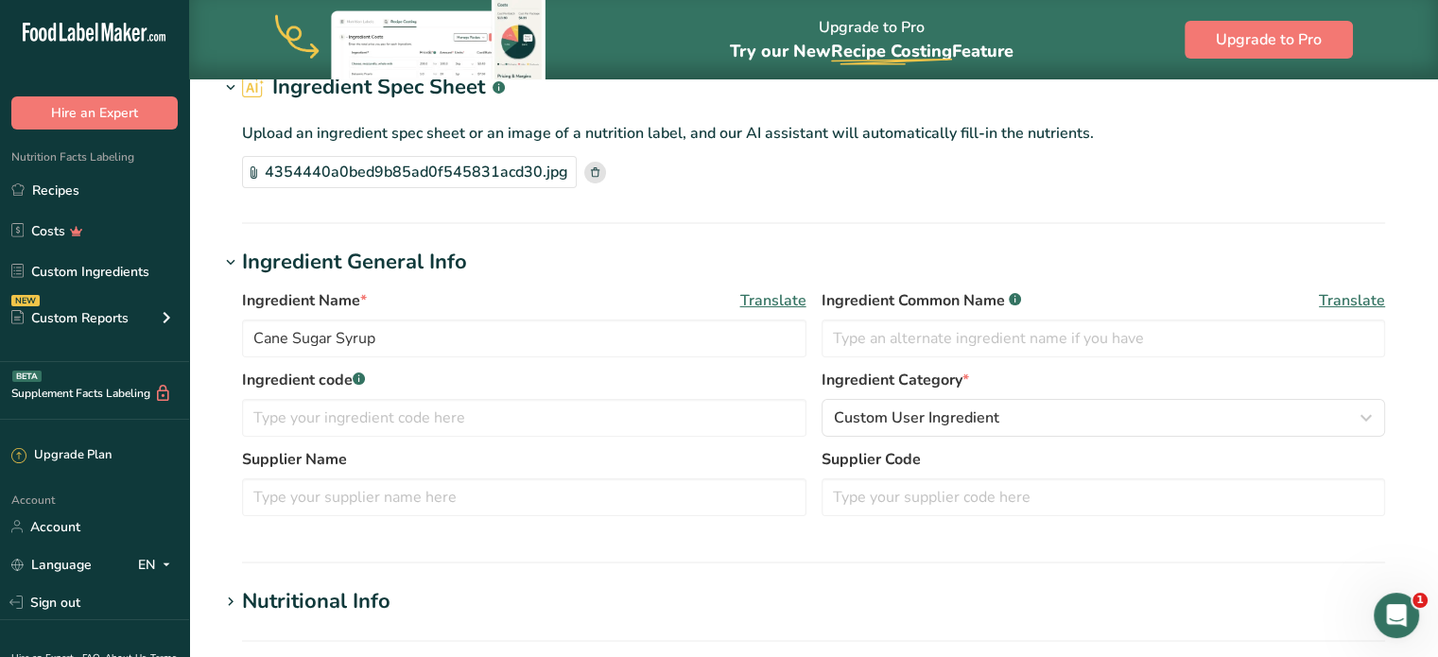
click at [464, 169] on div "4354440a0bed9b85ad0f545831acd30.jpg" at bounding box center [409, 172] width 335 height 32
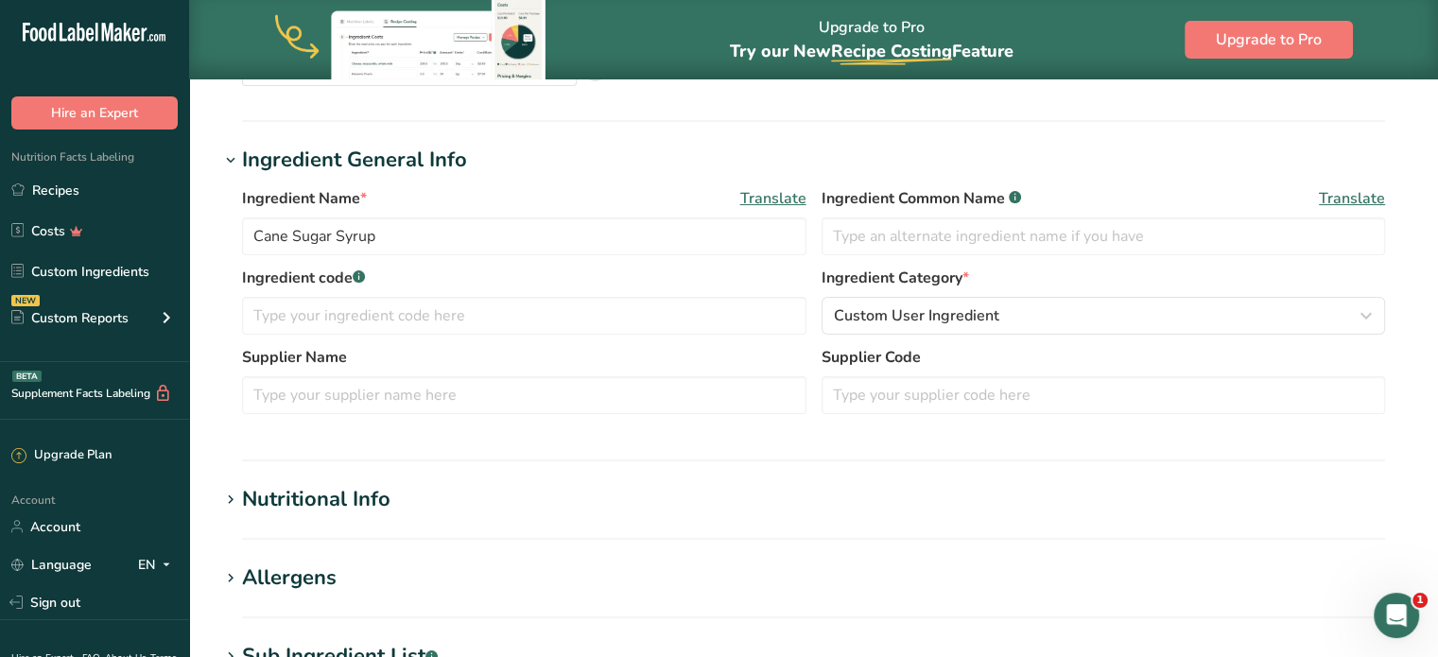
scroll to position [284, 0]
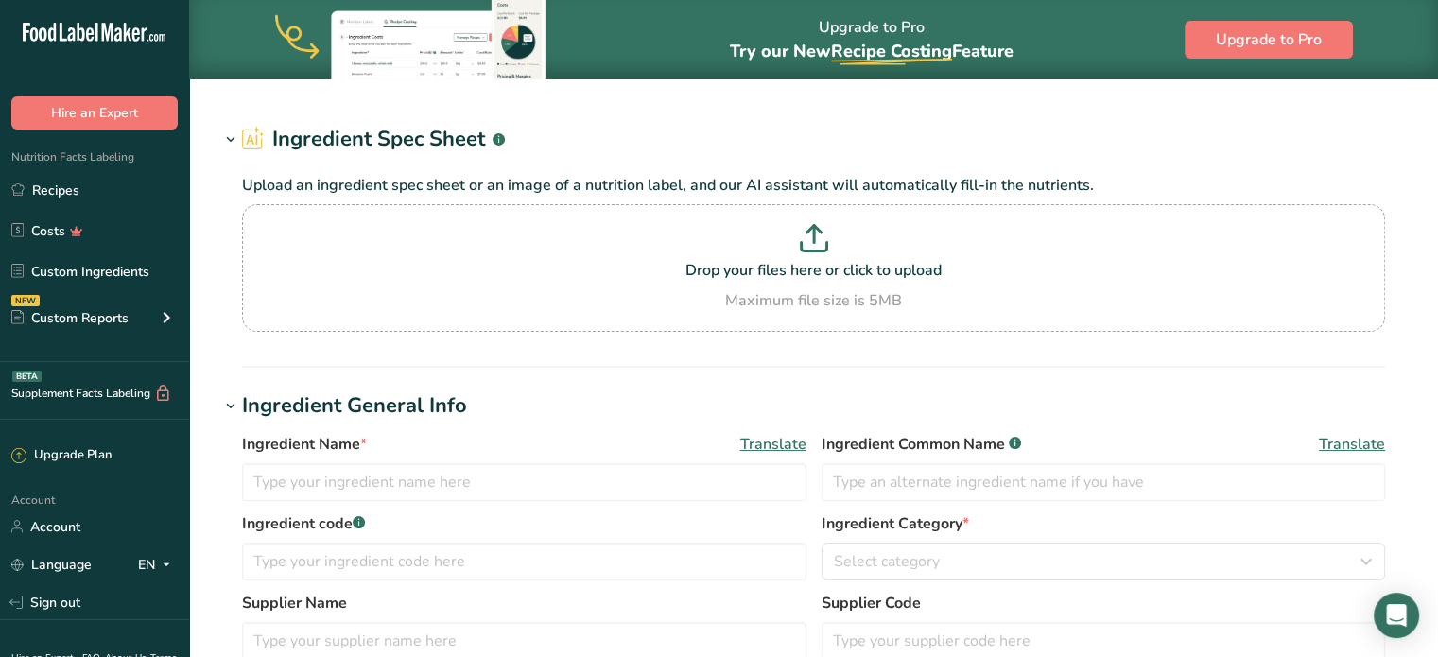
type input "Cream, whipped, cream topping, pressurized"
type input "Whipped Cream"
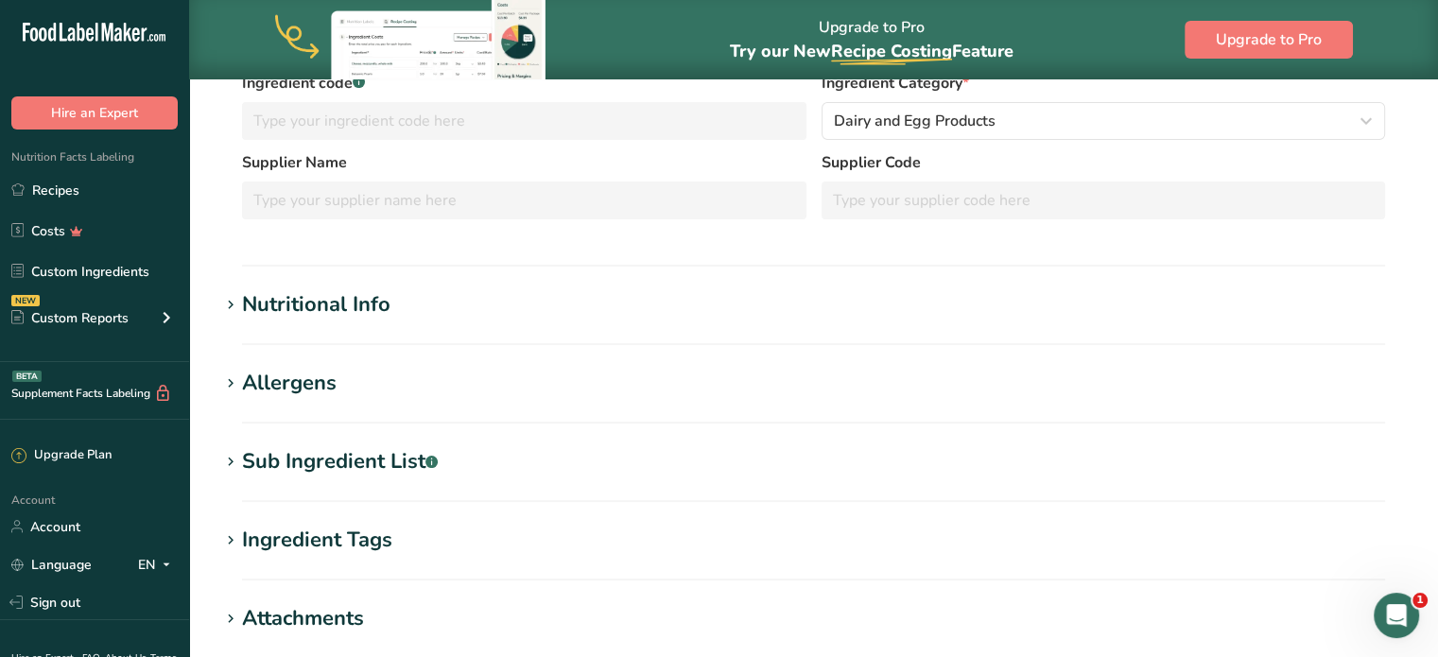
drag, startPoint x: 722, startPoint y: 259, endPoint x: 722, endPoint y: 309, distance: 50.1
click at [722, 259] on section "Ingredient General Info Ingredient Name * Translate Cream, whipped, cream toppi…" at bounding box center [813, 108] width 1189 height 317
click at [721, 315] on h1 "Nutritional Info" at bounding box center [813, 304] width 1189 height 31
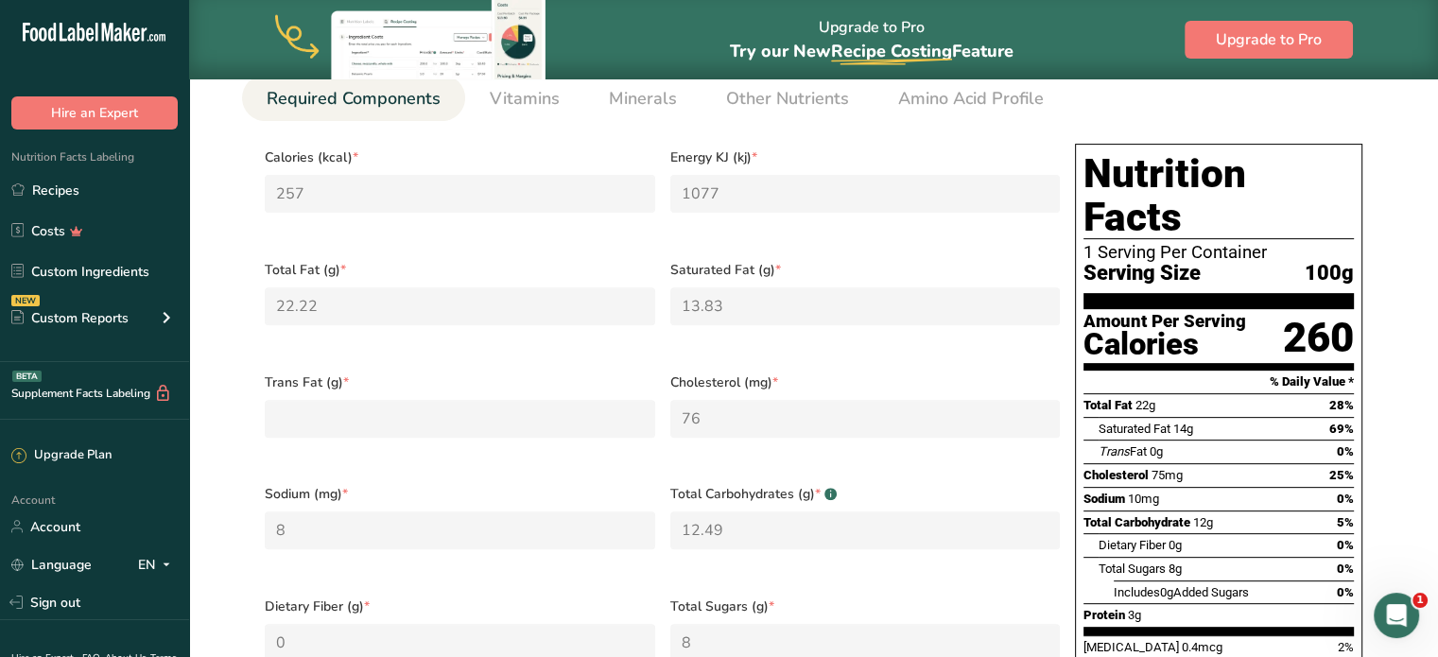
scroll to position [627, 0]
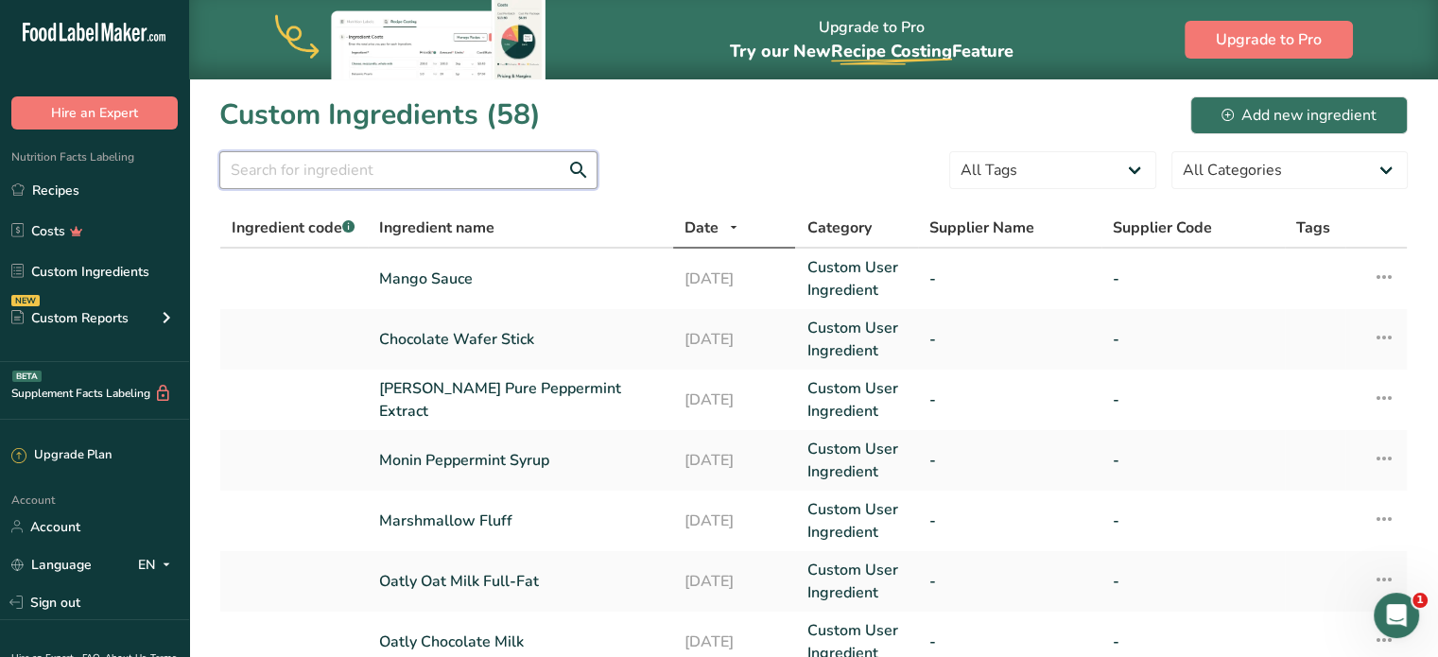
click at [435, 182] on input "text" at bounding box center [408, 170] width 378 height 38
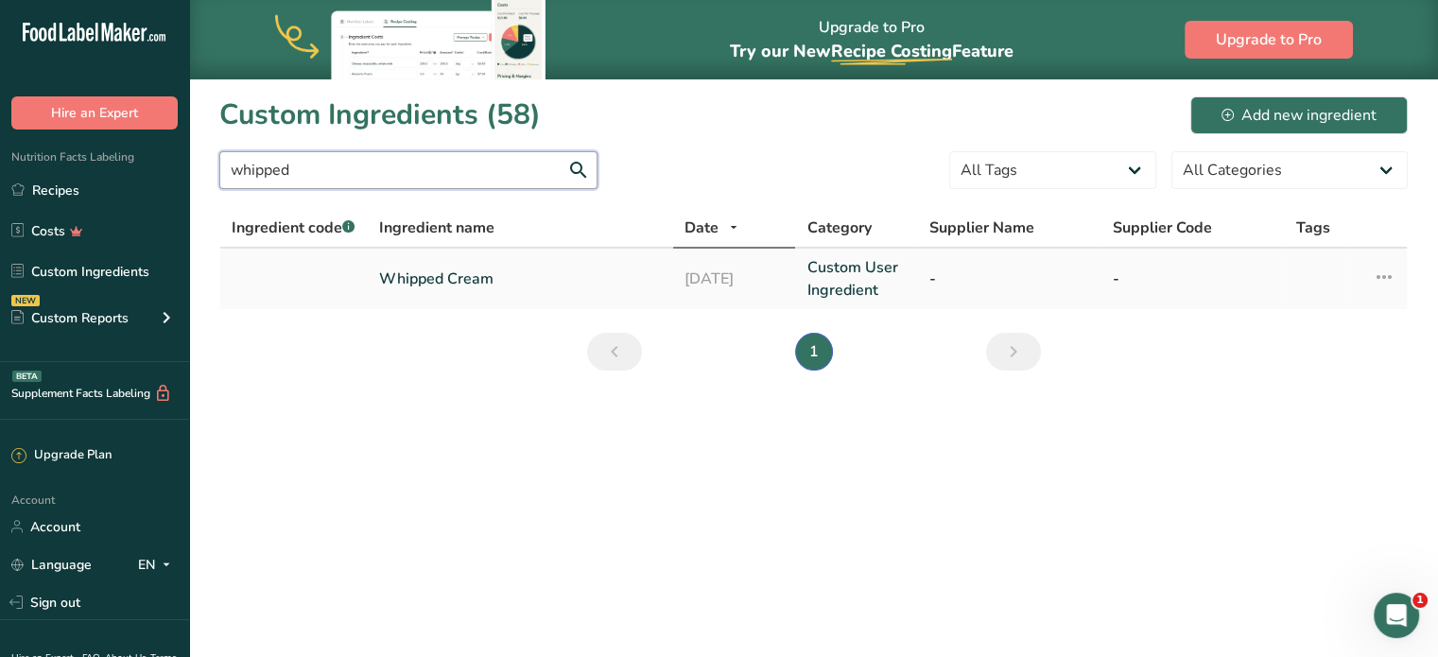
type input "whipped"
click at [460, 279] on link "Whipped Cream" at bounding box center [520, 279] width 283 height 23
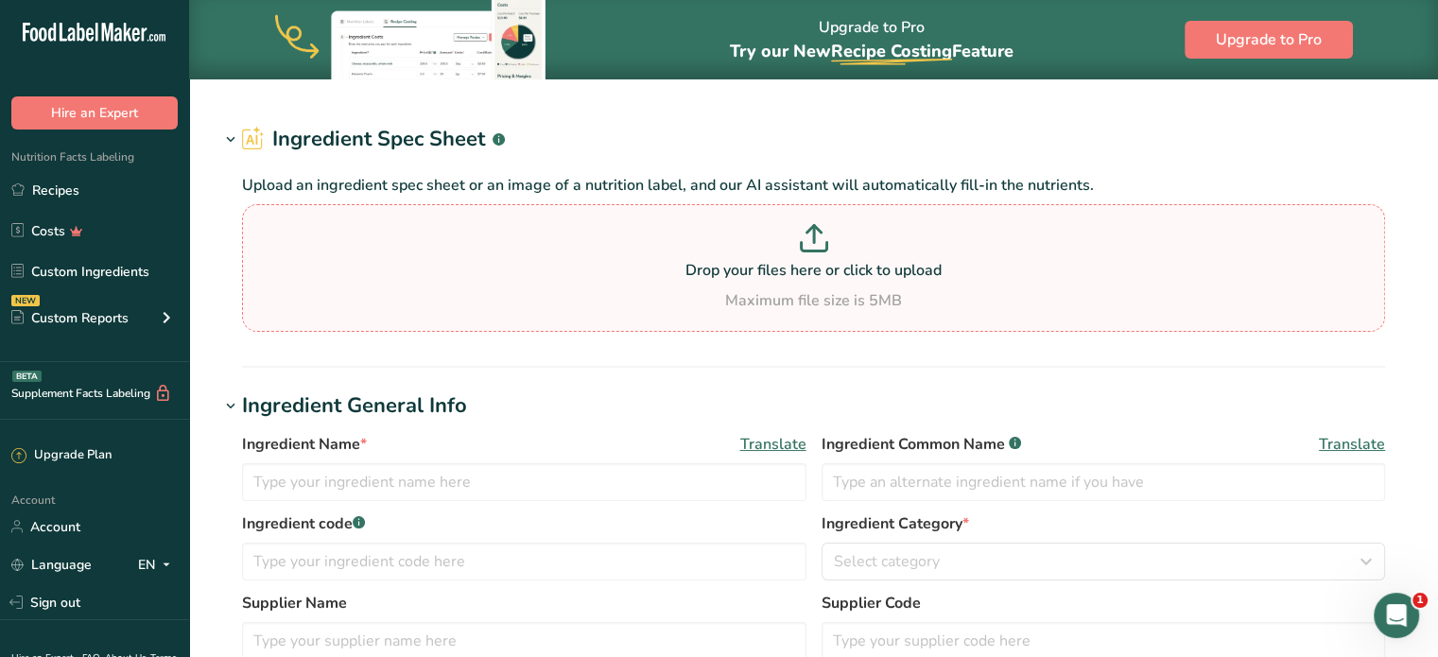
type input "Whipped Cream"
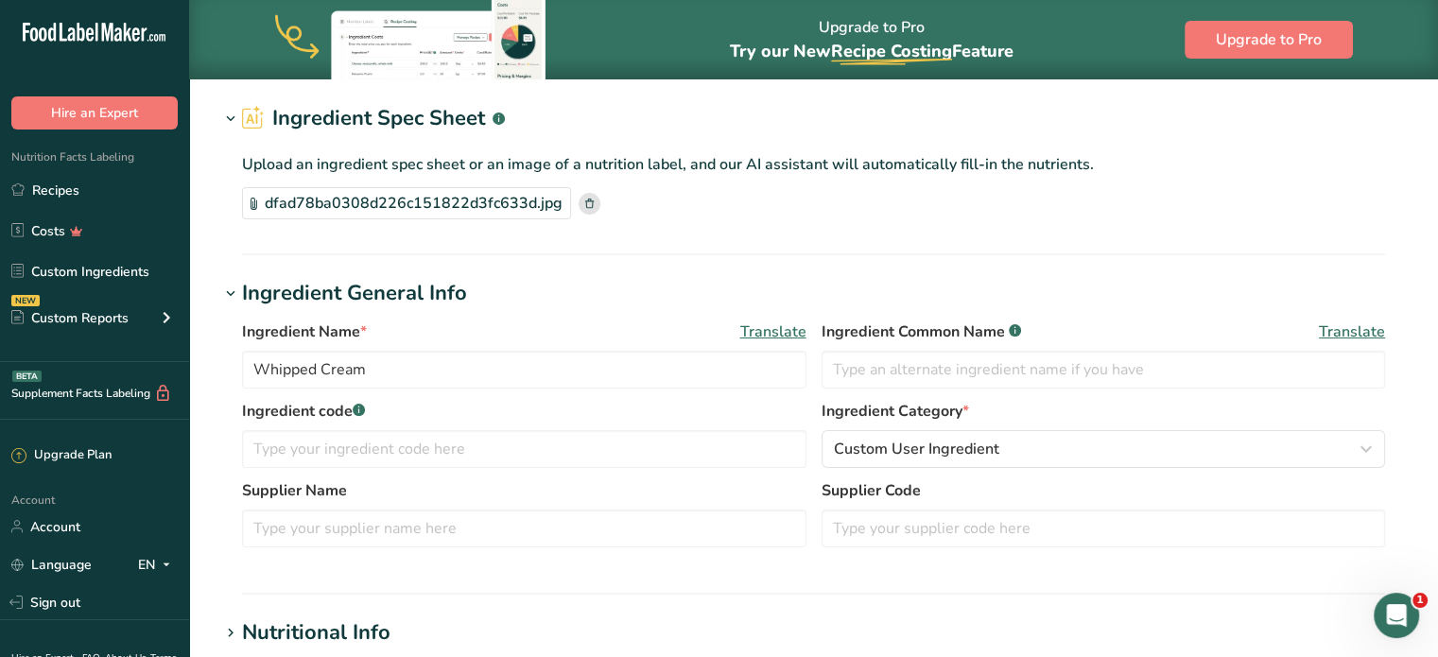
scroll to position [66, 0]
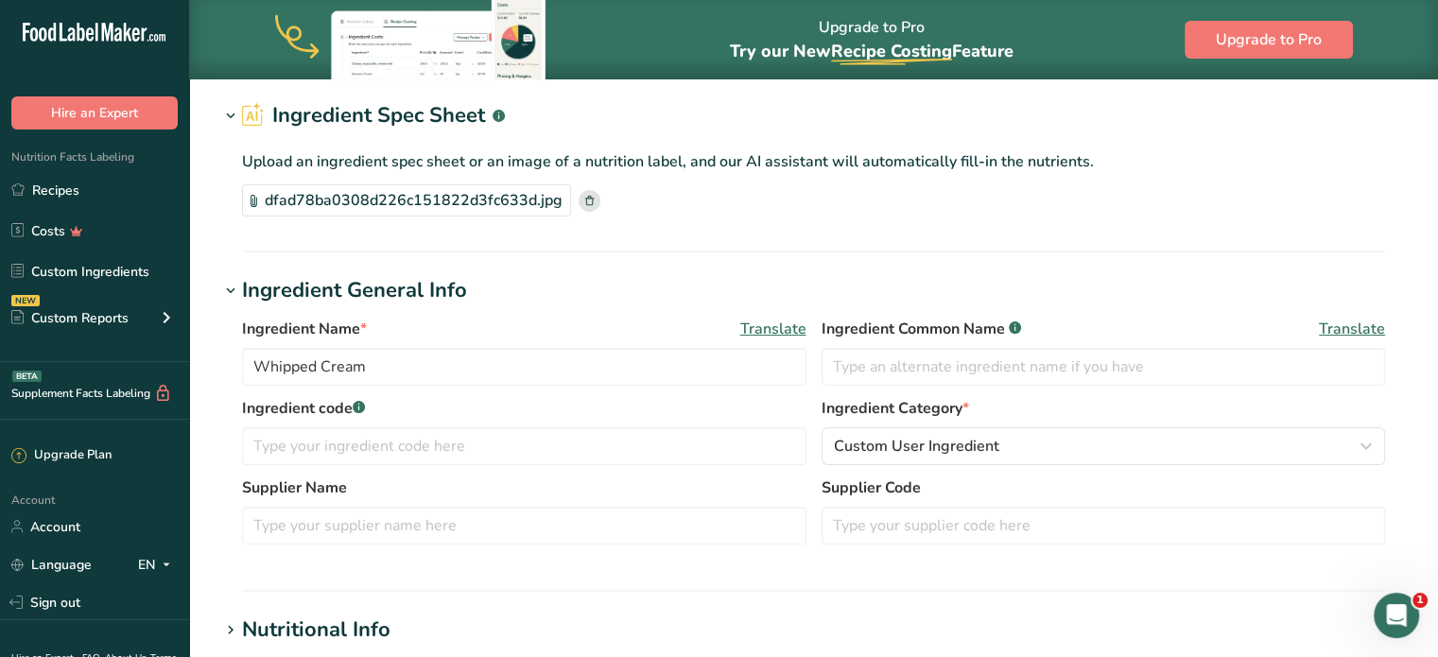
click at [498, 196] on div "dfad78ba0308d226c151822d3fc633d.jpg" at bounding box center [406, 200] width 329 height 32
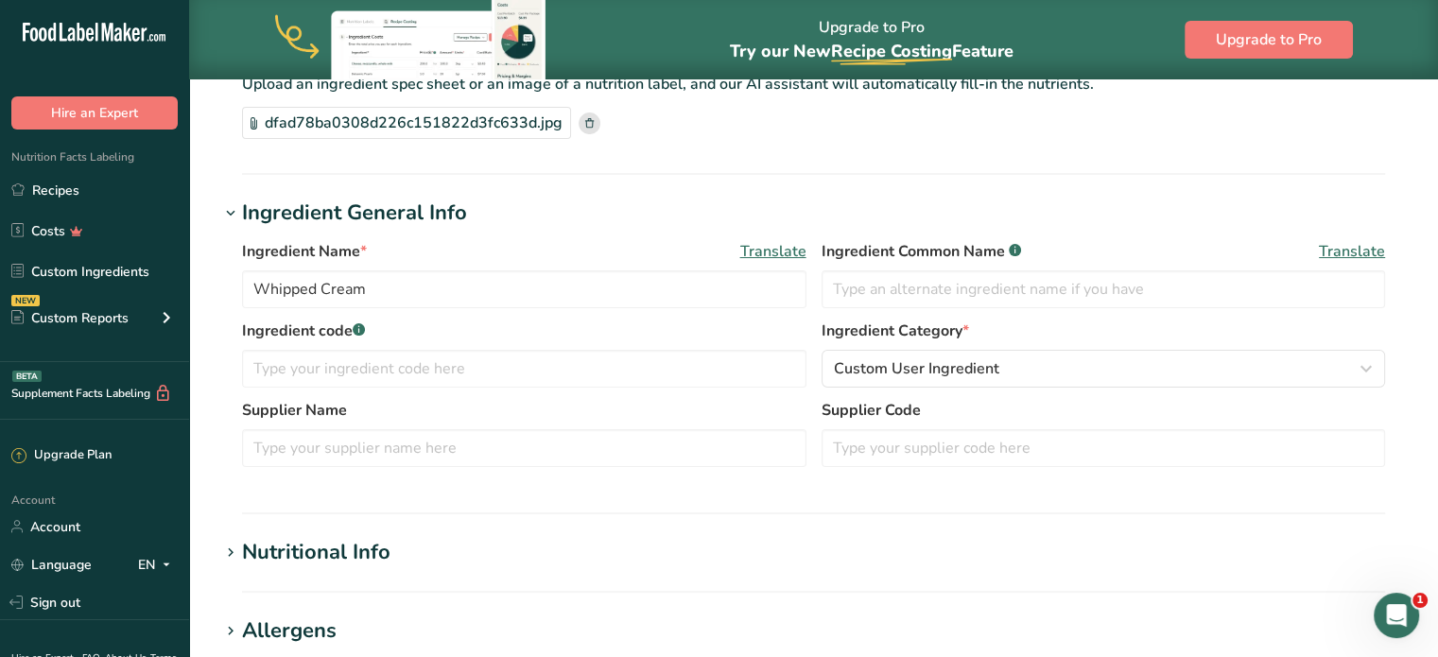
scroll to position [0, 0]
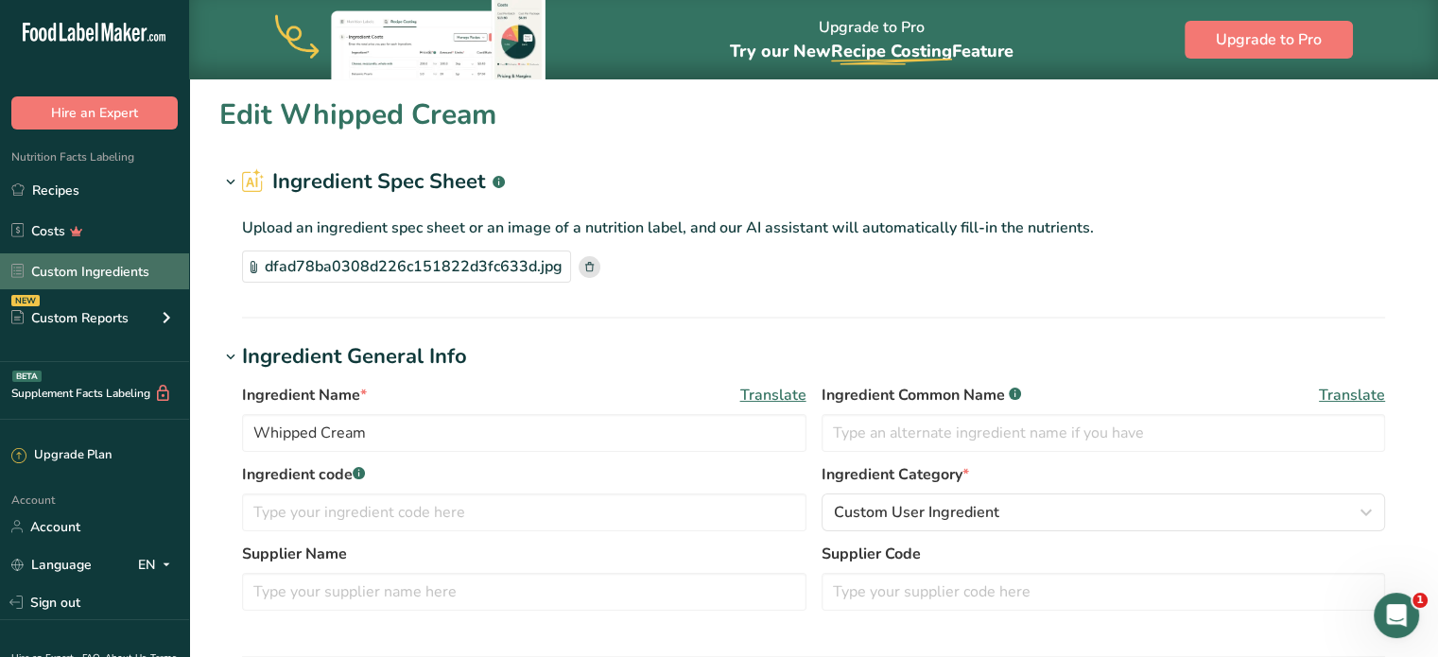
drag, startPoint x: 125, startPoint y: 271, endPoint x: 139, endPoint y: 271, distance: 14.2
click at [125, 271] on link "Custom Ingredients" at bounding box center [94, 271] width 189 height 36
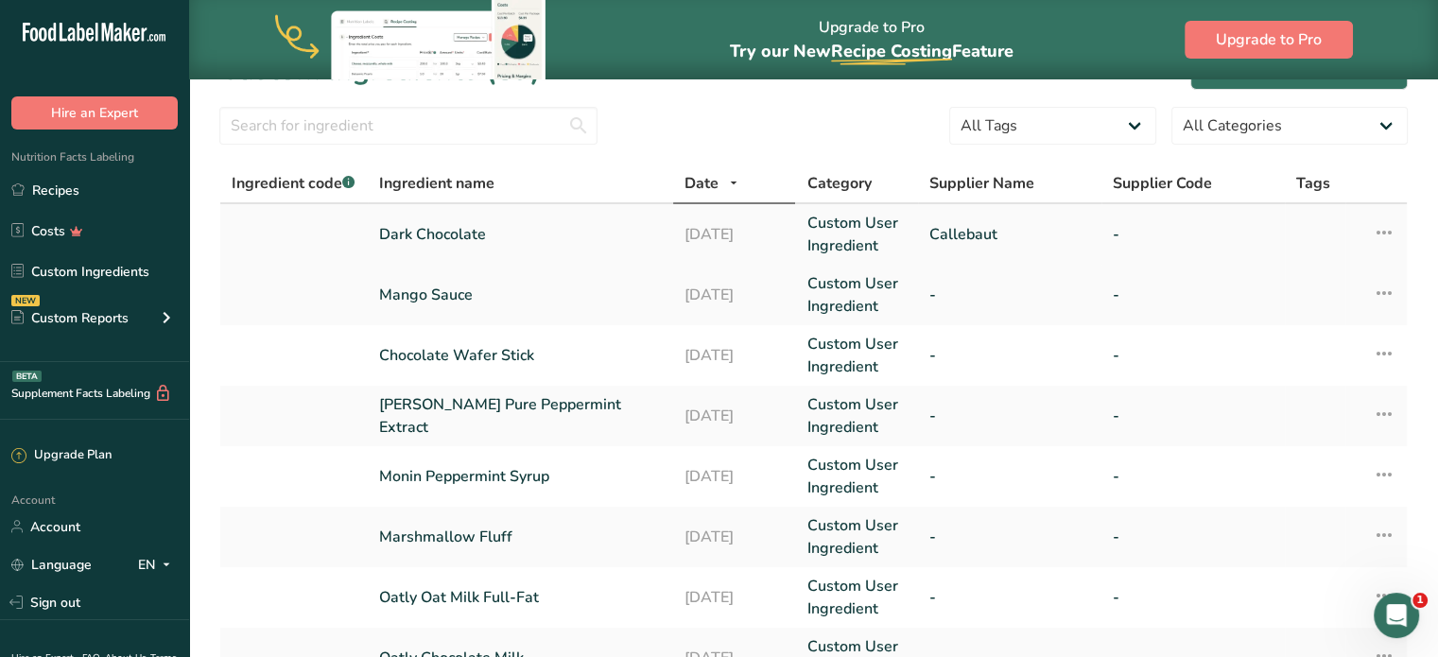
scroll to position [45, 0]
click at [1120, 230] on link "-" at bounding box center [1193, 233] width 161 height 23
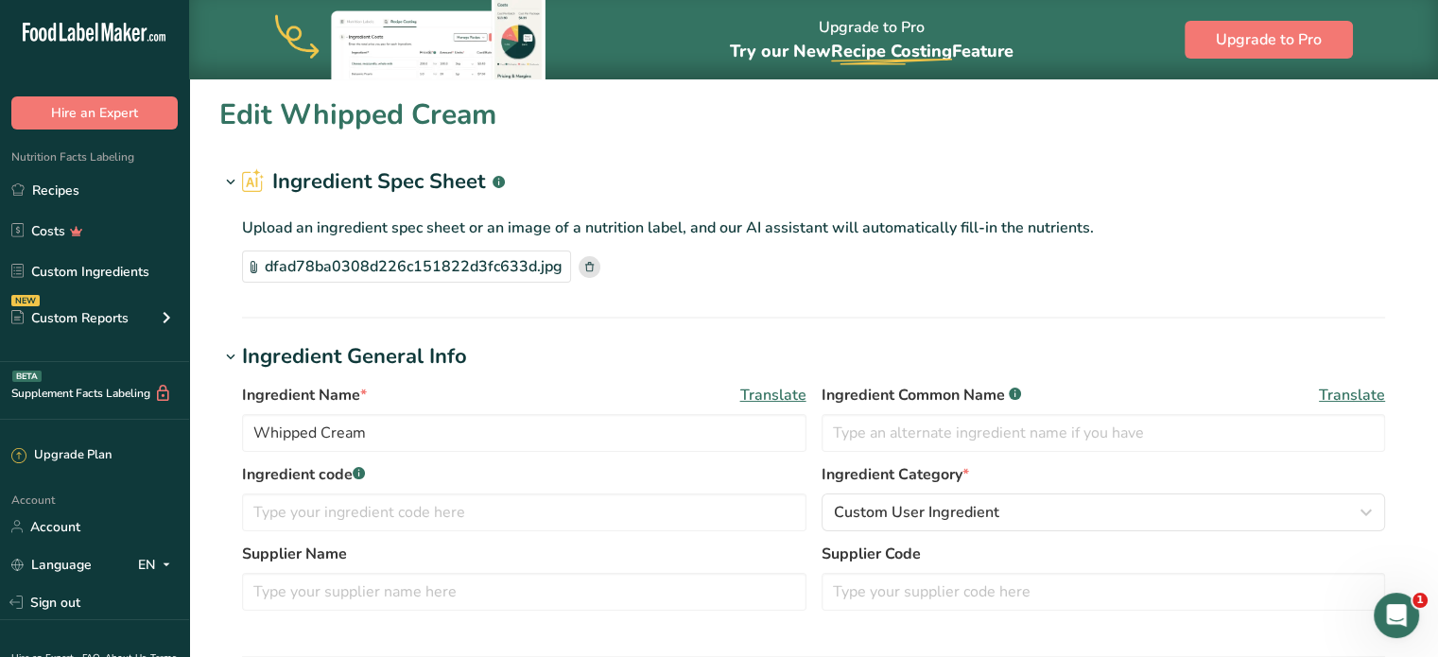
type input "Dark Chocolate"
type input "Callebaut"
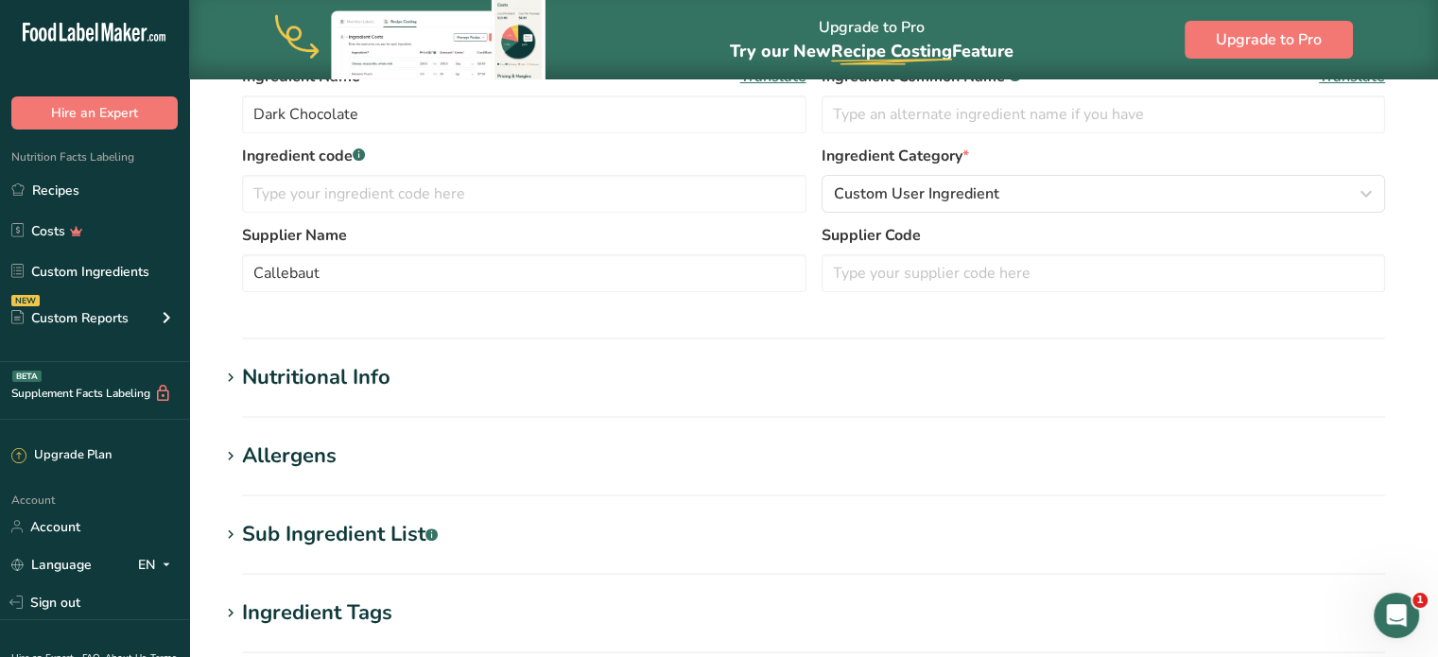
click at [374, 360] on section "Edit Dark Chocolate Ingredient Spec Sheet .a-a{fill:#347362;}.b-a{fill:#fff;} U…" at bounding box center [813, 323] width 1249 height 1311
click at [371, 369] on div "Nutritional Info" at bounding box center [316, 377] width 148 height 31
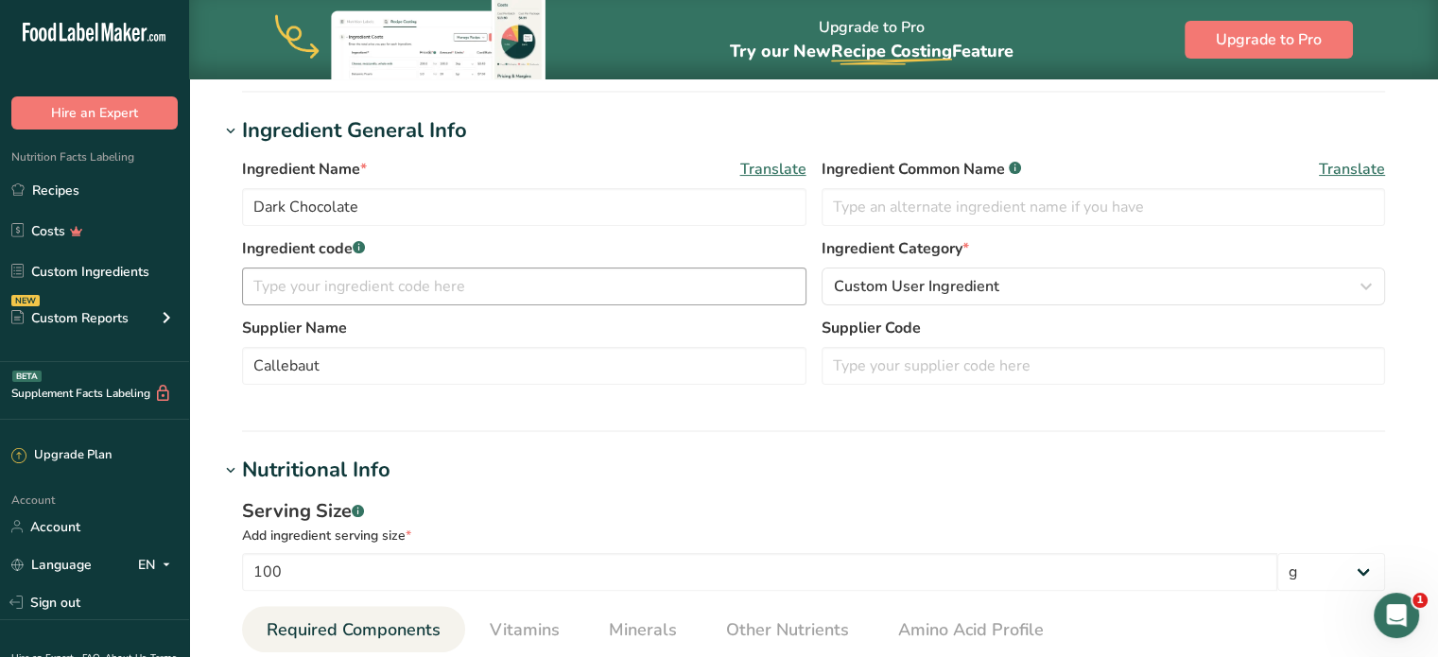
scroll to position [312, 0]
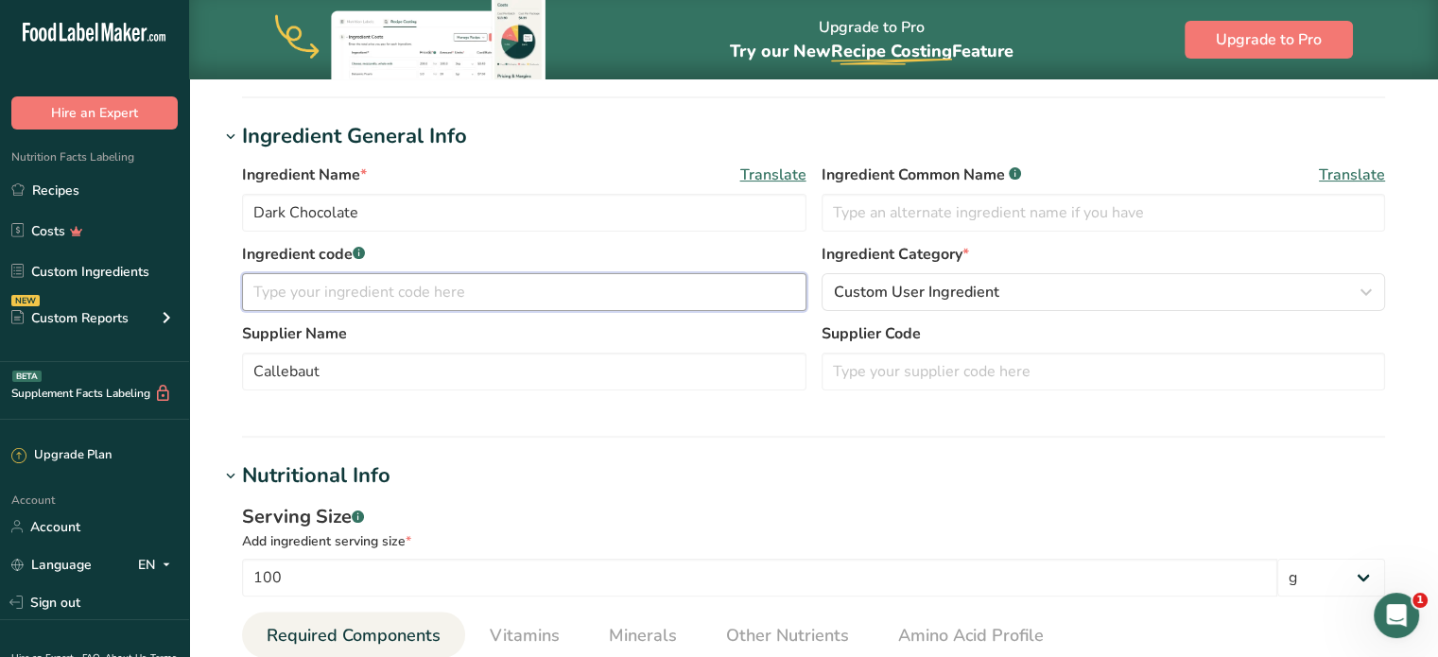
click at [455, 289] on input "text" at bounding box center [524, 292] width 565 height 38
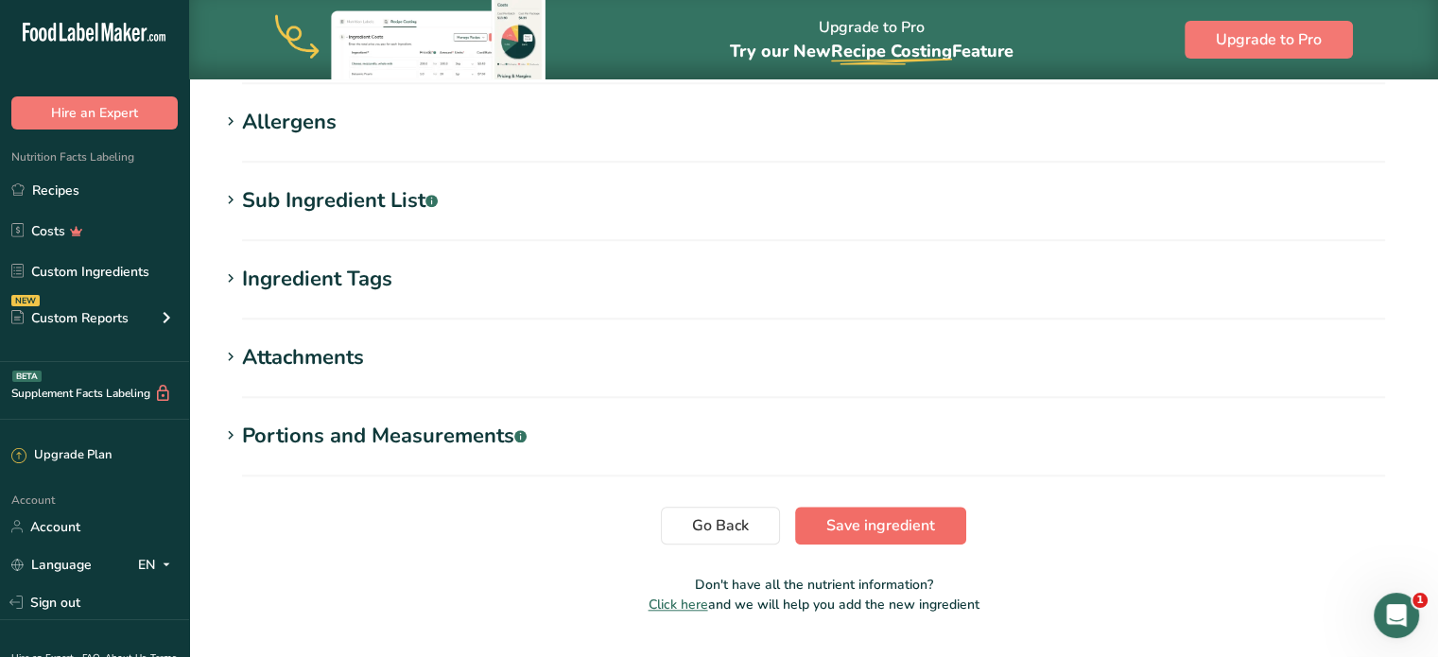
type input "811"
click at [864, 514] on span "Save ingredient" at bounding box center [880, 525] width 109 height 23
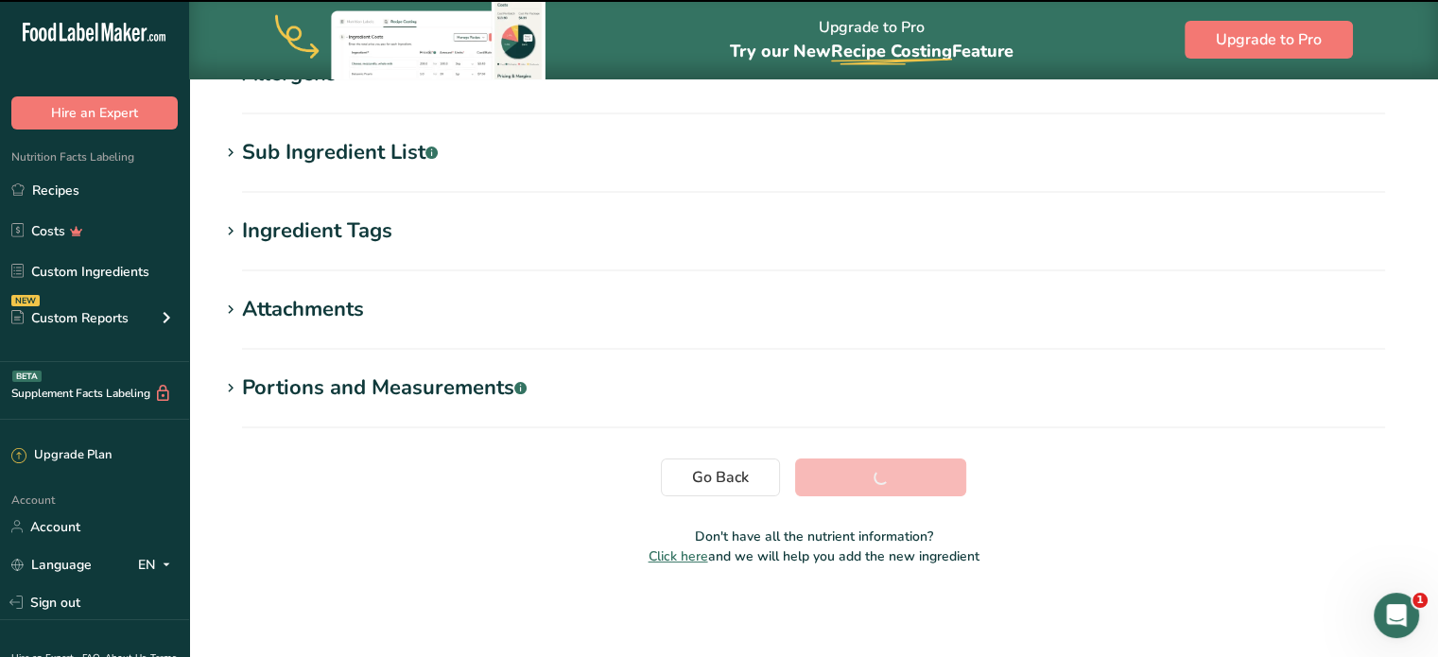
scroll to position [343, 0]
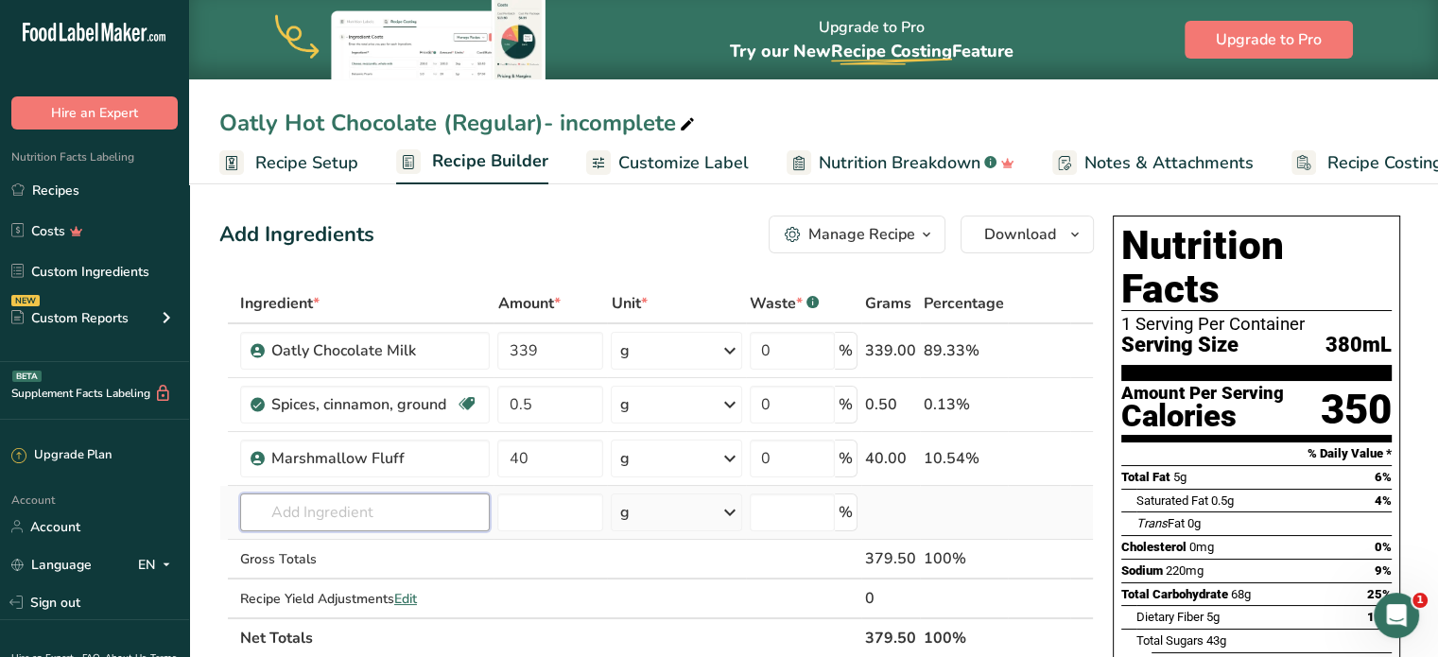
click at [399, 506] on input "text" at bounding box center [365, 513] width 251 height 38
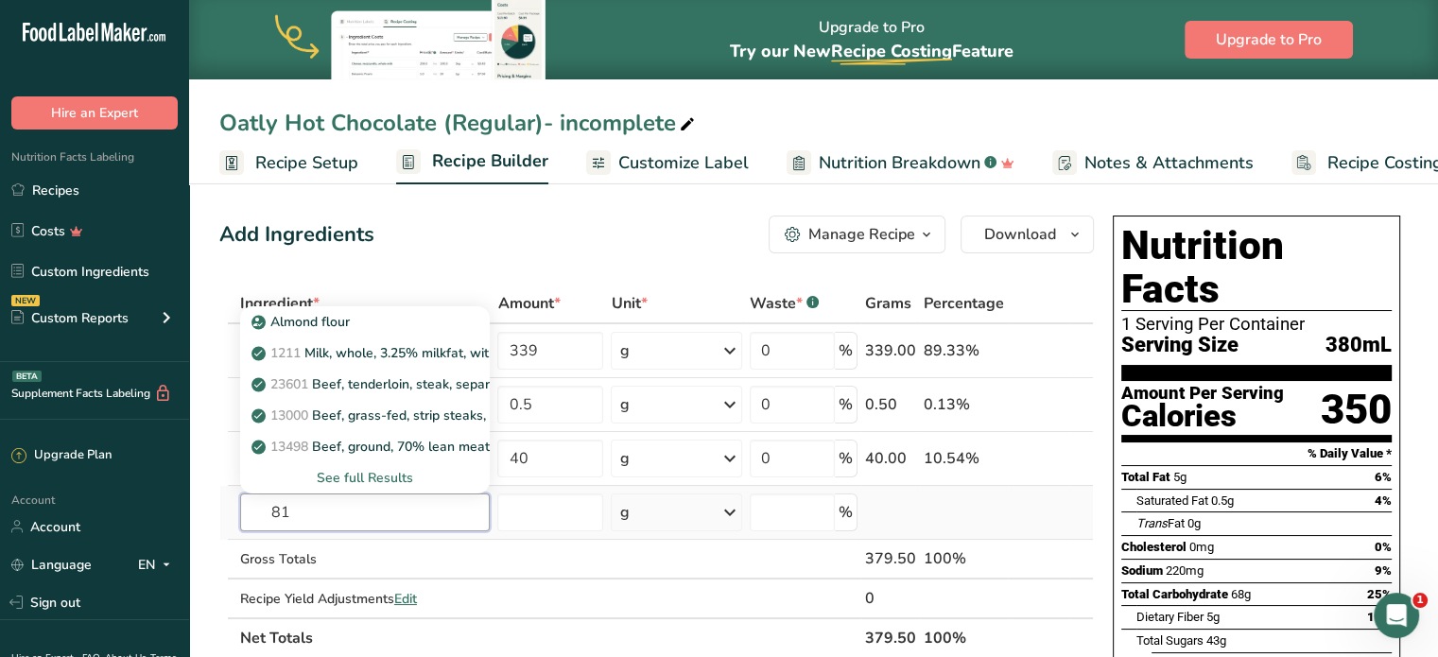
type input "811"
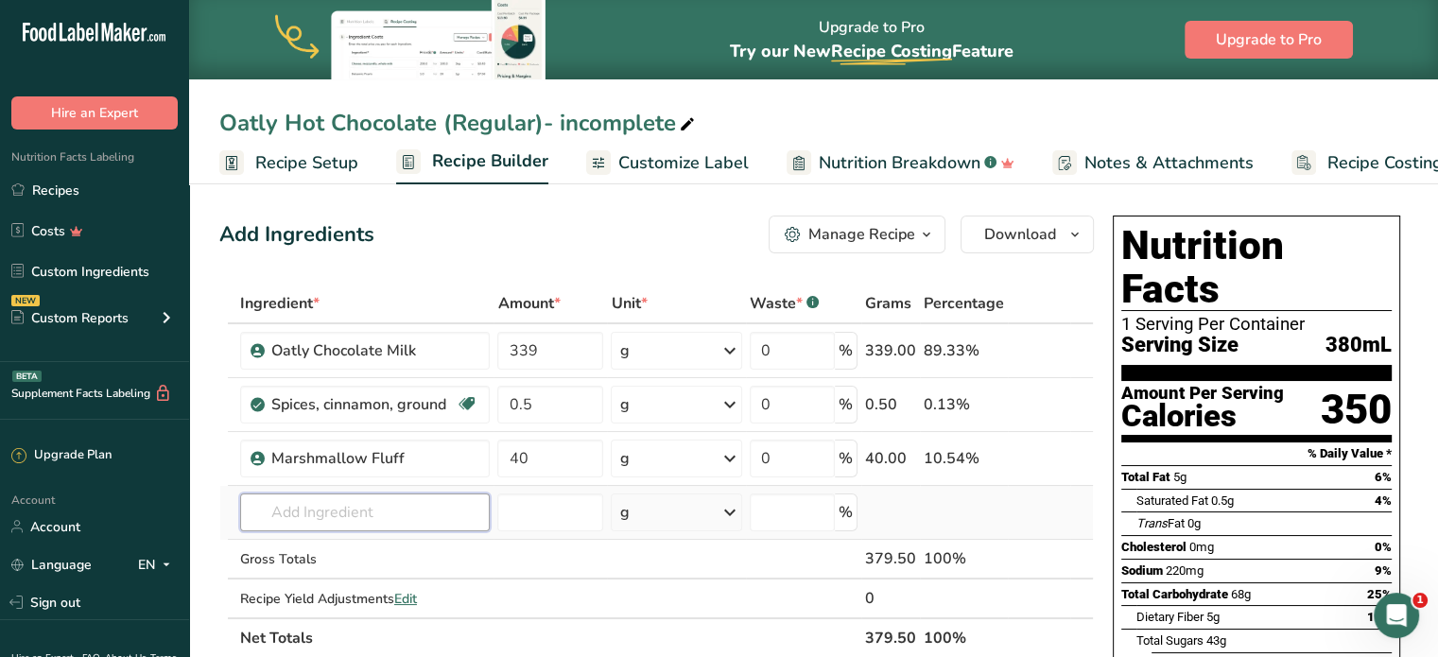
click at [328, 512] on input "text" at bounding box center [365, 513] width 251 height 38
type input "811"
click at [325, 437] on p "811 Dark Chocolate" at bounding box center [323, 447] width 136 height 20
type input "Dark Chocolate"
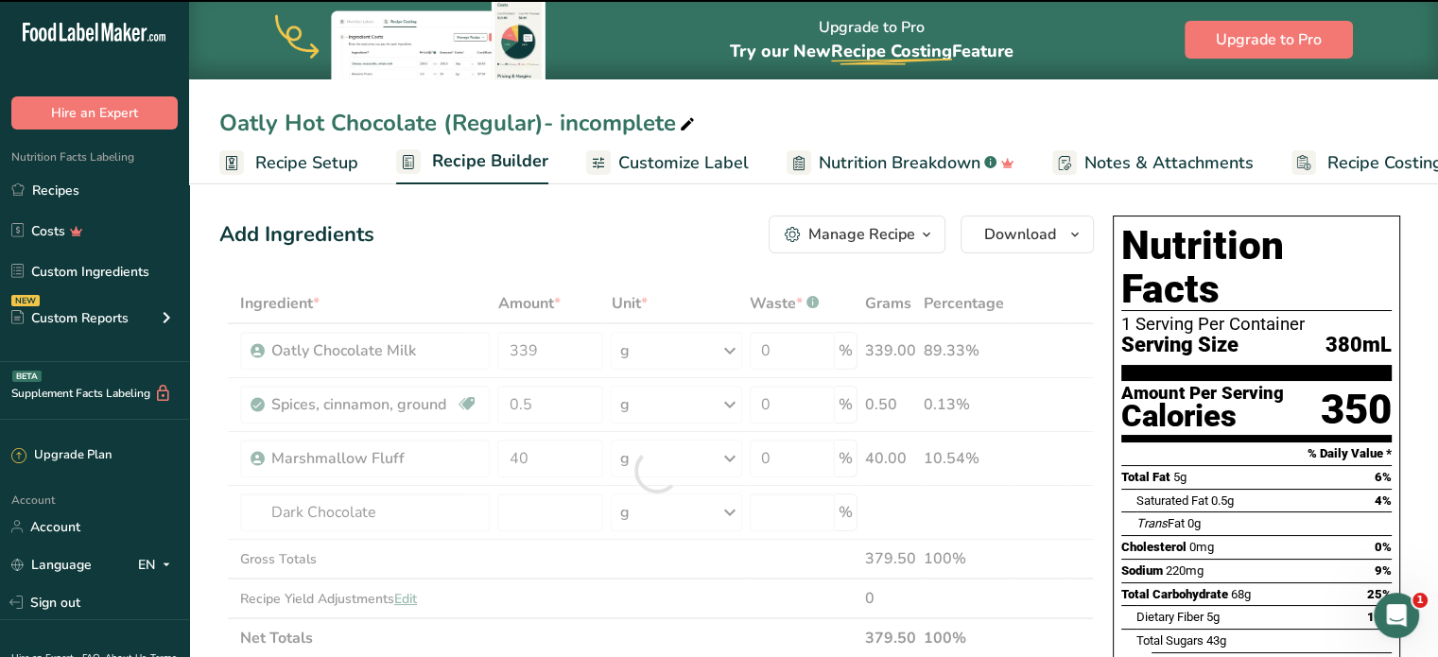
type input "0"
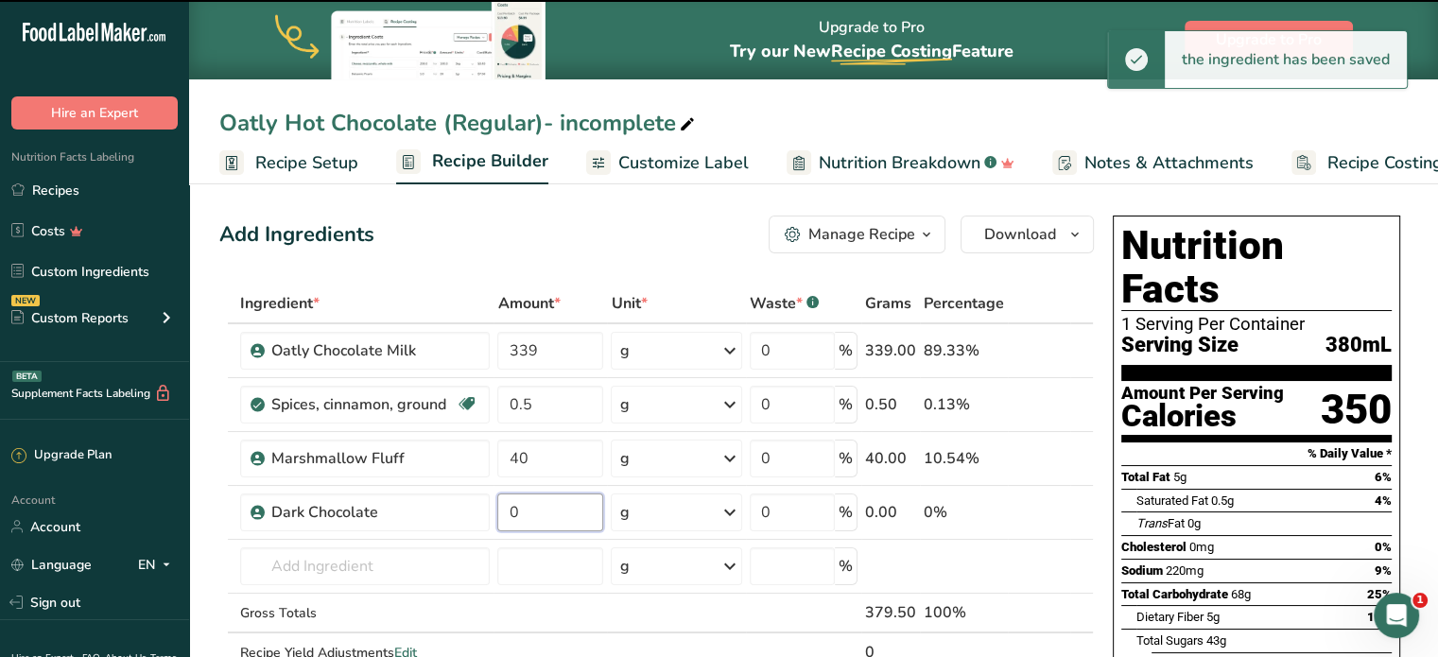
click at [557, 521] on input "0" at bounding box center [550, 513] width 106 height 38
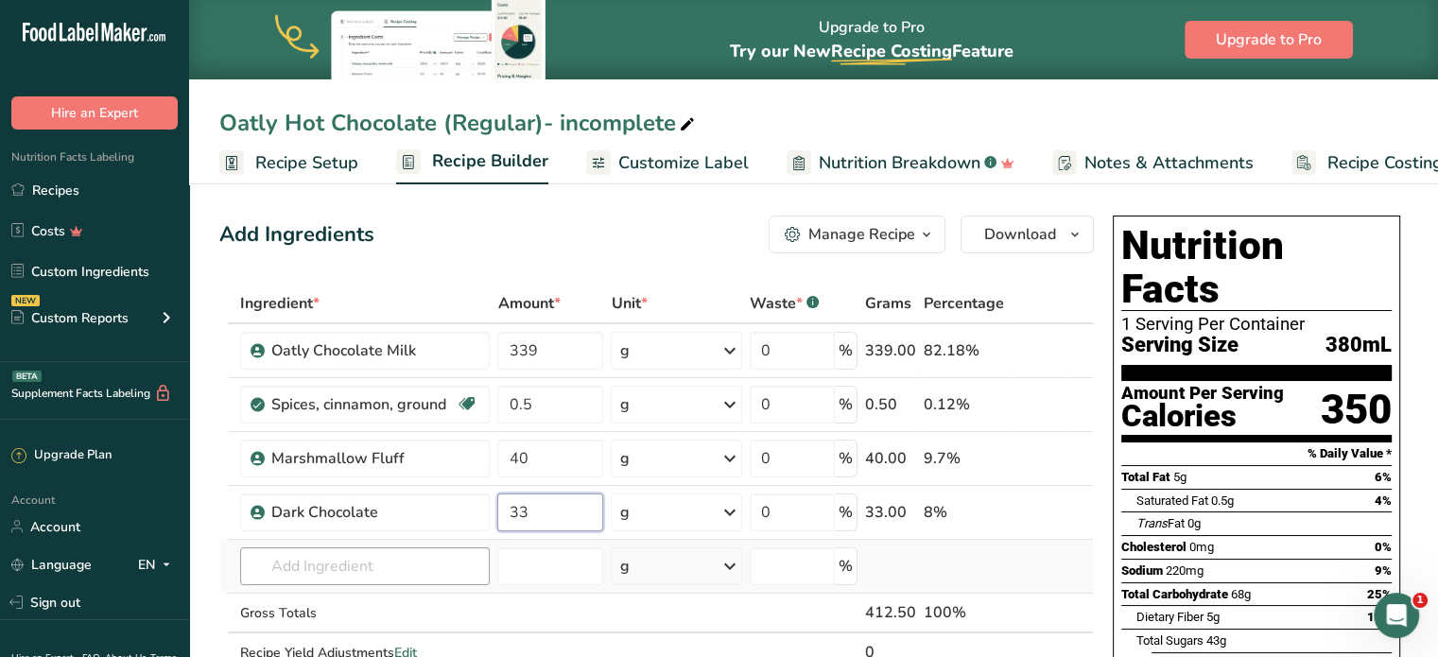
type input "33"
click at [413, 551] on div "Ingredient * Amount * Unit * Waste * .a-a{fill:#347362;}.b-a{fill:#fff;} Grams …" at bounding box center [656, 498] width 875 height 428
click at [373, 556] on input "text" at bounding box center [365, 567] width 251 height 38
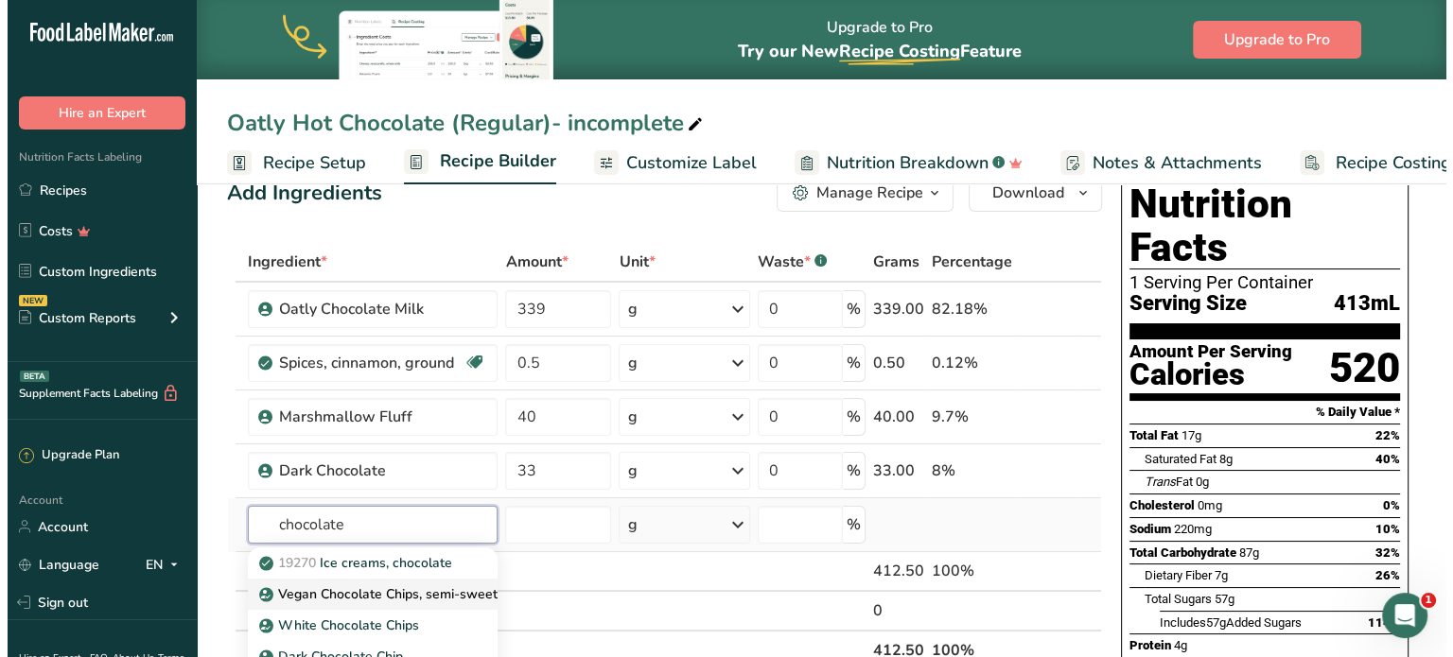
scroll to position [236, 0]
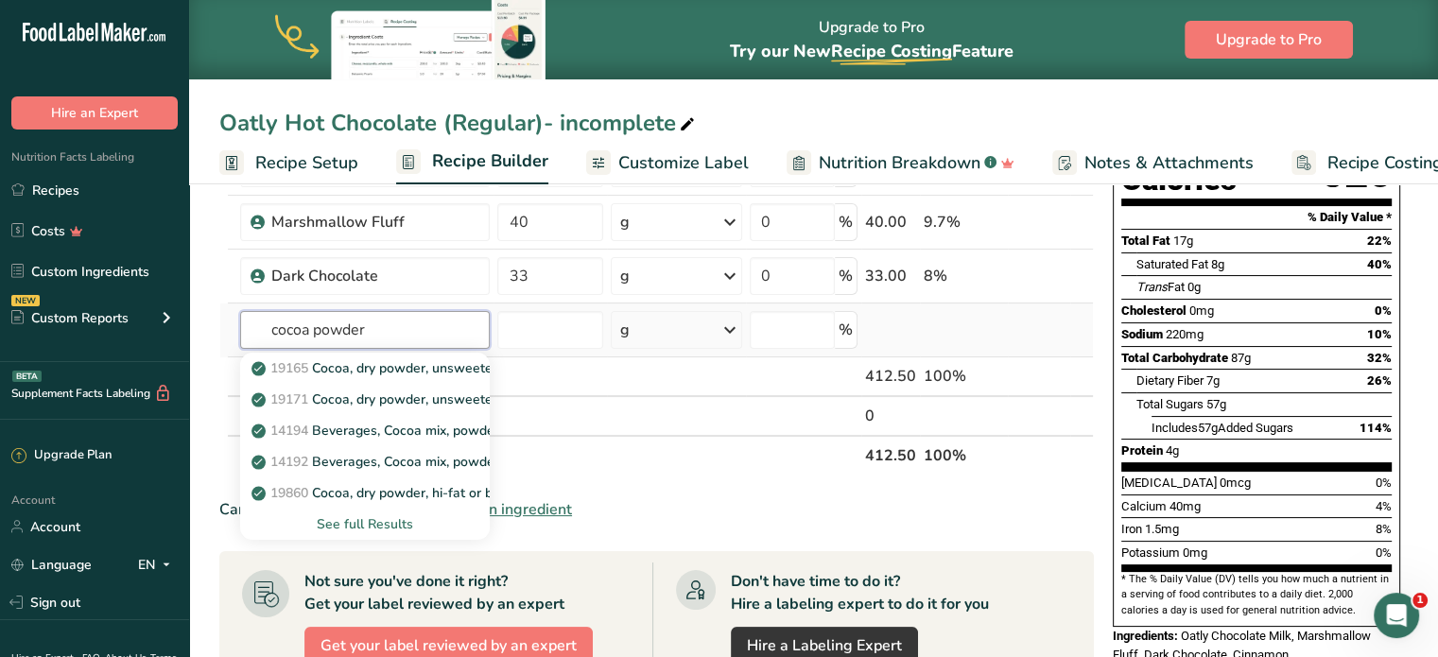
type input "cocoa powder"
click at [374, 519] on div "See full Results" at bounding box center [365, 524] width 220 height 20
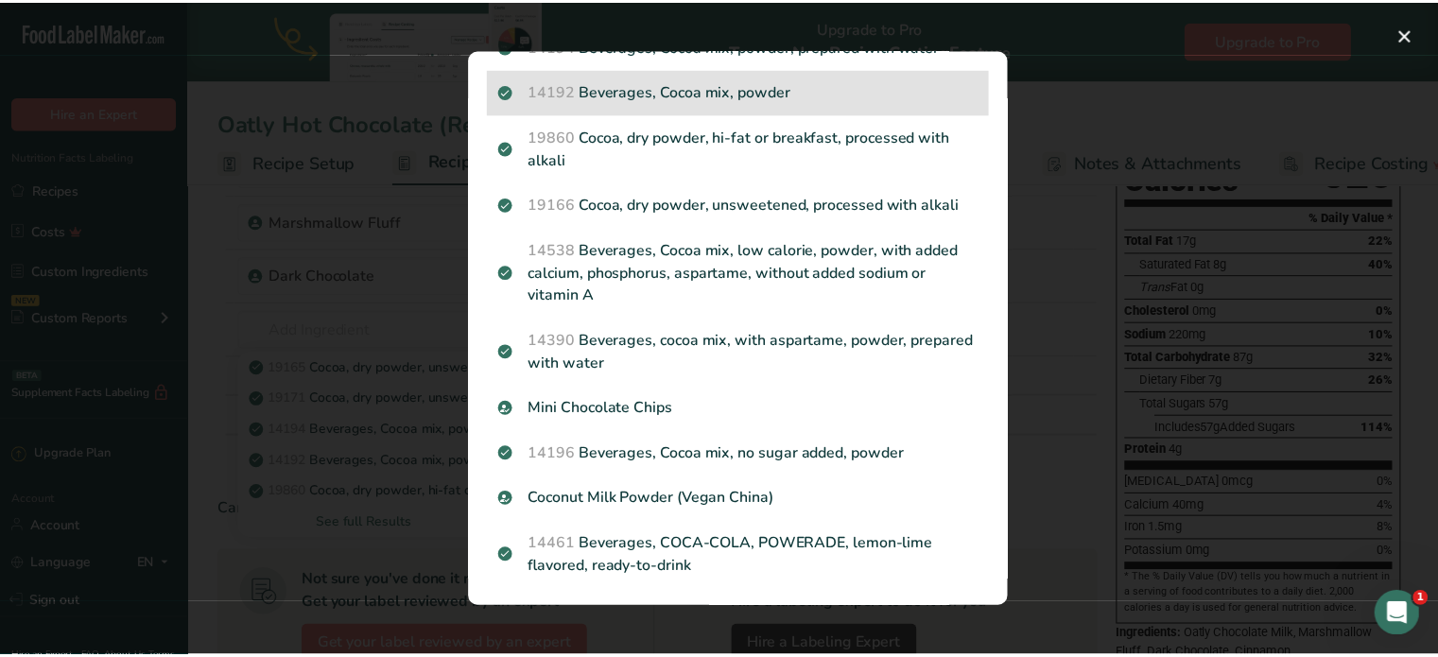
scroll to position [197, 0]
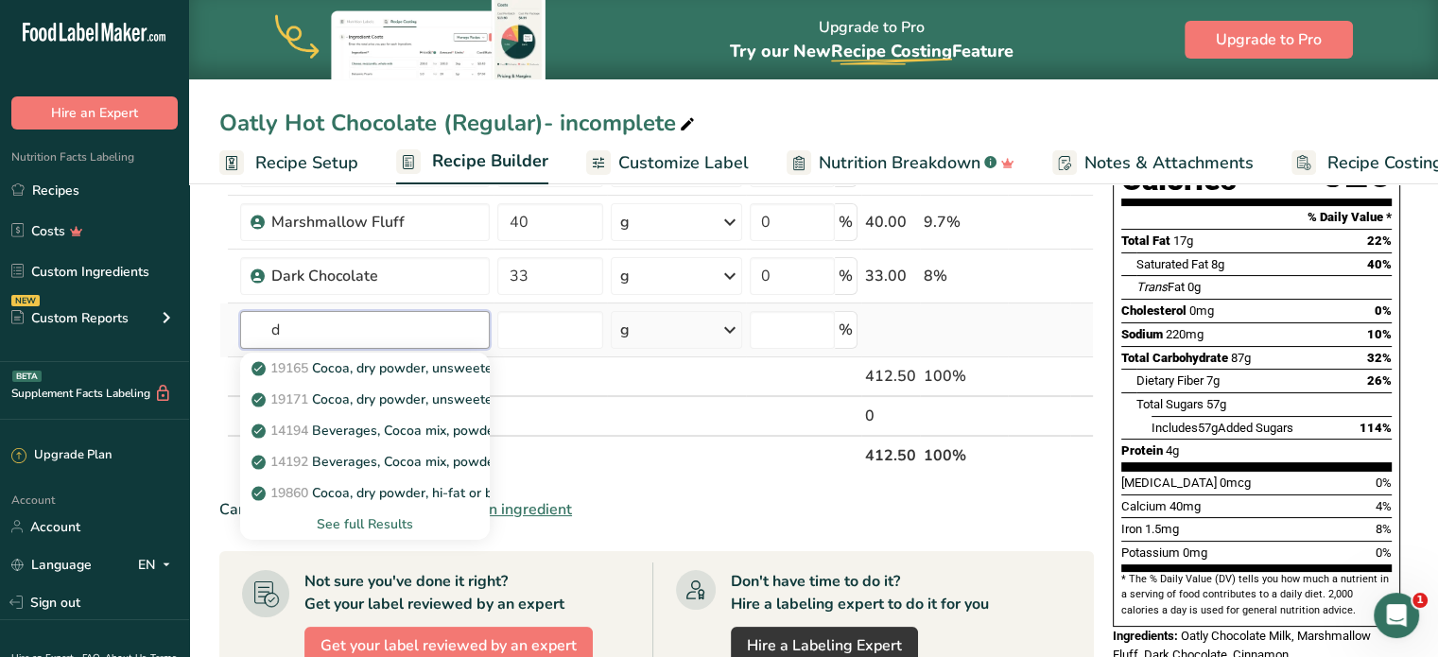
click at [406, 337] on input "d" at bounding box center [365, 330] width 251 height 38
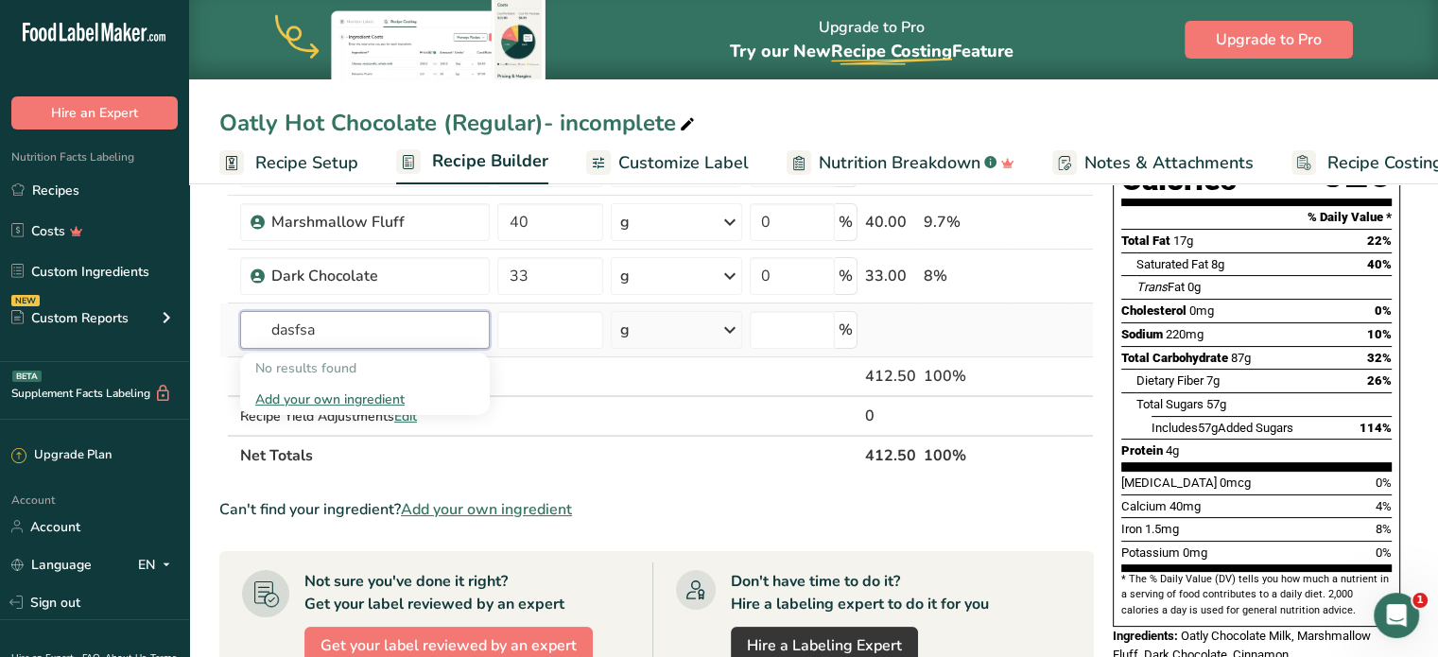
type input "dasfsa"
click at [353, 397] on div "Add your own ingredient" at bounding box center [365, 400] width 220 height 20
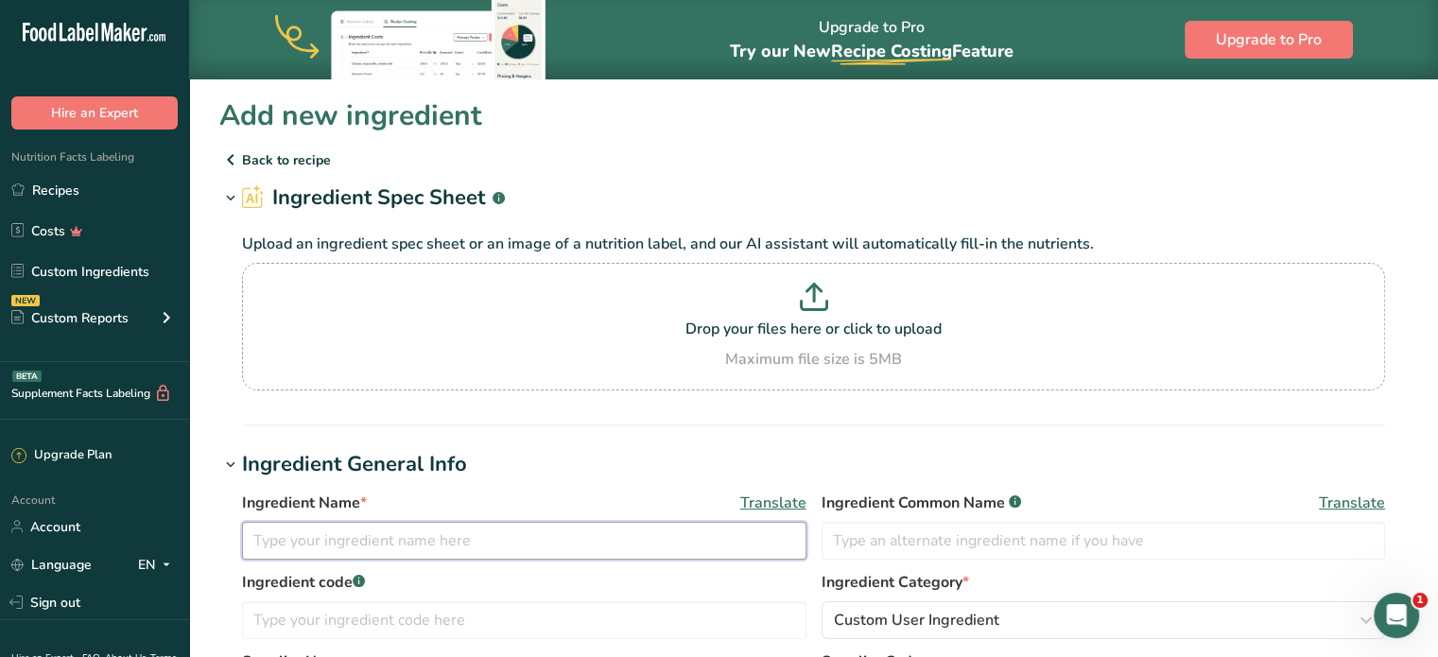
click at [379, 534] on input "text" at bounding box center [524, 541] width 565 height 38
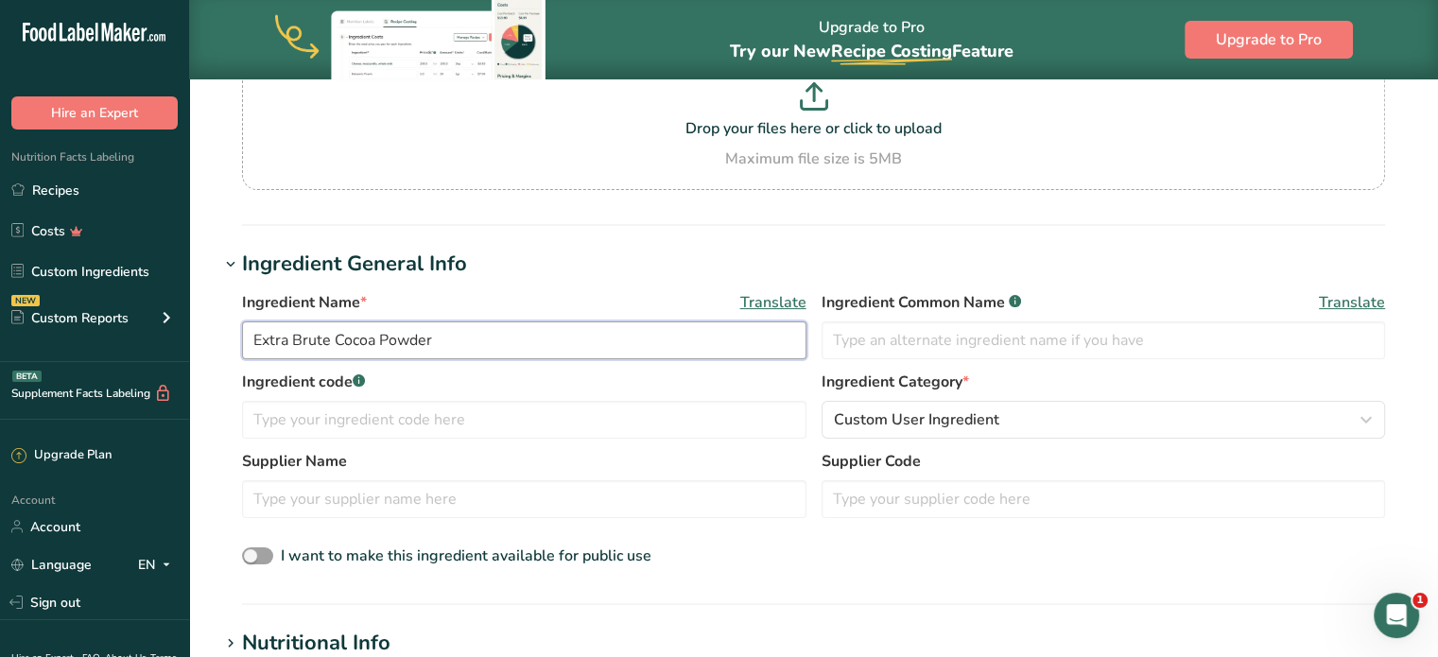
scroll to position [202, 0]
type input "Extra Brute Cocoa Powder"
click at [547, 423] on input "text" at bounding box center [524, 418] width 565 height 38
click at [480, 496] on input "text" at bounding box center [524, 497] width 565 height 38
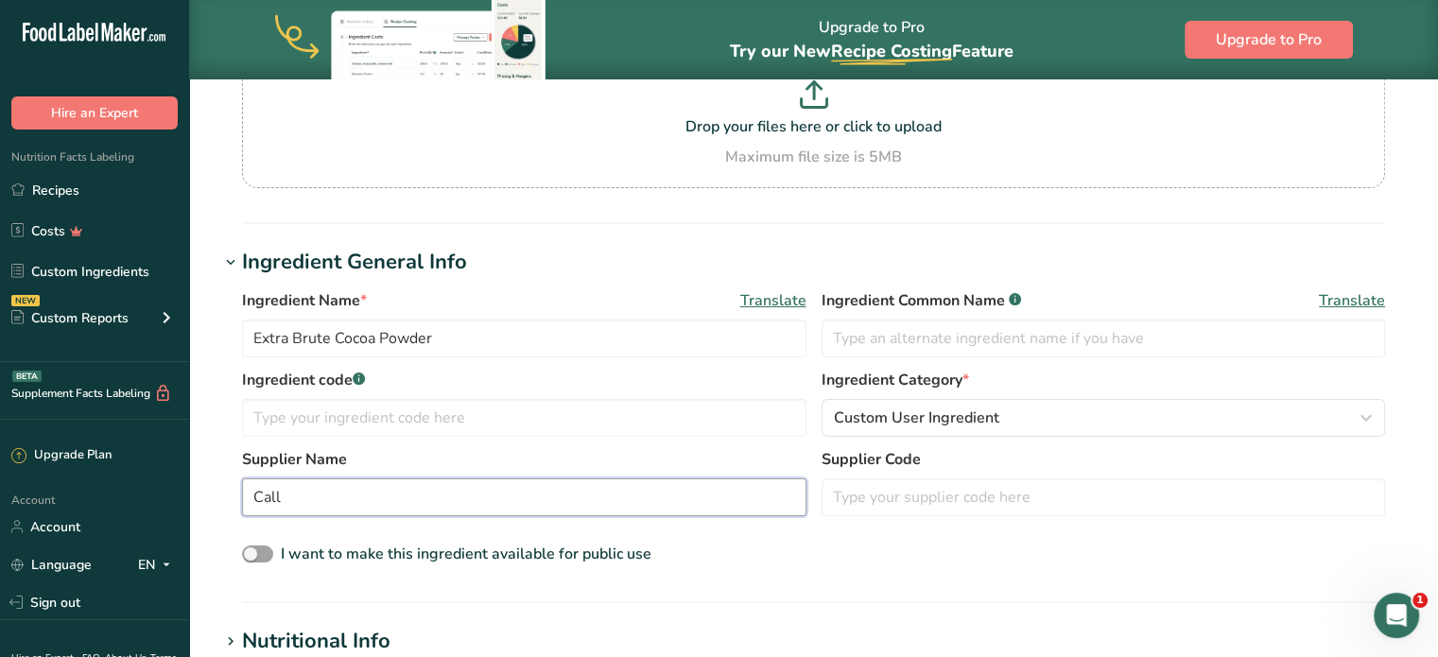
type input "Call"
click at [346, 497] on input "Call" at bounding box center [524, 497] width 565 height 38
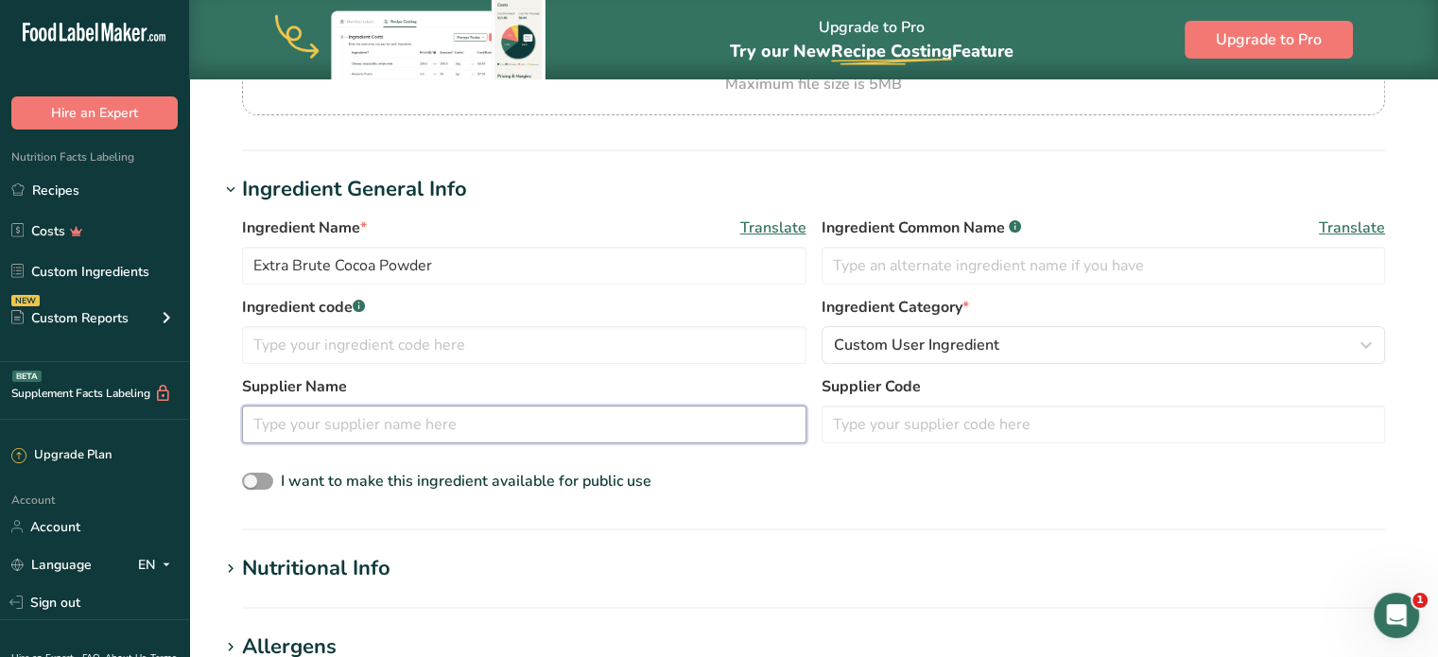
scroll to position [391, 0]
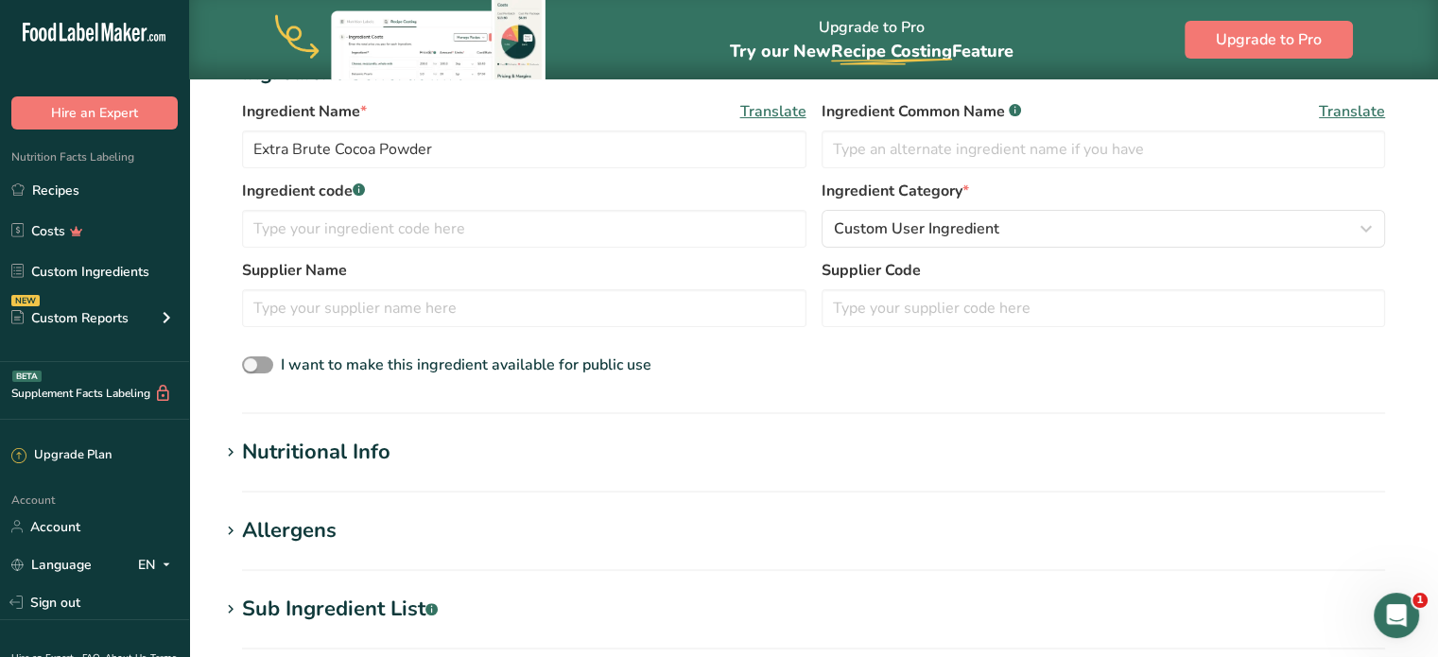
click at [339, 466] on div "Nutritional Info" at bounding box center [316, 452] width 148 height 31
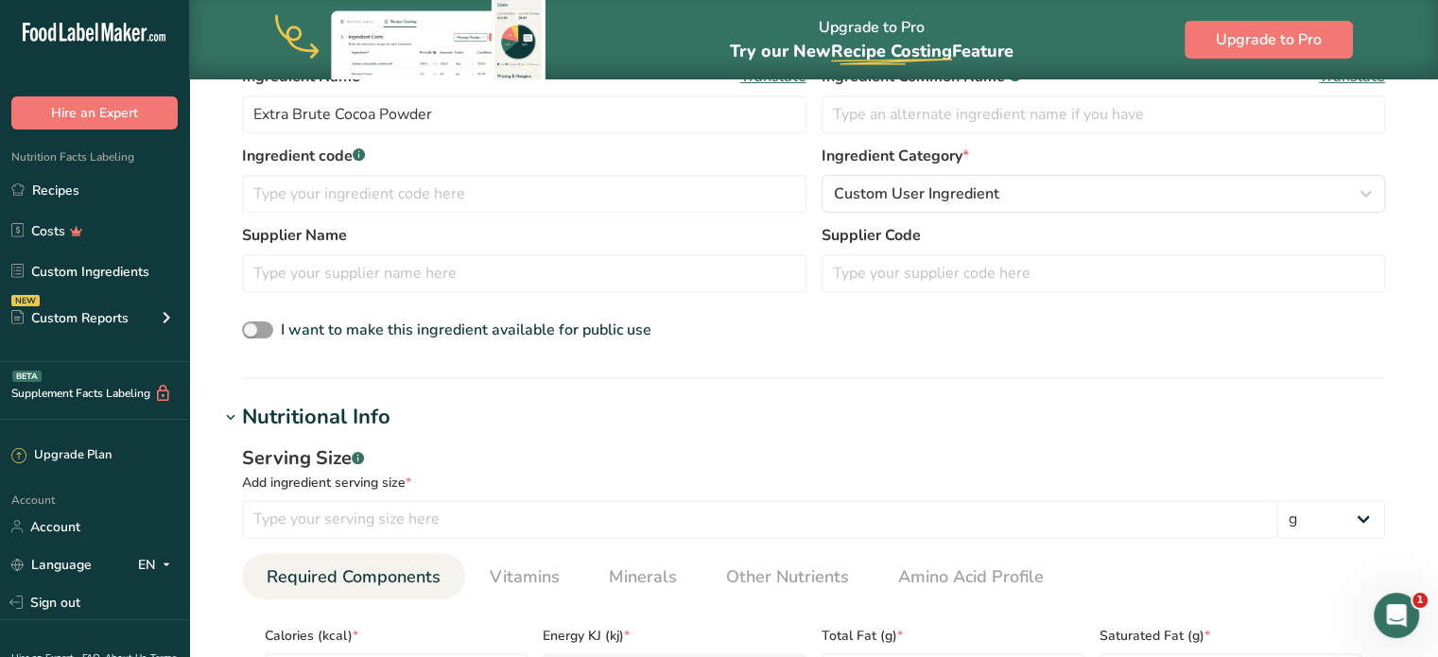
scroll to position [486, 0]
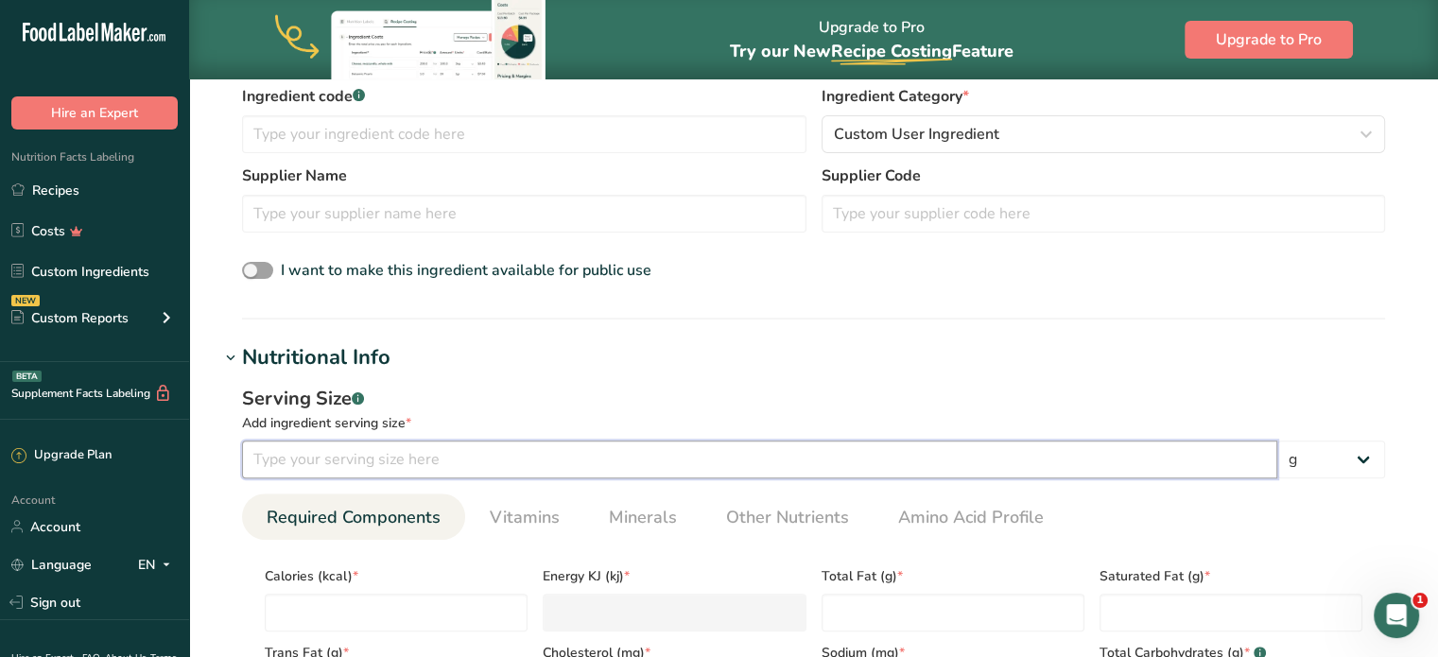
click at [362, 463] on input "number" at bounding box center [759, 460] width 1035 height 38
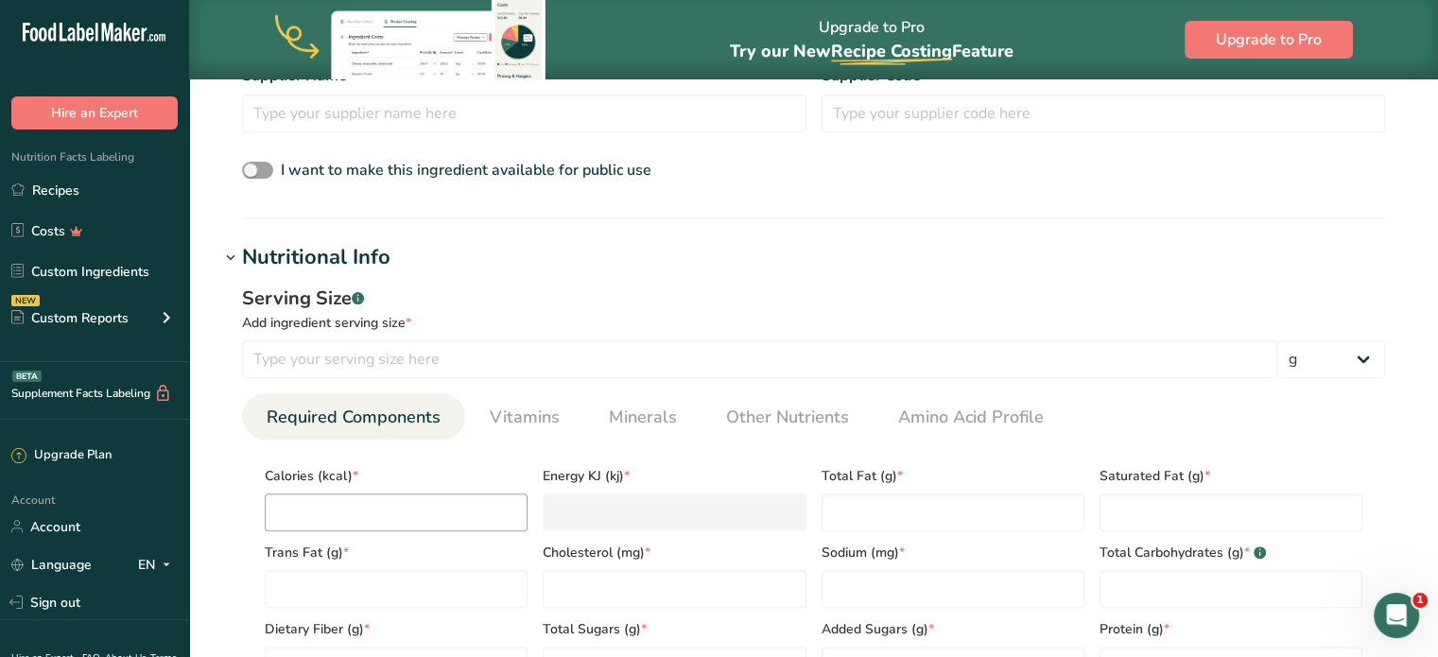
scroll to position [586, 0]
click at [401, 517] on input "number" at bounding box center [396, 513] width 263 height 38
click at [1300, 353] on select "g kg mg mcg lb oz l mL fl oz tbsp tsp cup qt gallon" at bounding box center [1332, 359] width 108 height 38
select select "1"
click at [1278, 340] on select "g kg mg mcg lb oz l mL fl oz tbsp tsp cup qt gallon" at bounding box center [1332, 359] width 108 height 38
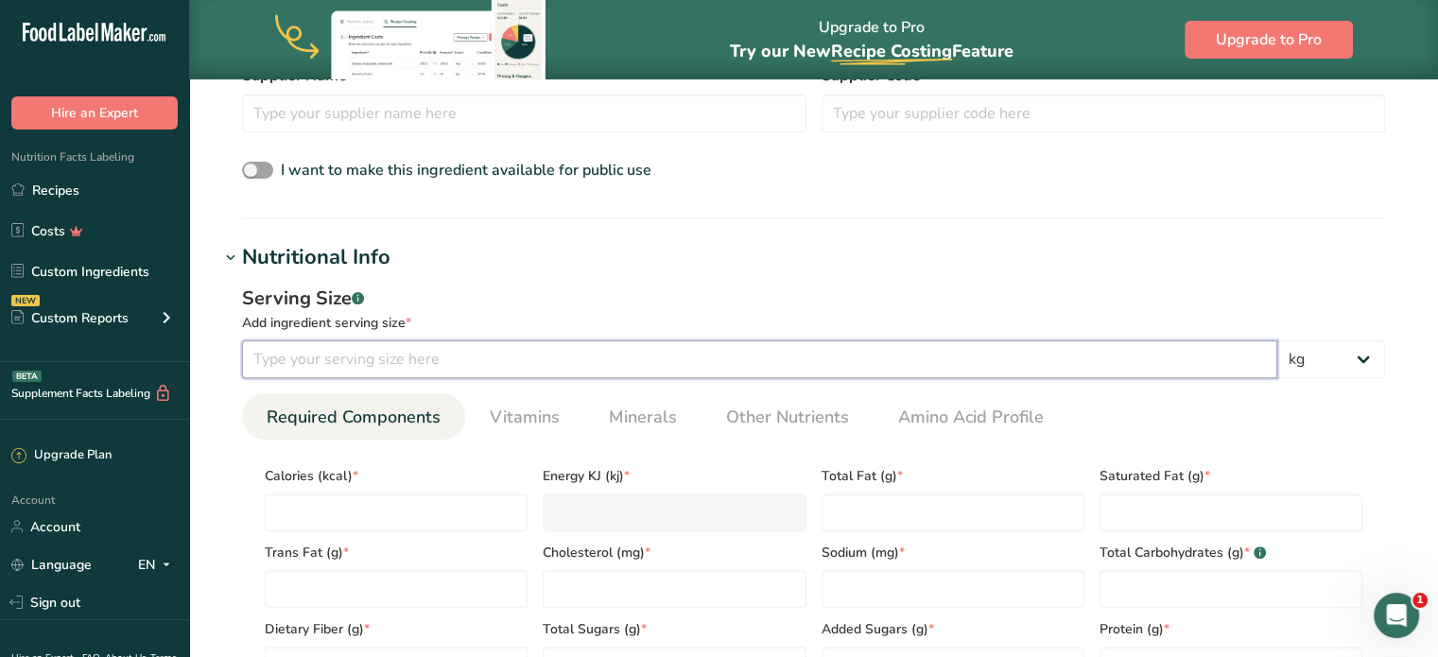
click at [590, 363] on input "number" at bounding box center [759, 359] width 1035 height 38
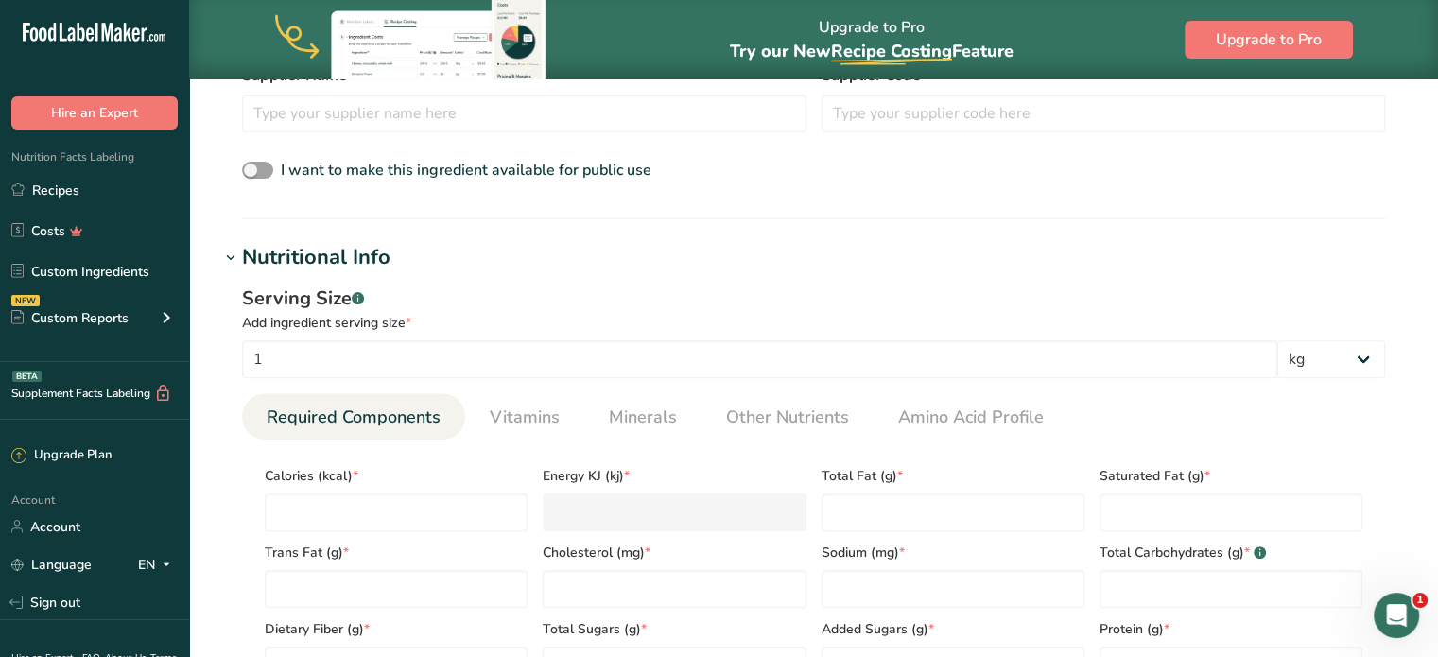
scroll to position [613, 0]
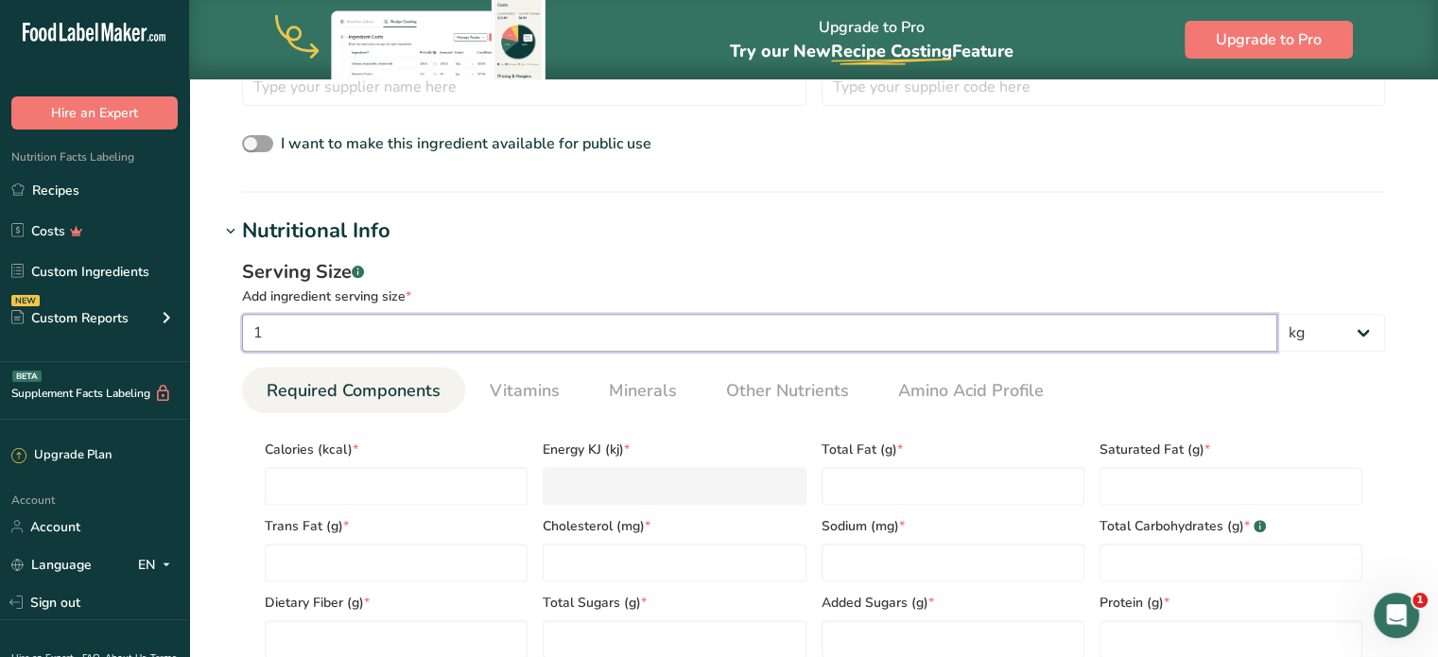
click at [313, 334] on input "1" at bounding box center [759, 333] width 1035 height 38
type input "100"
select select "0"
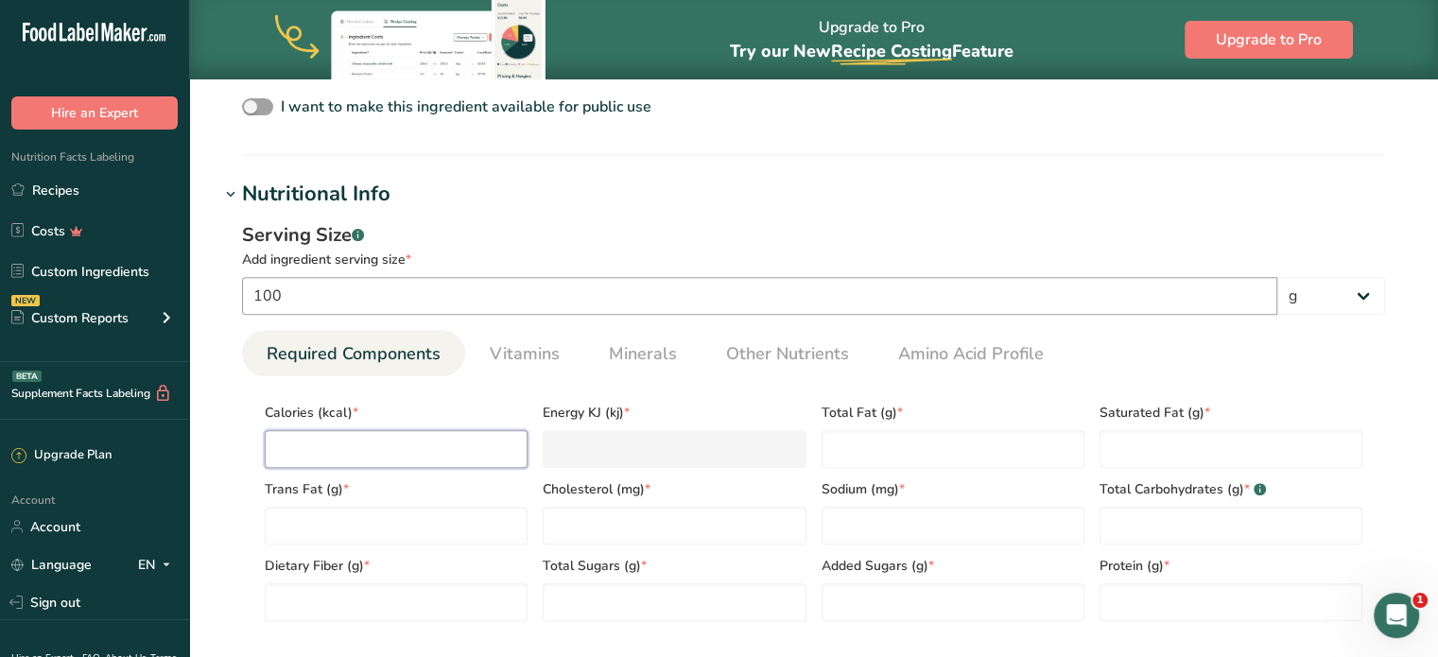
scroll to position [654, 0]
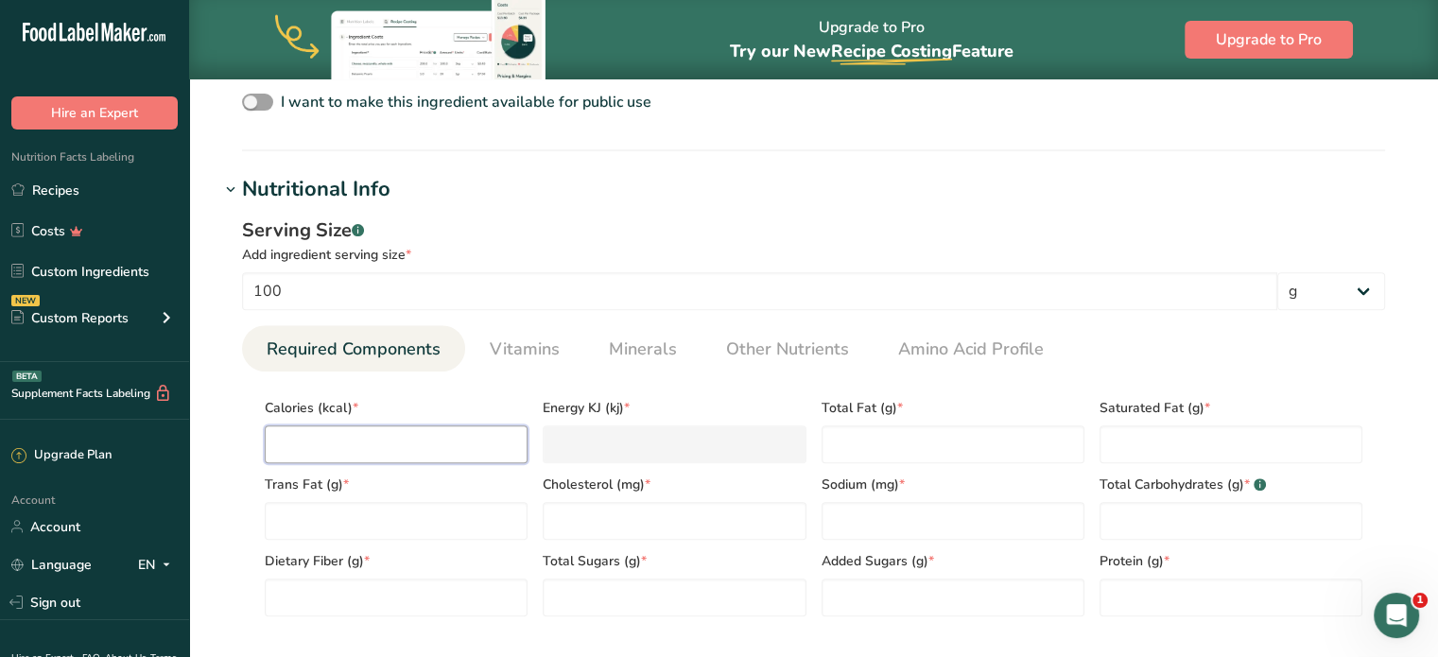
type input "3"
type KJ "12.6"
type input "38"
type KJ "159"
type input "384"
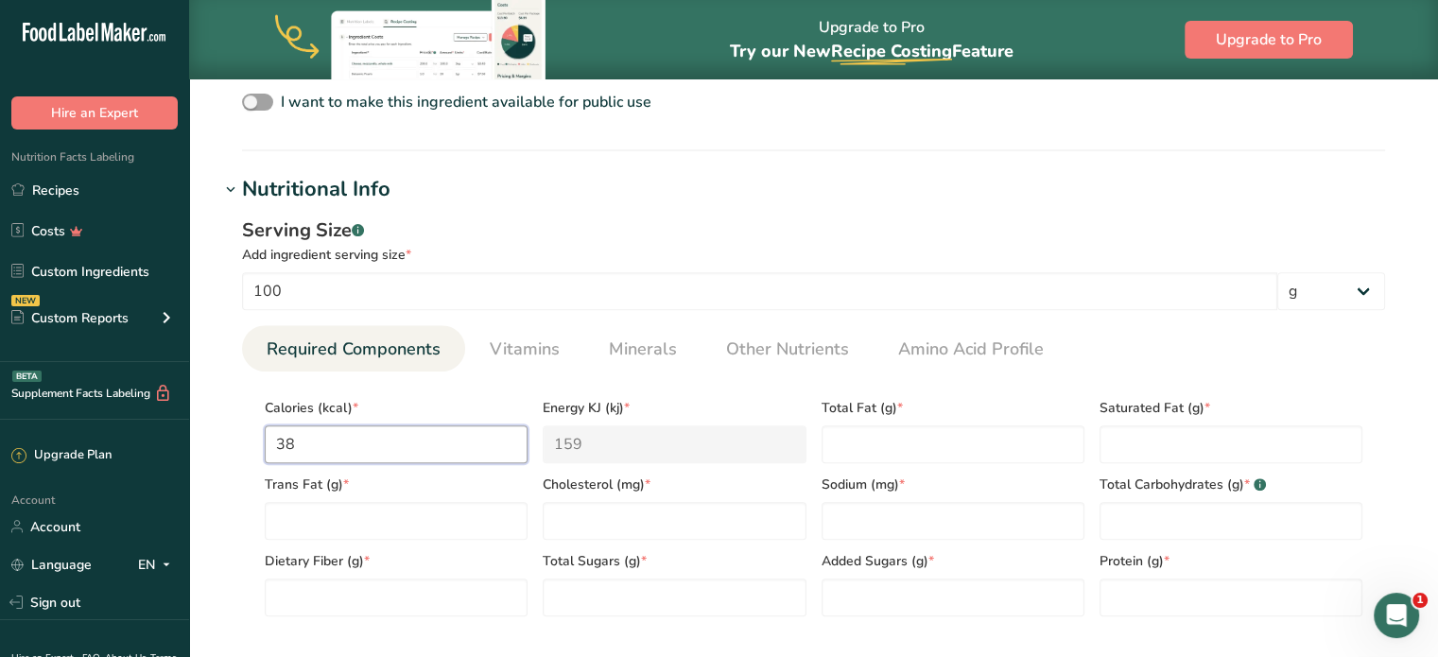
type KJ "1606.7"
type input "384"
type Fat "23"
type Fat "13.8"
type Fat "0"
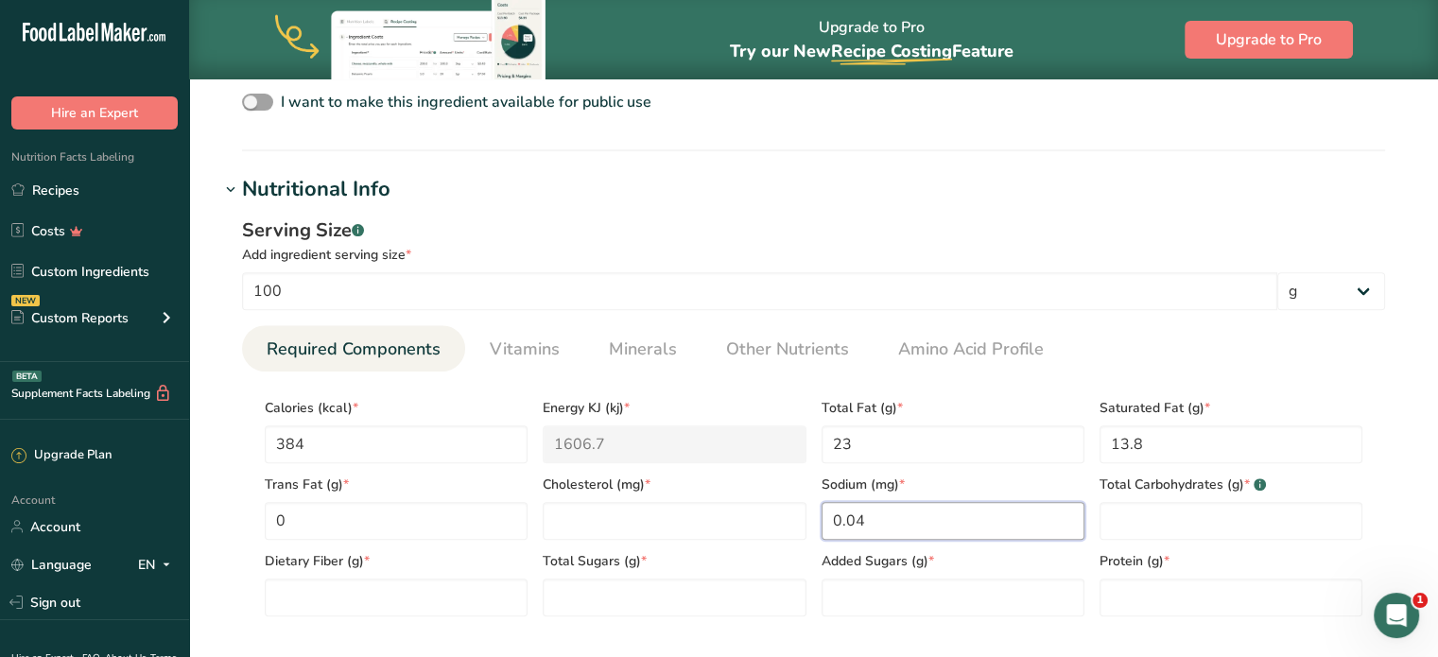
type input "0.04"
type Carbohydrates "8.8"
type Fiber "28.8"
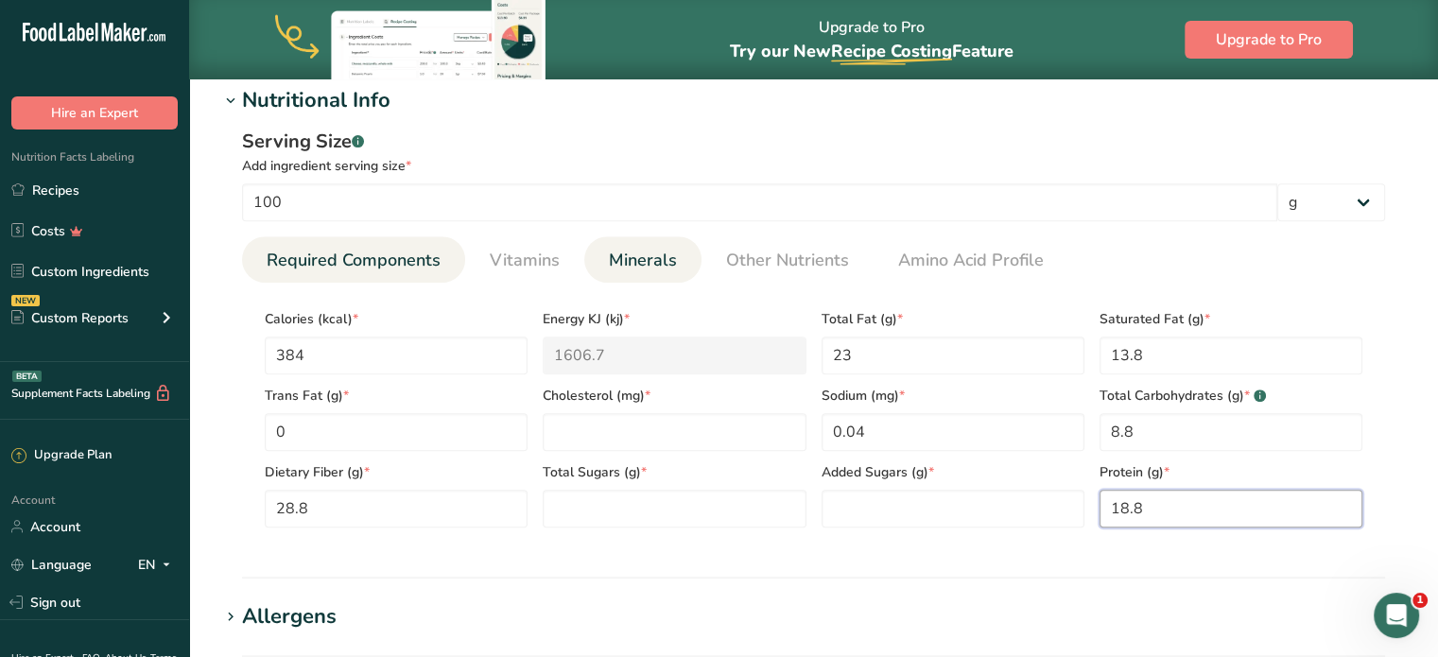
scroll to position [758, 0]
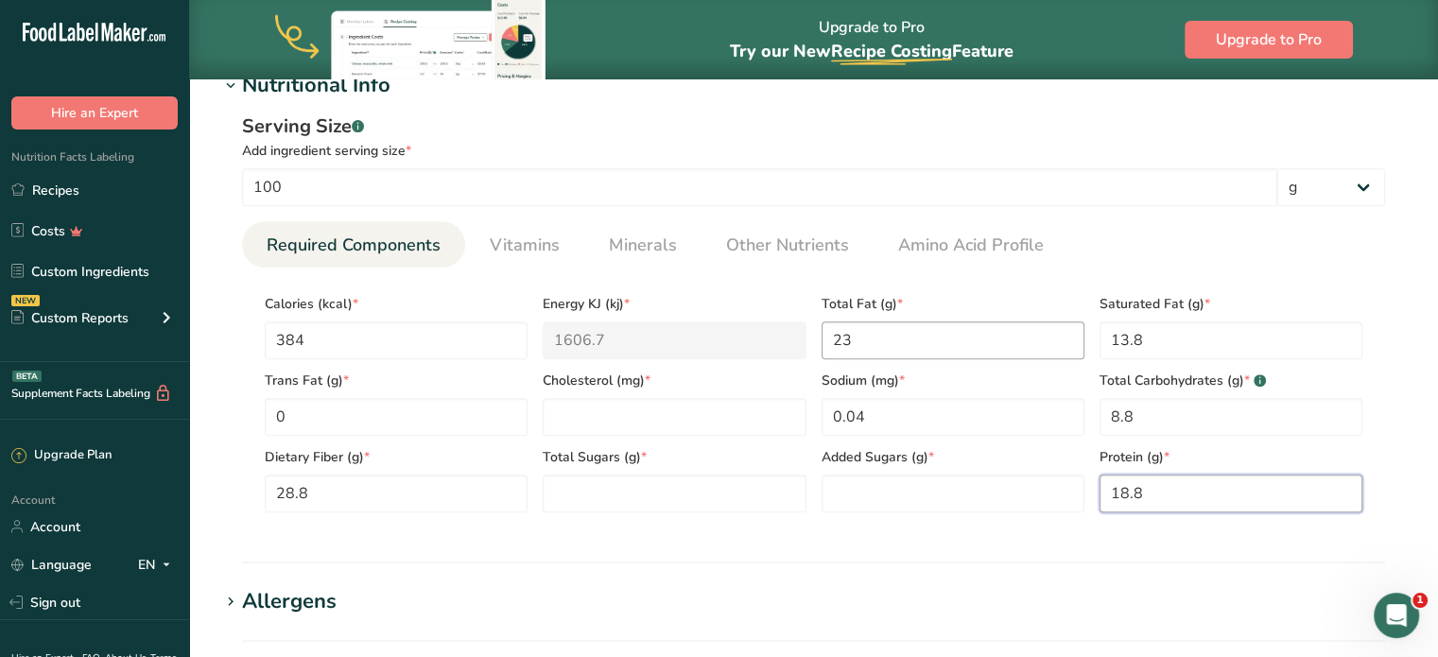
type input "18.8"
click at [911, 324] on Fat "23" at bounding box center [953, 341] width 263 height 38
type input "0"
type Sugars "0.04"
type Sugars "0"
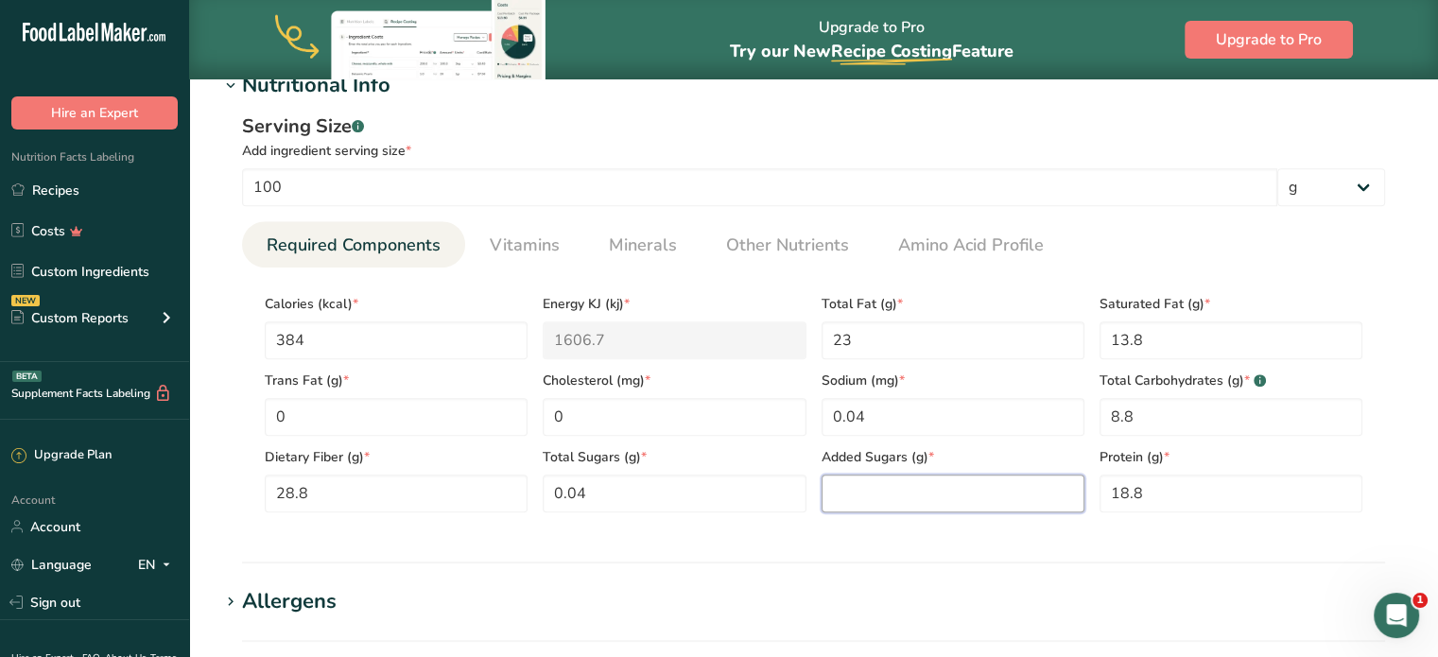
type Sugars "0"
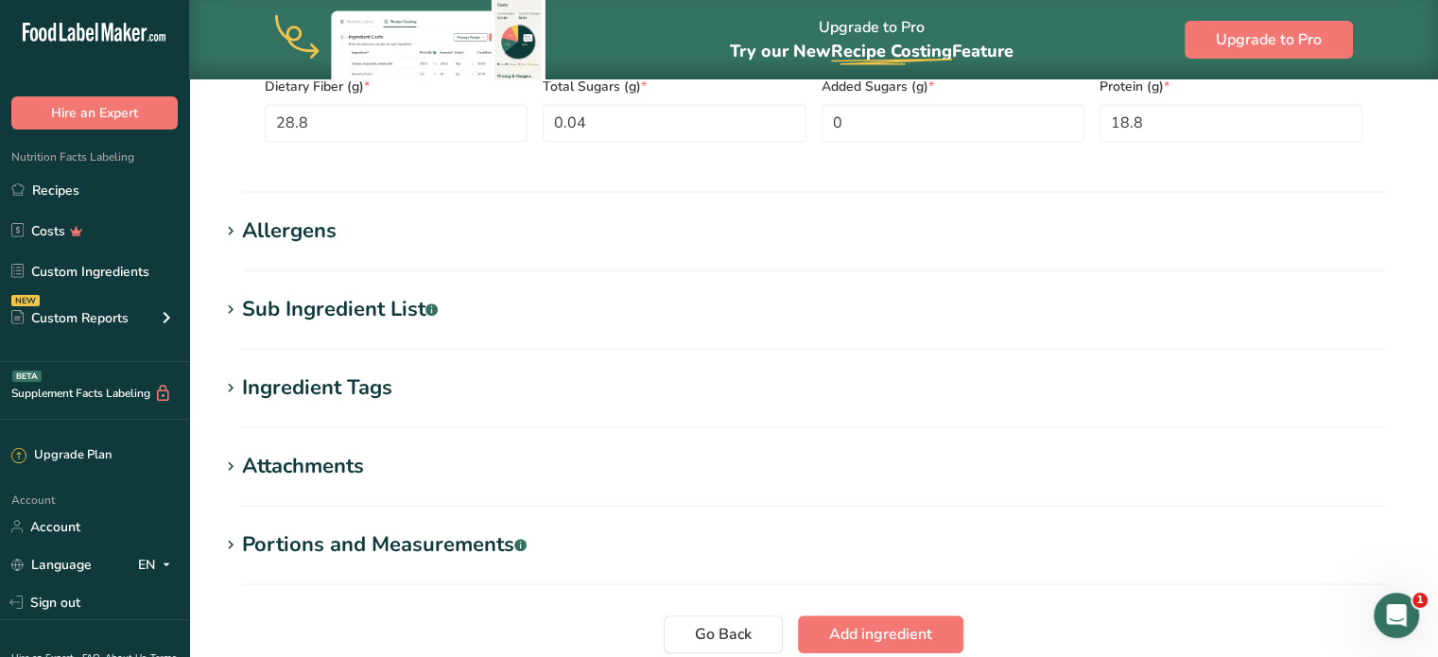
scroll to position [1286, 0]
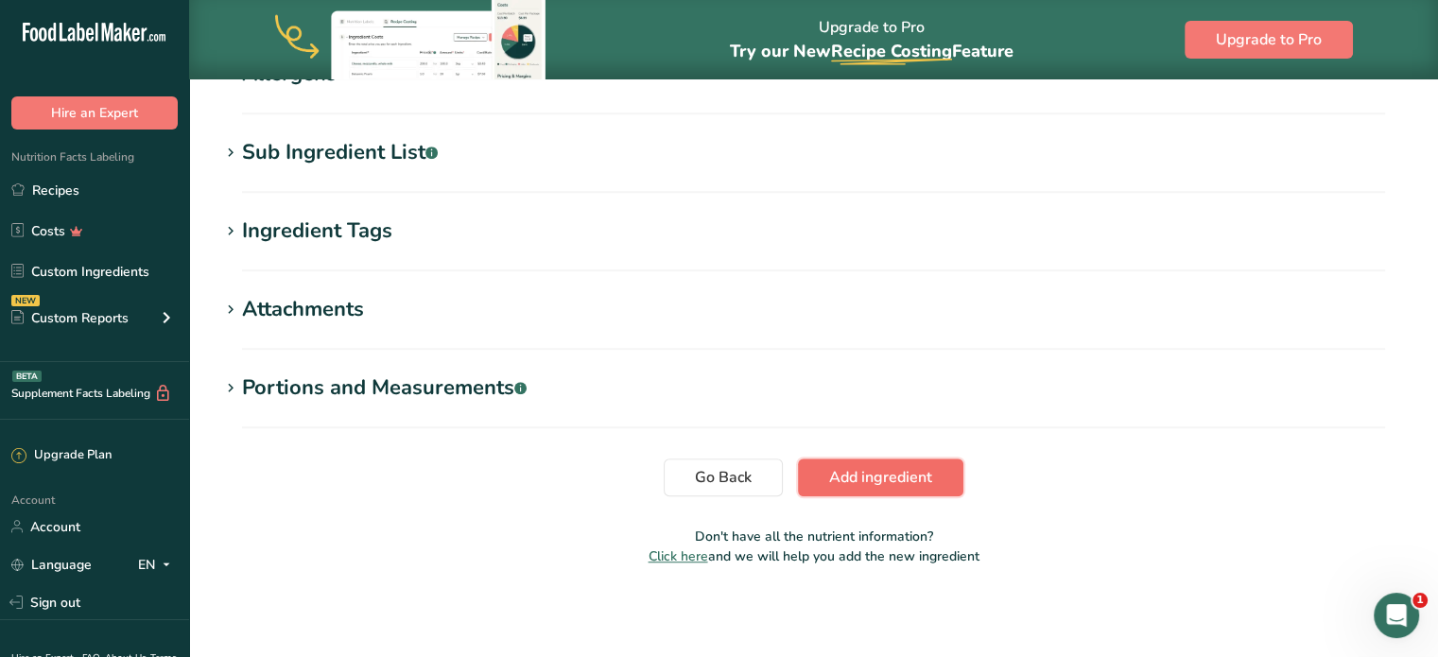
click at [869, 479] on span "Add ingredient" at bounding box center [880, 477] width 103 height 23
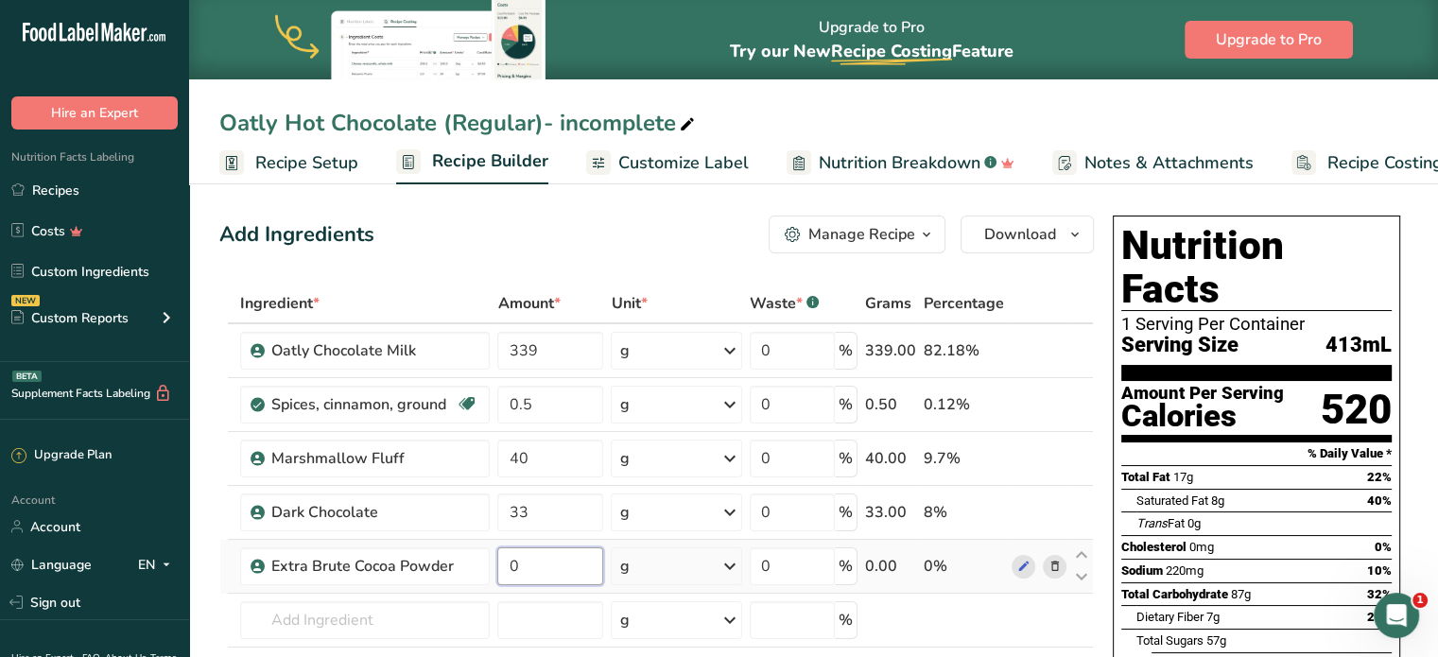
drag, startPoint x: 545, startPoint y: 574, endPoint x: 496, endPoint y: 566, distance: 48.8
click at [503, 568] on input "0" at bounding box center [550, 567] width 106 height 38
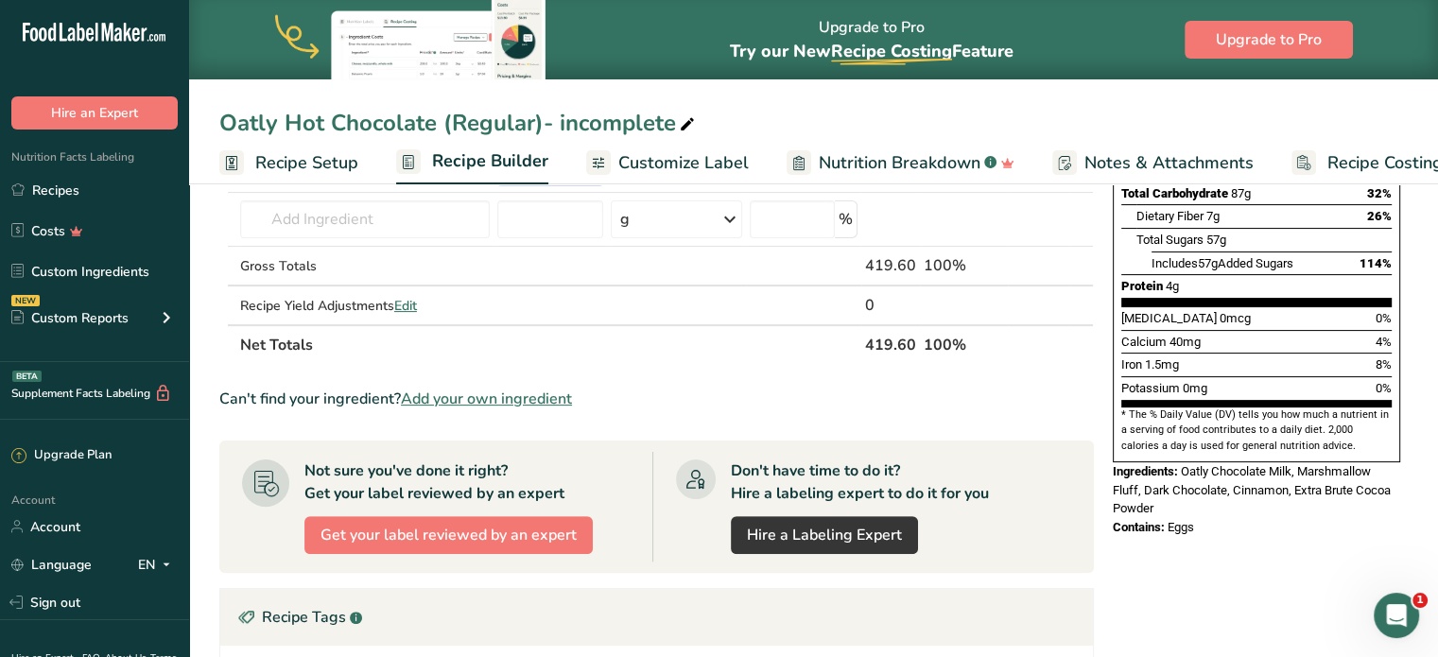
type input "7.1"
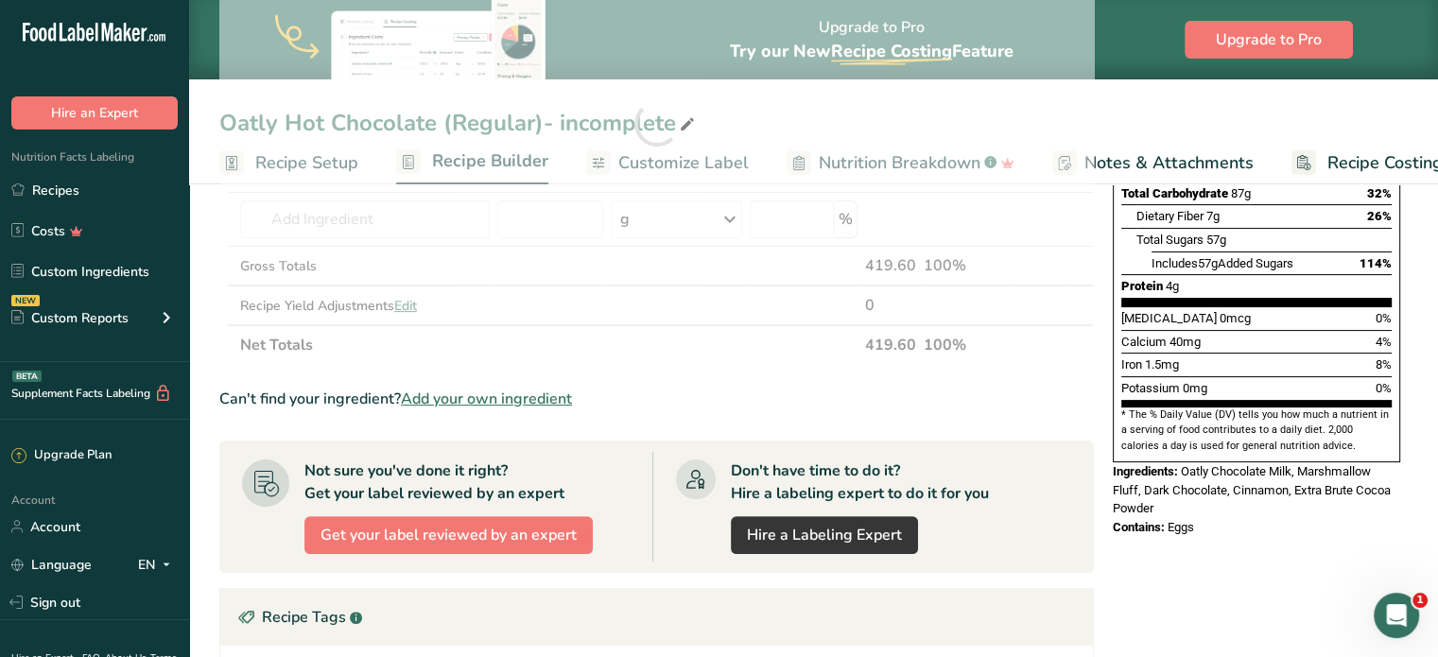
click at [1180, 495] on div "Nutrition Facts 1 Serving Per Container Serving Size 413mL Amount Per Serving C…" at bounding box center [1256, 176] width 303 height 738
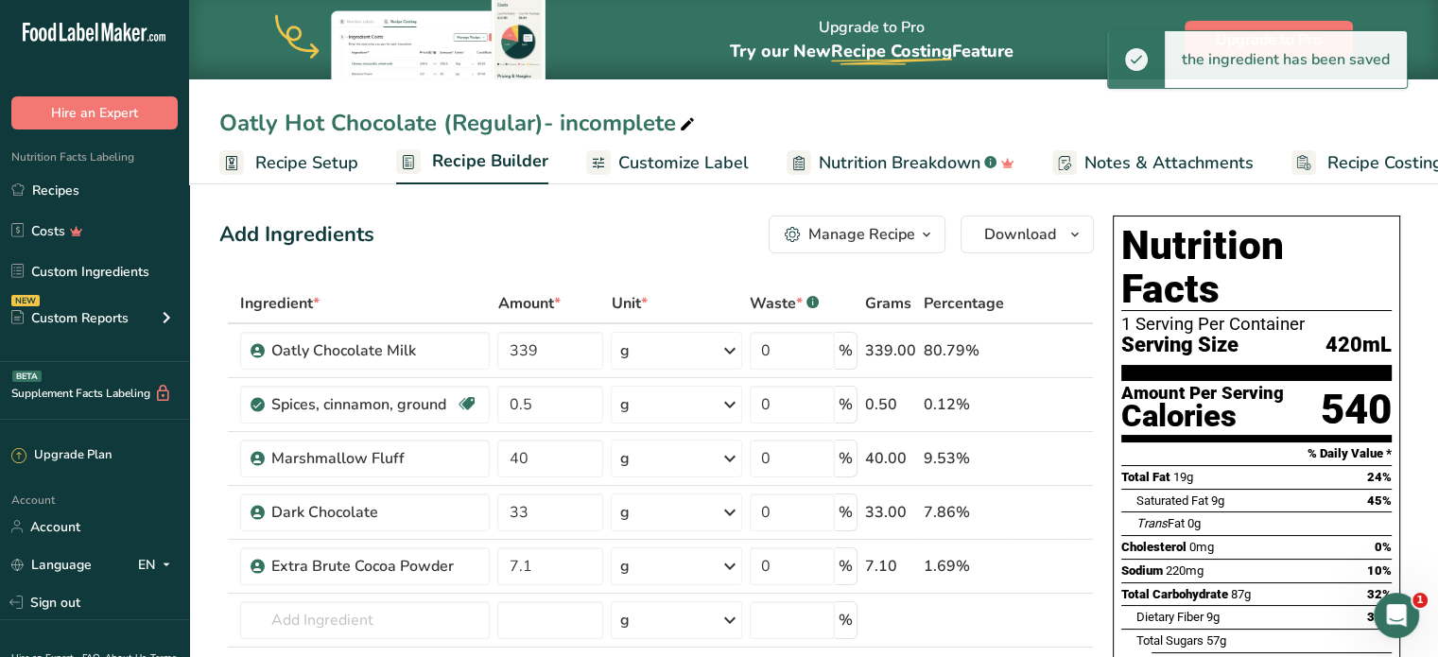
click at [687, 131] on icon at bounding box center [687, 125] width 17 height 26
drag, startPoint x: 541, startPoint y: 126, endPoint x: 968, endPoint y: 135, distance: 427.5
click at [906, 135] on input "Oatly Hot Chocolate (Regular)- incomplete" at bounding box center [813, 123] width 1189 height 34
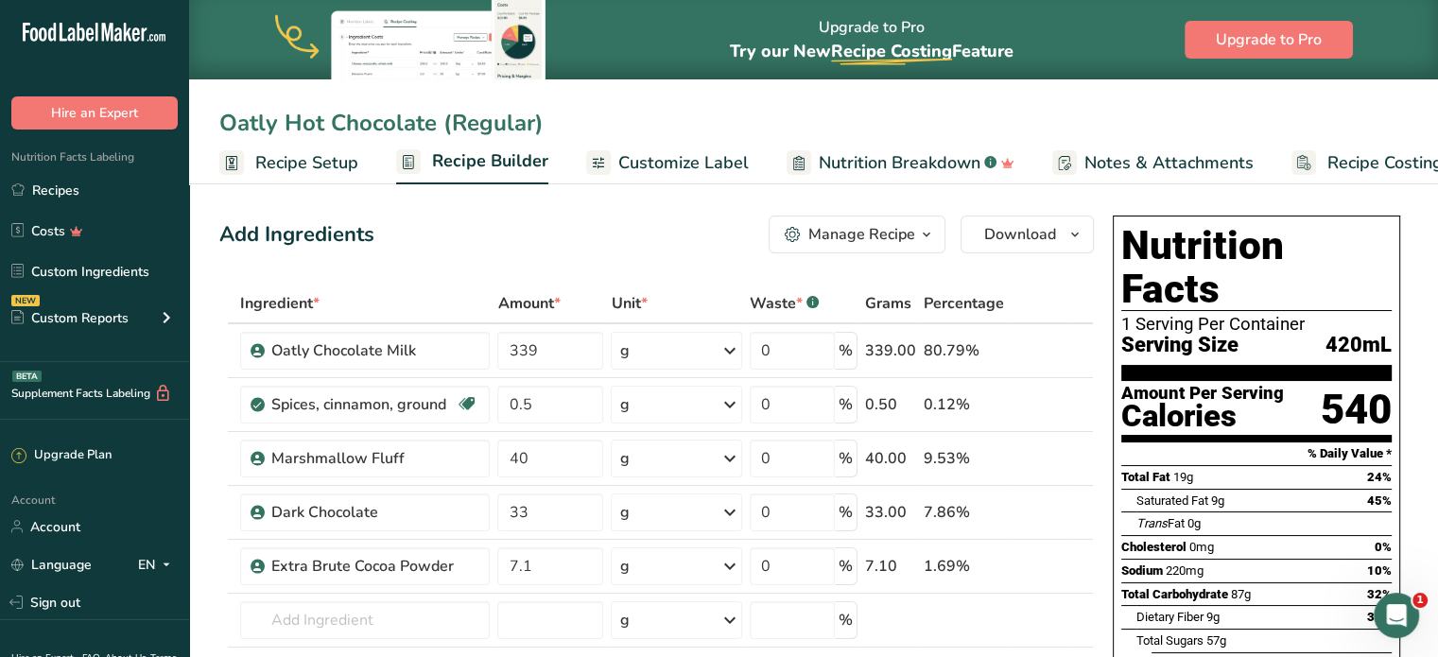
type input "Oatly Hot Chocolate (Regular)"
click at [703, 155] on span "Customize Label" at bounding box center [683, 163] width 130 height 26
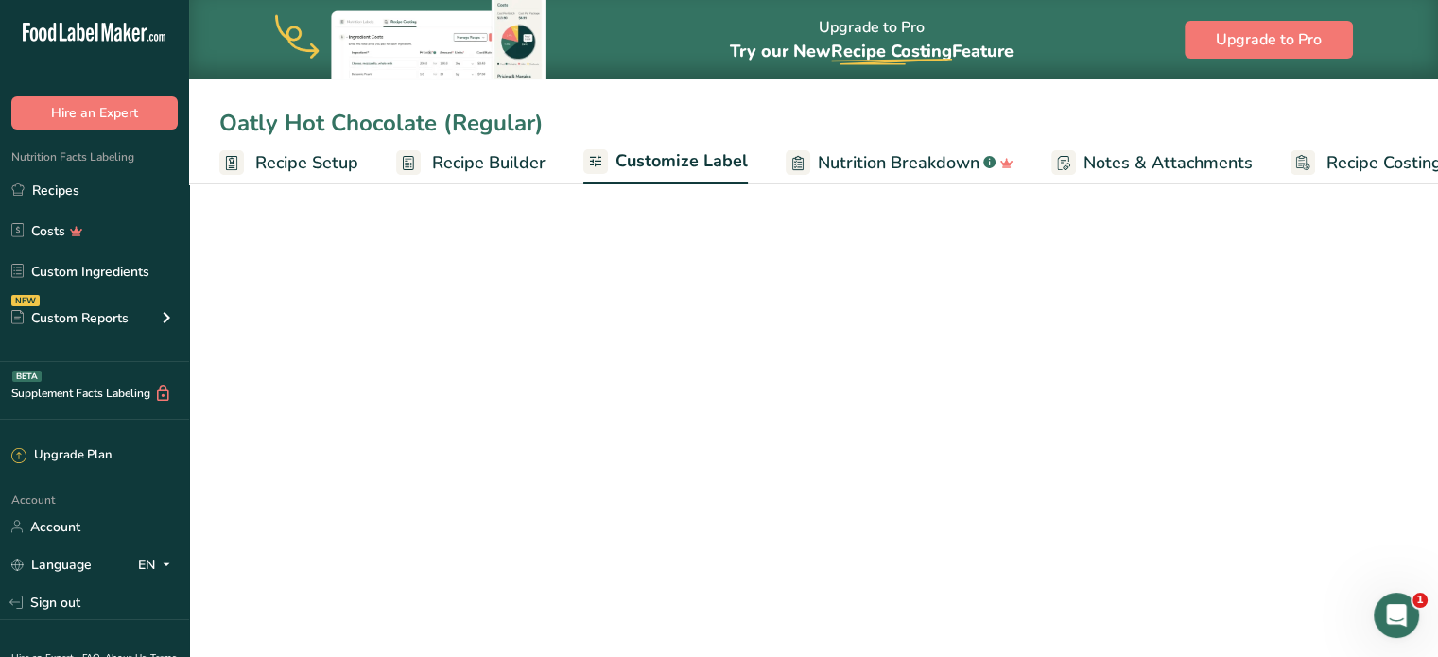
scroll to position [0, 52]
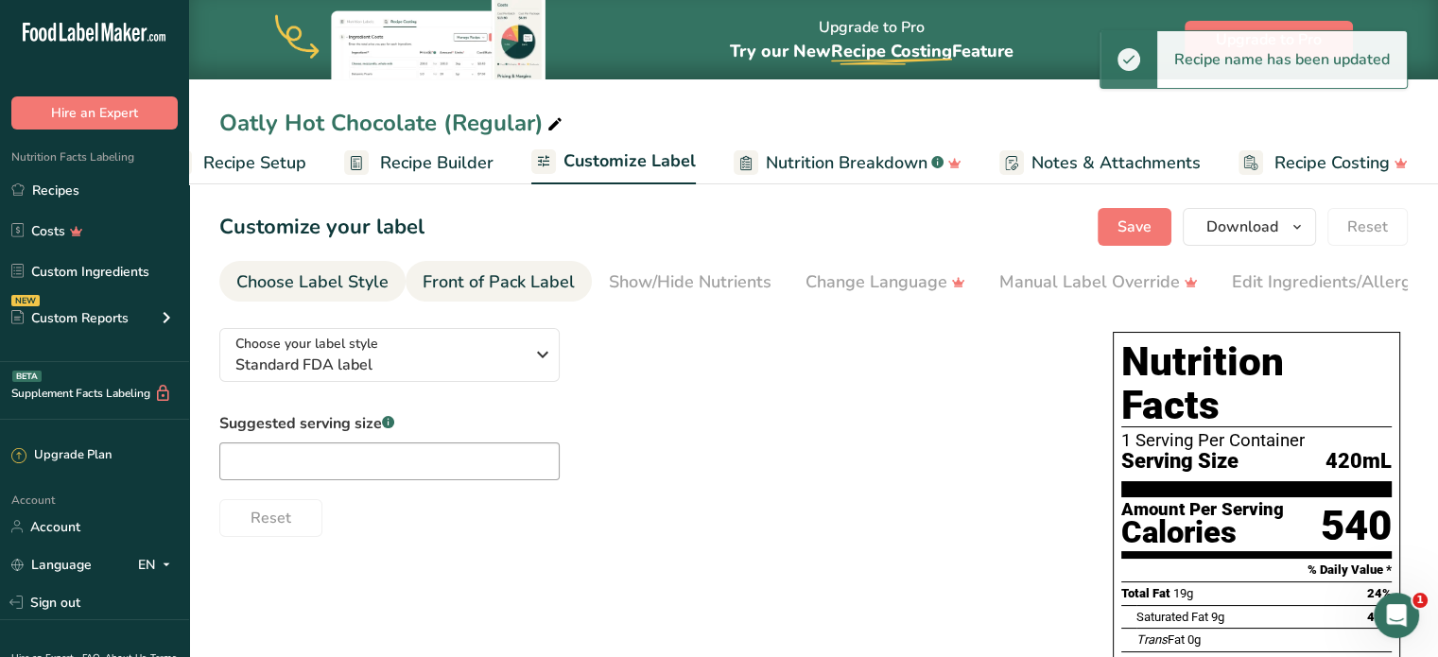
click at [472, 289] on div "Front of Pack Label" at bounding box center [499, 283] width 152 height 26
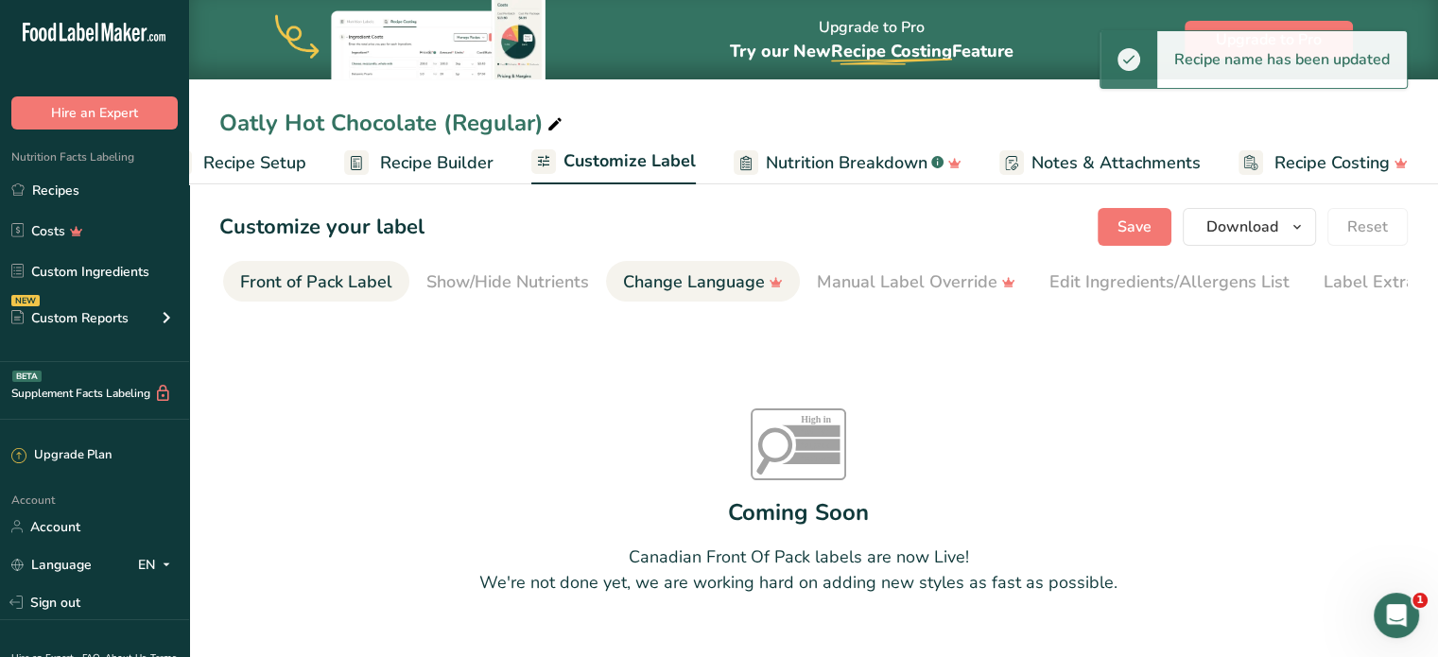
click at [651, 287] on div "Change Language" at bounding box center [703, 283] width 160 height 26
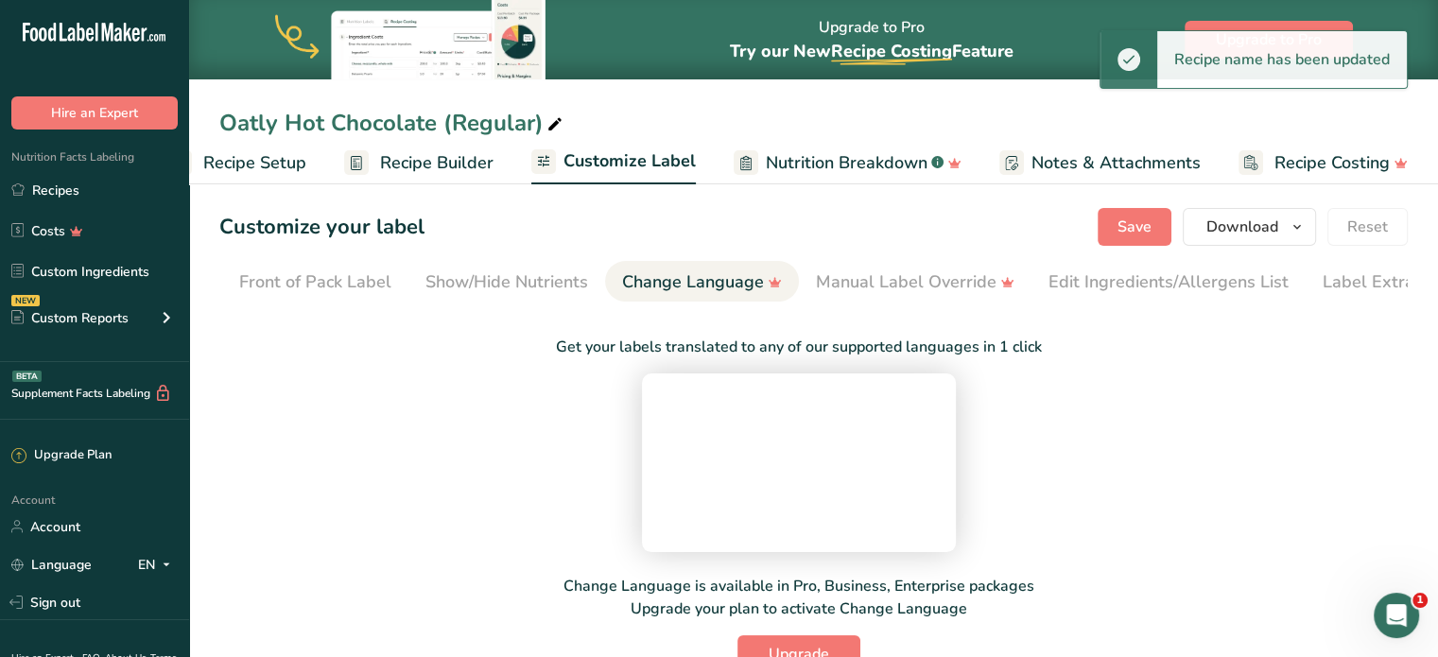
scroll to position [0, 231]
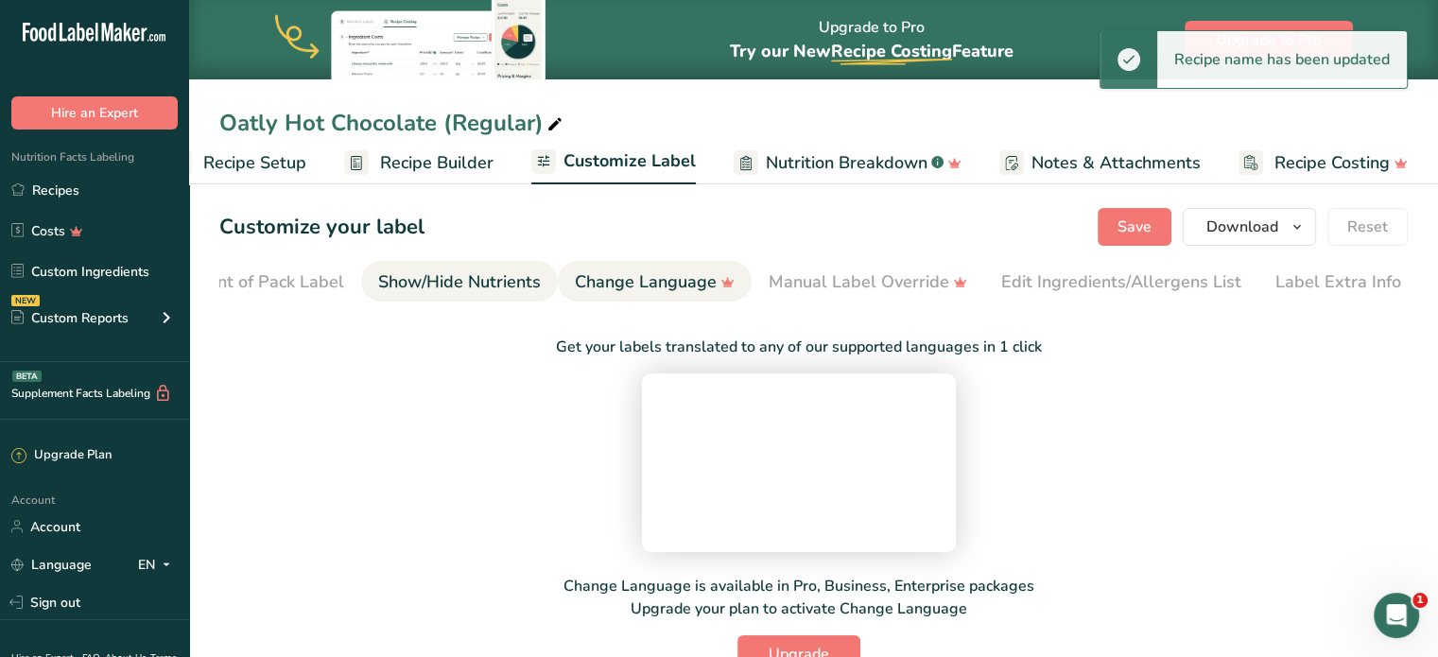
click at [540, 288] on li "Show/Hide Nutrients" at bounding box center [459, 281] width 197 height 41
click at [505, 288] on div "Show/Hide Nutrients" at bounding box center [459, 283] width 163 height 26
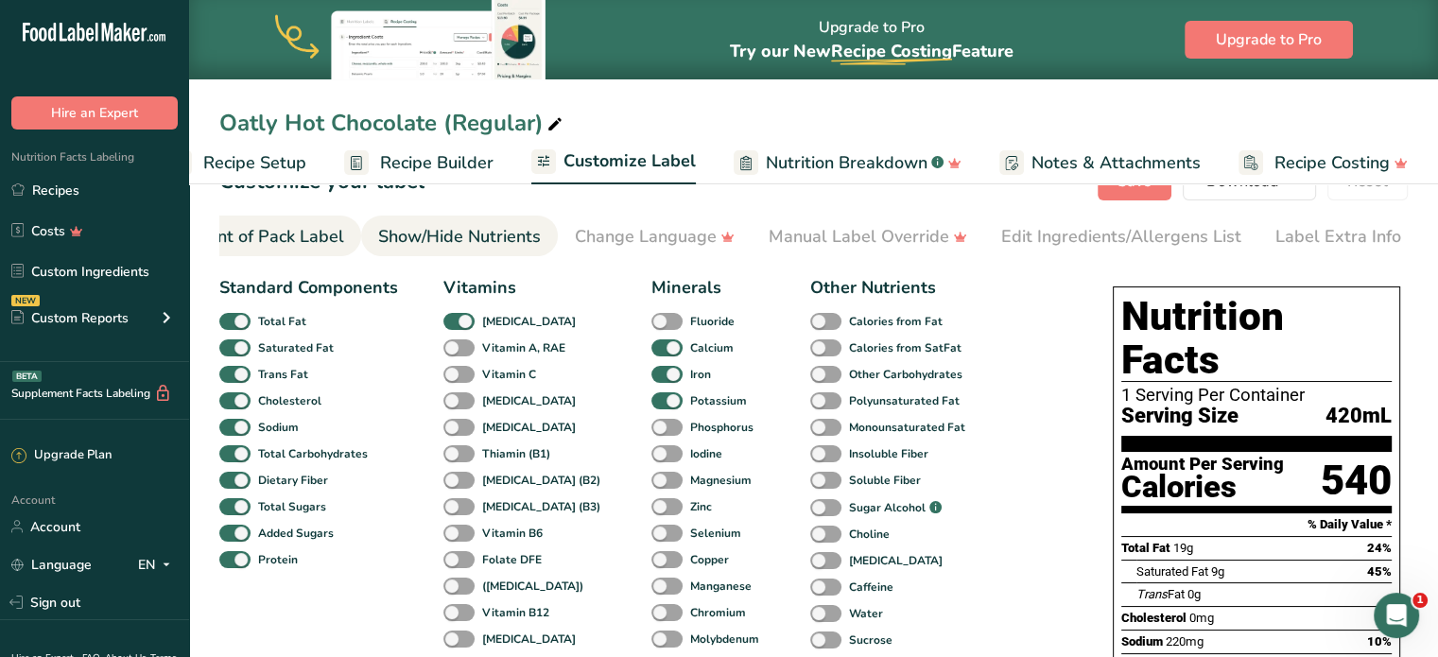
scroll to position [23, 0]
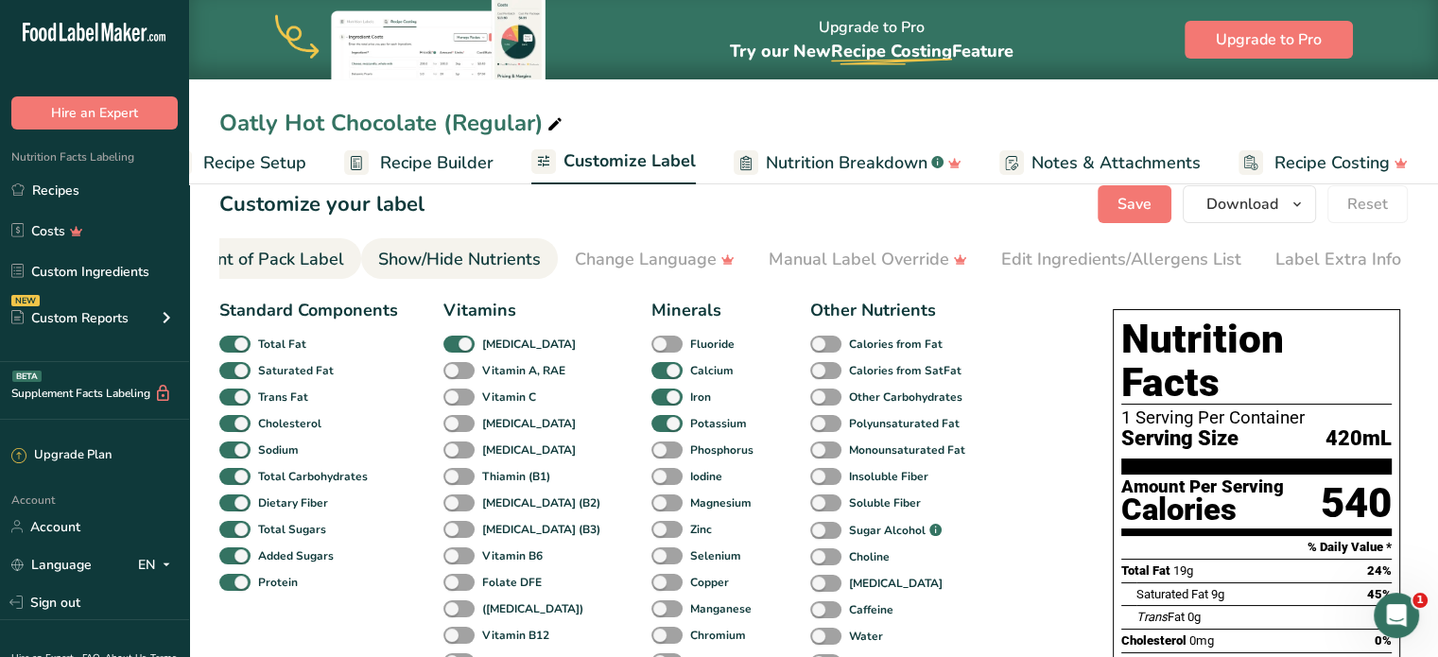
click at [315, 260] on div "Front of Pack Label" at bounding box center [268, 260] width 152 height 26
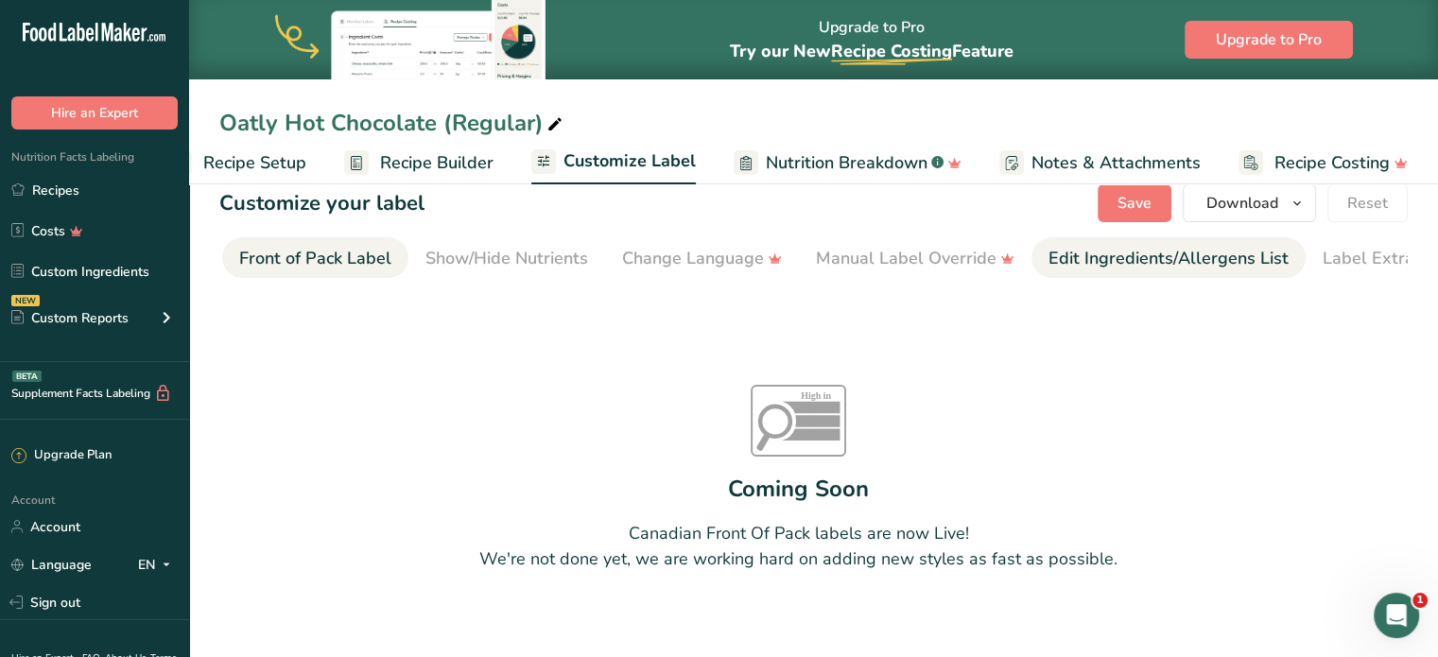
scroll to position [0, 0]
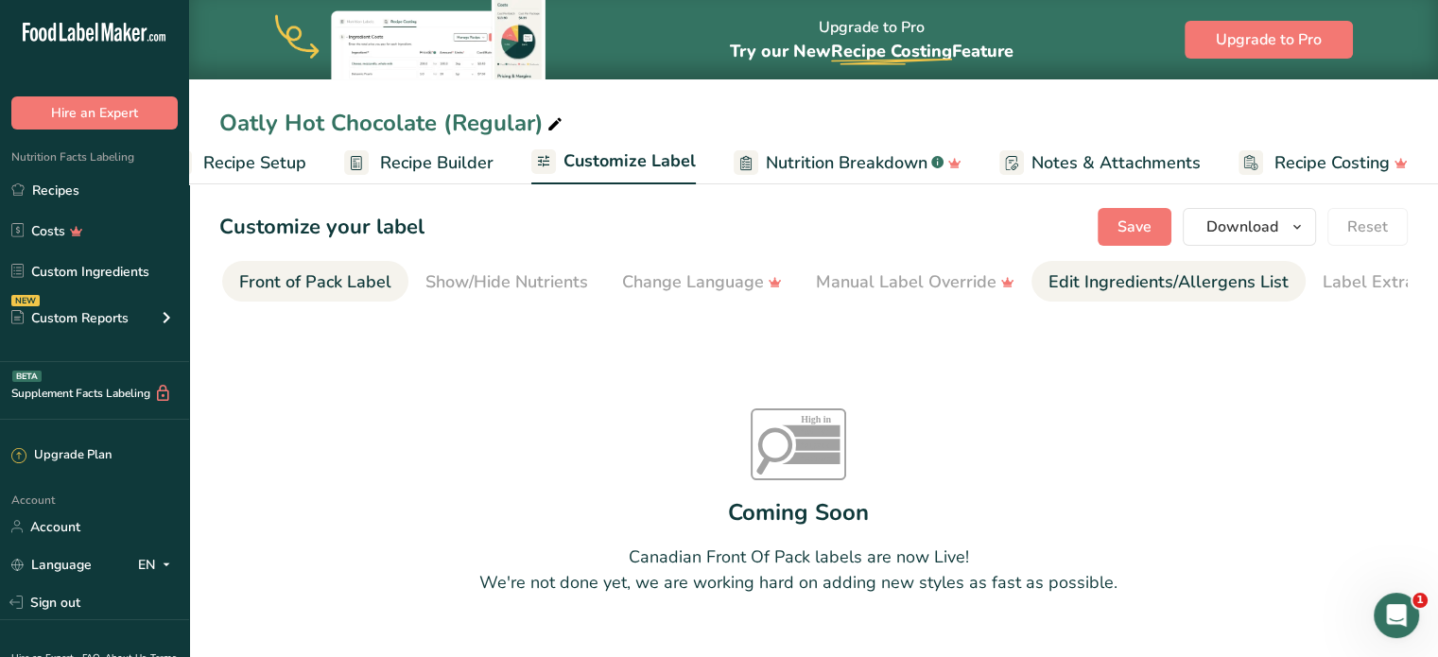
click at [1239, 289] on div "Edit Ingredients/Allergens List" at bounding box center [1169, 283] width 240 height 26
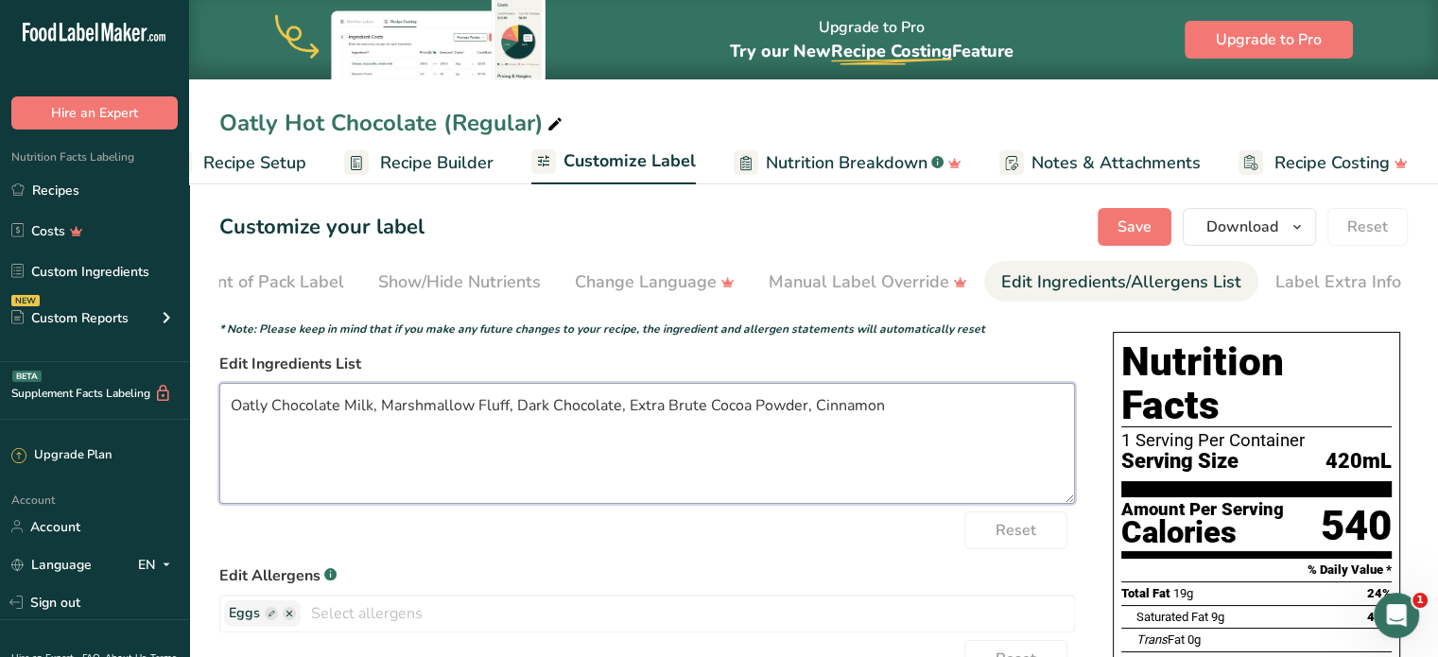
drag, startPoint x: 626, startPoint y: 408, endPoint x: 708, endPoint y: 410, distance: 82.3
click at [708, 410] on textarea "Oatly Chocolate Milk, Marshmallow Fluff, Dark Chocolate, Extra Brute Cocoa Powd…" at bounding box center [647, 443] width 856 height 121
click at [807, 408] on textarea "Oatly Chocolate Milk, Marshmallow Fluff, Dark Chocolate, Cocoa Powder, Cinnamon" at bounding box center [647, 443] width 856 height 121
type textarea "Oatly Chocolate Milk, Marshmallow Fluff, Dark Chocolate, Cocoa Powder, Cinnamon…"
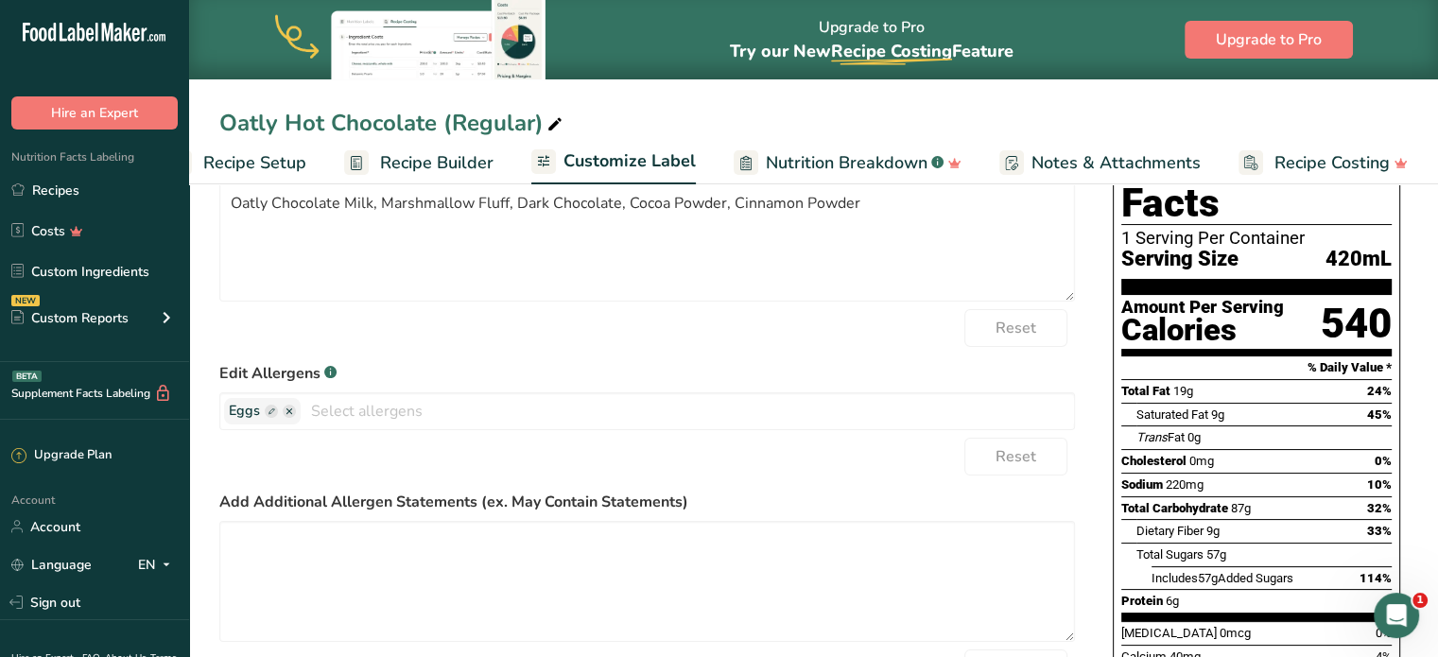
scroll to position [201, 0]
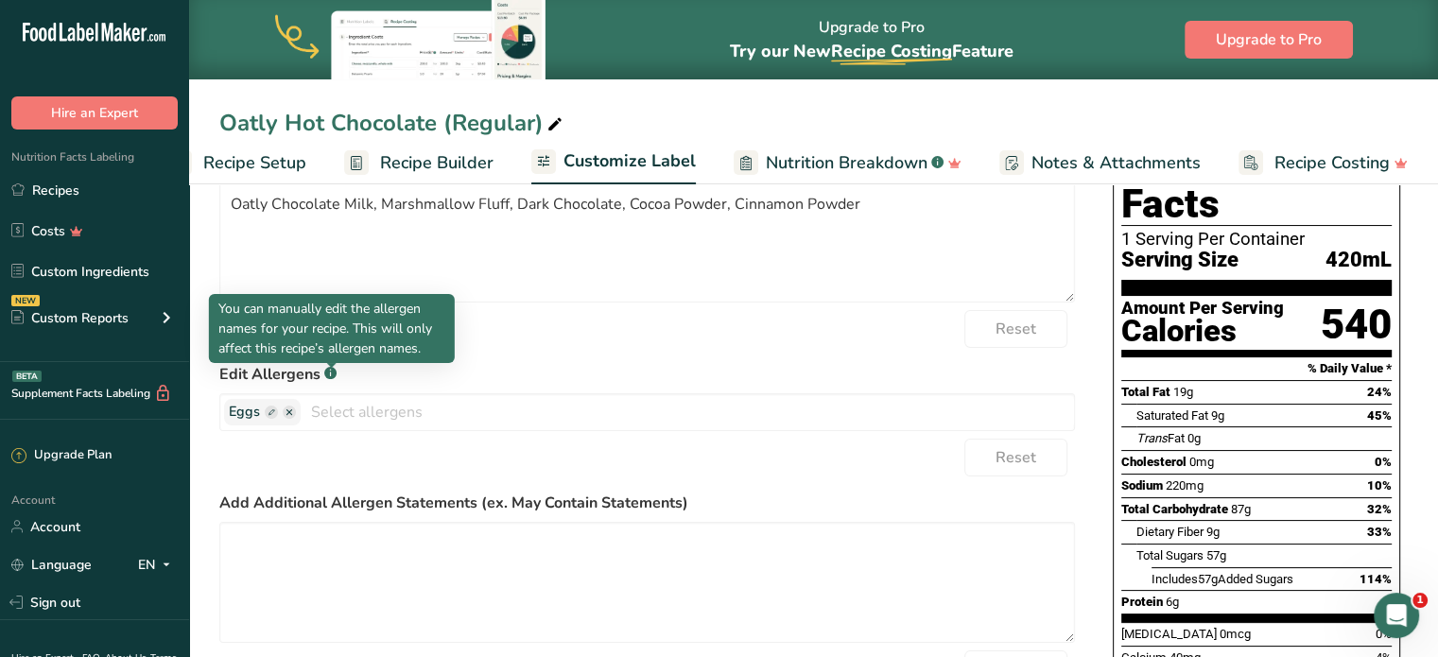
click at [334, 377] on rect at bounding box center [330, 373] width 12 height 12
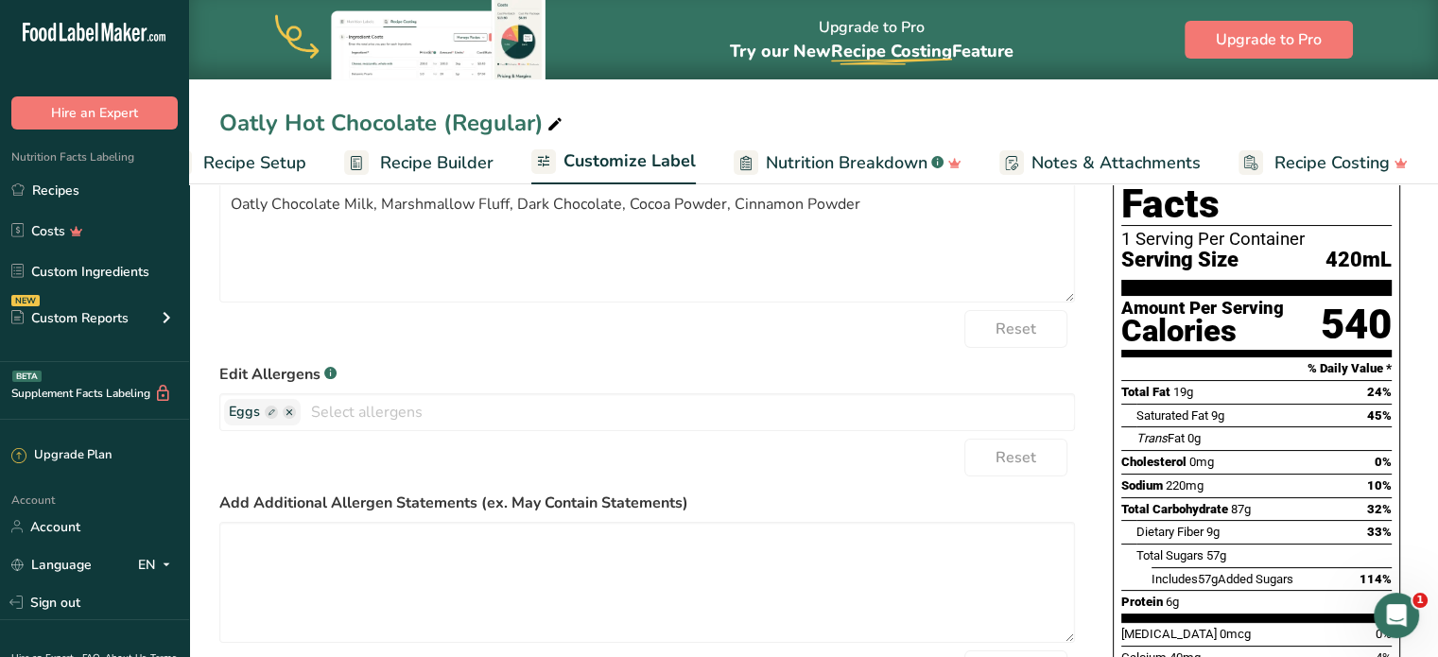
click at [374, 151] on link "Recipe Builder" at bounding box center [418, 163] width 149 height 43
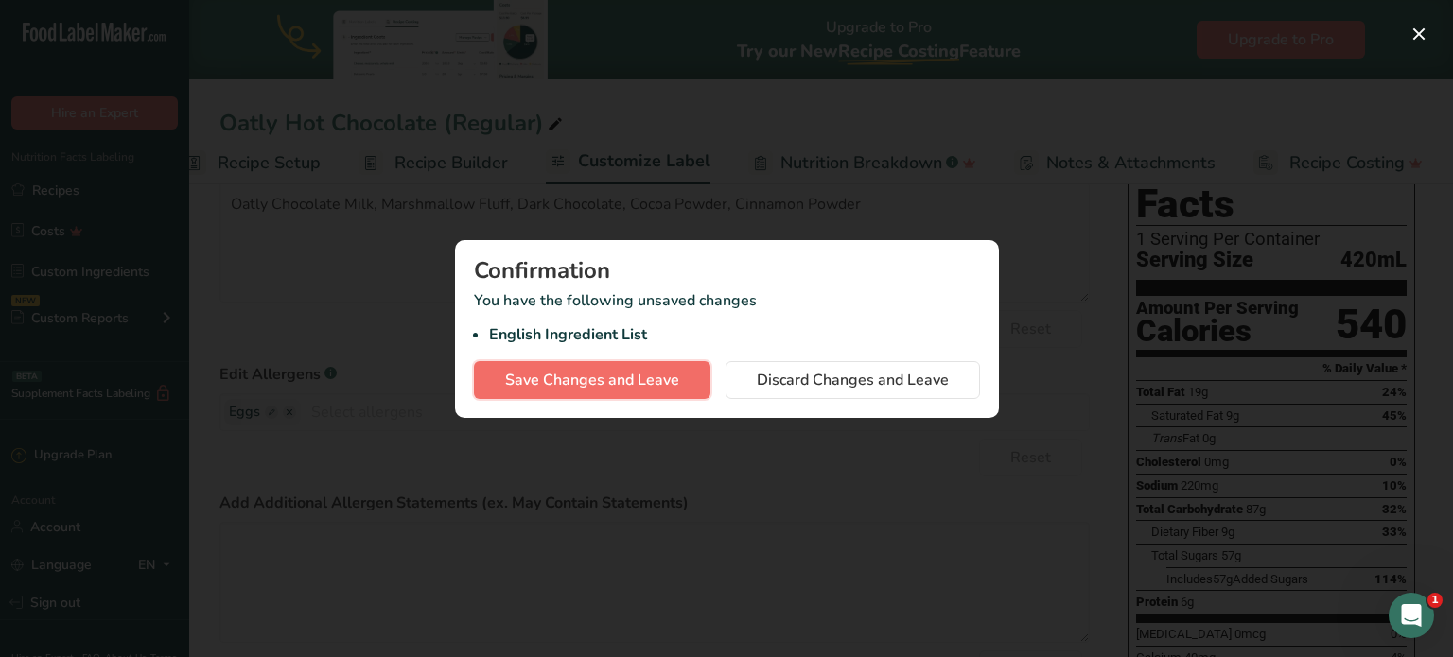
click at [567, 369] on span "Save Changes and Leave" at bounding box center [592, 380] width 174 height 23
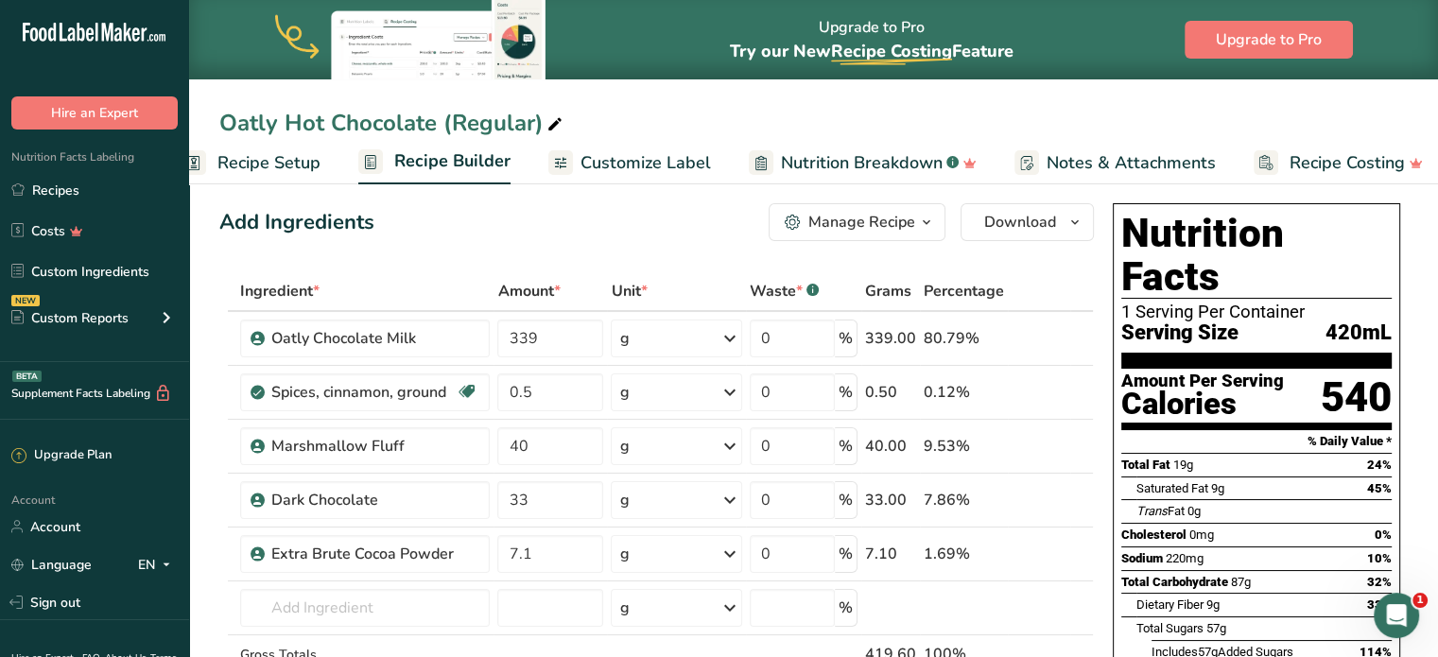
scroll to position [13, 0]
click at [1019, 331] on icon at bounding box center [1023, 338] width 13 height 20
click at [1025, 385] on link "i" at bounding box center [1024, 392] width 24 height 24
click at [1021, 440] on icon at bounding box center [1023, 446] width 13 height 20
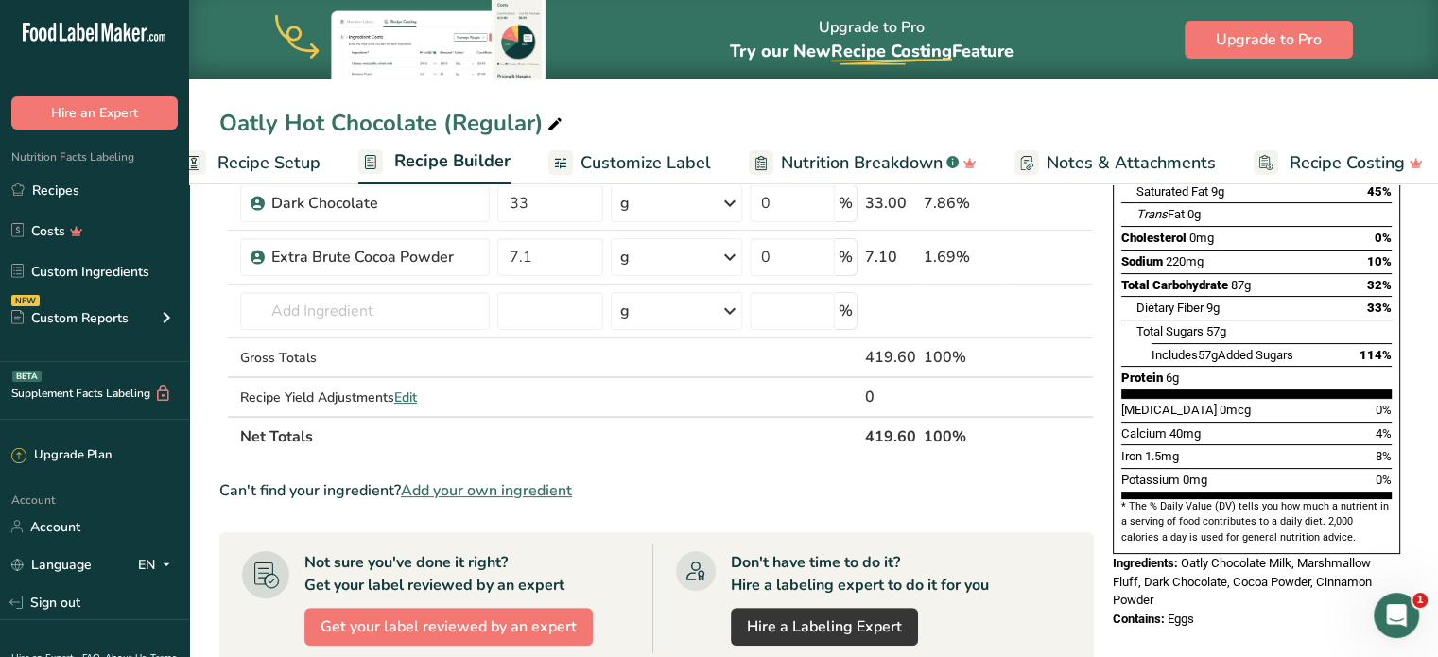
scroll to position [300, 0]
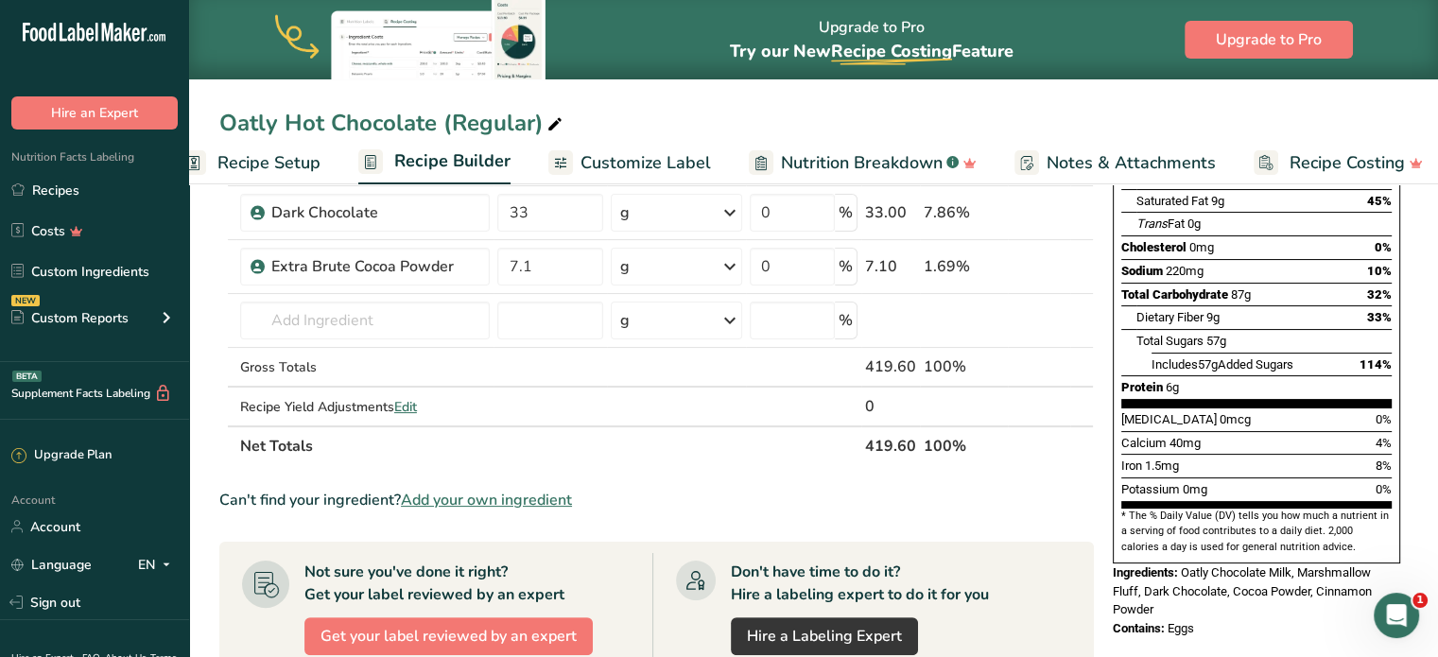
click at [266, 157] on span "Recipe Setup" at bounding box center [268, 163] width 103 height 26
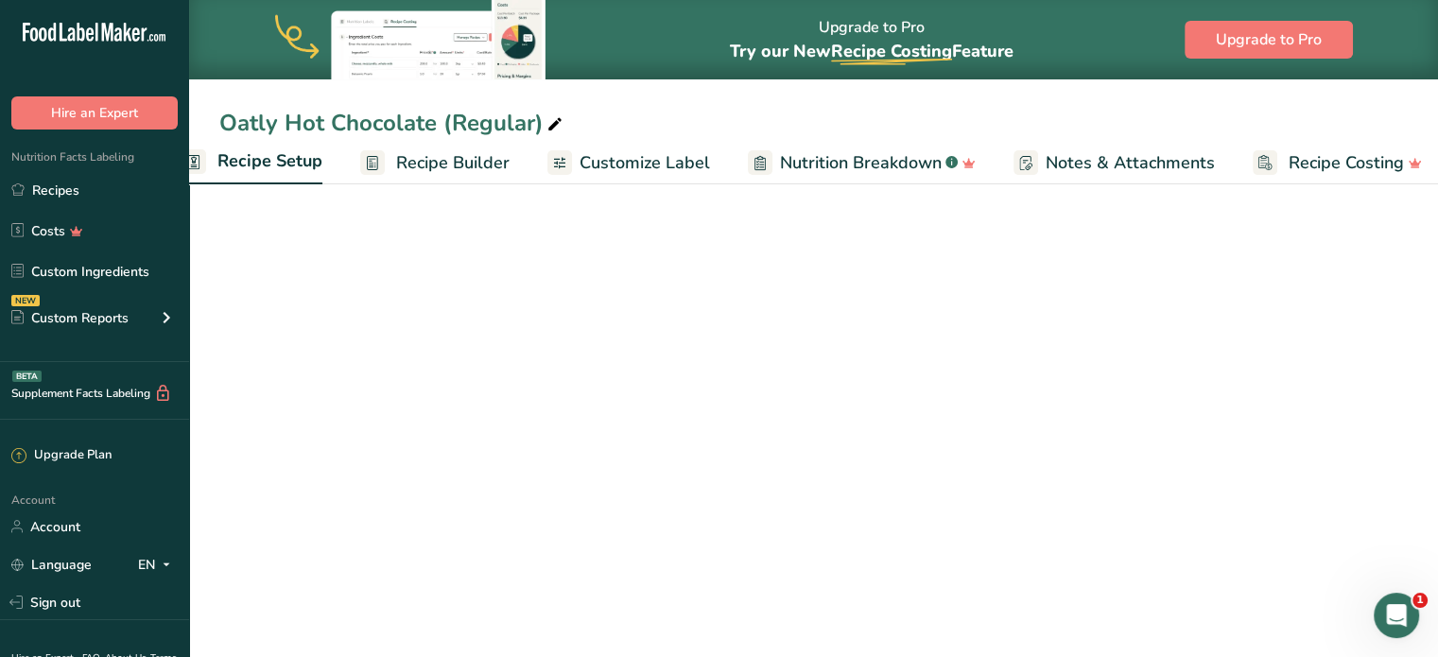
scroll to position [0, 7]
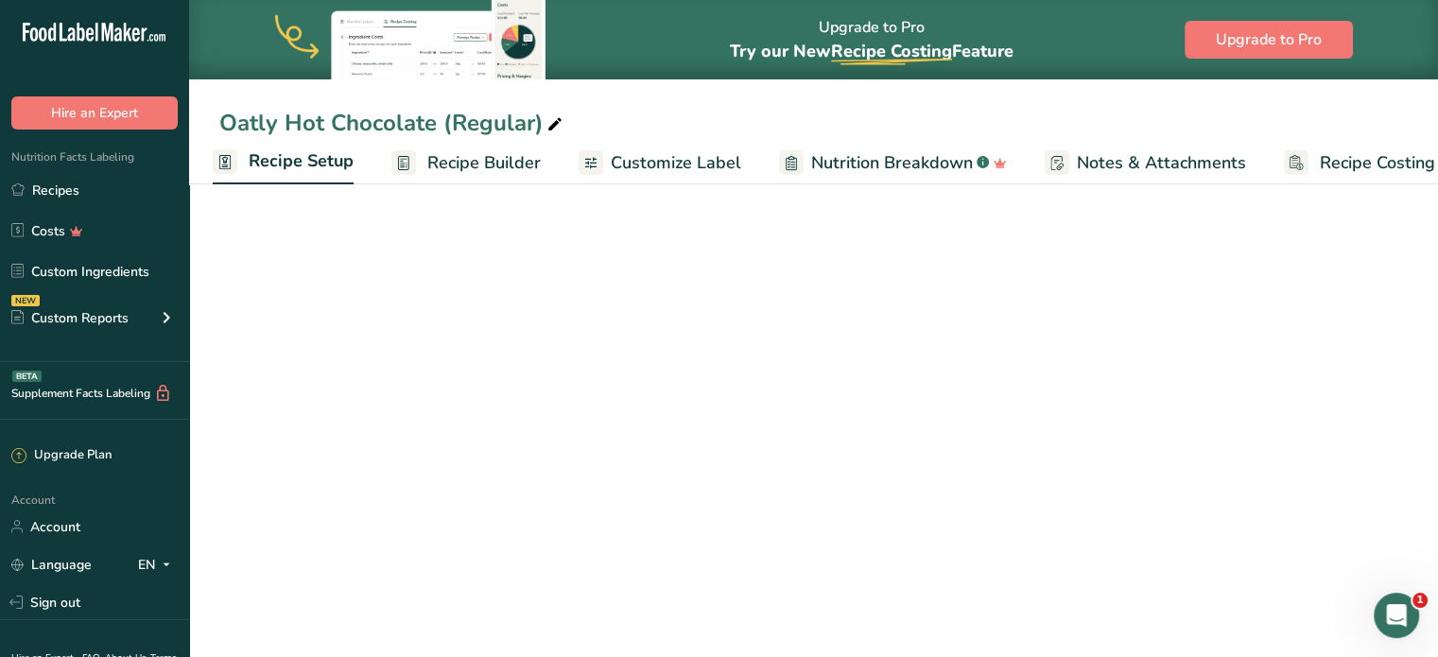
select select "22"
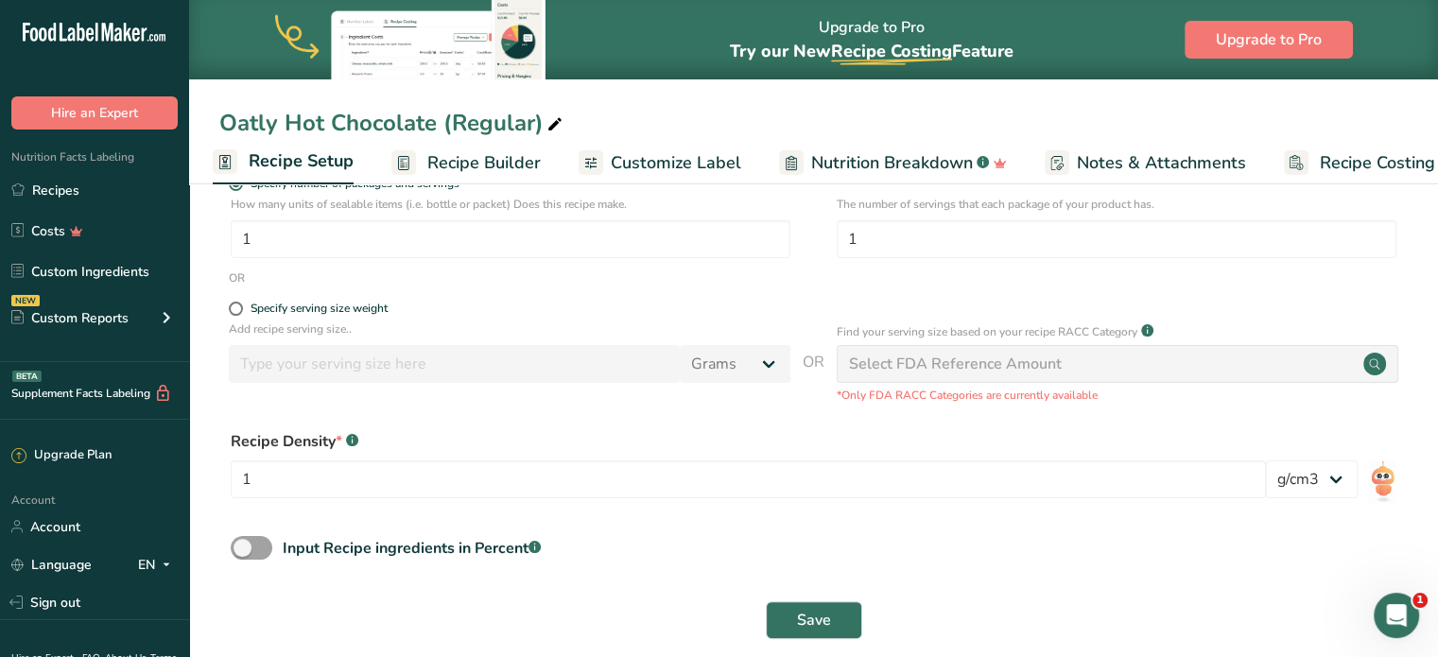
click at [427, 169] on span "Recipe Builder" at bounding box center [483, 163] width 113 height 26
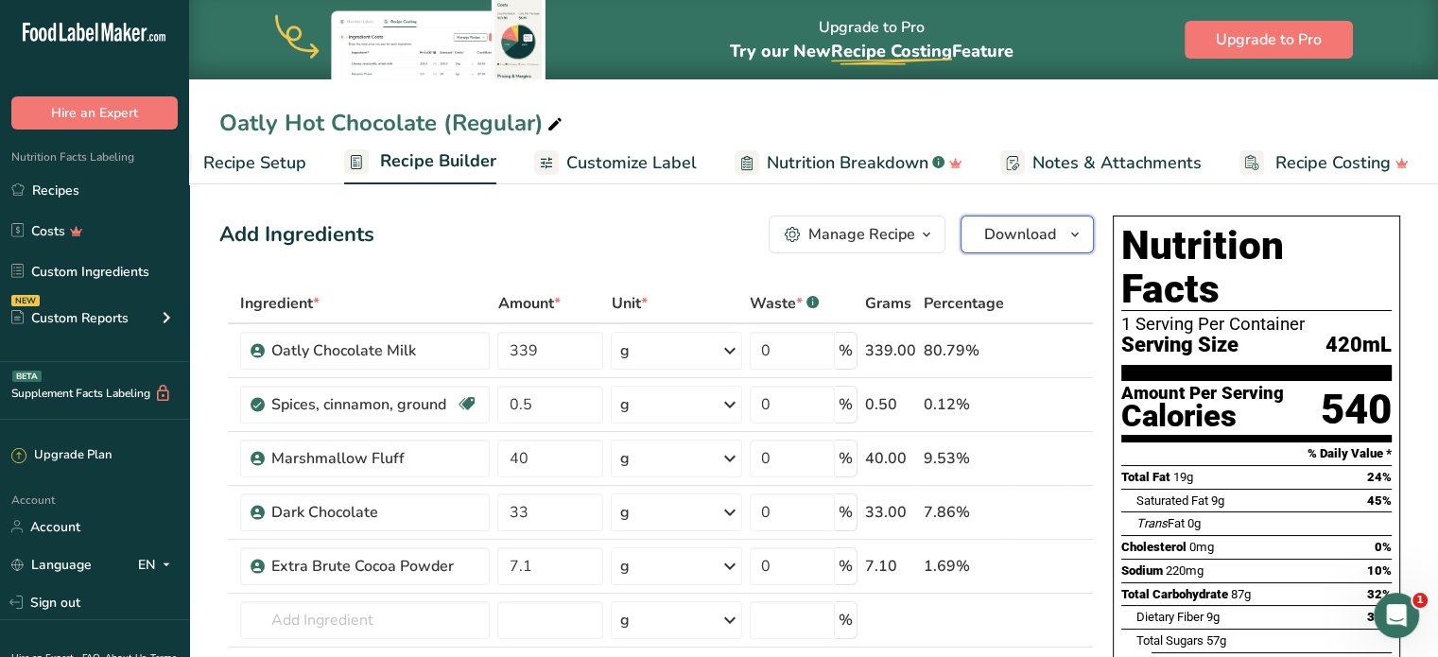
click at [1080, 239] on icon "button" at bounding box center [1075, 235] width 15 height 24
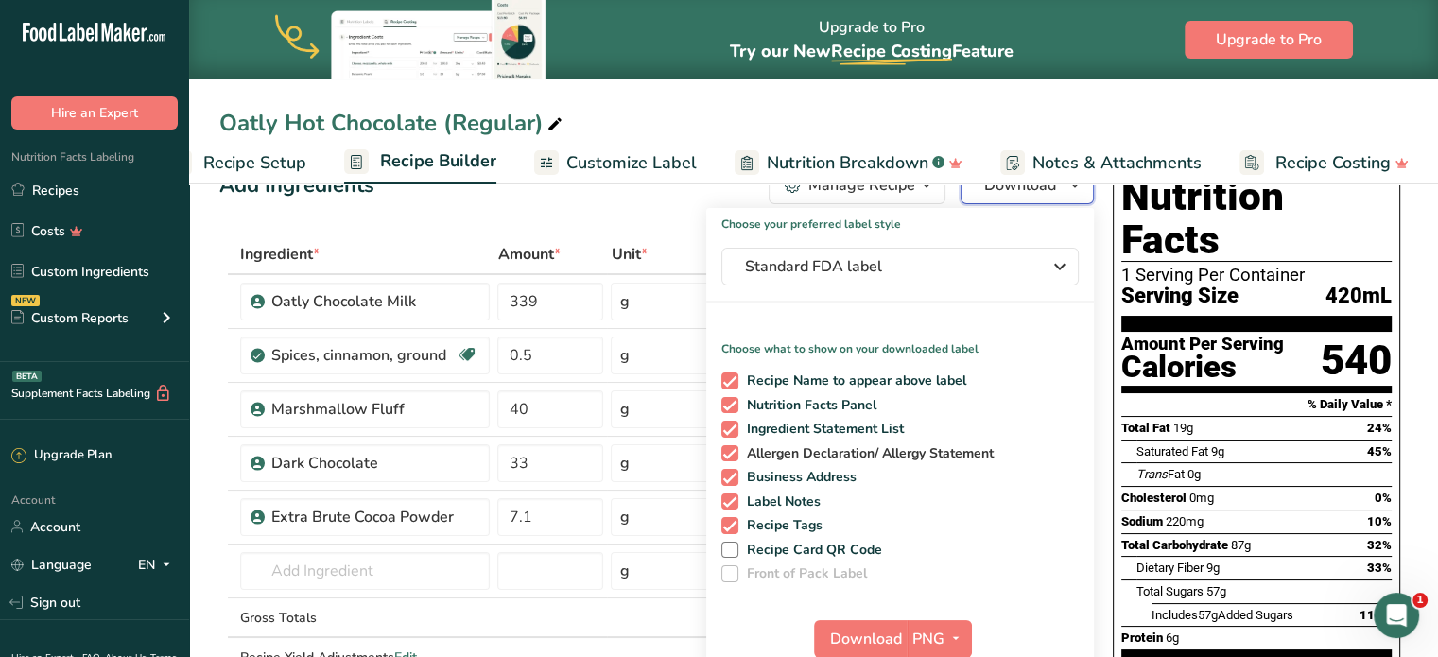
scroll to position [95, 0]
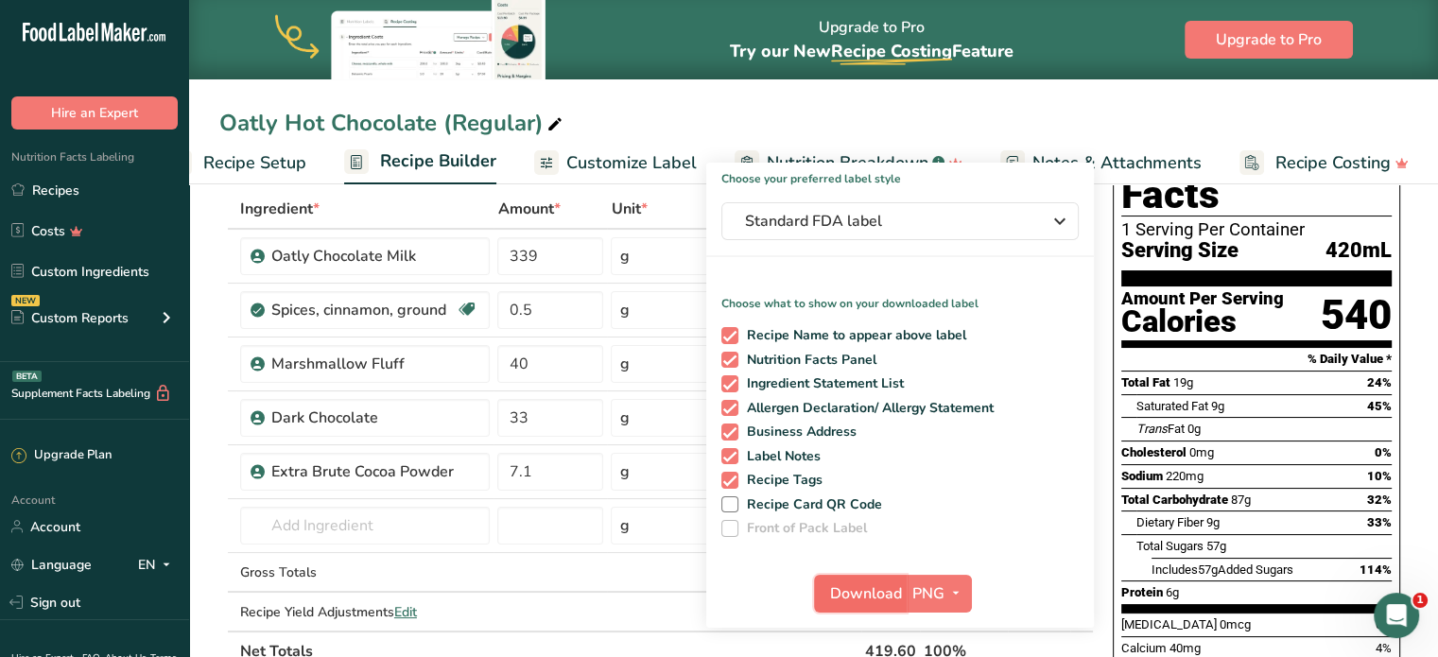
click at [876, 585] on span "Download" at bounding box center [866, 594] width 72 height 23
drag, startPoint x: 675, startPoint y: 125, endPoint x: 477, endPoint y: 154, distance: 200.7
click at [675, 125] on div "Oatly Hot Chocolate (Regular)" at bounding box center [813, 123] width 1249 height 34
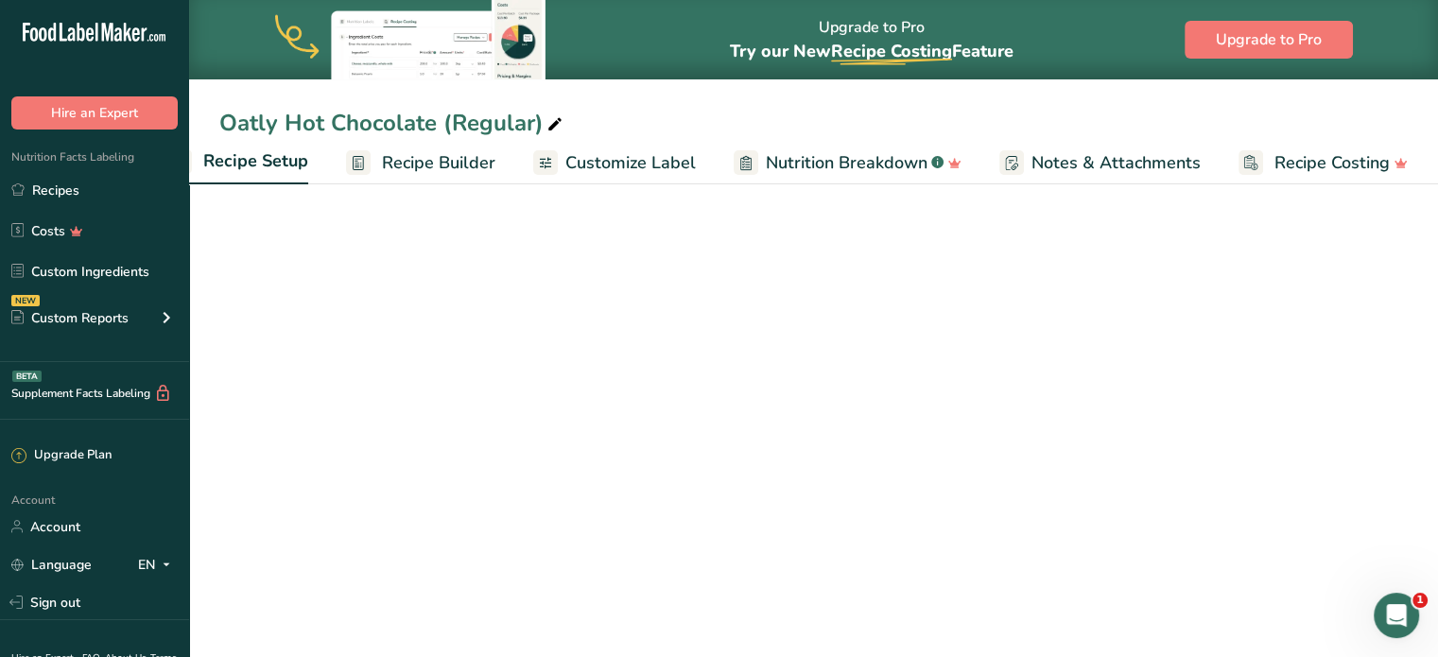
select select "22"
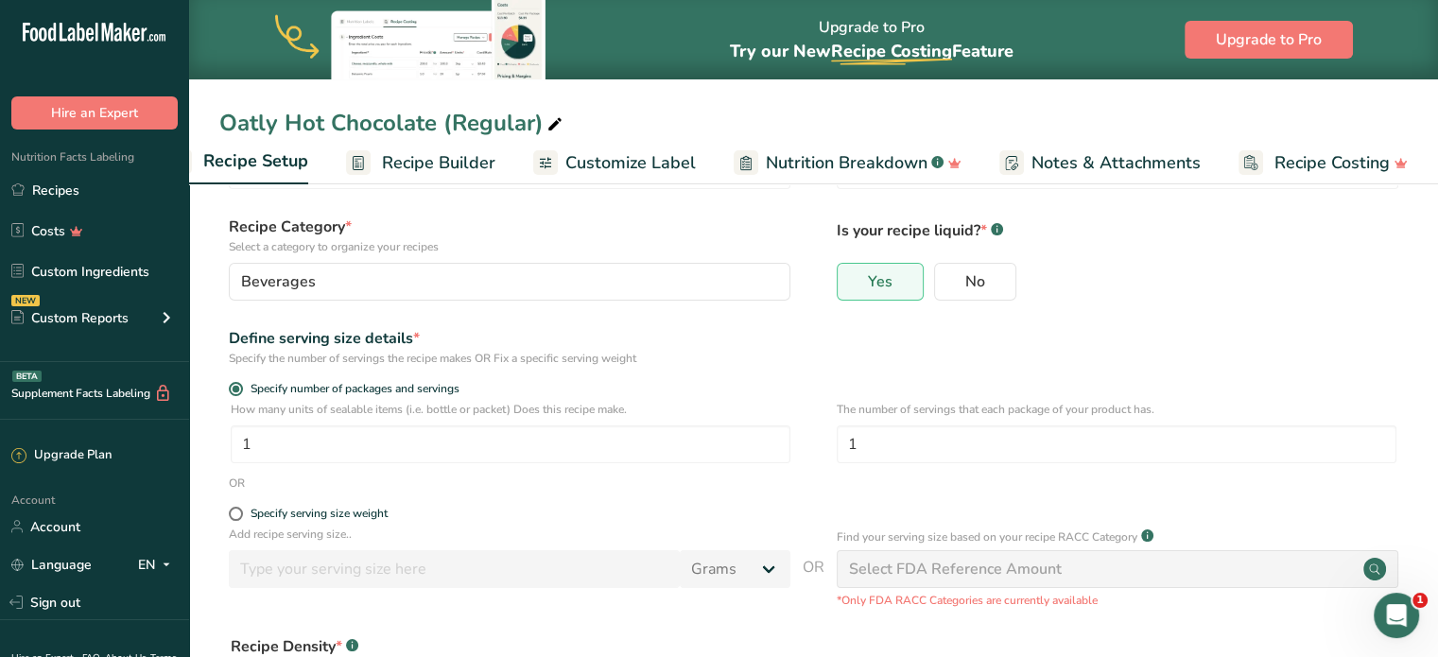
scroll to position [300, 0]
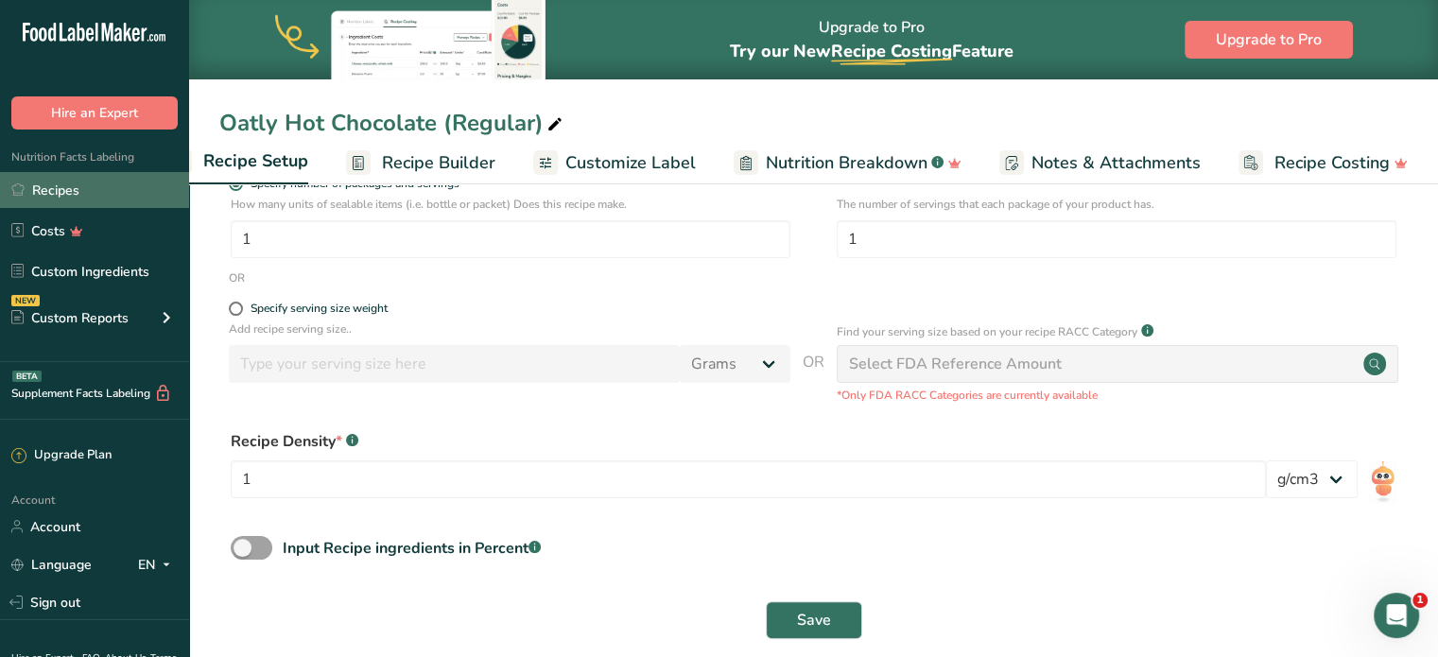
click at [97, 200] on link "Recipes" at bounding box center [94, 190] width 189 height 36
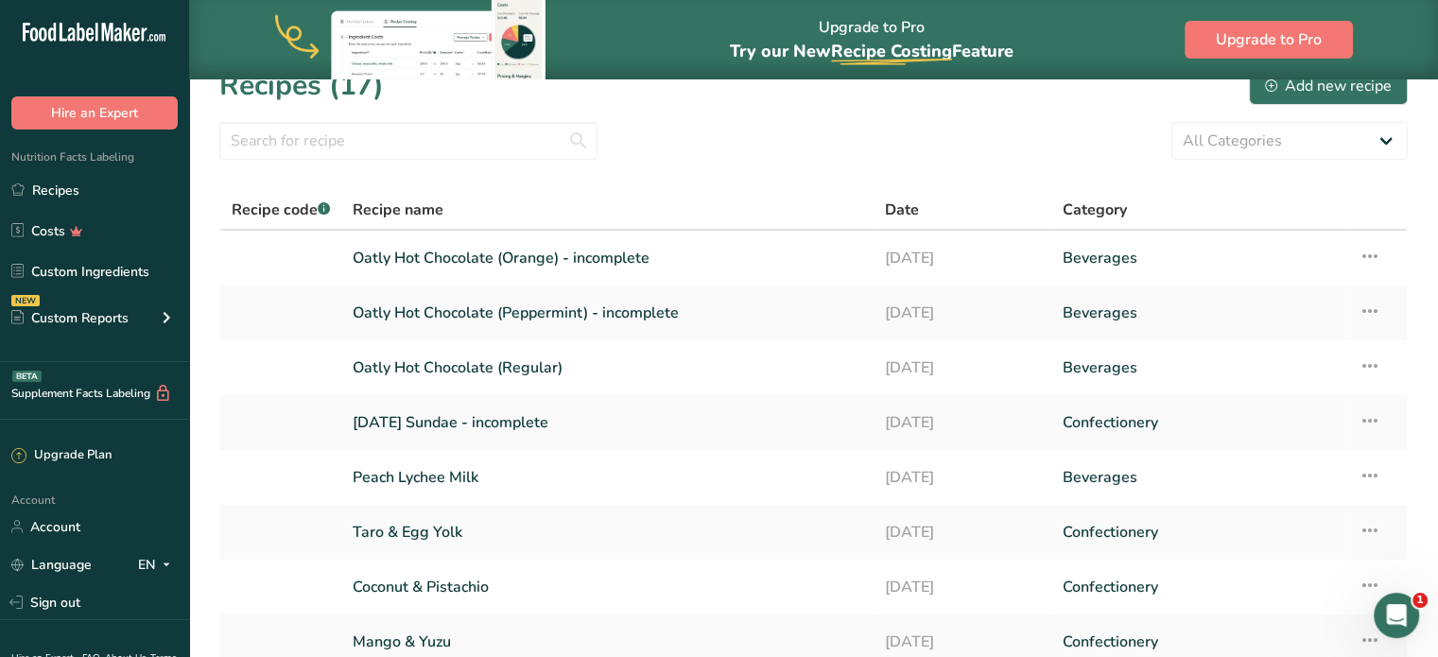
scroll to position [32, 0]
click at [496, 301] on link "Oatly Hot Chocolate (Peppermint) - incomplete" at bounding box center [608, 311] width 510 height 40
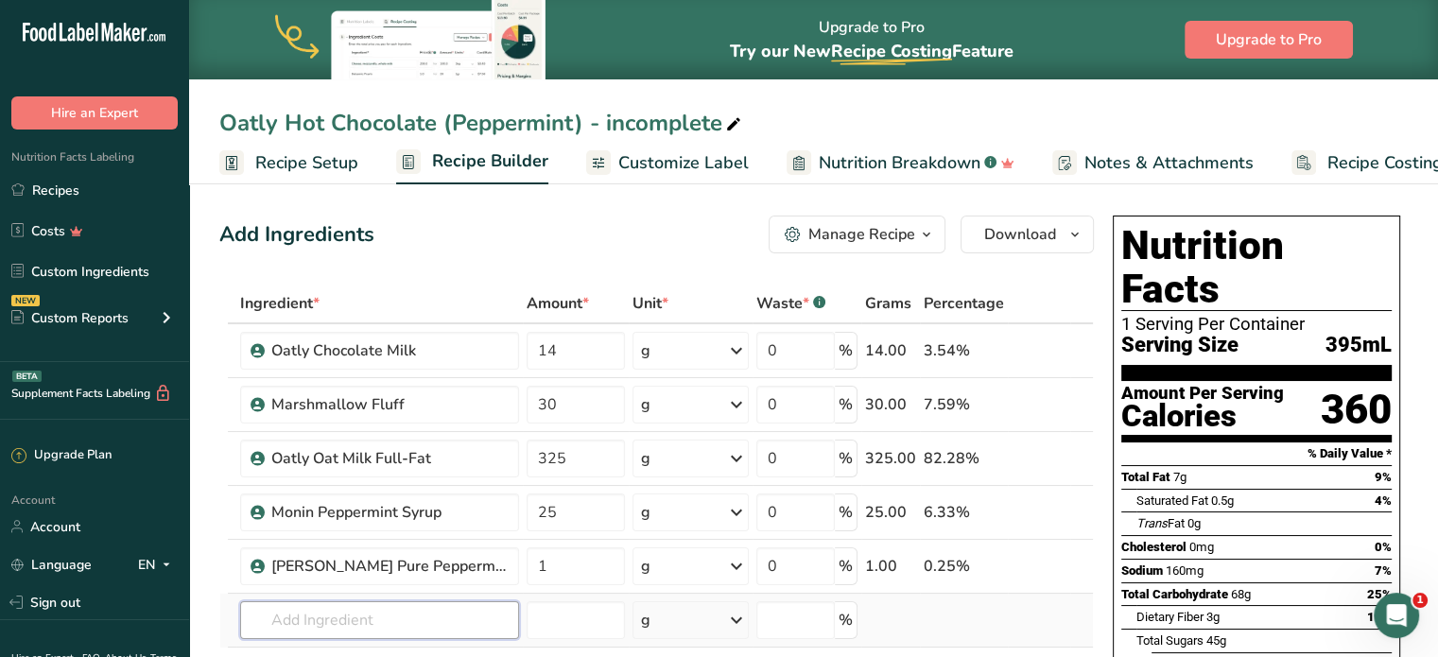
click at [395, 623] on input "text" at bounding box center [379, 620] width 279 height 38
type input "811"
click at [337, 554] on p "811 Dark Chocolate" at bounding box center [323, 555] width 136 height 20
type input "Dark Chocolate"
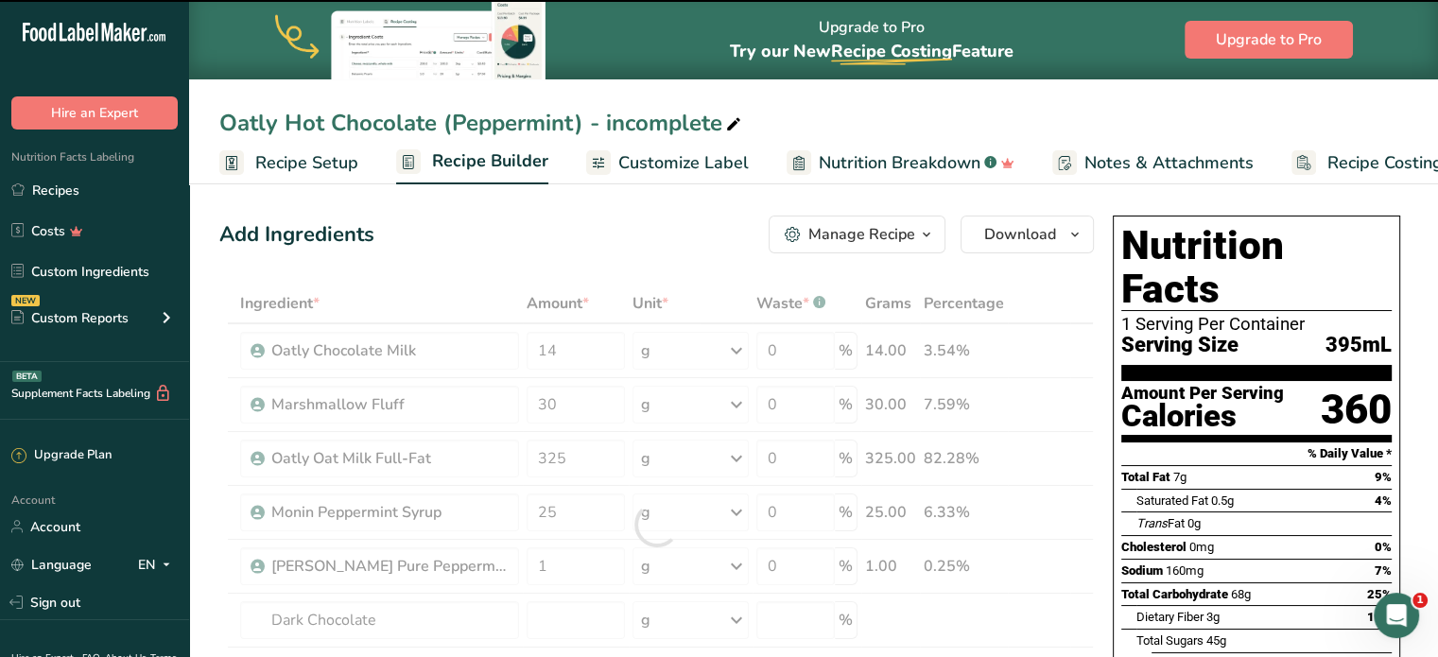
type input "0"
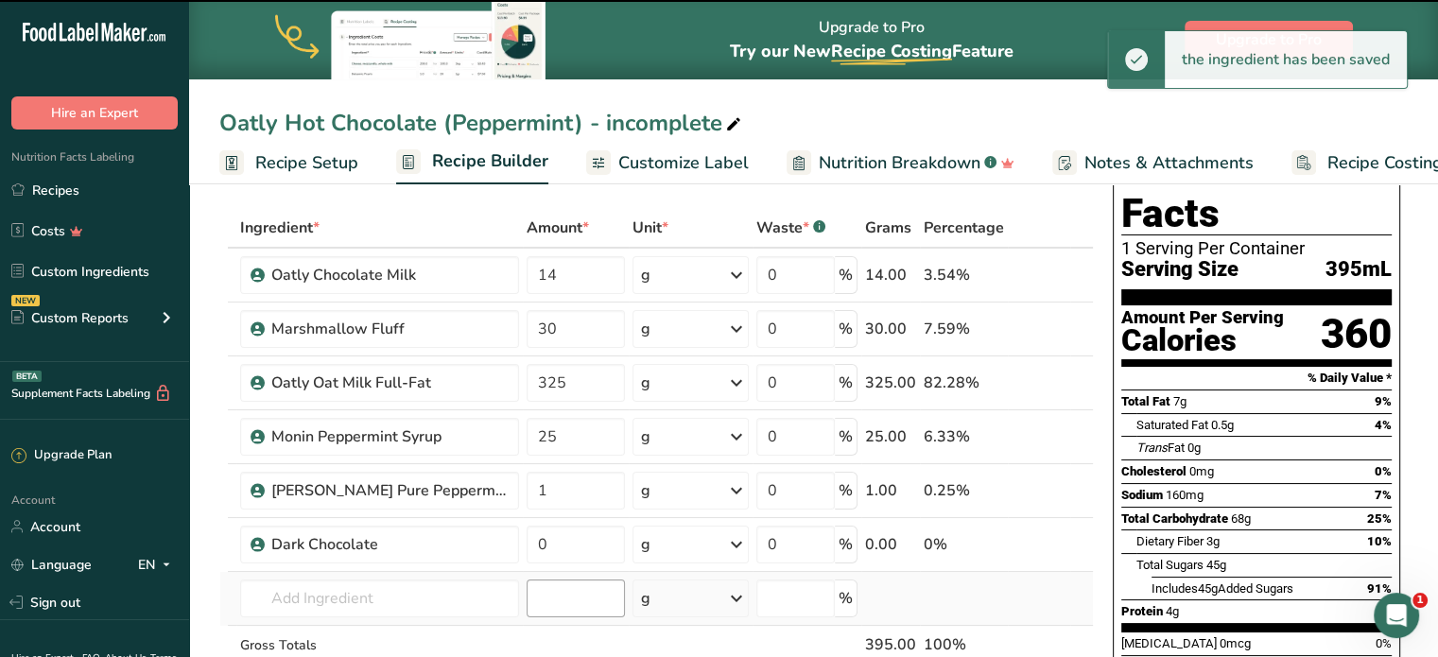
scroll to position [189, 0]
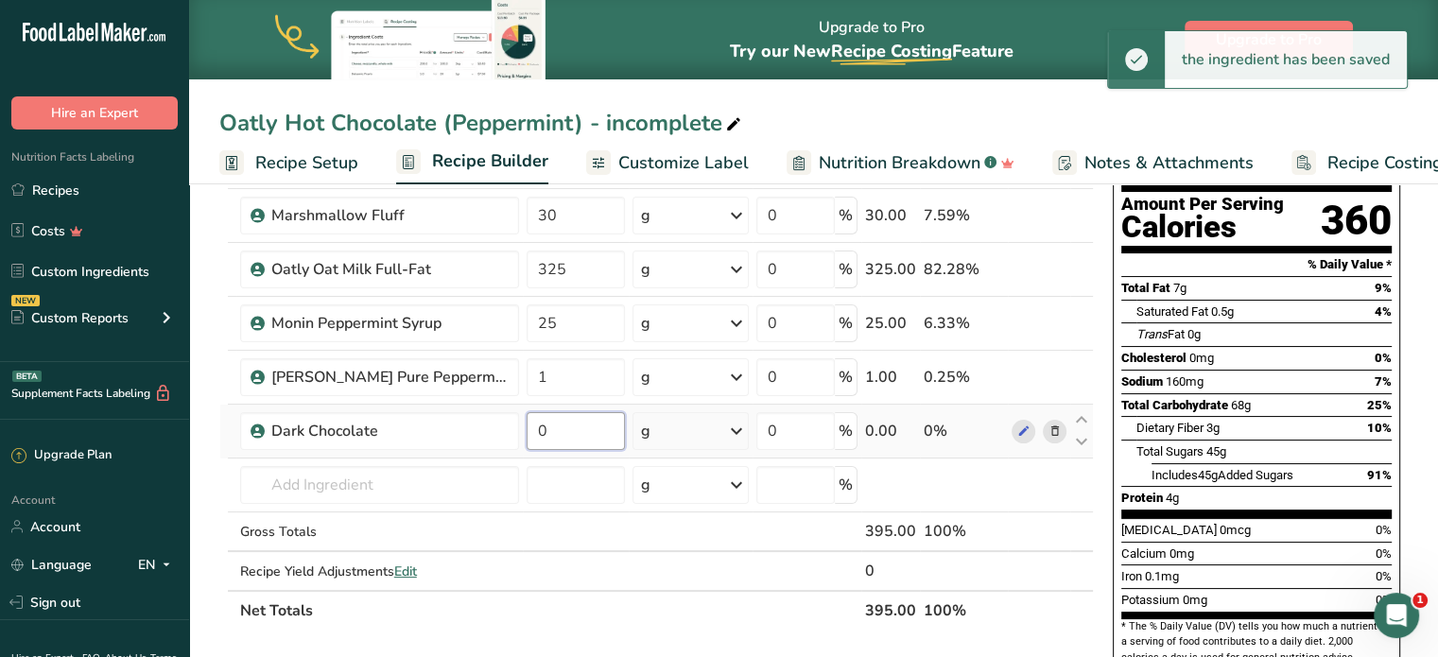
click at [569, 433] on input "0" at bounding box center [576, 431] width 98 height 38
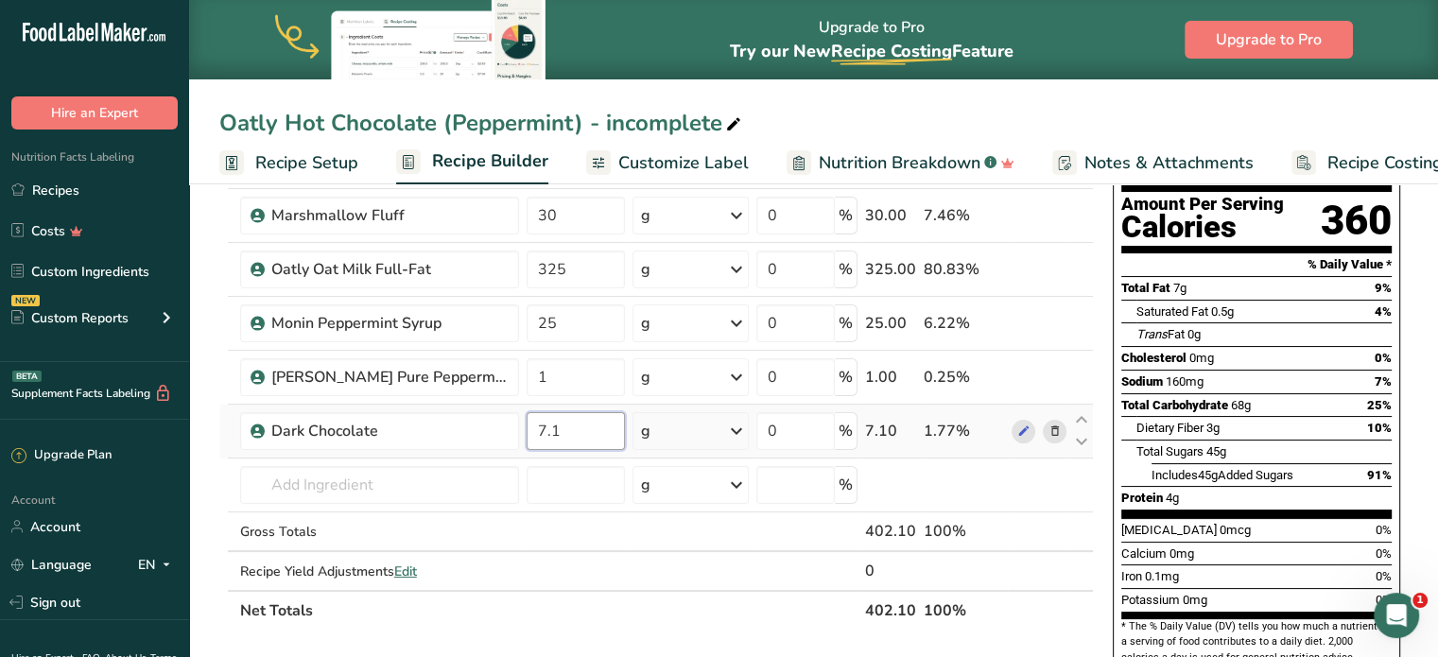
type input "7.1"
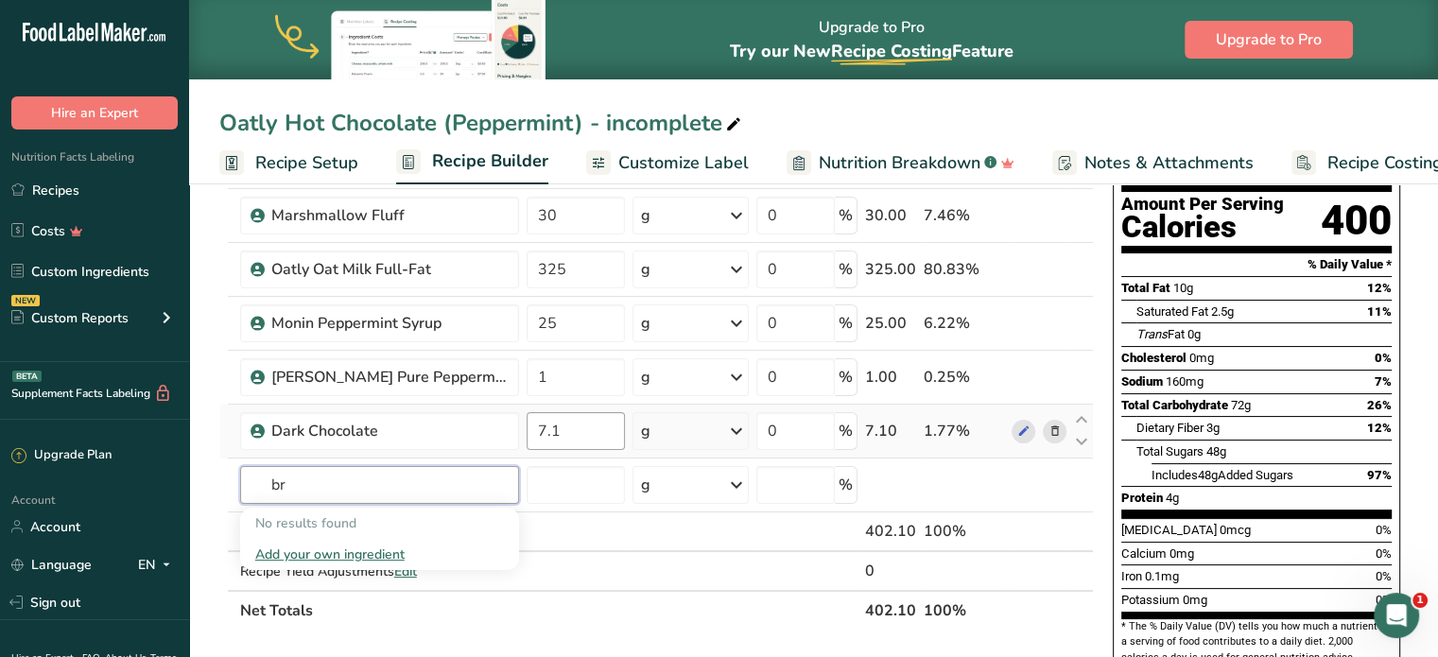
type input "b"
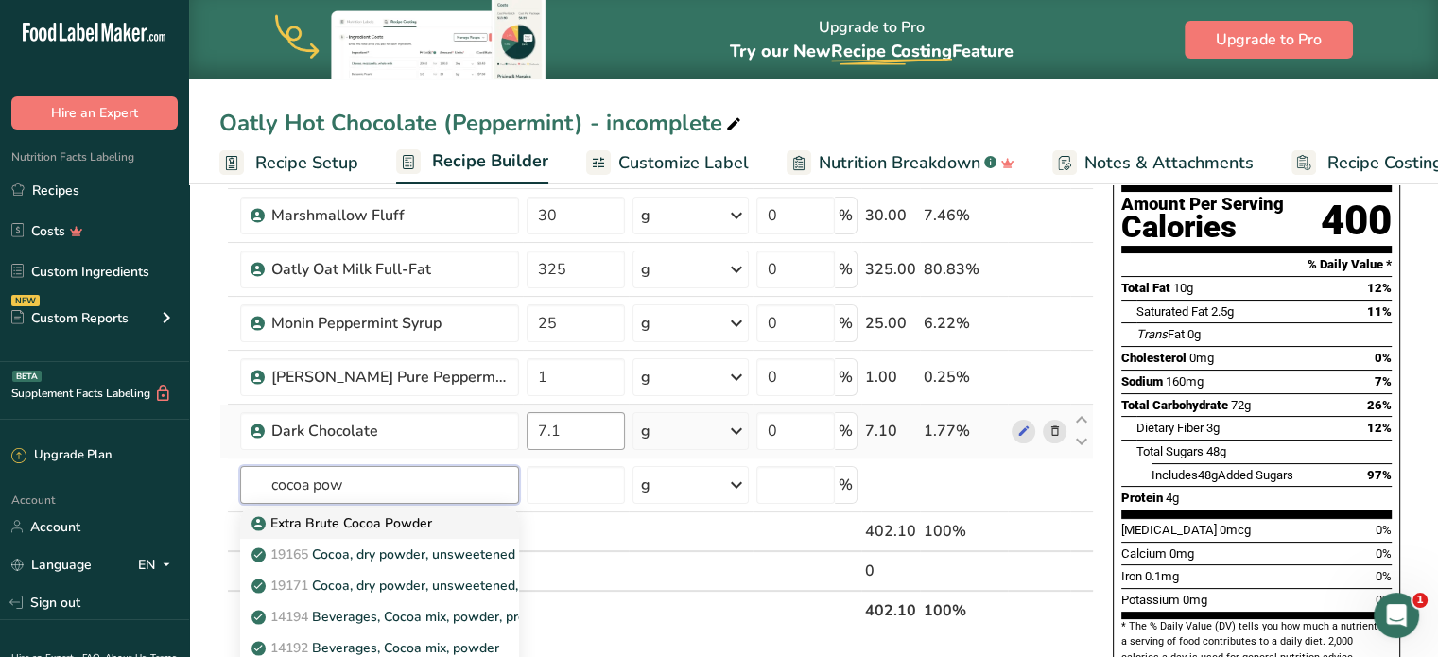
type input "Extra Brute Cocoa Powder"
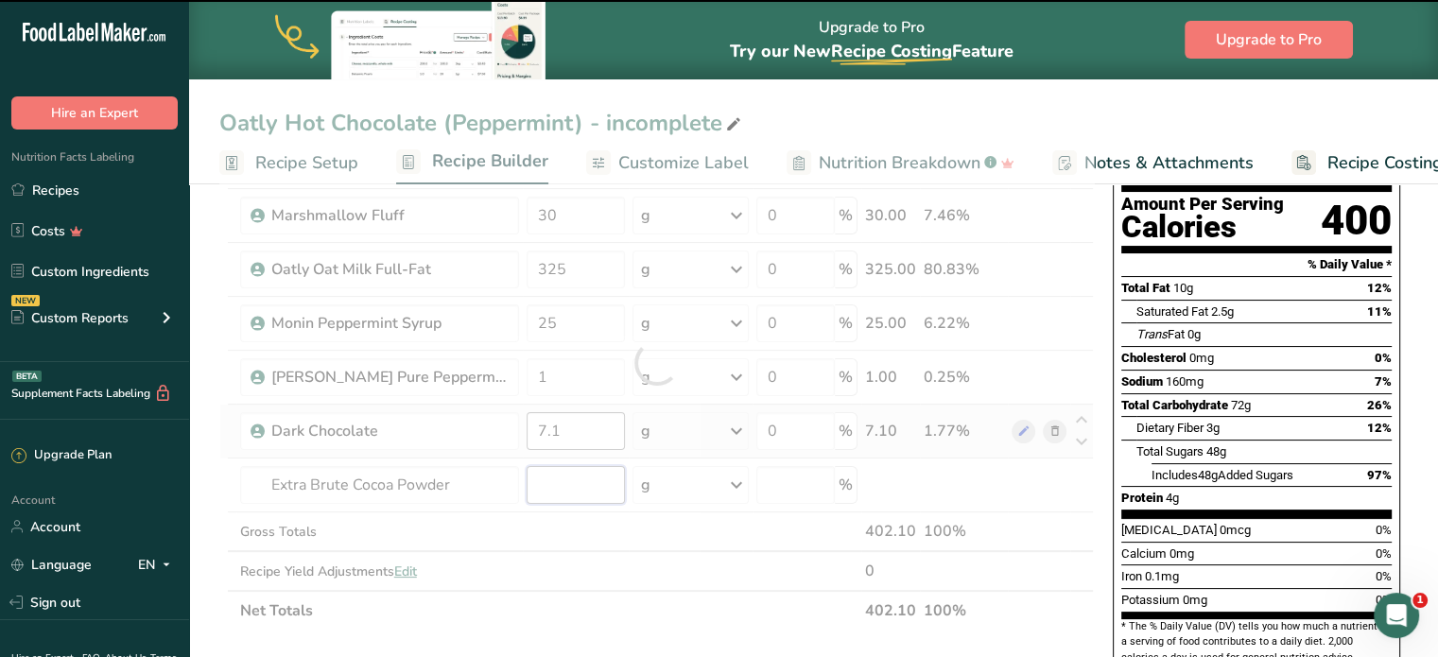
type input "0"
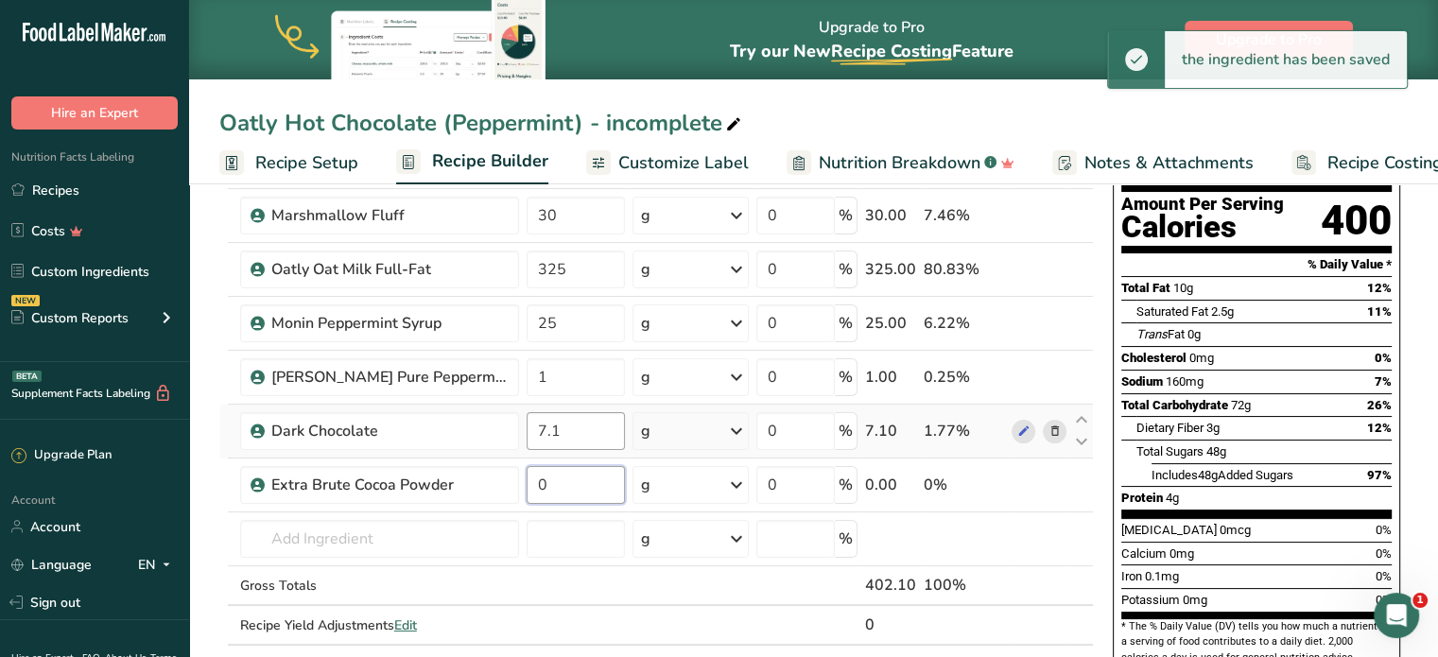
type input "3"
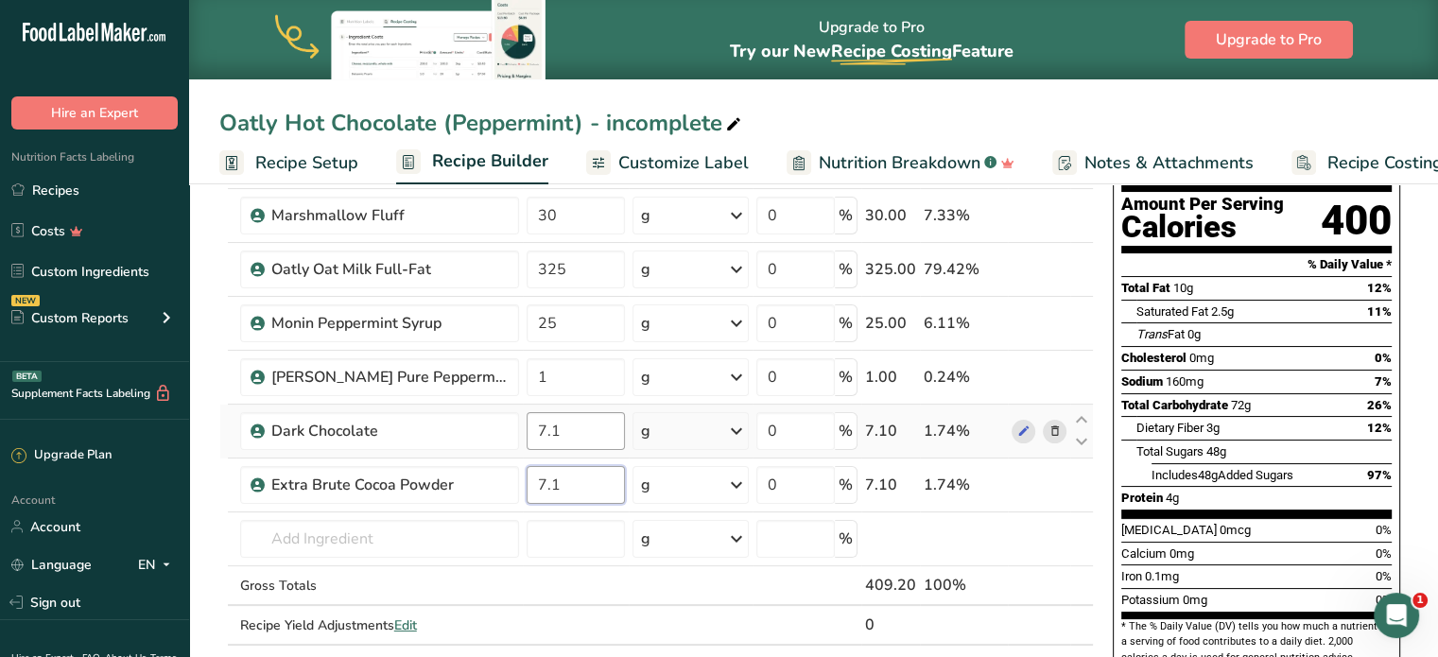
type input "7.1"
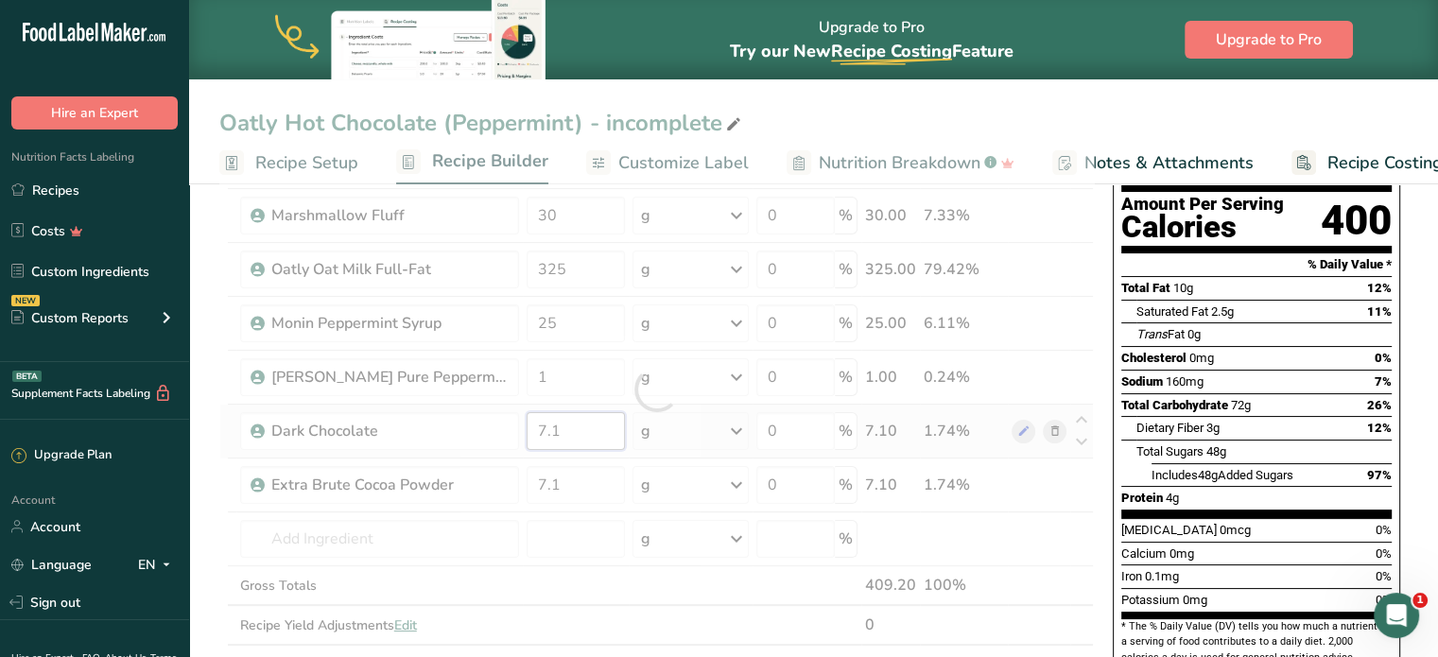
click at [569, 433] on div "Ingredient * Amount * Unit * Waste * .a-a{fill:#347362;}.b-a{fill:#fff;} Grams …" at bounding box center [656, 390] width 875 height 590
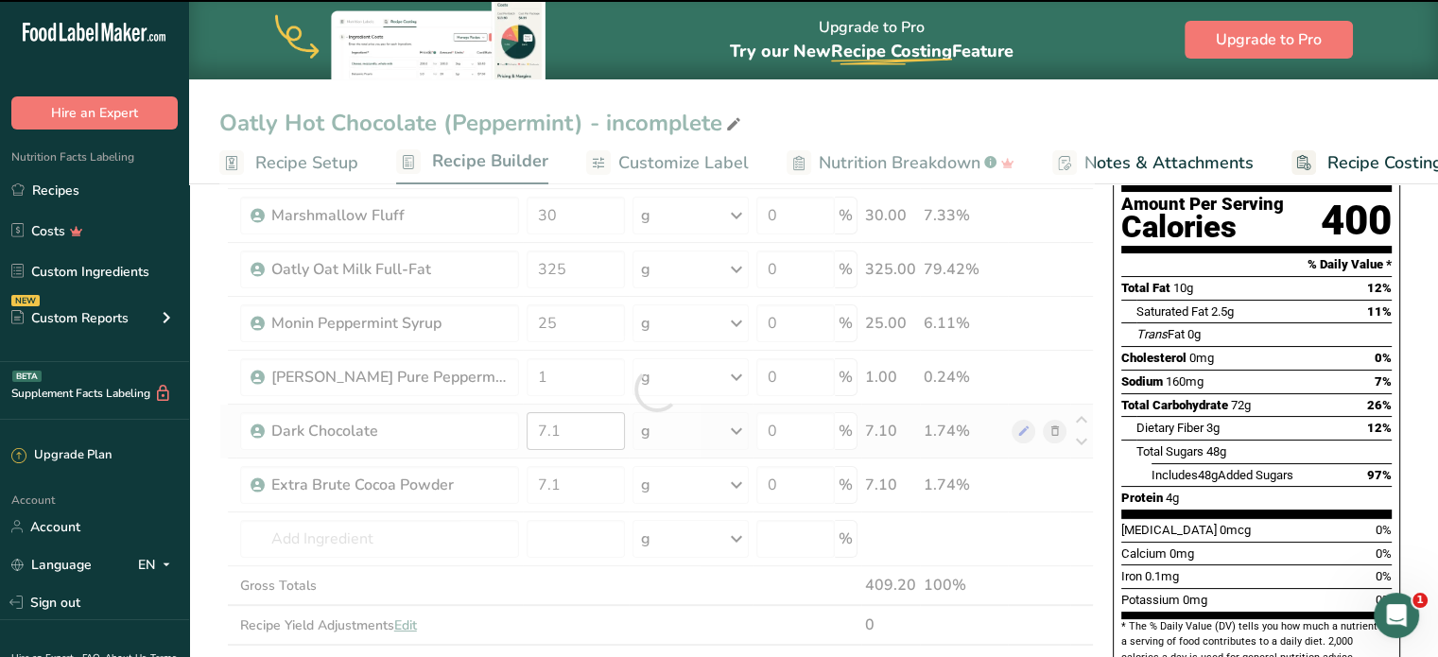
click at [569, 433] on div at bounding box center [656, 390] width 875 height 590
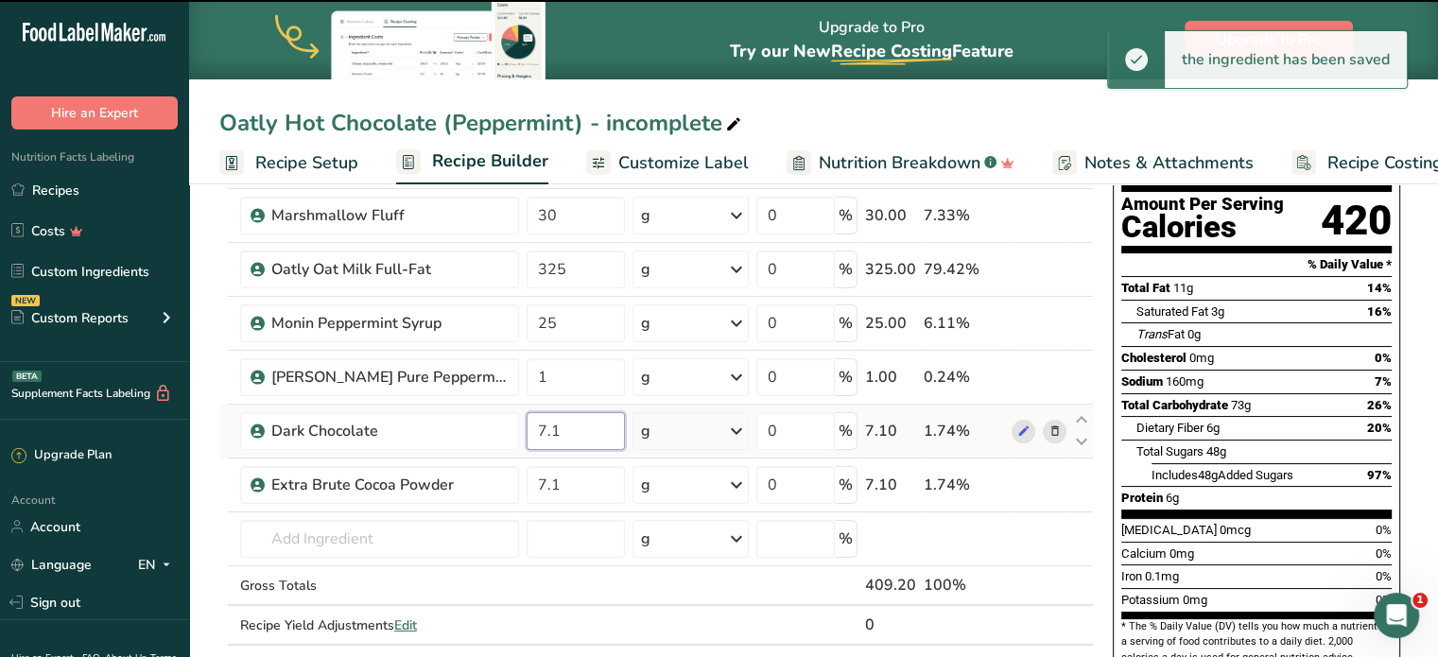
click at [564, 430] on input "7.1" at bounding box center [576, 431] width 98 height 38
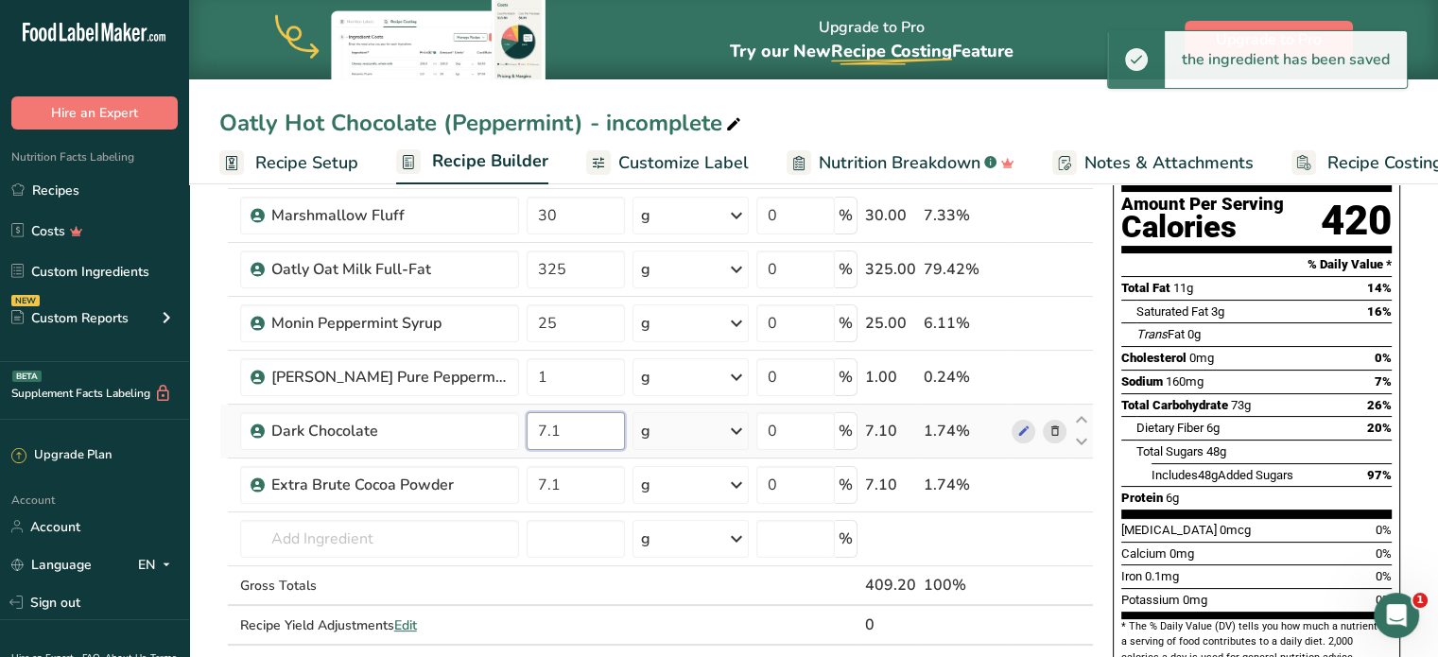
click at [564, 430] on input "7.1" at bounding box center [576, 431] width 98 height 38
type input "33"
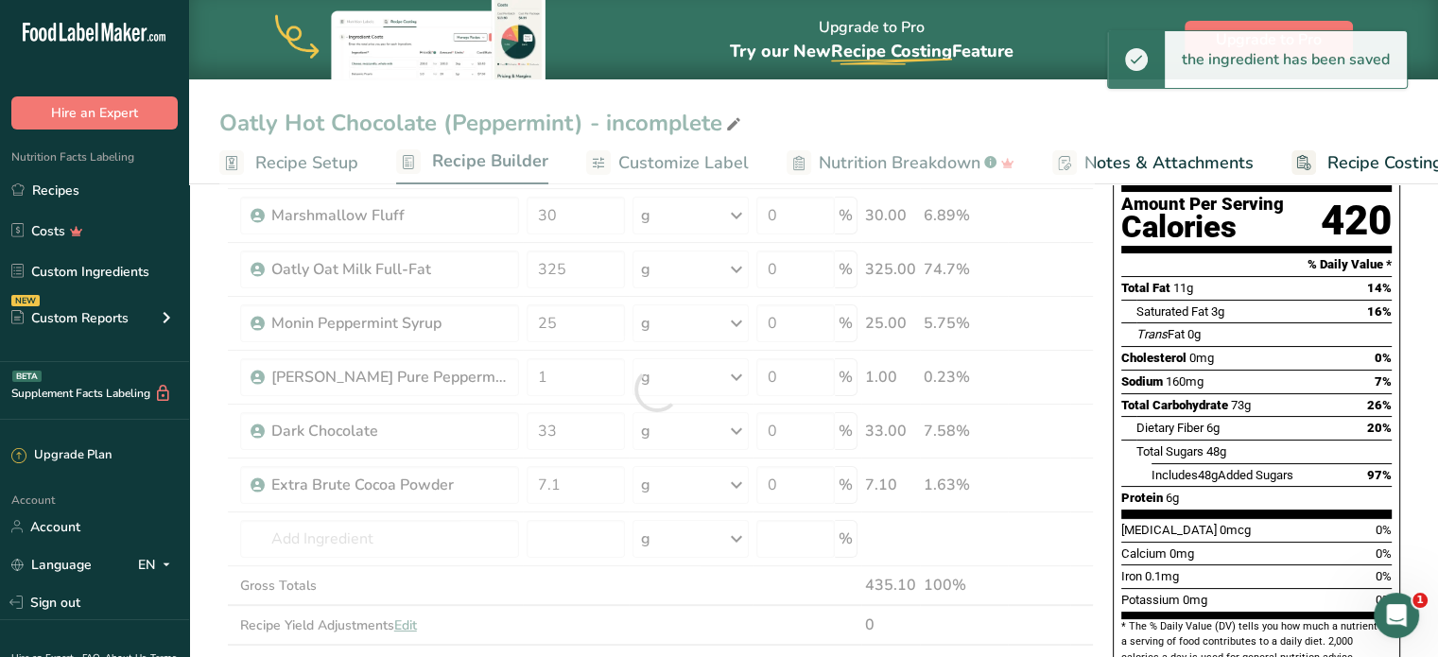
click at [1203, 521] on div "Vitamin D 0mcg" at bounding box center [1187, 530] width 130 height 19
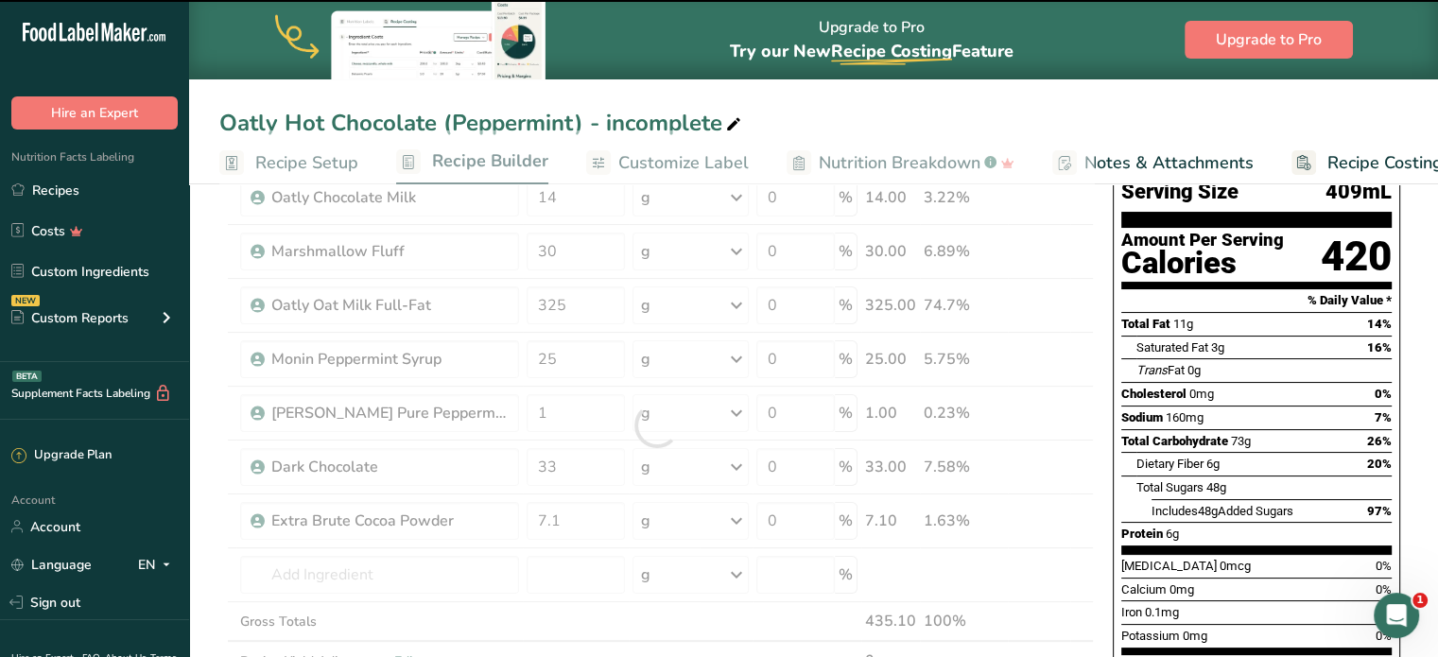
scroll to position [0, 0]
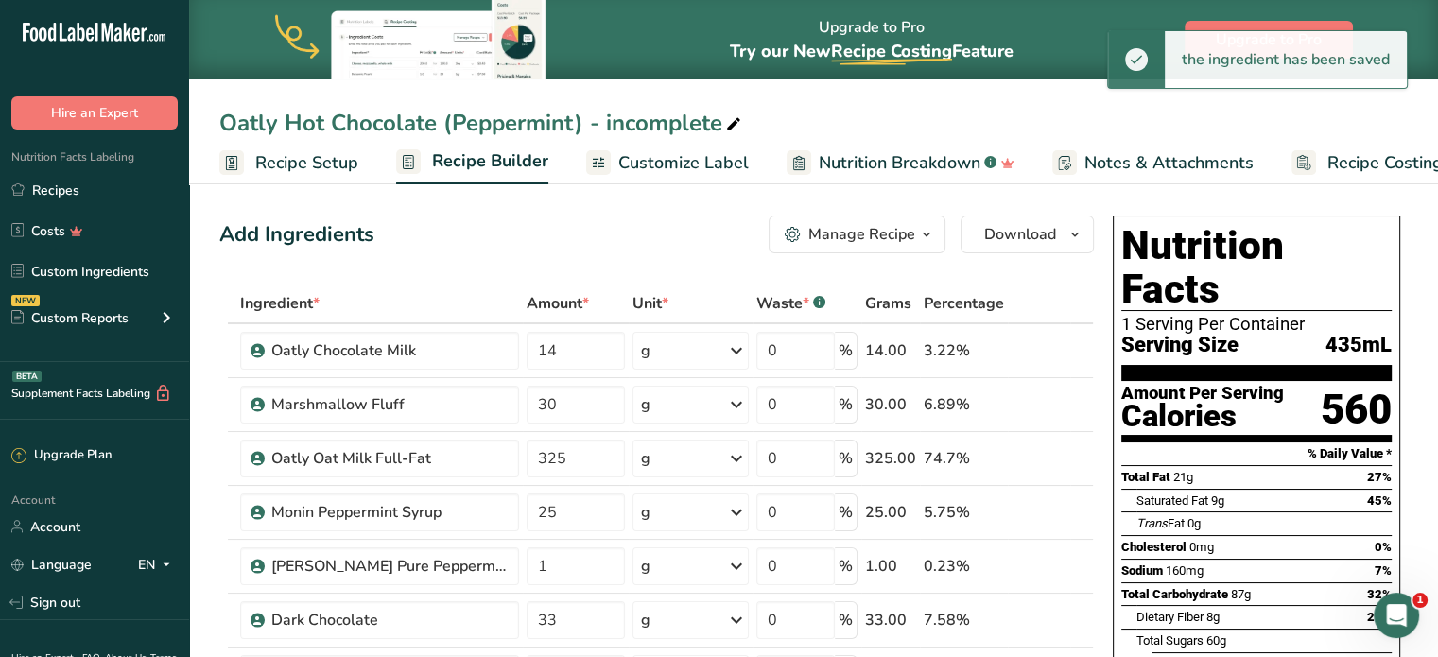
click at [688, 173] on span "Customize Label" at bounding box center [683, 163] width 130 height 26
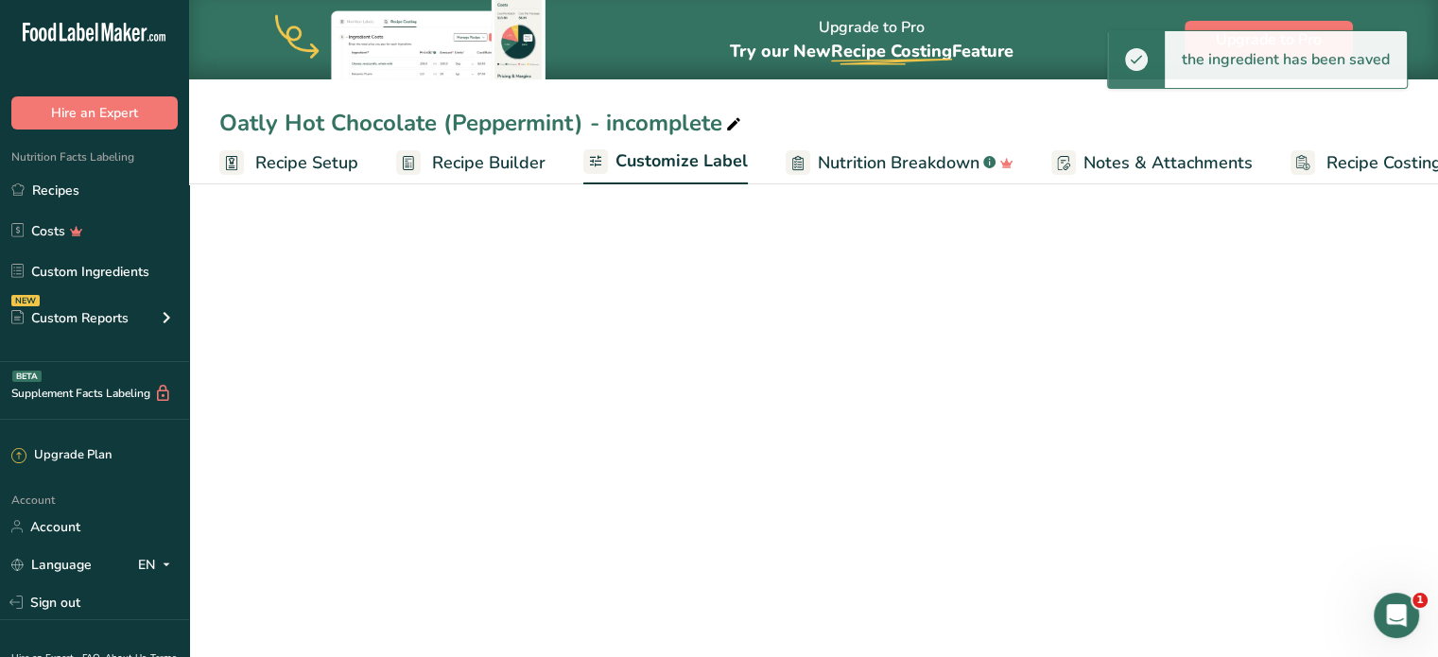
scroll to position [0, 52]
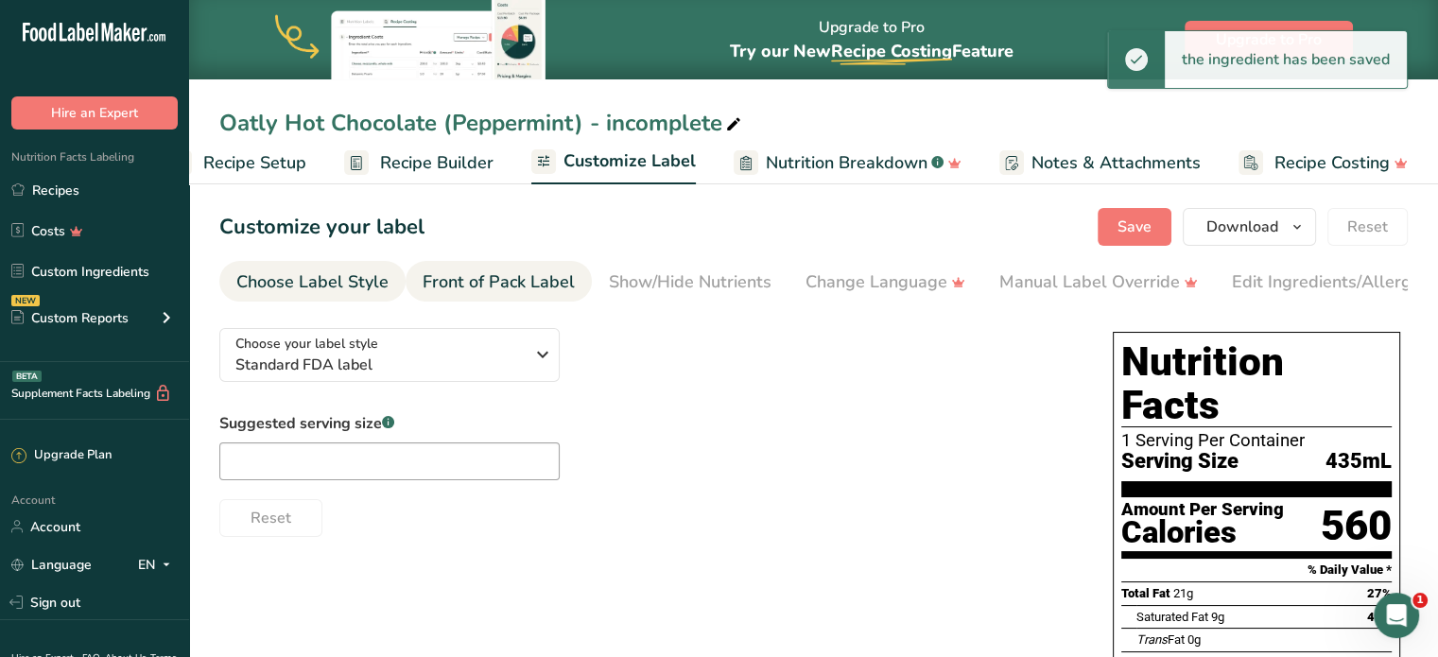
click at [557, 291] on div "Front of Pack Label" at bounding box center [499, 283] width 152 height 26
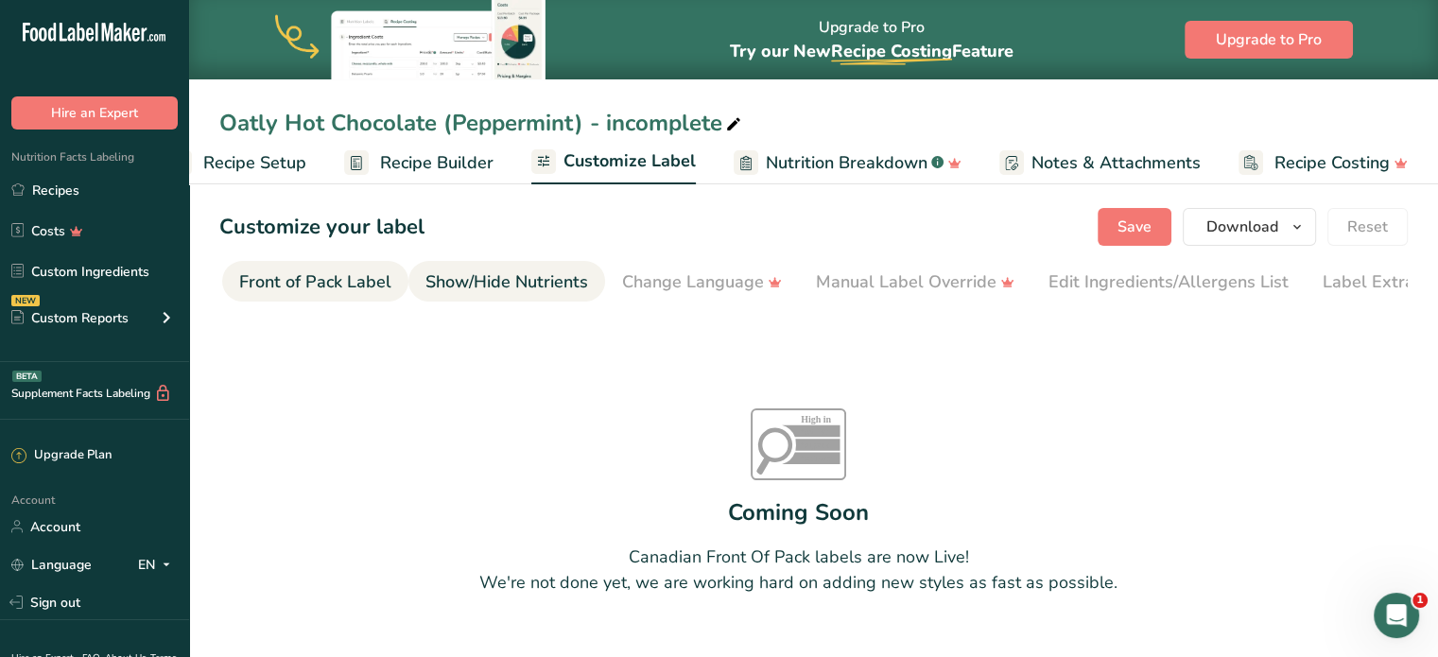
click at [524, 300] on link "Show/Hide Nutrients" at bounding box center [507, 282] width 163 height 43
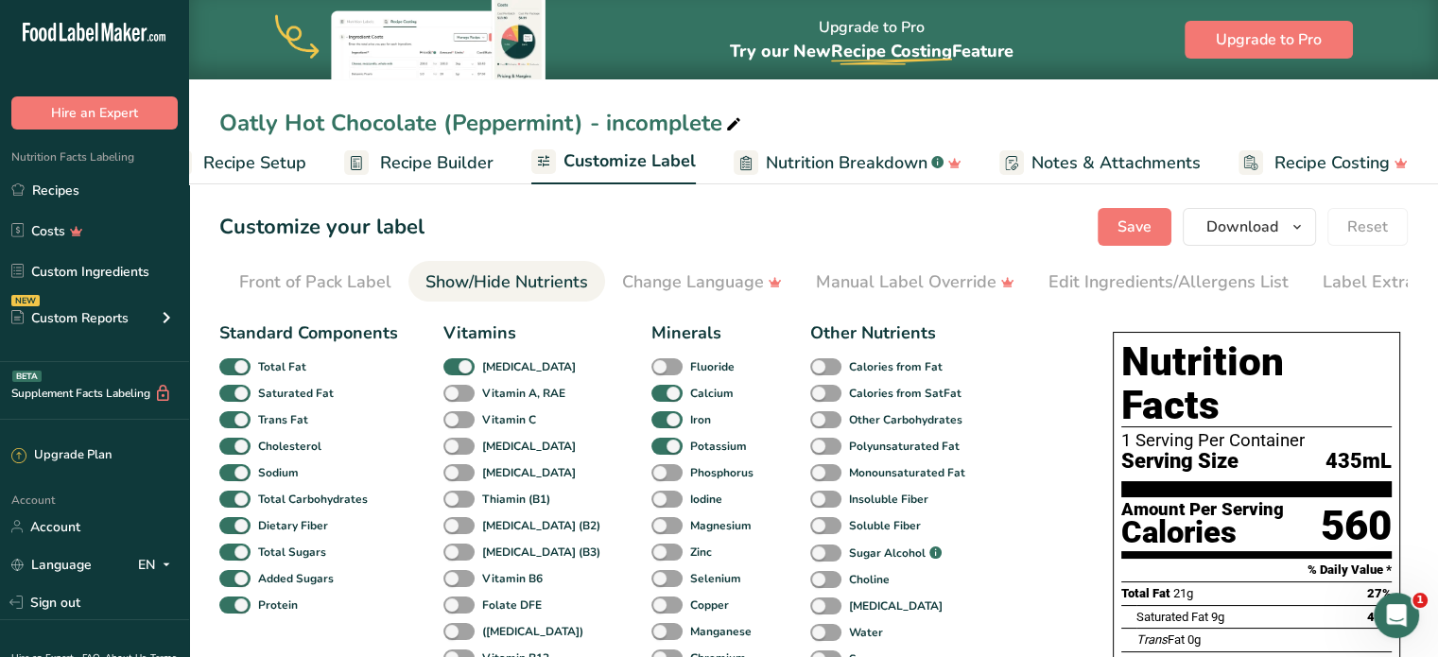
scroll to position [0, 231]
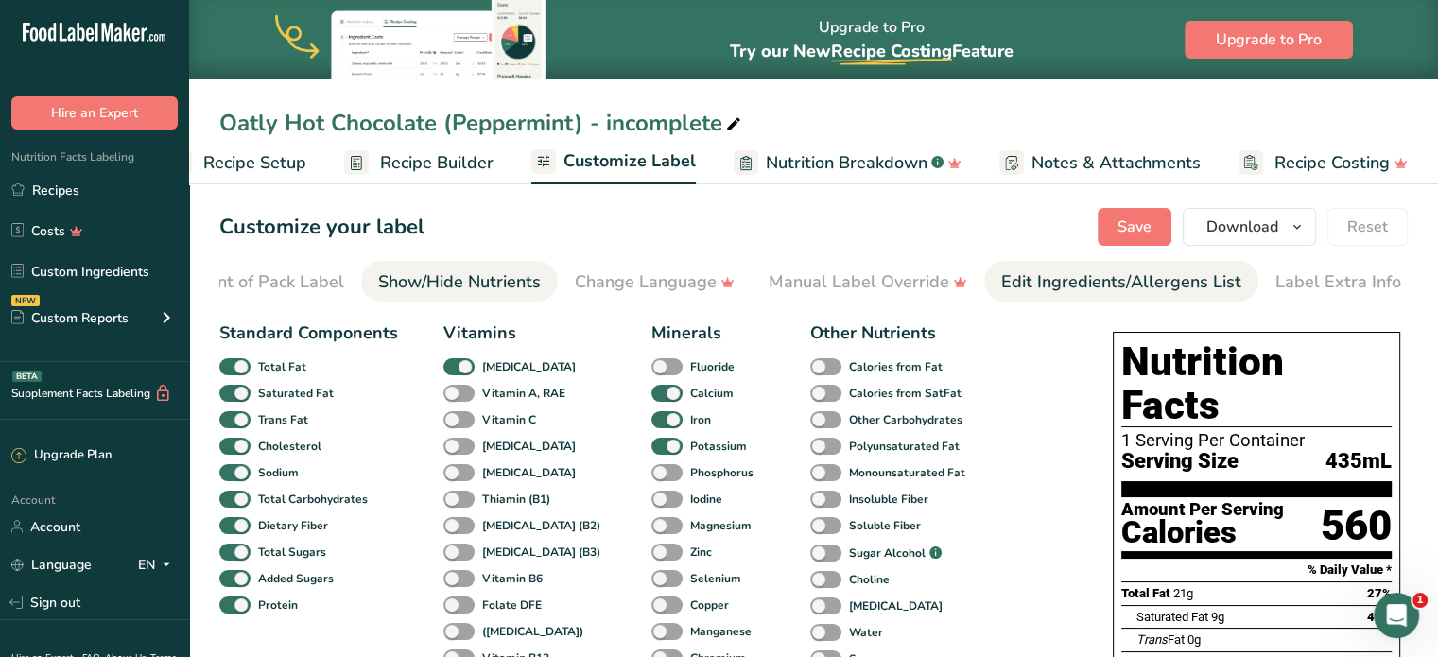
click at [1201, 272] on div "Edit Ingredients/Allergens List" at bounding box center [1121, 283] width 240 height 26
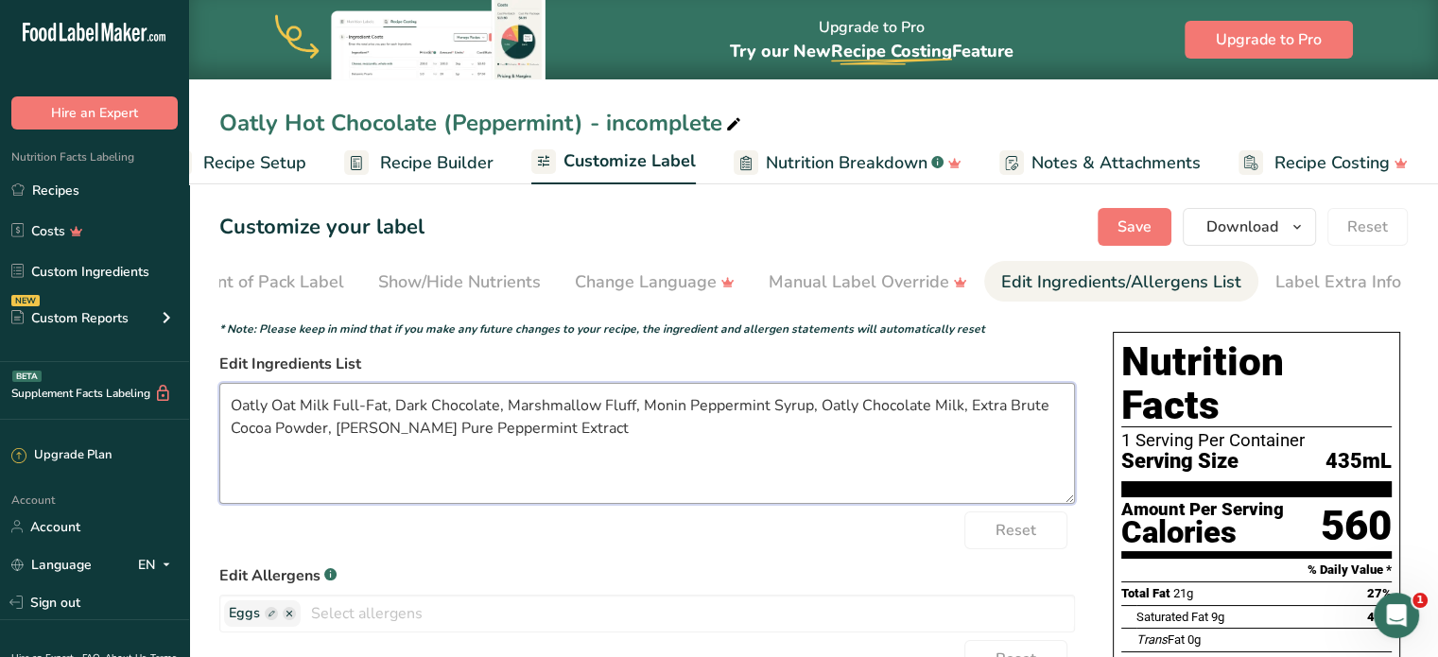
drag, startPoint x: 412, startPoint y: 429, endPoint x: 339, endPoint y: 425, distance: 73.9
click at [339, 425] on textarea "Oatly Oat Milk Full-Fat, Dark Chocolate, Marshmallow Fluff, Monin Peppermint Sy…" at bounding box center [647, 443] width 856 height 121
click at [341, 425] on textarea "Oatly Oat Milk Full-Fat, Dark Chocolate, Marshmallow Fluff, Monin Peppermint Sy…" at bounding box center [647, 443] width 856 height 121
click at [667, 408] on textarea "Oatly Oat Milk Full-Fat, Dark Chocolate, Marshmallow Fluff, Monin Peppermint Sy…" at bounding box center [647, 443] width 856 height 121
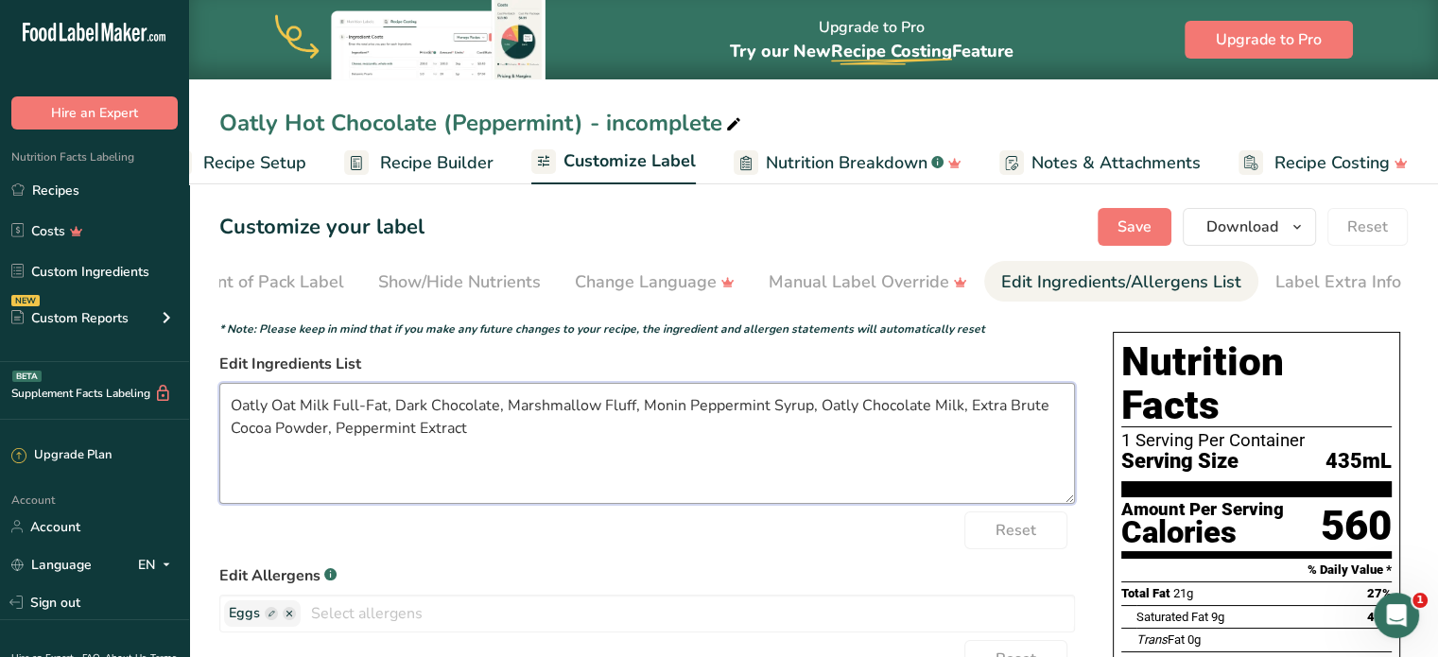
click at [667, 408] on textarea "Oatly Oat Milk Full-Fat, Dark Chocolate, Marshmallow Fluff, Monin Peppermint Sy…" at bounding box center [647, 443] width 856 height 121
drag, startPoint x: 918, startPoint y: 409, endPoint x: 1002, endPoint y: 418, distance: 84.7
click at [1002, 418] on textarea "Oatly Oat Milk Full-Fat, Dark Chocolate, Marshmallow Fluff, Peppermint Syrup, O…" at bounding box center [647, 443] width 856 height 121
click at [884, 406] on textarea "Oatly Oat Milk Full-Fat, Dark Chocolate, Marshmallow Fluff, Peppermint Syrup, O…" at bounding box center [647, 443] width 856 height 121
type textarea "Oatly Oat Milk Full-Fat, Dark Chocolate, Marshmallow Fluff, Peppermint Syrup, O…"
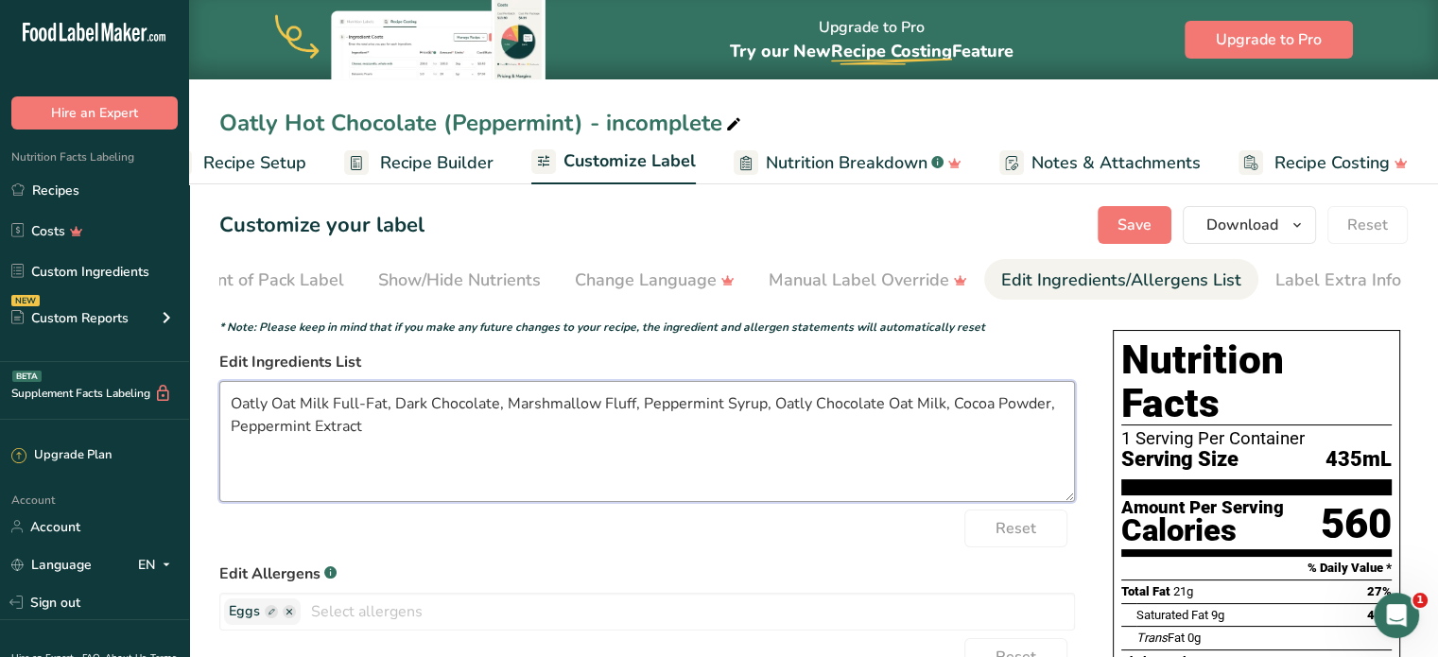
scroll to position [3, 0]
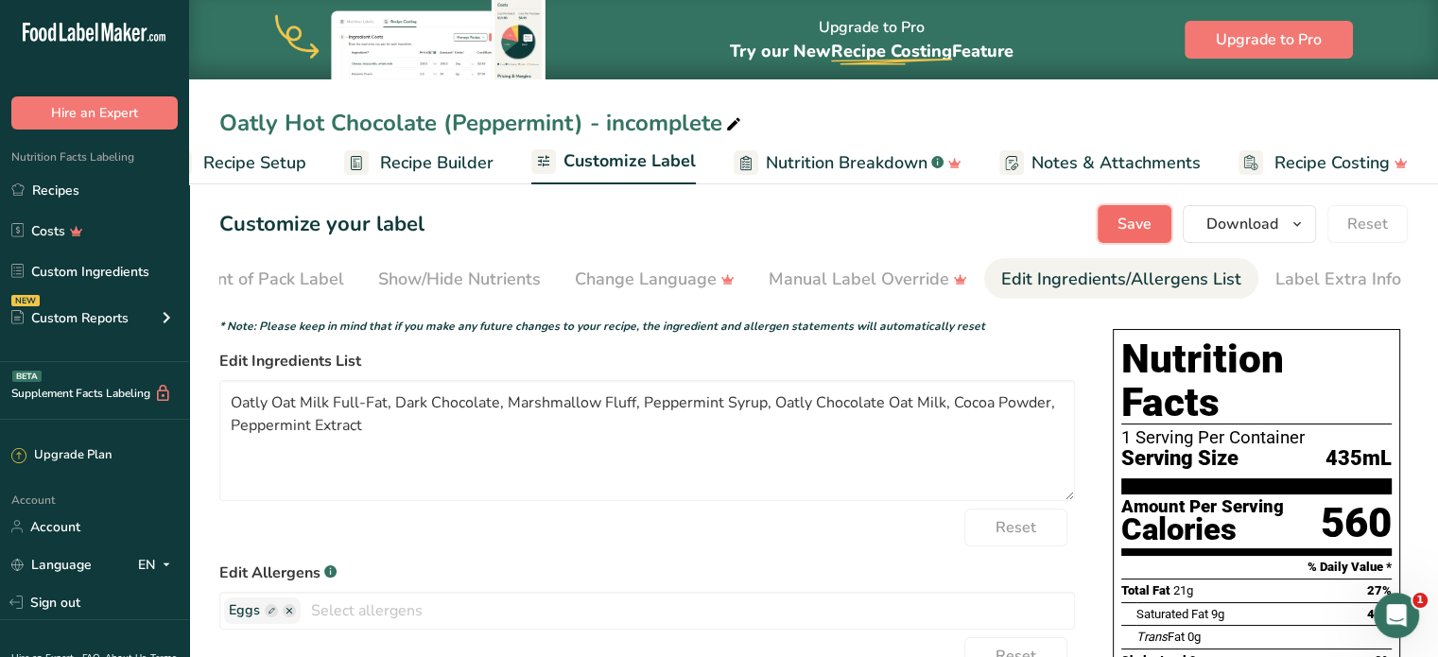
click at [1166, 226] on button "Save" at bounding box center [1135, 224] width 74 height 38
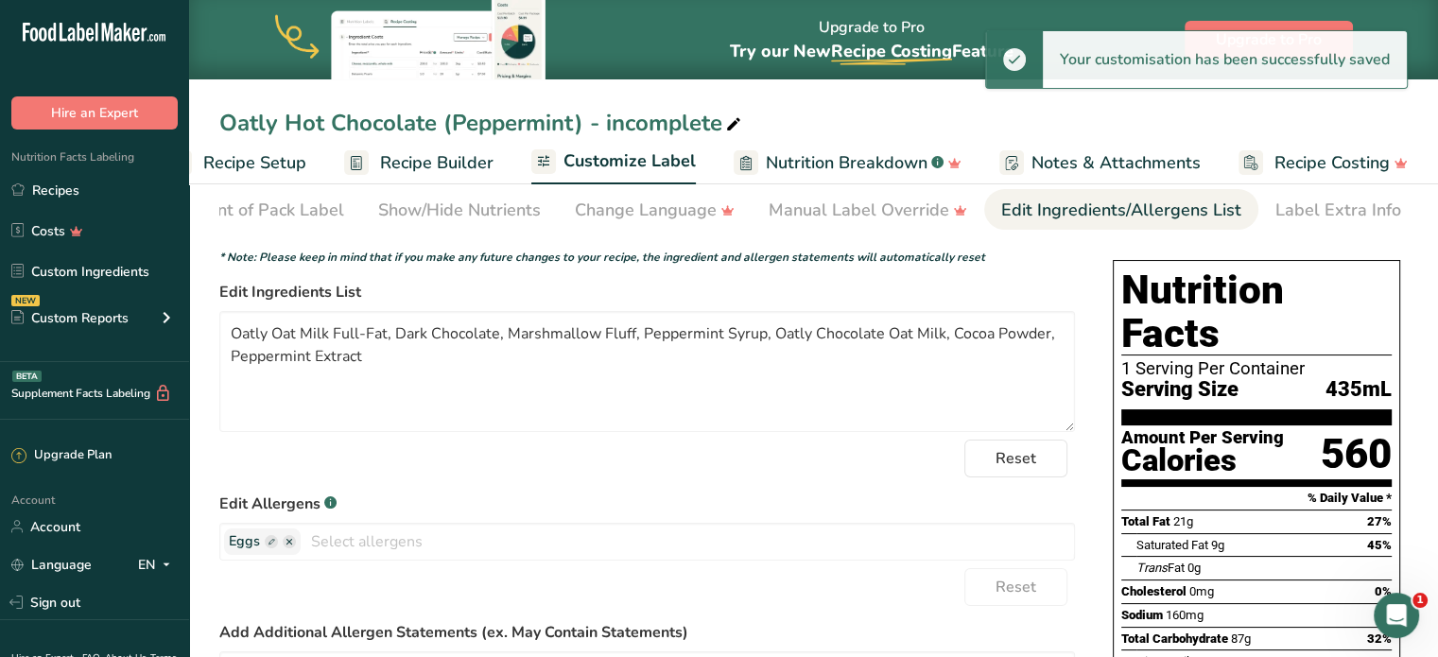
scroll to position [0, 0]
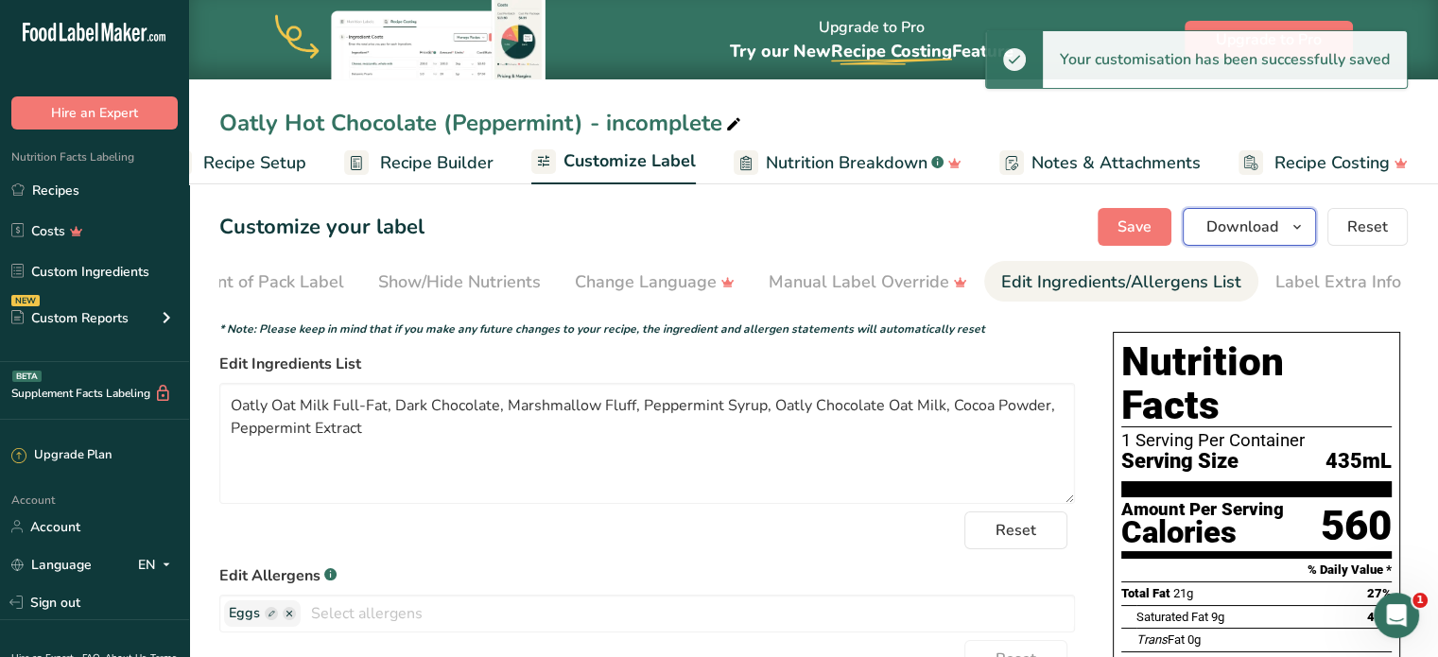
click at [1279, 233] on span "Download" at bounding box center [1243, 227] width 72 height 23
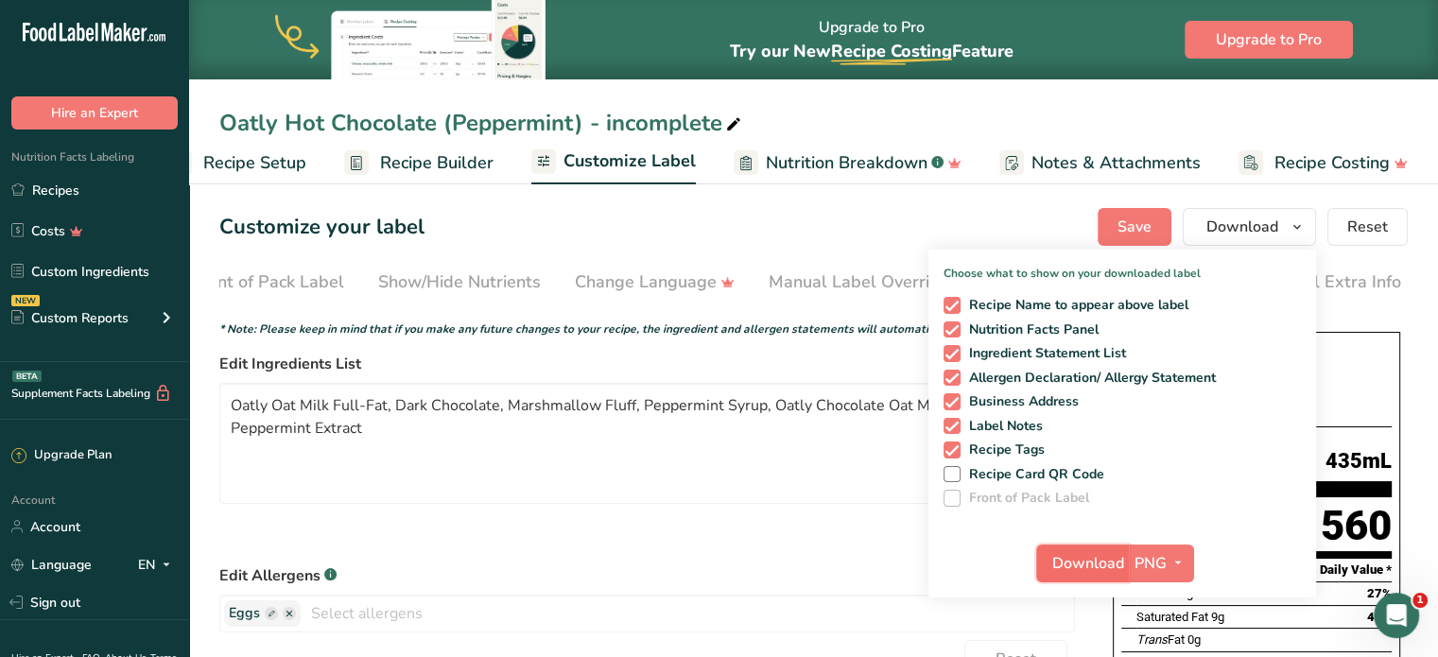
click at [1104, 565] on span "Download" at bounding box center [1089, 563] width 72 height 23
click at [98, 195] on link "Recipes" at bounding box center [94, 190] width 189 height 36
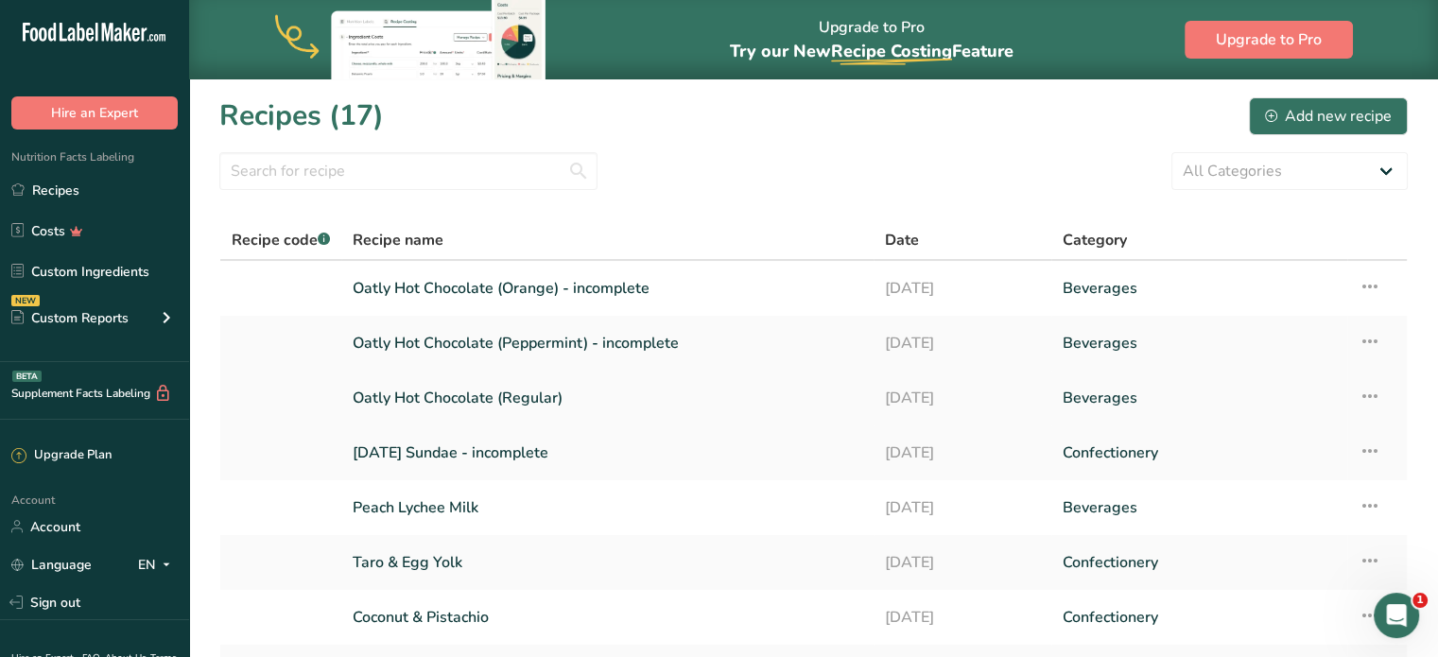
click at [652, 406] on link "Oatly Hot Chocolate (Regular)" at bounding box center [608, 398] width 510 height 40
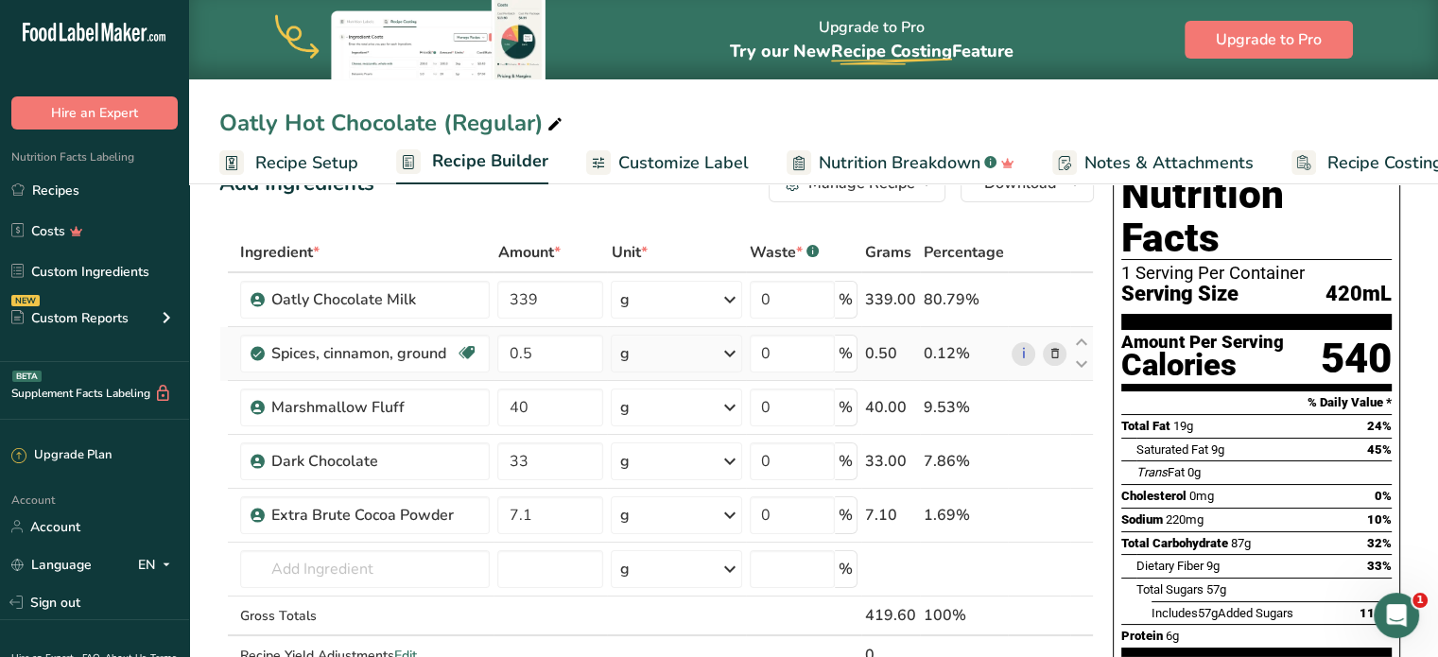
scroll to position [95, 0]
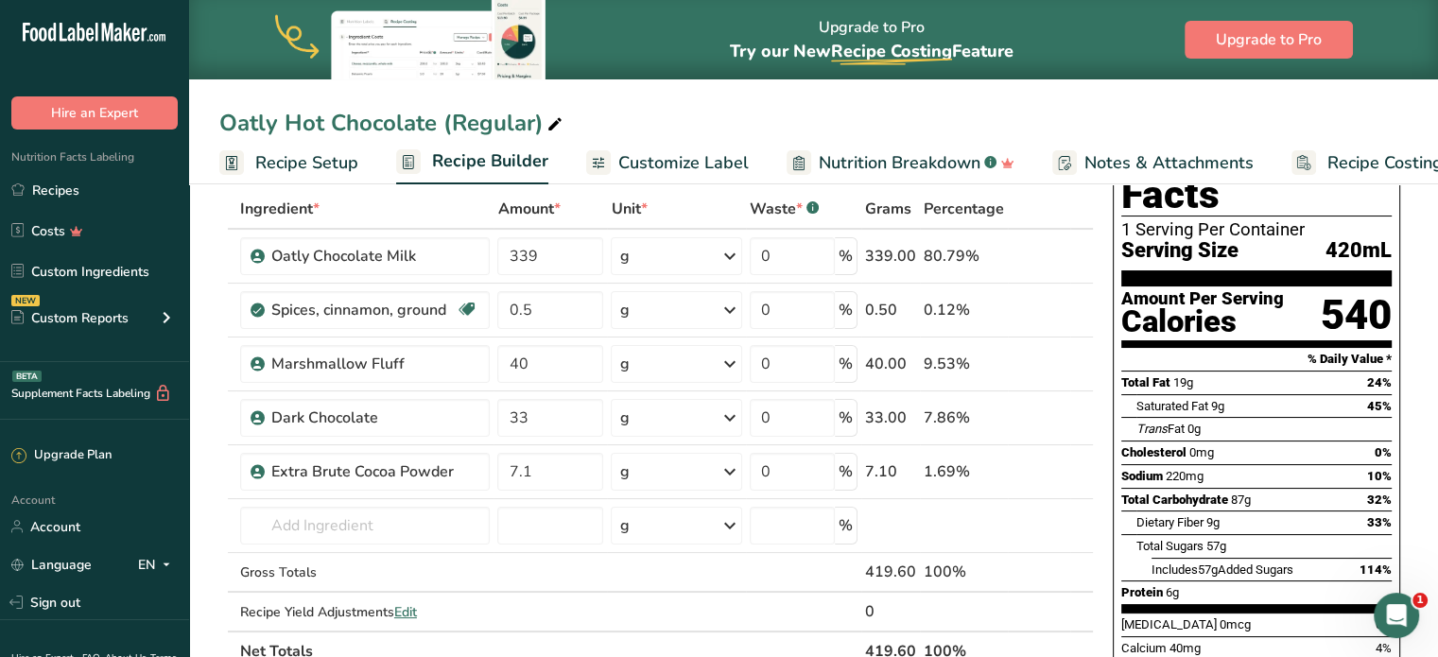
click at [715, 158] on span "Customize Label" at bounding box center [683, 163] width 130 height 26
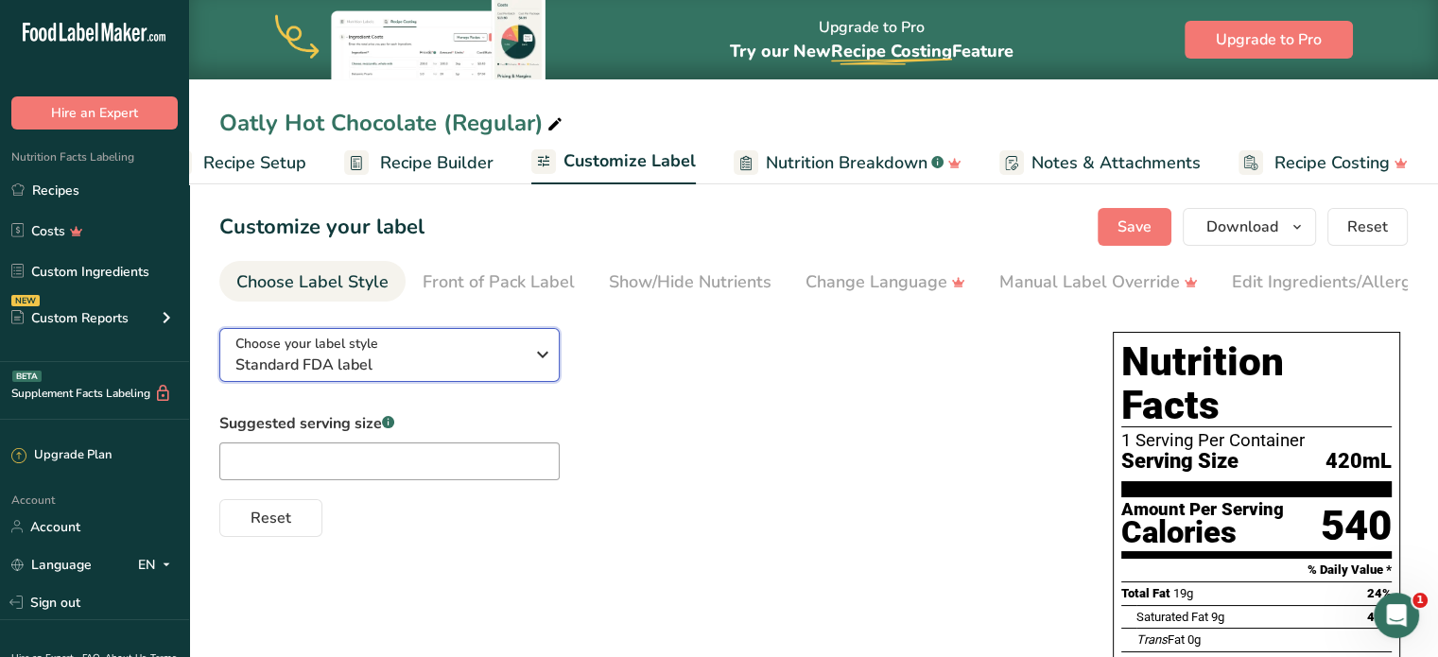
click at [496, 347] on div "Choose your label style Standard FDA label" at bounding box center [379, 355] width 288 height 43
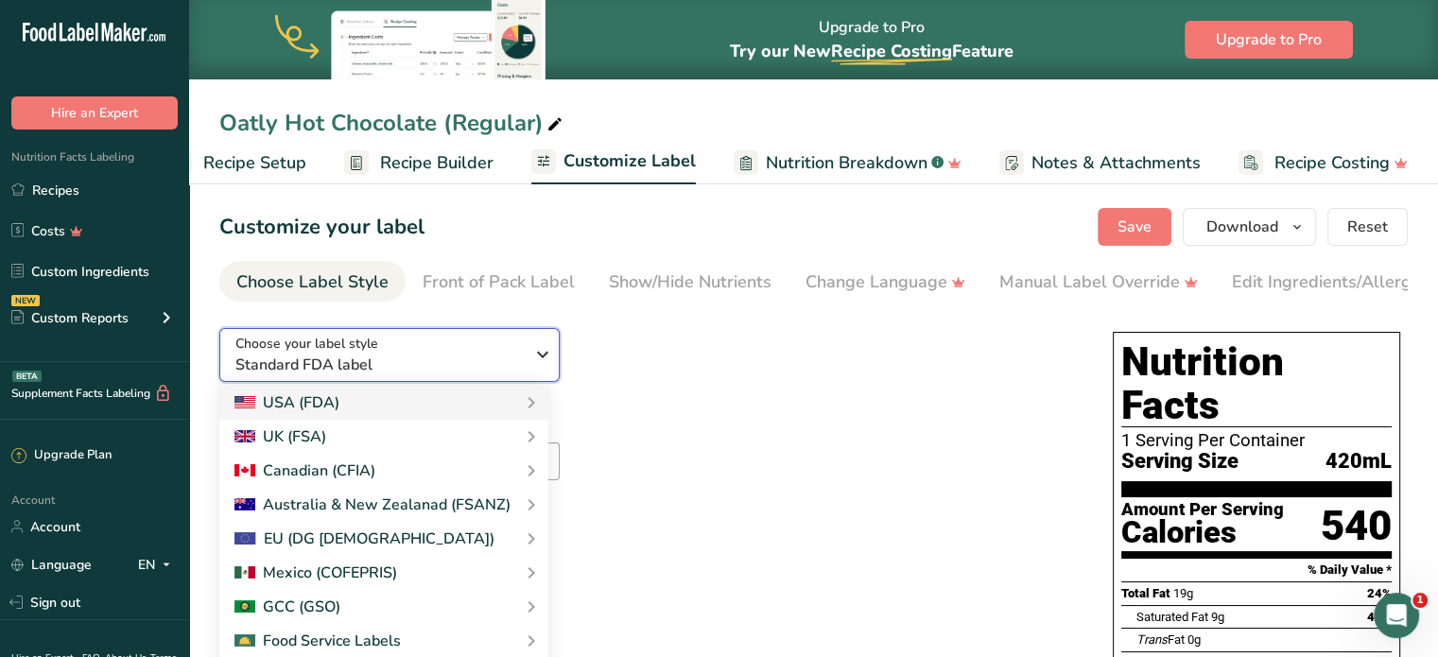
click at [496, 347] on div "Choose your label style Standard FDA label" at bounding box center [379, 355] width 288 height 43
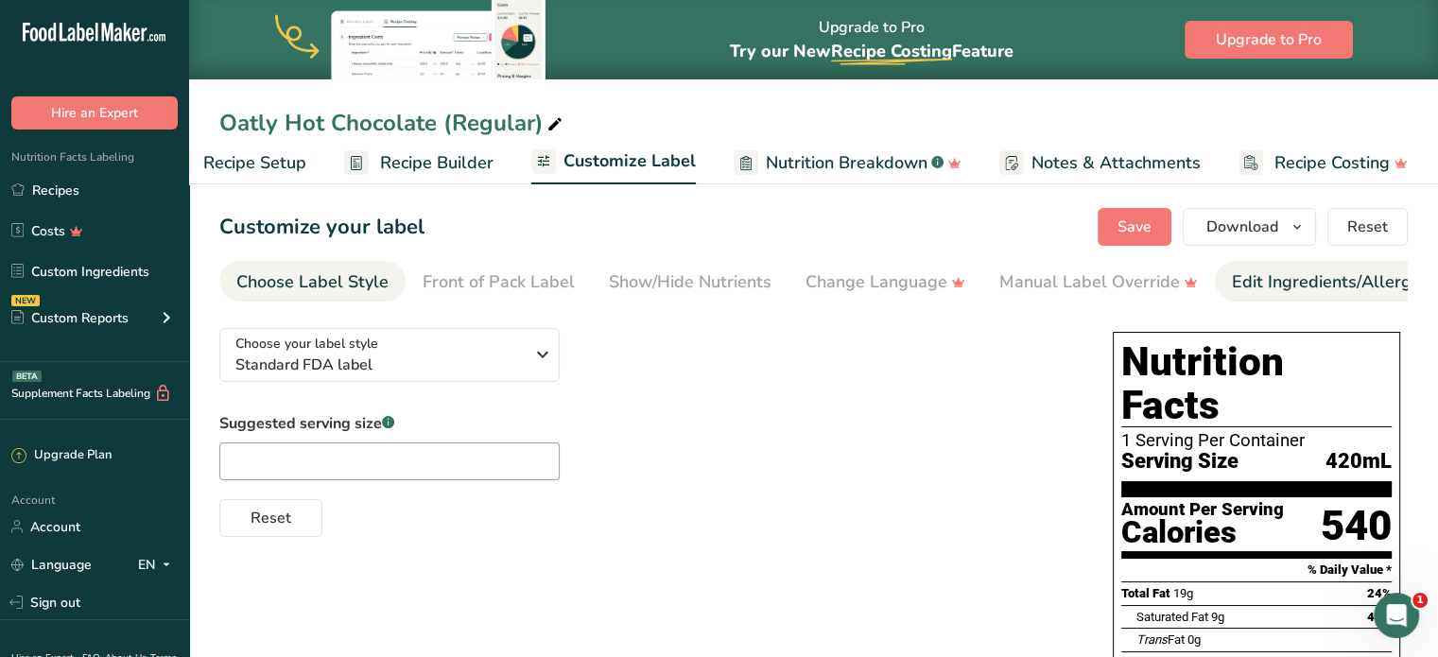
click at [1300, 284] on div "Edit Ingredients/Allergens List" at bounding box center [1352, 283] width 240 height 26
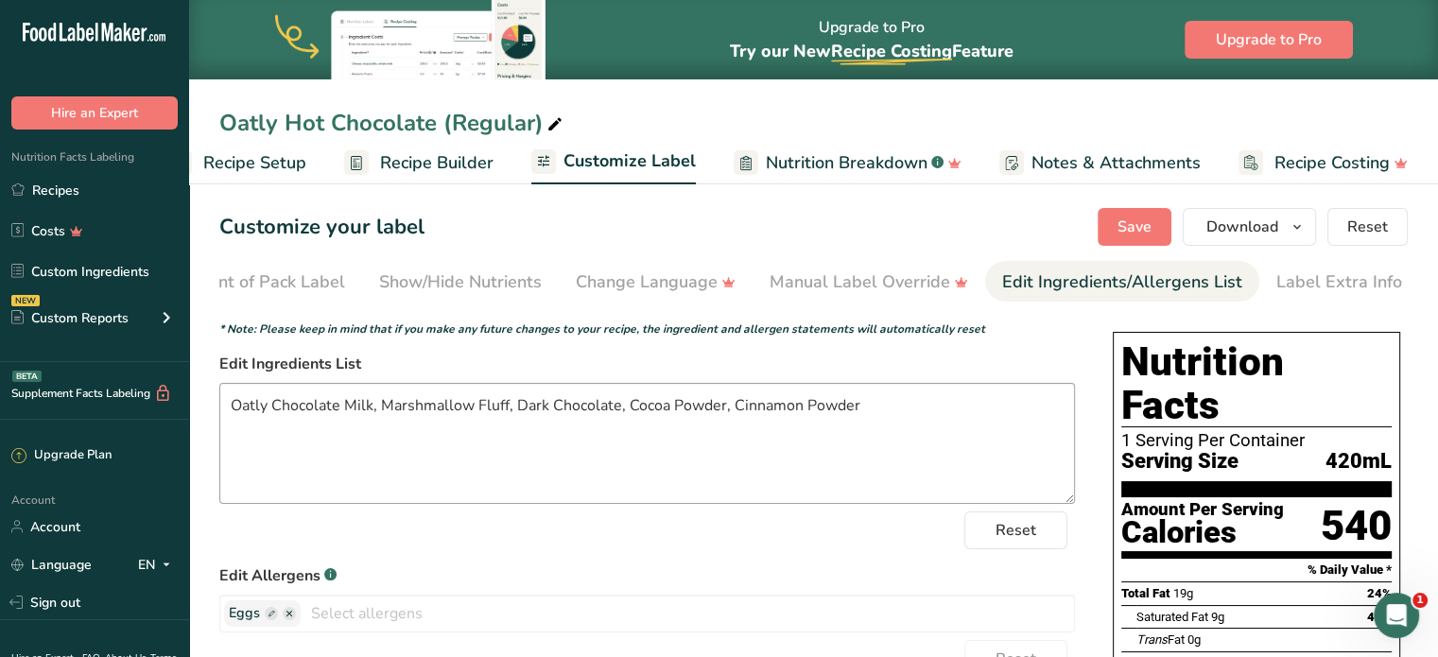
scroll to position [0, 231]
click at [348, 404] on textarea "Oatly Chocolate Milk, Marshmallow Fluff, Dark Chocolate, Cocoa Powder, Cinnamon…" at bounding box center [647, 443] width 856 height 121
type textarea "Oatly Chocolate Oat Milk, Marshmallow Fluff, Dark Chocolate, Cocoa Powder, Cinn…"
click at [1161, 232] on button "Save" at bounding box center [1135, 227] width 74 height 38
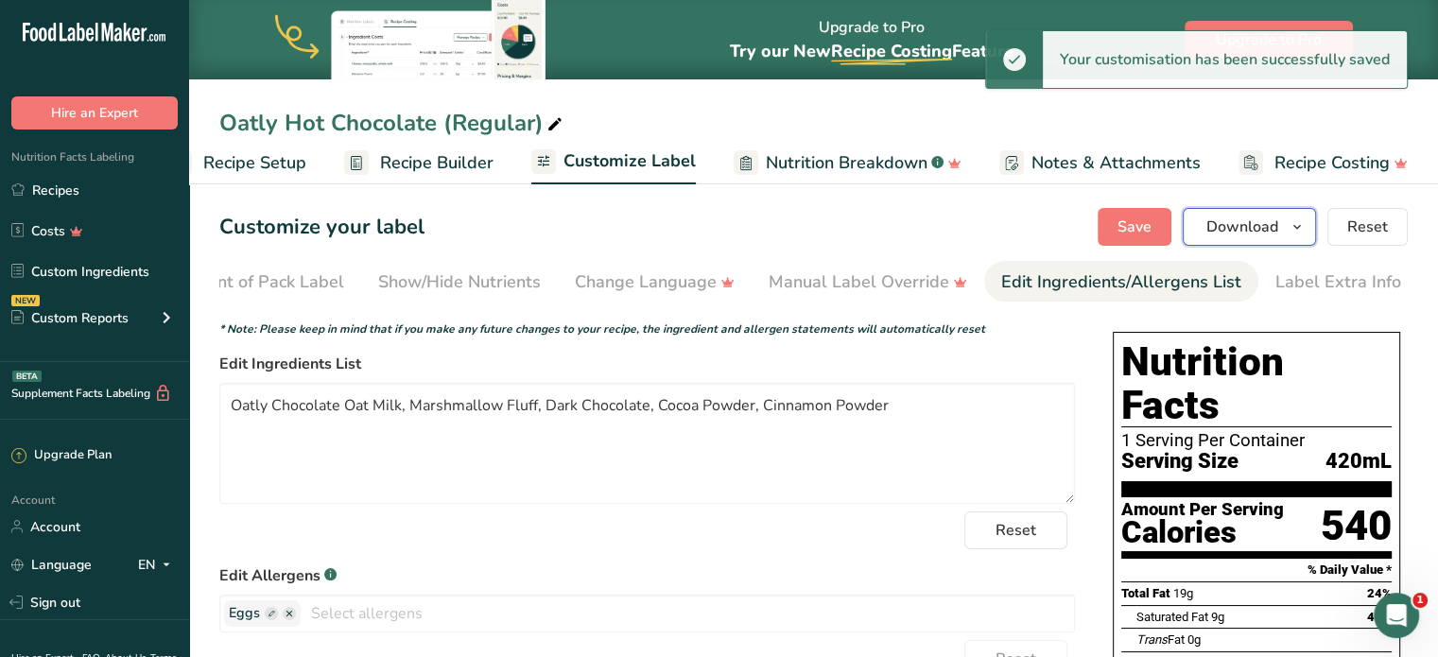
click at [1265, 235] on span "Download" at bounding box center [1243, 227] width 72 height 23
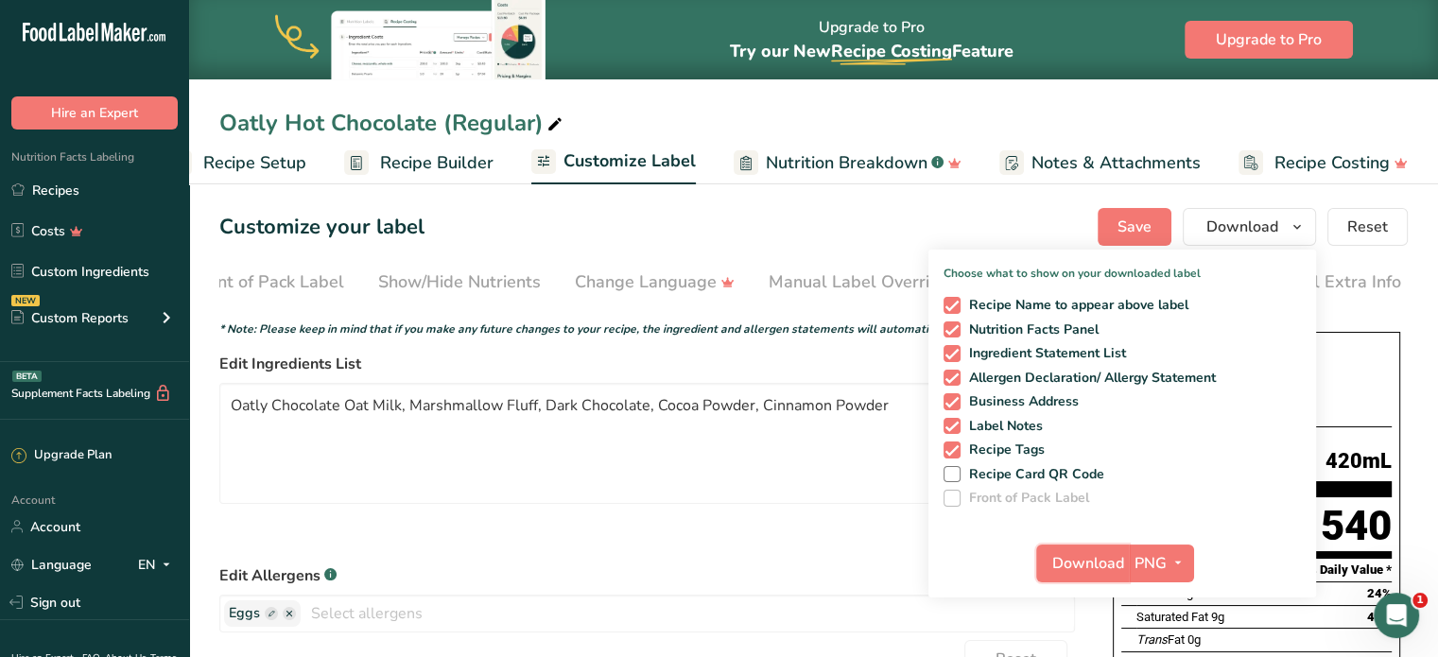
click at [1112, 552] on span "Download" at bounding box center [1089, 563] width 72 height 23
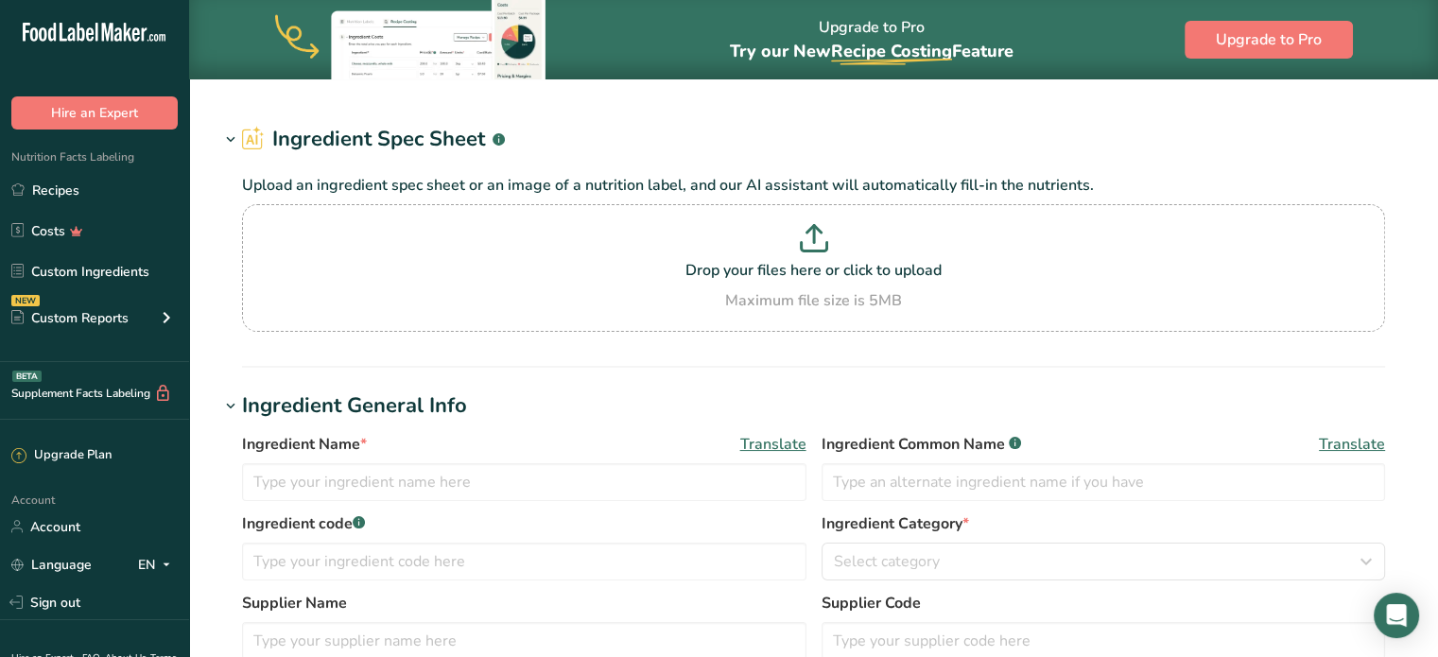
type input "Oatly Chocolate Milk"
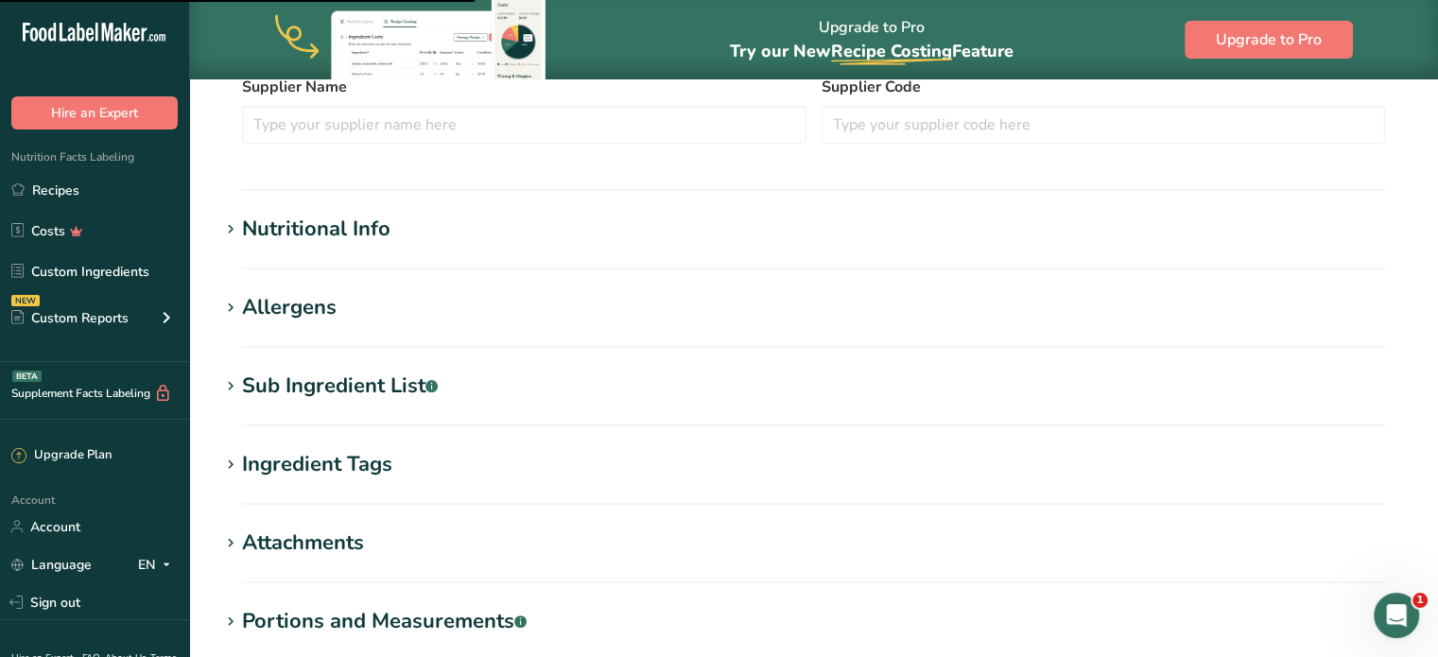
scroll to position [486, 0]
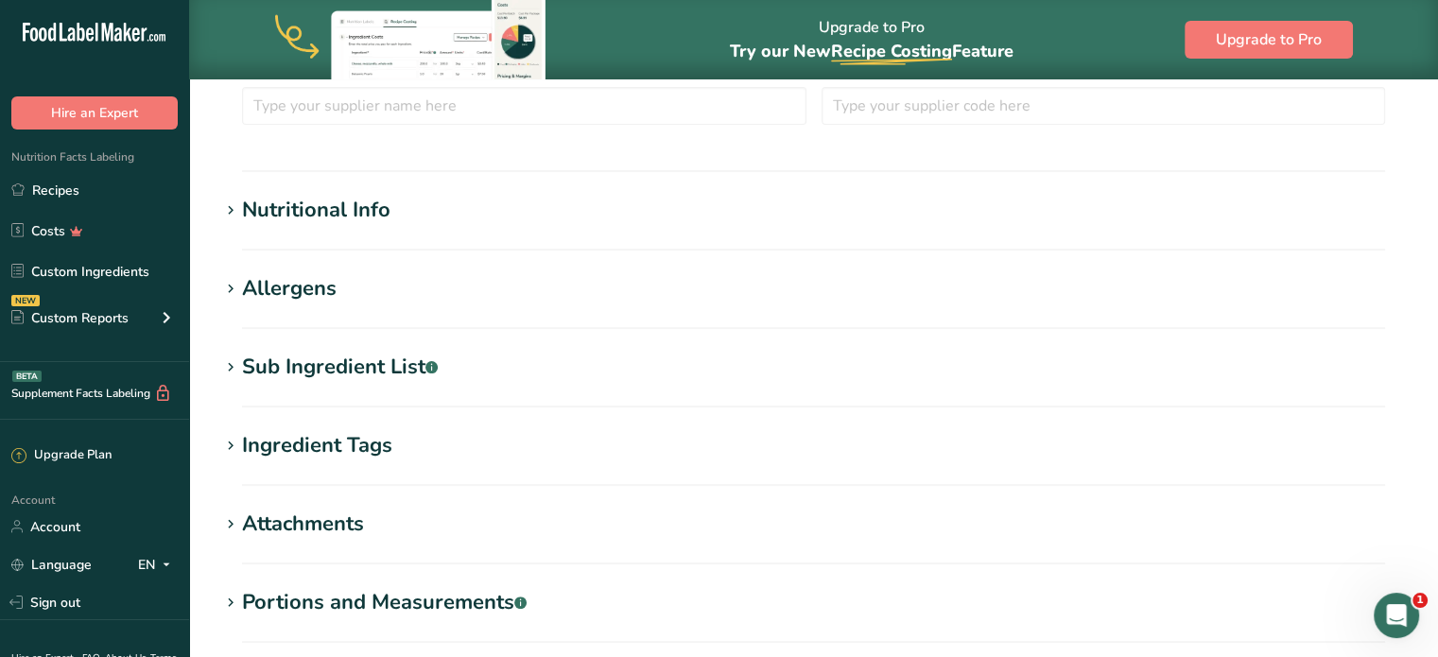
click at [945, 289] on h1 "Allergens" at bounding box center [813, 288] width 1189 height 31
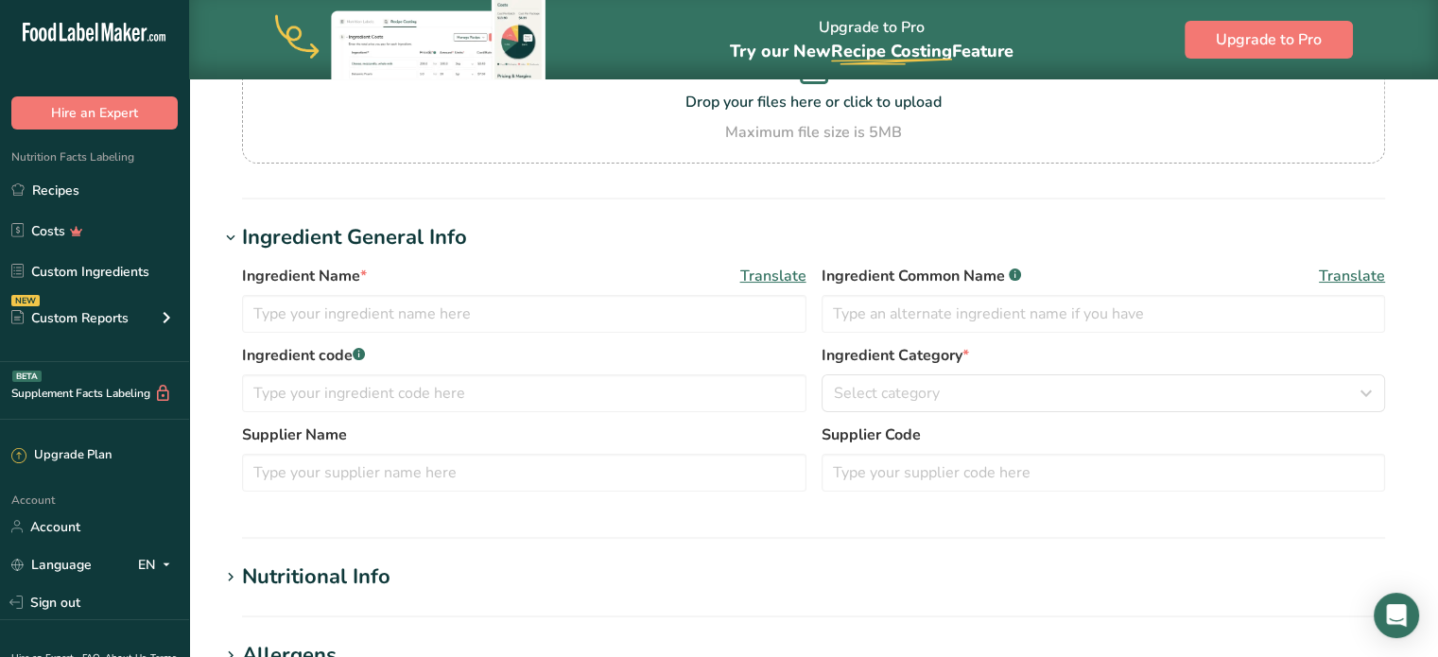
type input "Spices, cinnamon, ground"
type input "Cinnamon"
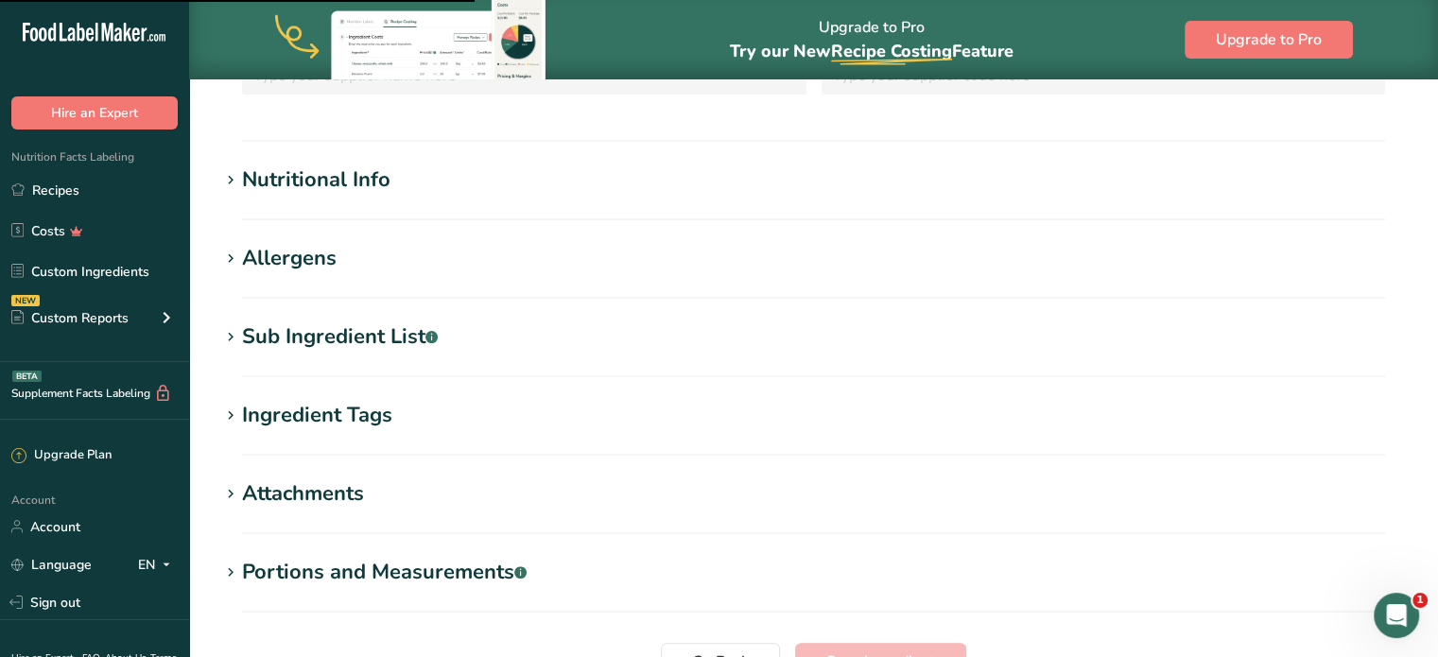
scroll to position [473, 0]
click at [508, 271] on h1 "Allergens" at bounding box center [813, 258] width 1189 height 31
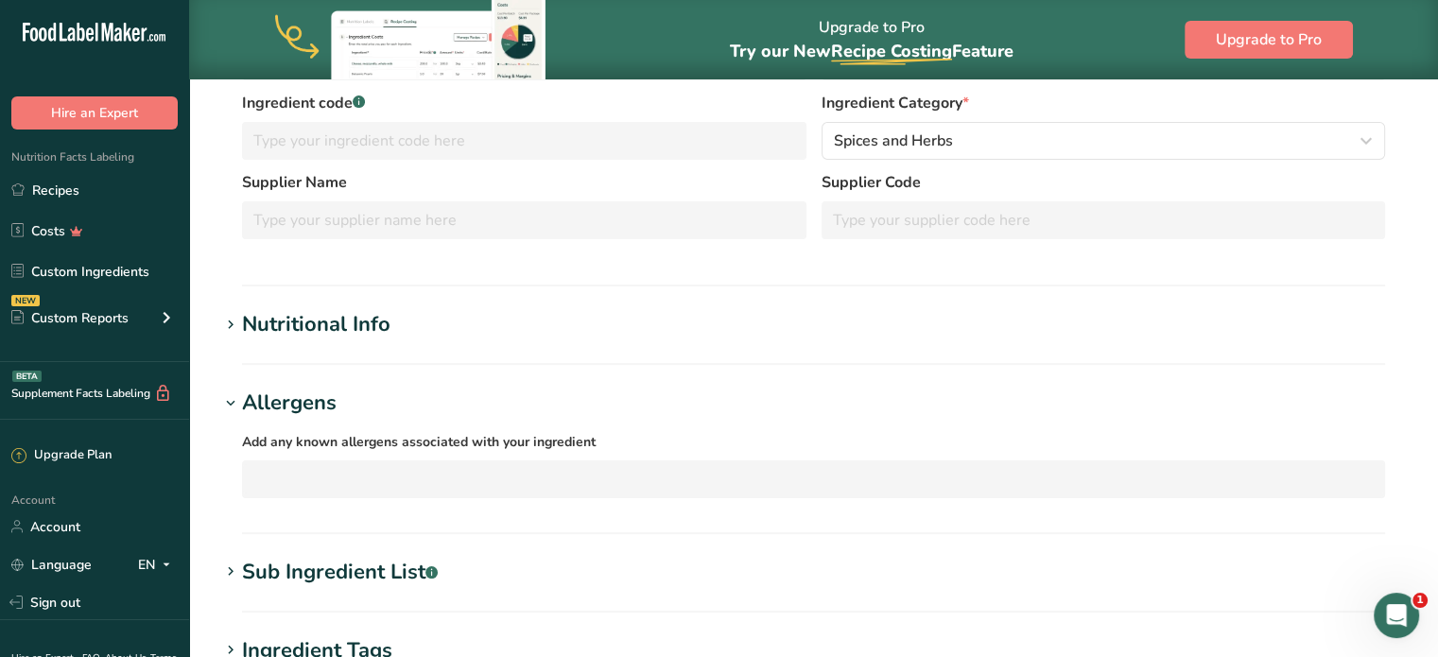
scroll to position [329, 0]
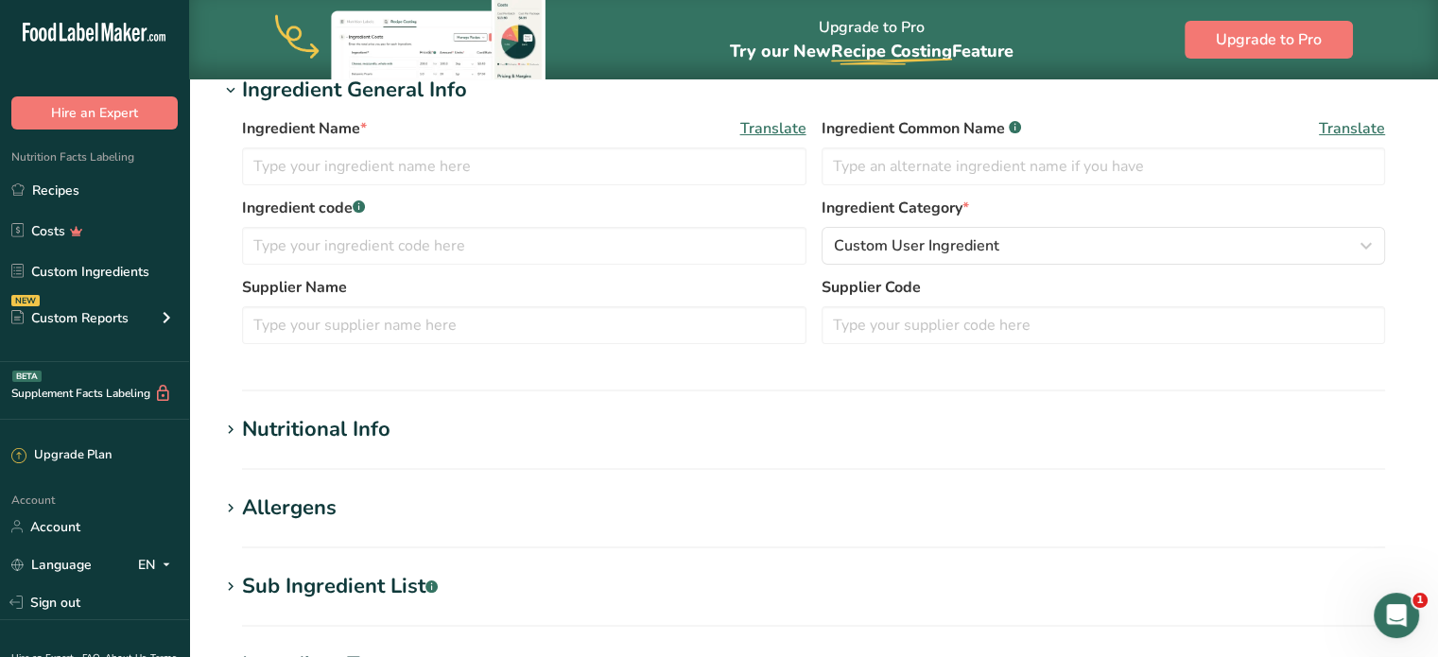
type input "Marshmallow Fluff"
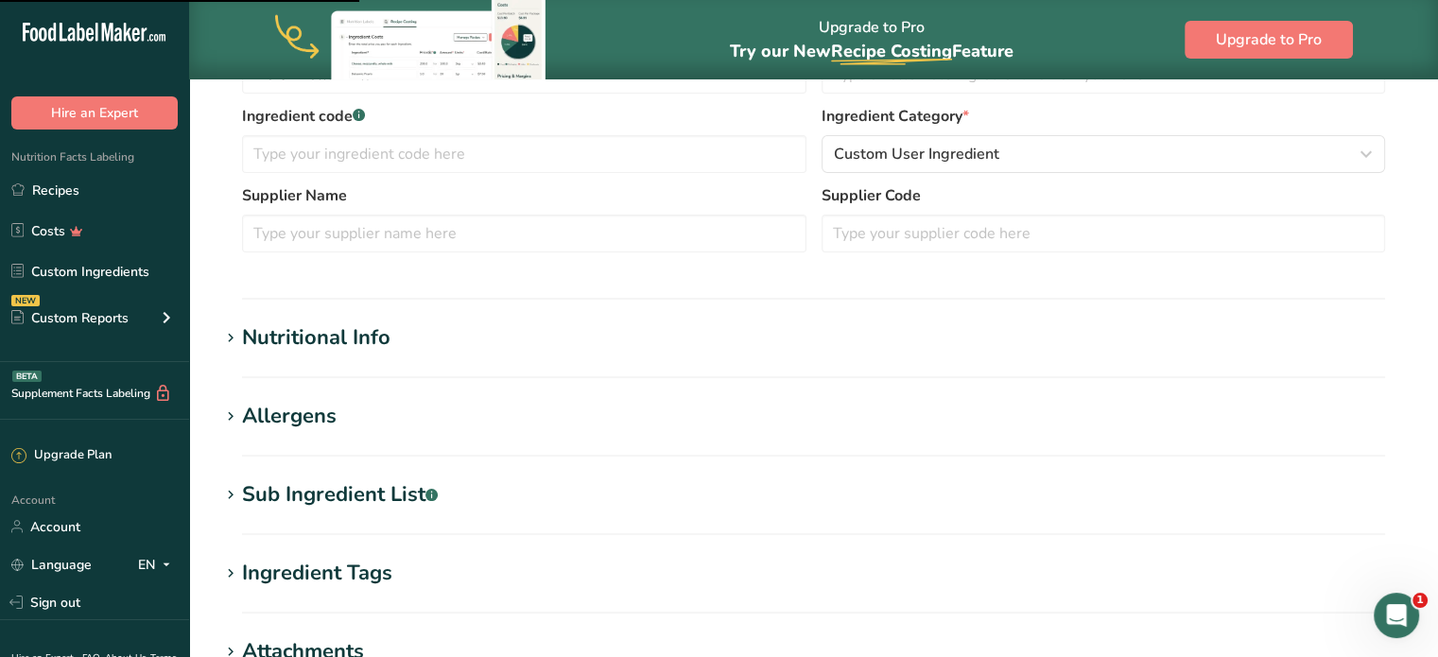
click at [383, 355] on section "Nutritional Info Serving Size .a-a{fill:#347362;}.b-a{fill:#fff;} Add ingredien…" at bounding box center [813, 350] width 1189 height 56
click at [371, 340] on div "Nutritional Info" at bounding box center [316, 337] width 148 height 31
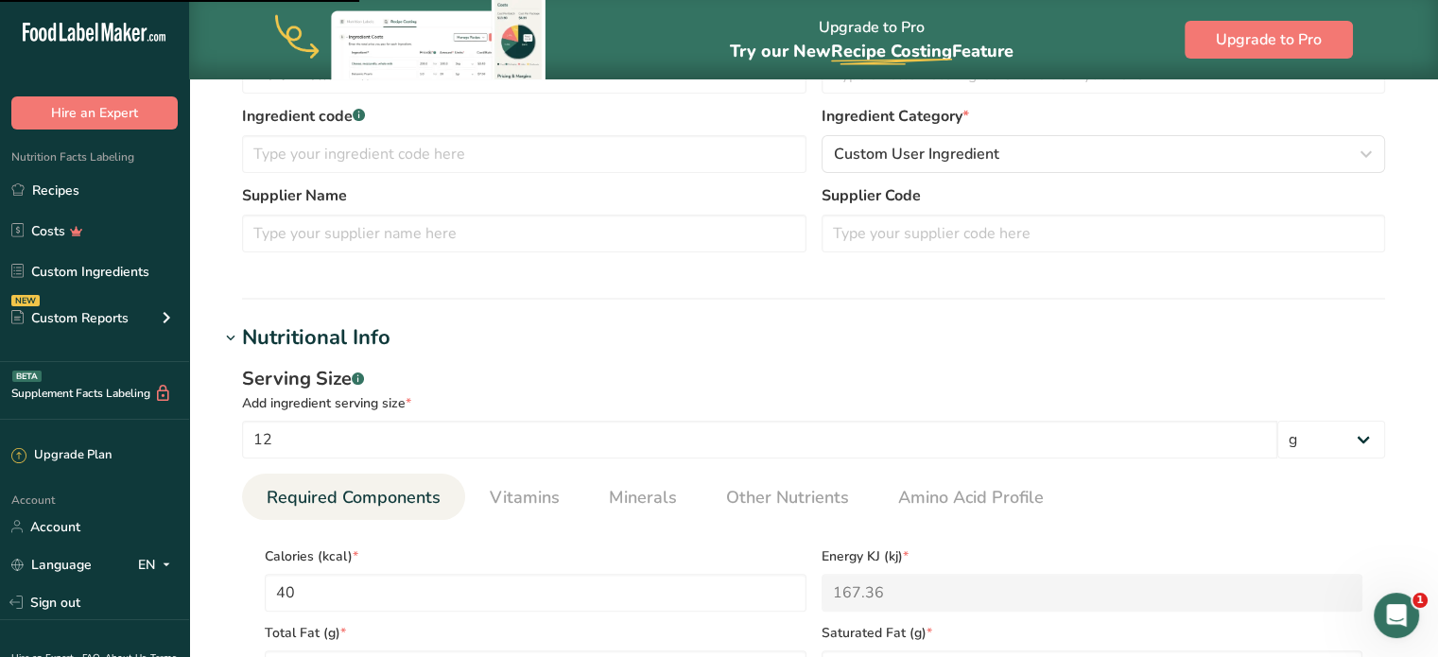
click at [371, 340] on div "Nutritional Info" at bounding box center [316, 337] width 148 height 31
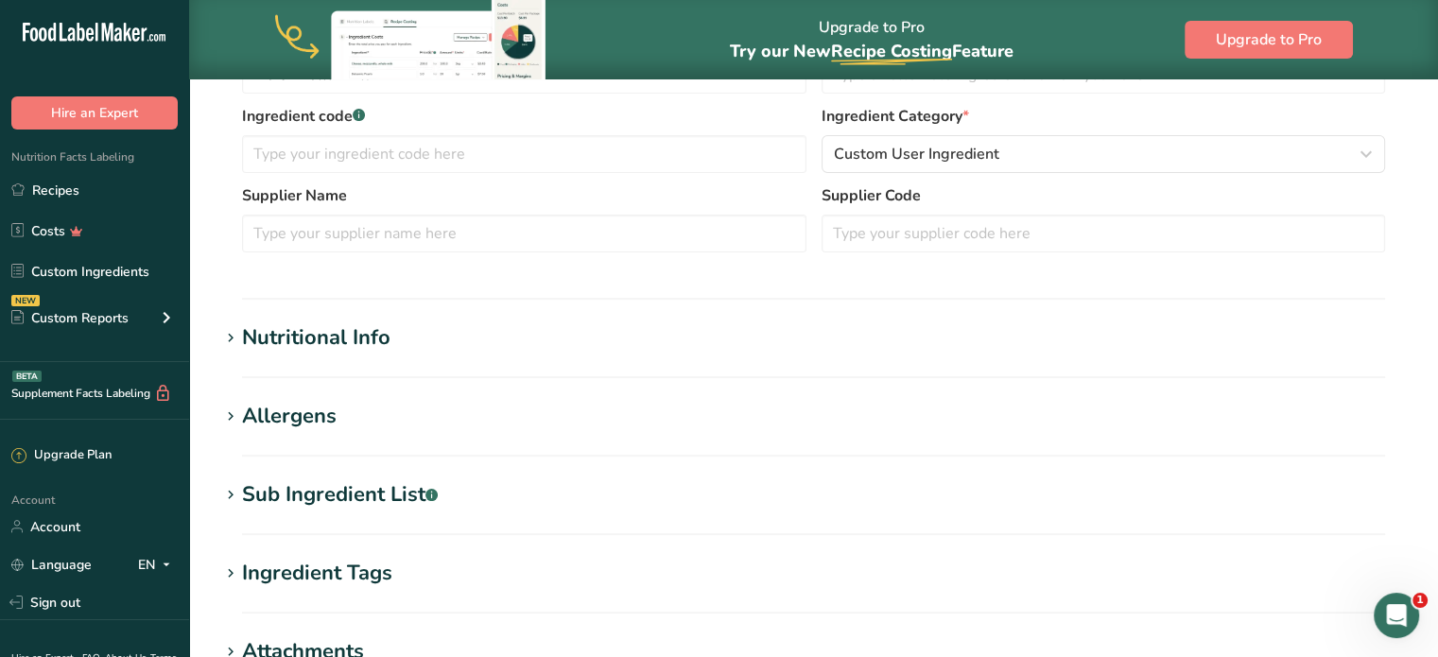
click at [304, 489] on div "Sub Ingredient List .a-a{fill:#347362;}.b-a{fill:#fff;}" at bounding box center [340, 494] width 196 height 31
drag, startPoint x: 295, startPoint y: 387, endPoint x: 288, endPoint y: 414, distance: 28.2
click at [295, 388] on section "Edit Marshmallow Fluff Ingredient Spec Sheet .a-a{fill:#347362;}.b-a{fill:#fff;…" at bounding box center [813, 397] width 1249 height 1355
click at [288, 414] on div "Allergens" at bounding box center [289, 416] width 95 height 31
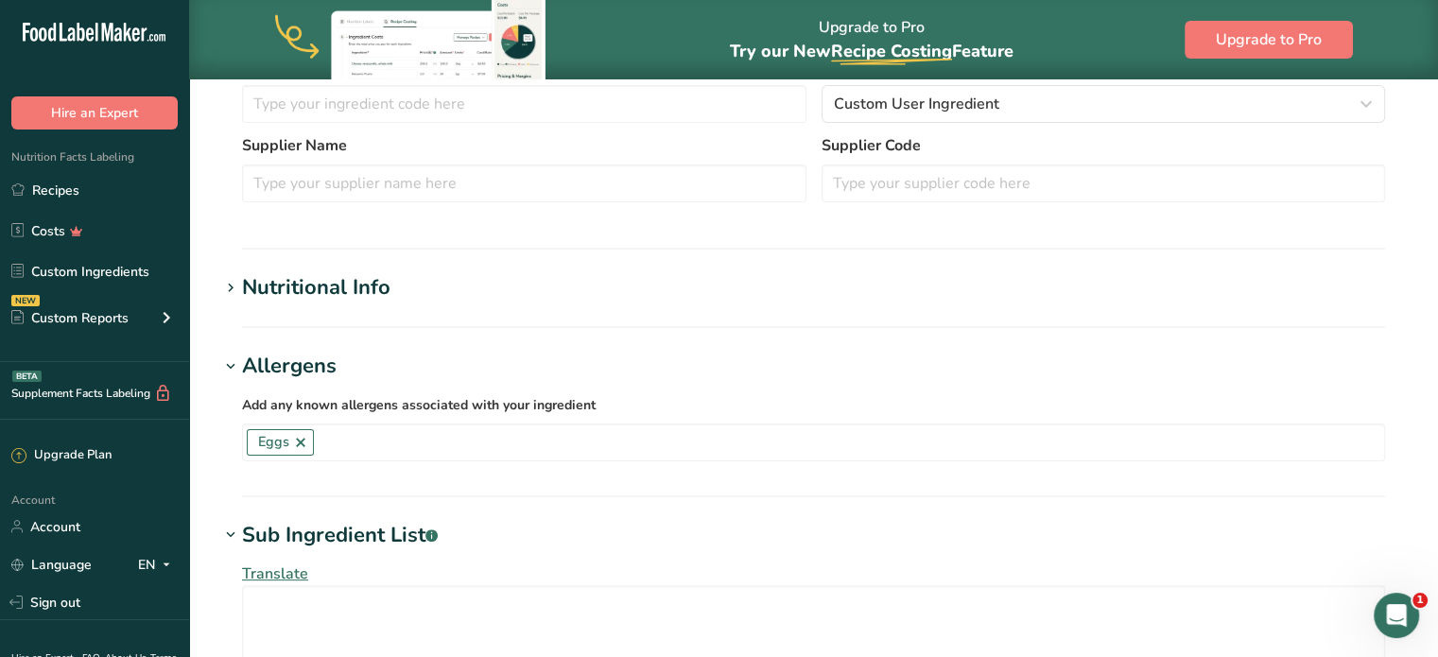
scroll to position [409, 0]
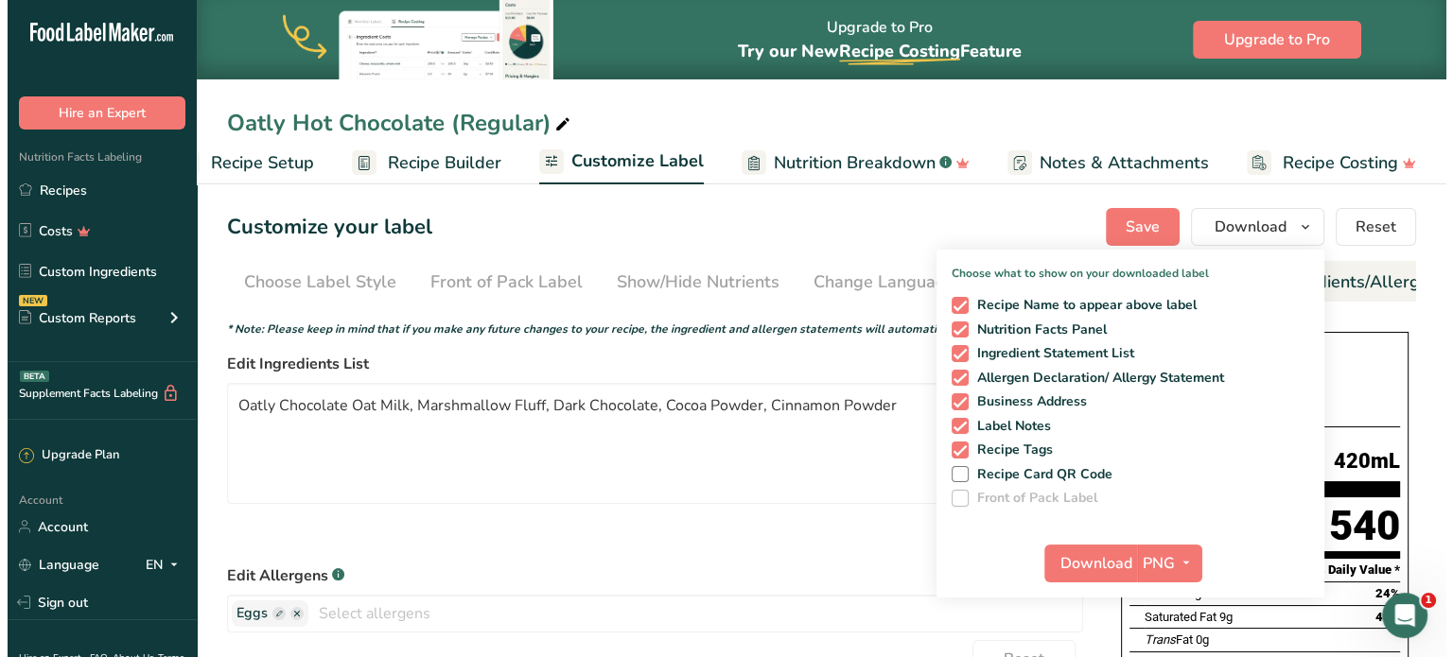
scroll to position [0, 231]
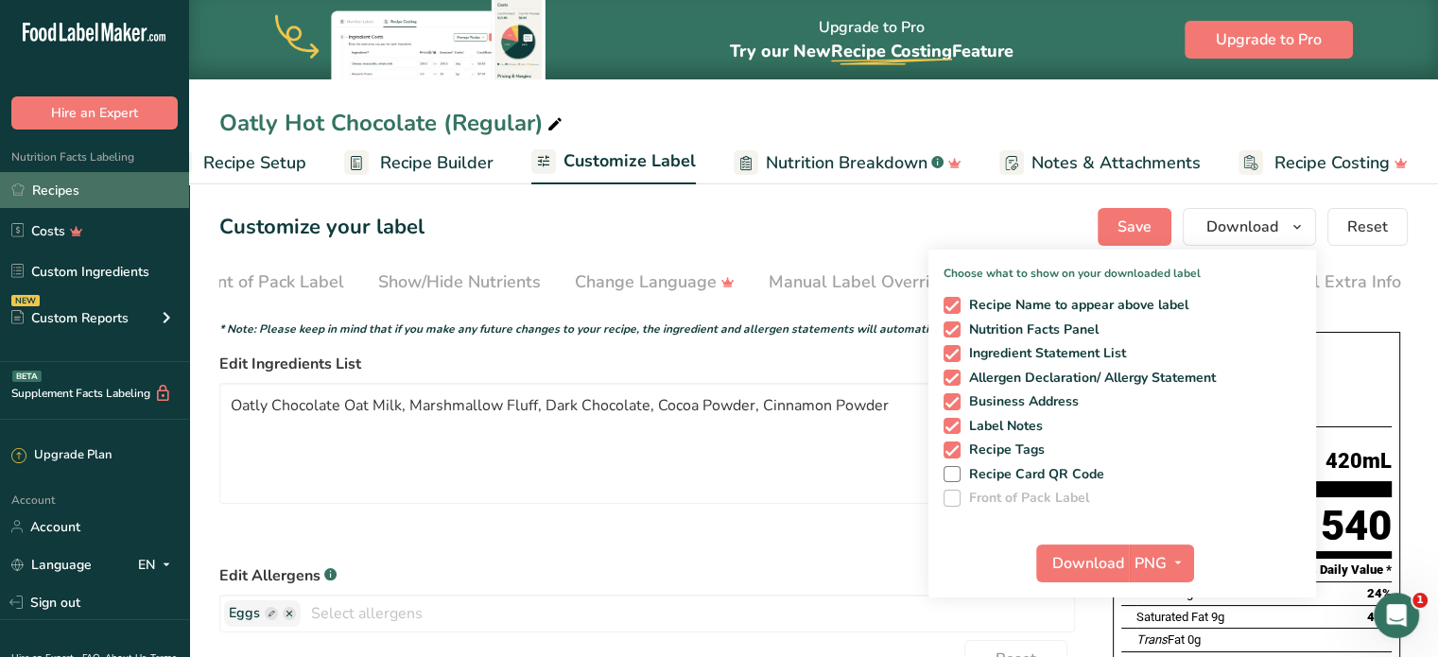
click at [102, 203] on link "Recipes" at bounding box center [94, 190] width 189 height 36
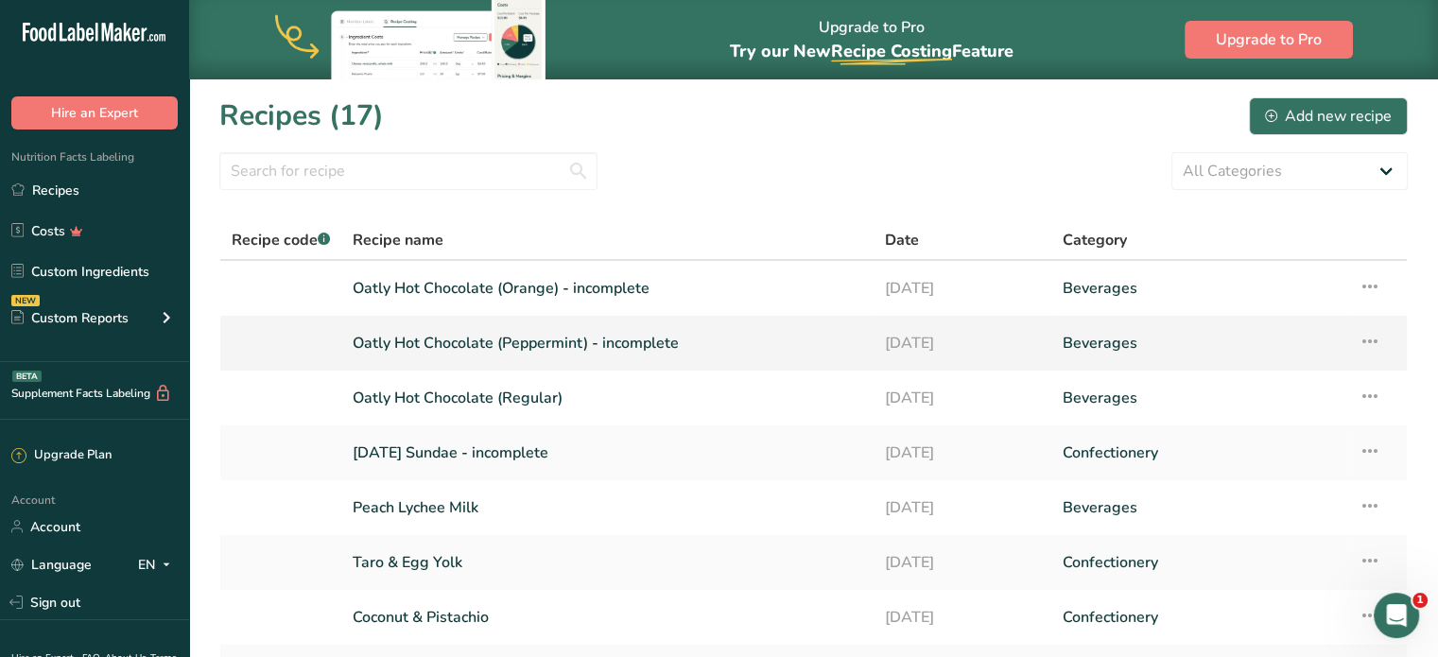
click at [1377, 336] on icon at bounding box center [1370, 341] width 23 height 34
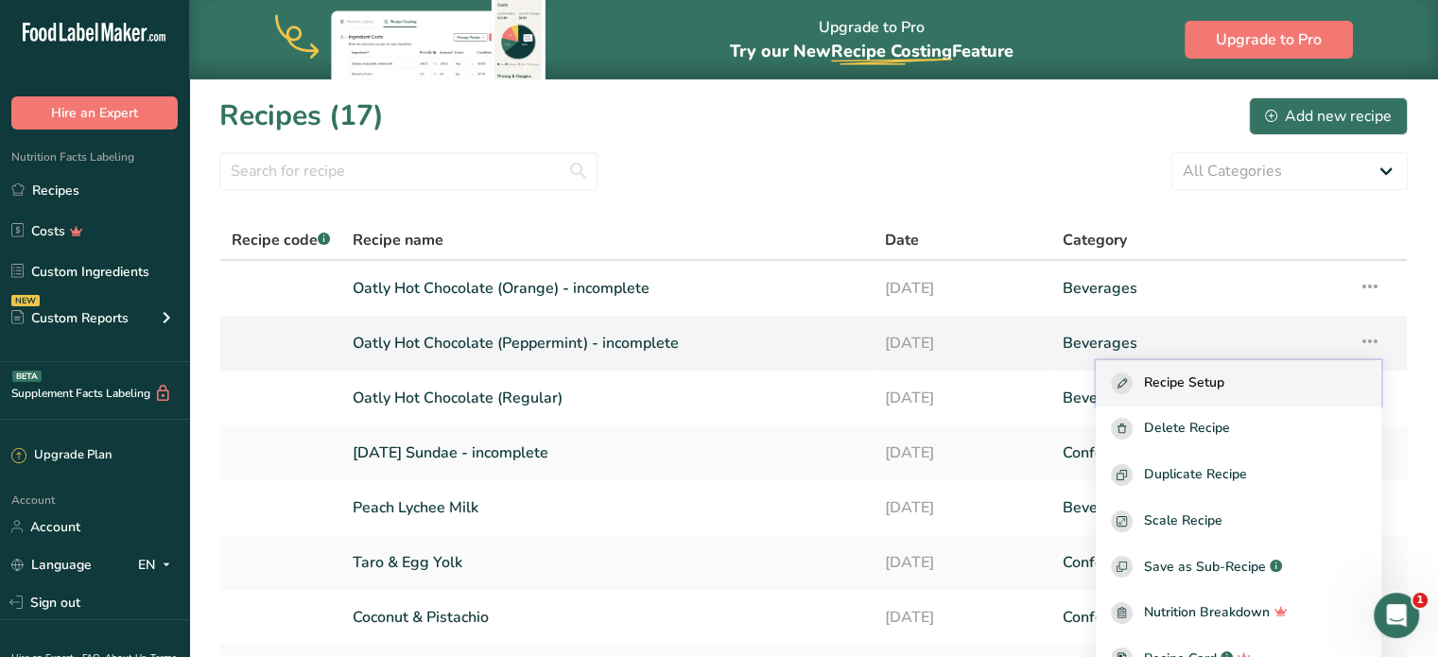
click at [1279, 394] on button "Recipe Setup" at bounding box center [1239, 383] width 286 height 46
select select "22"
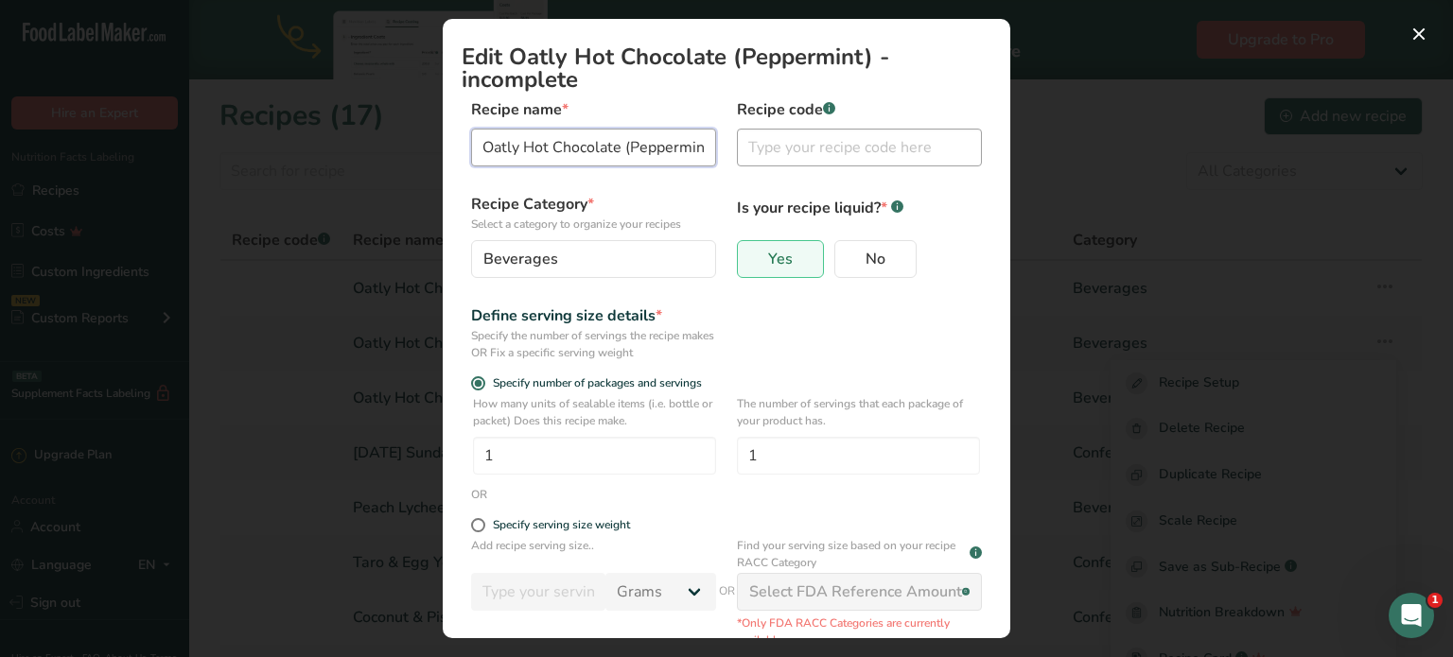
scroll to position [0, 105]
drag, startPoint x: 632, startPoint y: 147, endPoint x: 836, endPoint y: 152, distance: 204.3
click at [836, 152] on div "Recipe name * Oatly Hot Chocolate (Peppermint) - incomplete Recipe code .a-a{fi…" at bounding box center [726, 137] width 530 height 79
click at [624, 154] on input "Oatly Hot Chocolate (Peppermint) - incomplete" at bounding box center [593, 148] width 245 height 38
drag, startPoint x: 607, startPoint y: 146, endPoint x: 977, endPoint y: 147, distance: 369.7
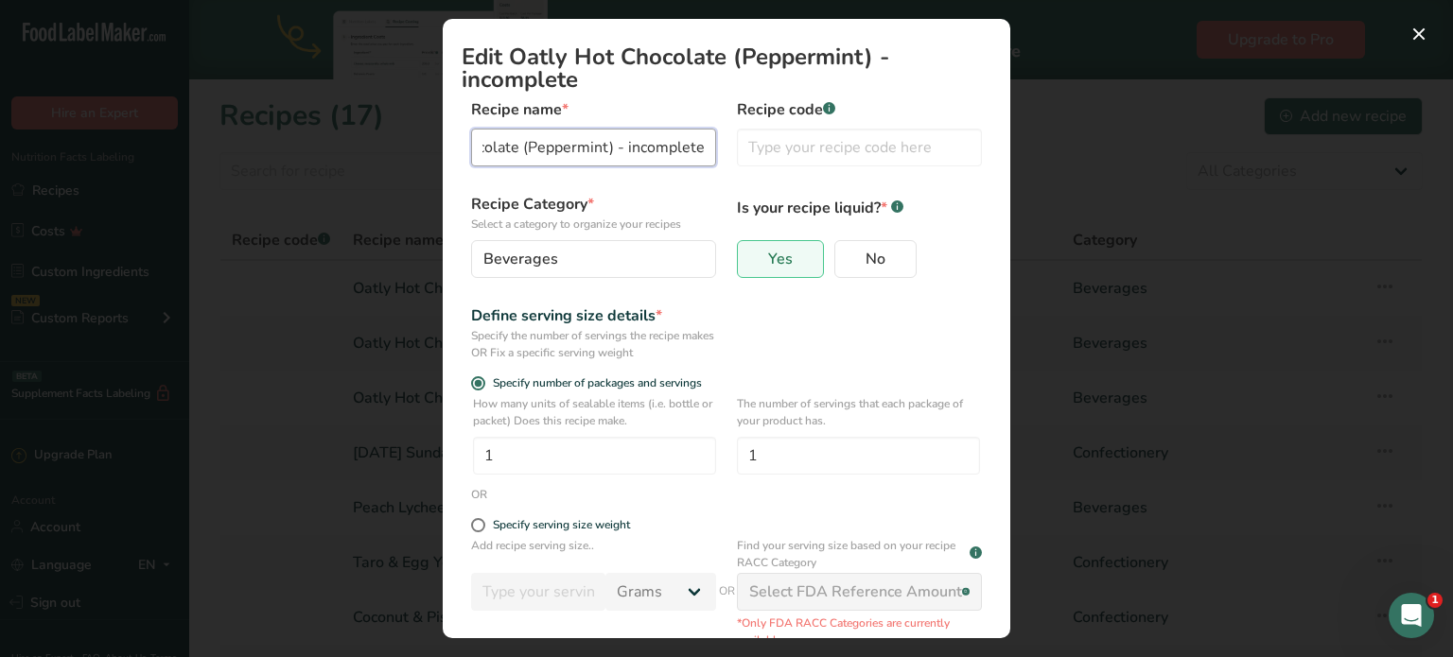
click at [973, 147] on div "Recipe name * Oatly Hot Chocolate (Peppermint) - incomplete Recipe code .a-a{fi…" at bounding box center [726, 137] width 530 height 79
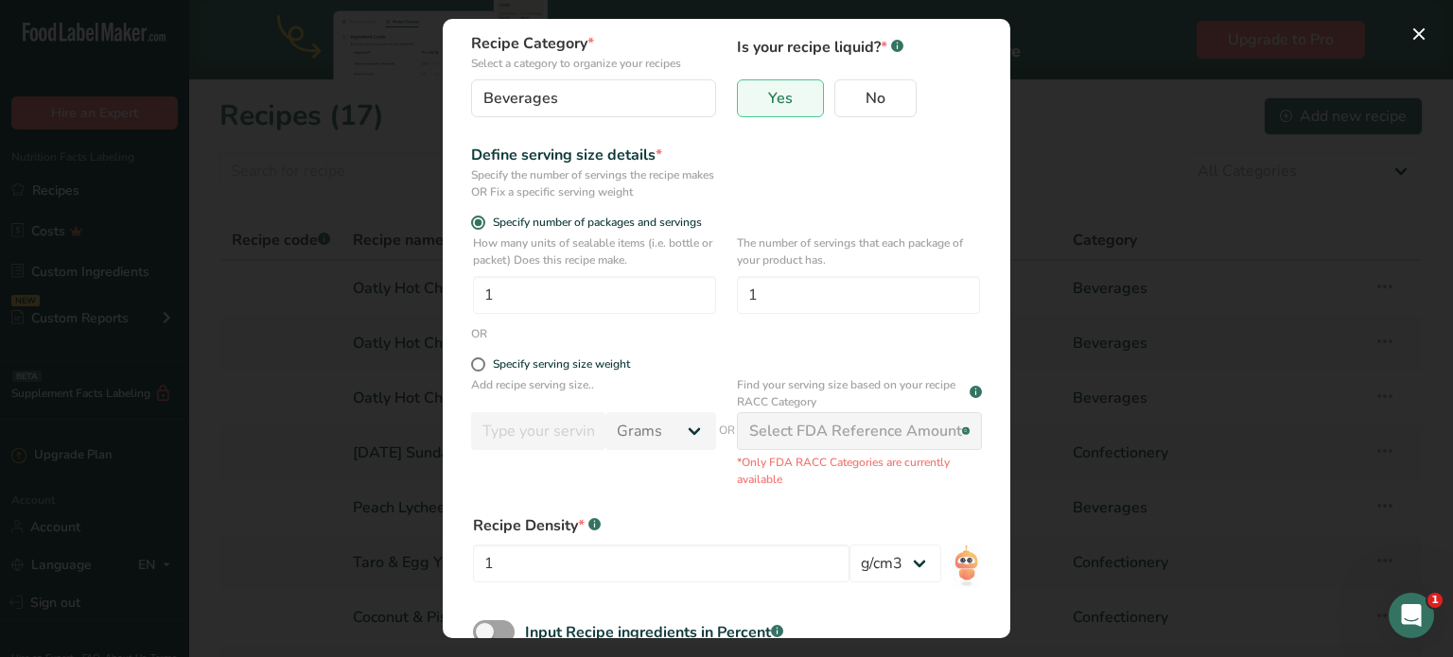
scroll to position [253, 0]
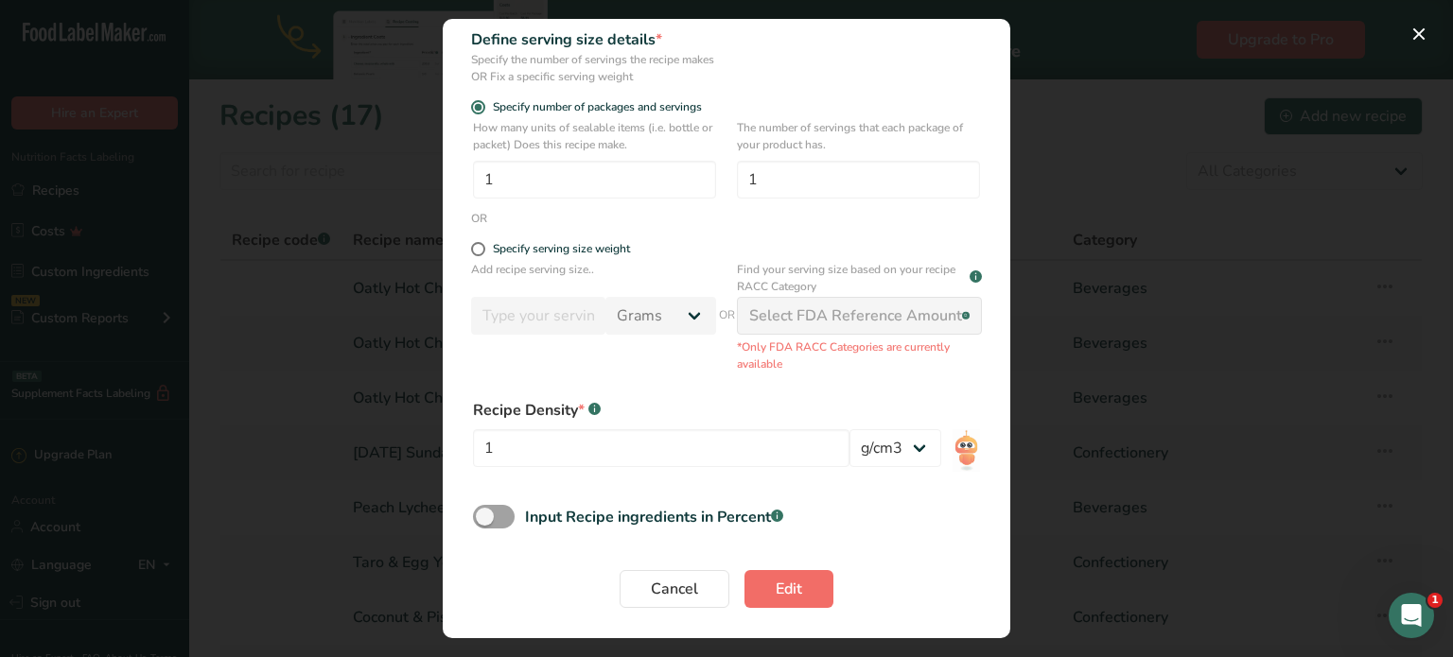
type input "Oatly Hot Chocolate (Peppermint)"
click at [808, 599] on button "Edit" at bounding box center [788, 589] width 89 height 38
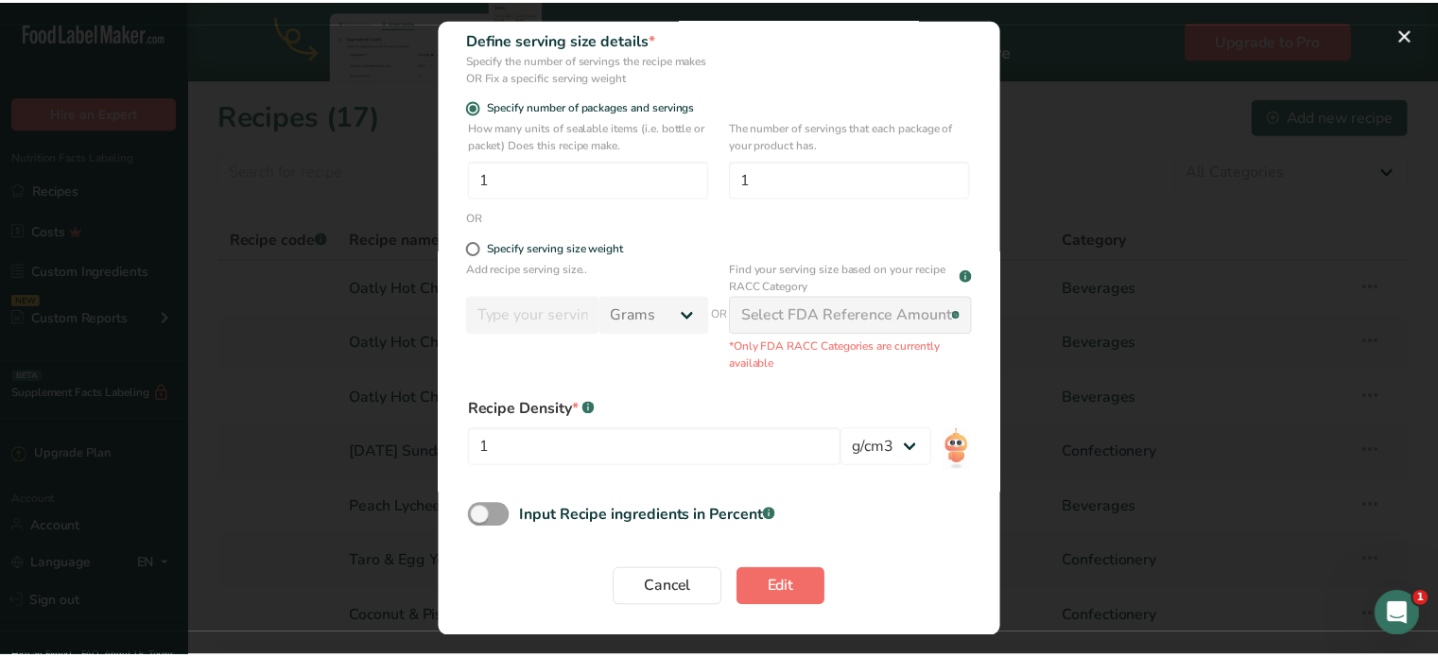
scroll to position [0, 0]
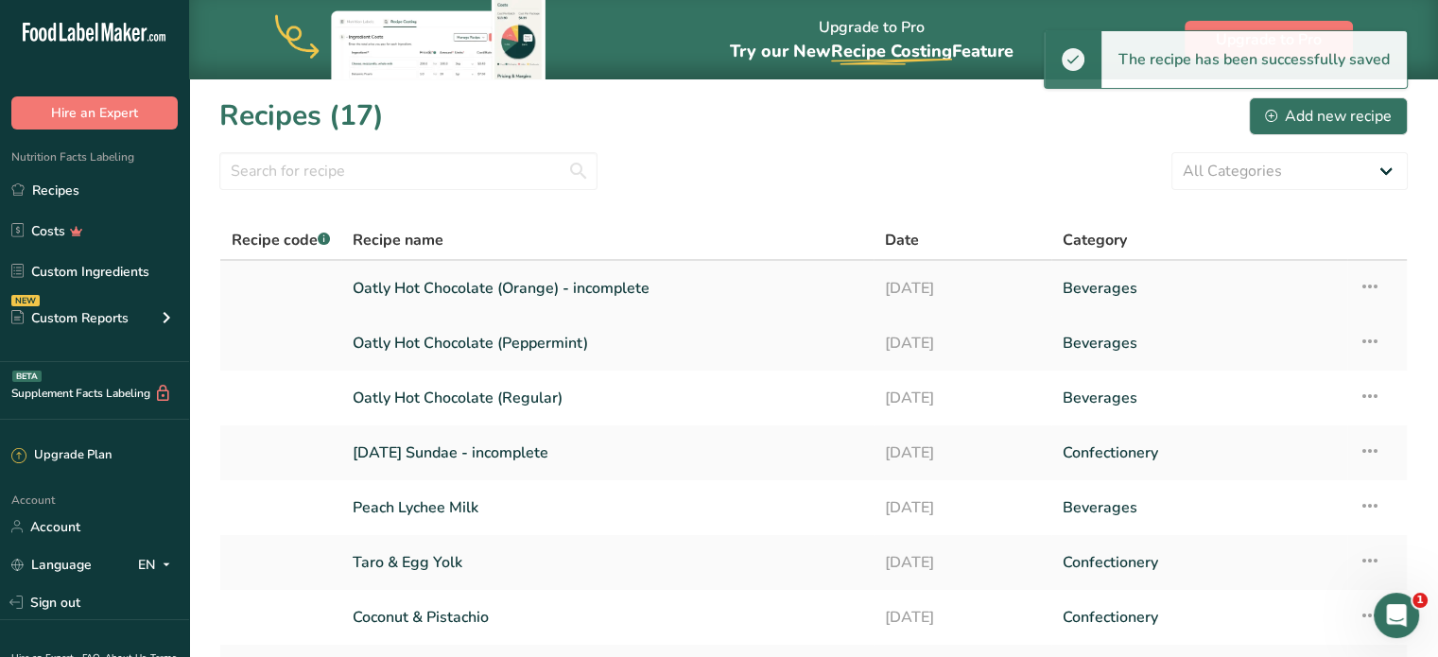
click at [682, 297] on link "Oatly Hot Chocolate (Orange) - incomplete" at bounding box center [608, 289] width 510 height 40
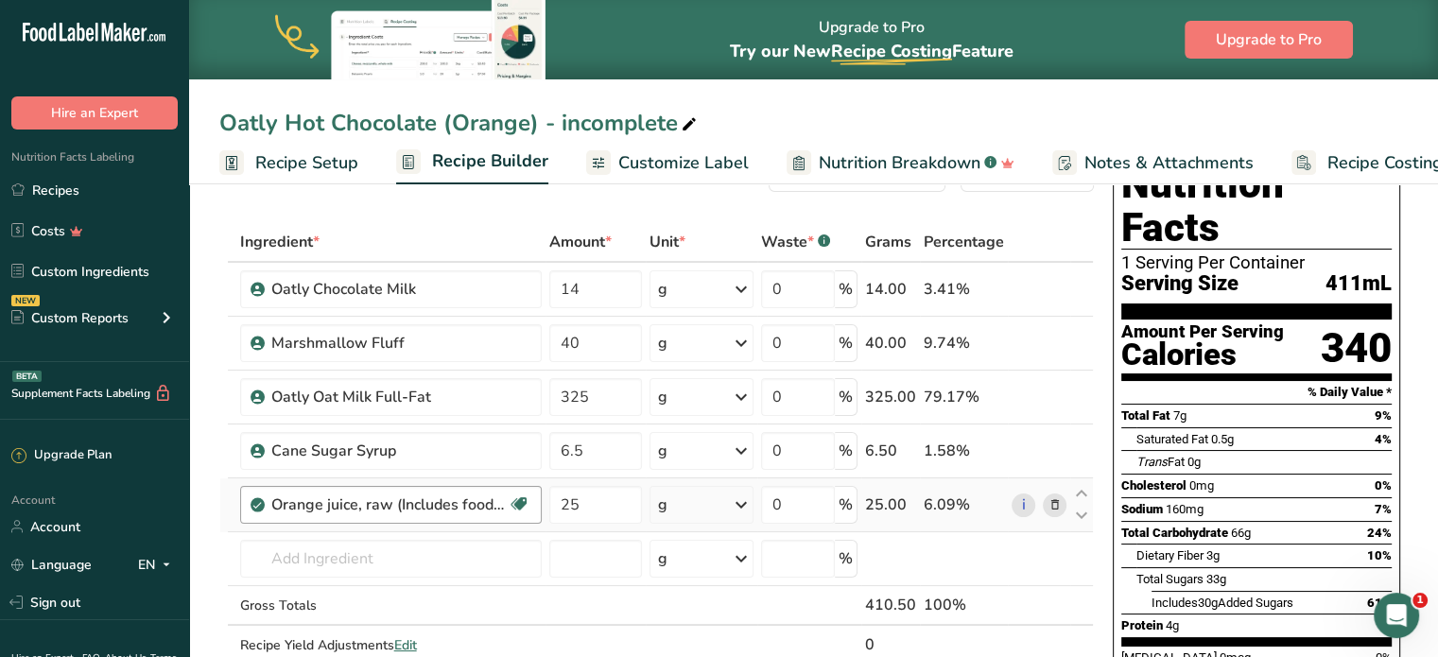
scroll to position [95, 0]
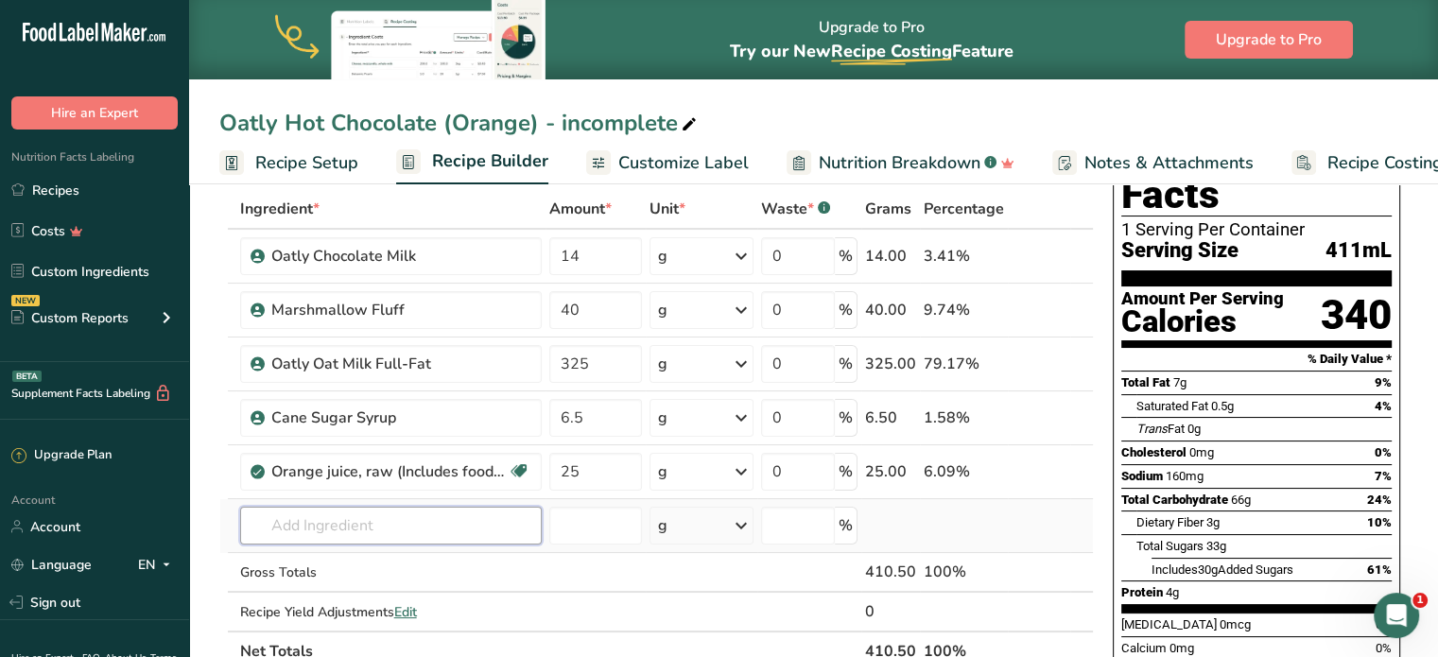
click at [361, 532] on input "text" at bounding box center [391, 526] width 302 height 38
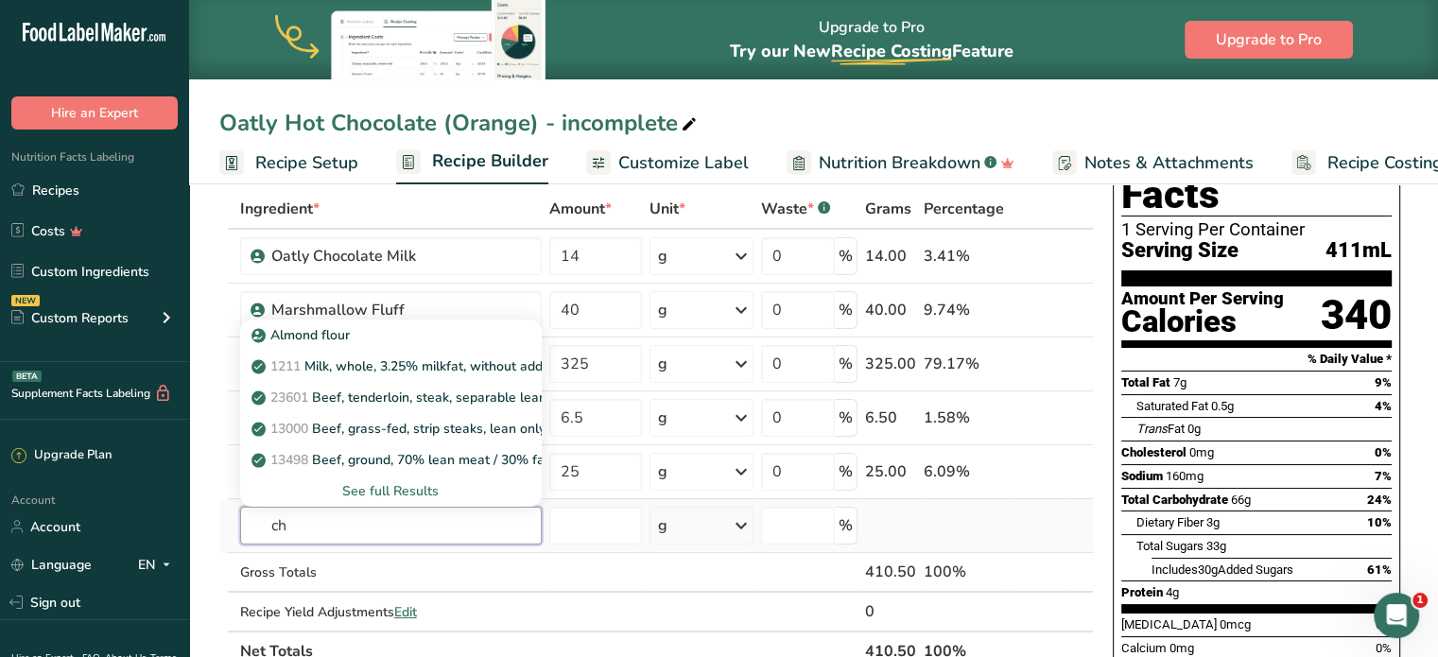
type input "c"
type input "811"
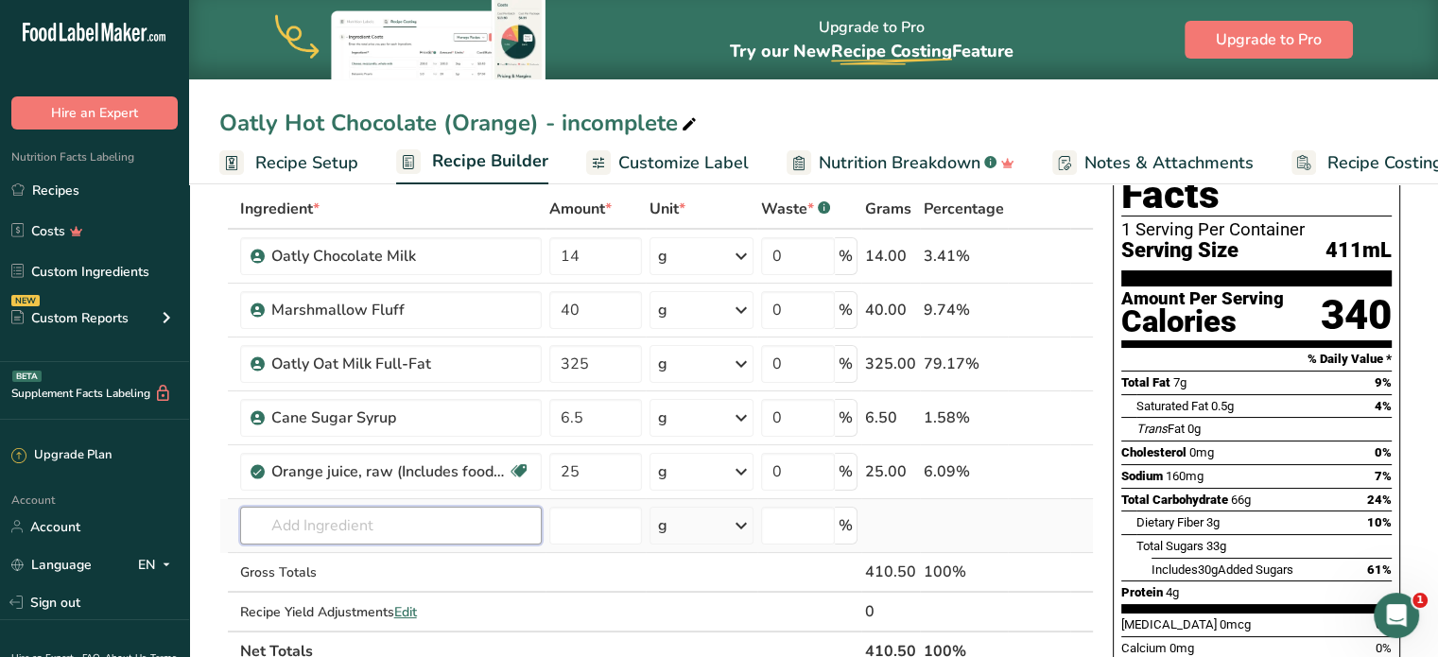
click at [361, 532] on input "text" at bounding box center [391, 526] width 302 height 38
type input "811"
click at [360, 554] on p "811 Dark Chocolate" at bounding box center [323, 564] width 136 height 20
type input "Dark Chocolate"
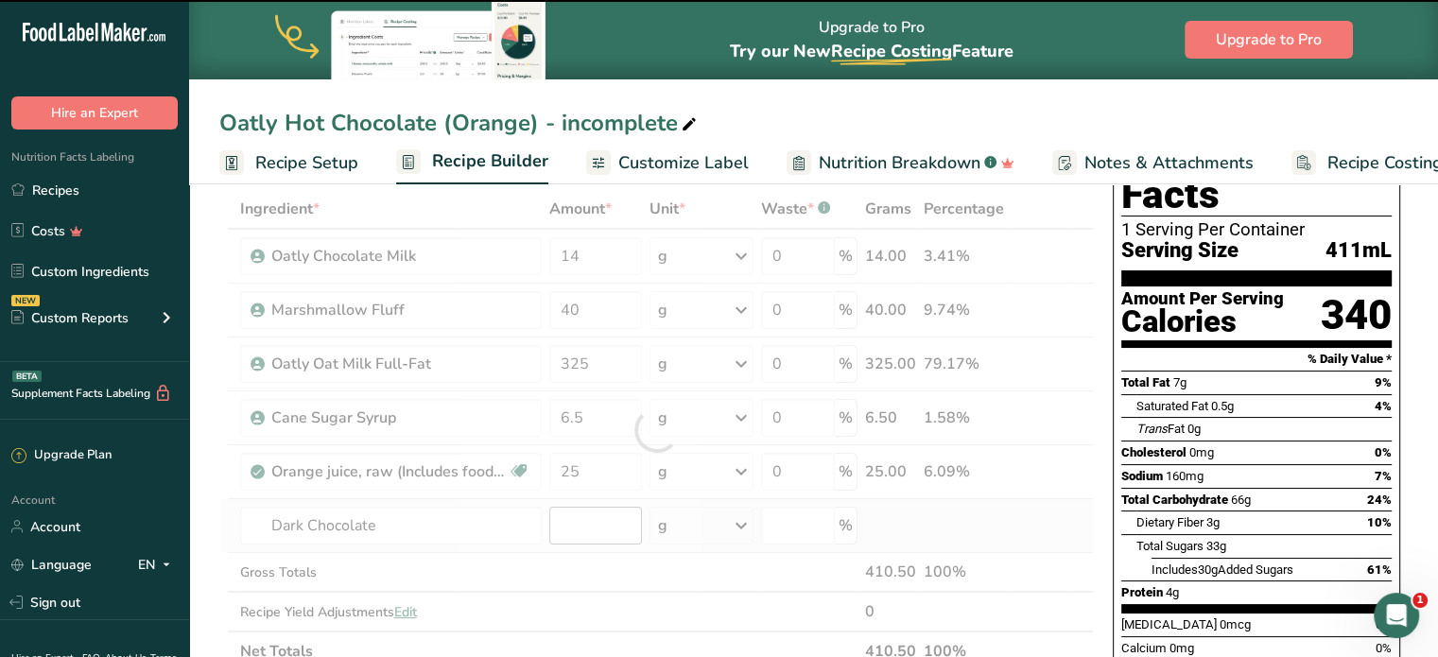
type input "0"
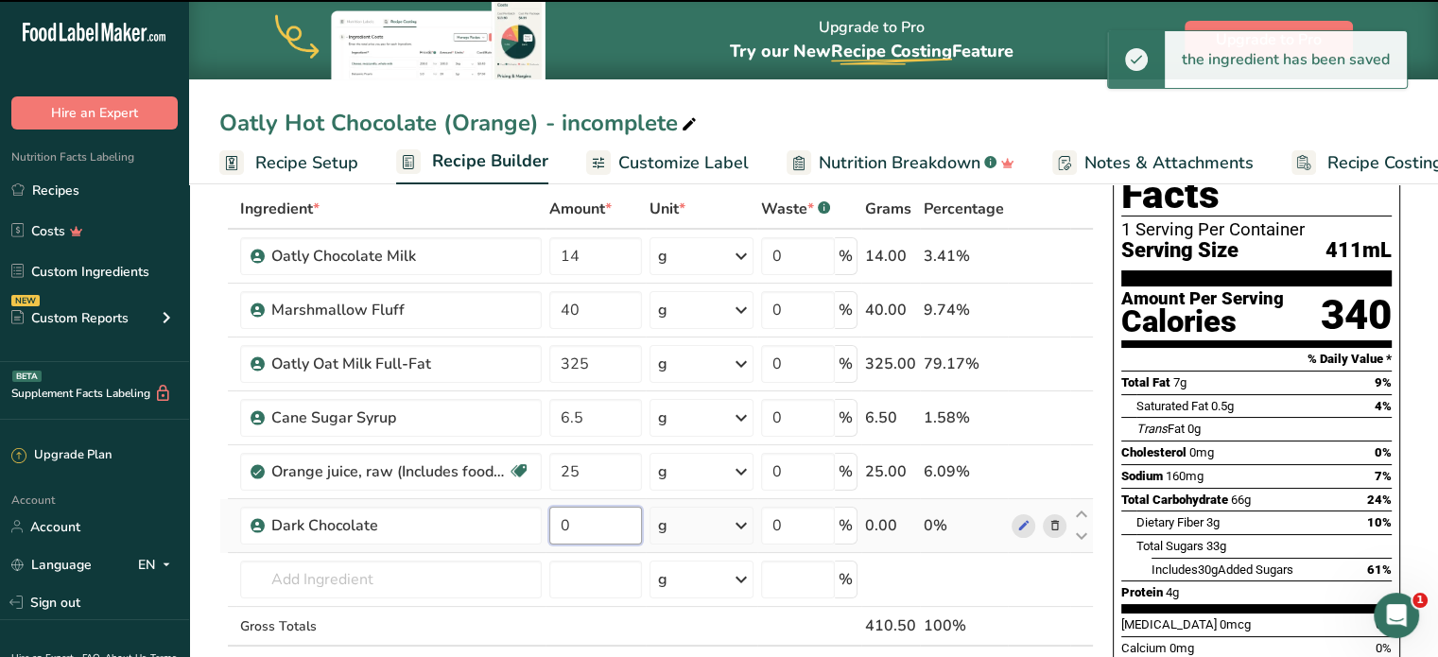
click at [599, 531] on input "0" at bounding box center [595, 526] width 93 height 38
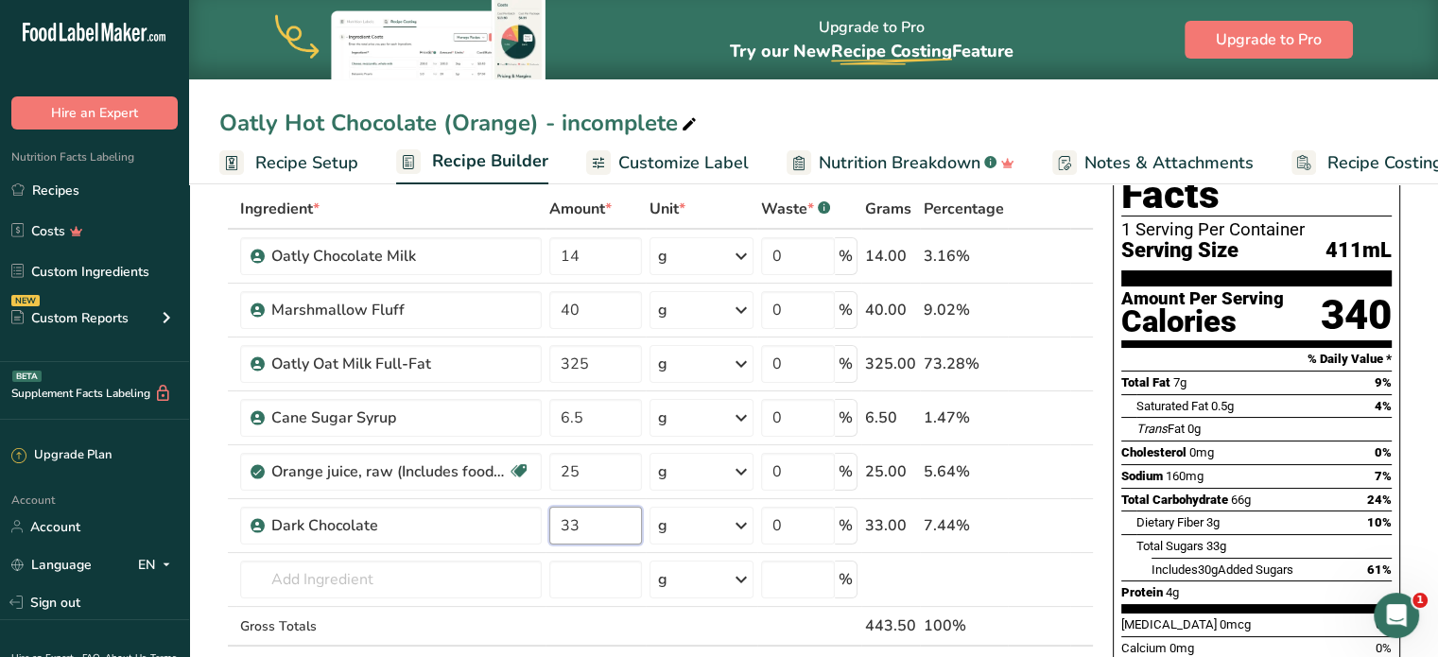
type input "33"
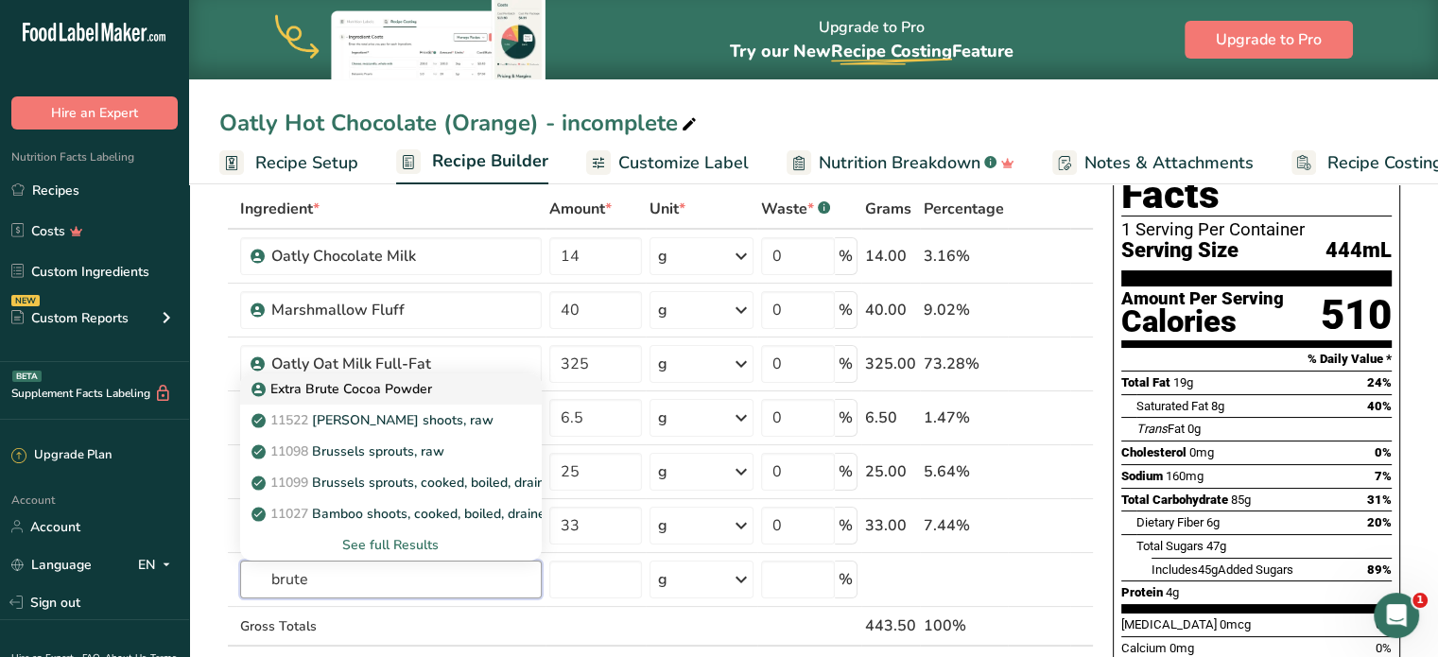
type input "Extra Brute Cocoa Powder"
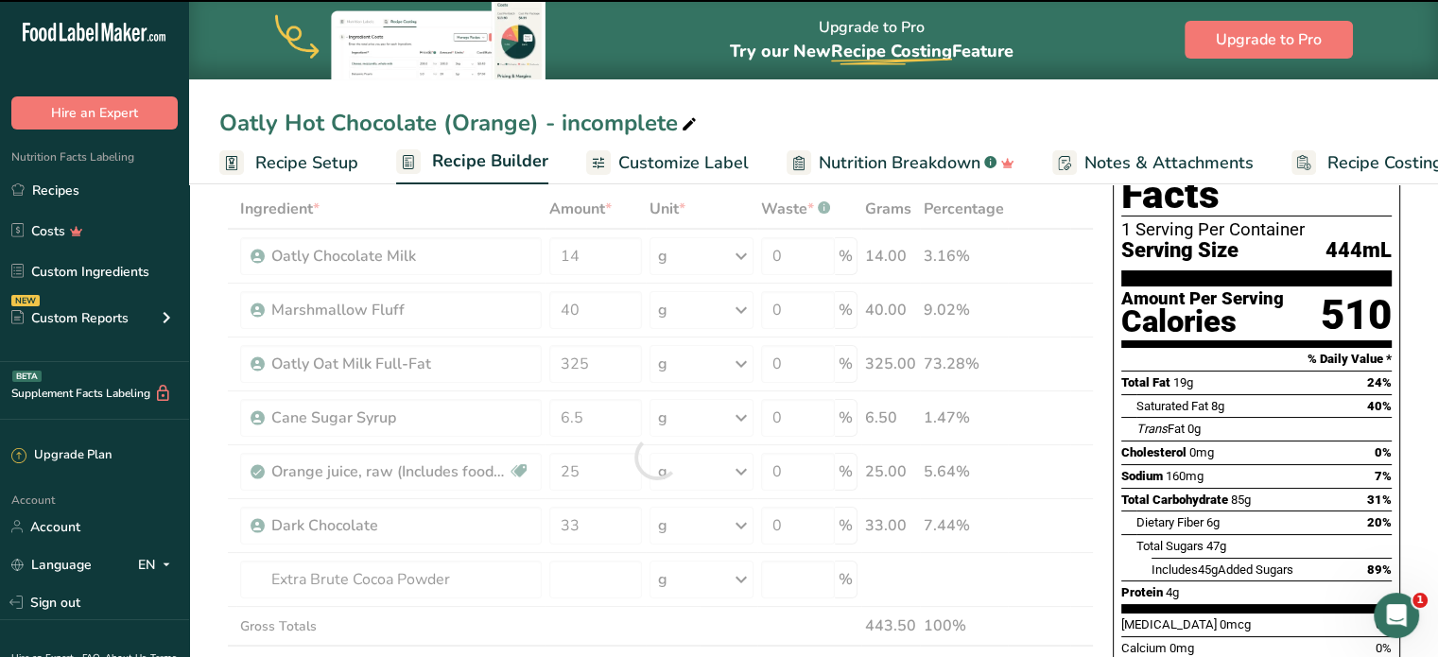
type input "0"
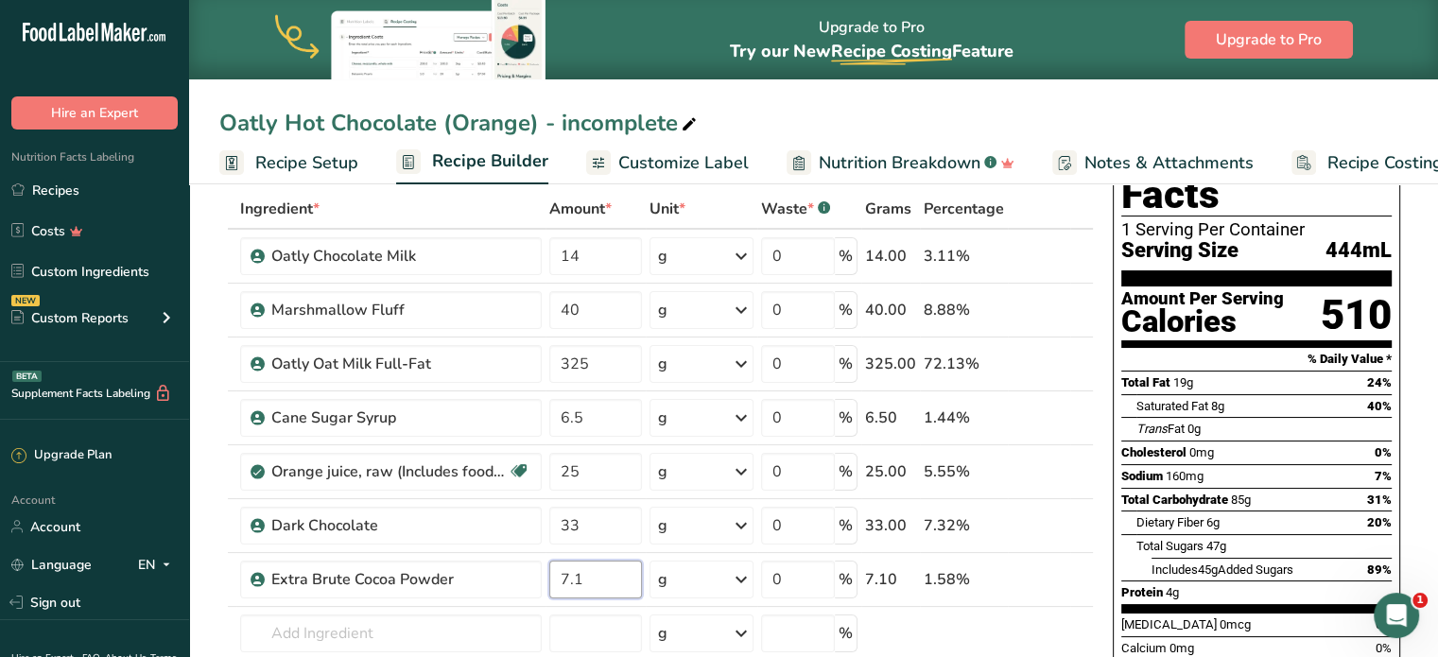
type input "7.1"
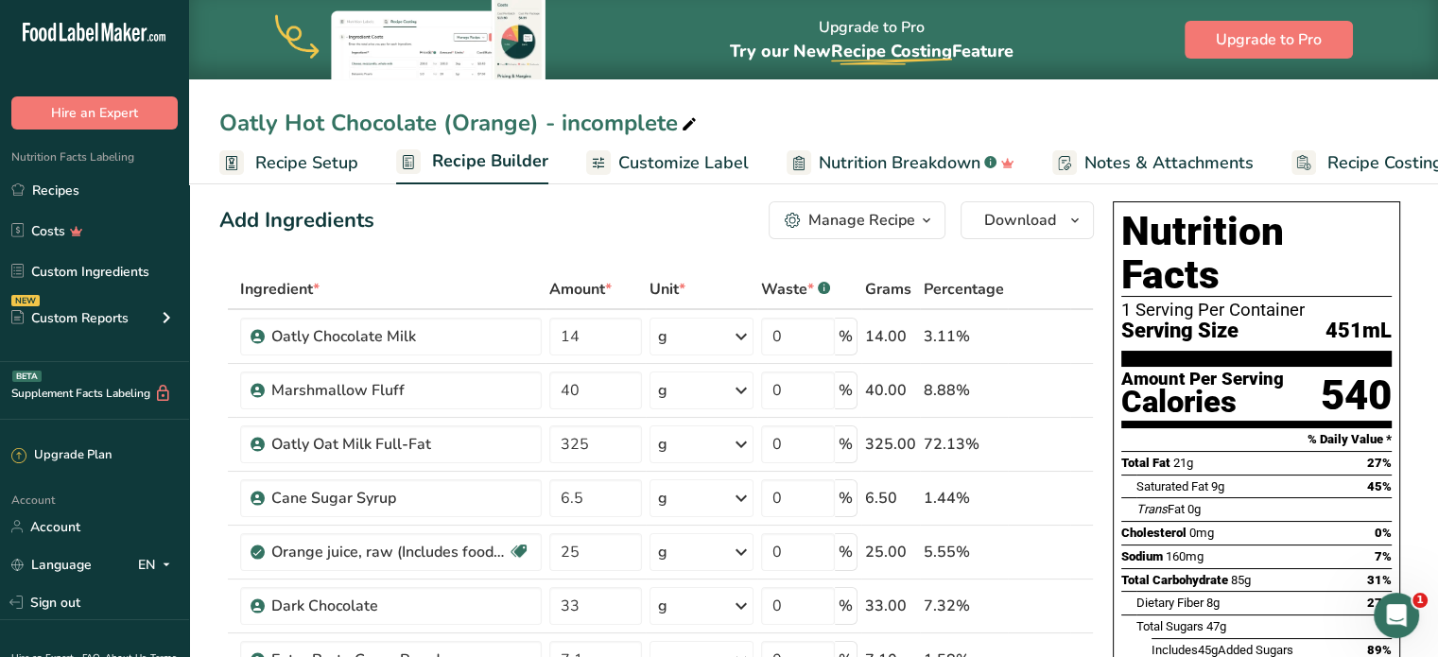
scroll to position [13, 0]
click at [1297, 154] on rect at bounding box center [1304, 162] width 25 height 25
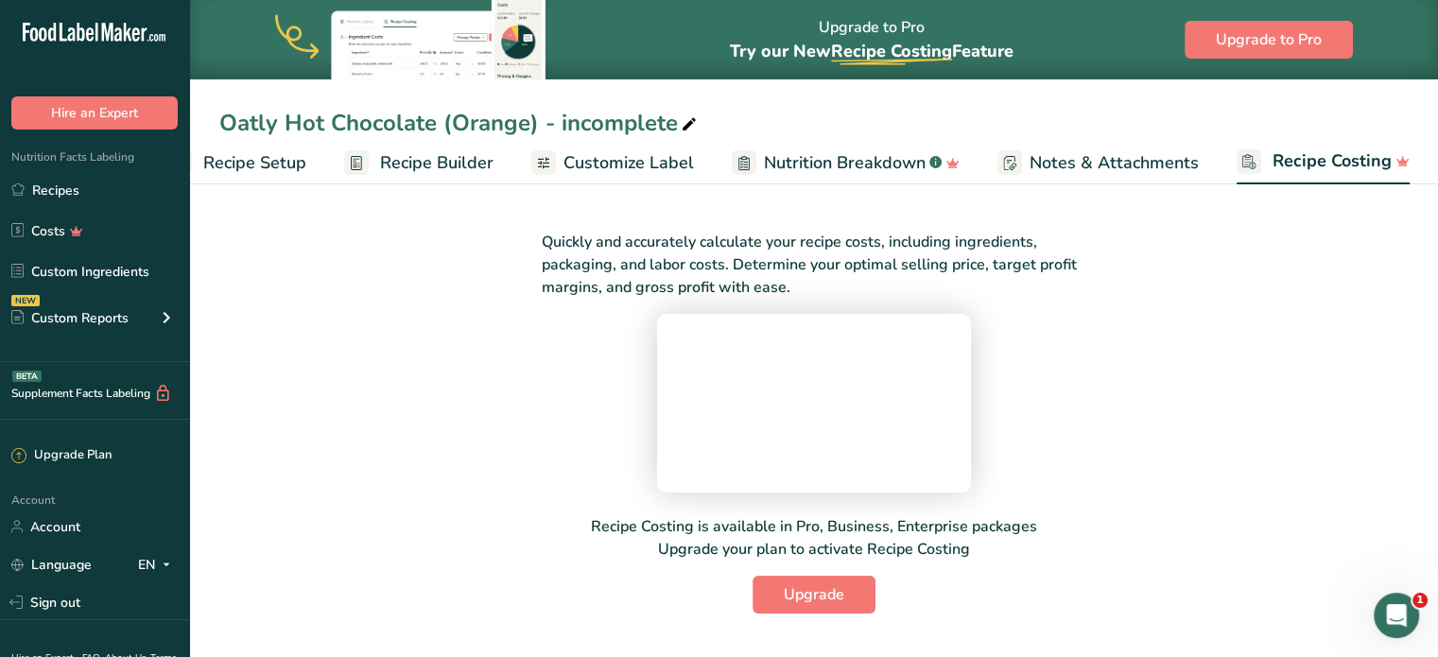
click at [1134, 148] on link "Notes & Attachments" at bounding box center [1098, 163] width 201 height 43
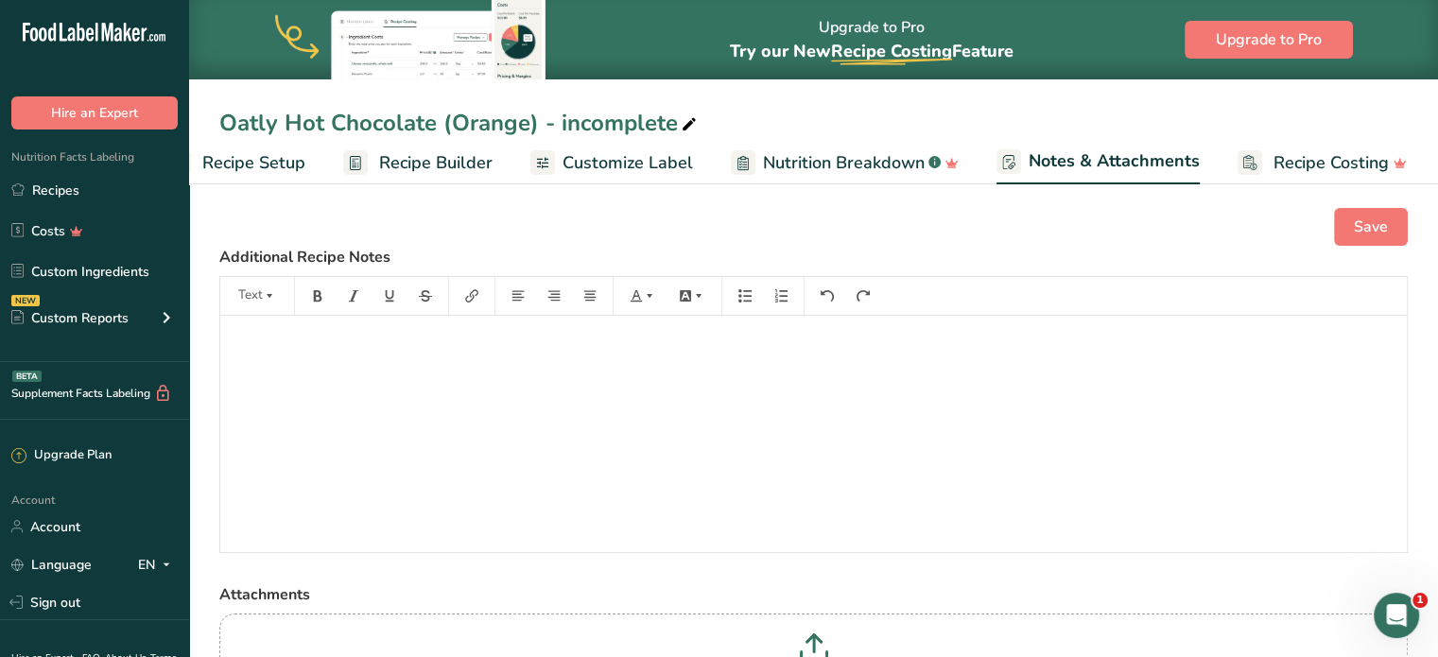
click at [596, 171] on span "Customize Label" at bounding box center [628, 163] width 130 height 26
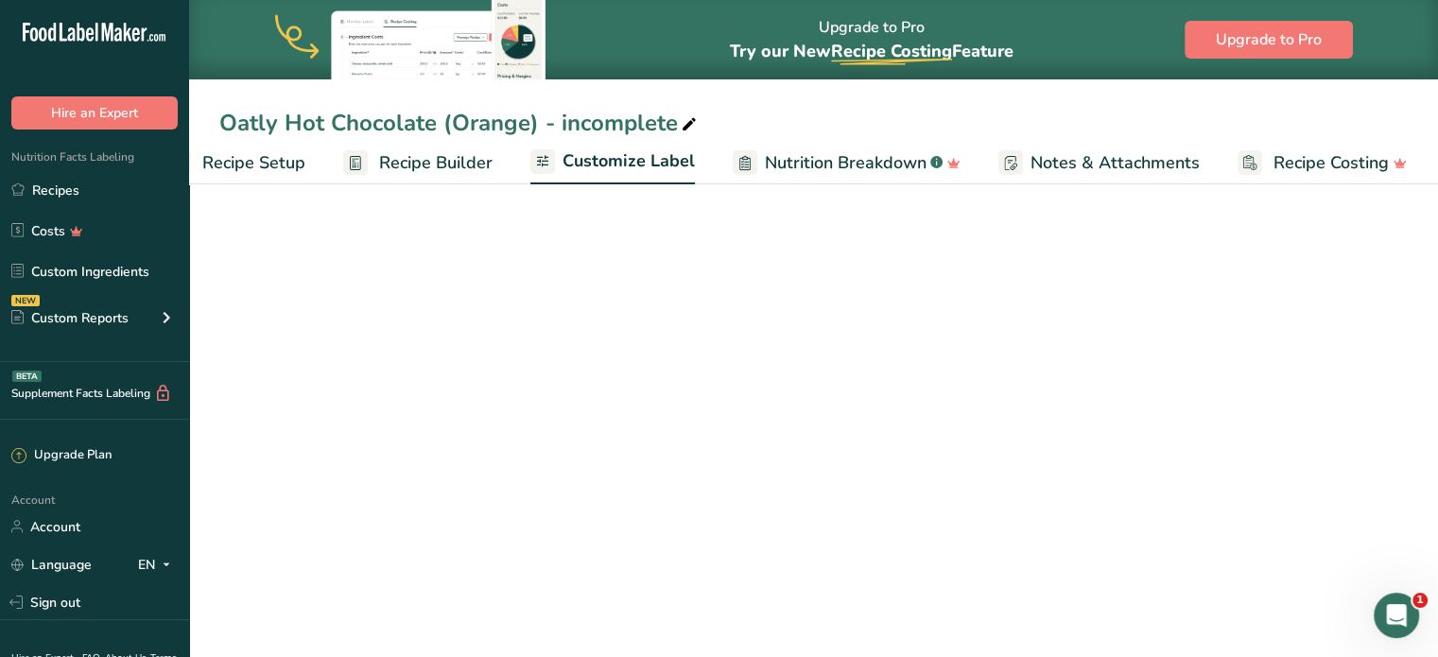
scroll to position [0, 52]
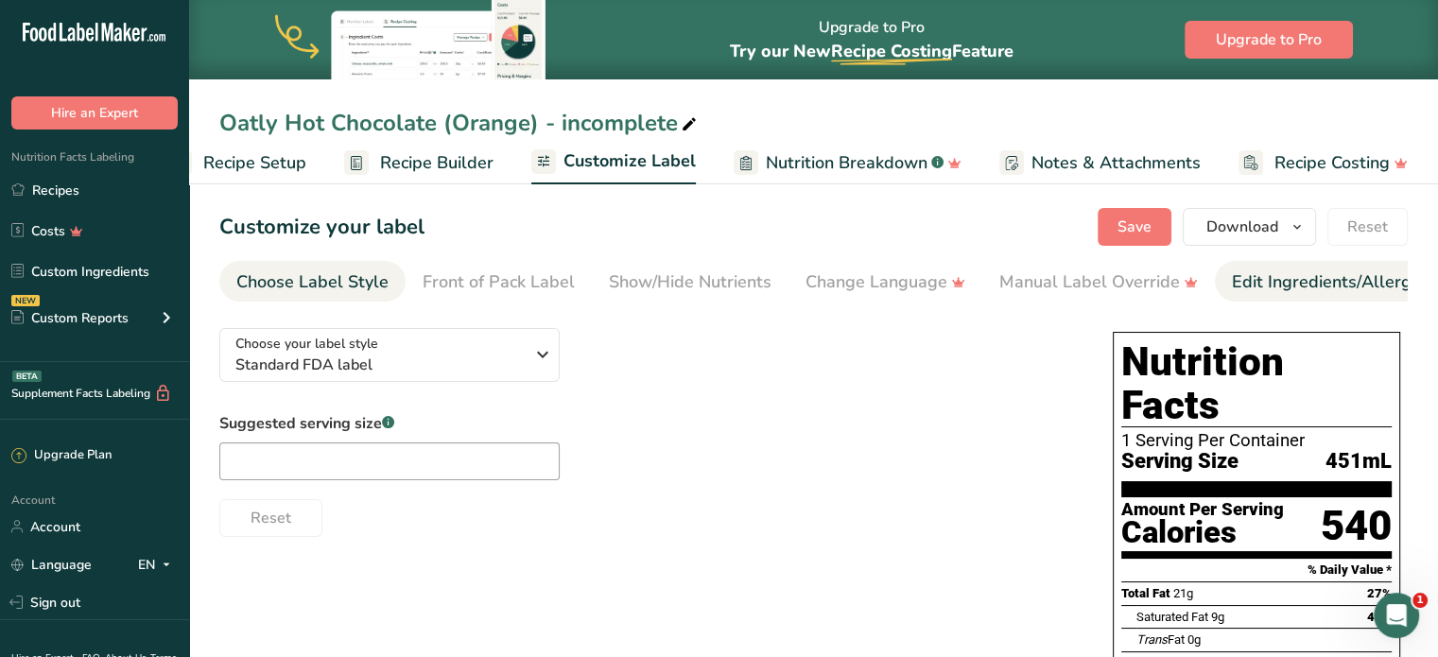
click at [1329, 283] on div "Edit Ingredients/Allergens List" at bounding box center [1352, 283] width 240 height 26
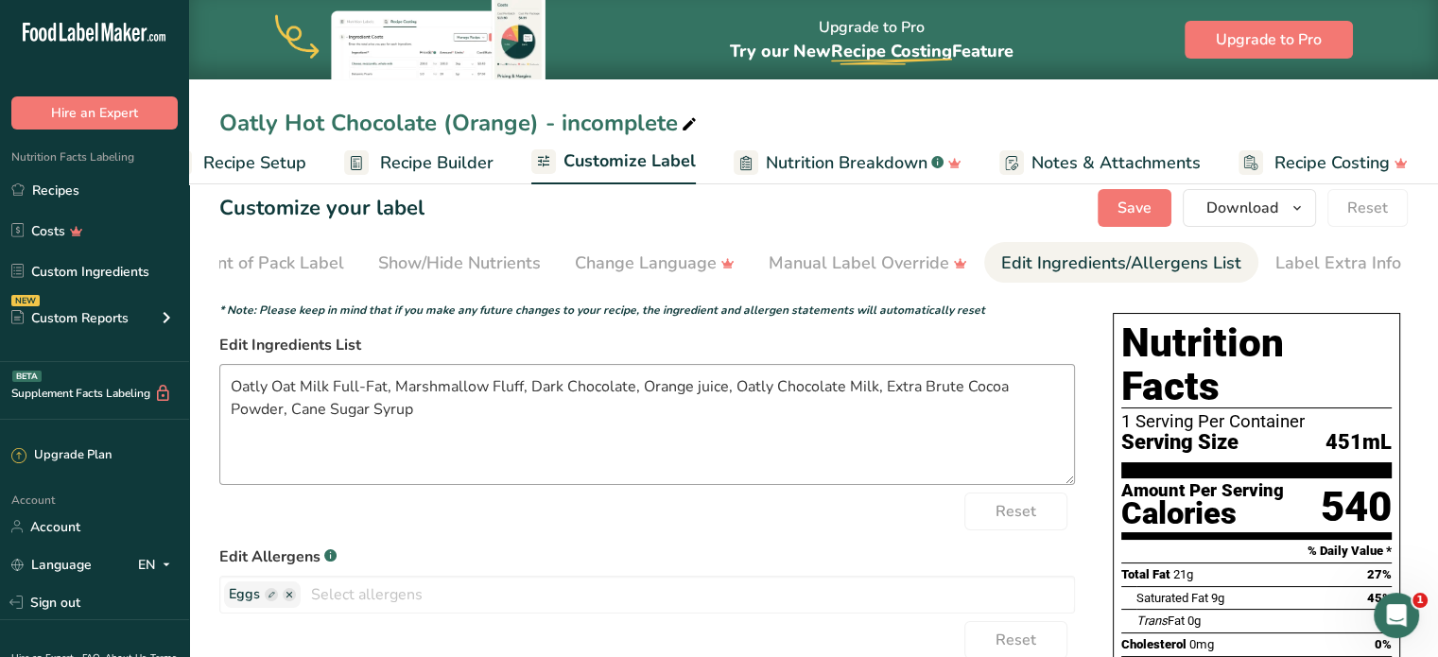
scroll to position [22, 0]
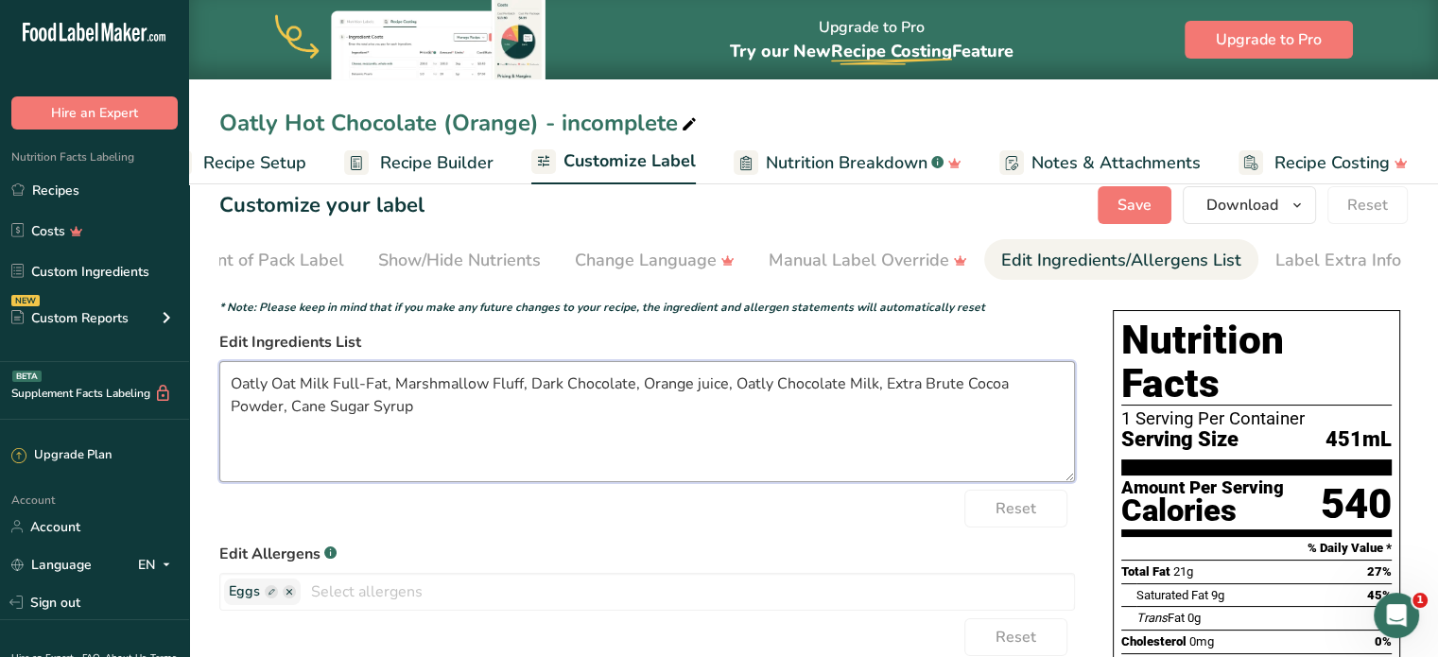
click at [844, 390] on textarea "Oatly Oat Milk Full-Fat, Marshmallow Fluff, Dark Chocolate, Orange juice, Oatly…" at bounding box center [647, 421] width 856 height 121
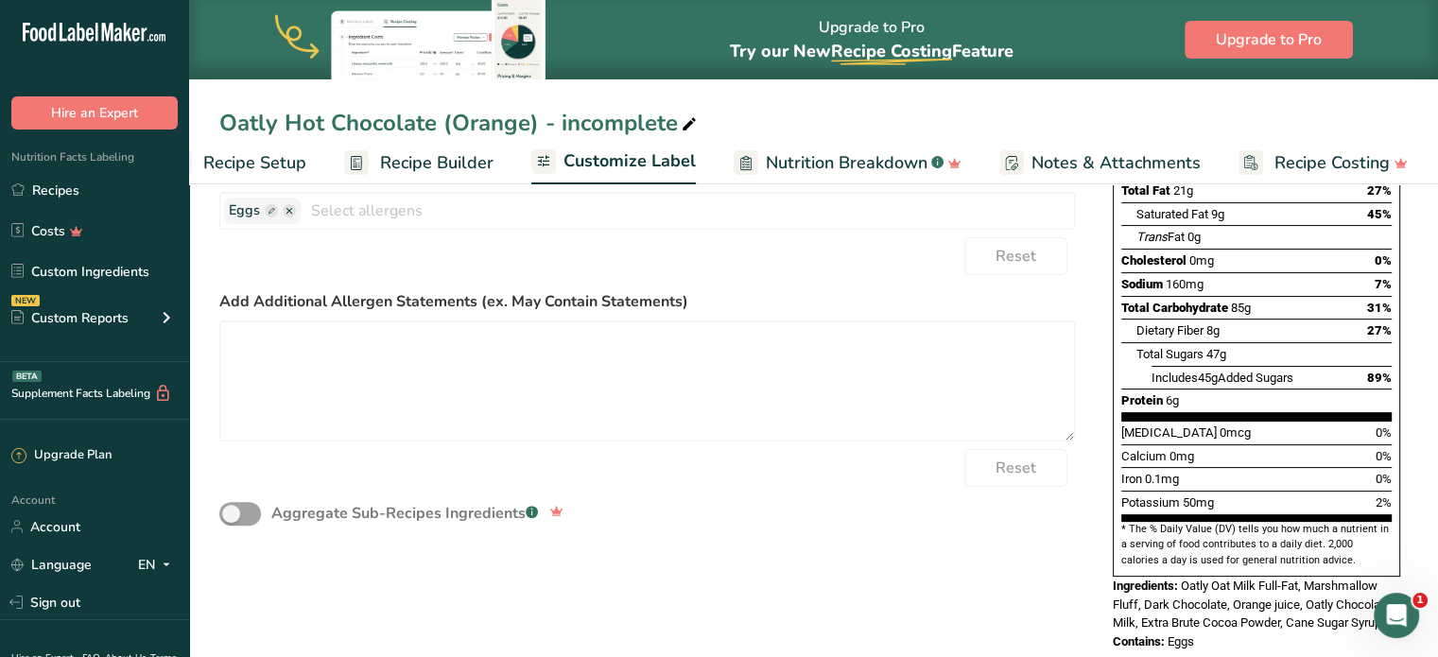
scroll to position [0, 0]
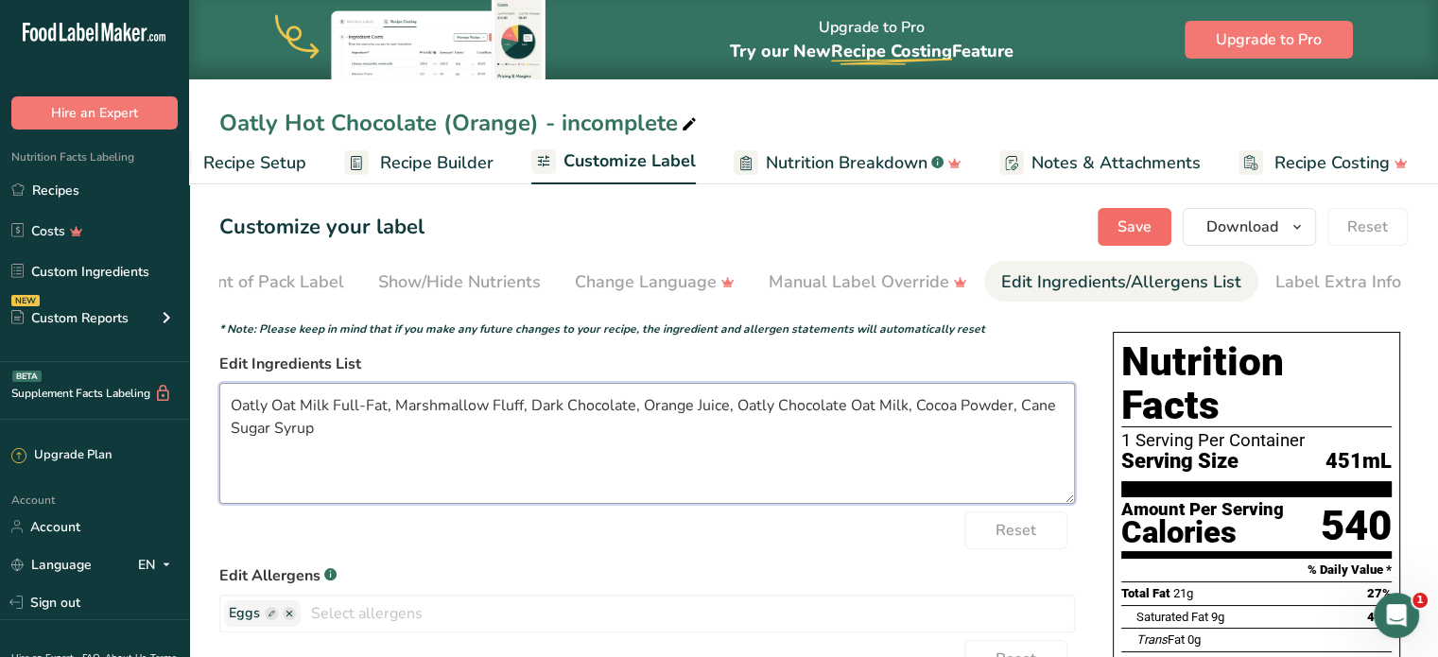
type textarea "Oatly Oat Milk Full-Fat, Marshmallow Fluff, Dark Chocolate, Orange Juice, Oatly…"
click at [1134, 221] on span "Save" at bounding box center [1135, 227] width 34 height 23
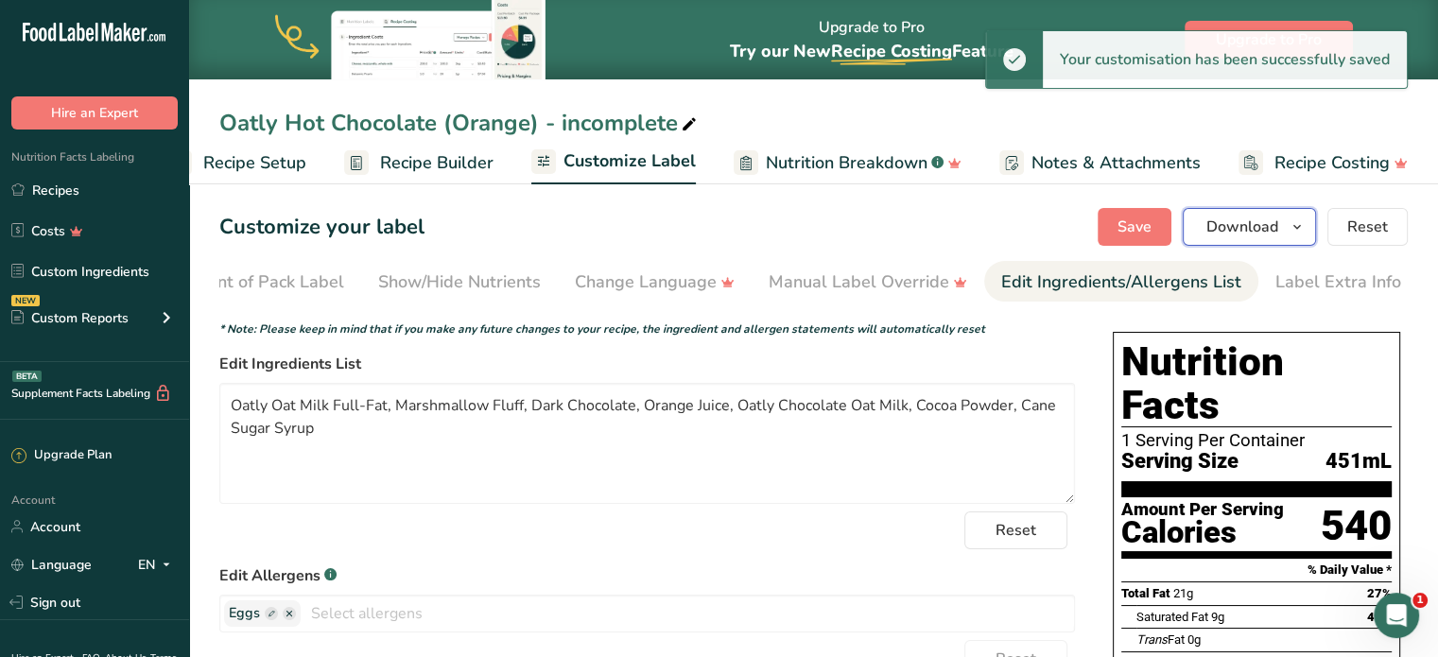
click at [1237, 243] on button "Download" at bounding box center [1249, 227] width 133 height 38
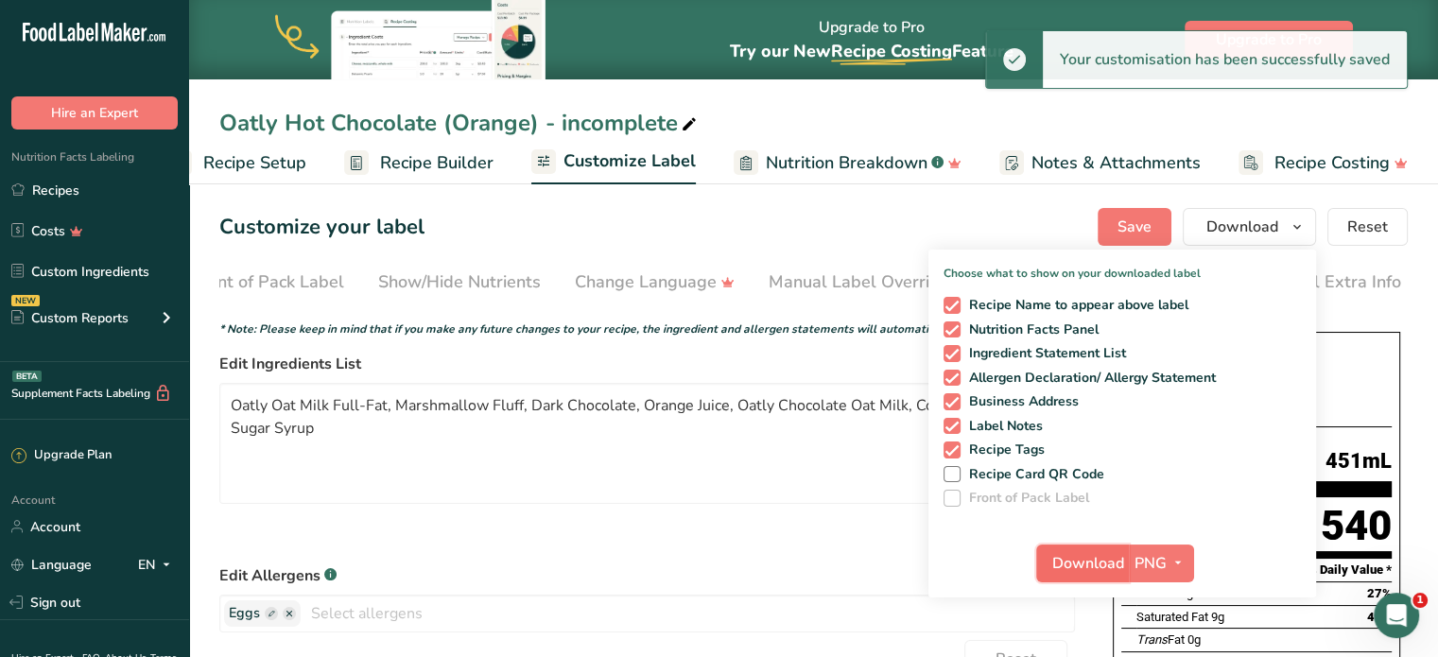
click at [1100, 556] on span "Download" at bounding box center [1089, 563] width 72 height 23
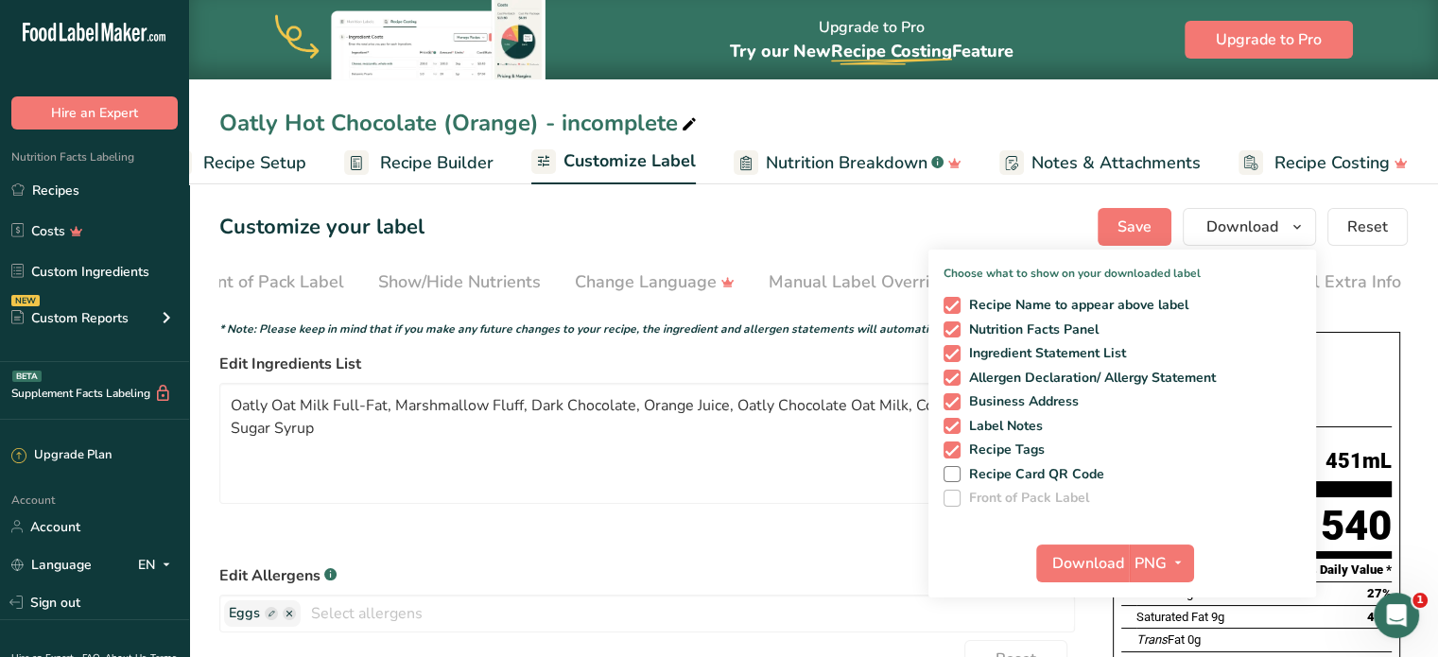
click at [684, 129] on icon at bounding box center [689, 125] width 17 height 26
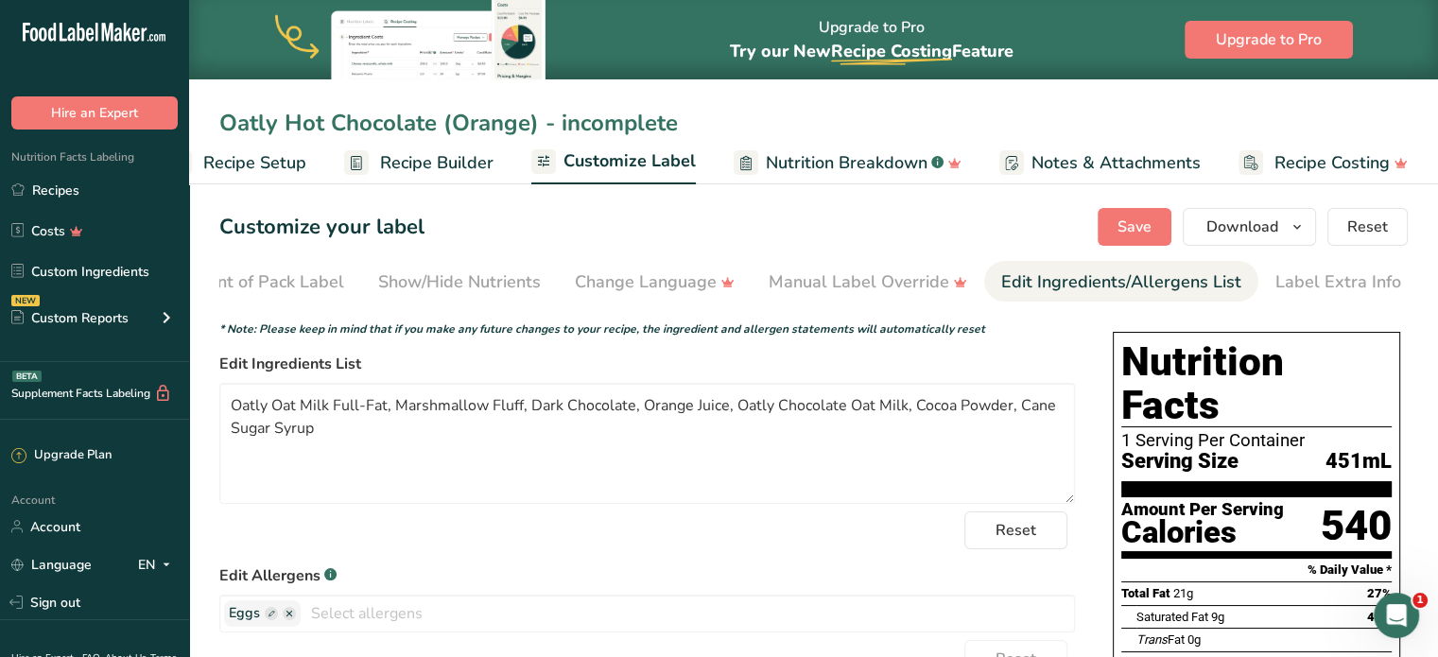
drag, startPoint x: 536, startPoint y: 120, endPoint x: 826, endPoint y: 136, distance: 290.8
click at [825, 136] on input "Oatly Hot Chocolate (Orange) - incomplete" at bounding box center [813, 123] width 1189 height 34
type input "Oatly Hot Chocolate (Orange)"
click at [1148, 232] on span "Save" at bounding box center [1135, 227] width 34 height 23
click at [1254, 226] on span "Download" at bounding box center [1243, 227] width 72 height 23
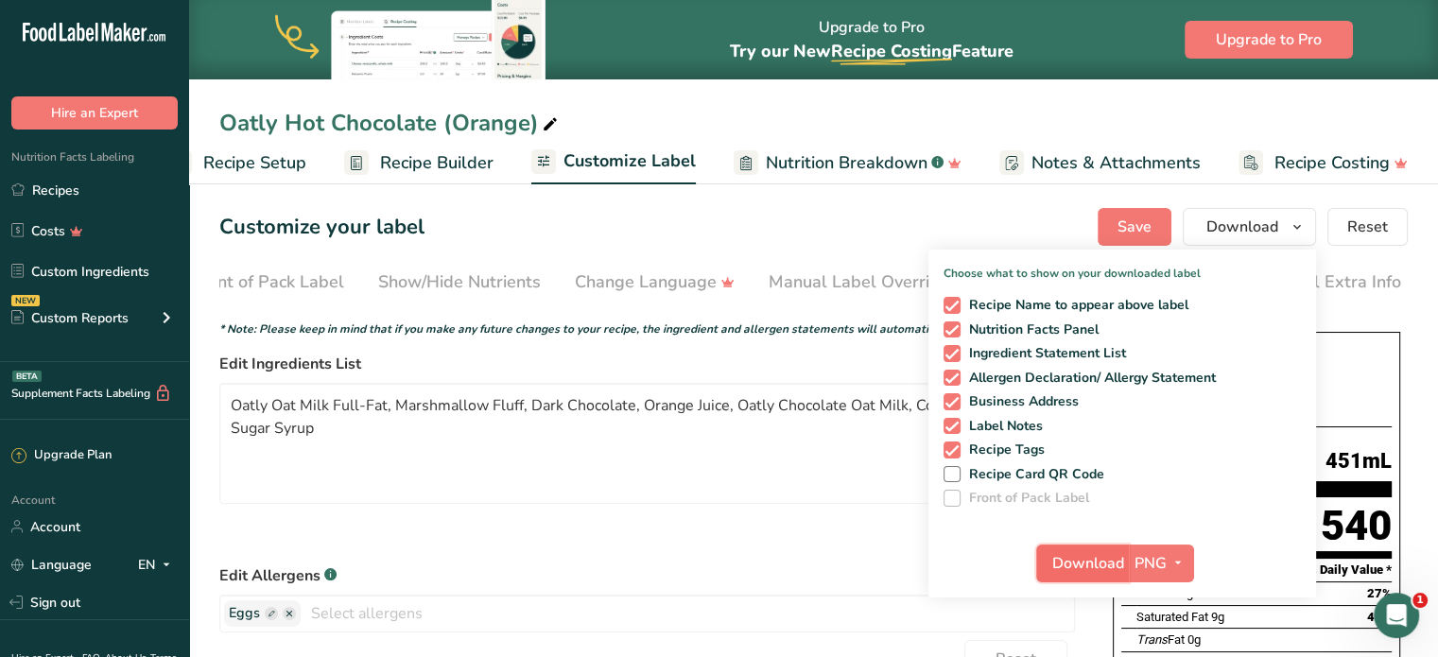
click at [1096, 554] on span "Download" at bounding box center [1089, 563] width 72 height 23
click at [165, 203] on link "Recipes" at bounding box center [94, 190] width 189 height 36
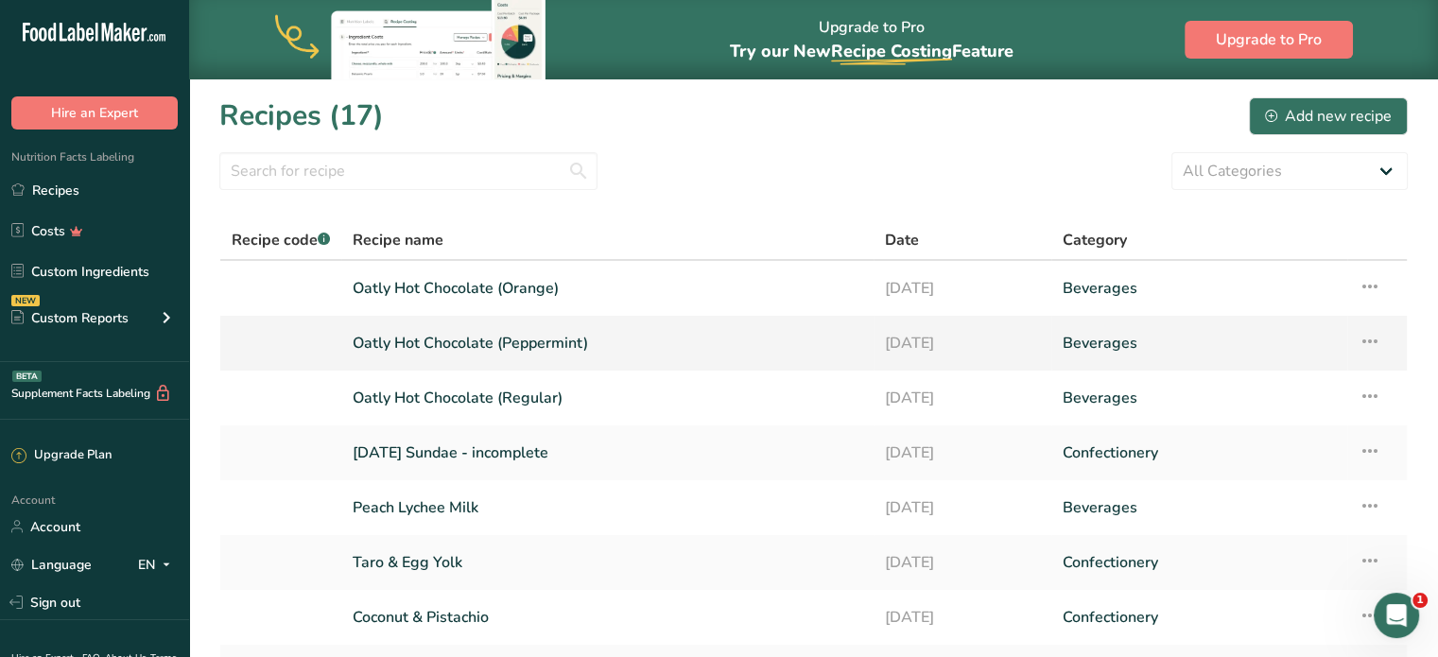
click at [1287, 337] on link "Beverages" at bounding box center [1199, 343] width 273 height 40
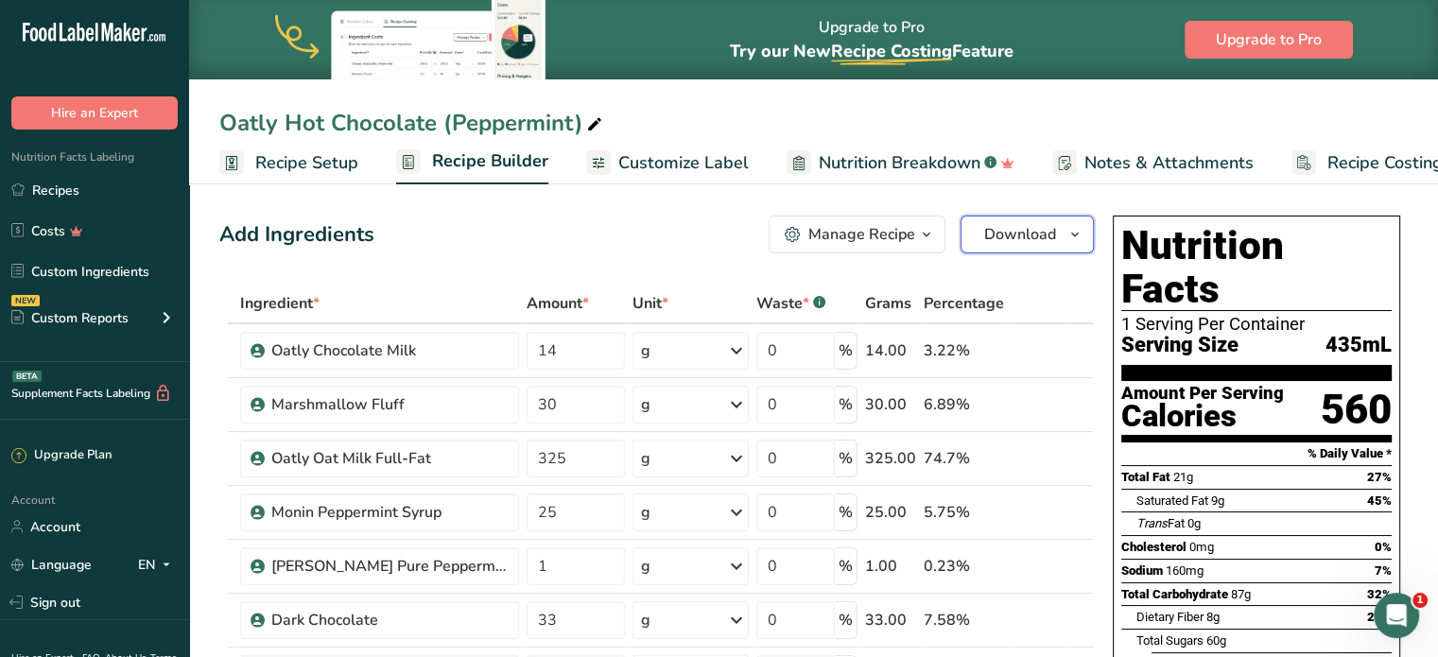
click at [997, 233] on span "Download" at bounding box center [1020, 234] width 72 height 23
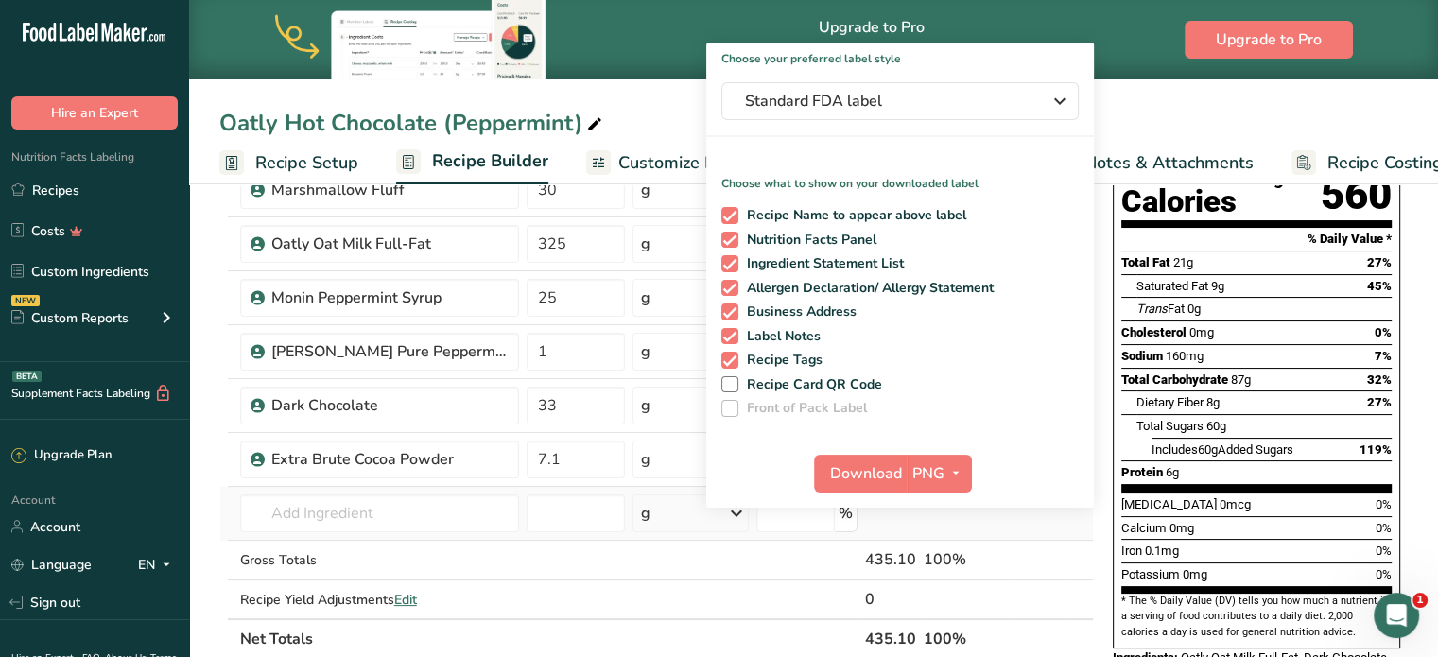
scroll to position [378, 0]
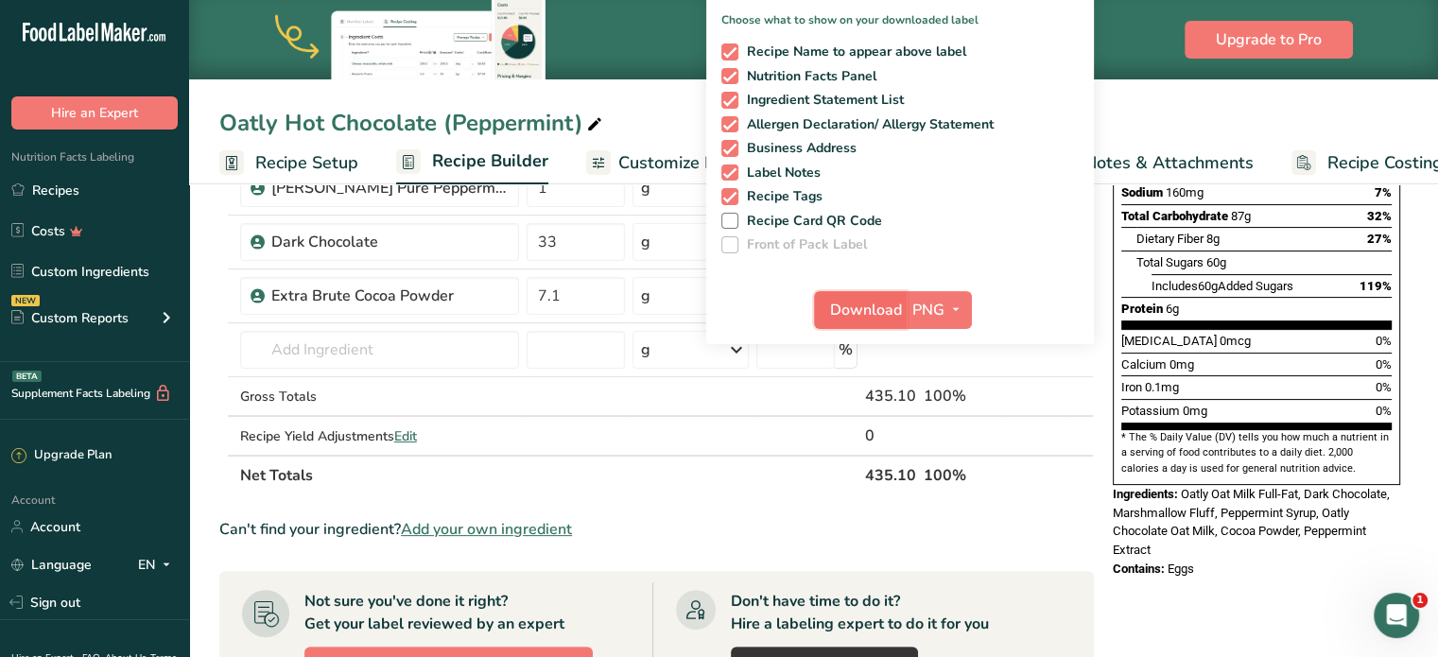
click at [870, 320] on span "Download" at bounding box center [866, 310] width 72 height 23
click at [111, 180] on link "Recipes" at bounding box center [94, 190] width 189 height 36
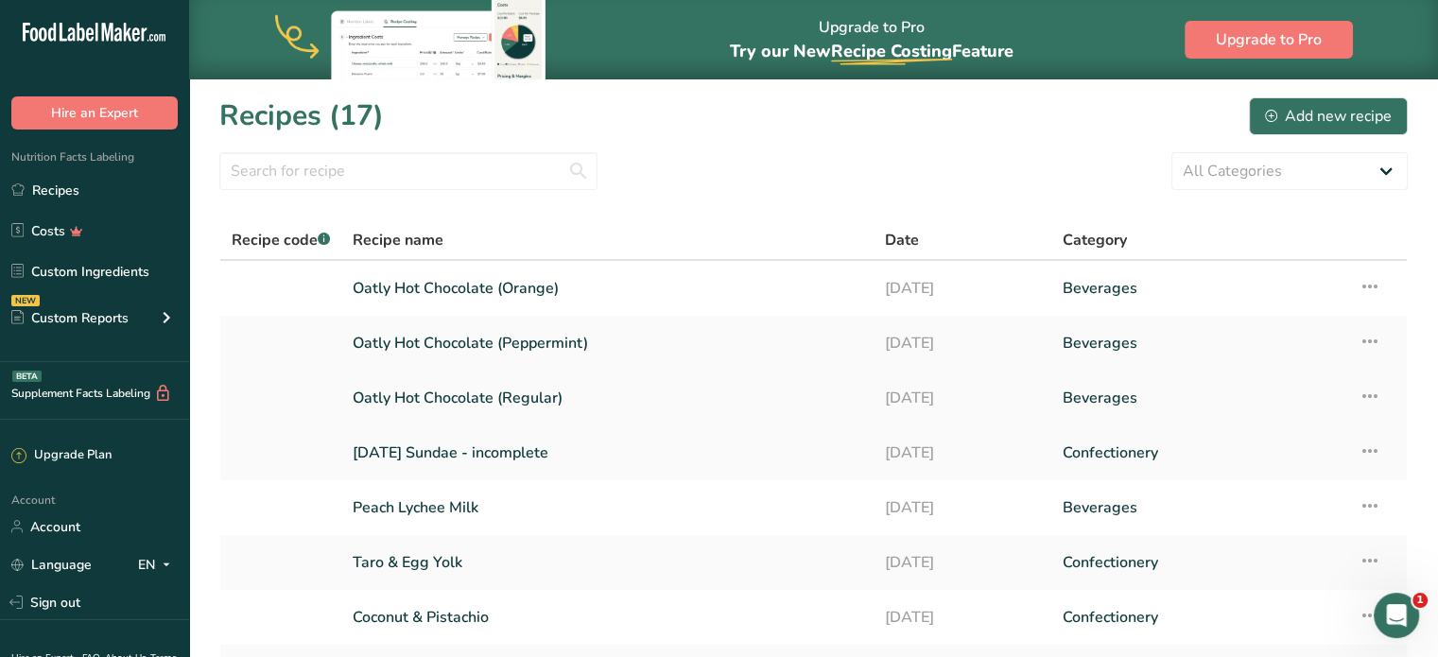
click at [445, 408] on link "Oatly Hot Chocolate (Regular)" at bounding box center [608, 398] width 510 height 40
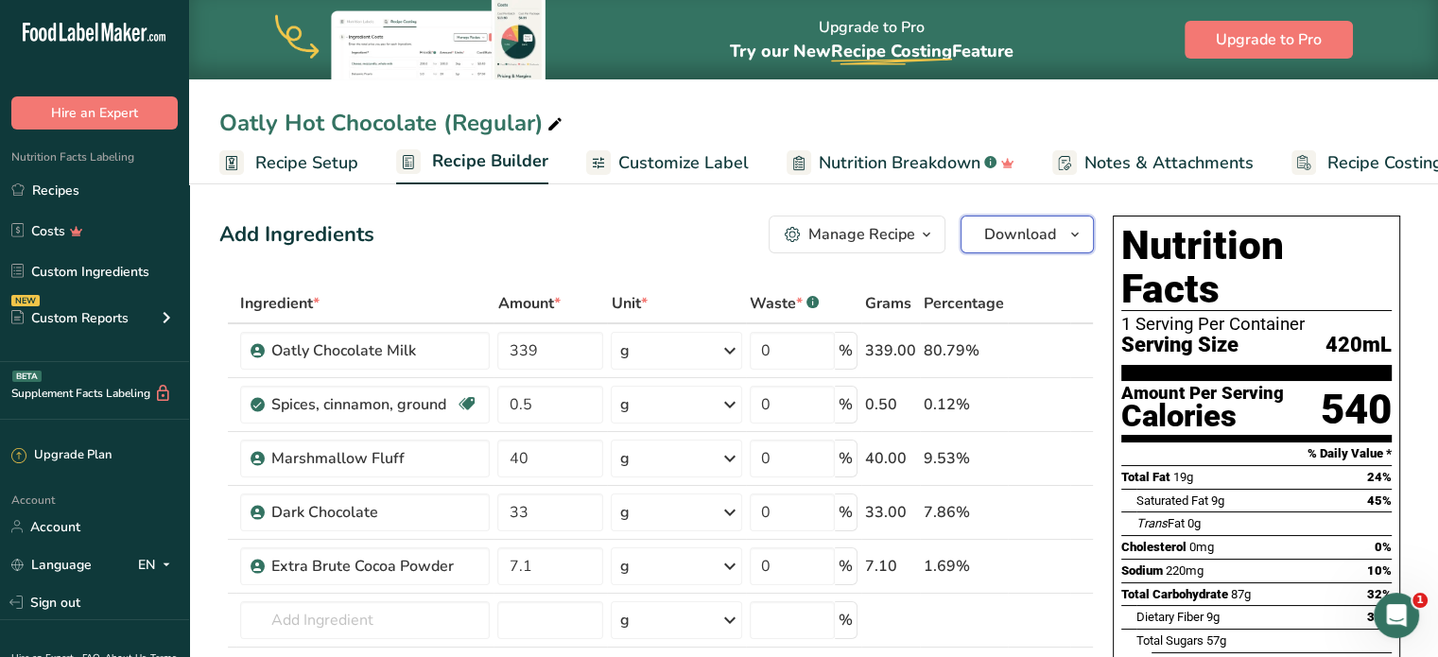
click at [1026, 244] on span "Download" at bounding box center [1020, 234] width 72 height 23
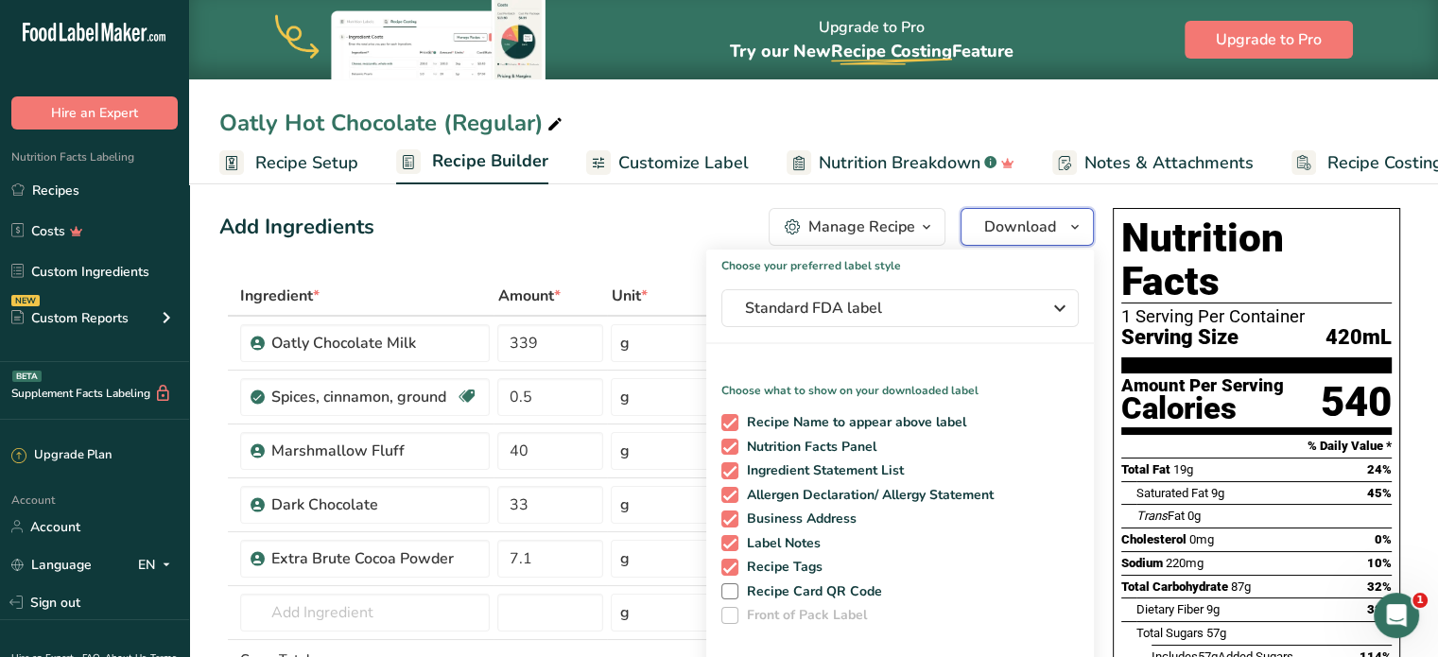
scroll to position [378, 0]
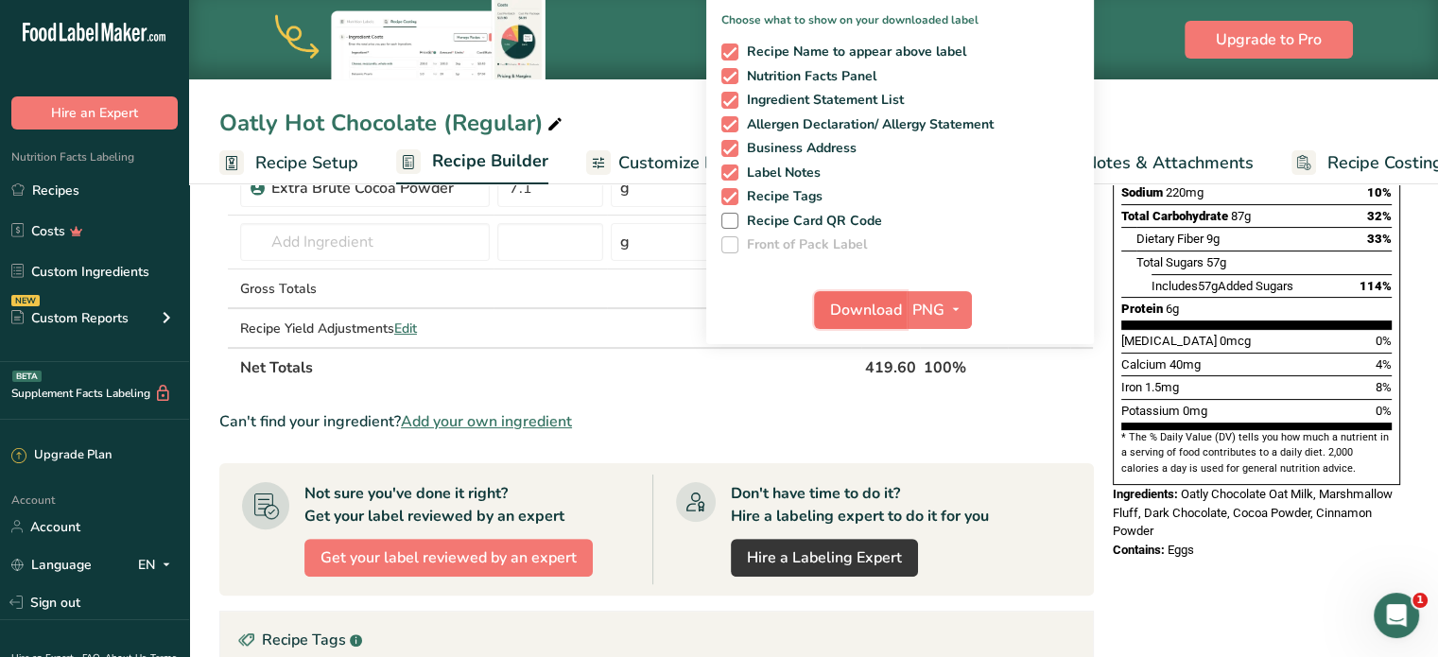
click at [872, 302] on span "Download" at bounding box center [866, 310] width 72 height 23
